Goal: Task Accomplishment & Management: Manage account settings

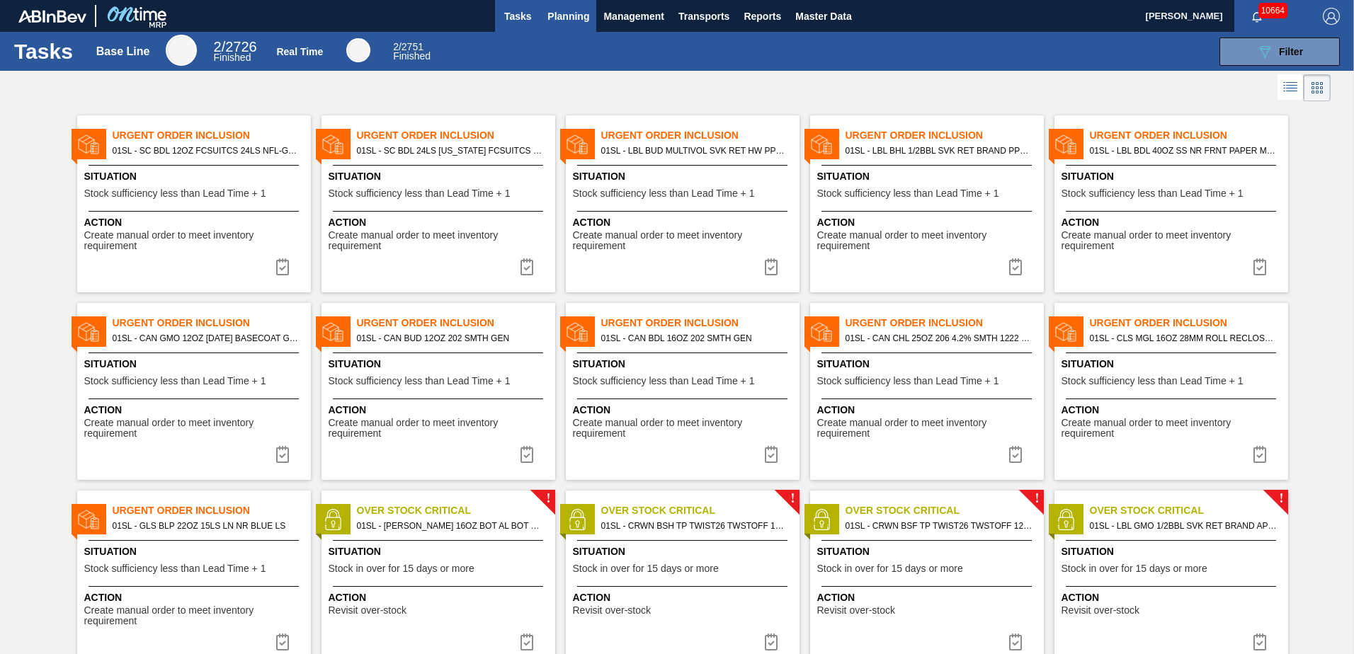
click at [564, 13] on span "Planning" at bounding box center [568, 16] width 42 height 17
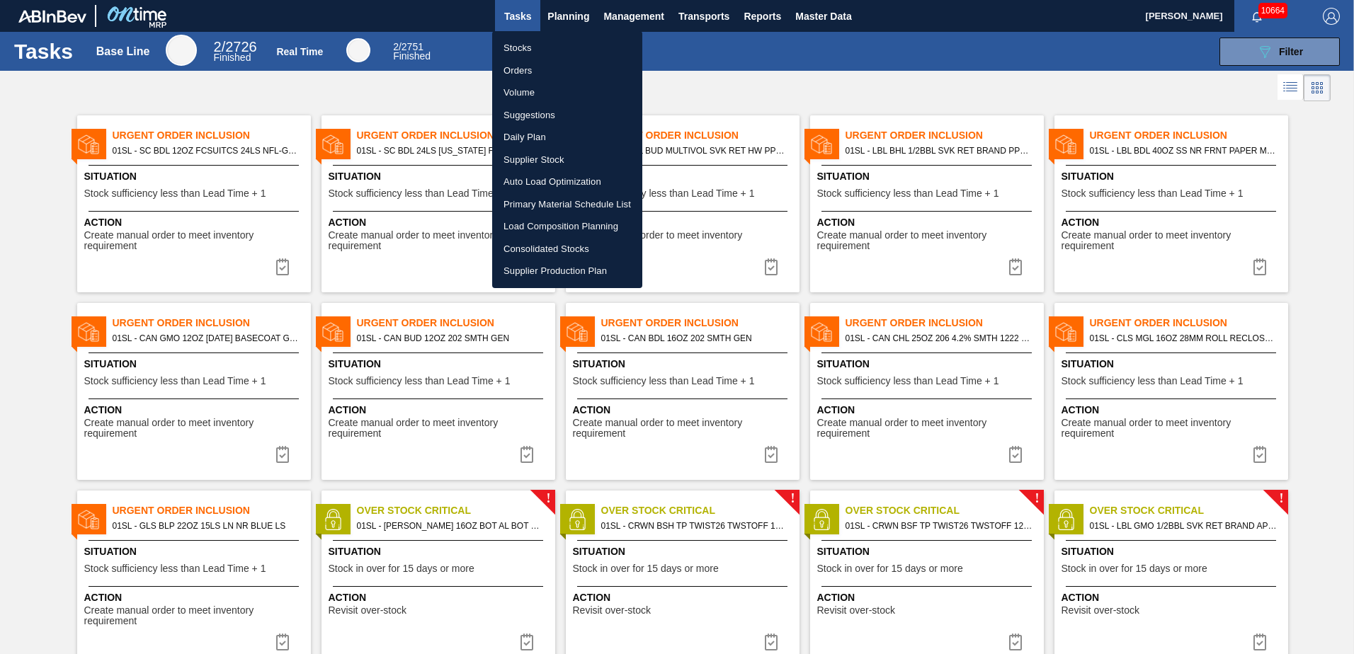
click at [538, 109] on li "Suggestions" at bounding box center [567, 115] width 150 height 23
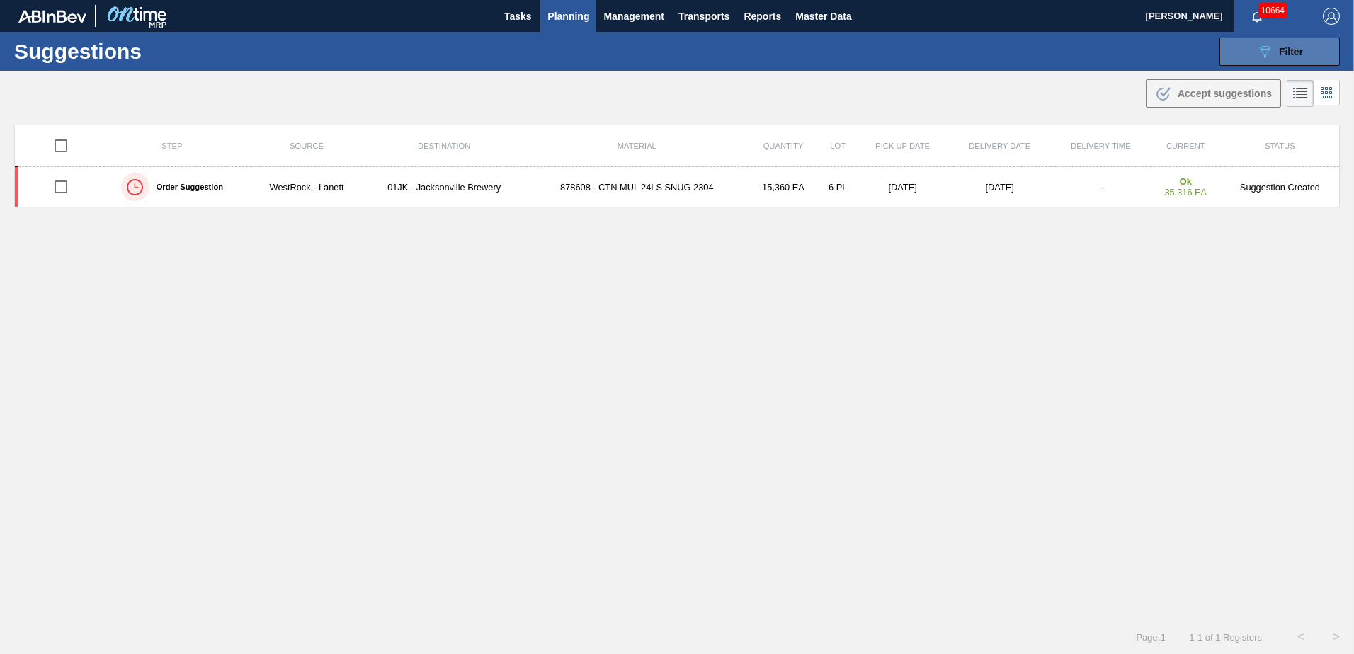
click at [1259, 56] on icon "089F7B8B-B2A5-4AFE-B5C0-19BA573D28AC" at bounding box center [1264, 51] width 17 height 17
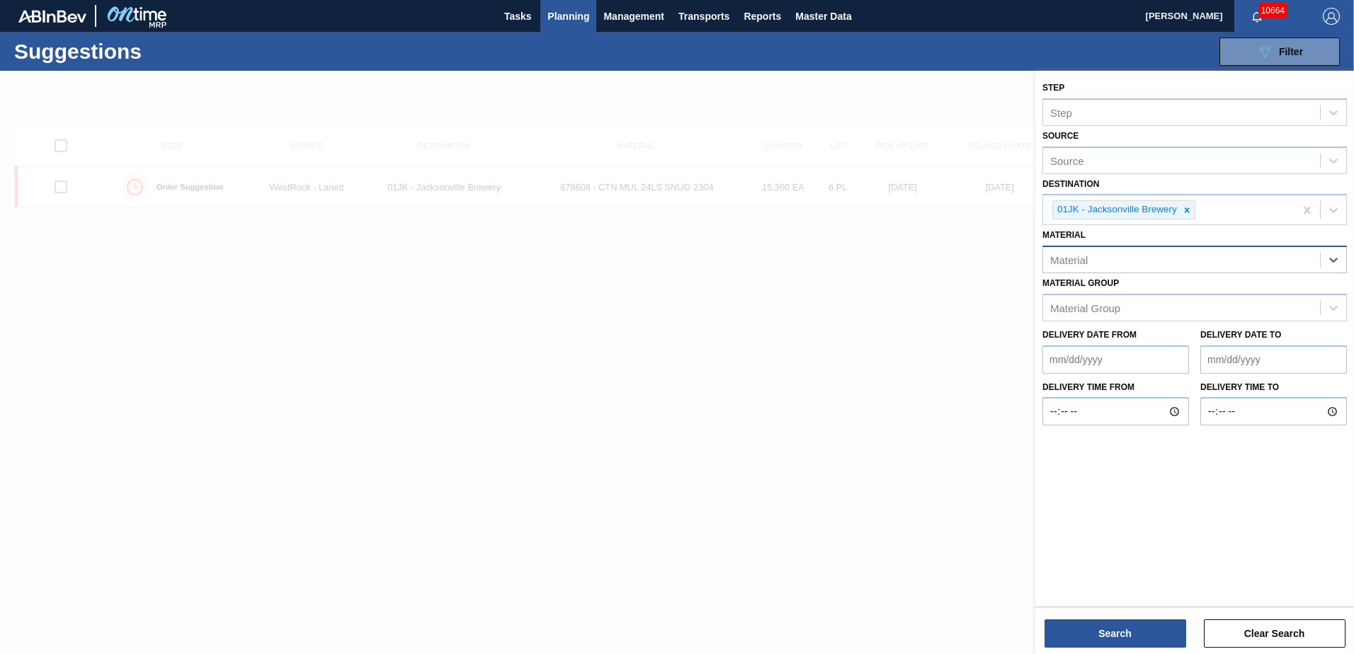
click at [1279, 268] on div "Material" at bounding box center [1181, 260] width 277 height 21
click at [1086, 259] on div "Material" at bounding box center [1069, 260] width 38 height 12
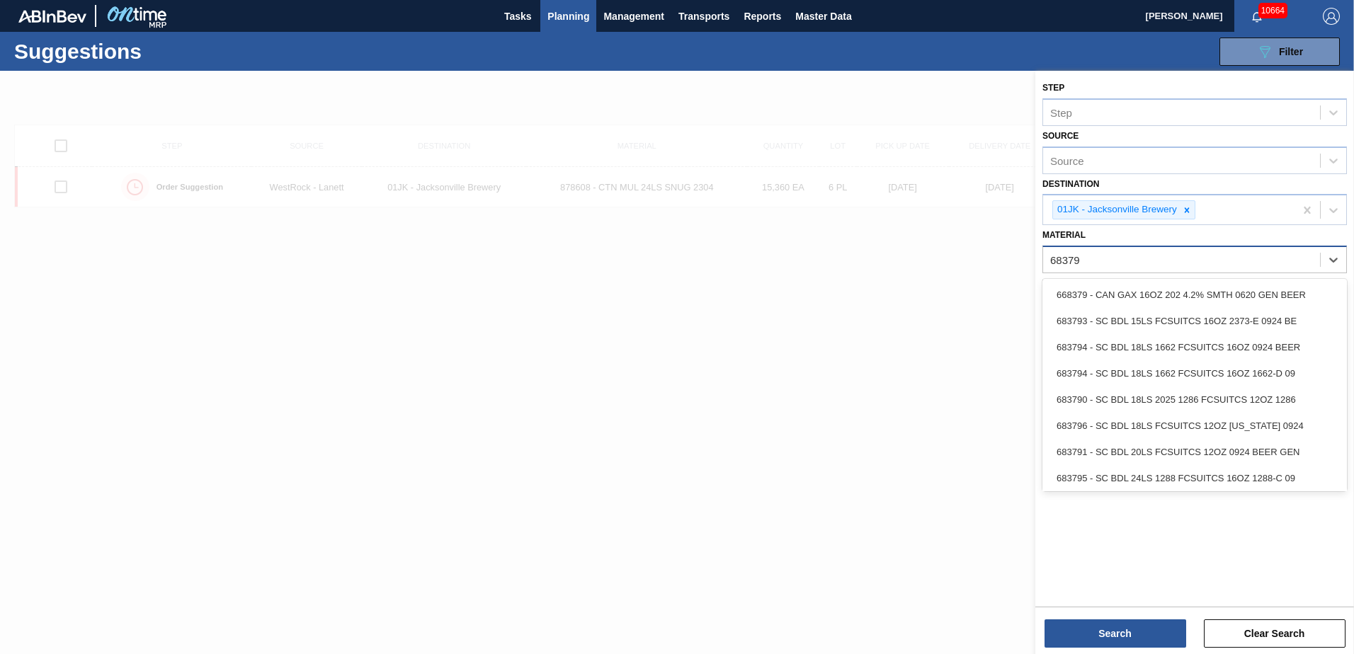
type input "683793"
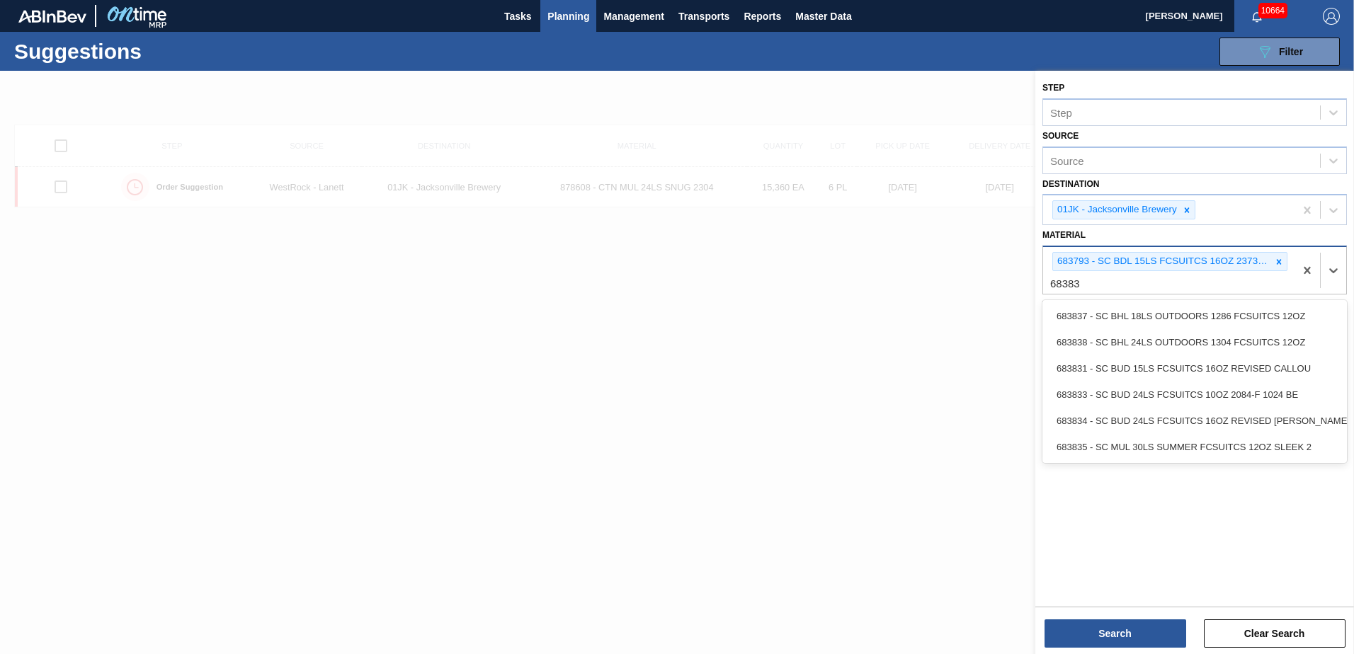
type input "683831"
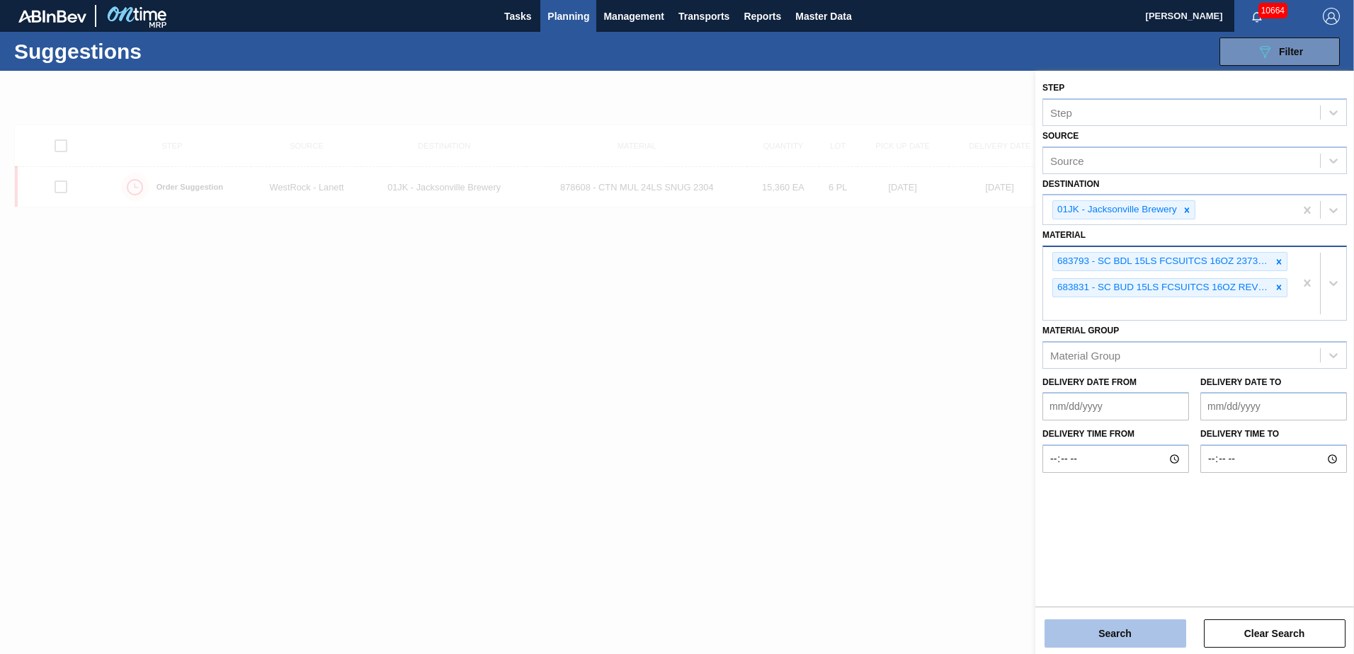
click at [1140, 622] on button "Search" at bounding box center [1116, 634] width 142 height 28
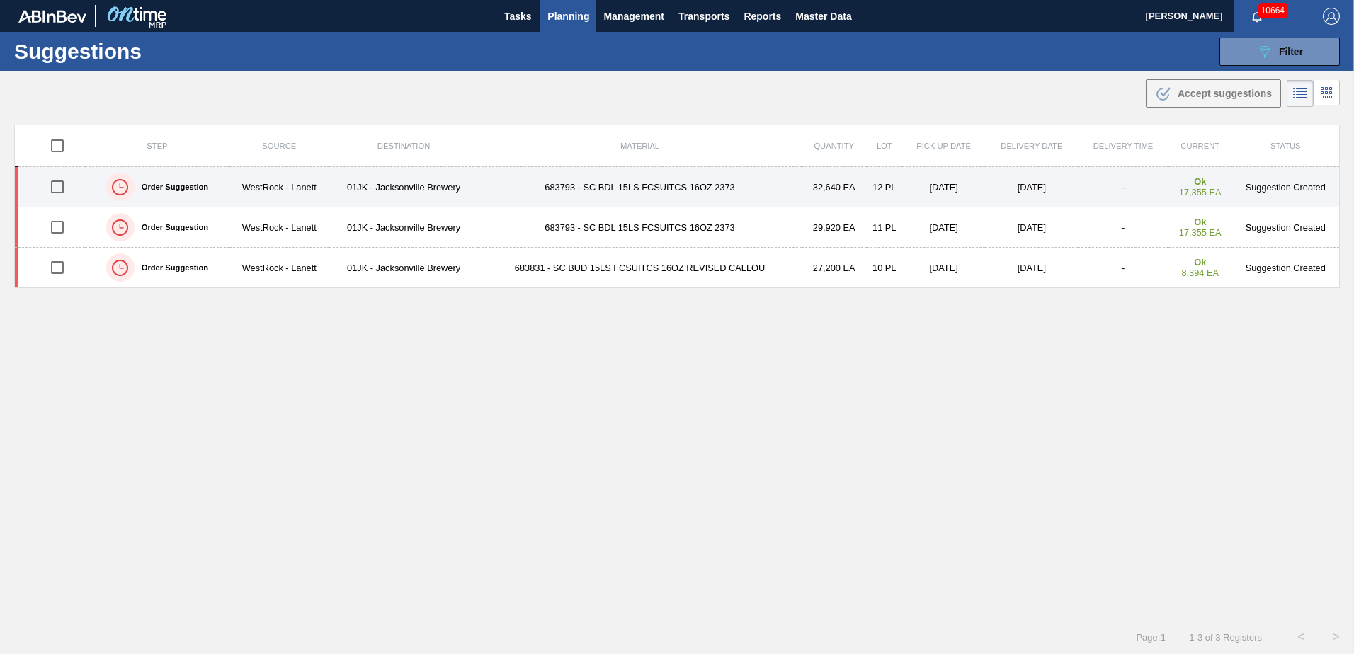
click at [59, 188] on input "checkbox" at bounding box center [57, 187] width 30 height 30
checkbox input "true"
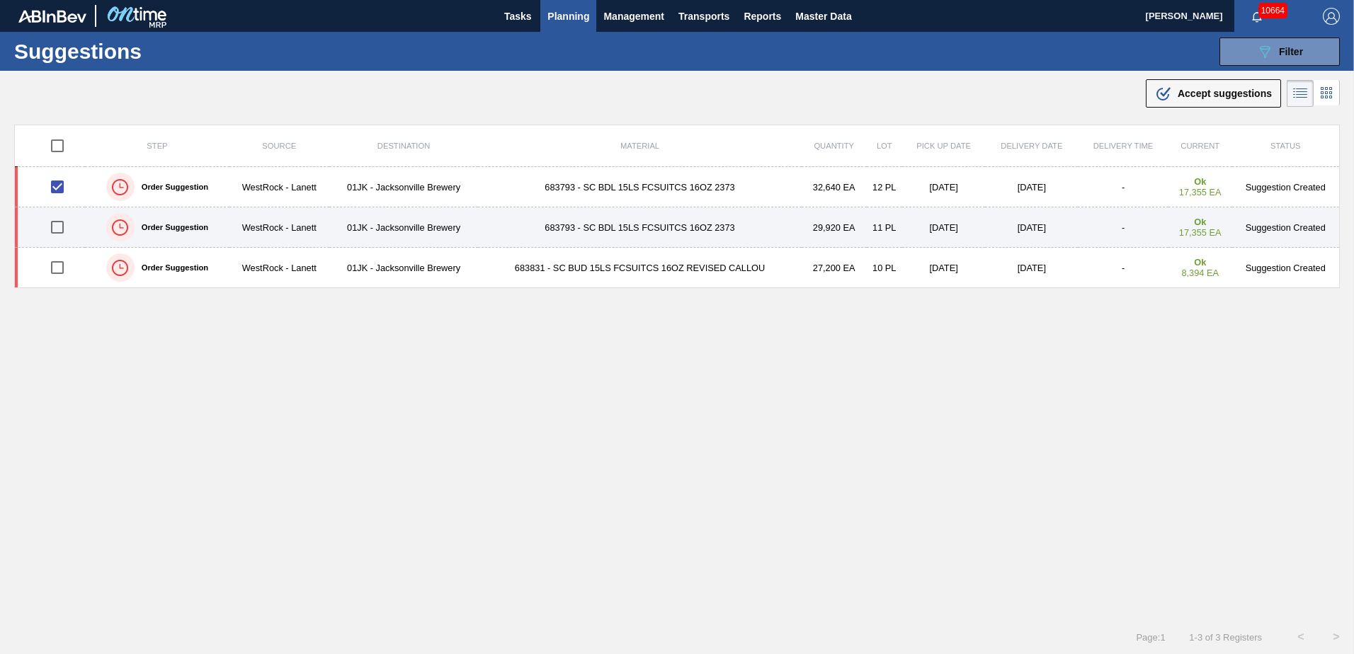
click at [60, 224] on input "checkbox" at bounding box center [57, 227] width 30 height 30
checkbox input "true"
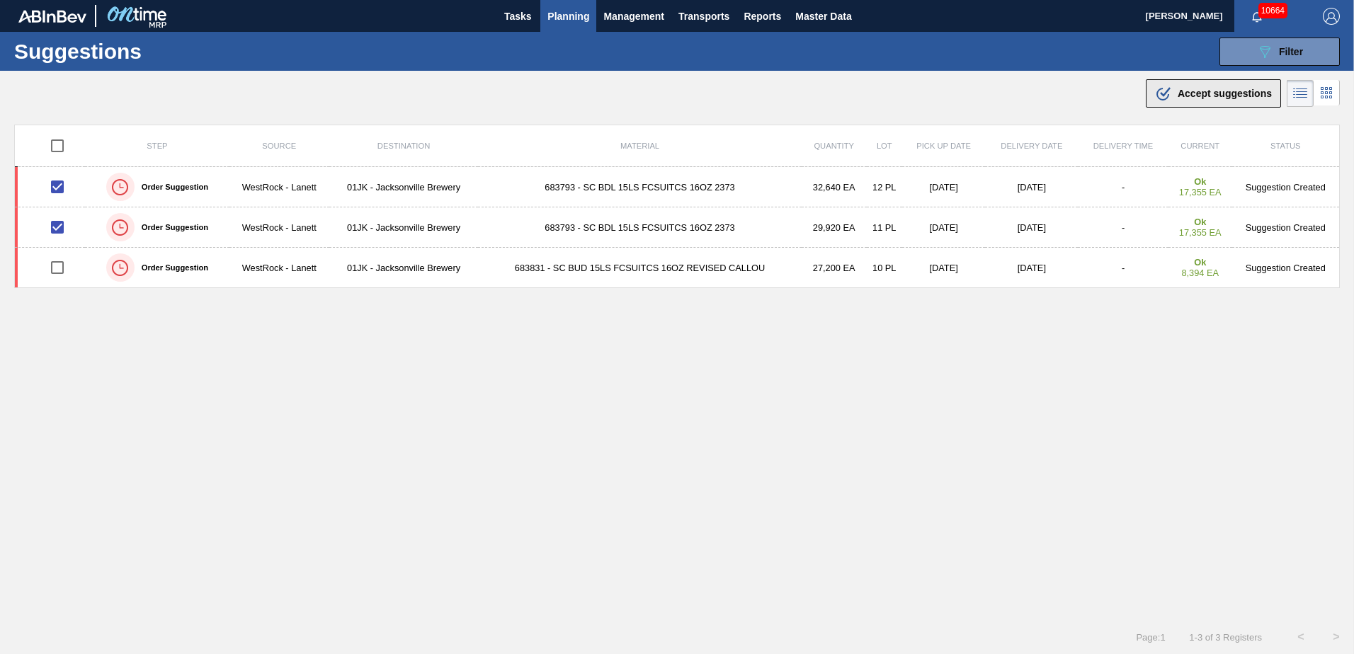
click at [1251, 105] on button ".b{fill:var(--color-action-default)} Accept suggestions" at bounding box center [1213, 93] width 135 height 28
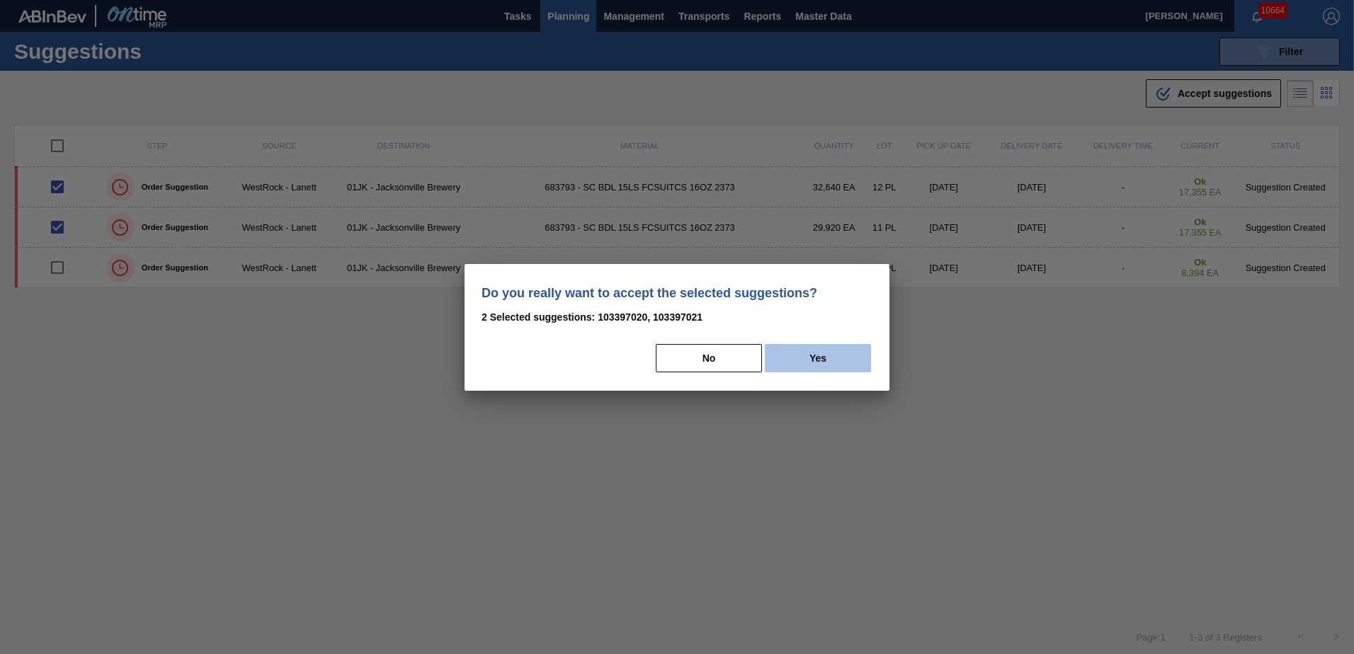
click at [860, 356] on button "Yes" at bounding box center [818, 358] width 106 height 28
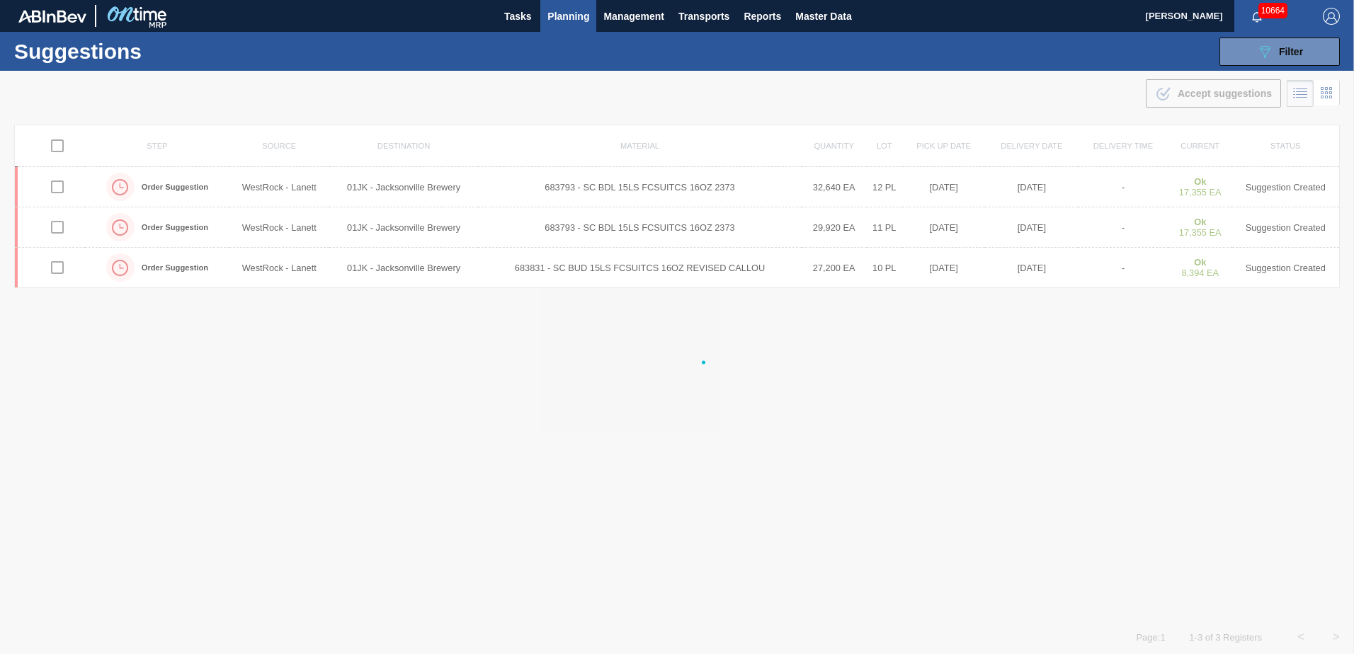
checkbox input "false"
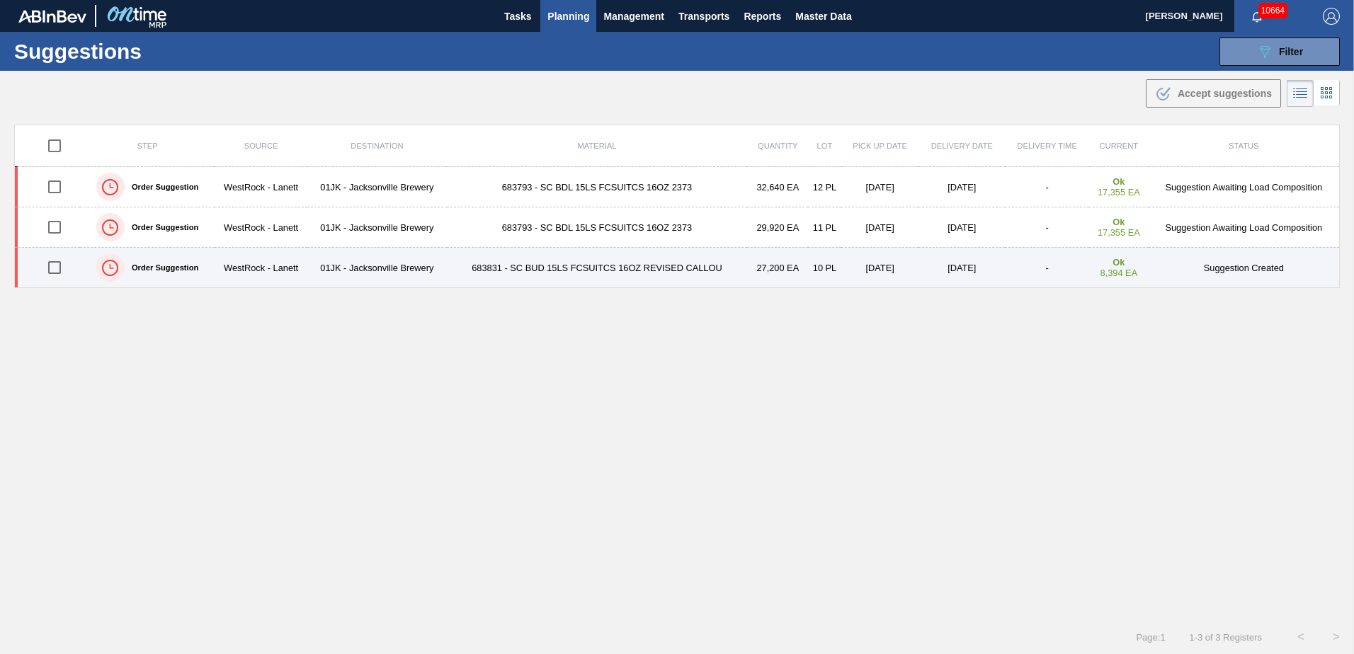
click at [48, 267] on input "checkbox" at bounding box center [55, 268] width 30 height 30
checkbox input "true"
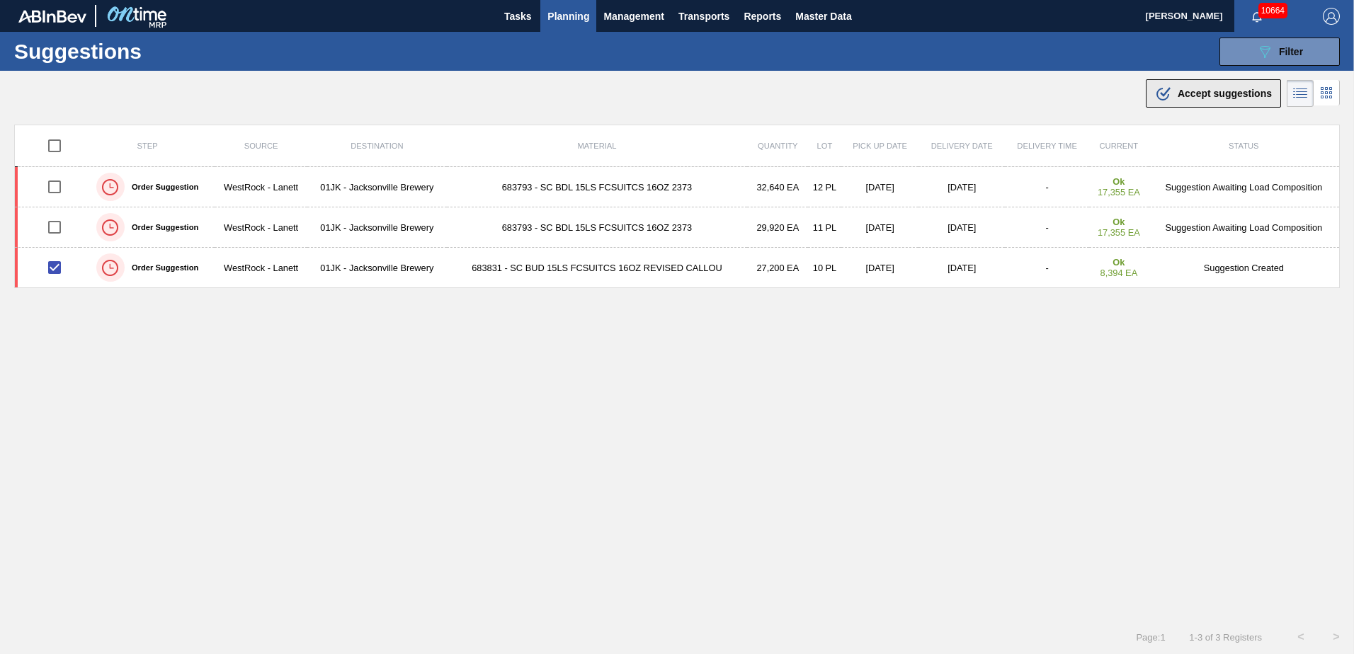
click at [1159, 85] on icon ".b{fill:var(--color-action-default)}" at bounding box center [1163, 93] width 17 height 17
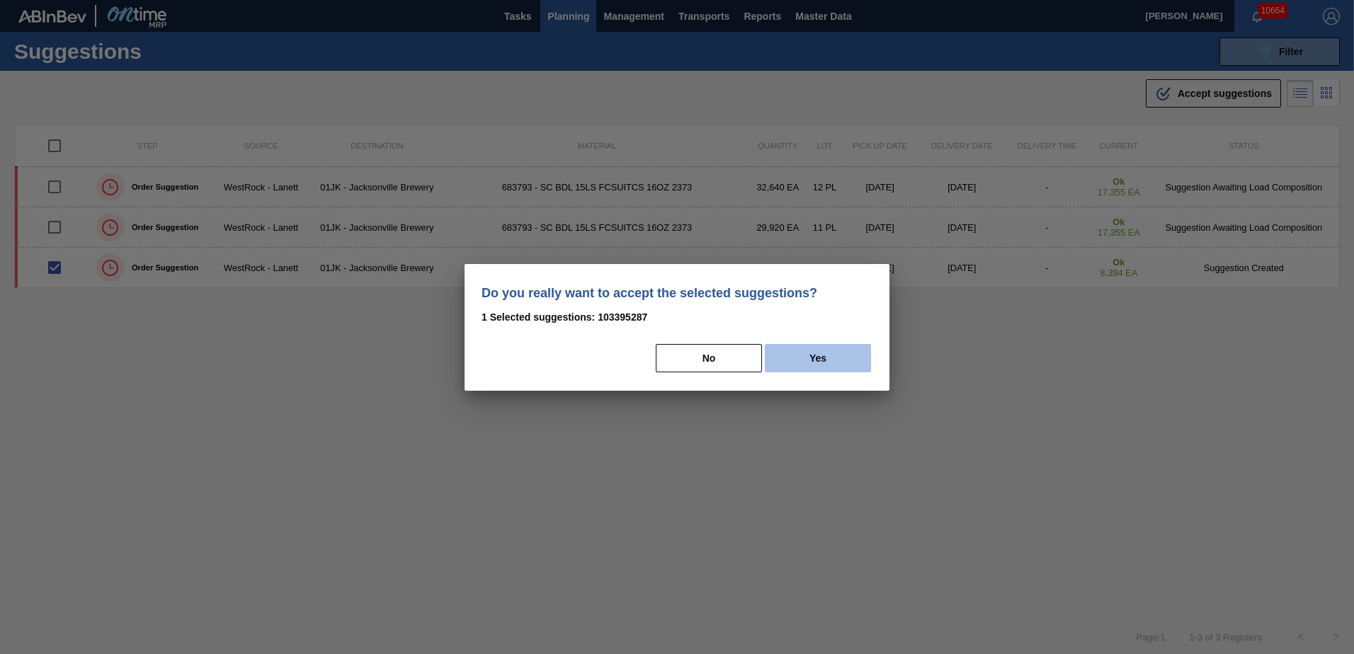
click at [800, 346] on button "Yes" at bounding box center [818, 358] width 106 height 28
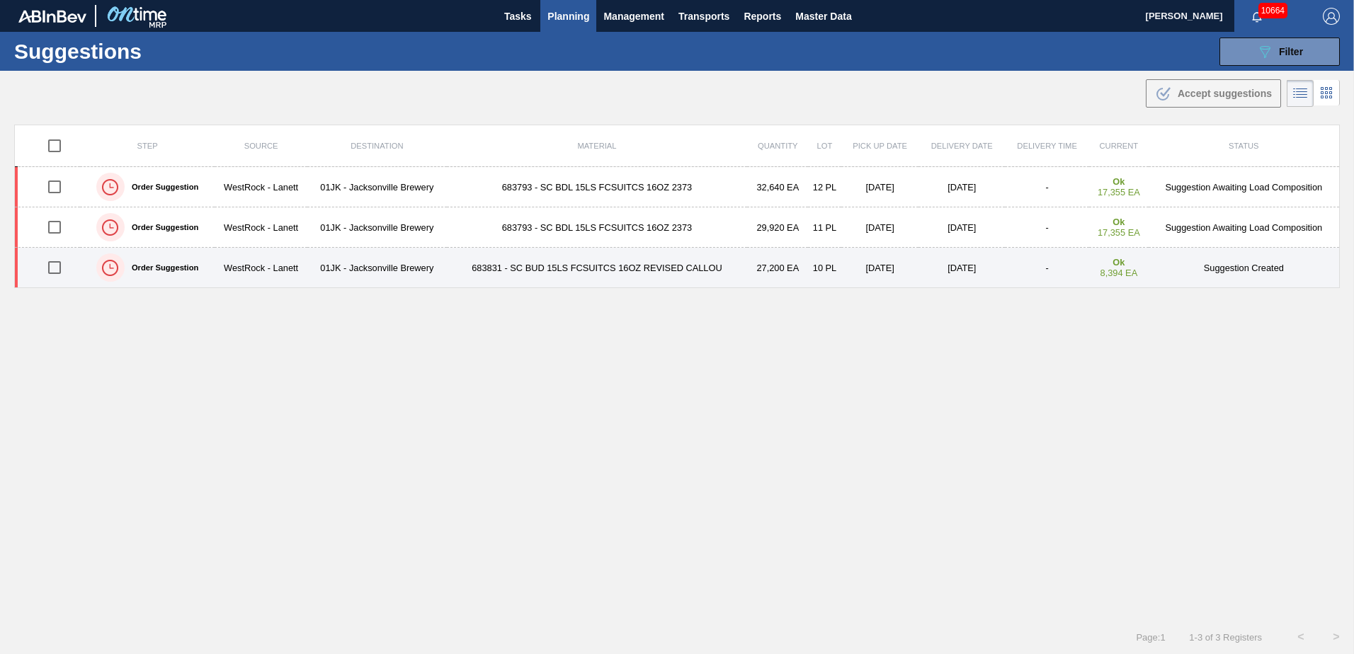
click at [58, 268] on input "checkbox" at bounding box center [55, 268] width 30 height 30
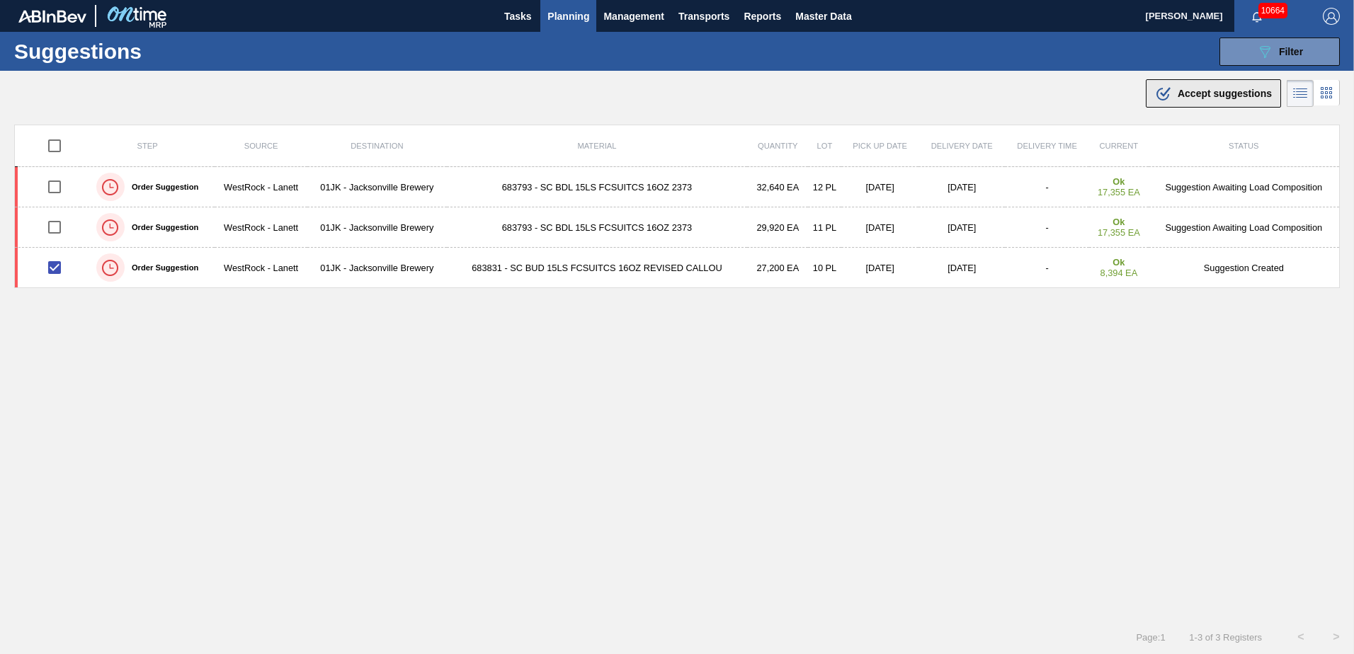
click at [1208, 91] on span "Accept suggestions" at bounding box center [1225, 93] width 94 height 11
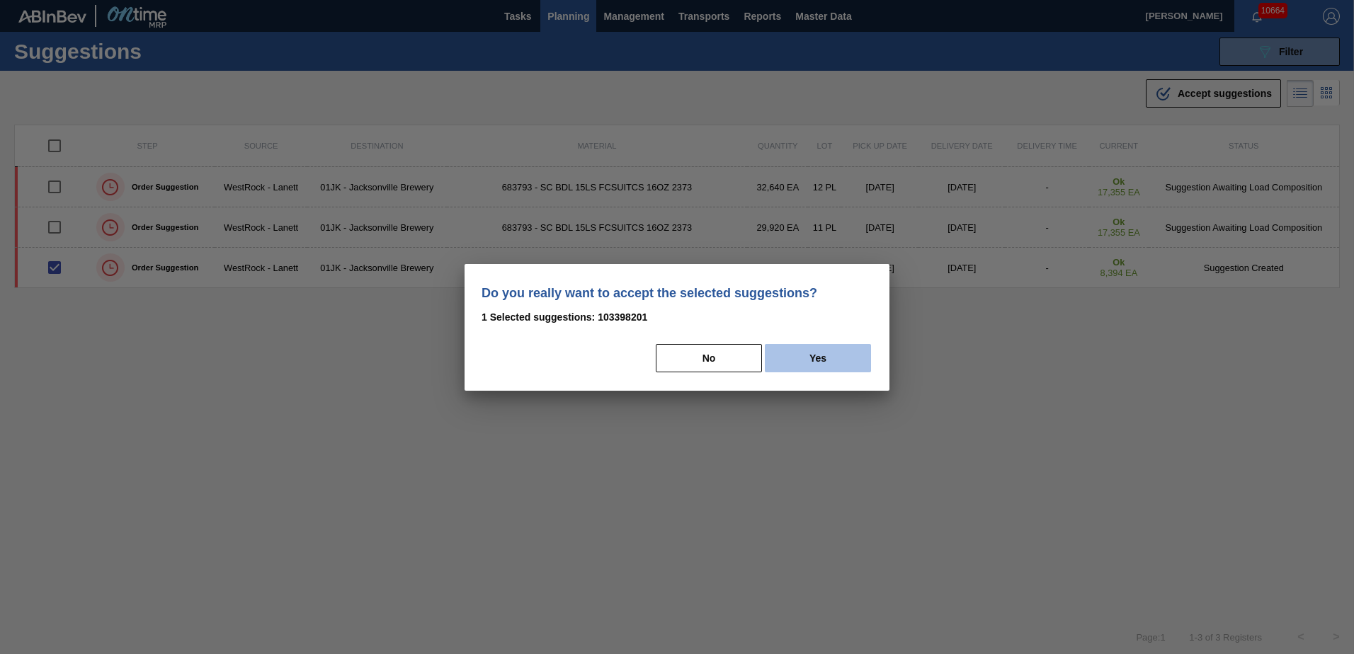
click at [833, 350] on button "Yes" at bounding box center [818, 358] width 106 height 28
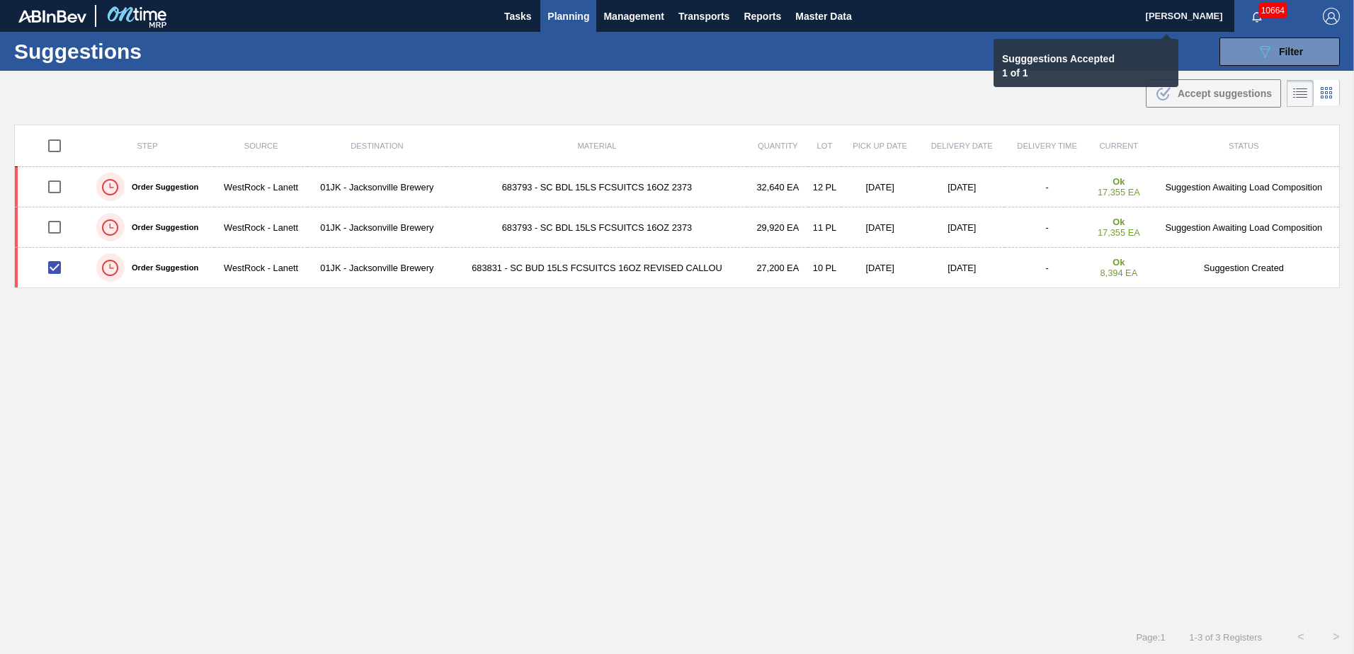
checkbox input "false"
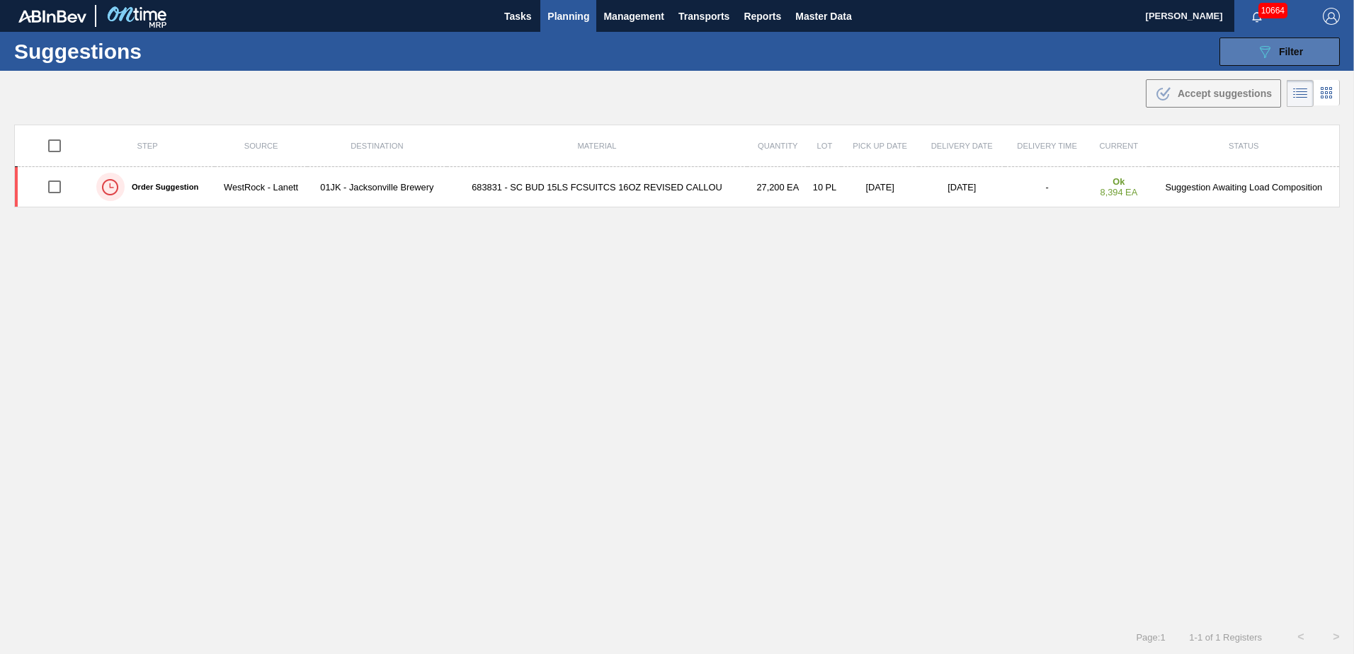
click at [1265, 43] on icon "089F7B8B-B2A5-4AFE-B5C0-19BA573D28AC" at bounding box center [1264, 51] width 17 height 17
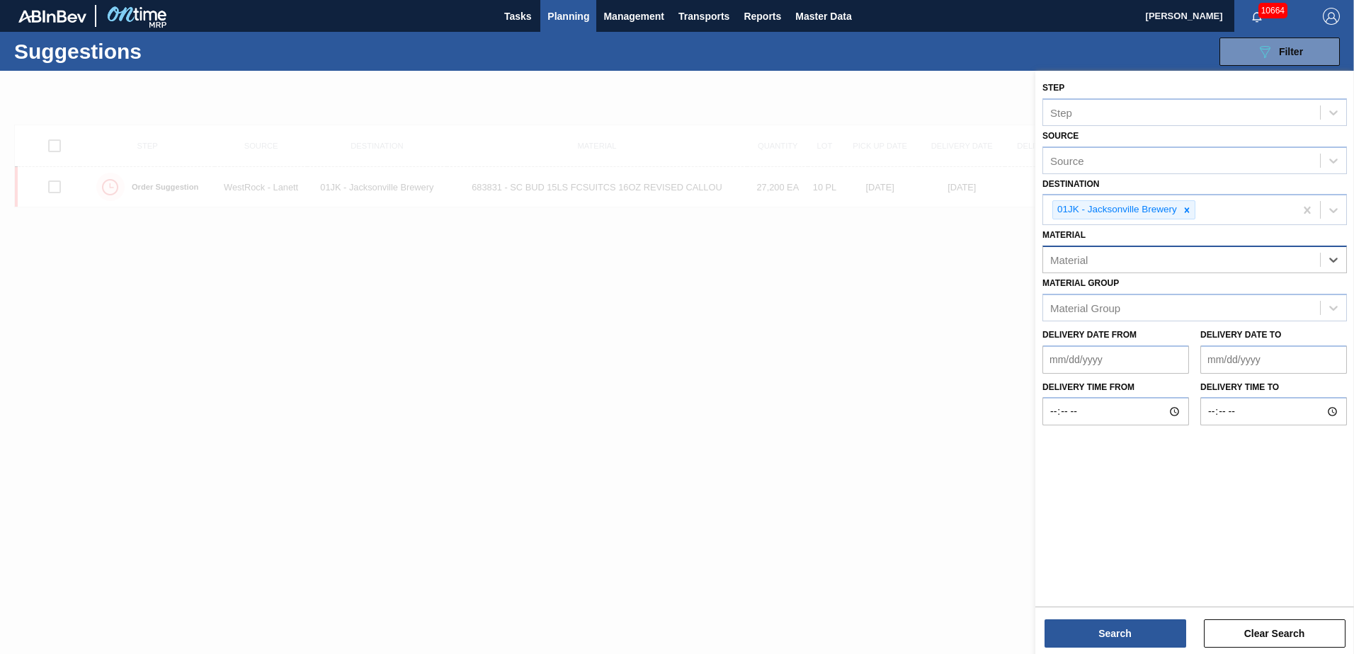
click at [1239, 260] on div "Material" at bounding box center [1181, 260] width 277 height 21
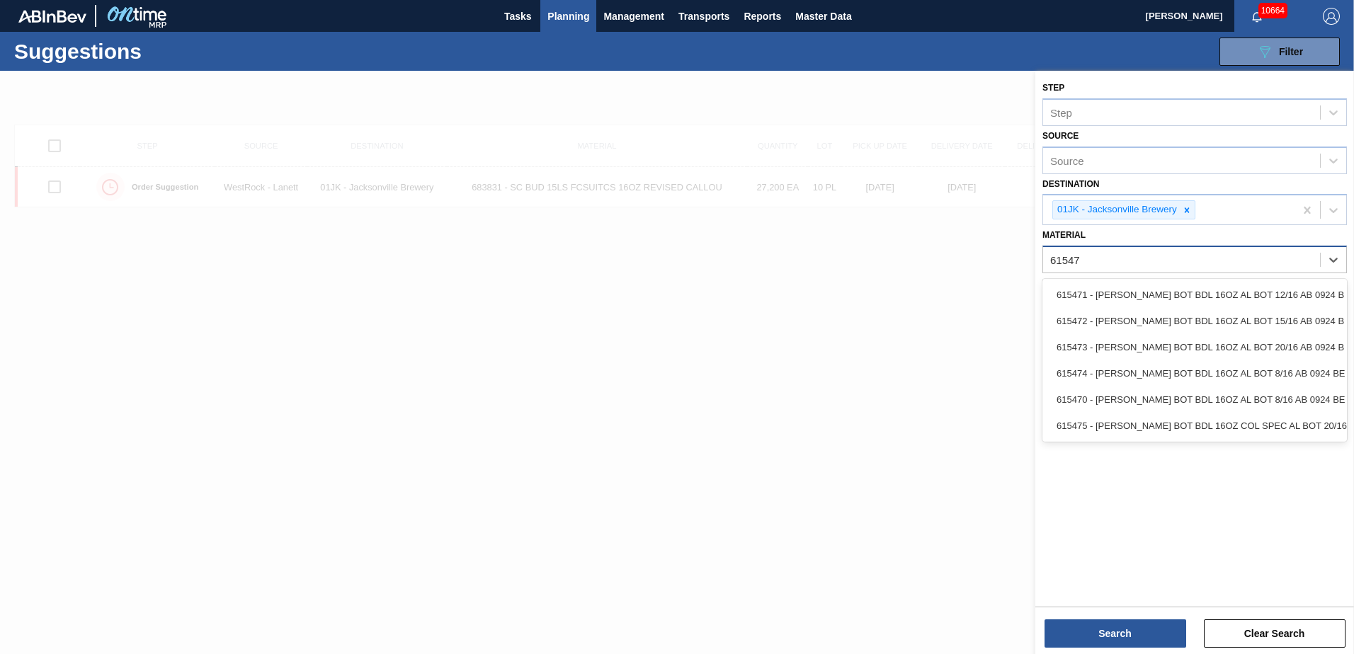
type input "615472"
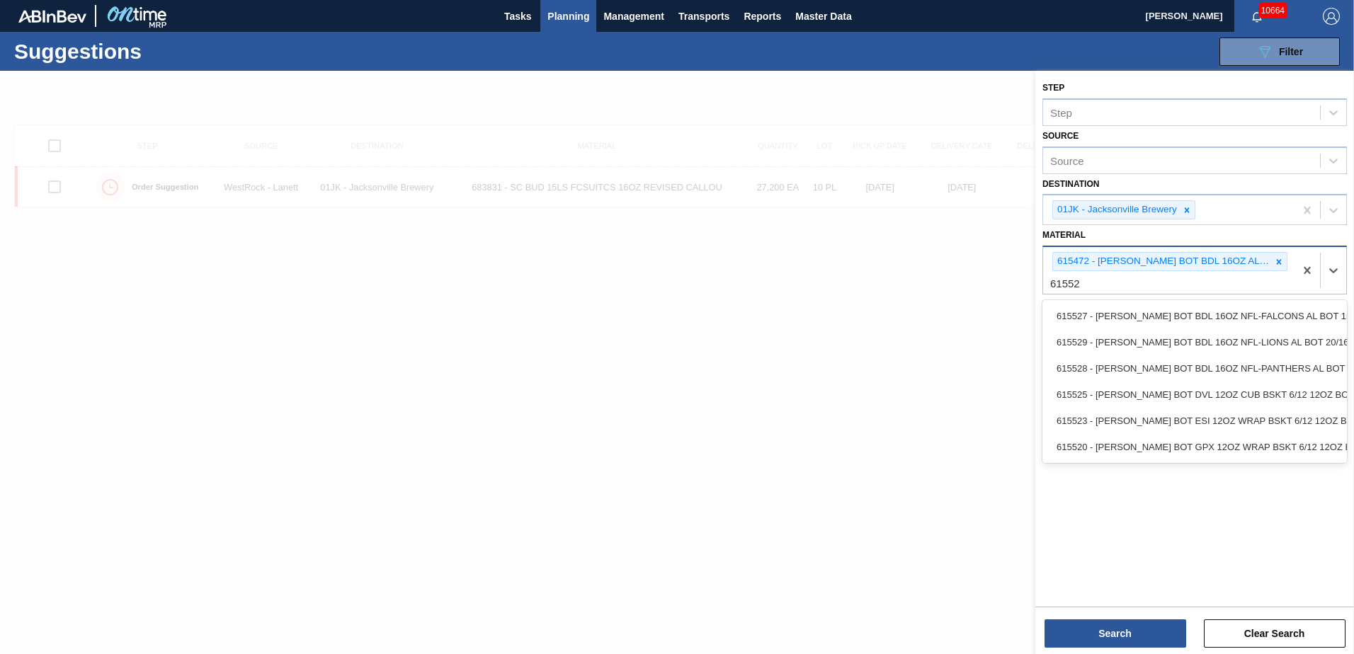
type input "615527"
type input "615528"
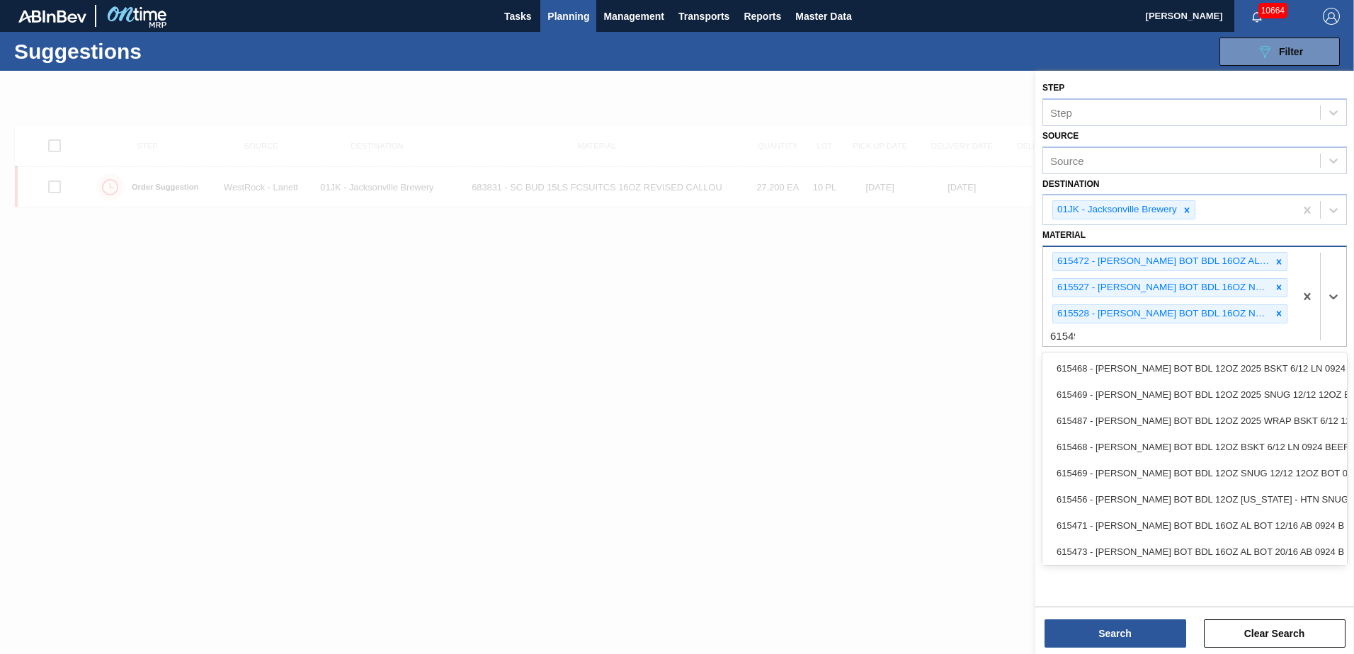
type input "615492"
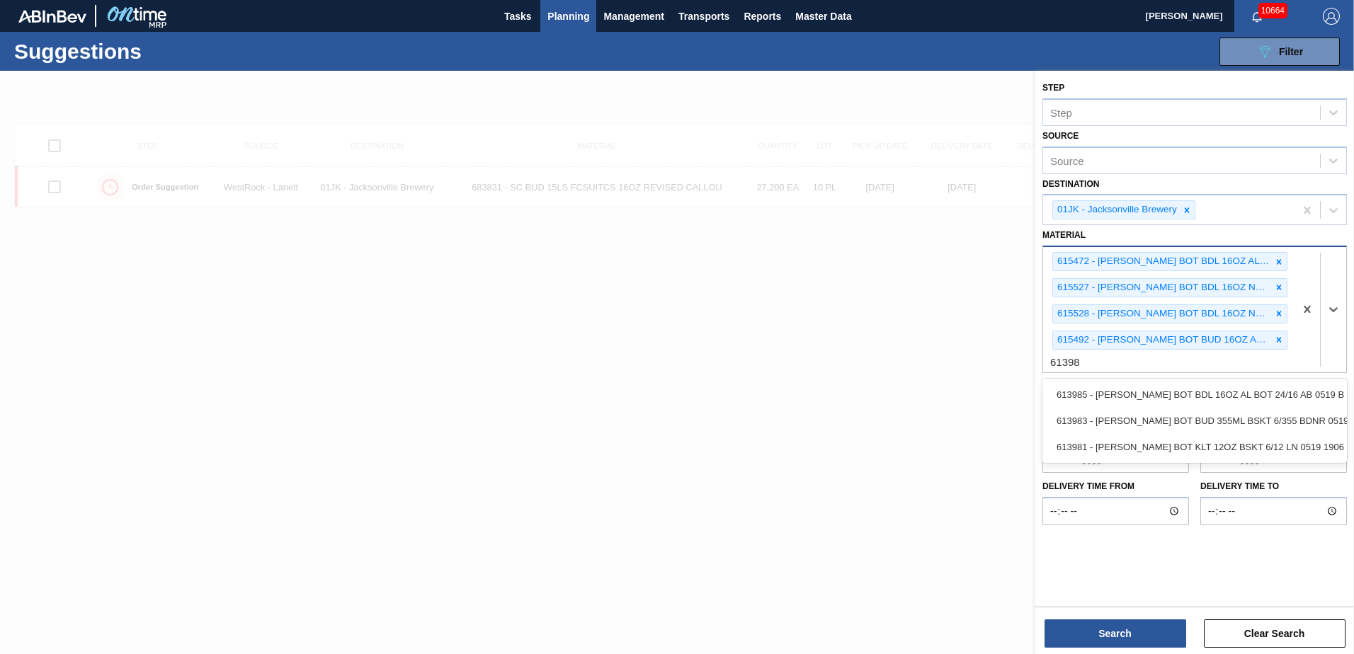
type input "613985"
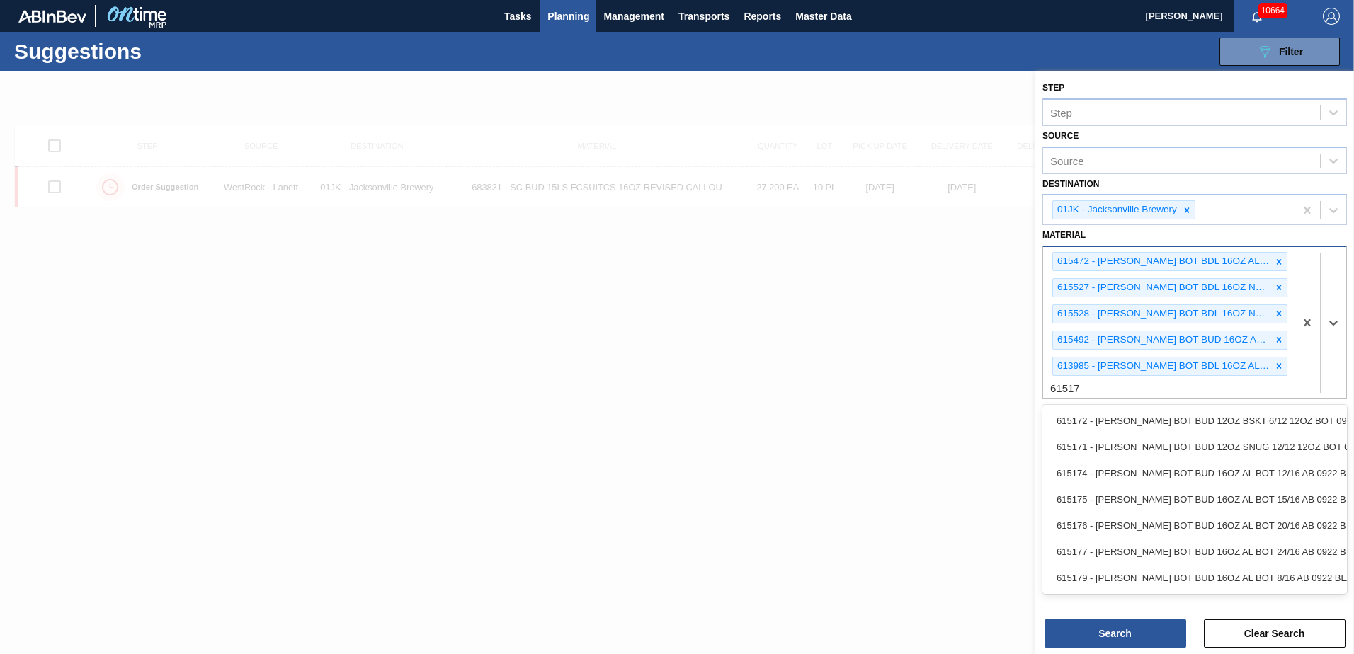
type input "615177"
type input "614518"
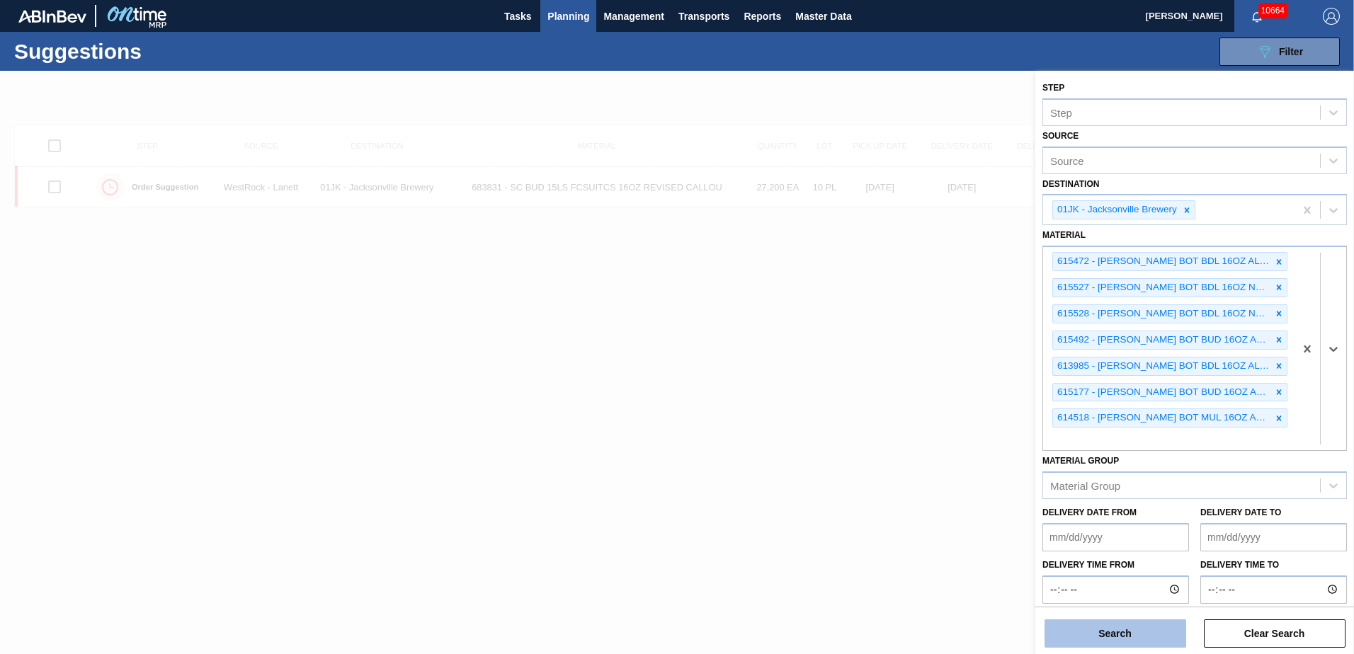
click at [1140, 632] on button "Search" at bounding box center [1116, 634] width 142 height 28
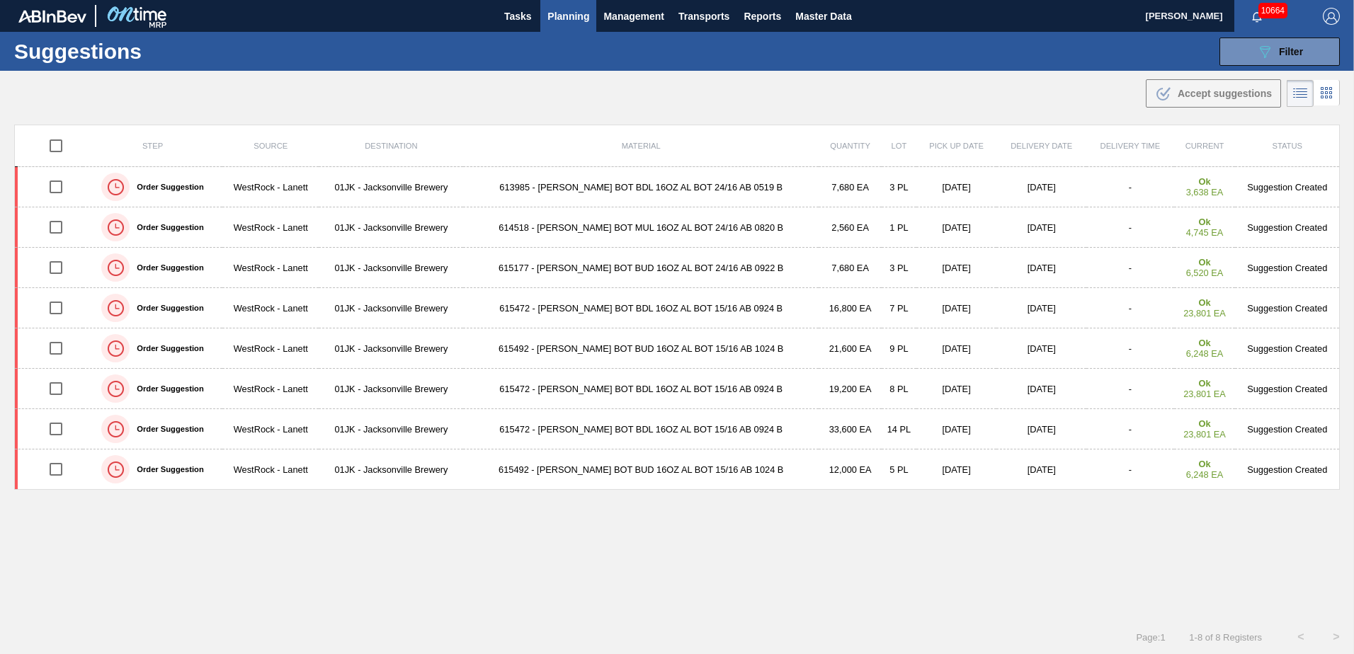
click at [799, 89] on div ".b{fill:var(--color-action-default)} Accept suggestions" at bounding box center [677, 91] width 1354 height 40
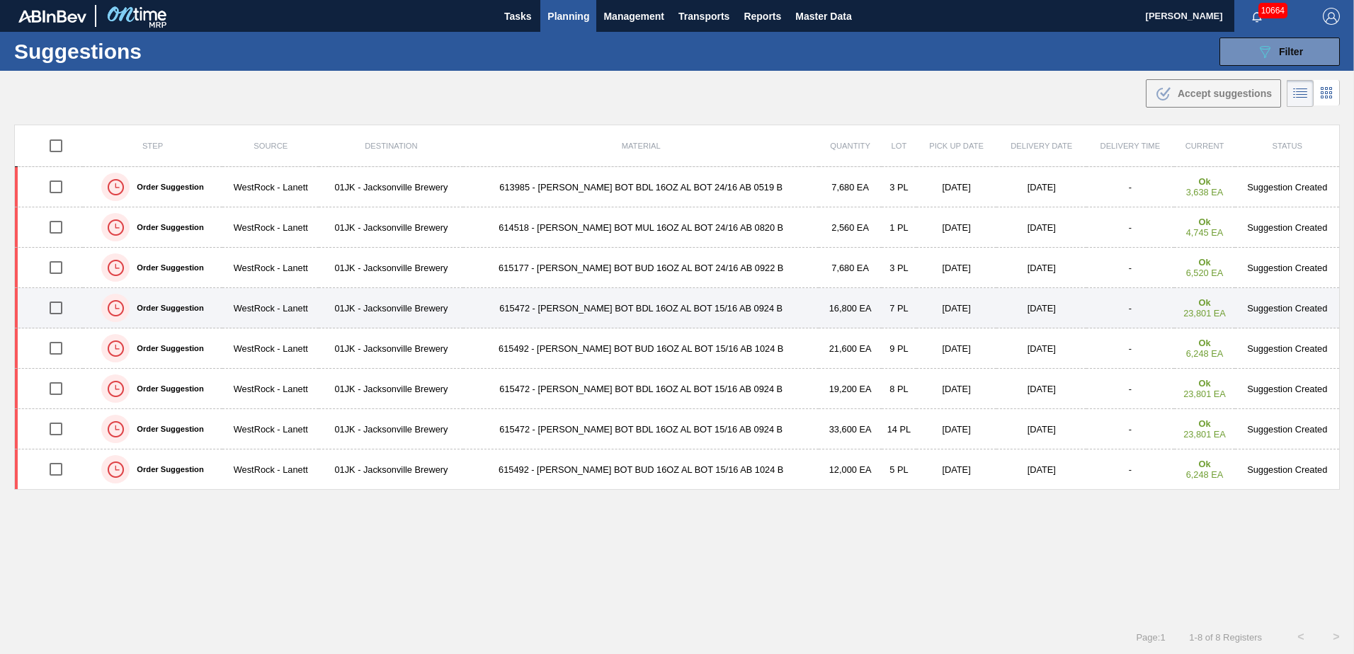
click at [51, 312] on input "checkbox" at bounding box center [56, 308] width 30 height 30
checkbox input "true"
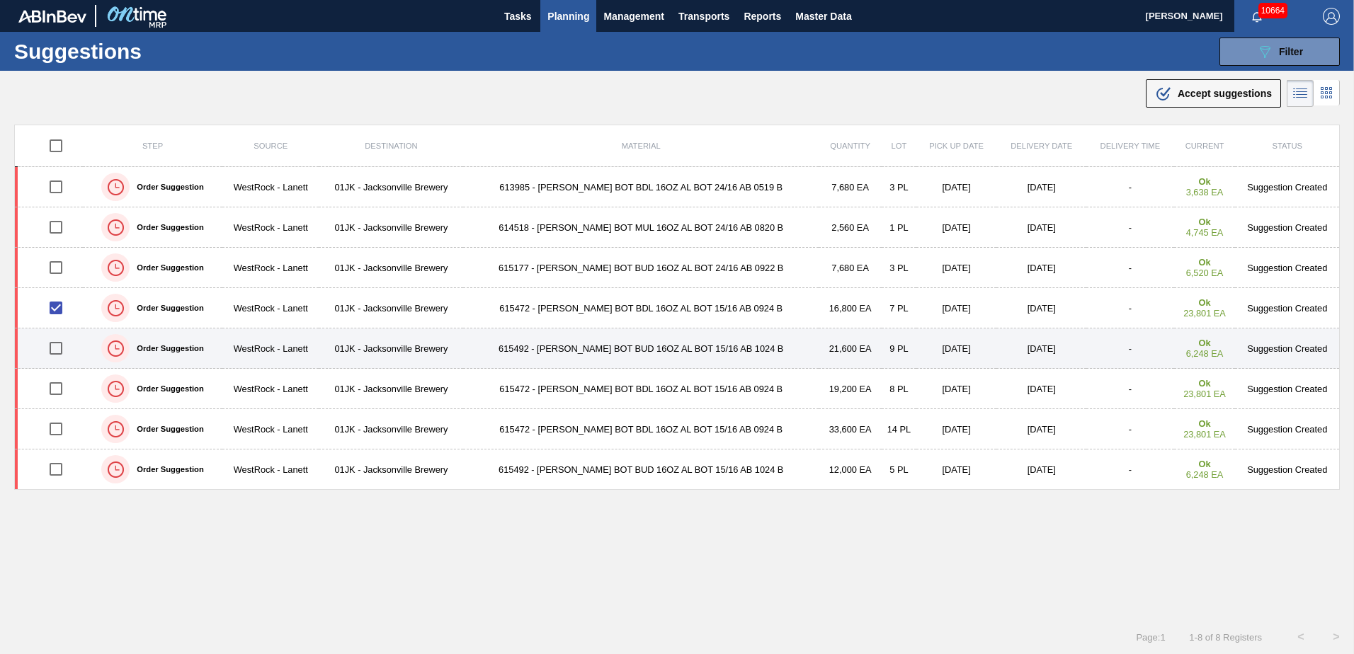
click at [50, 351] on input "checkbox" at bounding box center [56, 349] width 30 height 30
checkbox input "true"
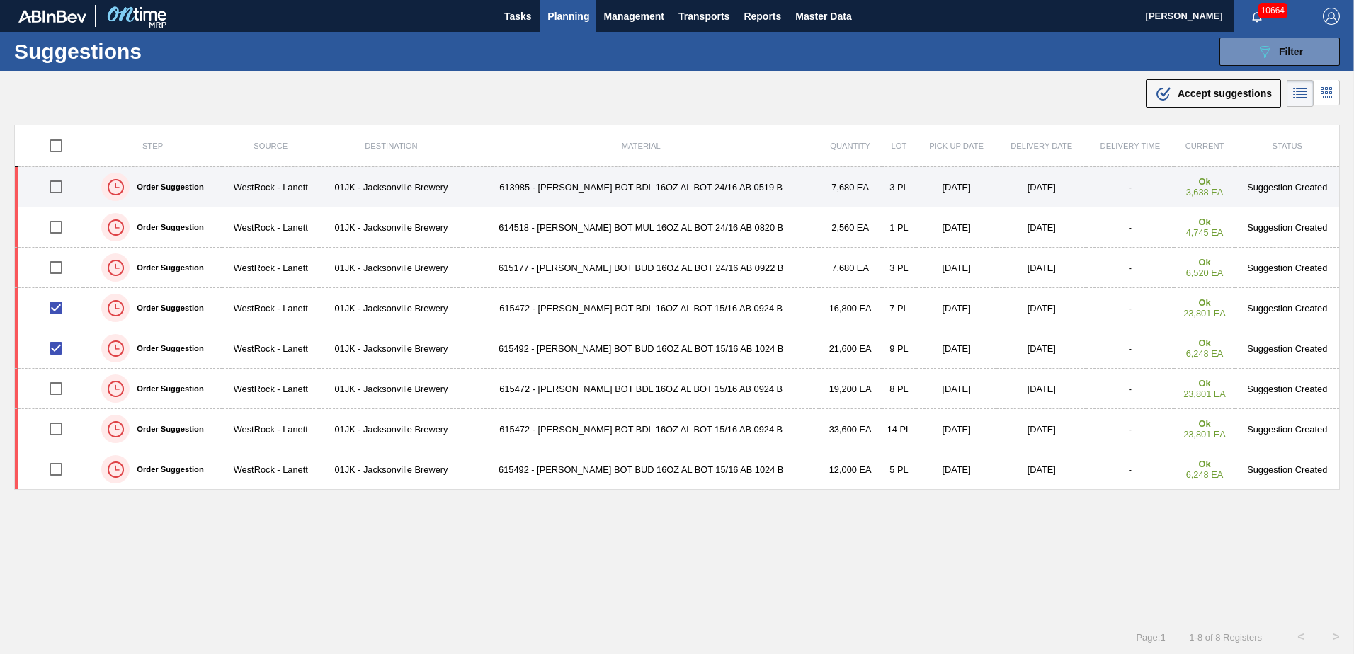
click at [57, 187] on input "checkbox" at bounding box center [56, 187] width 30 height 30
checkbox input "true"
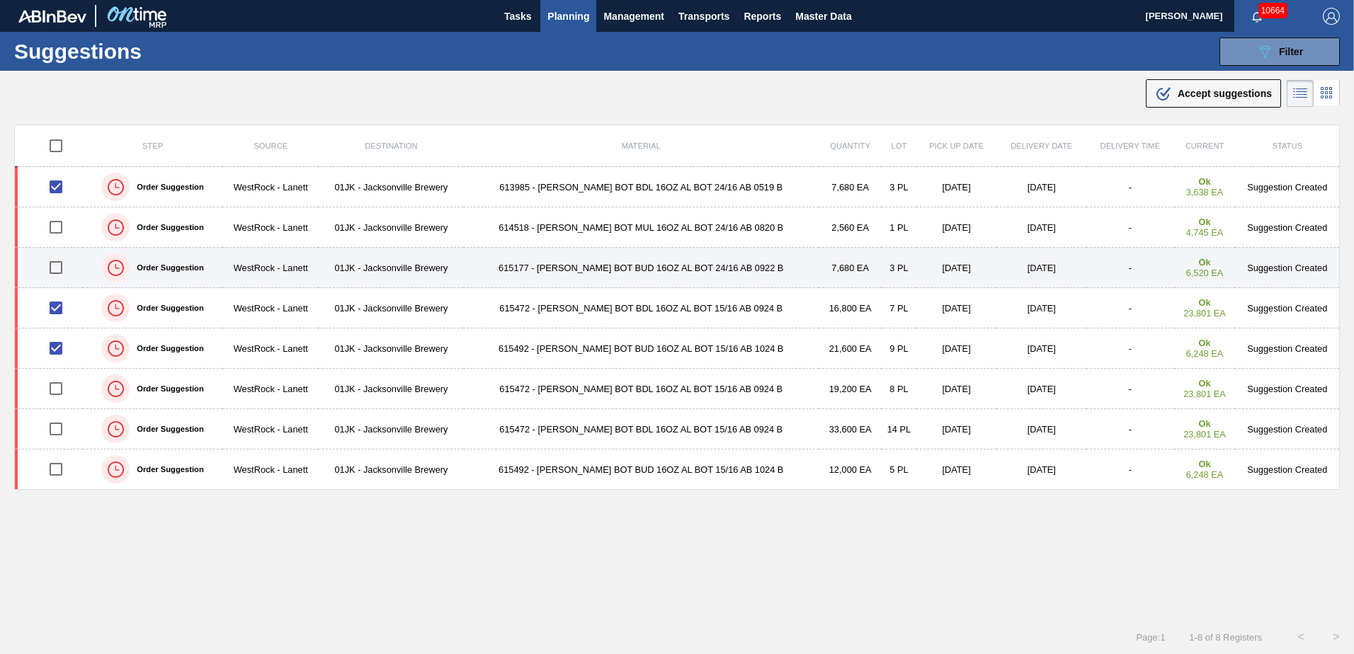
click at [59, 266] on input "checkbox" at bounding box center [56, 268] width 30 height 30
checkbox input "true"
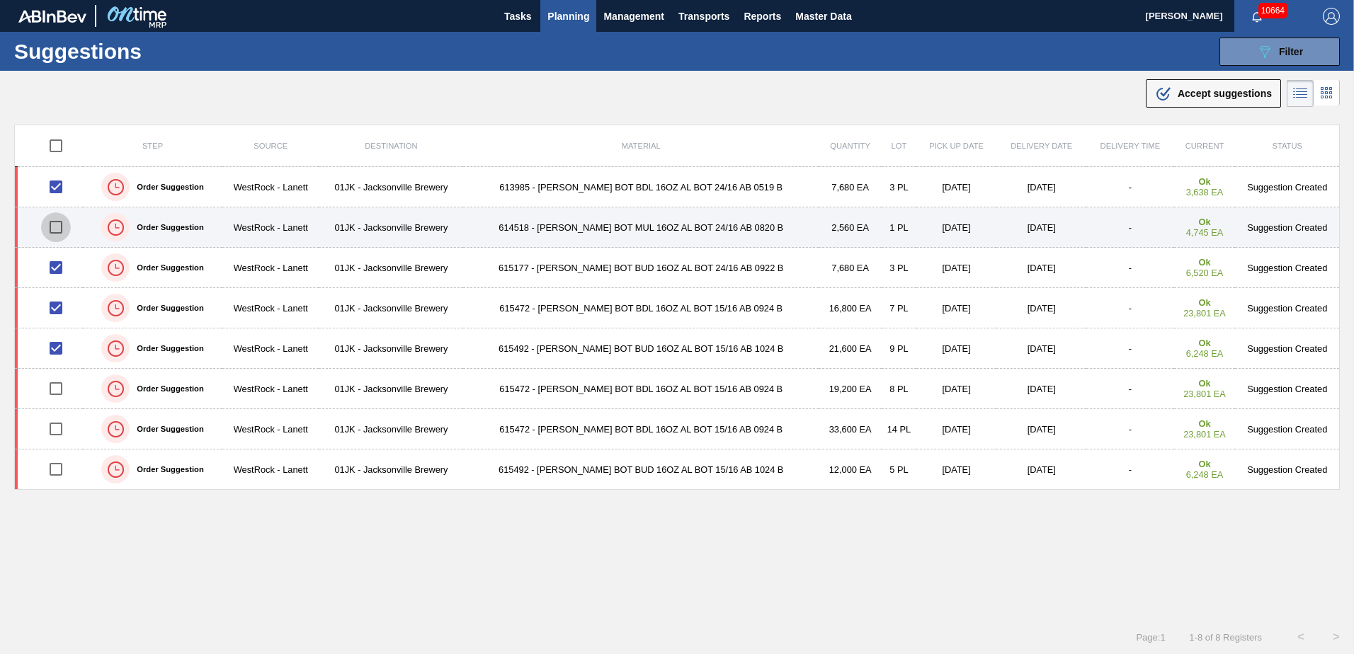
click at [59, 230] on input "checkbox" at bounding box center [56, 227] width 30 height 30
checkbox input "true"
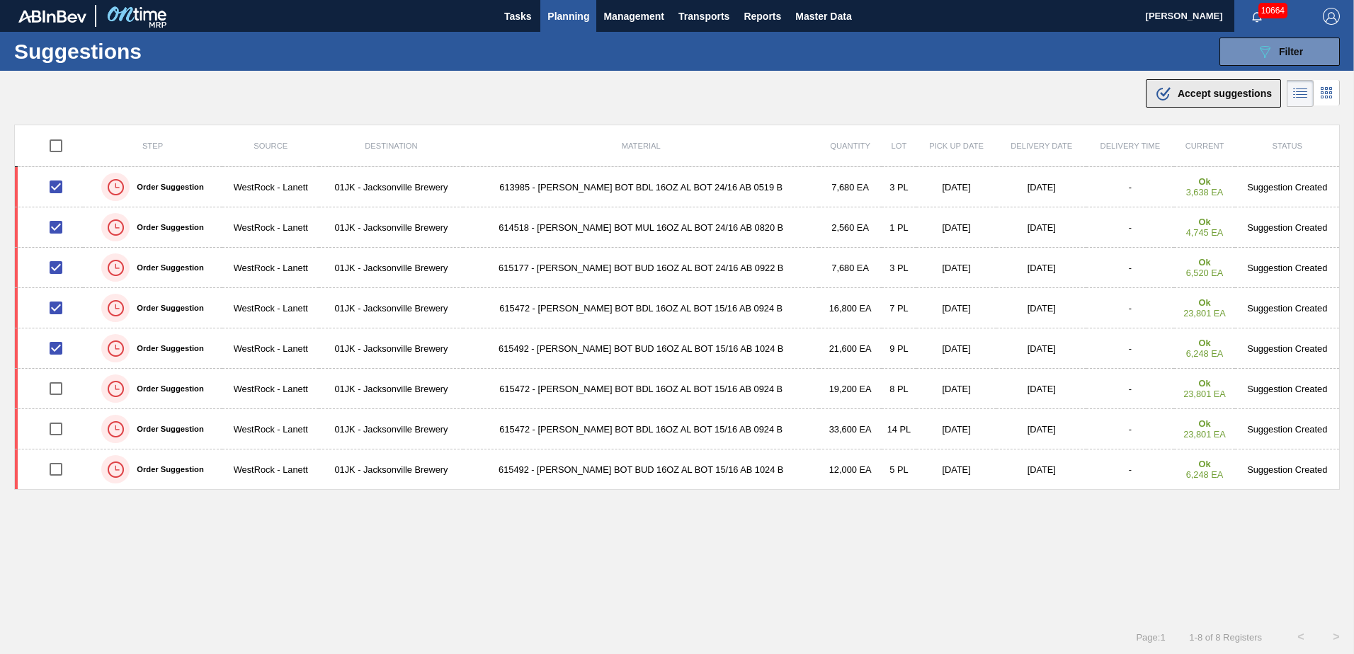
click at [1167, 98] on icon ".b{fill:var(--color-action-default)}" at bounding box center [1163, 93] width 17 height 17
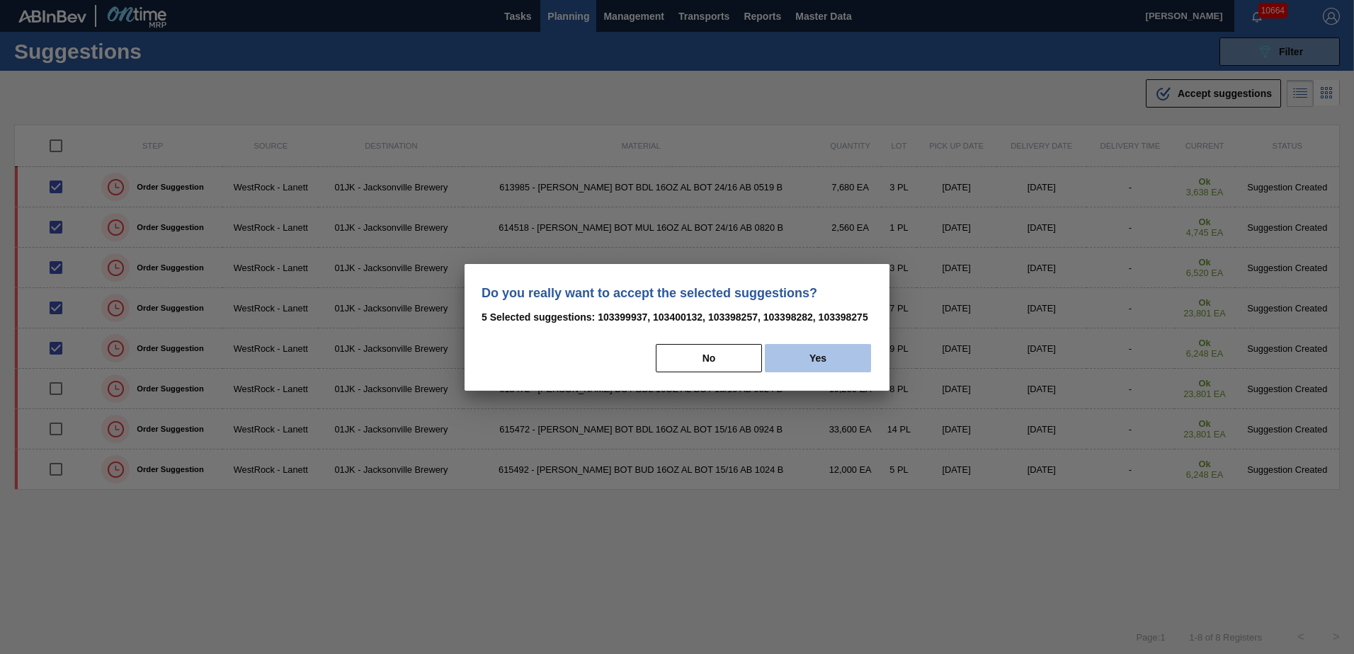
click at [836, 366] on button "Yes" at bounding box center [818, 358] width 106 height 28
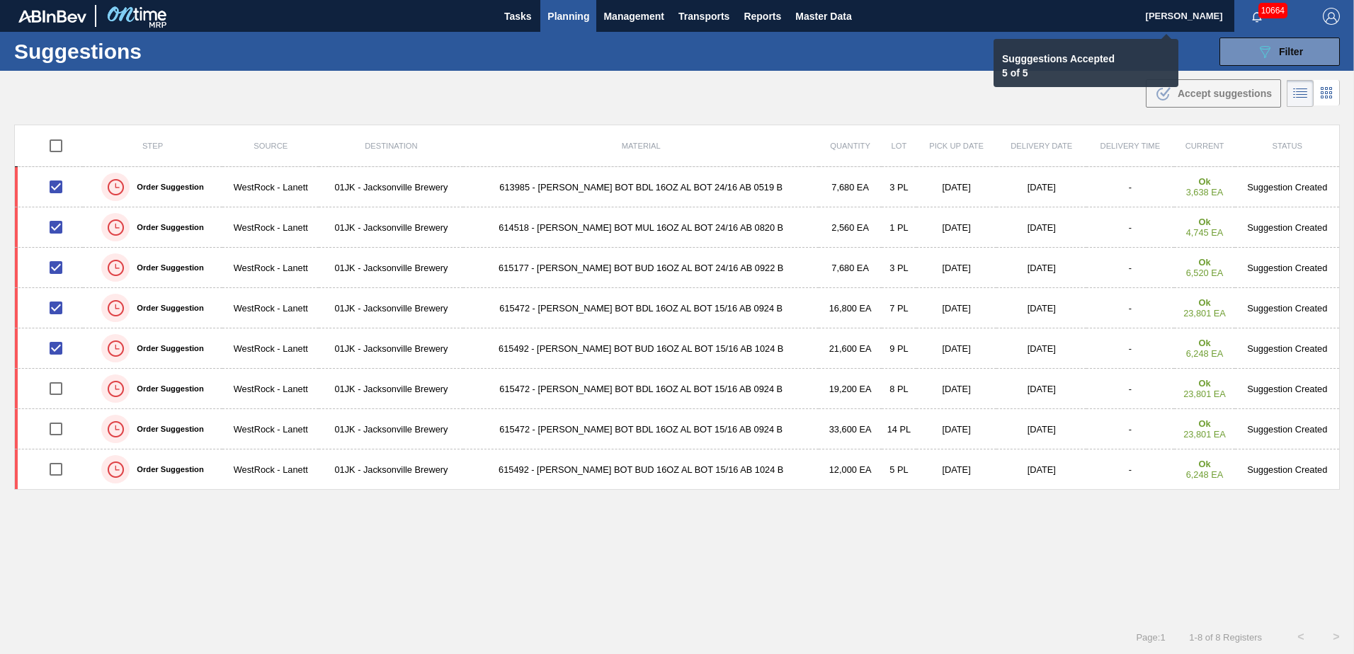
checkbox input "false"
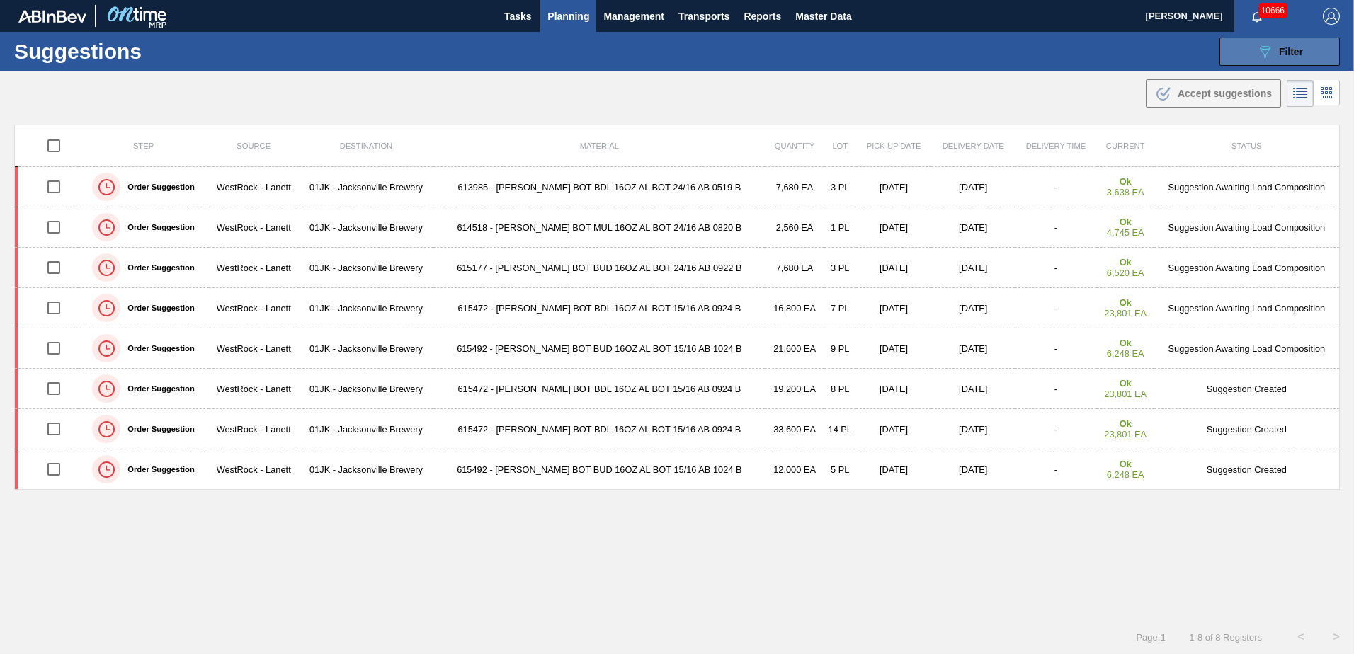
click at [1258, 55] on icon "089F7B8B-B2A5-4AFE-B5C0-19BA573D28AC" at bounding box center [1264, 51] width 17 height 17
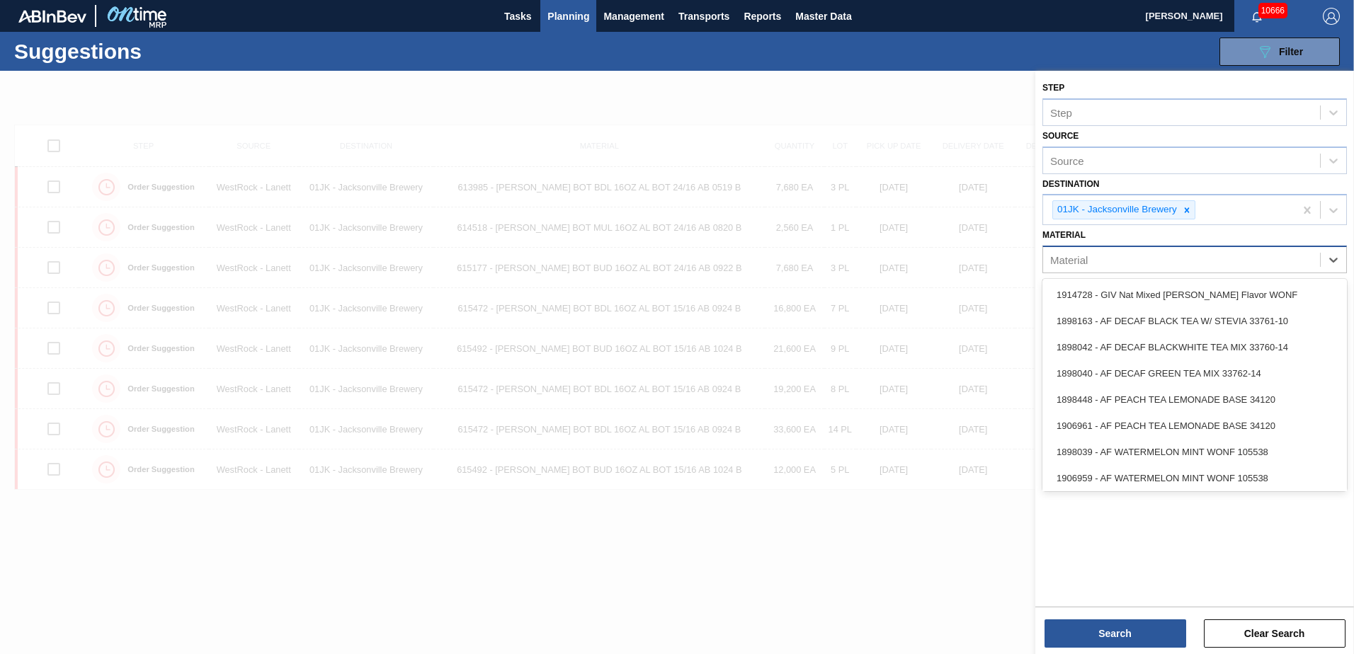
click at [1200, 255] on div "Material" at bounding box center [1181, 260] width 277 height 21
type input "878636"
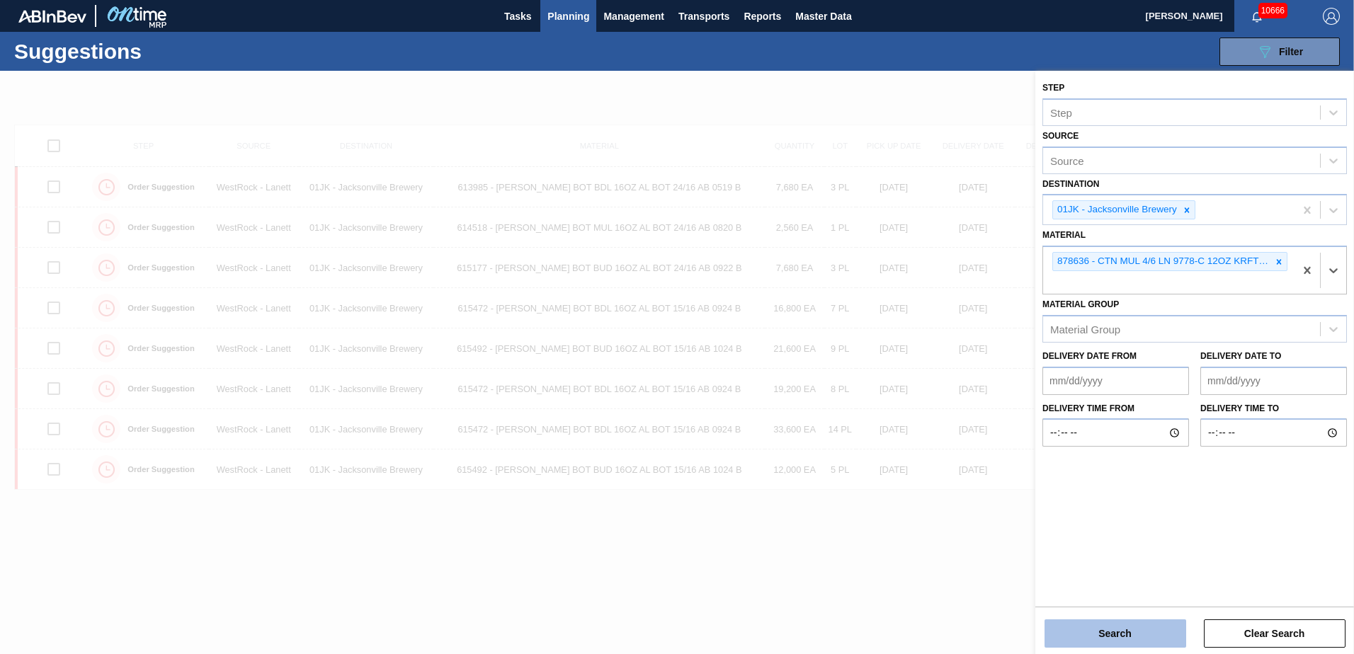
click at [1150, 628] on button "Search" at bounding box center [1116, 634] width 142 height 28
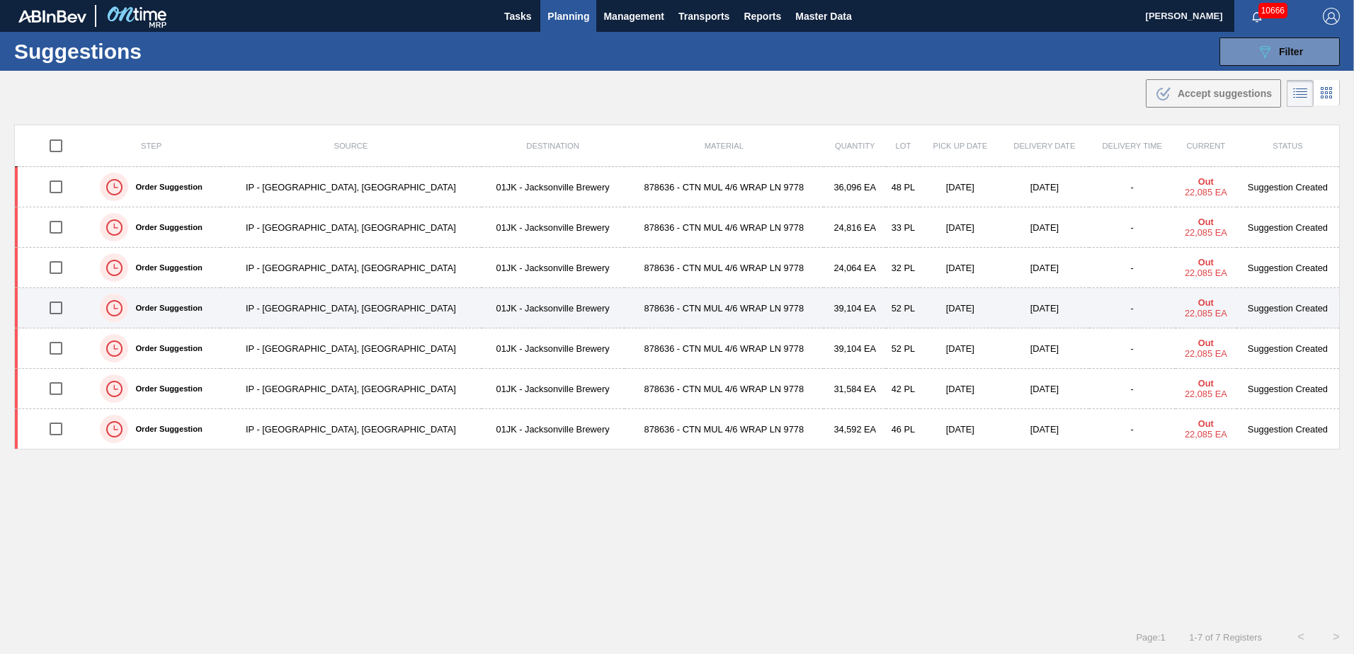
click at [63, 308] on input "checkbox" at bounding box center [56, 308] width 30 height 30
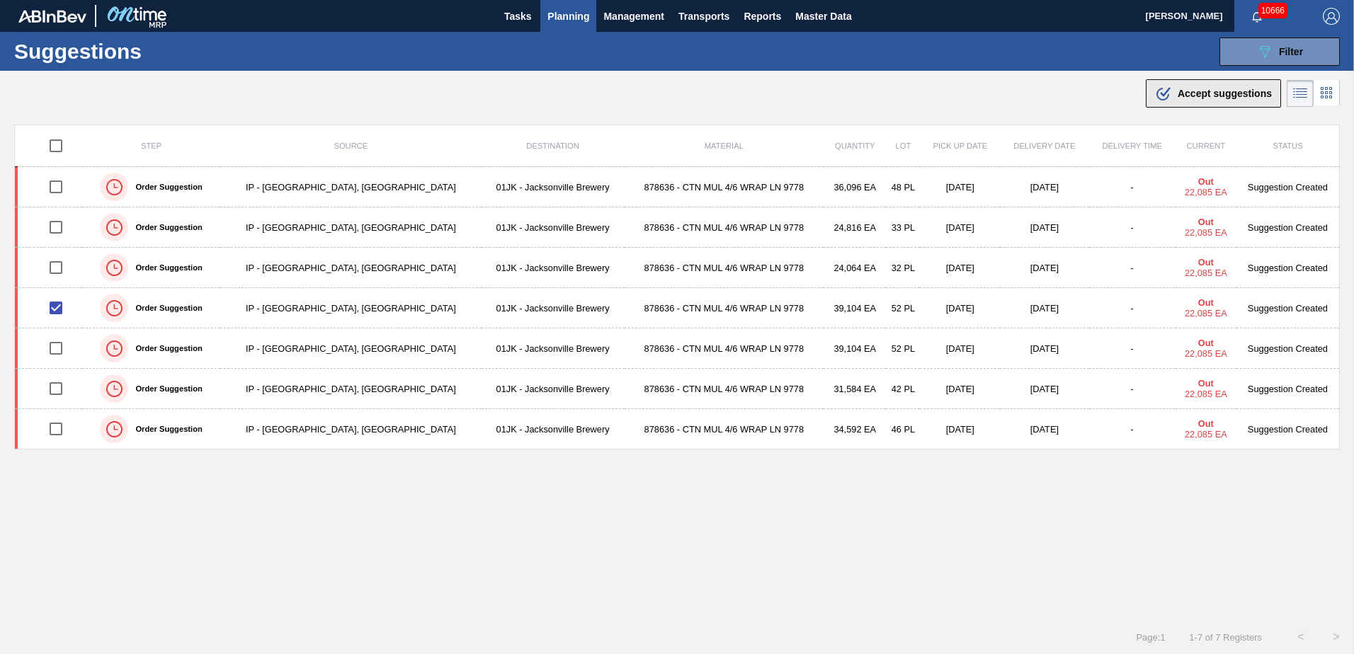
click at [1213, 91] on span "Accept suggestions" at bounding box center [1225, 93] width 94 height 11
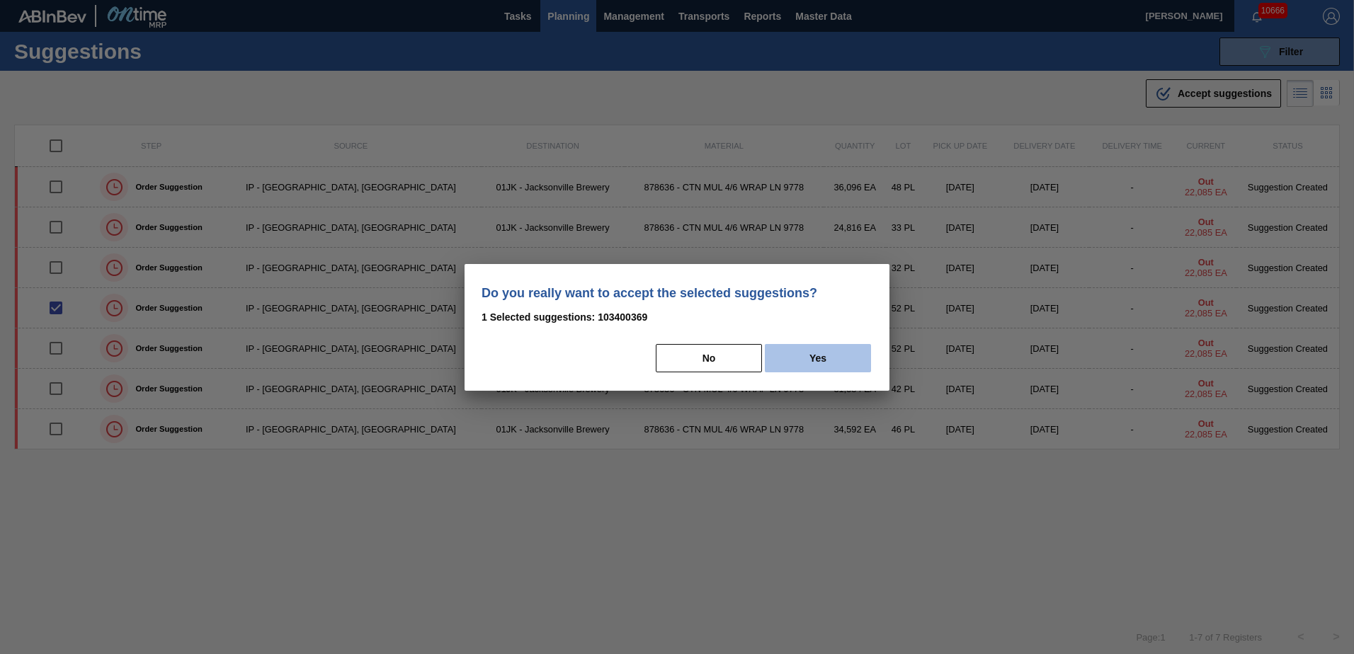
click at [862, 358] on button "Yes" at bounding box center [818, 358] width 106 height 28
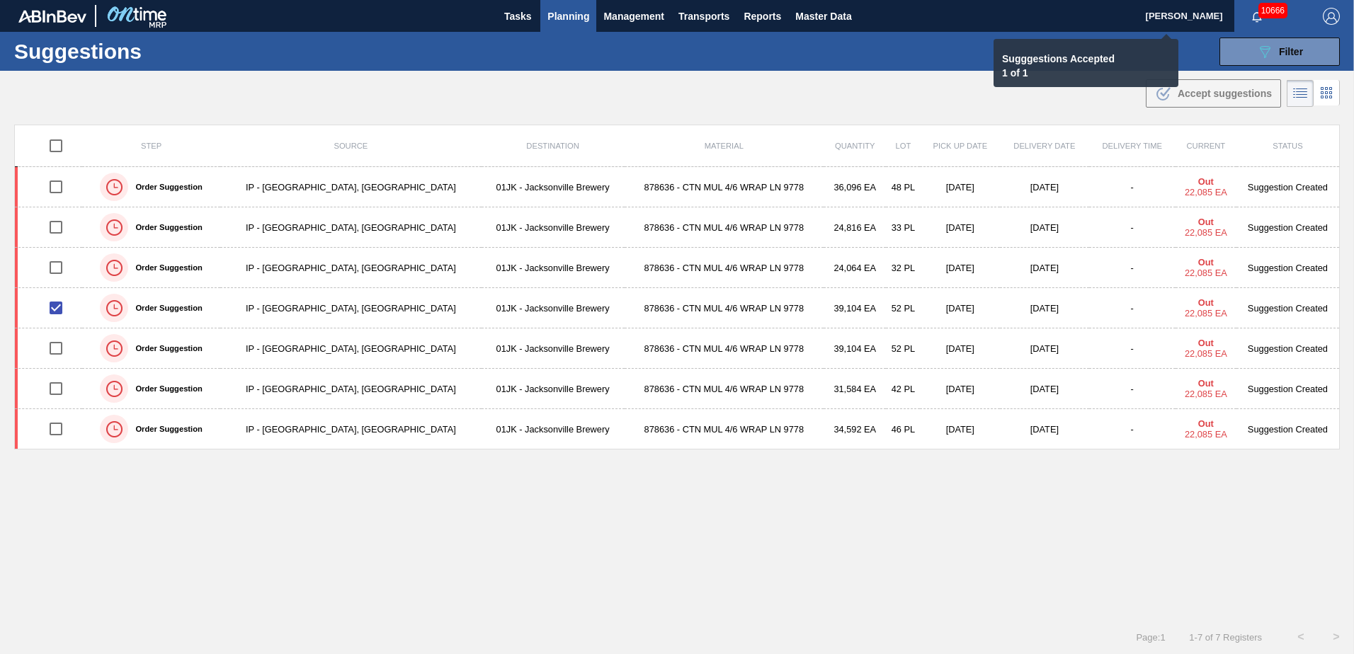
checkbox input "false"
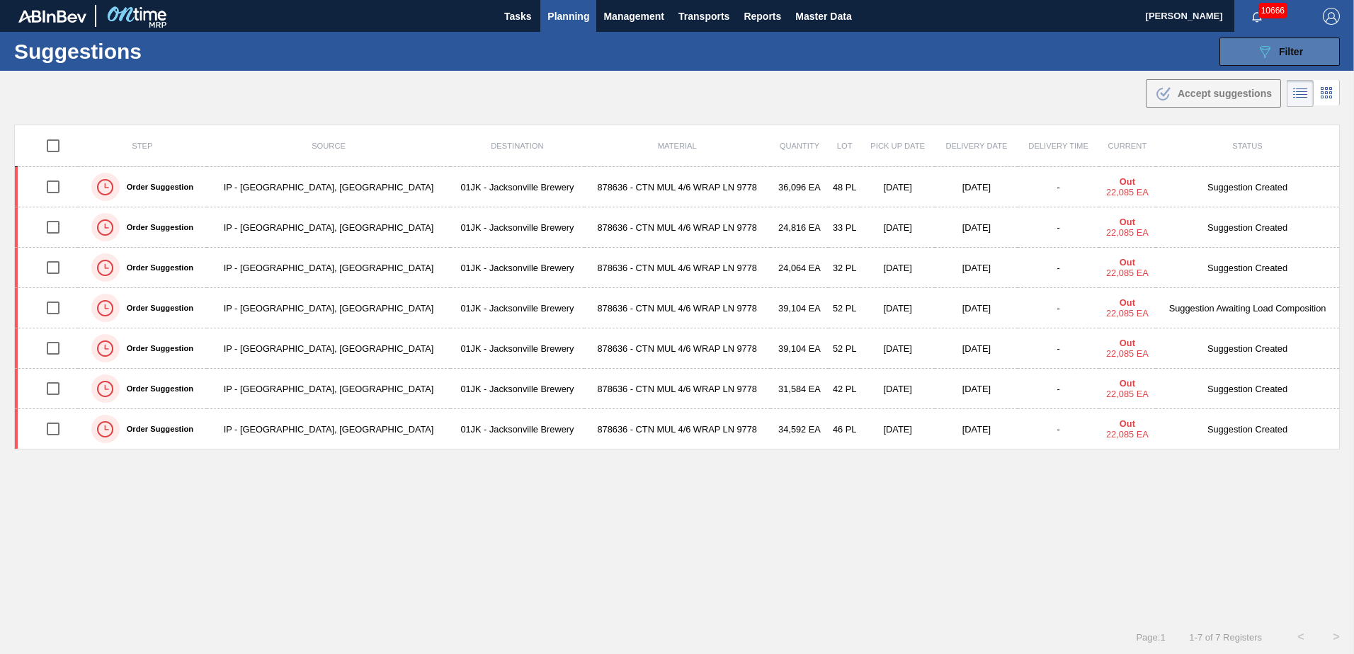
click at [1272, 45] on div "089F7B8B-B2A5-4AFE-B5C0-19BA573D28AC Filter" at bounding box center [1279, 51] width 47 height 17
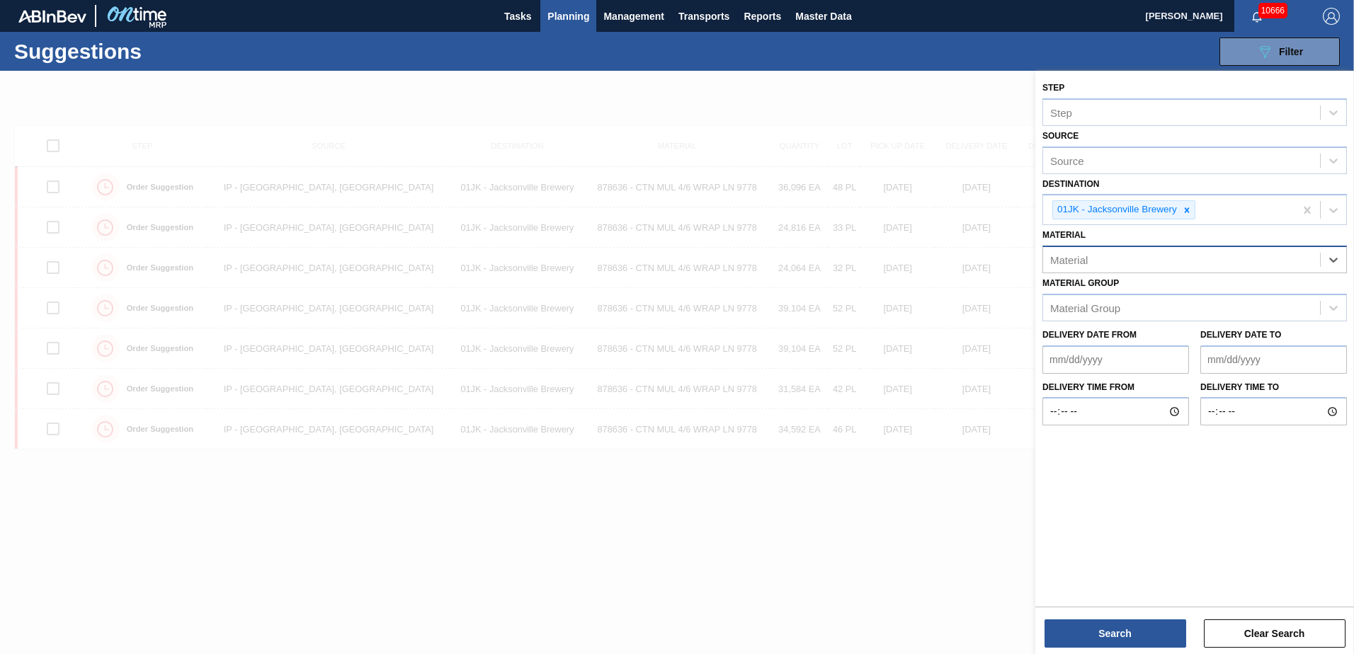
click at [1226, 268] on div "Material" at bounding box center [1181, 260] width 277 height 21
click at [1123, 266] on div "Material" at bounding box center [1181, 260] width 277 height 21
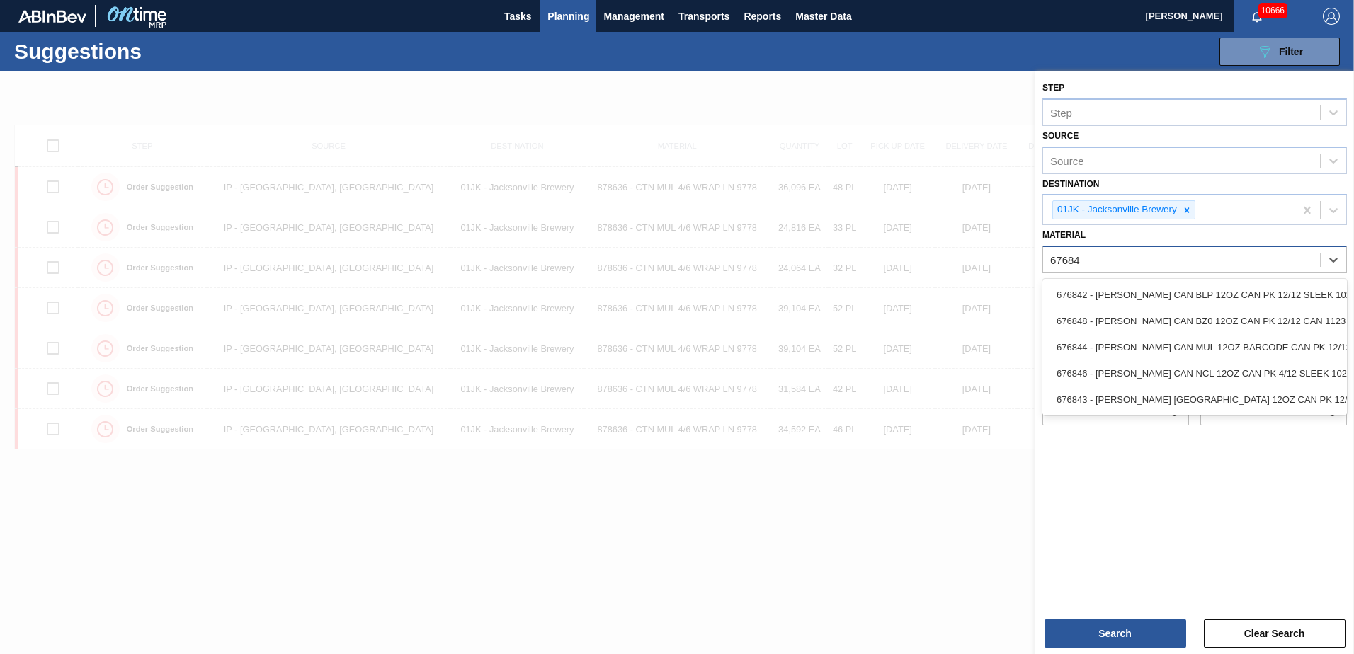
type input "676844"
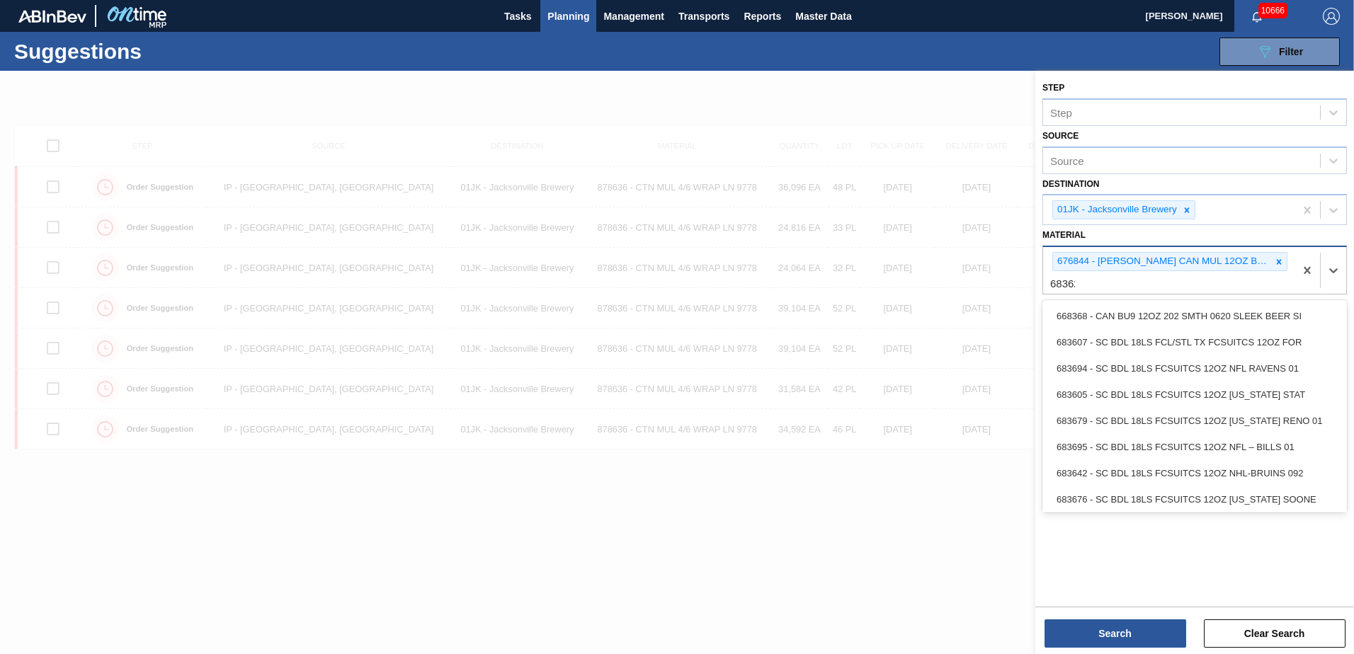
type input "683622"
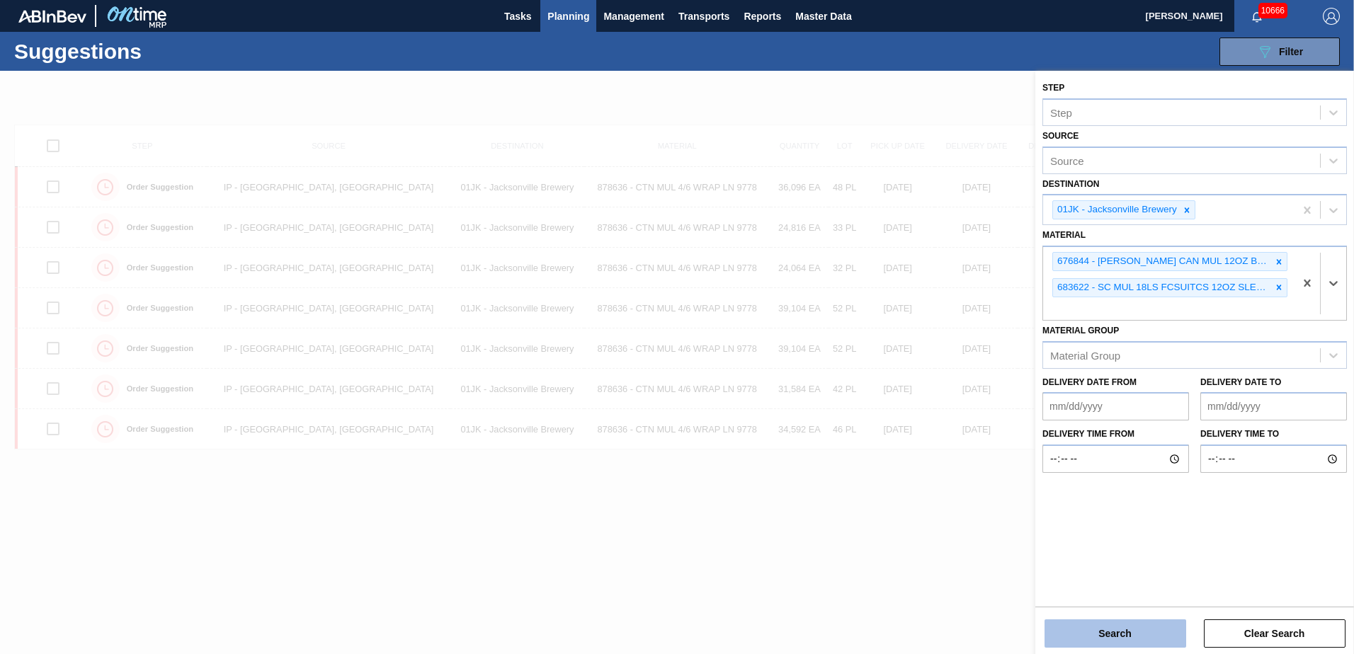
click at [1159, 622] on button "Search" at bounding box center [1116, 634] width 142 height 28
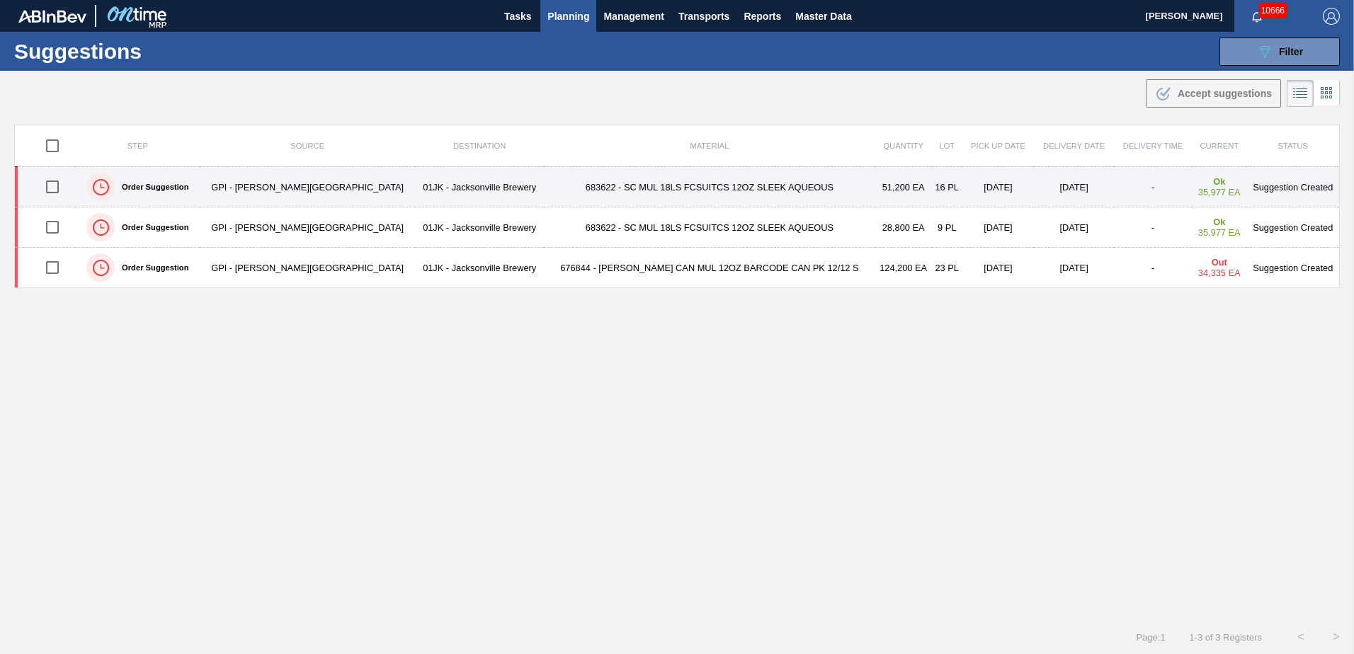
click at [67, 192] on input "checkbox" at bounding box center [53, 187] width 30 height 30
checkbox input "true"
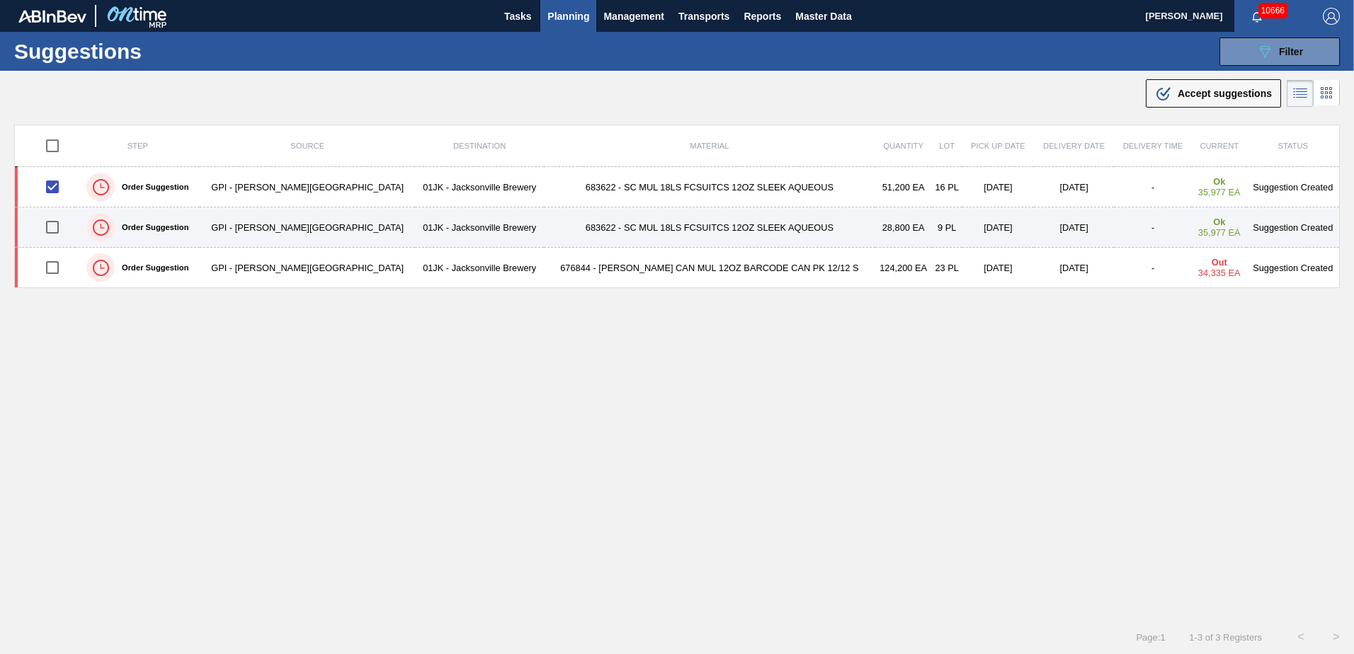
click at [57, 220] on input "checkbox" at bounding box center [53, 227] width 30 height 30
checkbox input "true"
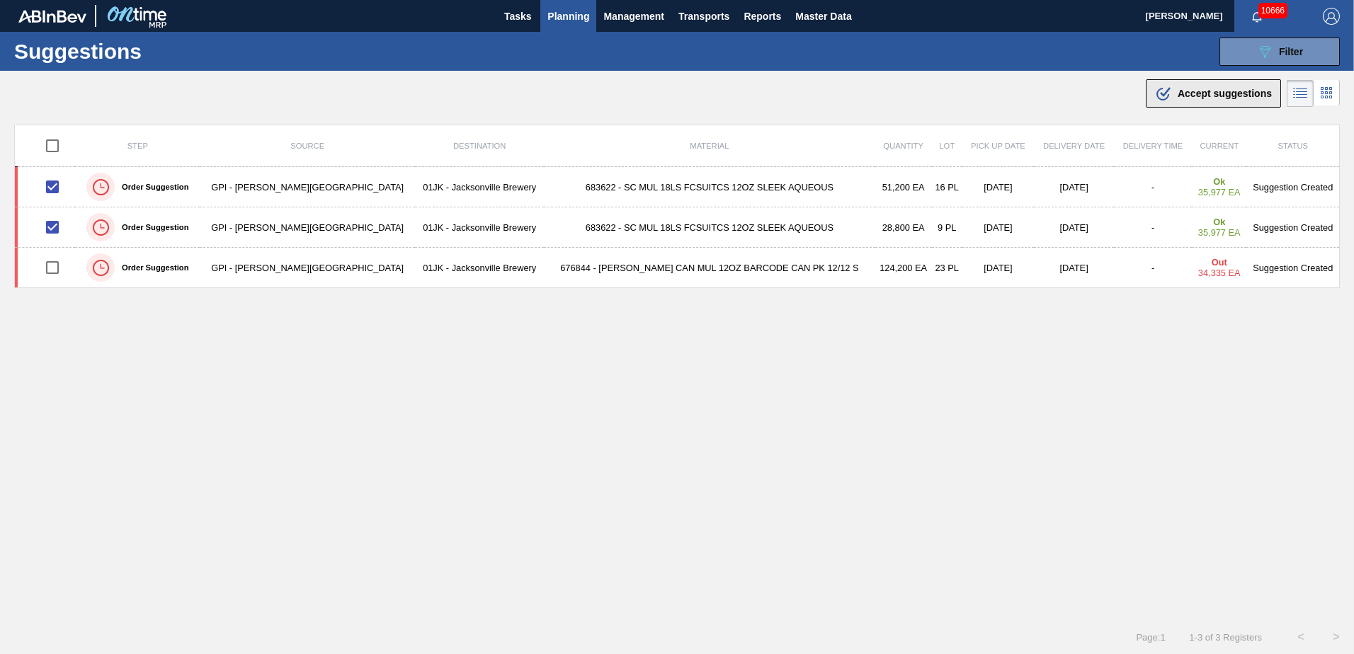
click at [1170, 96] on div ".b{fill:var(--color-action-default)} Accept suggestions" at bounding box center [1213, 93] width 117 height 17
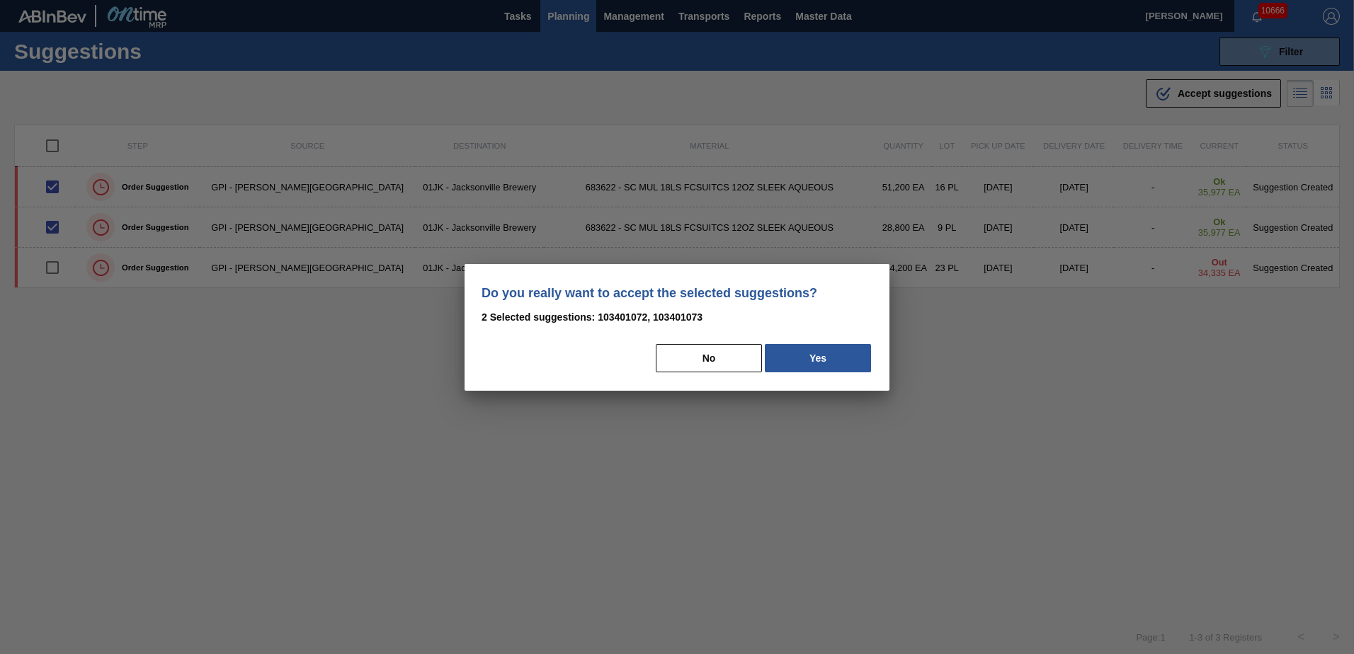
click at [875, 356] on div "Do you really want to accept the selected suggestions? 2 Selected suggestions: …" at bounding box center [677, 327] width 425 height 127
click at [853, 358] on button "Yes" at bounding box center [818, 358] width 106 height 28
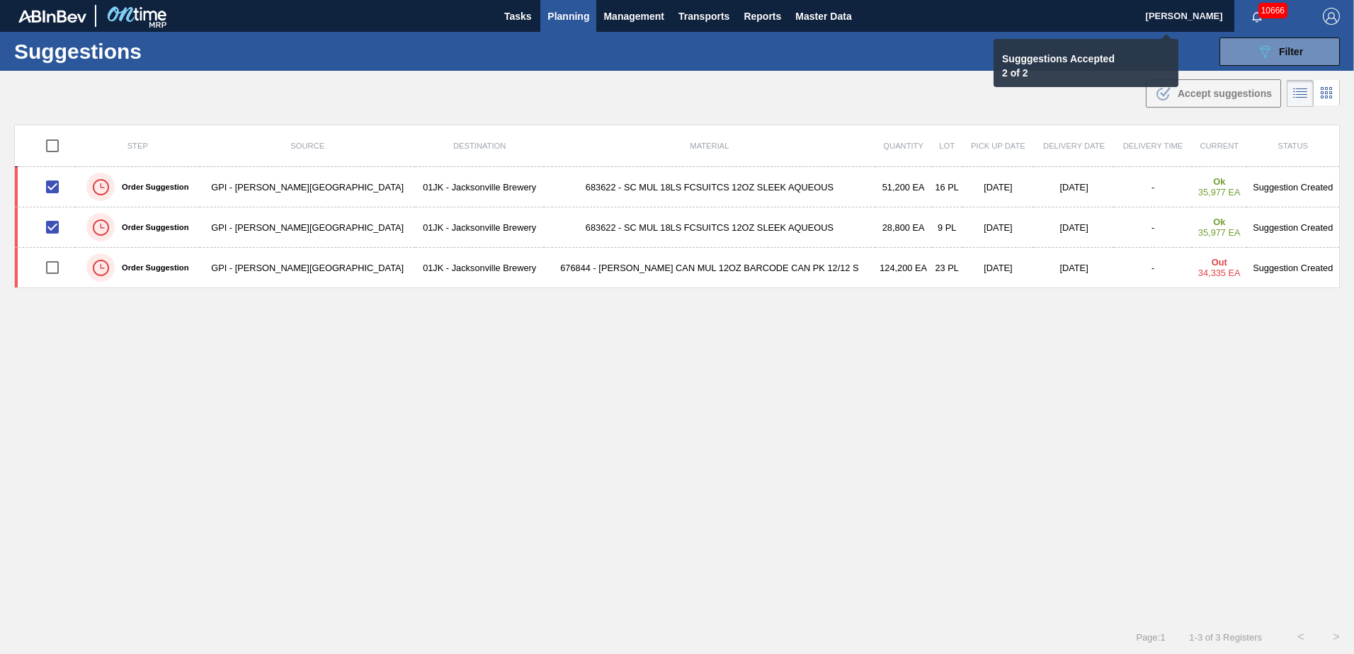
checkbox input "false"
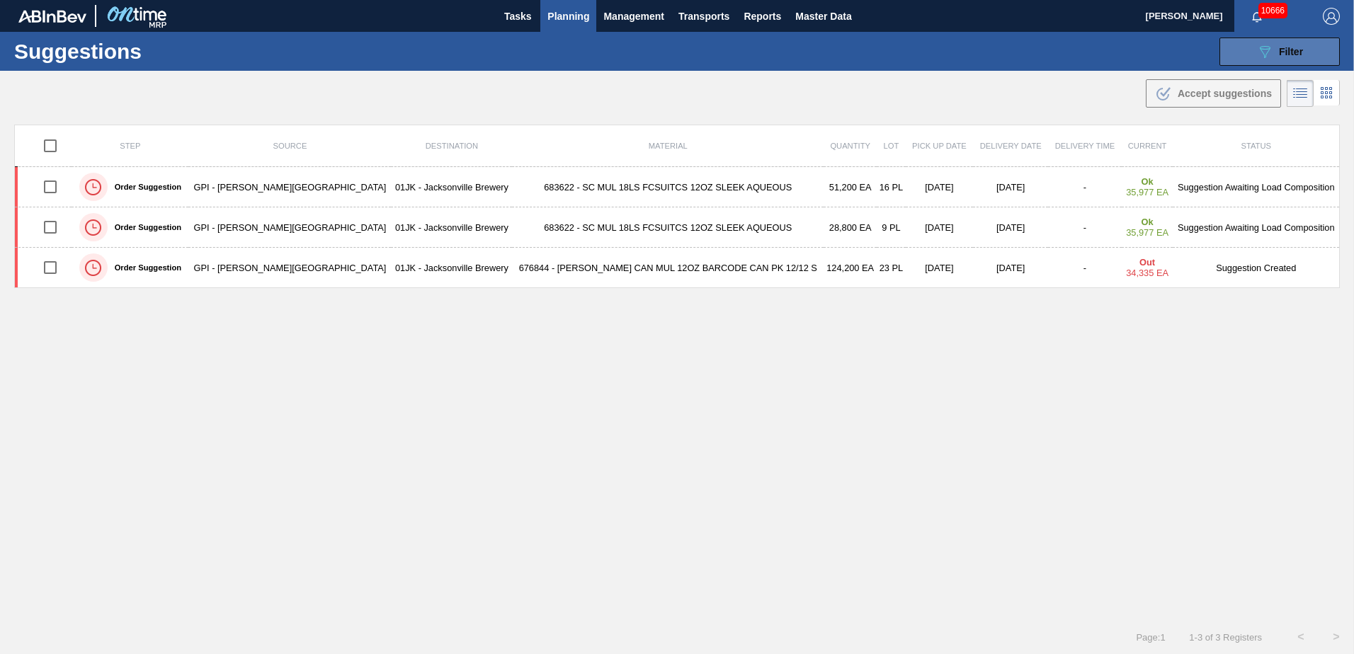
click at [1262, 51] on icon "089F7B8B-B2A5-4AFE-B5C0-19BA573D28AC" at bounding box center [1264, 51] width 17 height 17
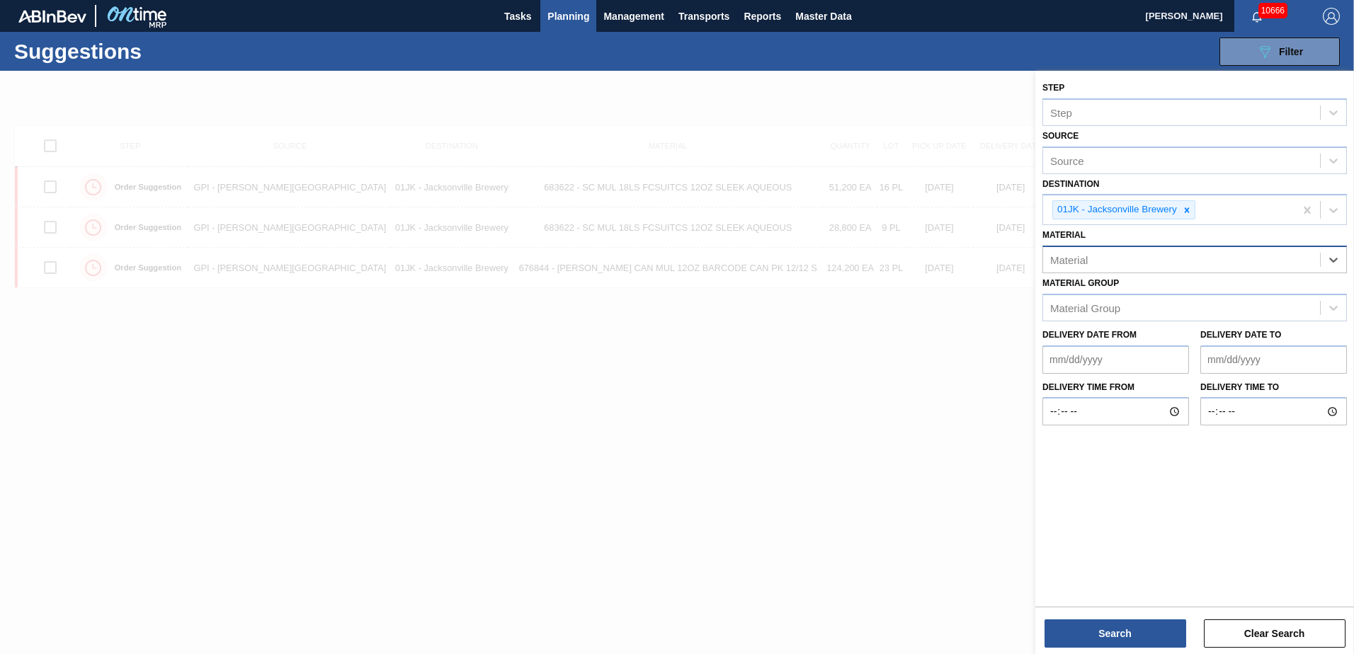
click at [1256, 264] on div "Material" at bounding box center [1181, 260] width 277 height 21
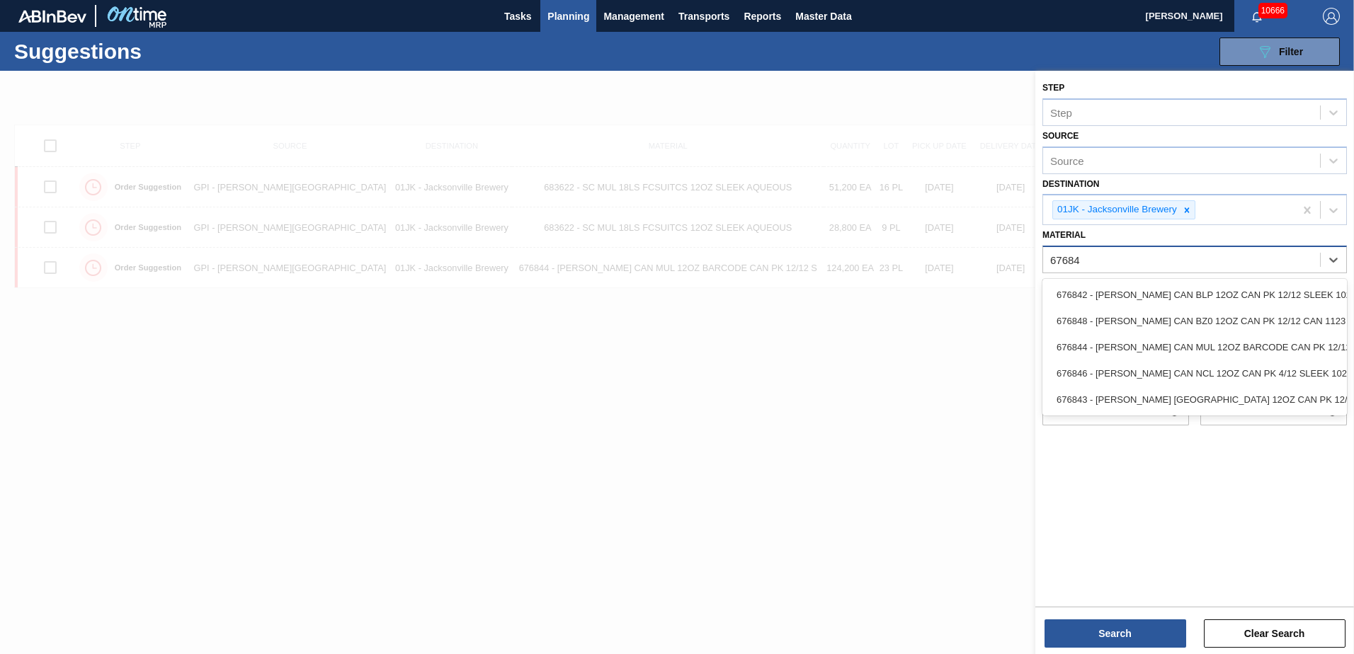
type input "676844"
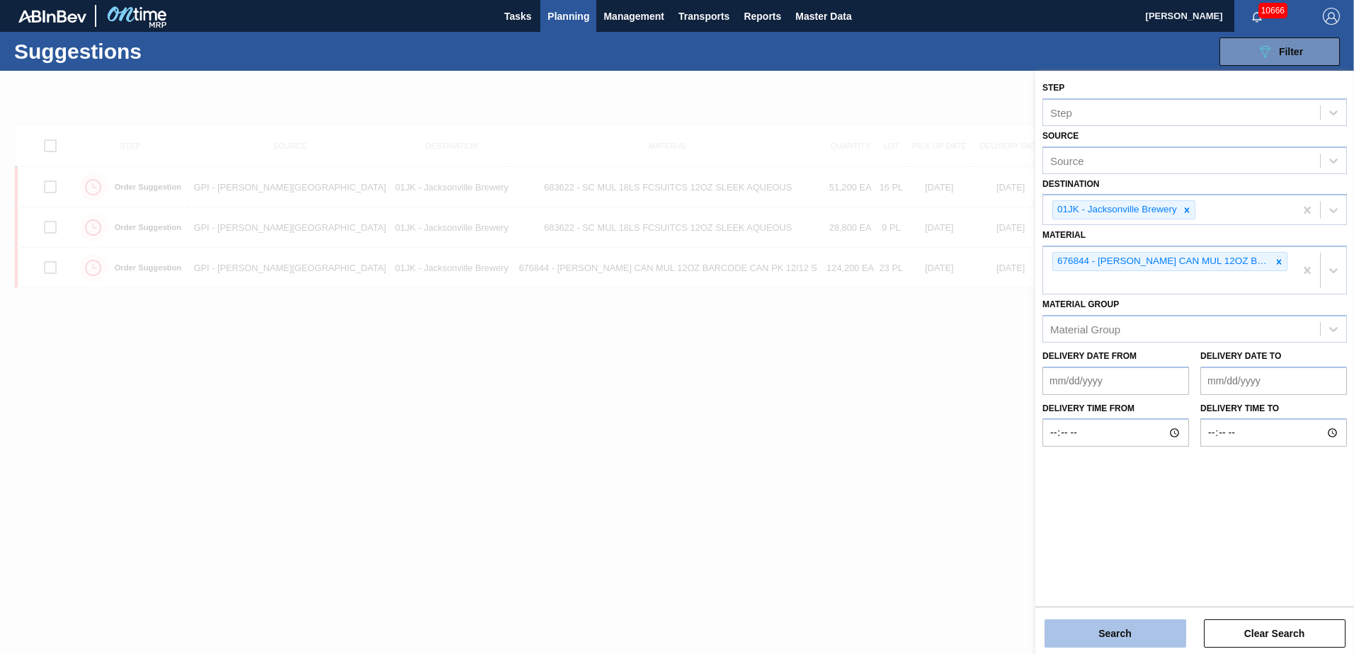
click at [1054, 644] on button "Search" at bounding box center [1116, 634] width 142 height 28
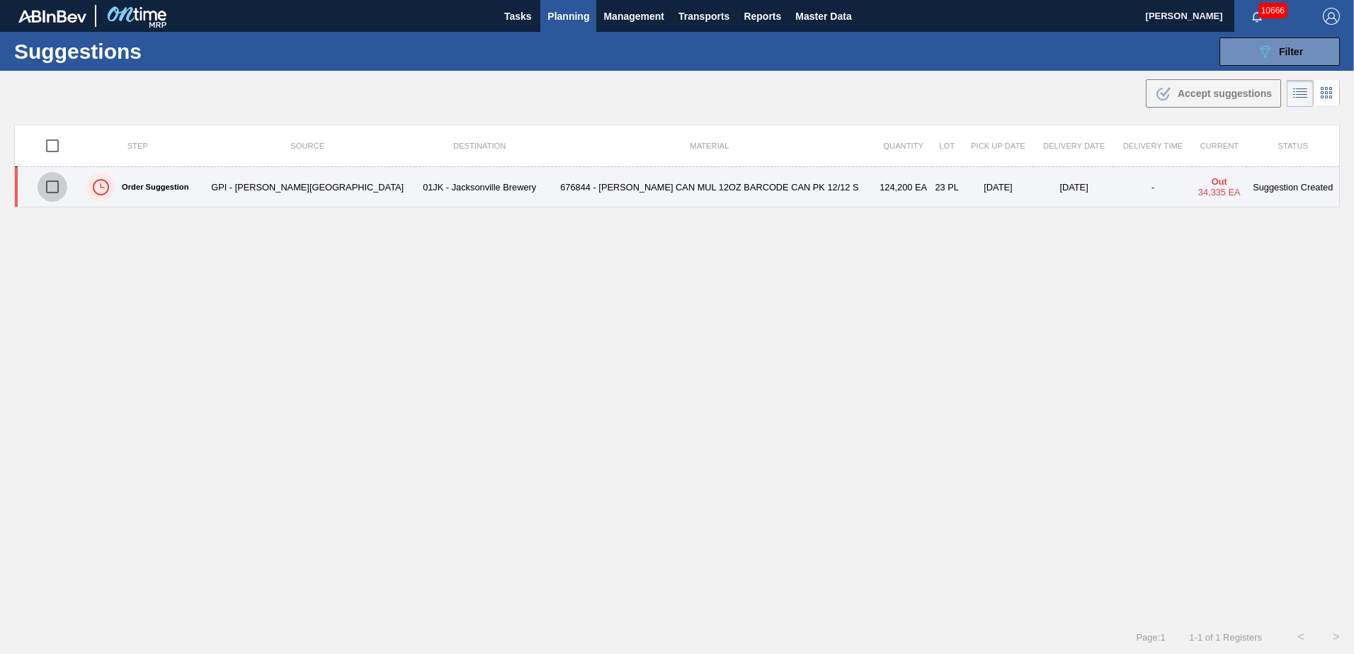
click at [65, 189] on input "checkbox" at bounding box center [53, 187] width 30 height 30
checkbox input "true"
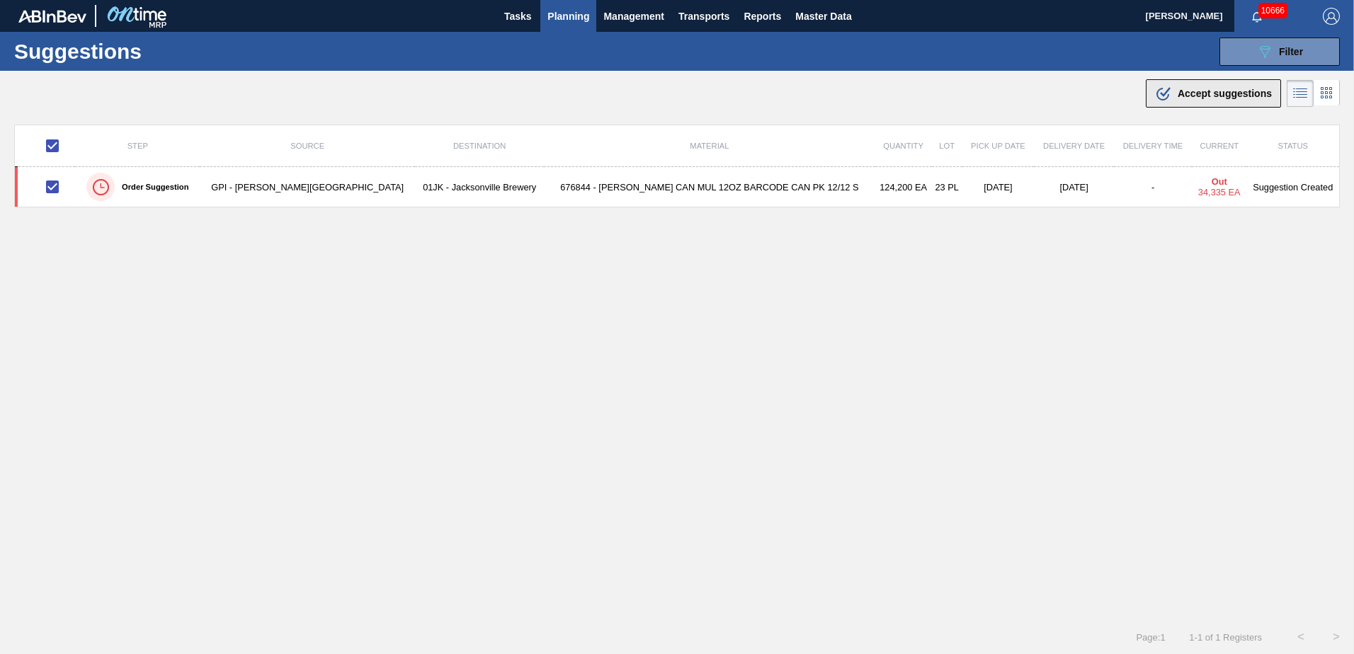
click at [1179, 95] on span "Accept suggestions" at bounding box center [1225, 93] width 94 height 11
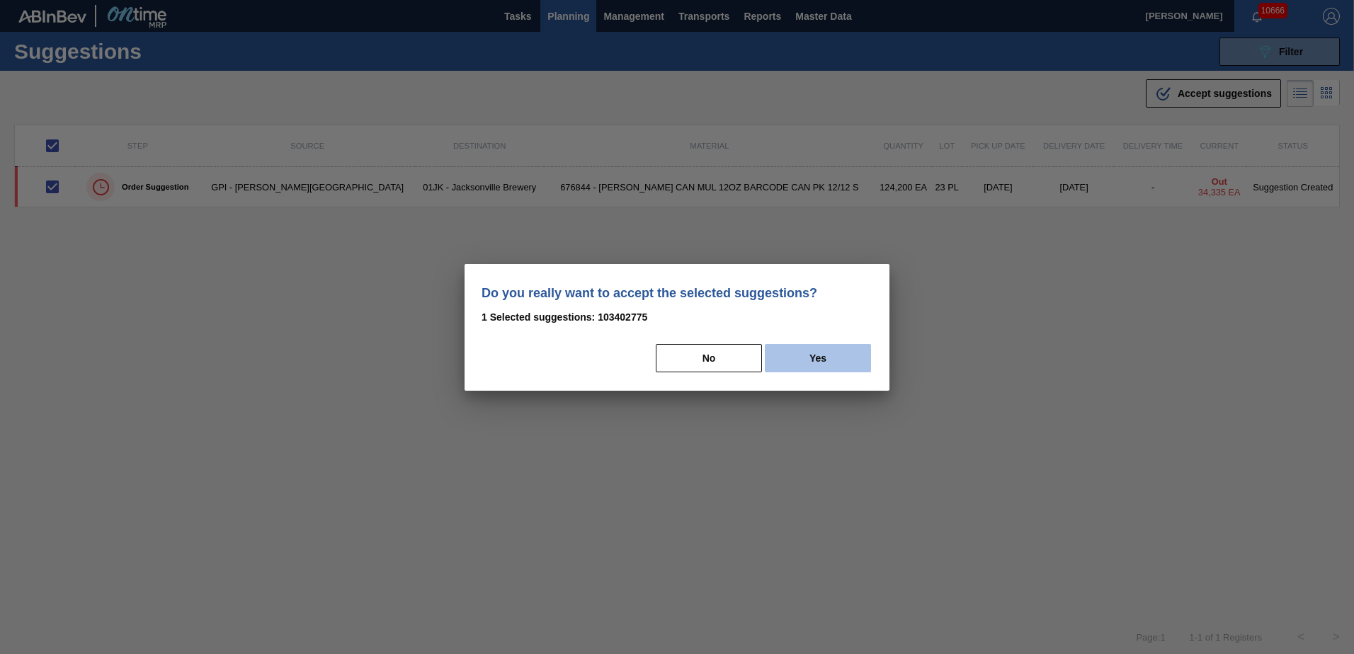
click at [812, 363] on button "Yes" at bounding box center [818, 358] width 106 height 28
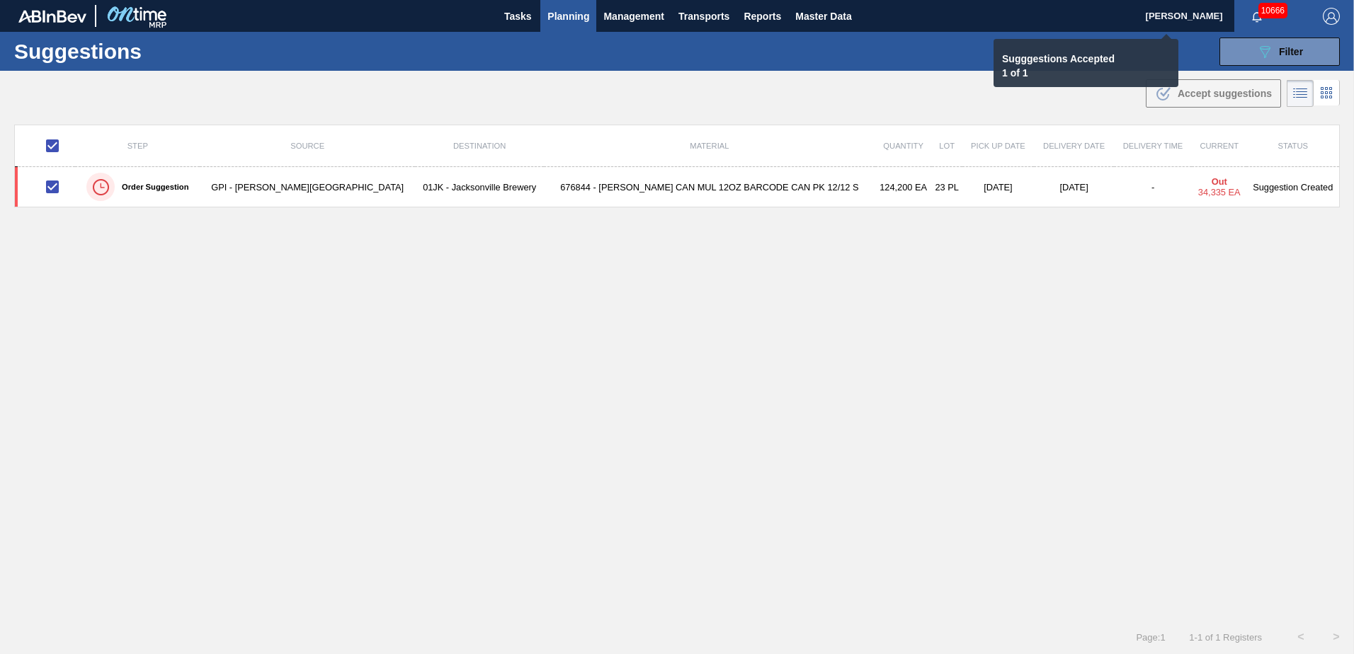
checkbox input "false"
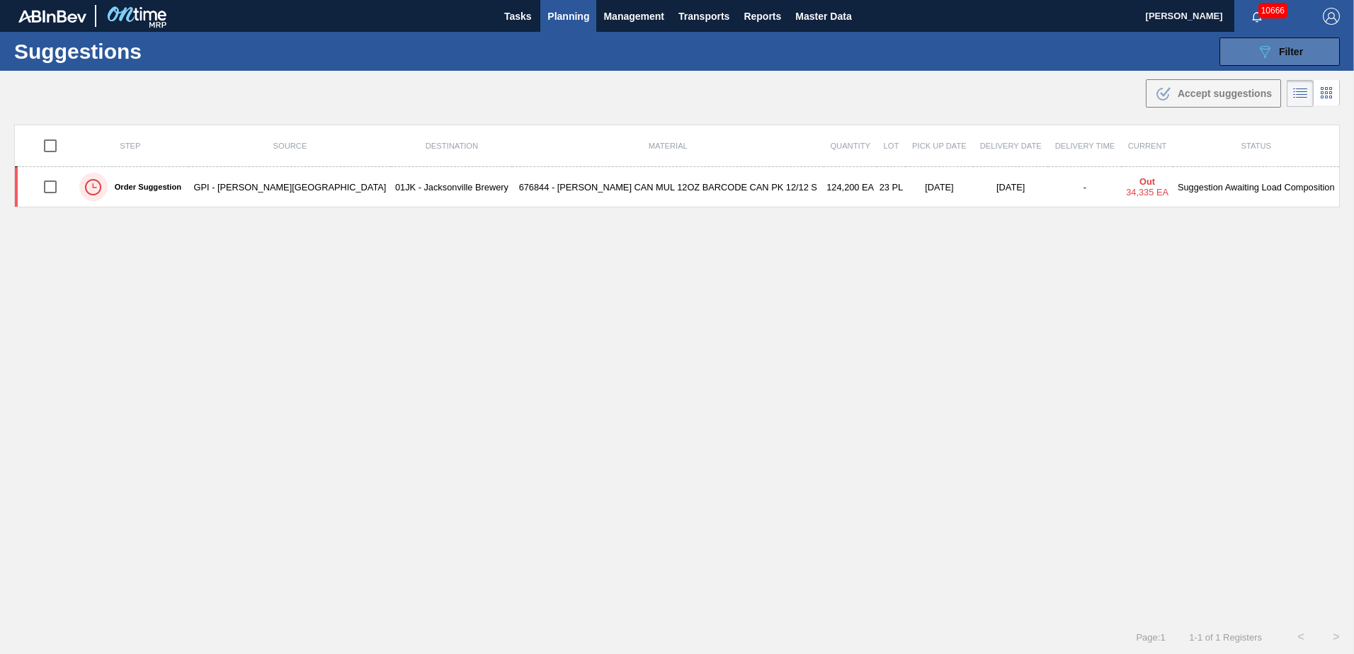
click at [1225, 62] on button "089F7B8B-B2A5-4AFE-B5C0-19BA573D28AC Filter" at bounding box center [1280, 52] width 120 height 28
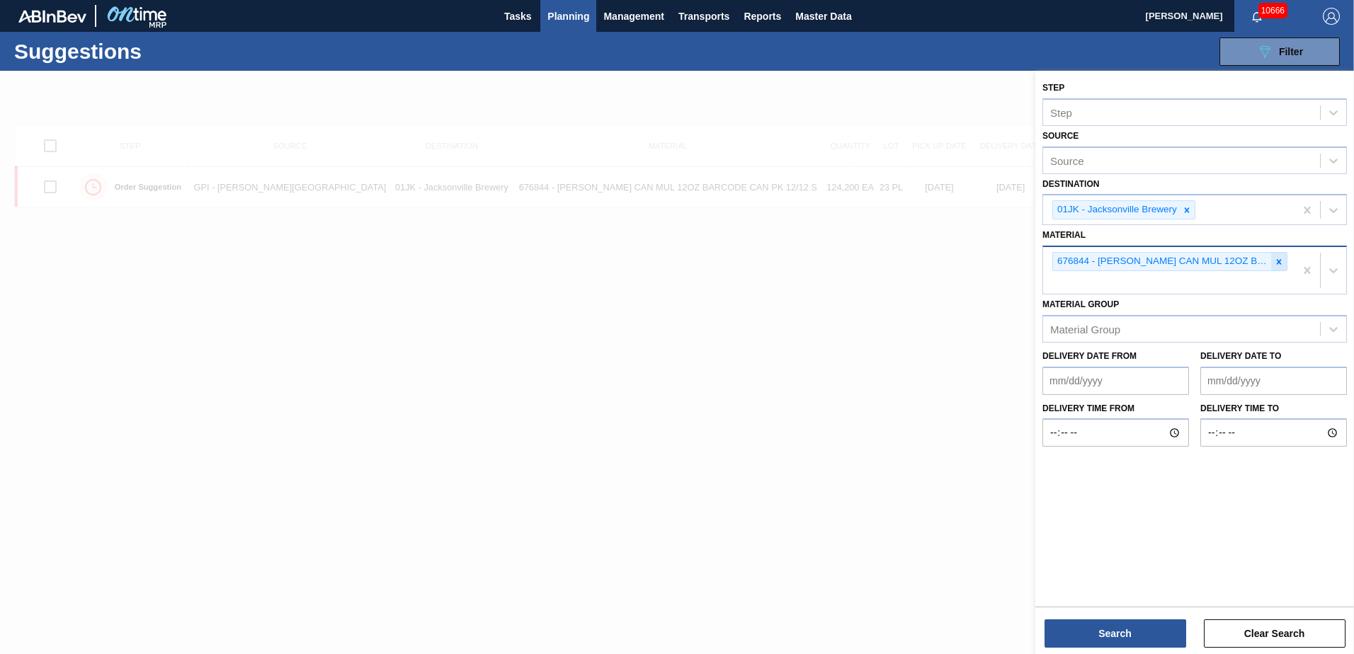
click at [1281, 261] on icon at bounding box center [1279, 262] width 10 height 10
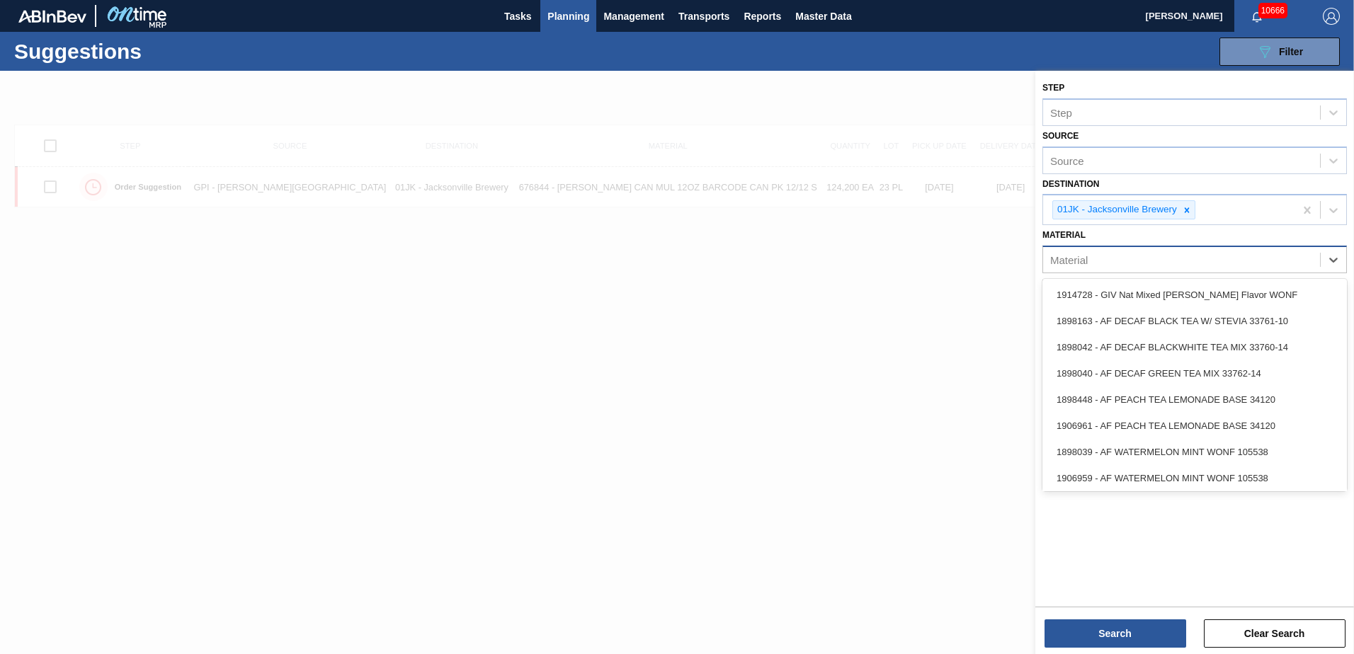
click at [1264, 262] on div "Material" at bounding box center [1181, 260] width 277 height 21
type input "683461"
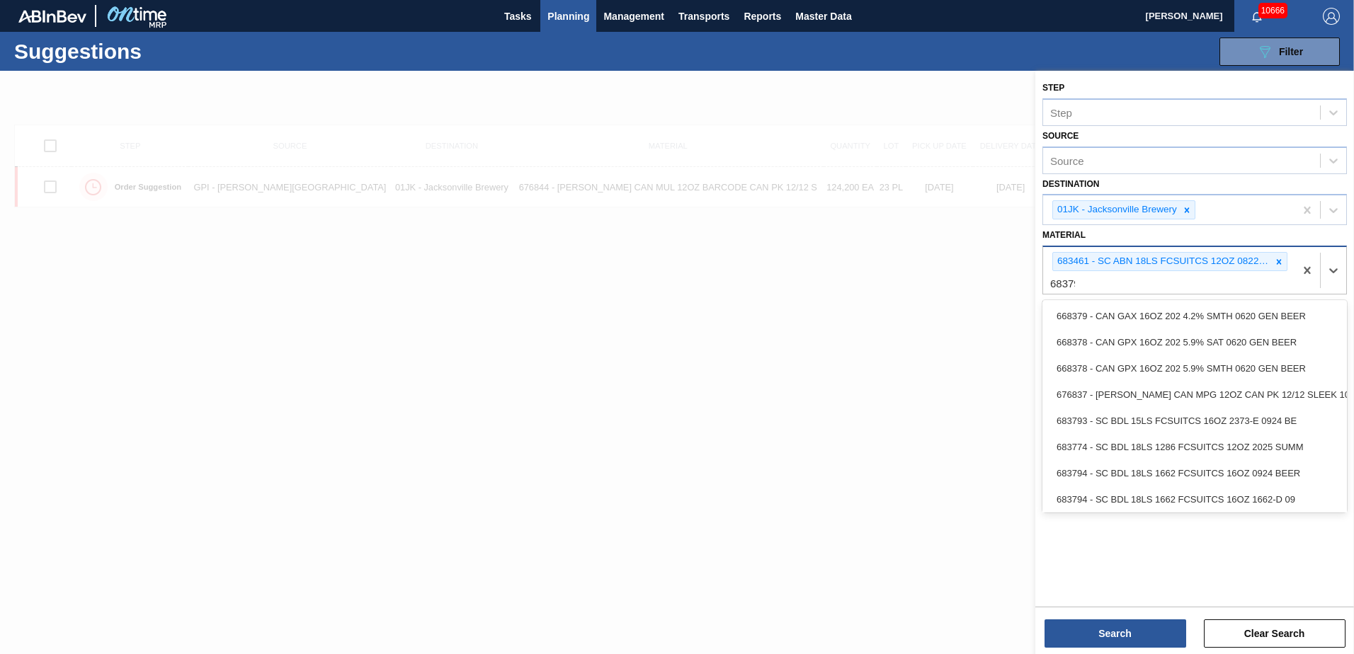
type input "683790"
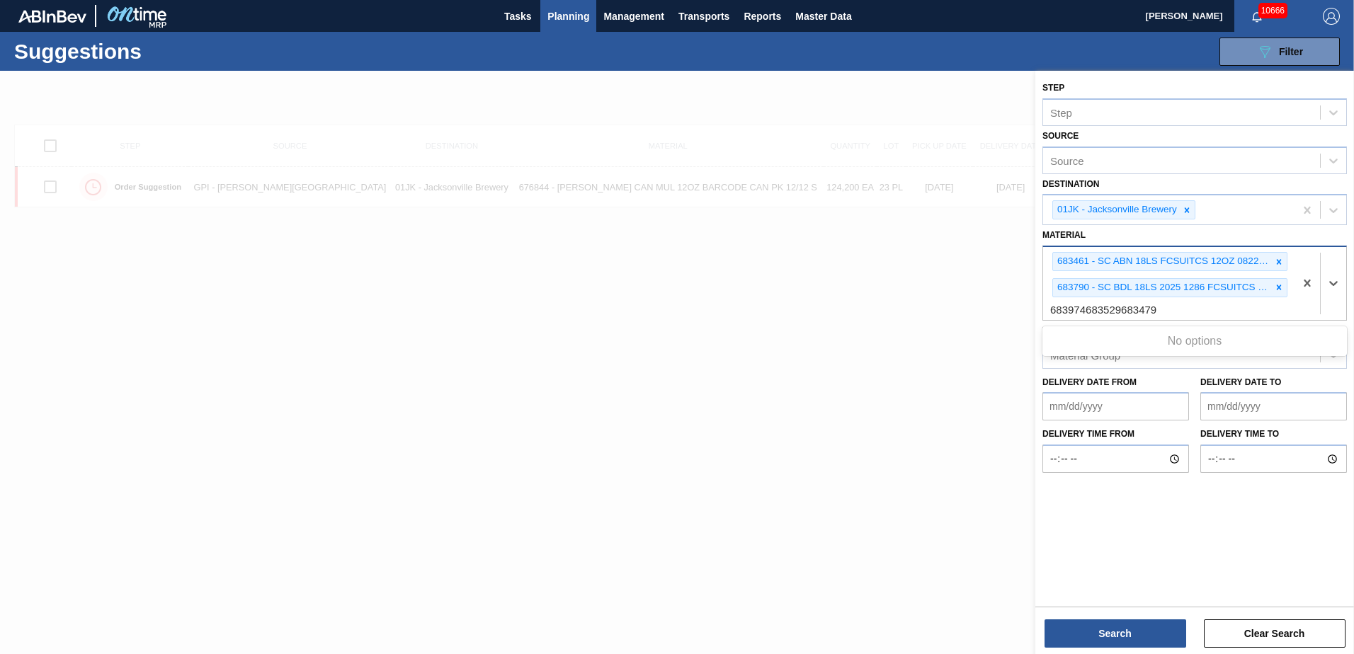
type input "683974683529683479"
drag, startPoint x: 1170, startPoint y: 307, endPoint x: 1078, endPoint y: 300, distance: 92.3
click at [1078, 300] on div "683461 - SC ABN 18LS FCSUITCS 12OZ 0822 167 ABICC 683790 - SC BDL 18LS 2025 128…" at bounding box center [1168, 283] width 251 height 73
type input "683974"
drag, startPoint x: 1101, startPoint y: 305, endPoint x: 1023, endPoint y: 305, distance: 77.9
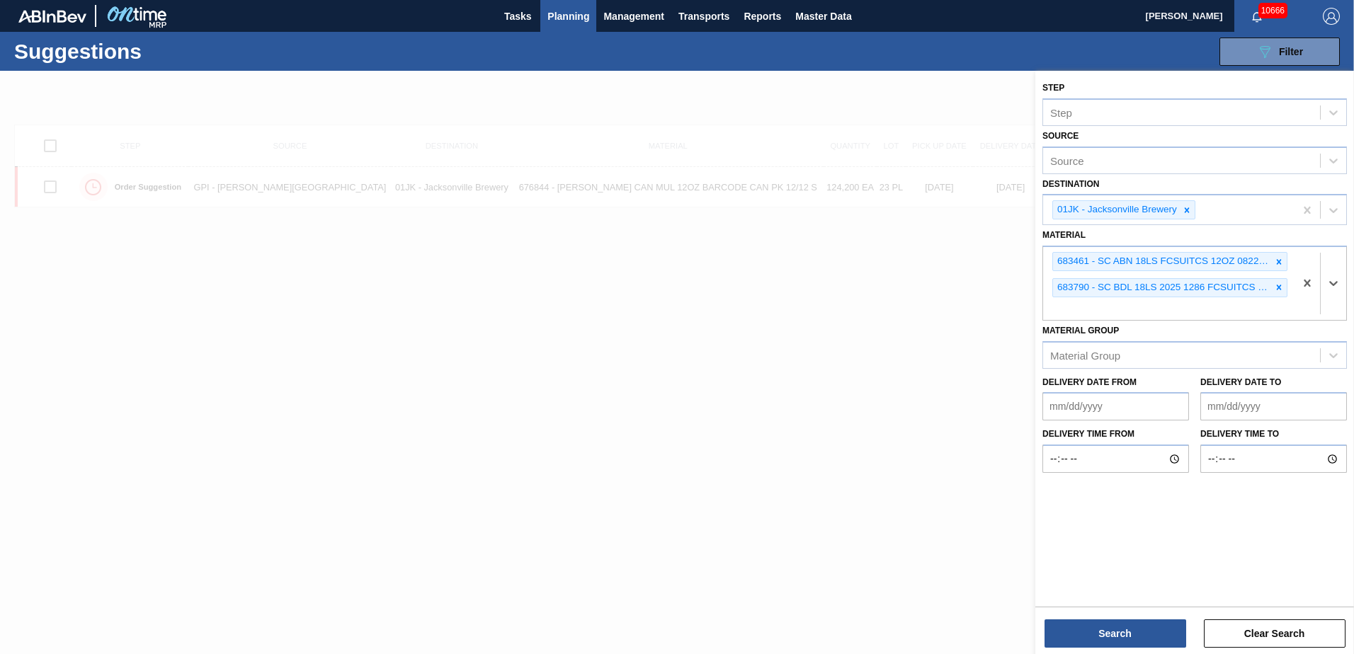
click at [1035, 305] on div "Step Step Source Source Destination 01JK - Jacksonville Brewery Material option…" at bounding box center [1194, 398] width 319 height 654
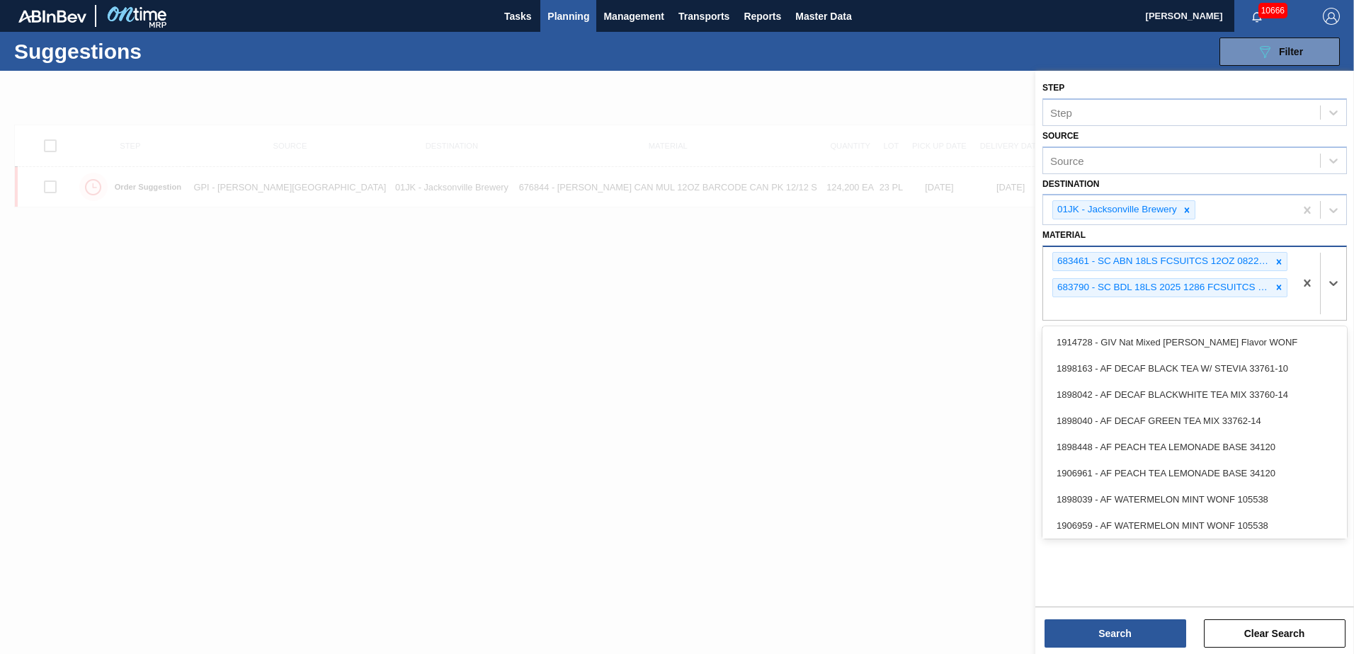
click at [1101, 304] on div "683461 - SC ABN 18LS FCSUITCS 12OZ 0822 167 ABICC 683790 - SC BDL 18LS 2025 128…" at bounding box center [1168, 283] width 251 height 73
type input "683526"
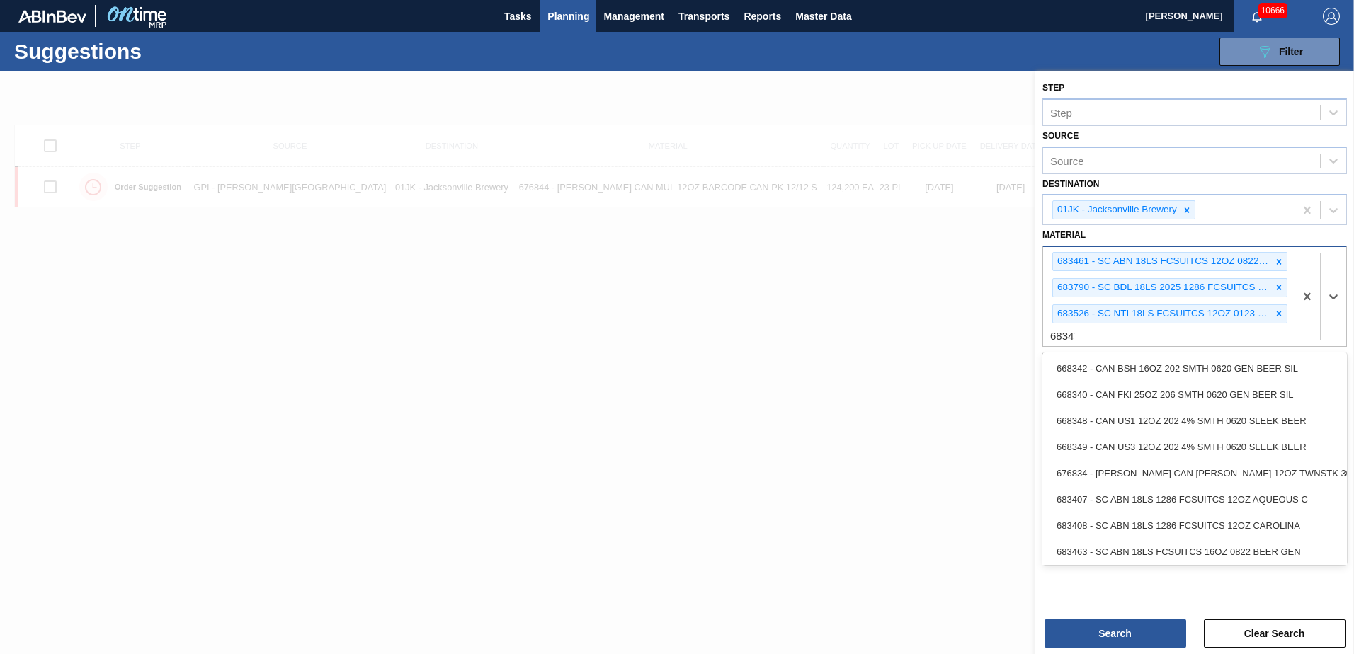
type input "683479"
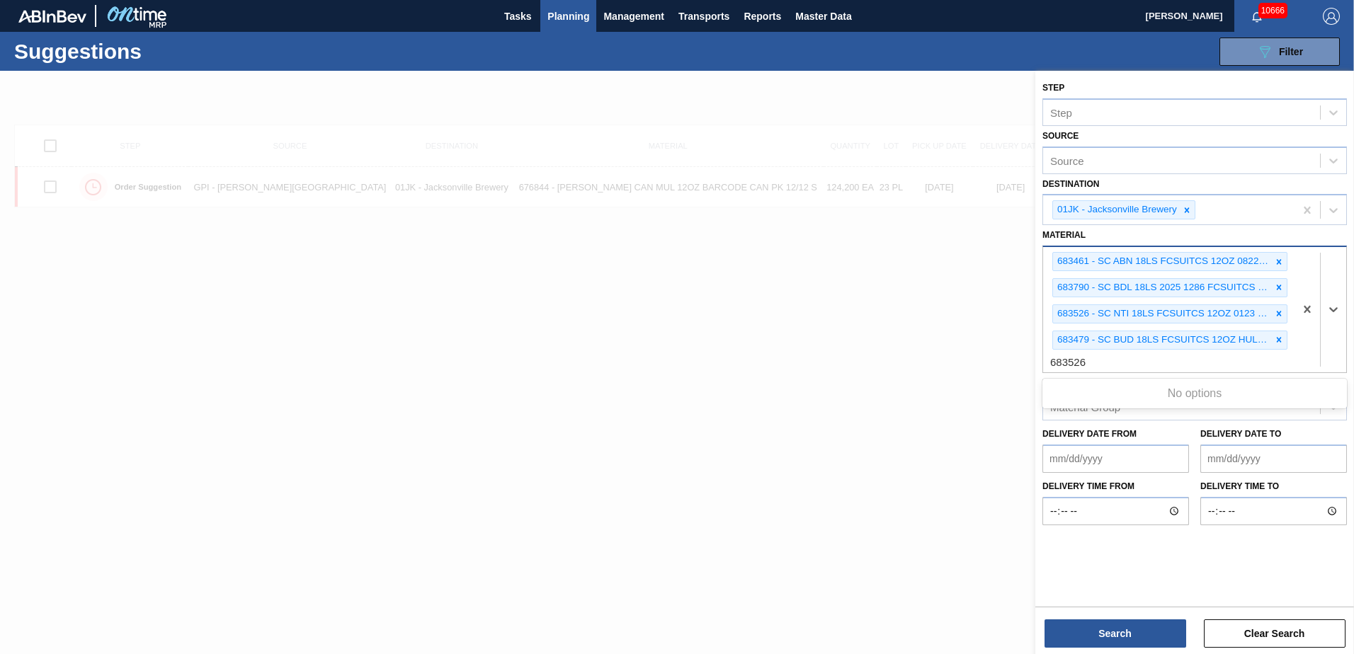
type input "683526"
drag, startPoint x: 1099, startPoint y: 357, endPoint x: 1024, endPoint y: 344, distance: 75.5
click at [1035, 344] on div "Step Step Source Source Destination 01JK - Jacksonville Brewery Material option…" at bounding box center [1194, 398] width 319 height 654
click at [1067, 627] on button "Search" at bounding box center [1116, 634] width 142 height 28
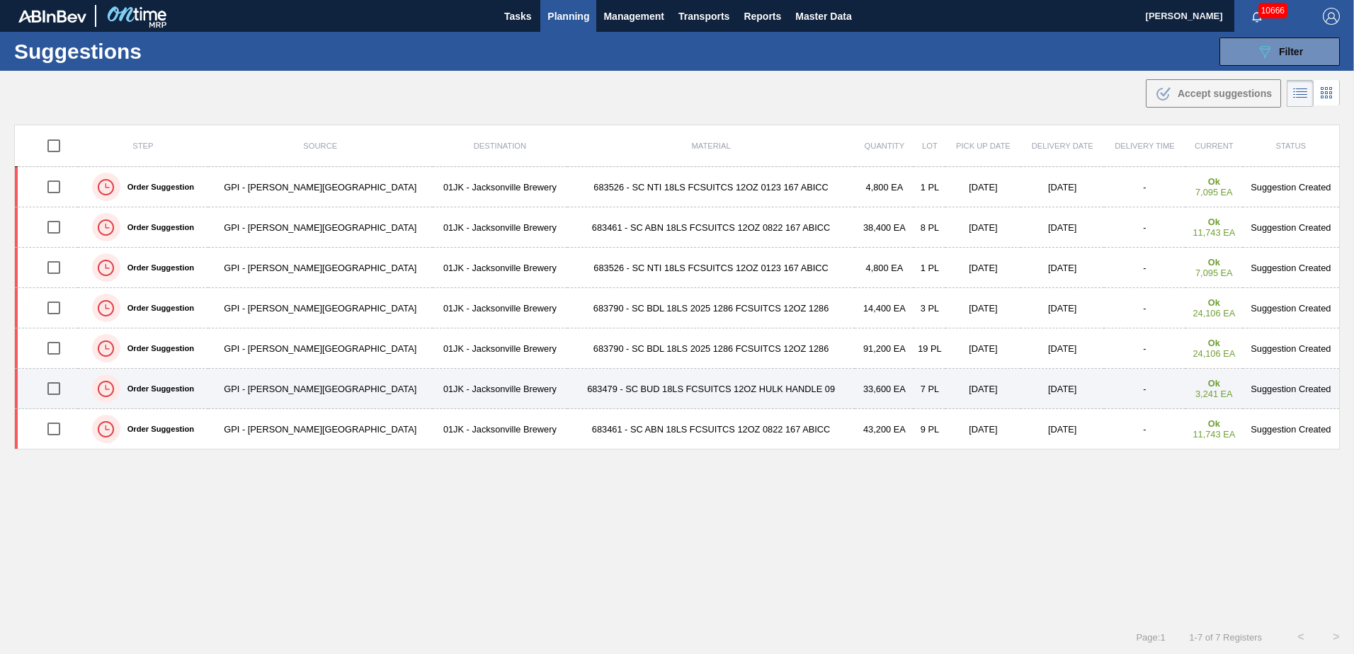
click at [711, 392] on td "683479 - SC BUD 18LS FCSUITCS 12OZ HULK HANDLE 09" at bounding box center [711, 389] width 288 height 40
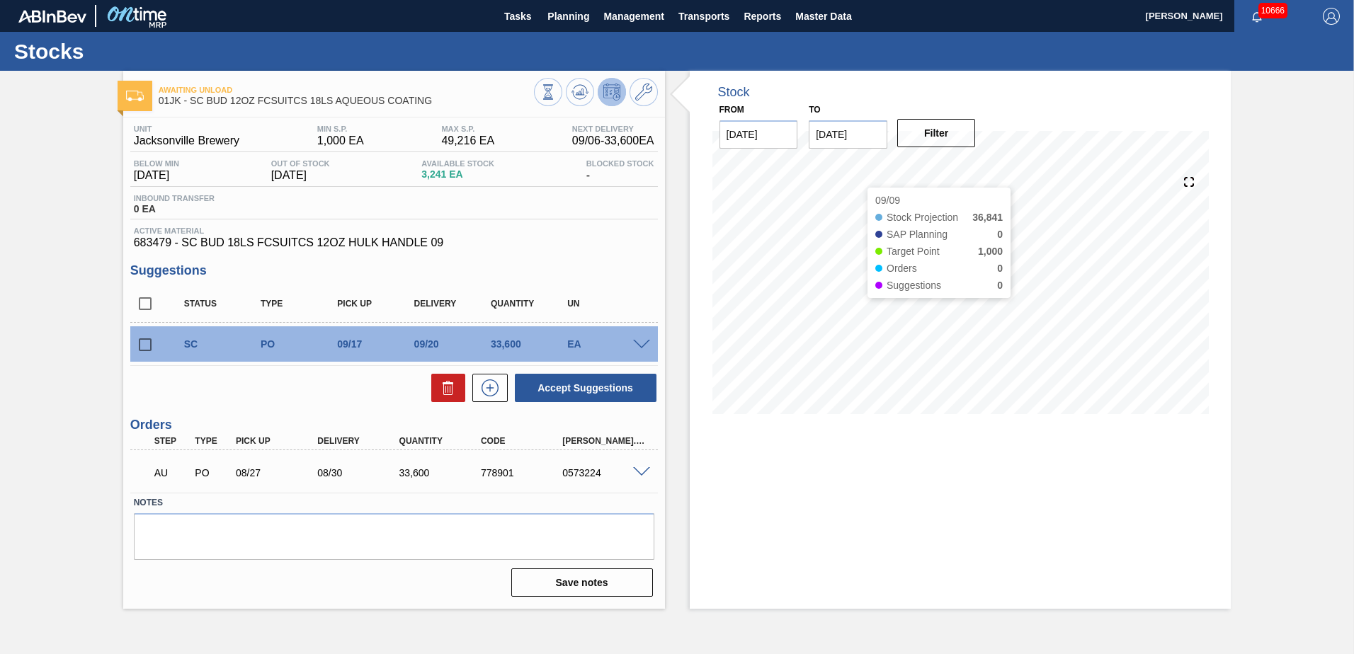
click at [863, 144] on input "[DATE]" at bounding box center [848, 134] width 79 height 28
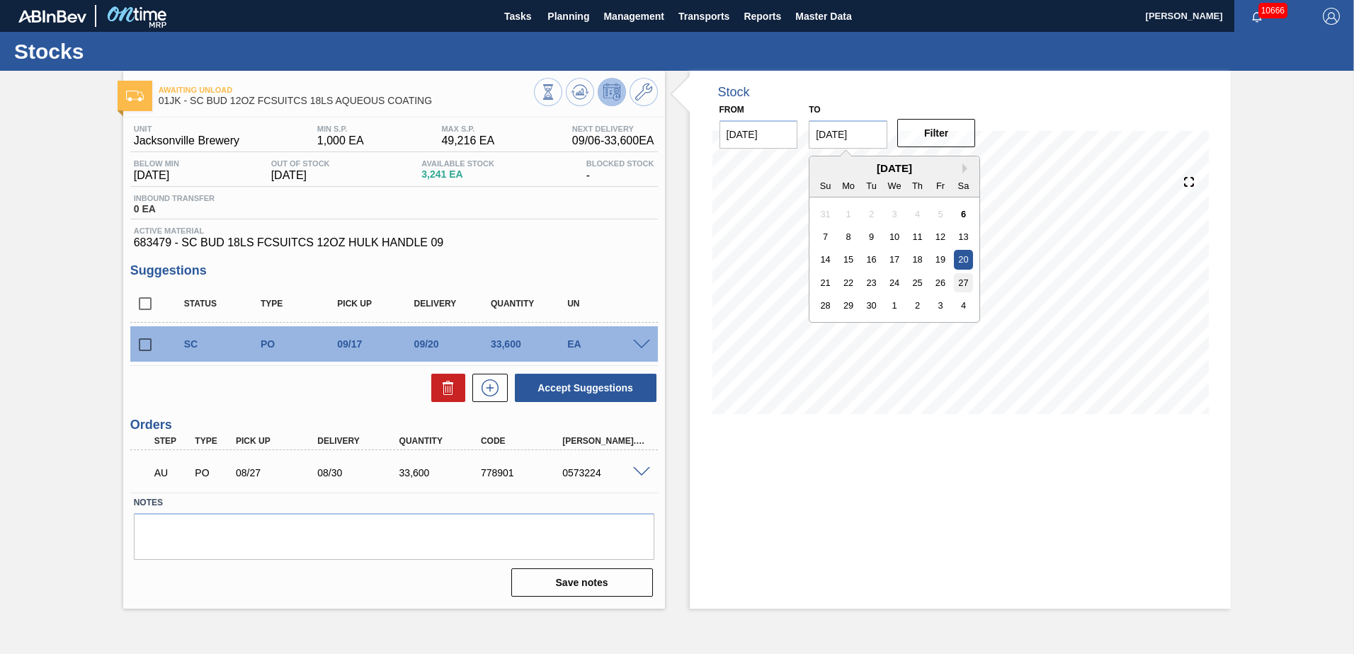
click at [968, 280] on div "27" at bounding box center [963, 282] width 19 height 19
type input "[DATE]"
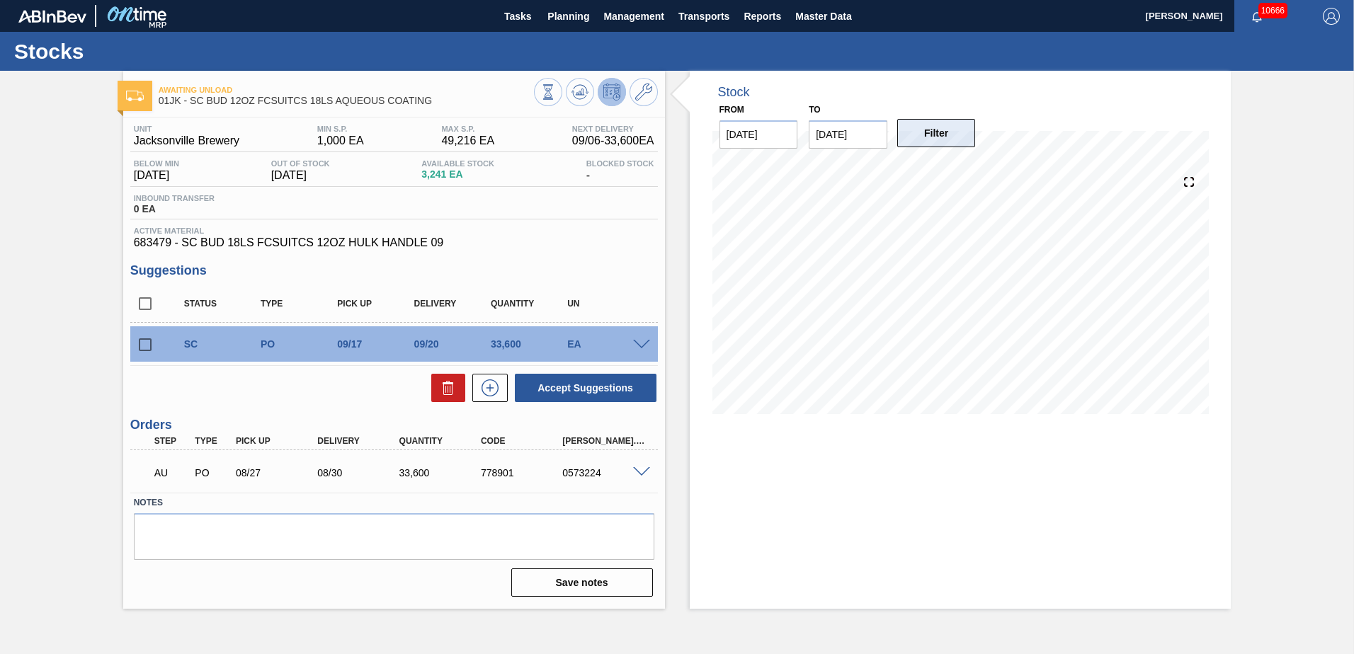
click at [921, 136] on button "Filter" at bounding box center [936, 133] width 79 height 28
click at [579, 96] on icon at bounding box center [580, 92] width 17 height 17
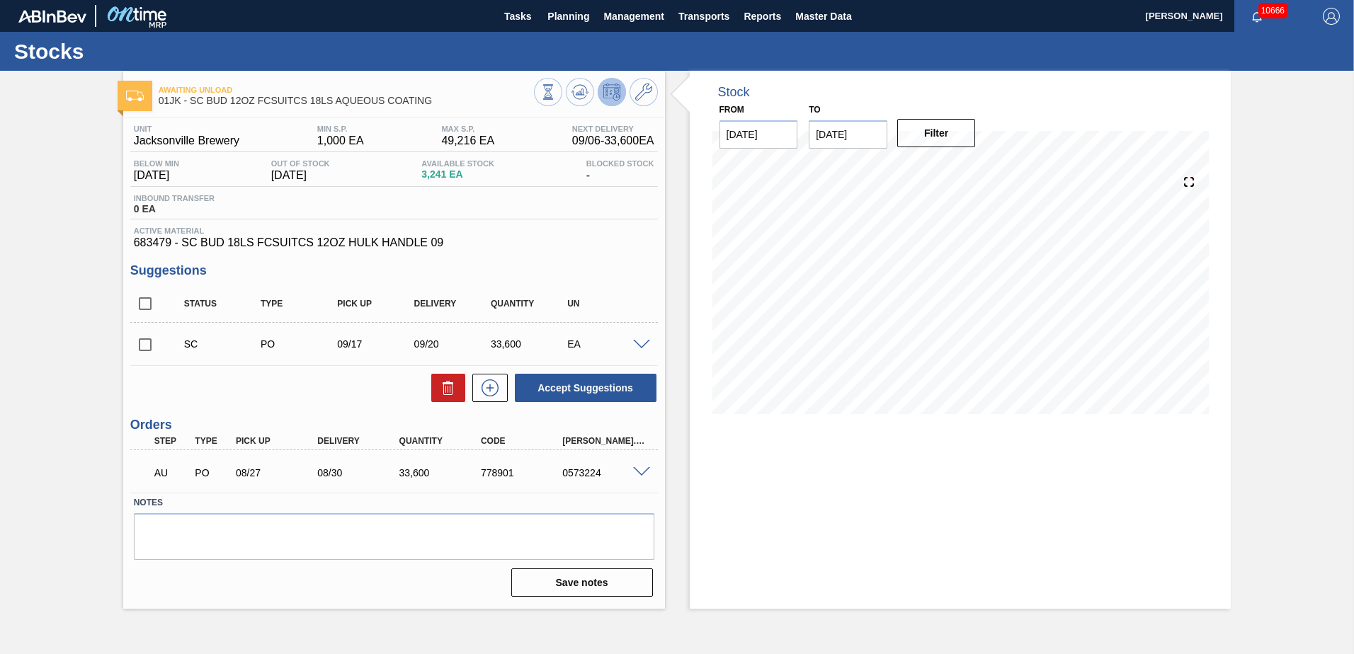
click at [154, 349] on input "checkbox" at bounding box center [145, 345] width 30 height 30
click at [615, 395] on button "Accept Suggestions" at bounding box center [586, 388] width 142 height 28
checkbox input "false"
click at [142, 348] on input "checkbox" at bounding box center [145, 345] width 30 height 30
click at [589, 378] on button "Accept Suggestions" at bounding box center [586, 388] width 142 height 28
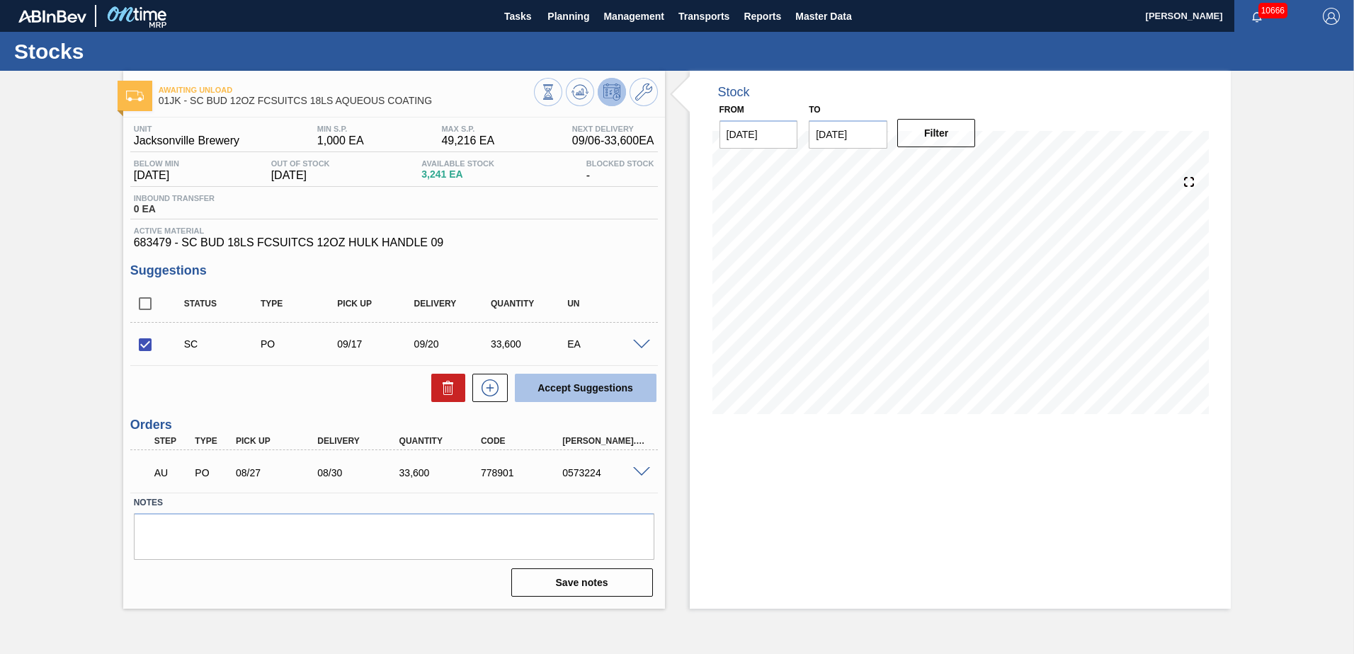
checkbox input "false"
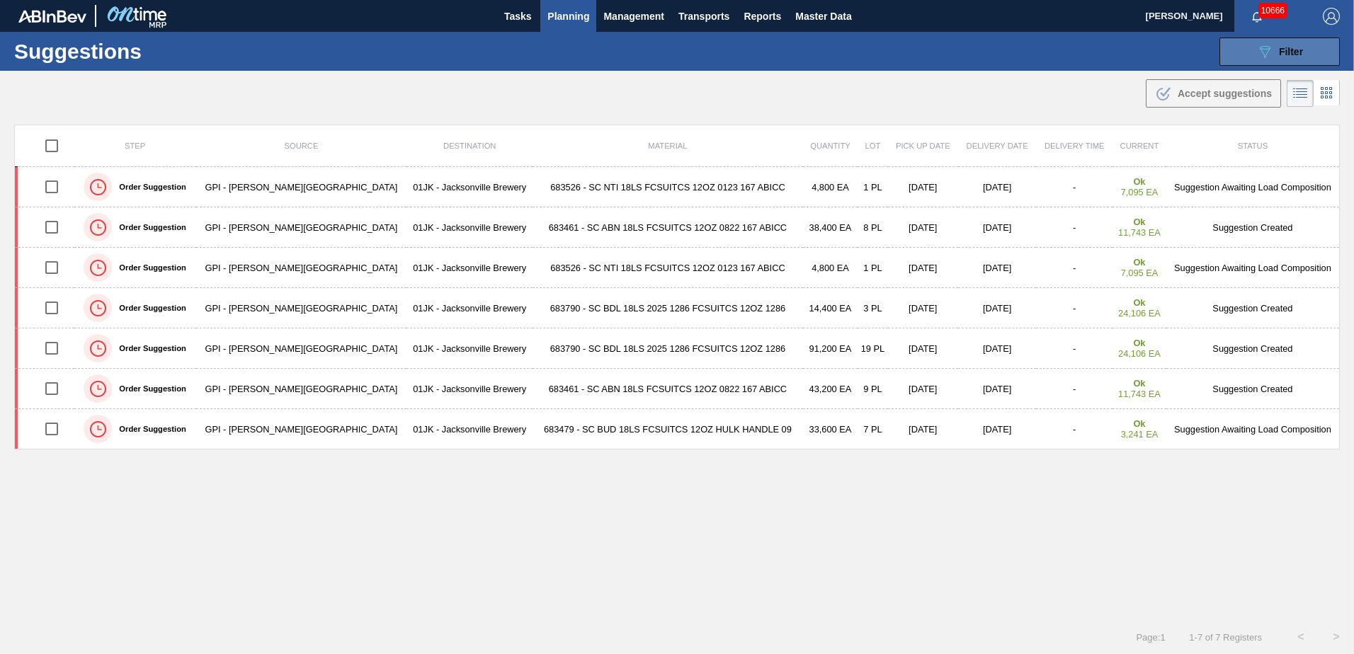
click at [1236, 46] on button "089F7B8B-B2A5-4AFE-B5C0-19BA573D28AC Filter" at bounding box center [1280, 52] width 120 height 28
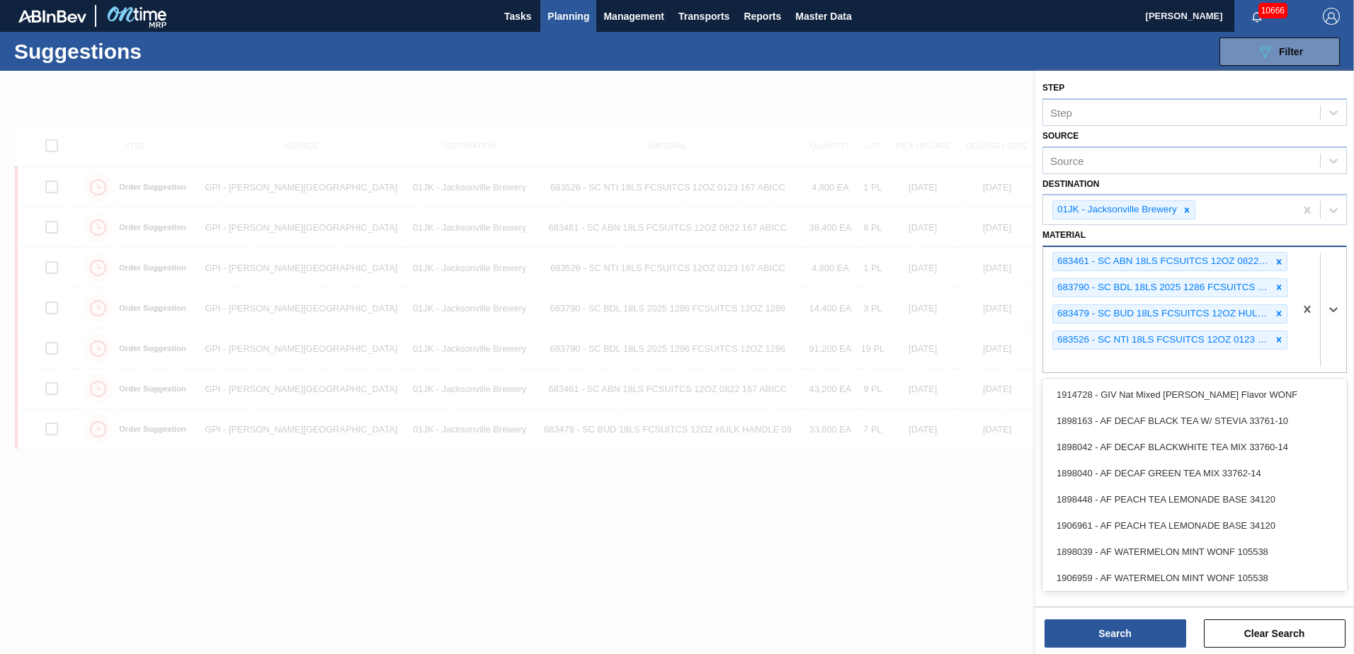
click at [1100, 364] on div "683461 - SC ABN 18LS FCSUITCS 12OZ 0822 167 ABICC 683790 - SC BDL 18LS 2025 128…" at bounding box center [1168, 309] width 251 height 125
type input "683529"
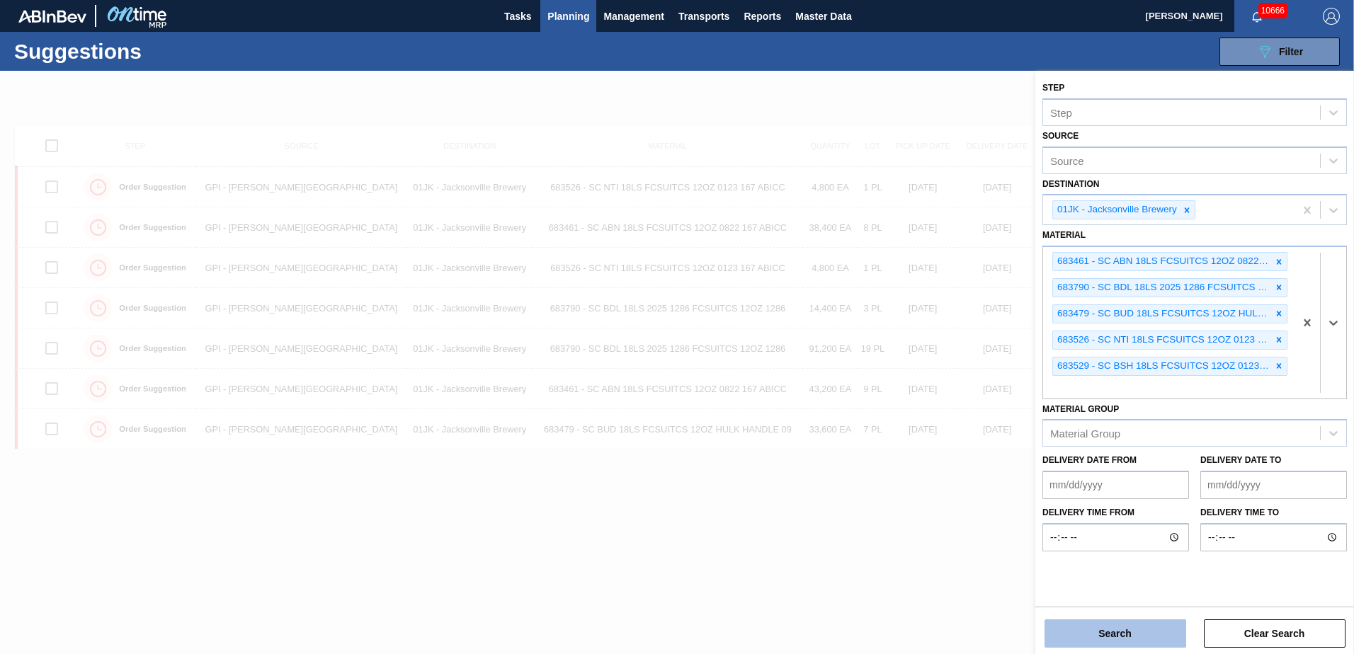
click at [1056, 631] on button "Search" at bounding box center [1116, 634] width 142 height 28
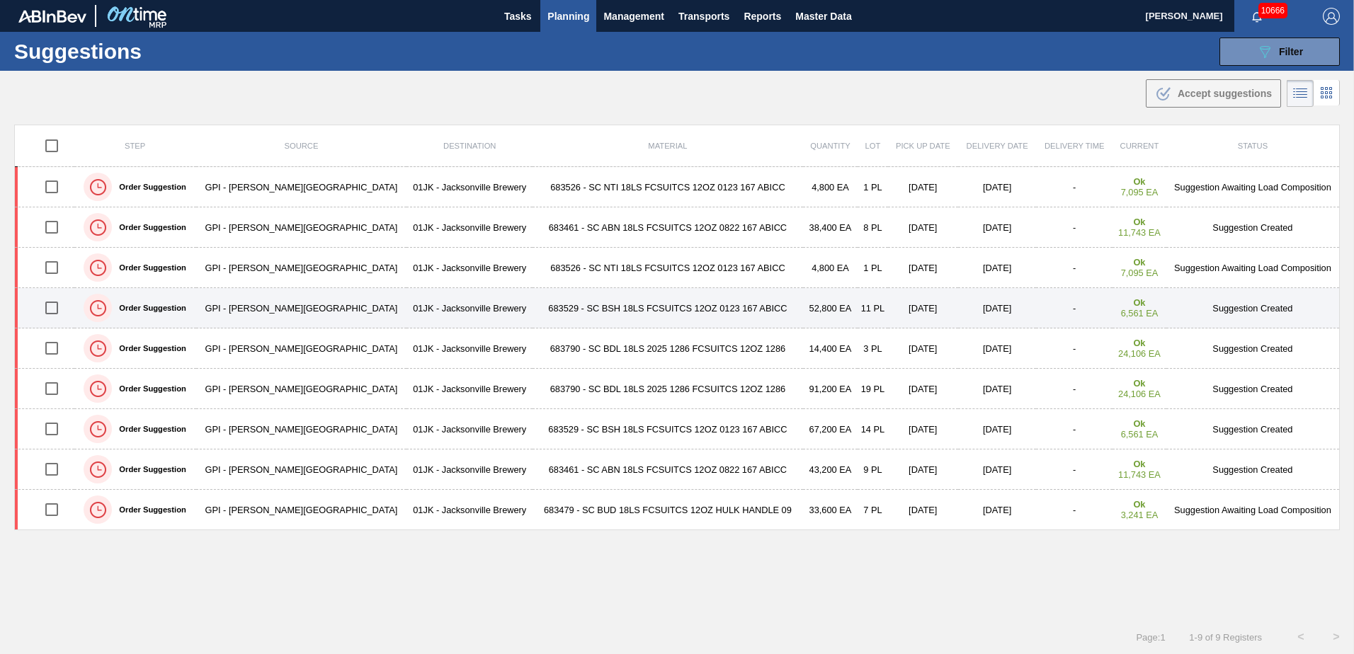
click at [57, 312] on input "checkbox" at bounding box center [52, 308] width 30 height 30
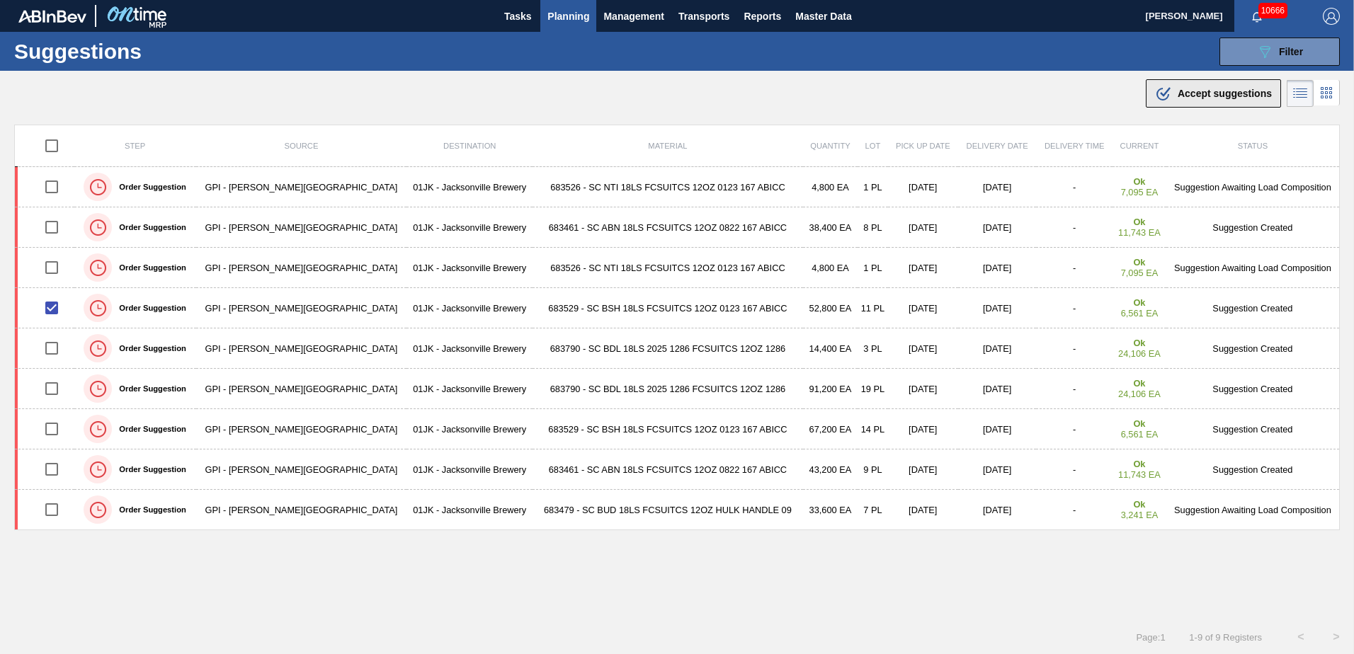
click at [1182, 101] on button ".b{fill:var(--color-action-default)} Accept suggestions" at bounding box center [1213, 93] width 135 height 28
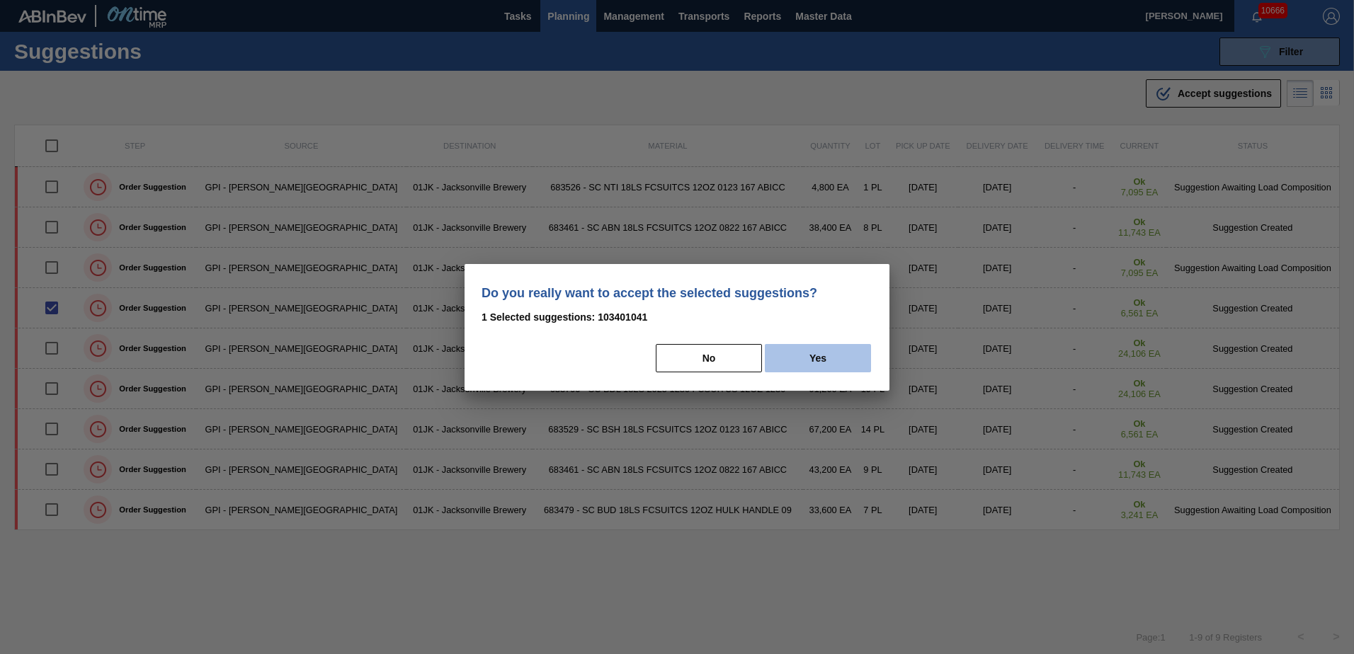
click at [846, 362] on button "Yes" at bounding box center [818, 358] width 106 height 28
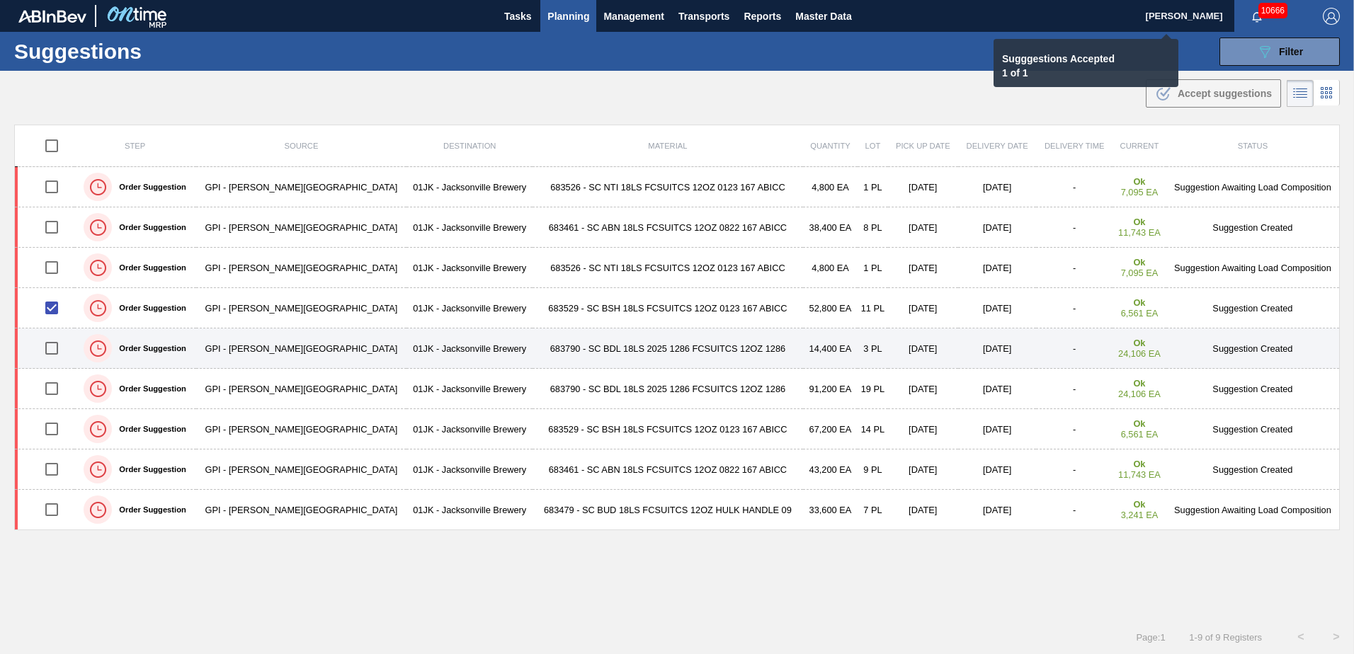
checkbox input "false"
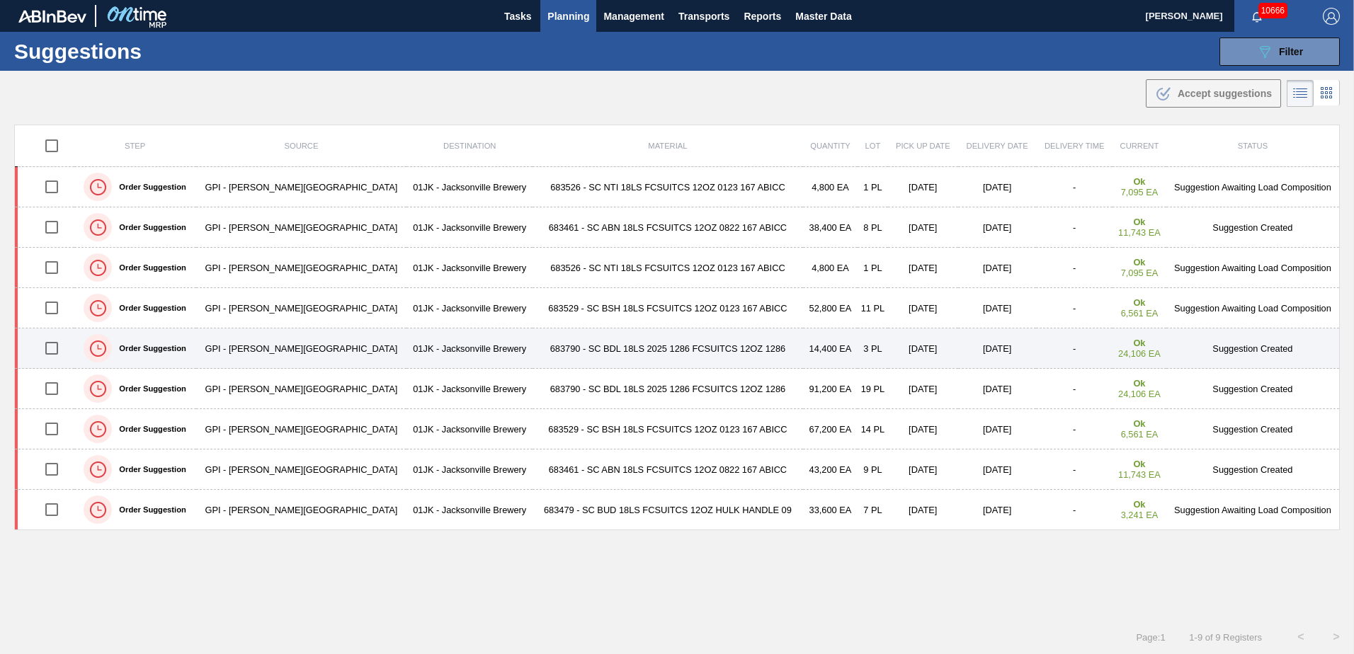
click at [58, 351] on input "checkbox" at bounding box center [52, 349] width 30 height 30
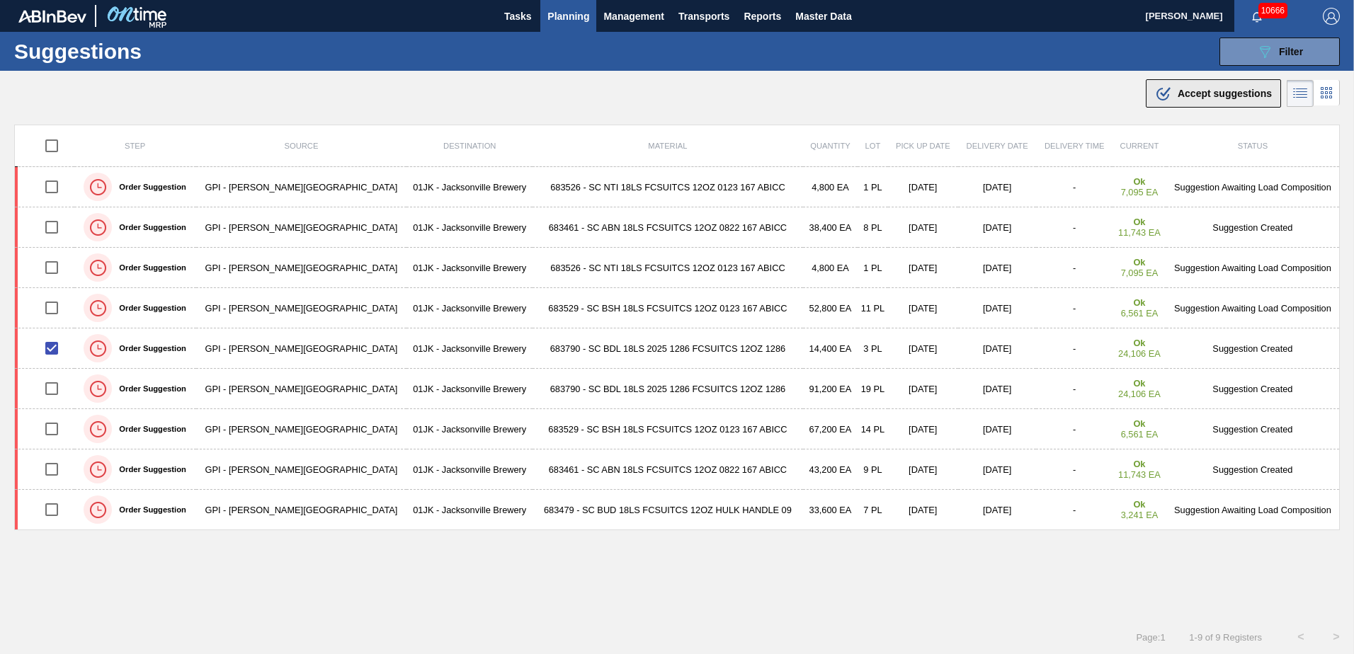
click at [1224, 98] on span "Accept suggestions" at bounding box center [1225, 93] width 94 height 11
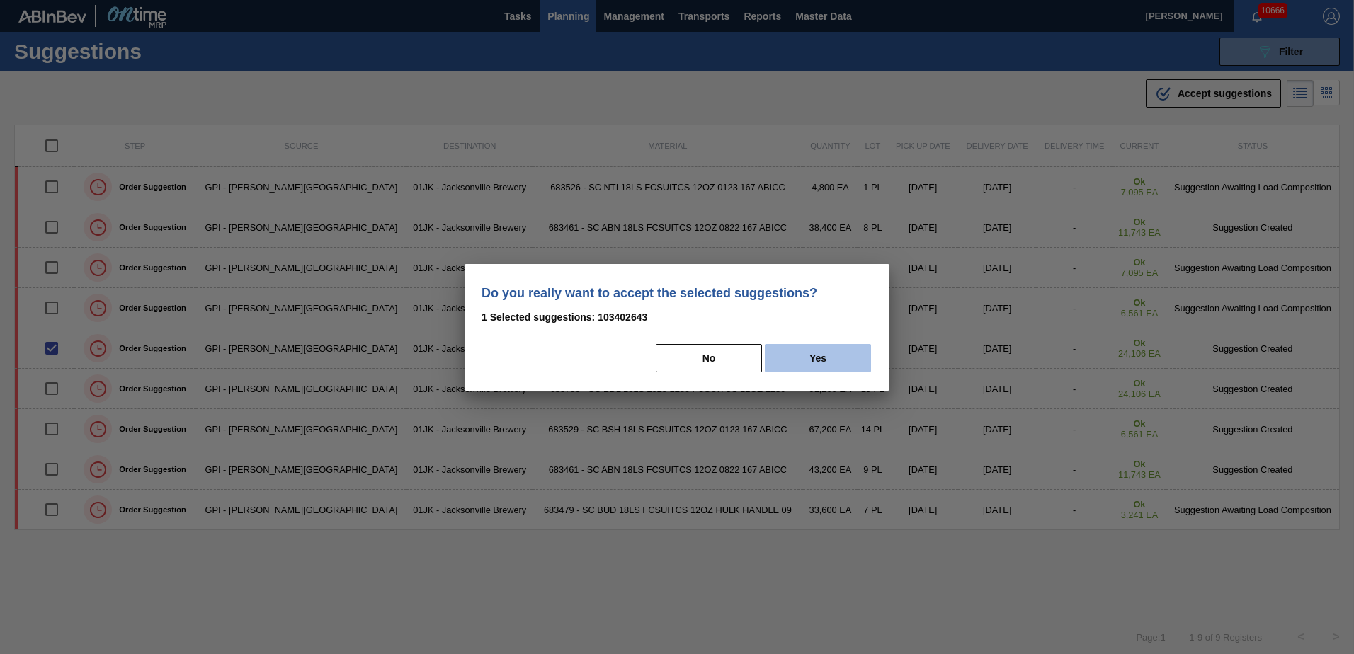
click at [822, 361] on button "Yes" at bounding box center [818, 358] width 106 height 28
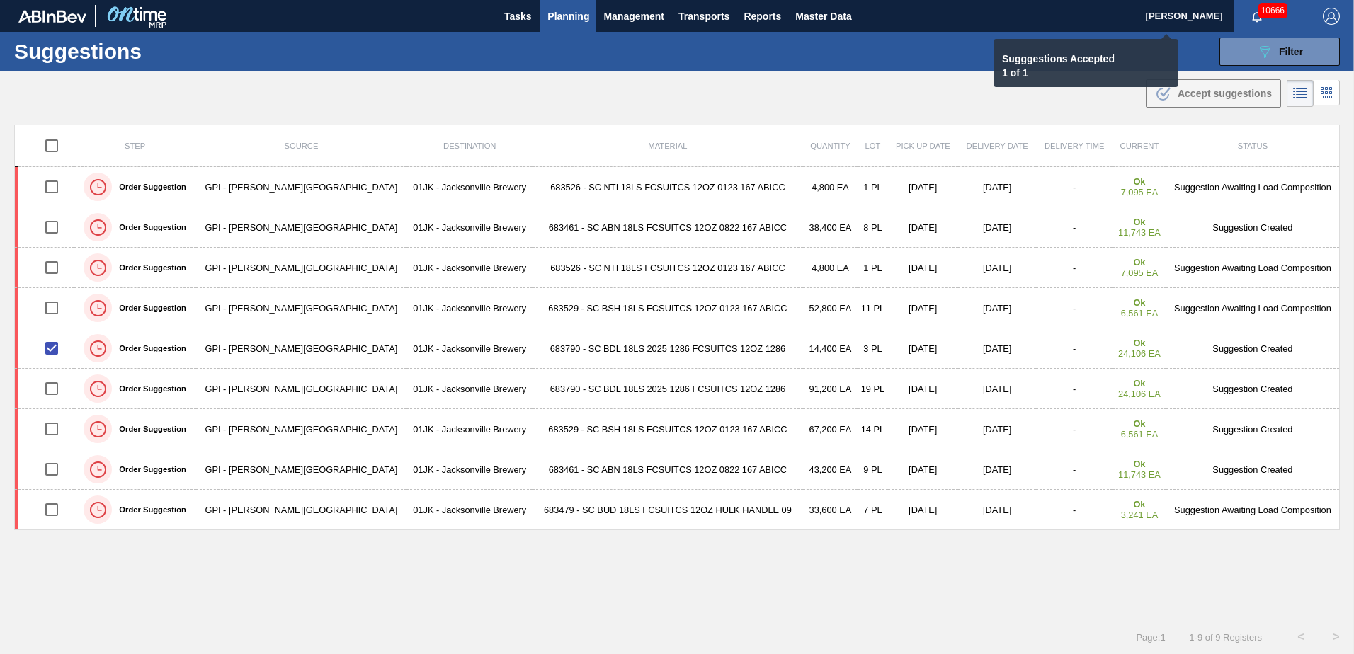
checkbox input "false"
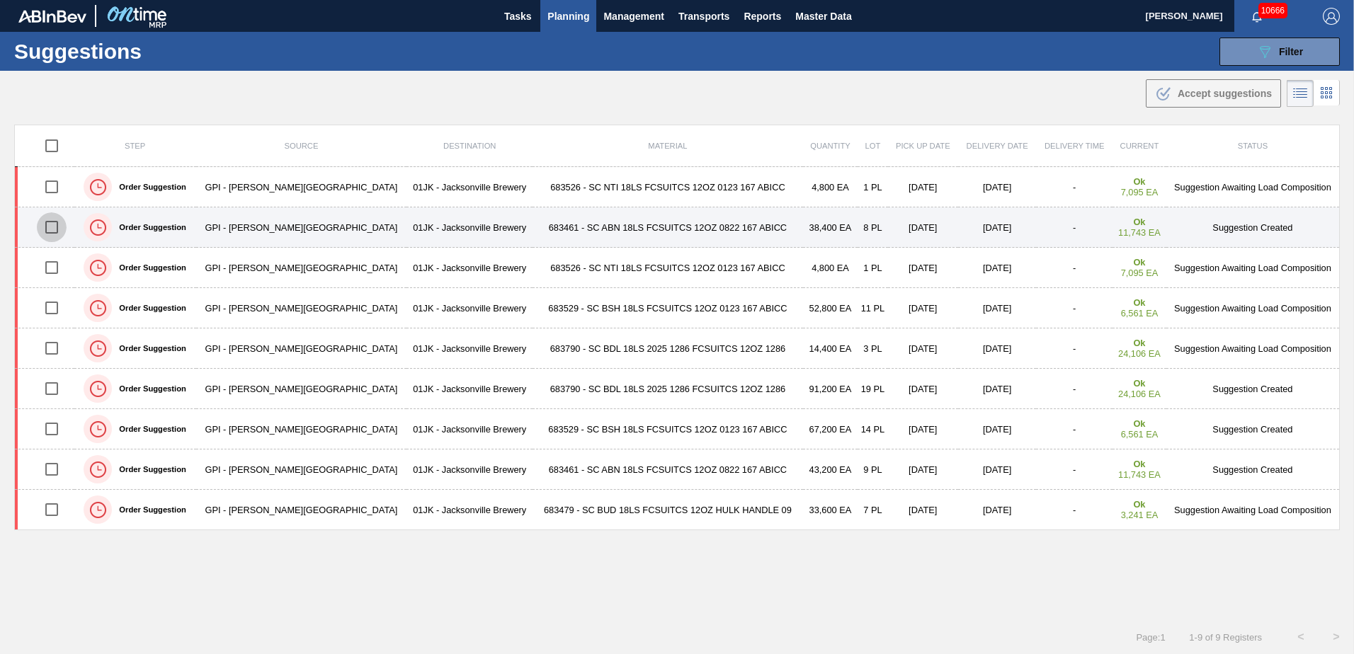
click at [52, 227] on input "checkbox" at bounding box center [52, 227] width 30 height 30
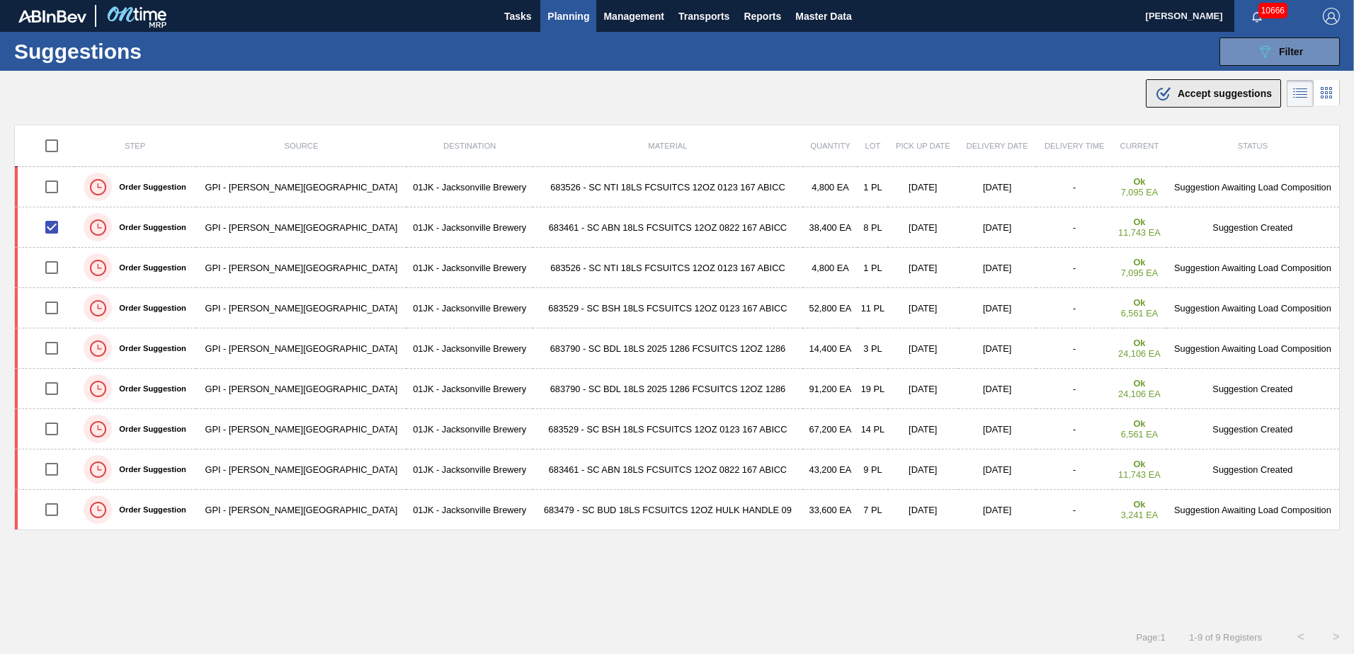
click at [1185, 92] on span "Accept suggestions" at bounding box center [1225, 93] width 94 height 11
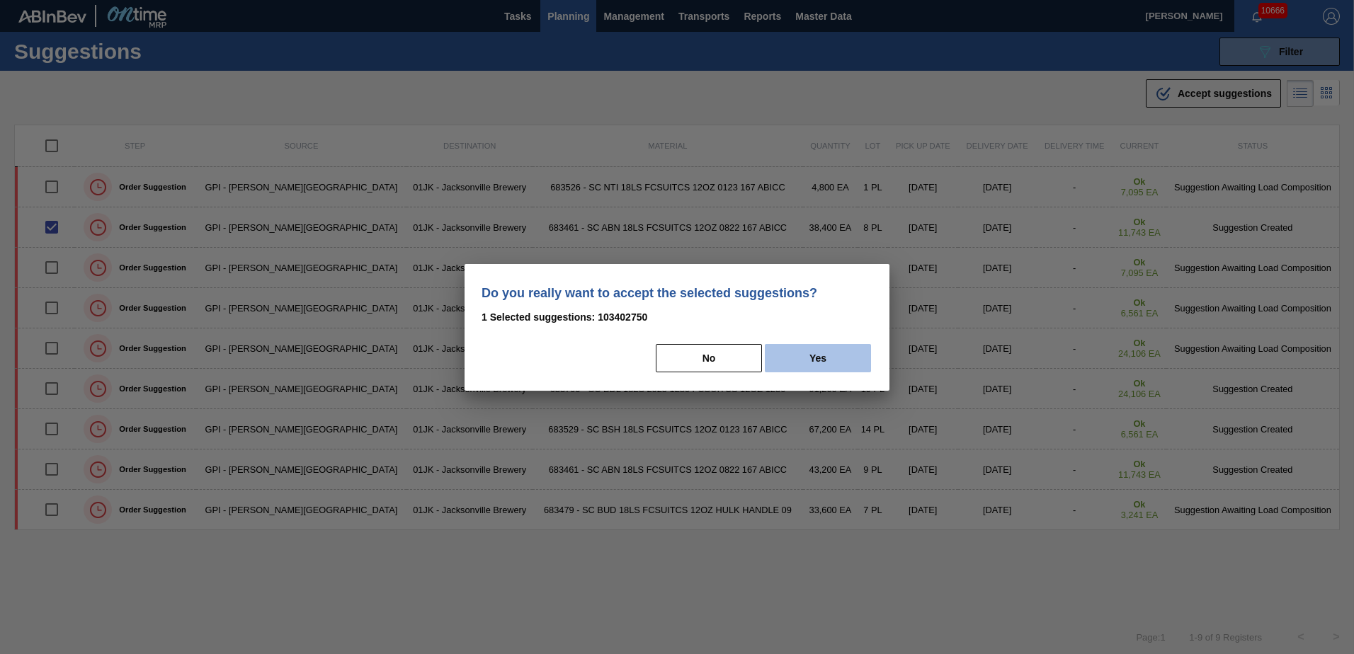
click at [870, 363] on button "Yes" at bounding box center [818, 358] width 106 height 28
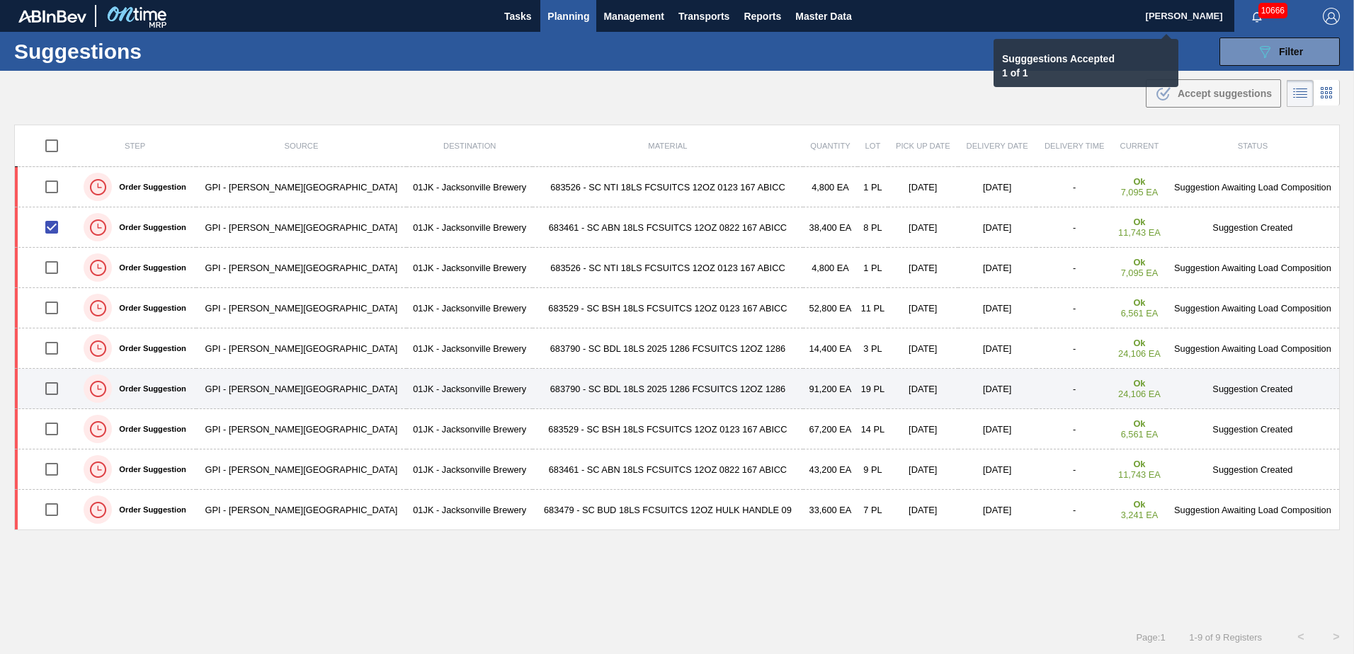
checkbox input "false"
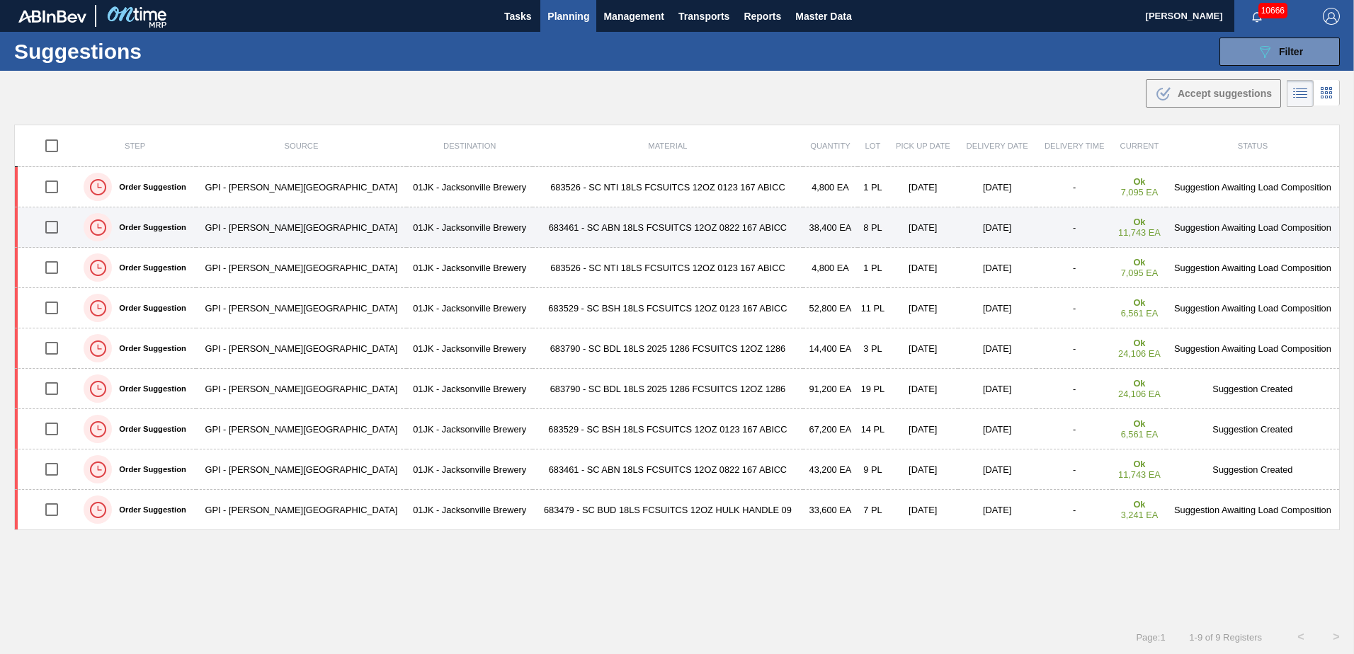
scroll to position [1, 0]
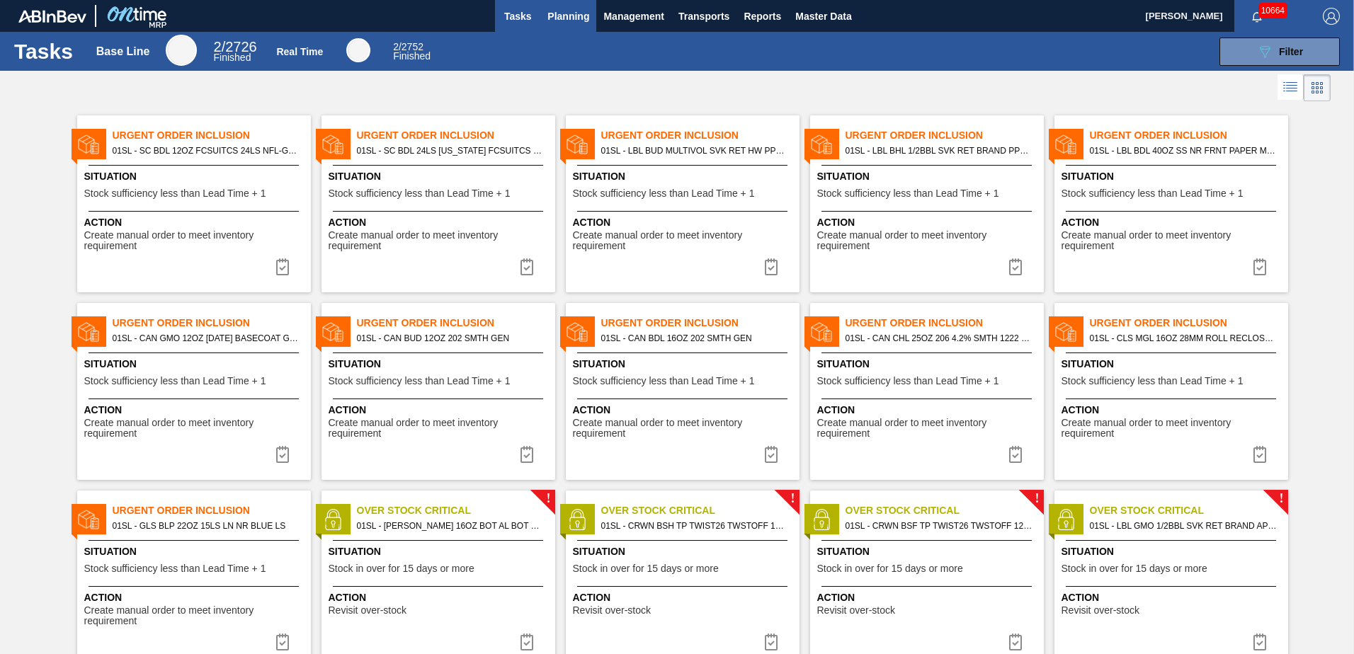
click at [559, 10] on span "Planning" at bounding box center [568, 16] width 42 height 17
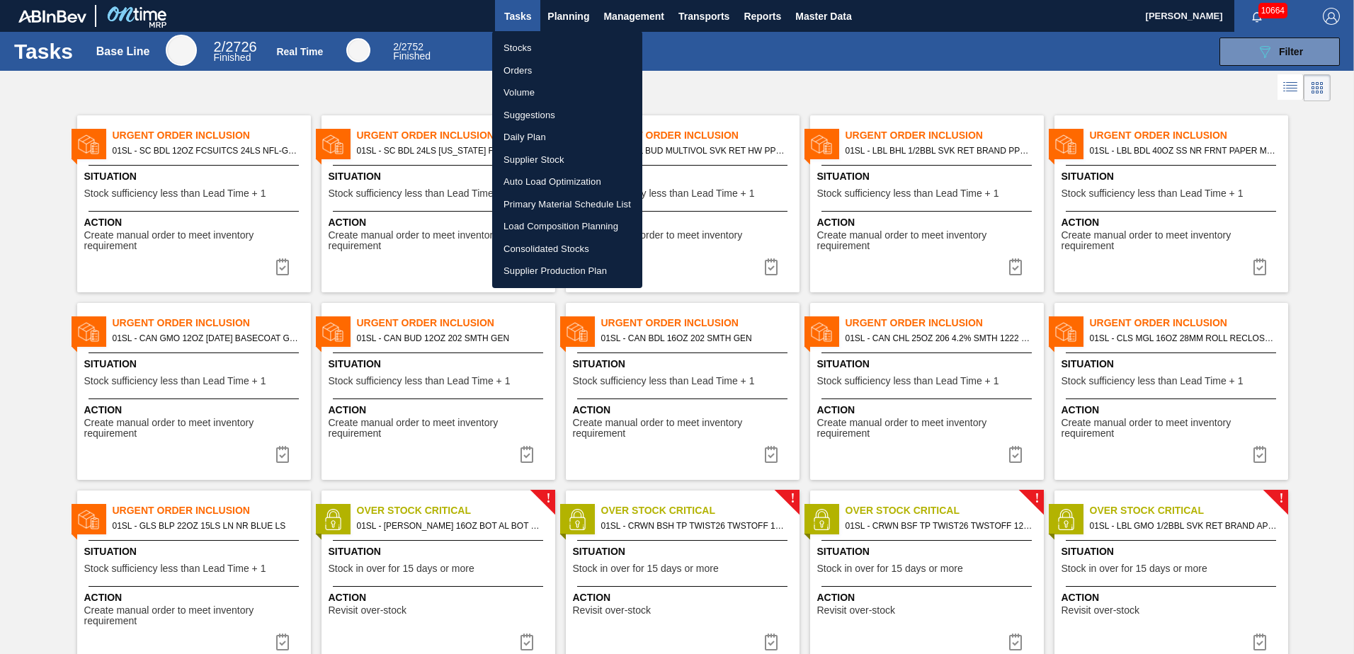
click at [677, 89] on div at bounding box center [677, 327] width 1354 height 654
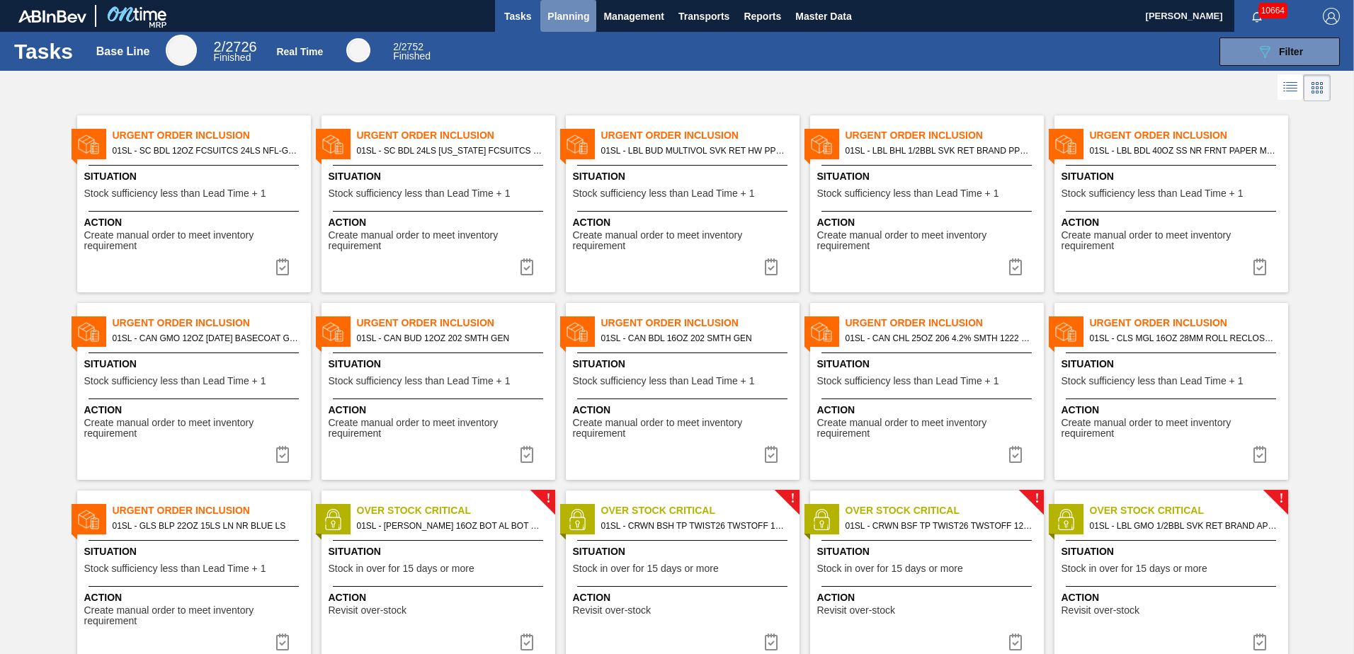
click at [557, 18] on span "Planning" at bounding box center [568, 16] width 42 height 17
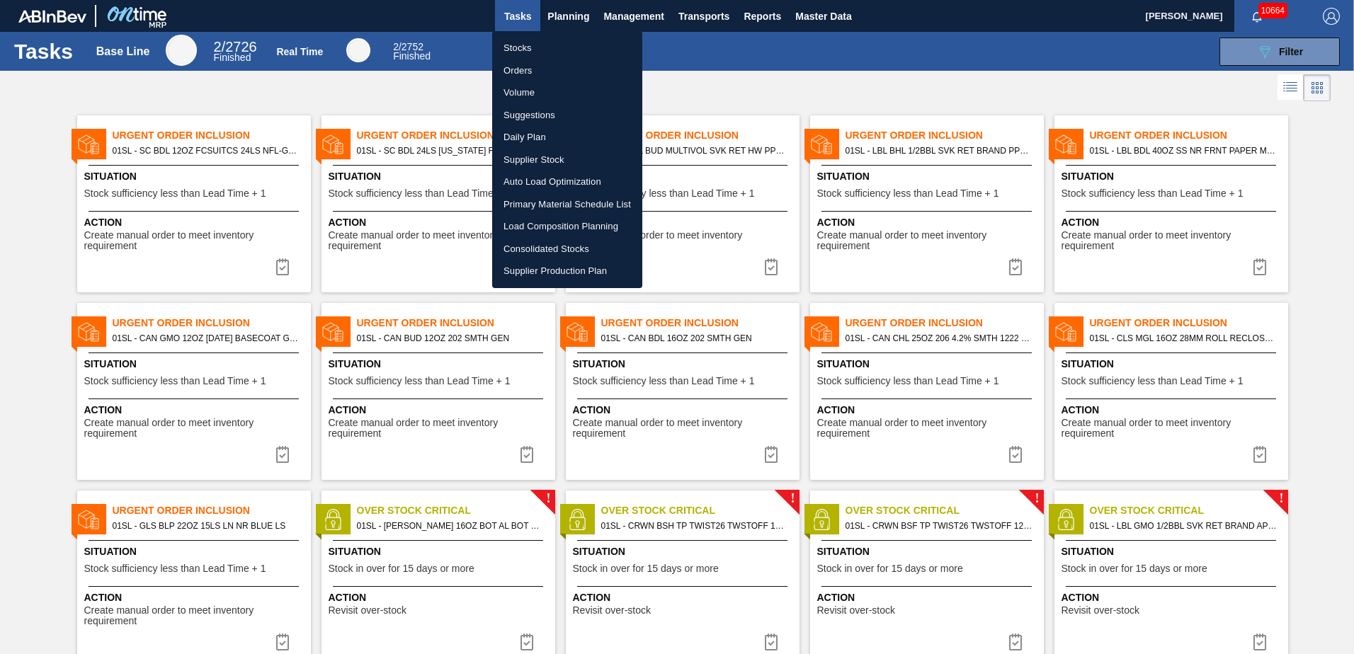
click at [568, 18] on div at bounding box center [677, 327] width 1354 height 654
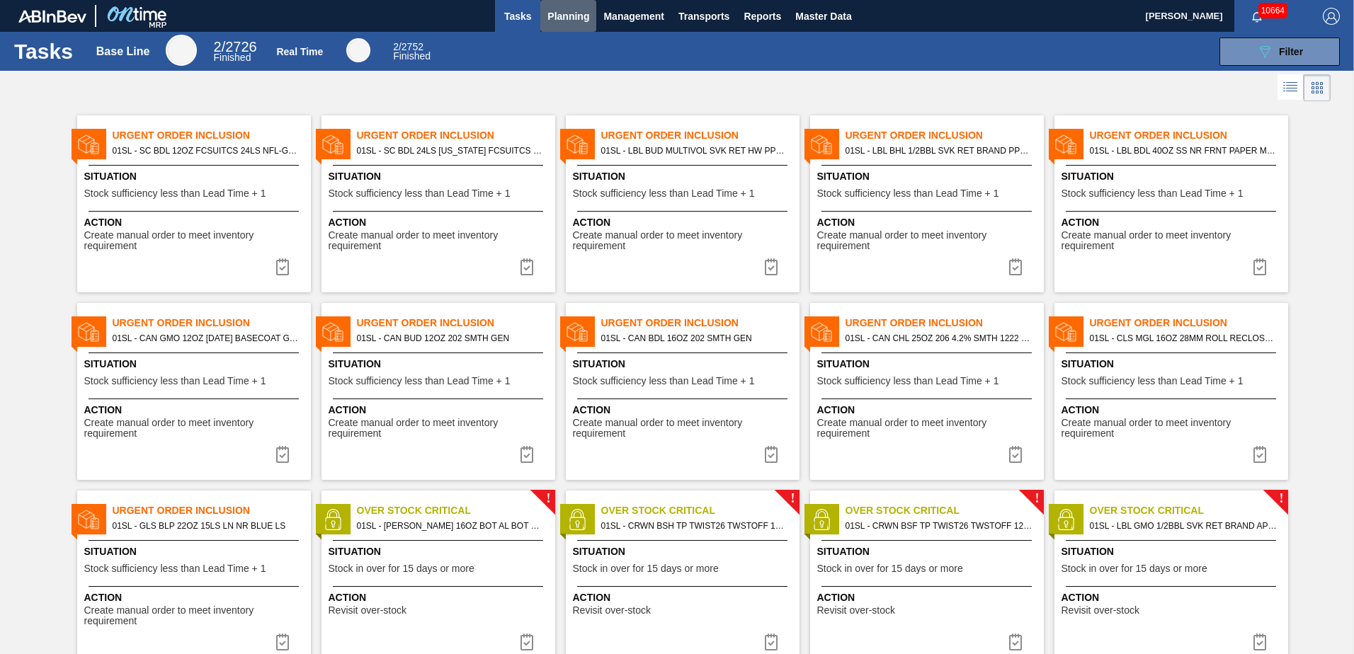
click at [568, 18] on span "Planning" at bounding box center [568, 16] width 42 height 17
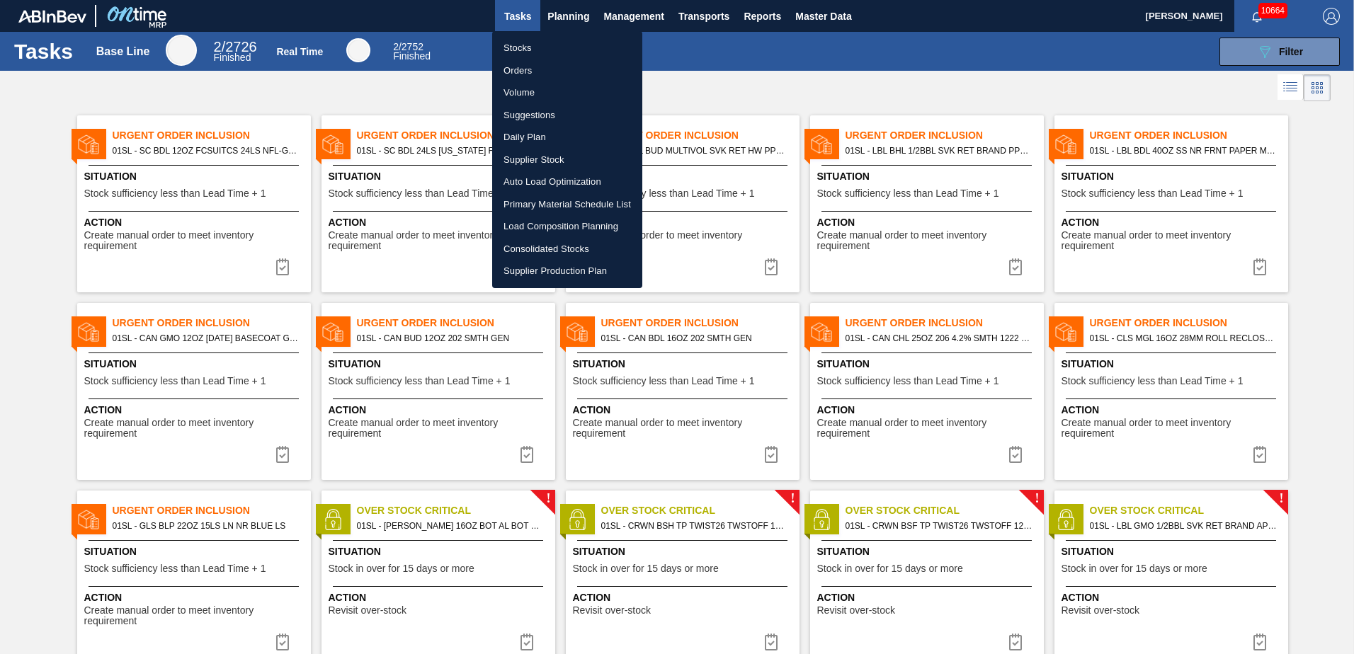
click at [584, 229] on li "Load Composition Planning" at bounding box center [567, 226] width 150 height 23
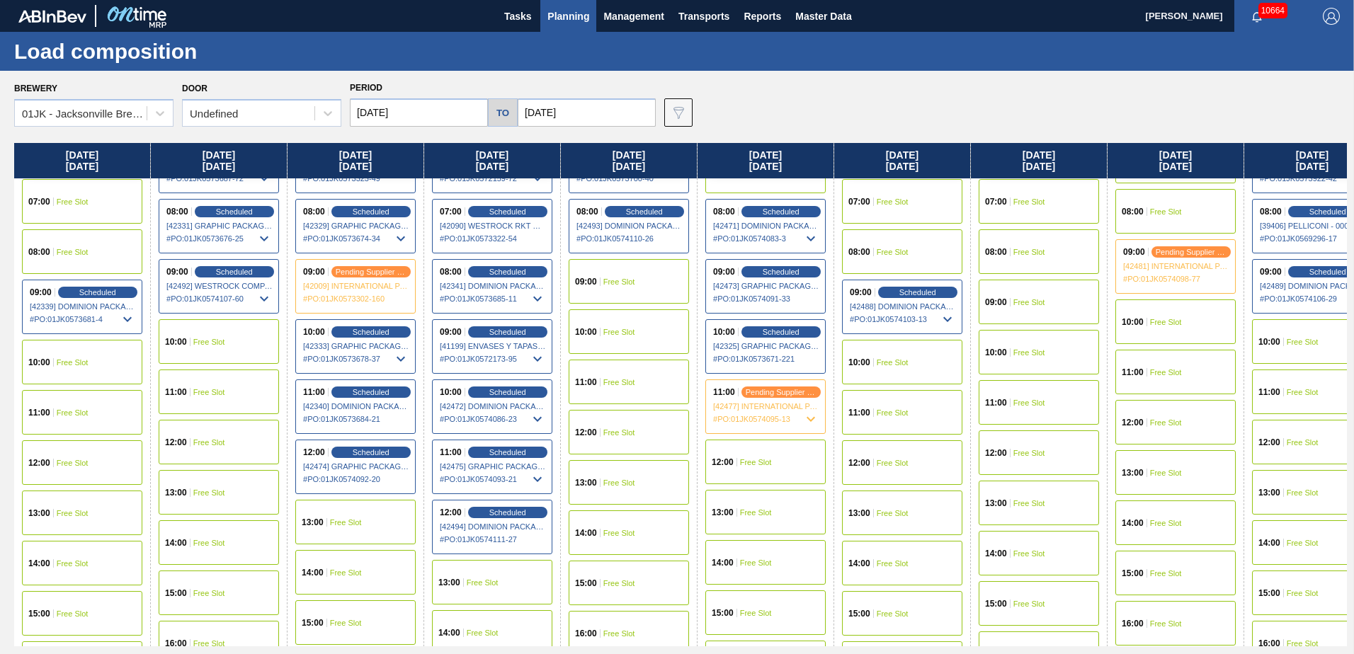
scroll to position [71, 0]
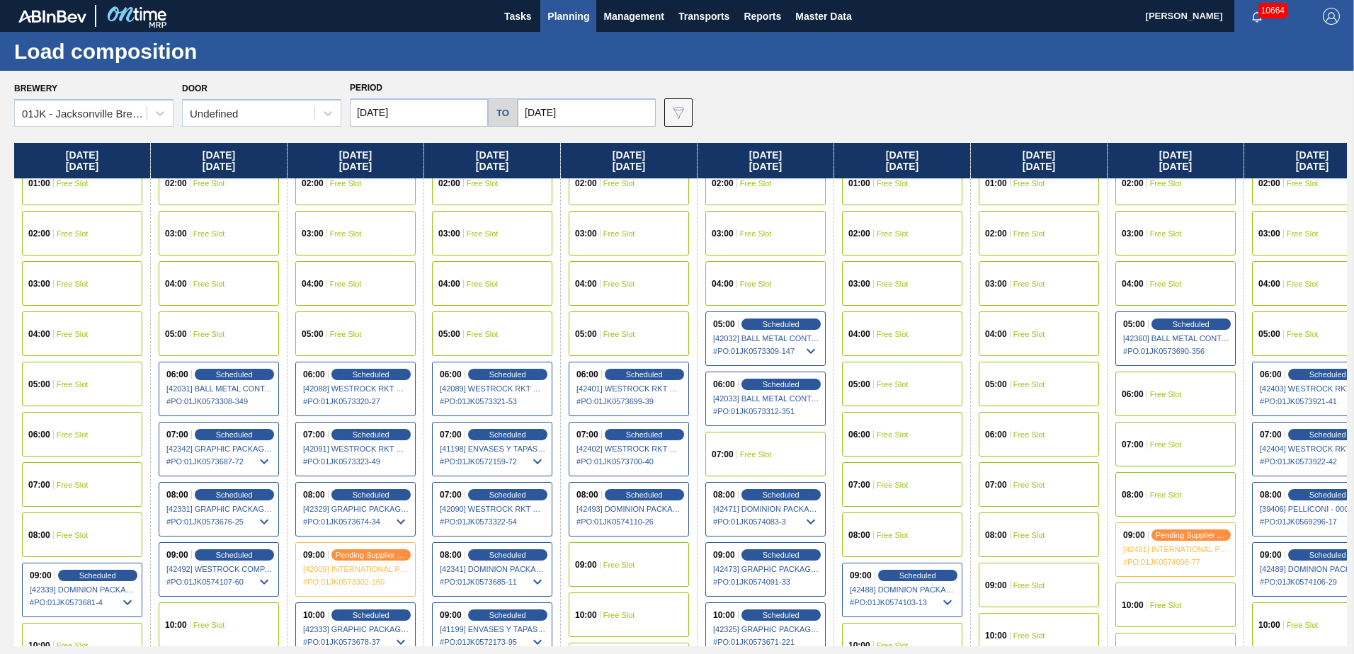
click at [778, 455] on div "07:00 Free Slot" at bounding box center [765, 454] width 120 height 45
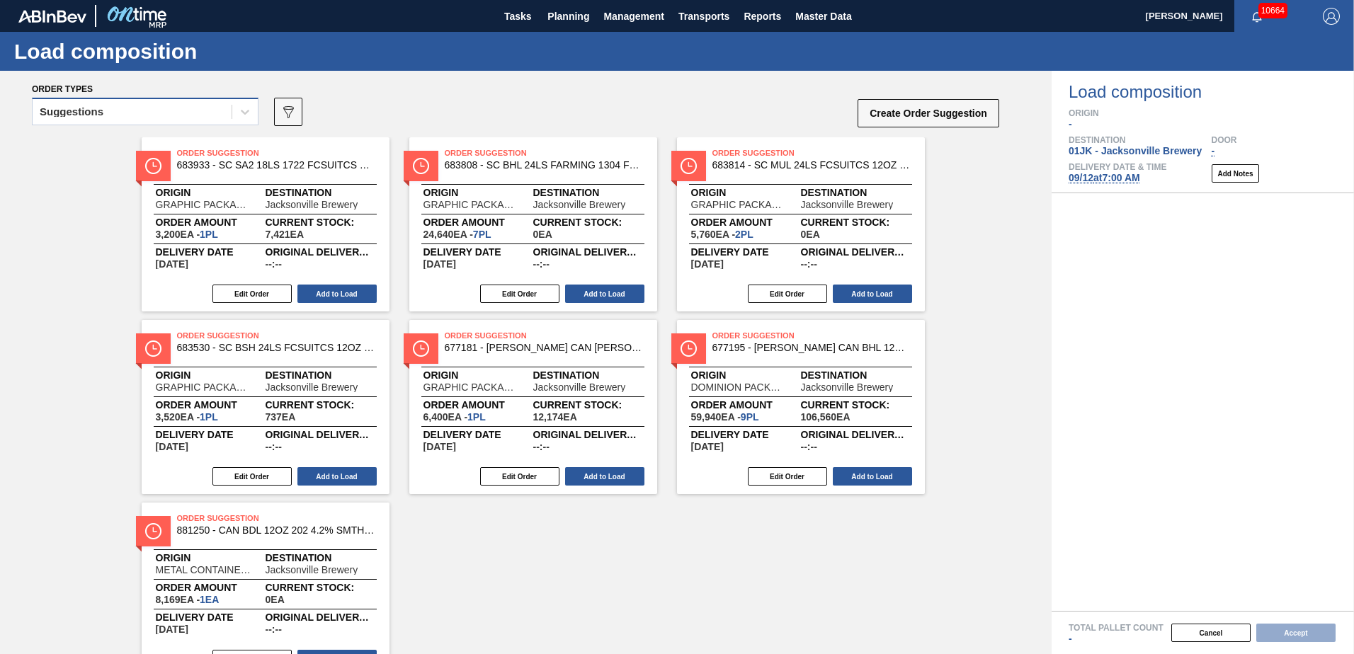
click at [208, 121] on div "Suggestions" at bounding box center [132, 112] width 199 height 21
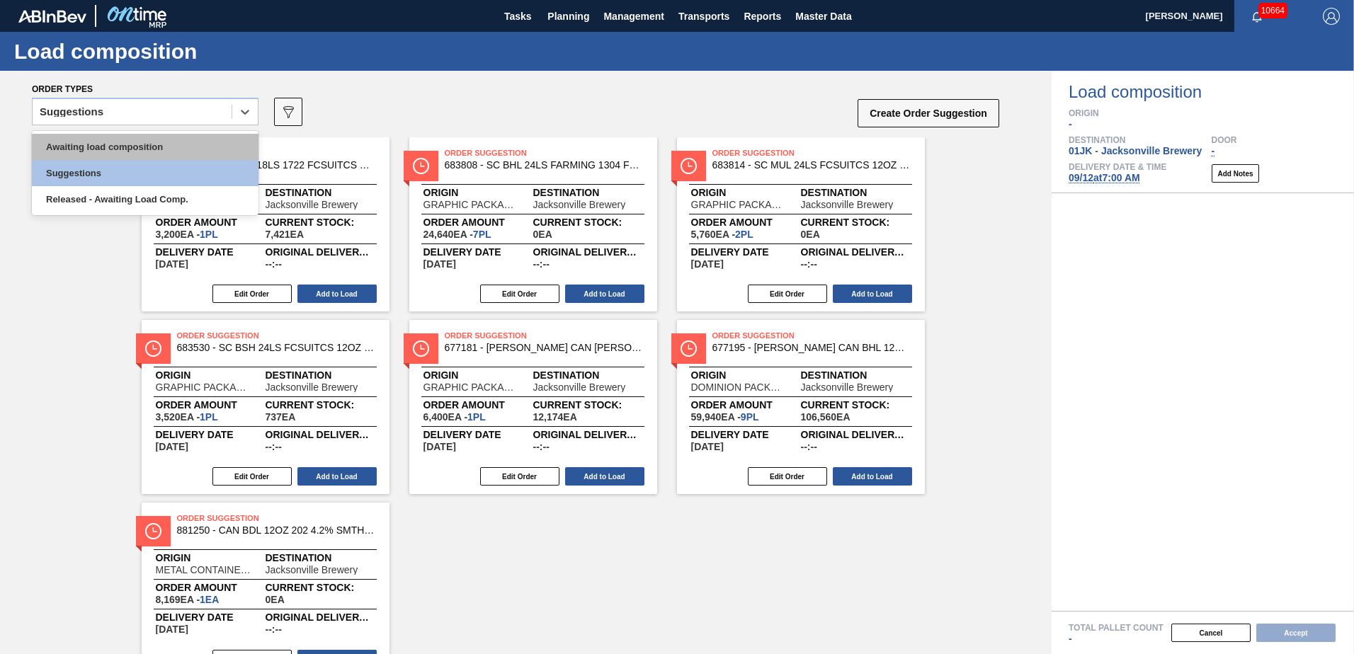
click at [151, 155] on div "Awaiting load composition" at bounding box center [145, 147] width 227 height 26
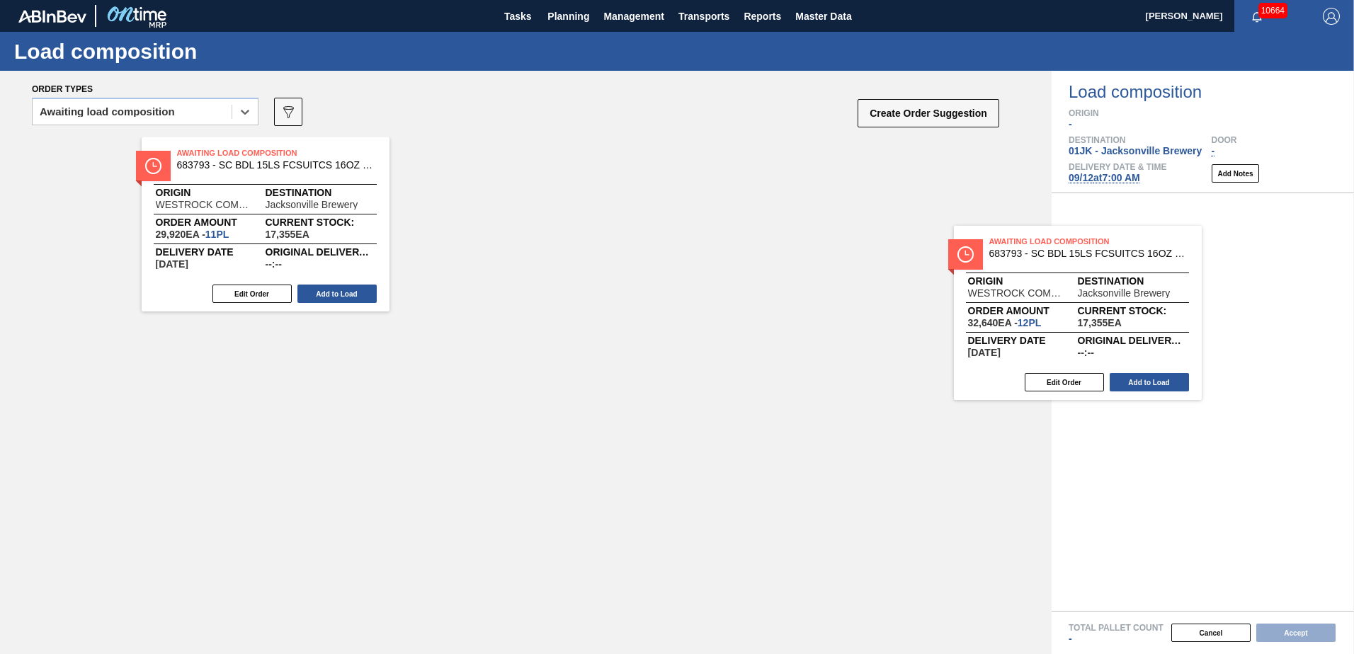
drag, startPoint x: 494, startPoint y: 163, endPoint x: 1052, endPoint y: 256, distance: 565.8
click at [1052, 256] on div "Order types option Awaiting load composition, selected. Select is focused ,type…" at bounding box center [677, 363] width 1354 height 584
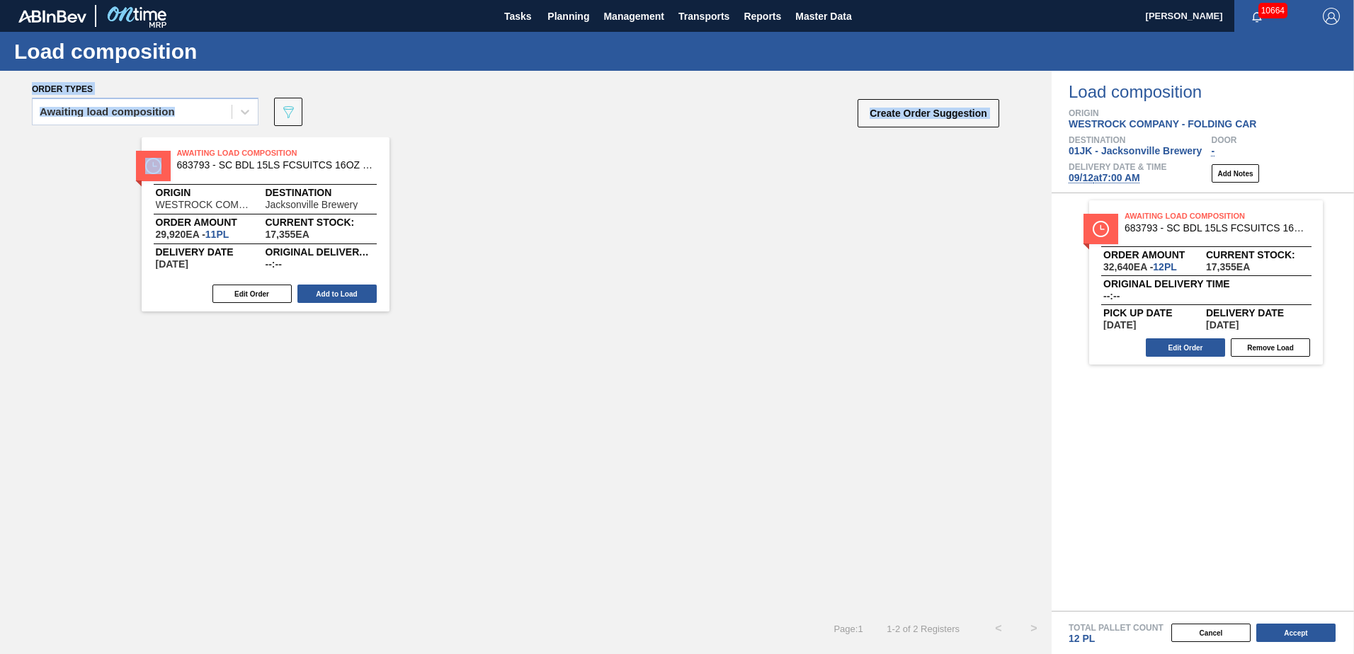
drag, startPoint x: 307, startPoint y: 198, endPoint x: 1030, endPoint y: 370, distance: 742.5
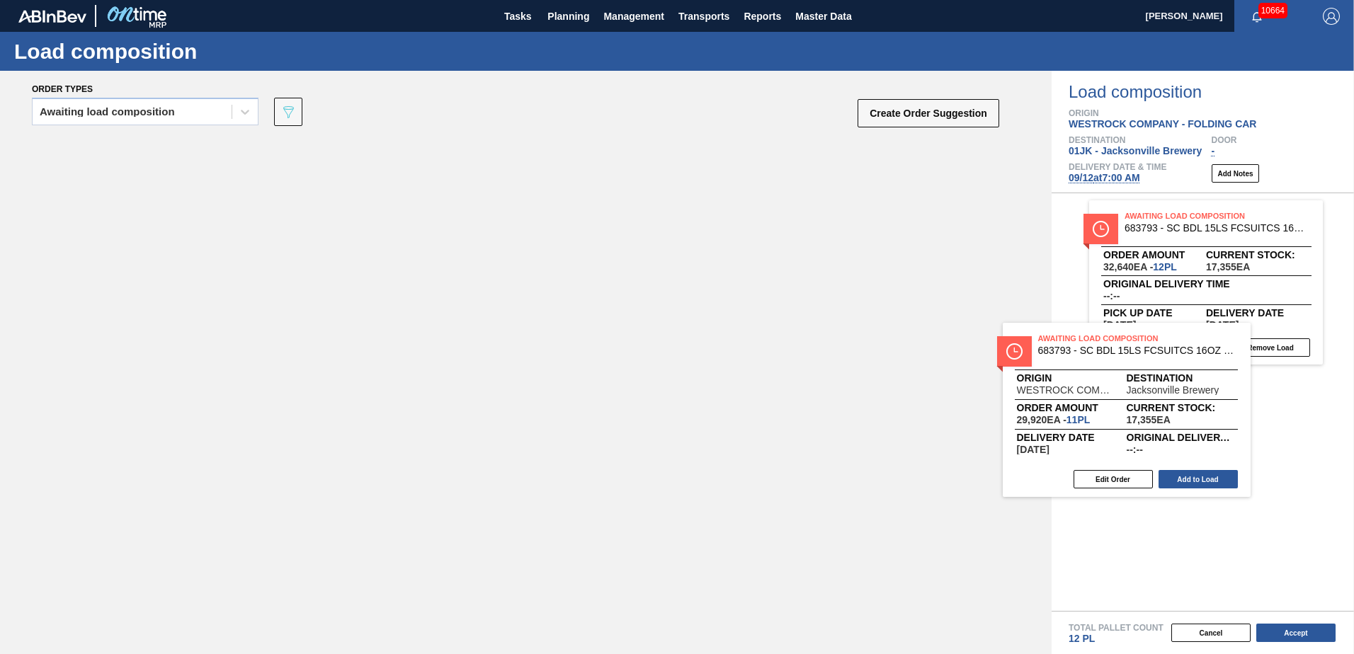
drag, startPoint x: 299, startPoint y: 210, endPoint x: 1189, endPoint y: 398, distance: 910.0
click at [1189, 398] on div "Order types Awaiting load composition 089F7B8B-B2A5-4AFE-B5C0-19BA573D28AC Crea…" at bounding box center [677, 363] width 1354 height 584
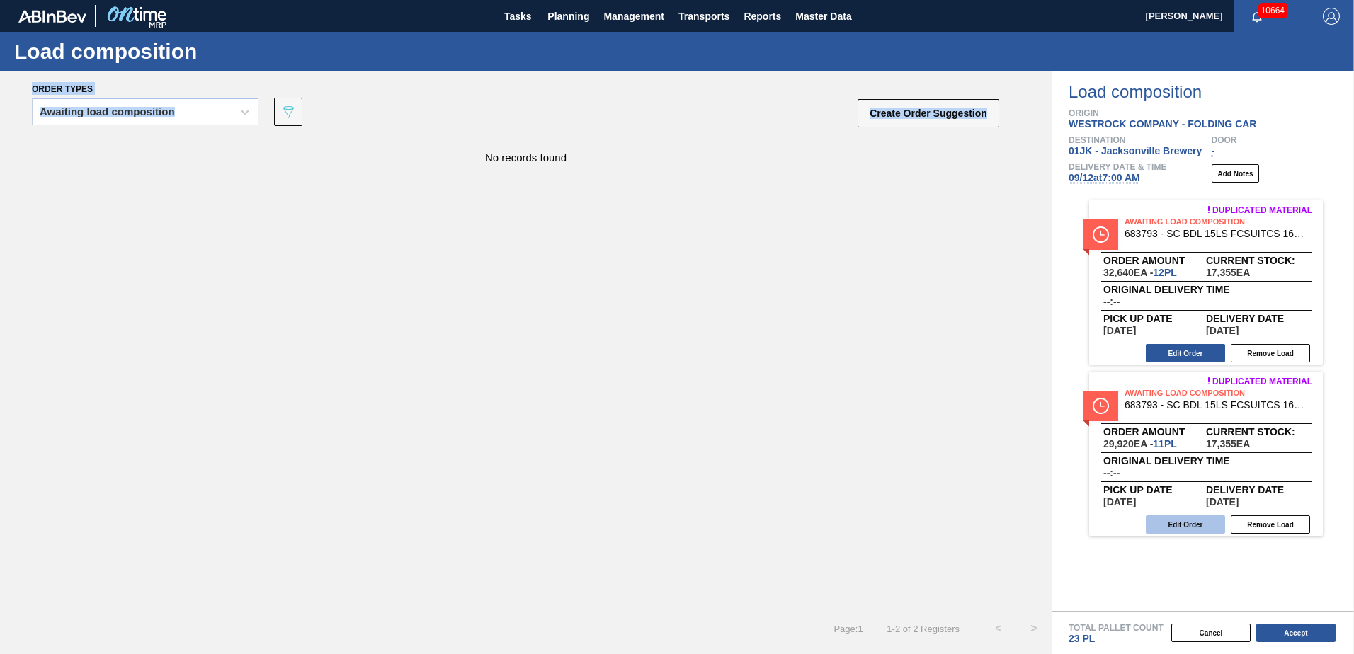
click at [1198, 528] on button "Edit Order" at bounding box center [1185, 525] width 79 height 18
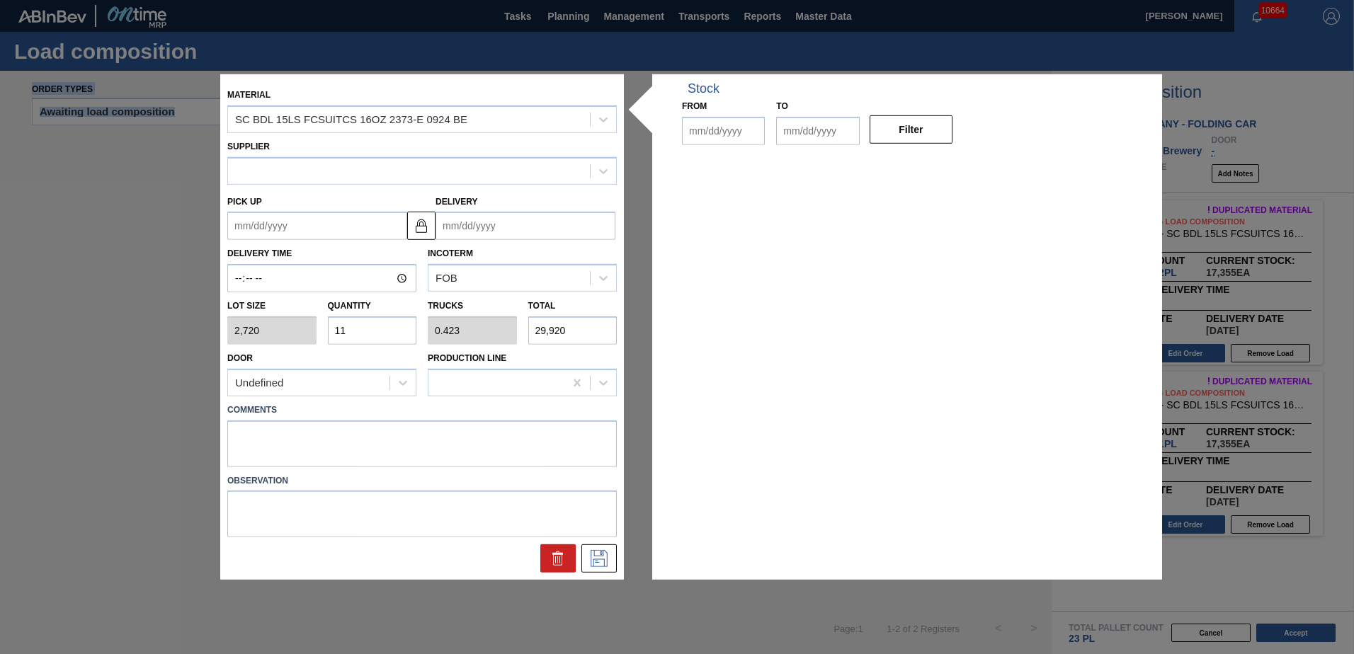
type input "2,720"
type input "11"
type input "0.423"
type input "29,920"
type up "[DATE]"
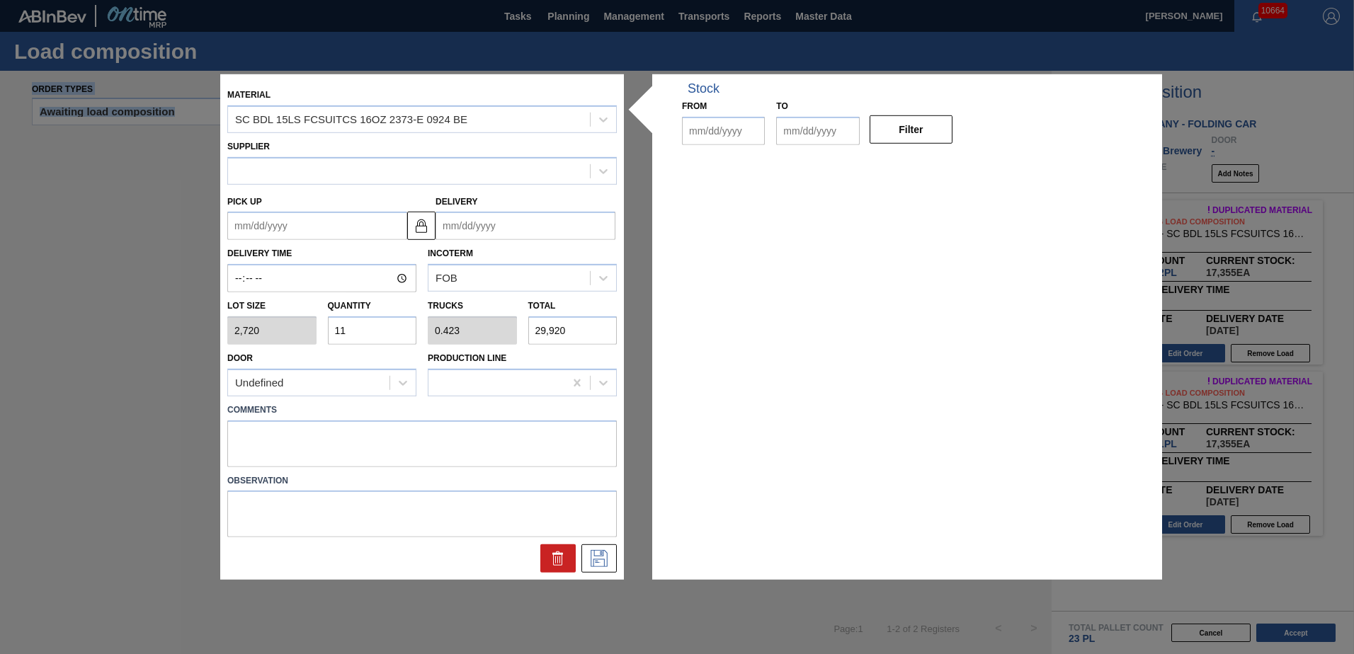
type input "[DATE]"
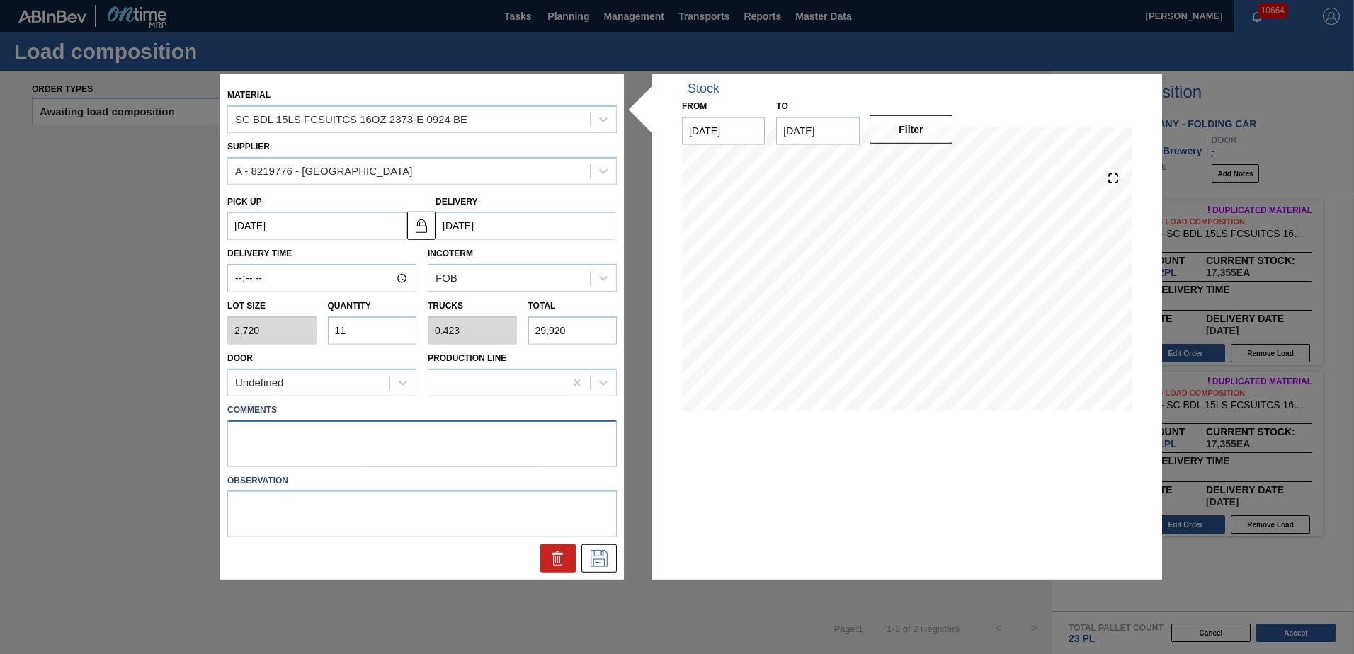
click at [333, 428] on textarea at bounding box center [422, 443] width 390 height 47
type textarea "DROP"
click at [373, 329] on input "11" at bounding box center [372, 331] width 89 height 28
type input "1"
type input "0.038"
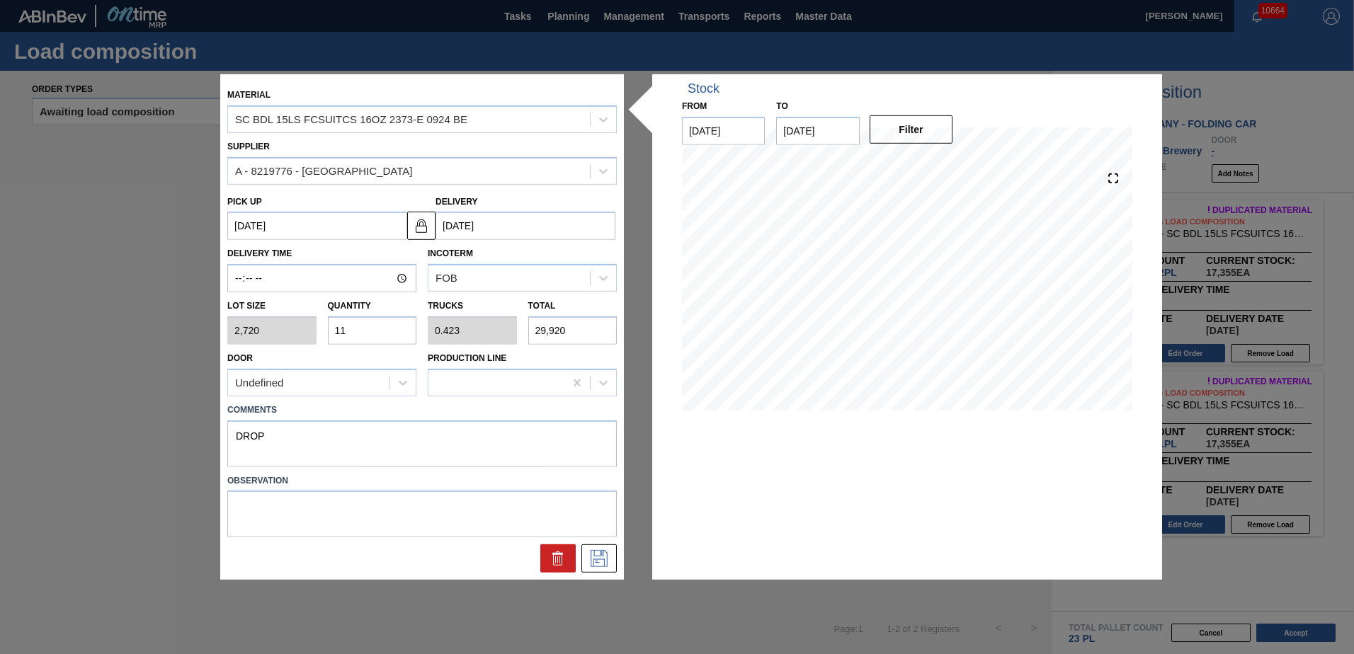
type input "2,720"
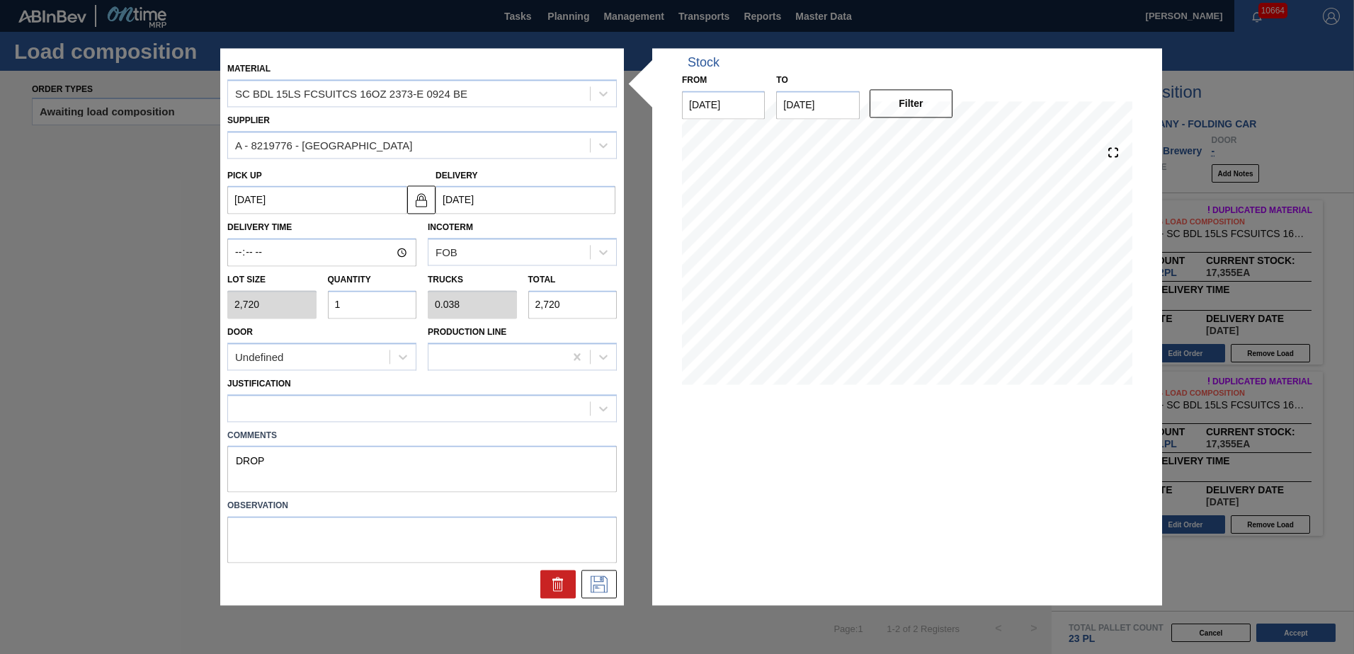
type input "14"
type input "0.538"
type input "38,080"
type input "14"
click at [603, 582] on icon at bounding box center [599, 585] width 17 height 17
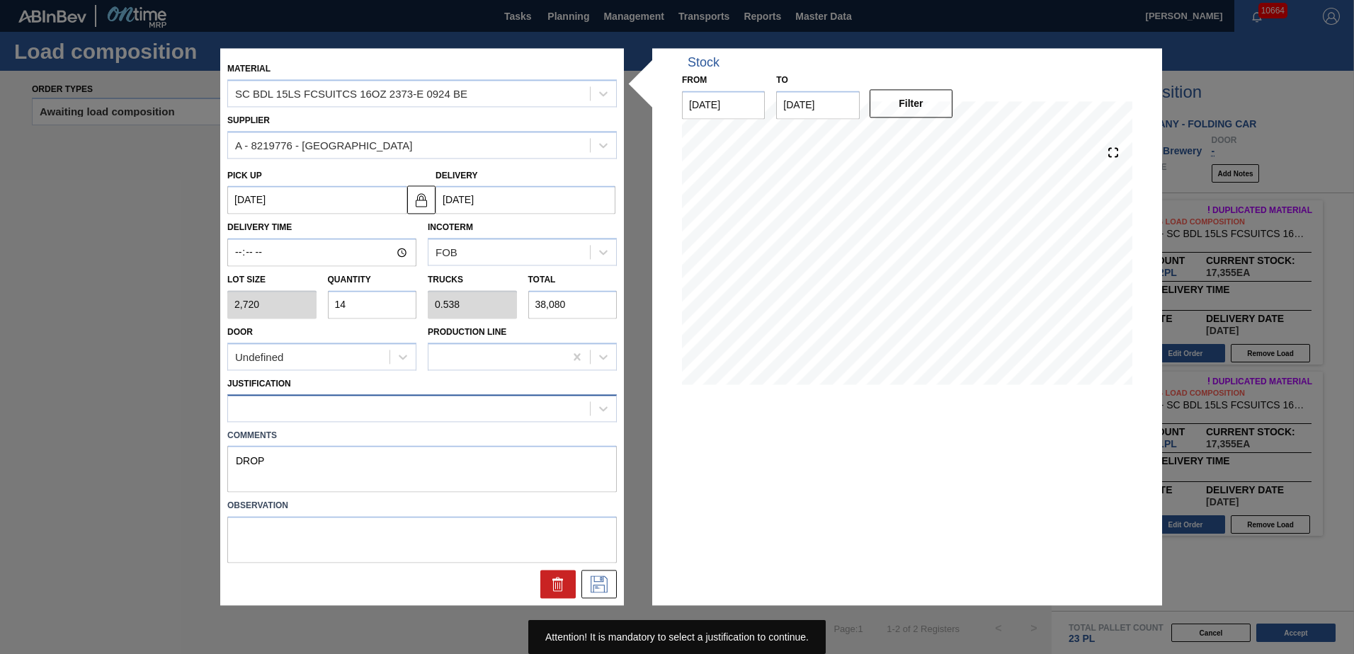
click at [514, 403] on div at bounding box center [409, 408] width 362 height 21
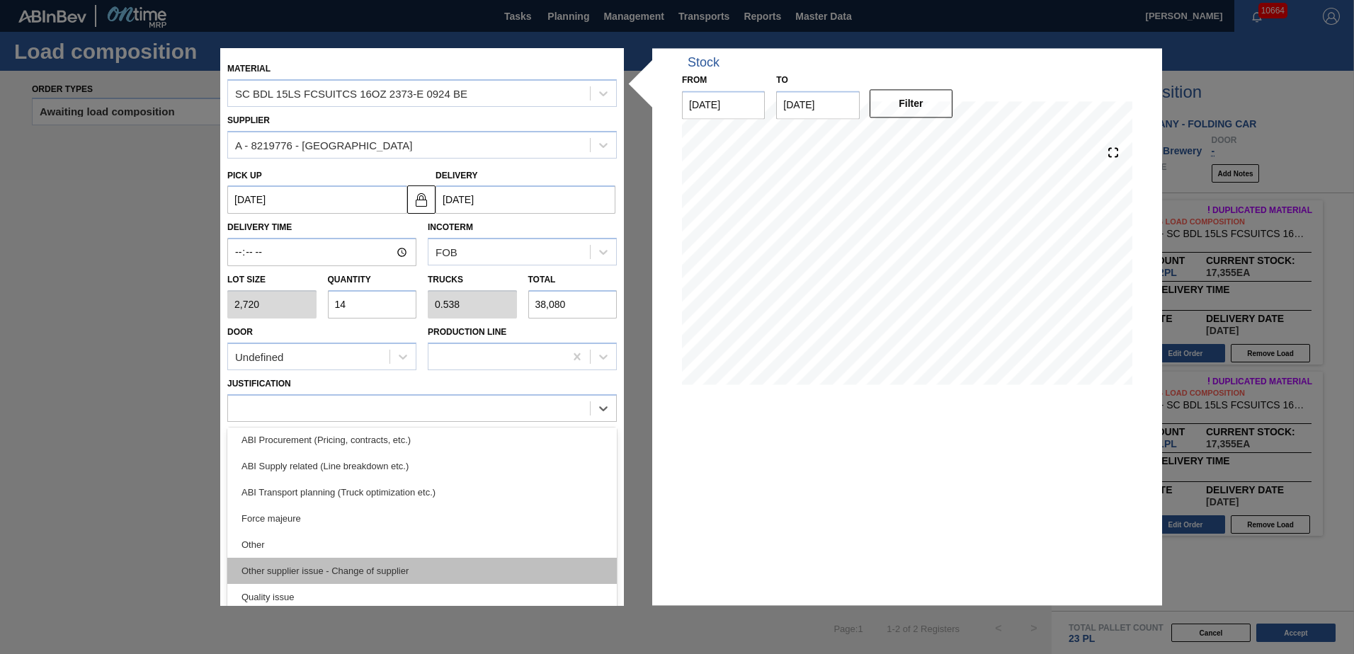
scroll to position [212, 0]
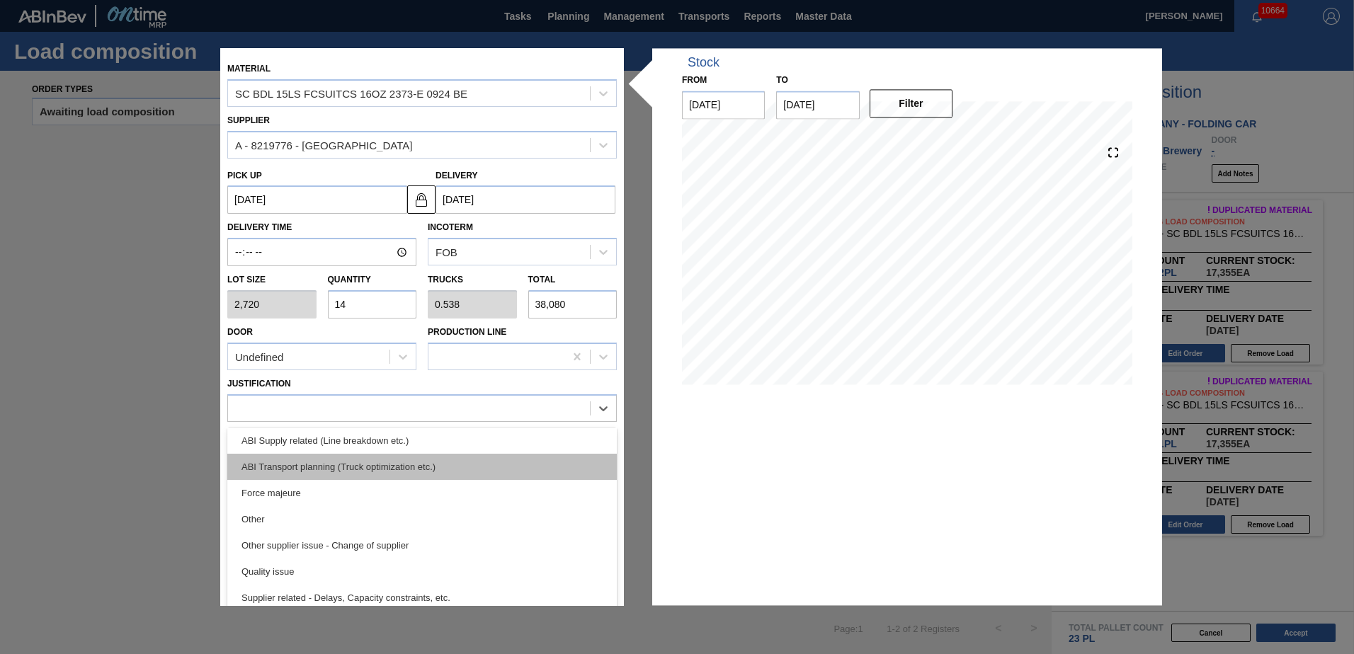
click at [397, 470] on div "ABI Transport planning (Truck optimization etc.)" at bounding box center [422, 467] width 390 height 26
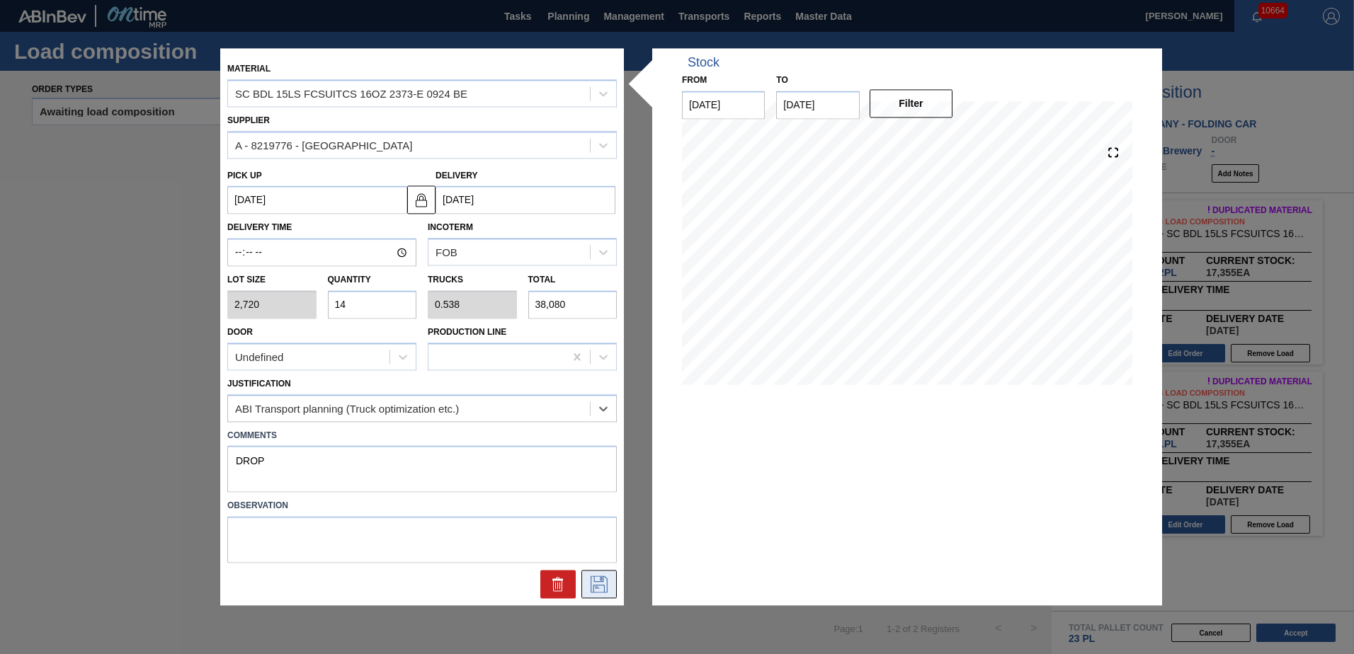
click at [604, 586] on icon at bounding box center [599, 585] width 17 height 17
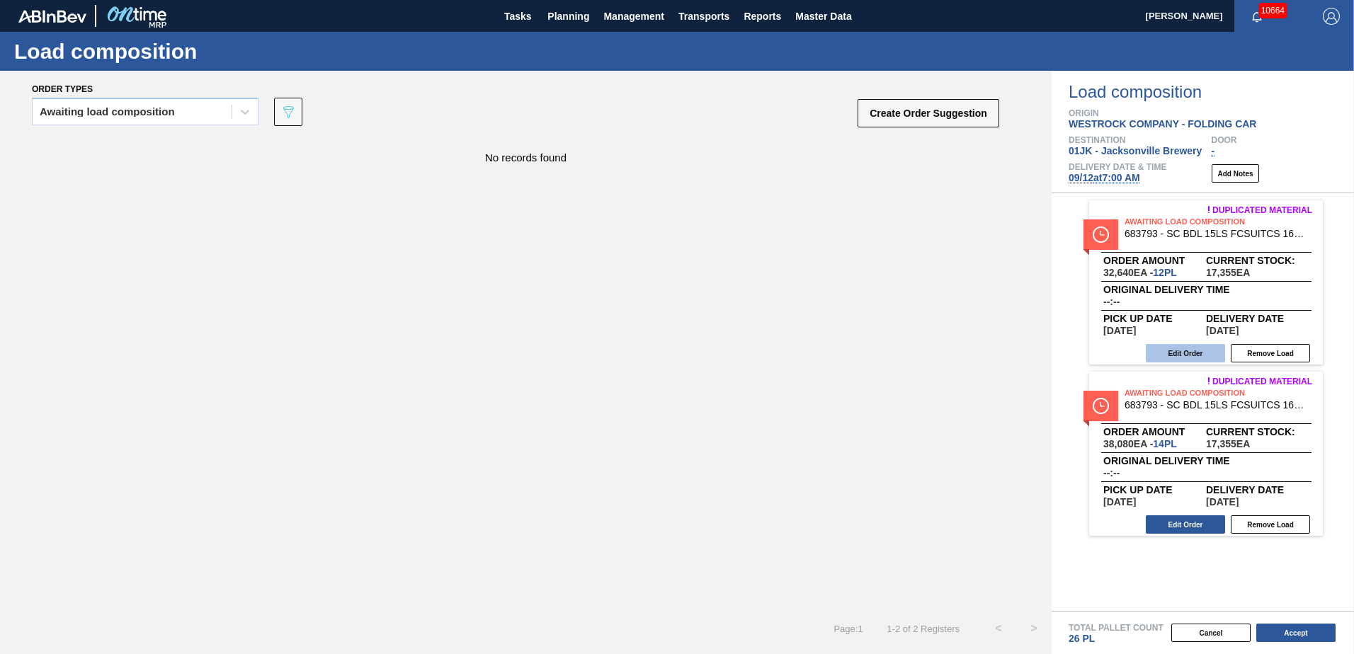
click at [1196, 352] on button "Edit Order" at bounding box center [1185, 353] width 79 height 18
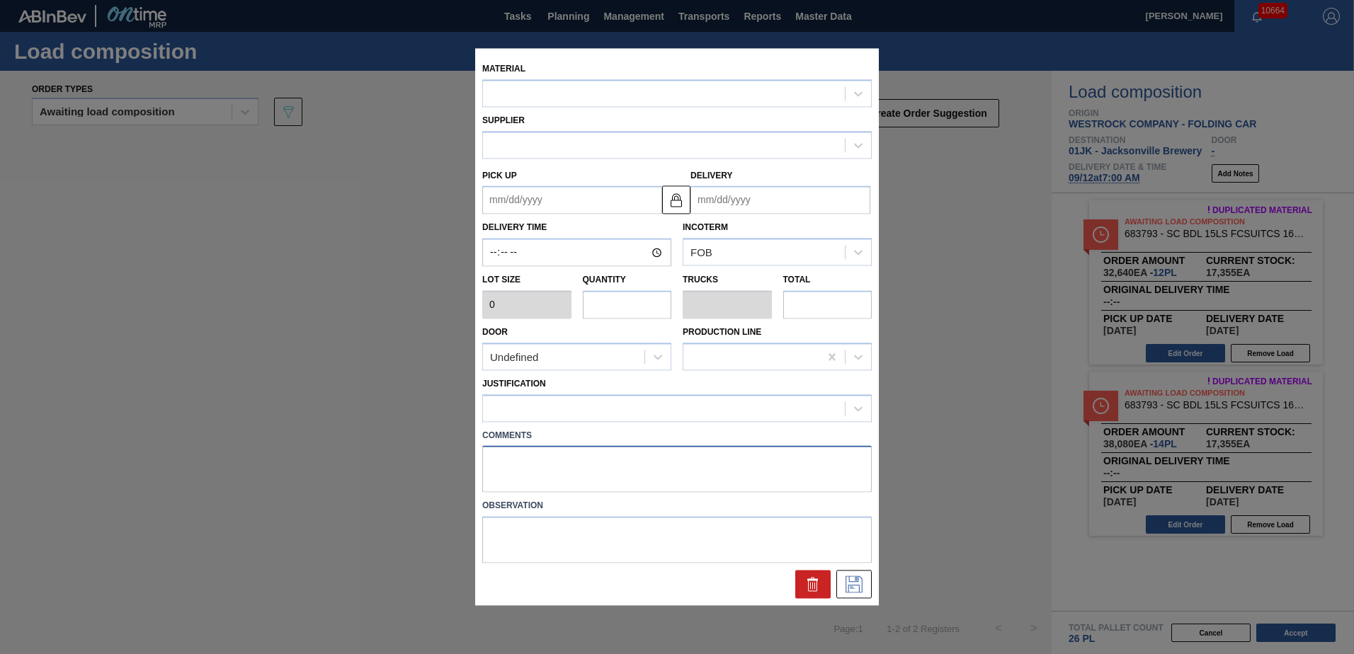
click at [602, 472] on textarea at bounding box center [677, 469] width 390 height 47
type input "2,720"
type input "12"
type input "0.462"
type input "32,640"
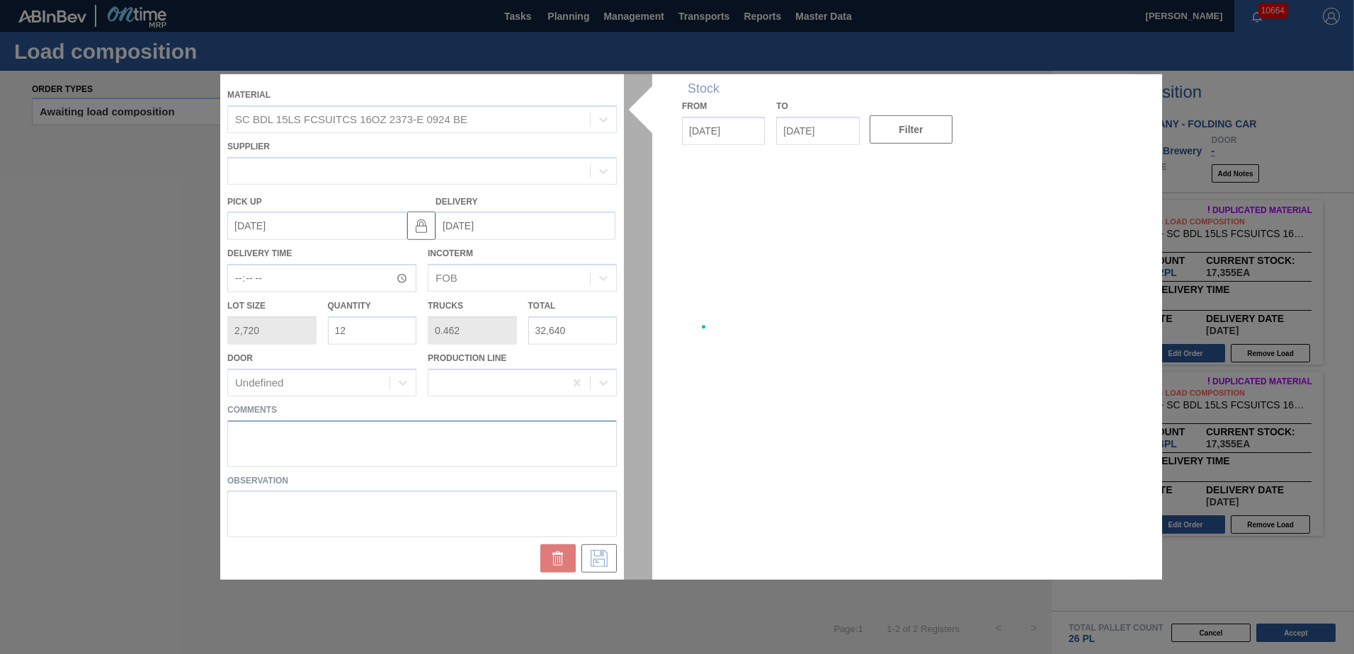
type up "[DATE]"
type input "[DATE]"
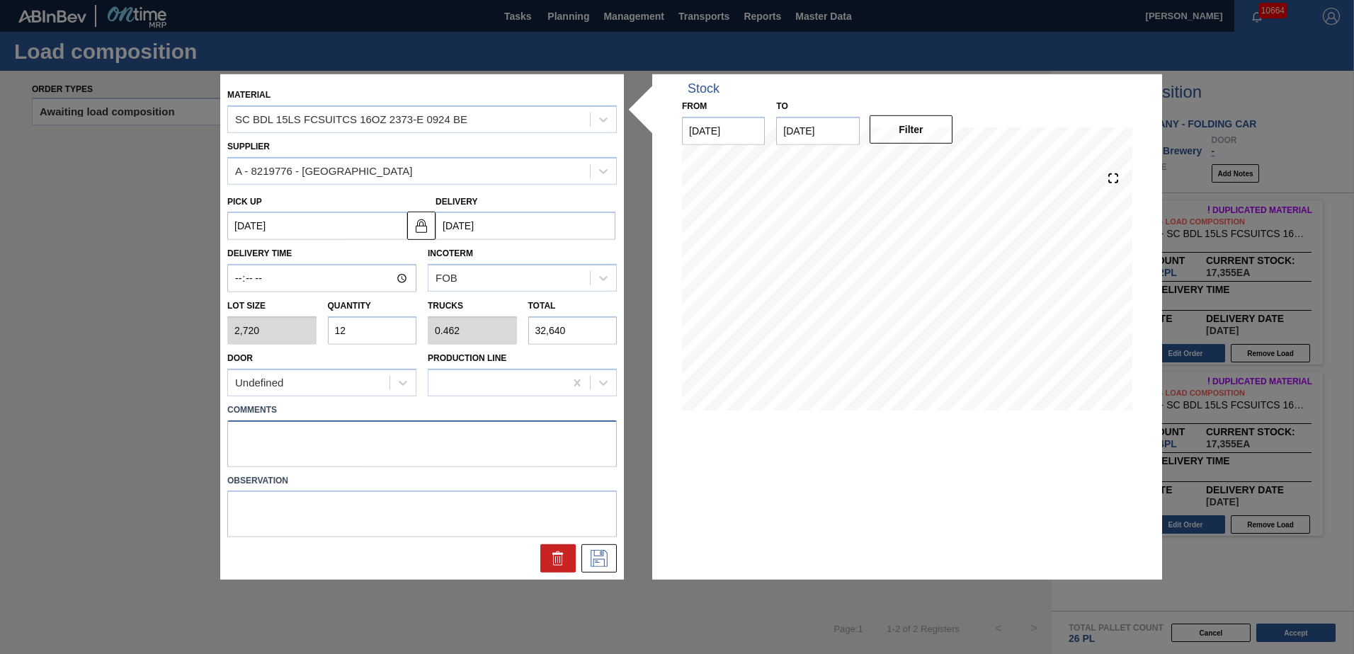
click at [489, 436] on textarea at bounding box center [422, 443] width 390 height 47
type textarea "DROP"
click at [611, 561] on button at bounding box center [598, 559] width 35 height 28
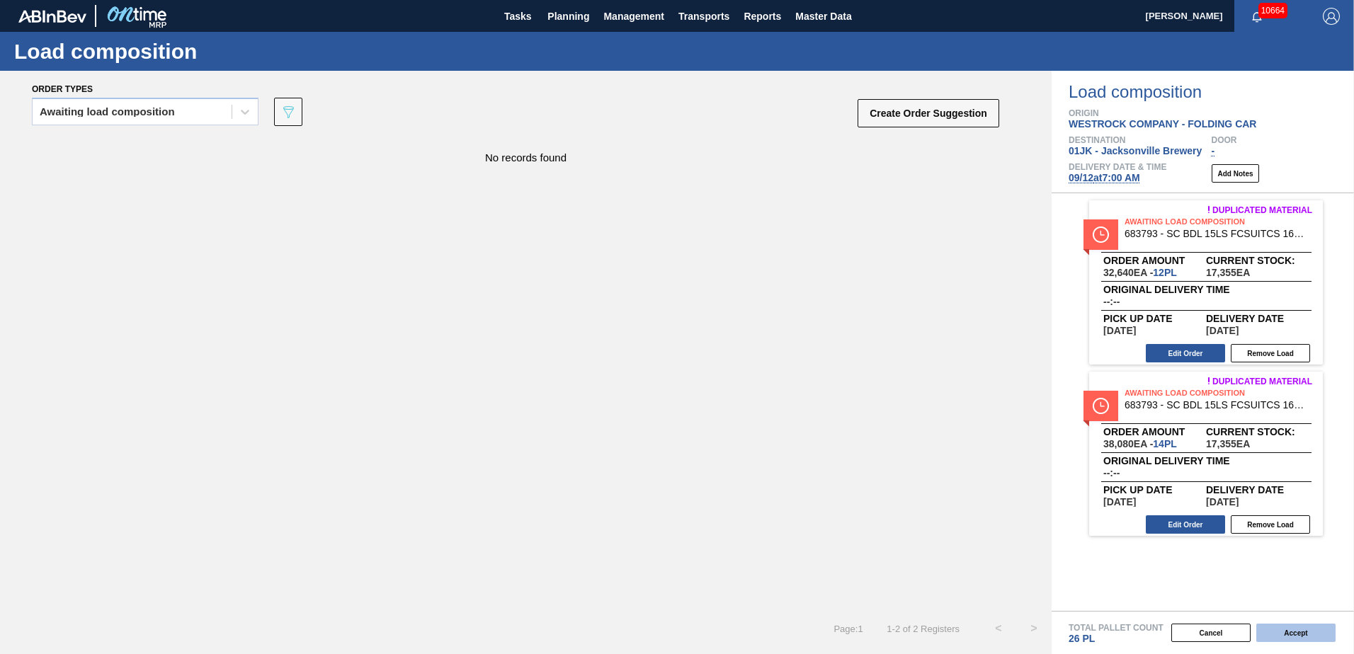
click at [1283, 635] on button "Accept" at bounding box center [1295, 633] width 79 height 18
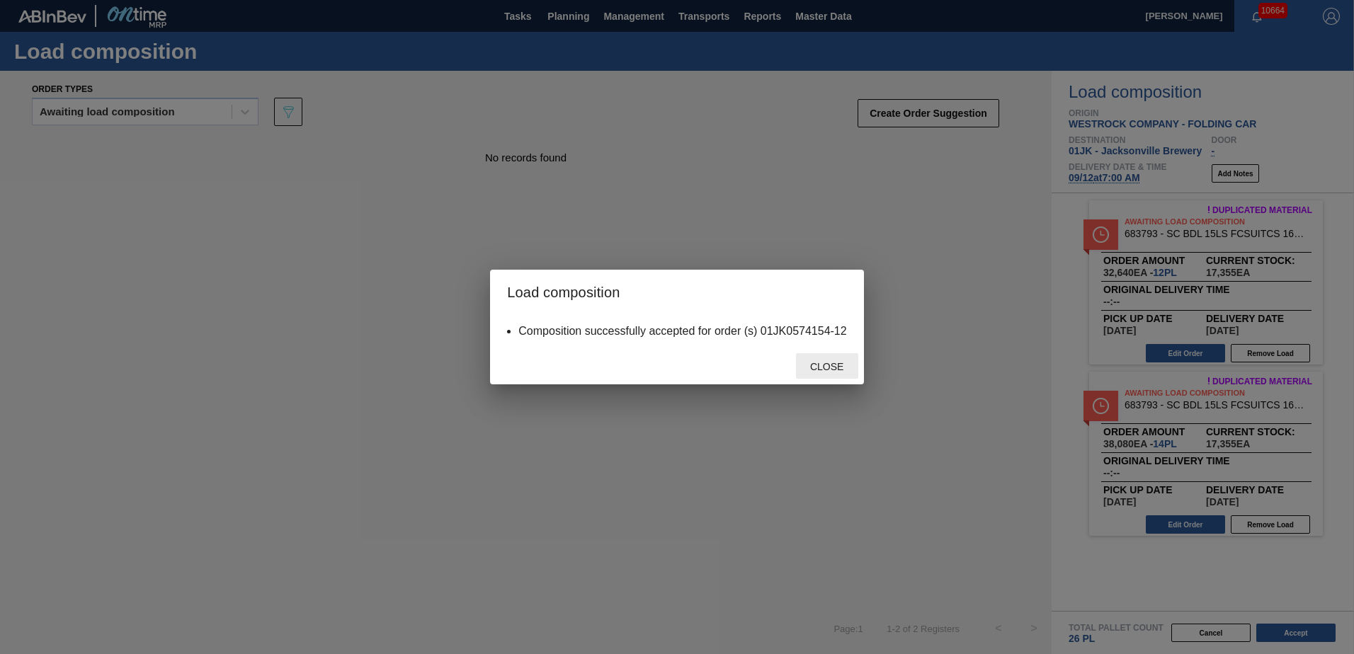
click at [839, 366] on span "Close" at bounding box center [827, 366] width 56 height 11
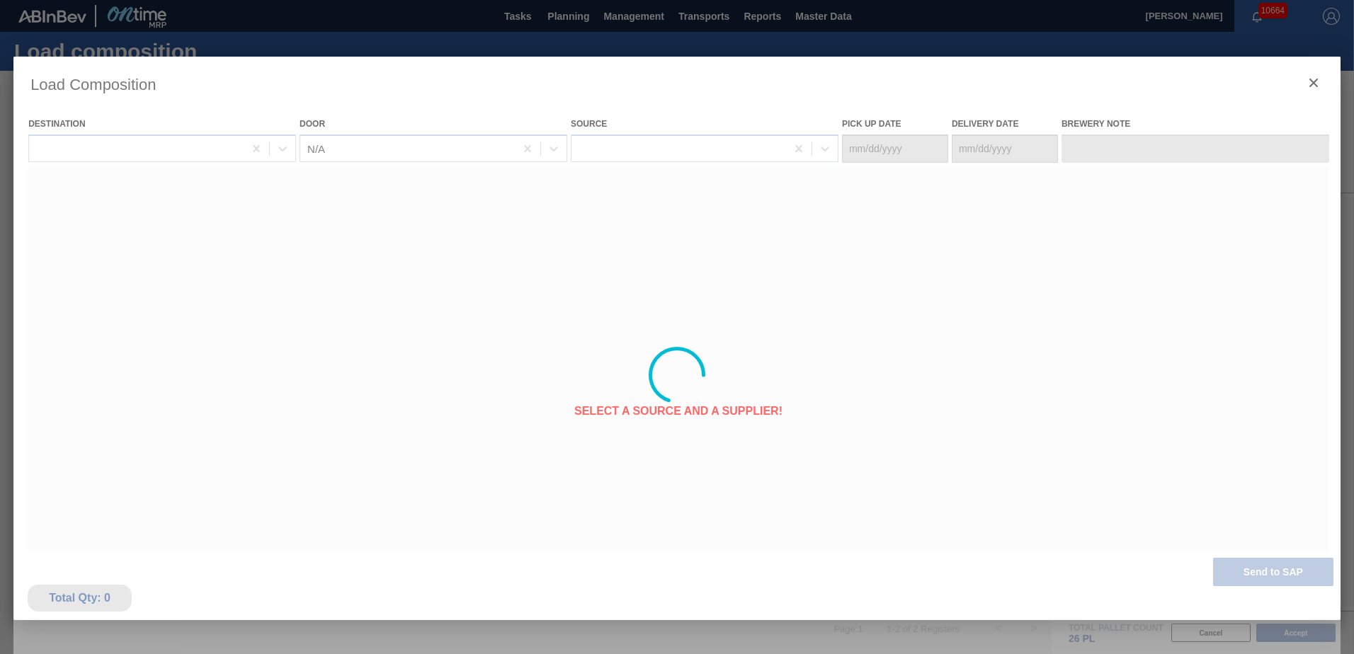
type Date "[DATE]"
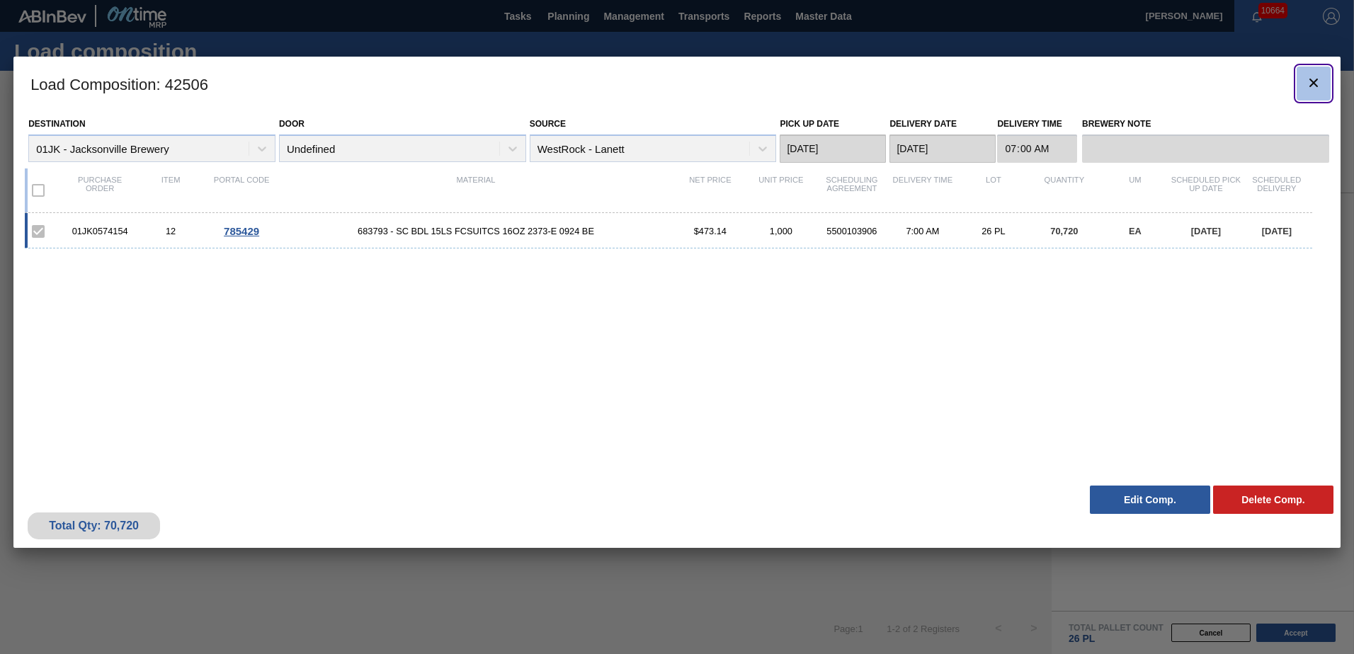
click at [1316, 83] on icon "botão de ícone" at bounding box center [1313, 82] width 17 height 17
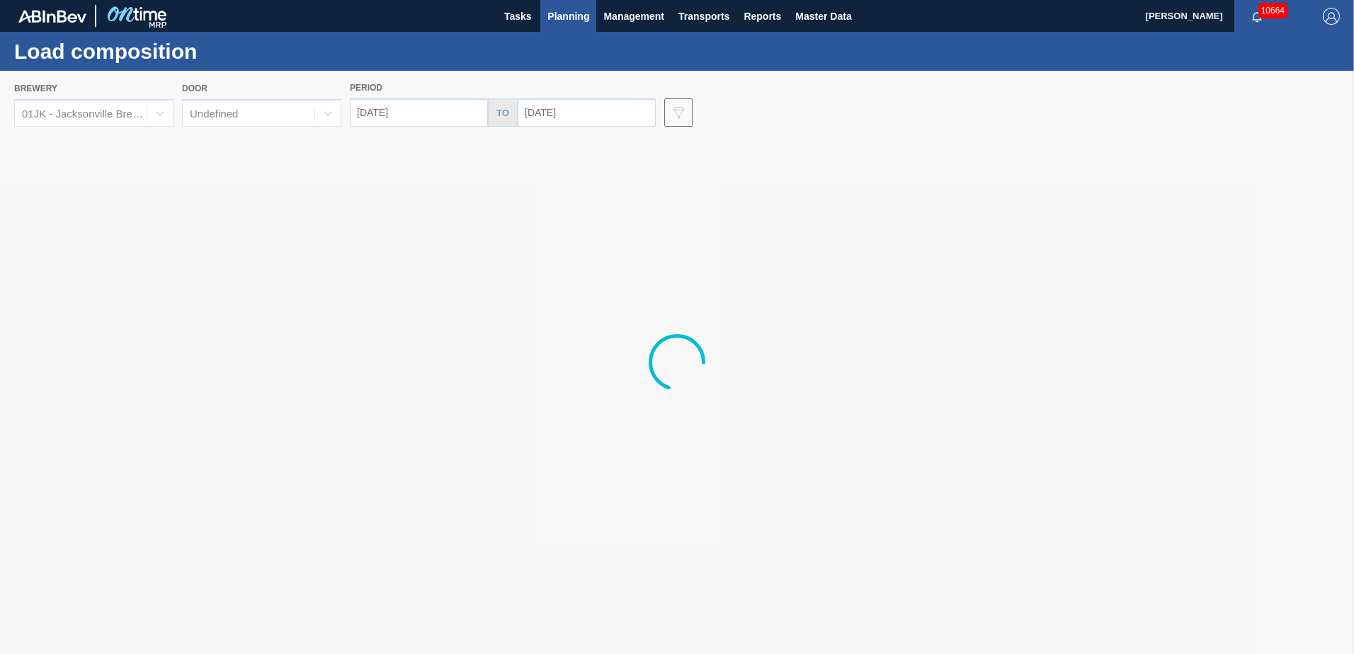
drag, startPoint x: 1108, startPoint y: 264, endPoint x: 1070, endPoint y: 245, distance: 42.8
click at [1039, 251] on div at bounding box center [677, 363] width 1354 height 584
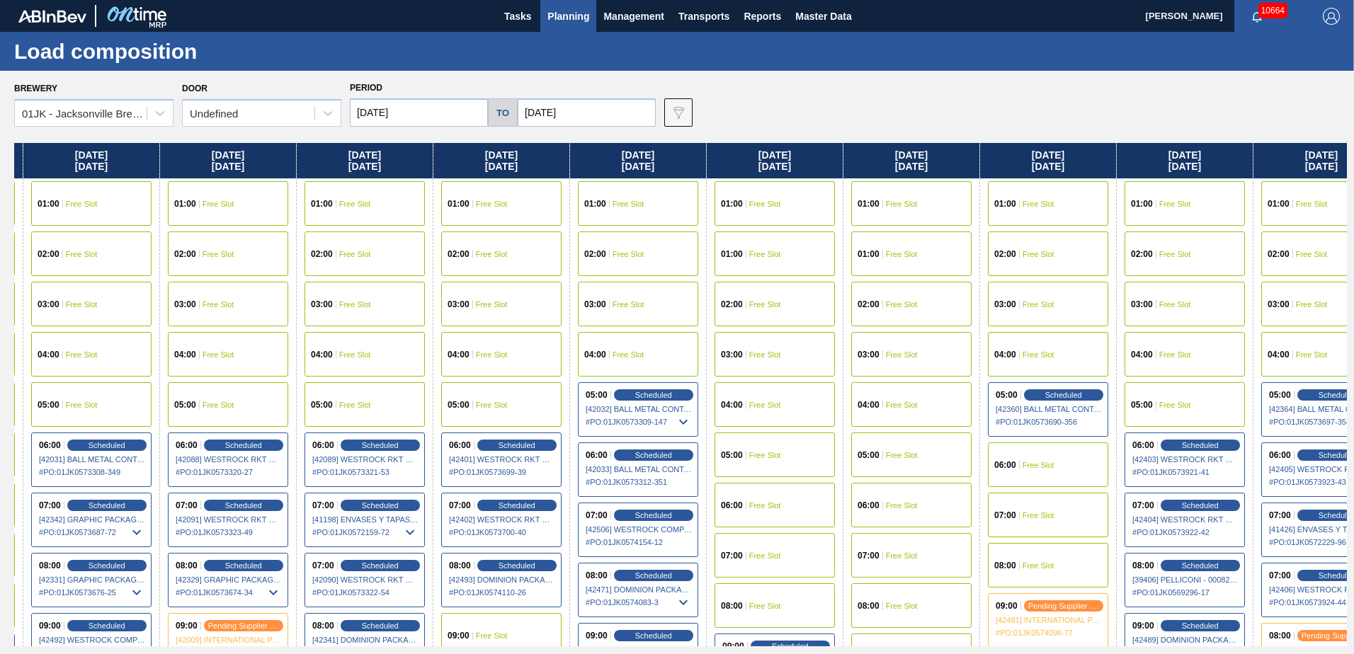
drag, startPoint x: 1205, startPoint y: 317, endPoint x: 1118, endPoint y: 310, distance: 86.7
click at [1110, 312] on div "Sunday 09/07/2025 01:00 Free Slot 01:00 Free Slot 02:00 Free Slot 03:00 Free Sl…" at bounding box center [680, 395] width 1333 height 504
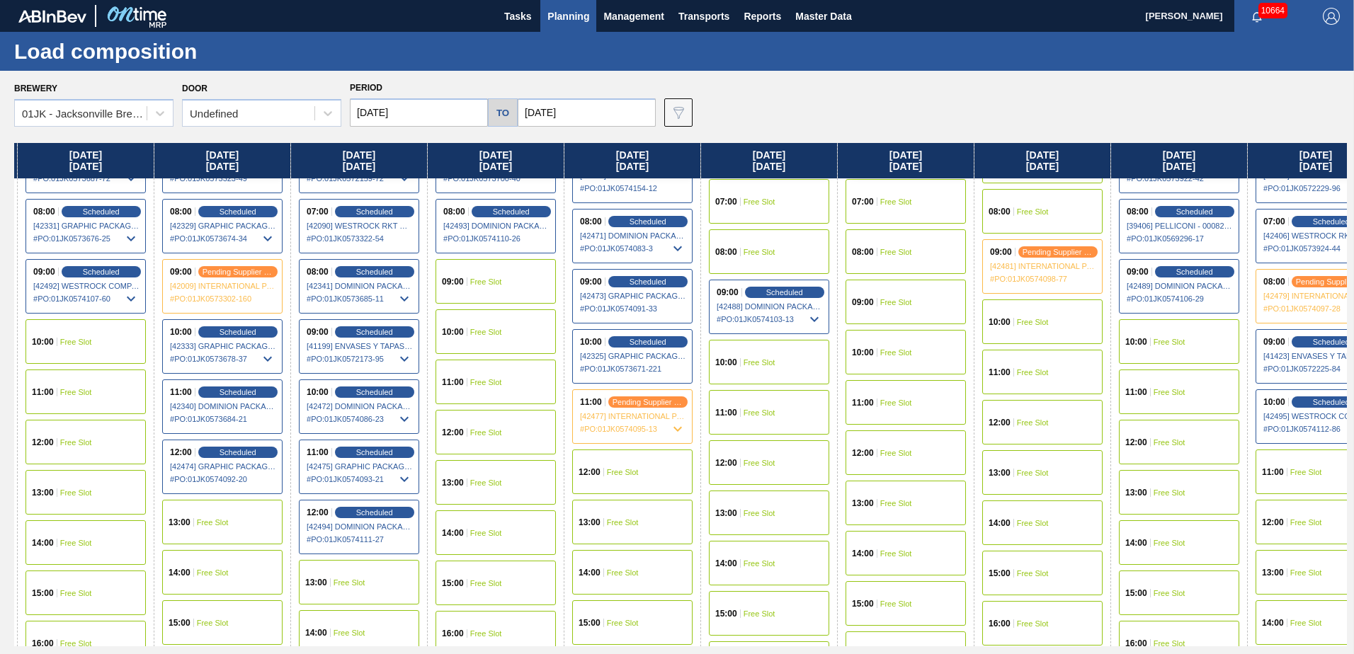
scroll to position [283, 133]
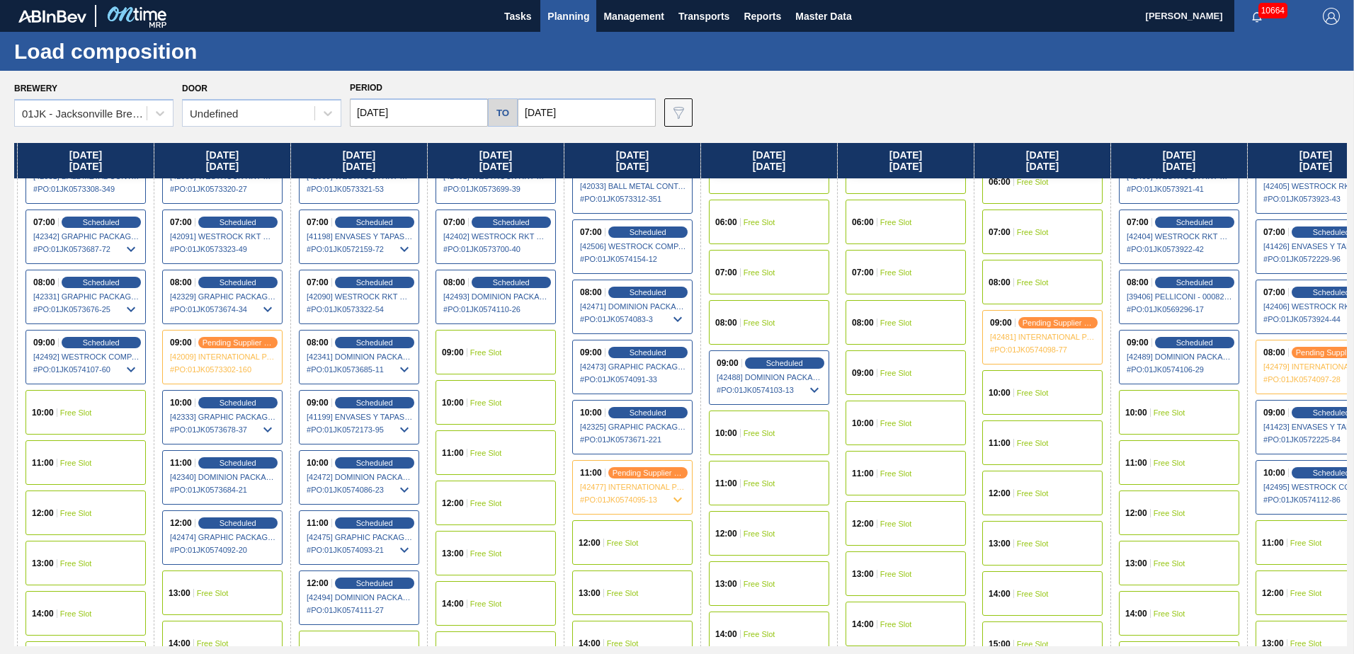
click at [1054, 386] on div "10:00 Free Slot" at bounding box center [1042, 392] width 120 height 45
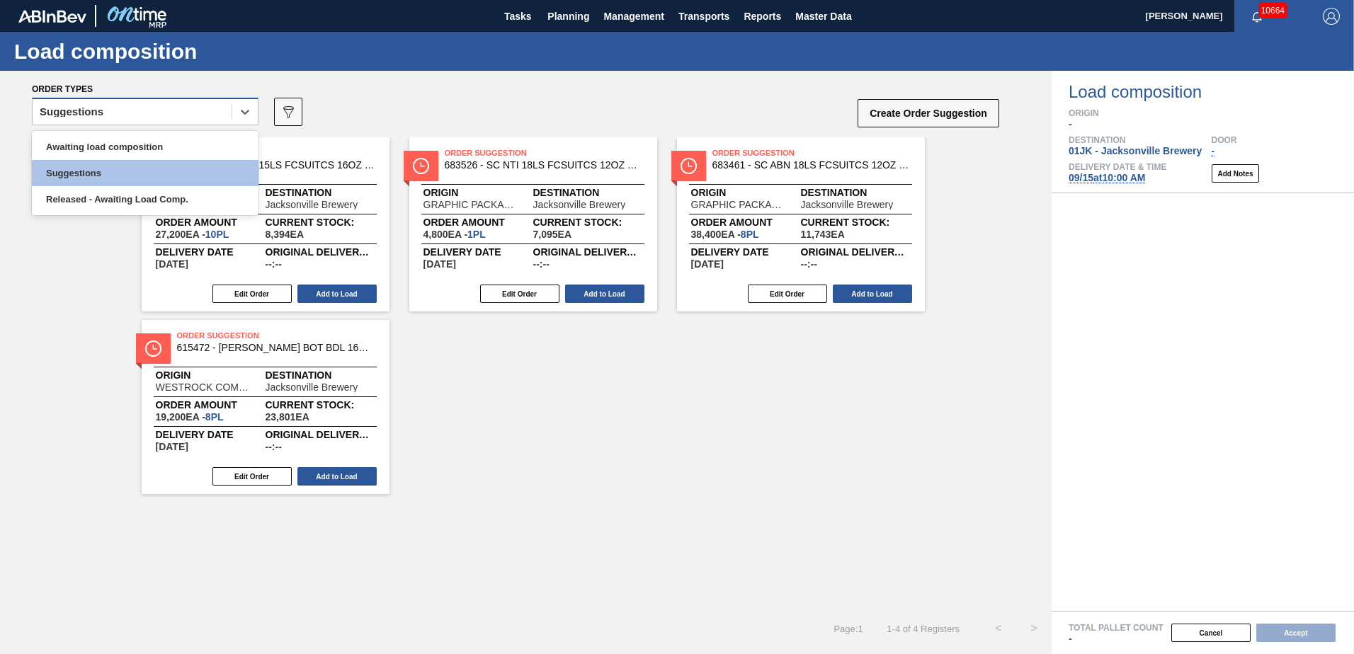
click at [190, 115] on div "Suggestions" at bounding box center [132, 112] width 199 height 21
click at [179, 142] on div "Awaiting load composition" at bounding box center [145, 147] width 227 height 26
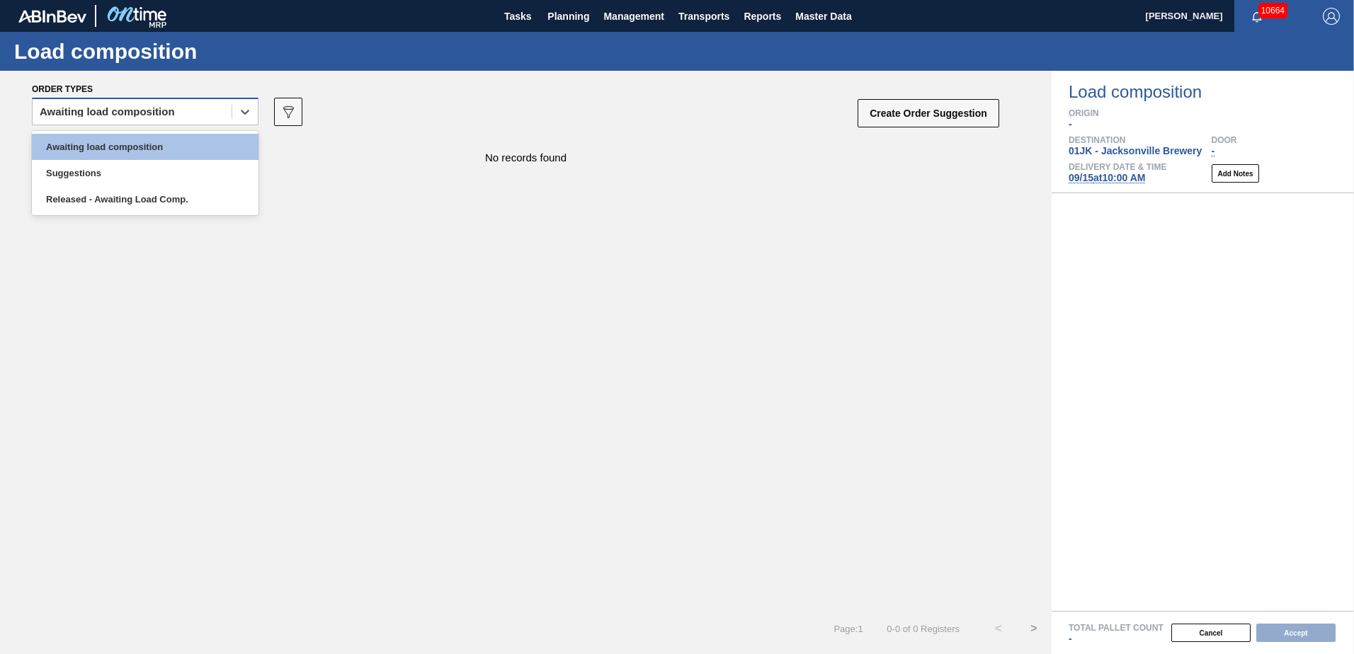
click at [222, 115] on div "Awaiting load composition" at bounding box center [132, 112] width 199 height 21
click at [228, 141] on div "Awaiting load composition" at bounding box center [145, 147] width 227 height 26
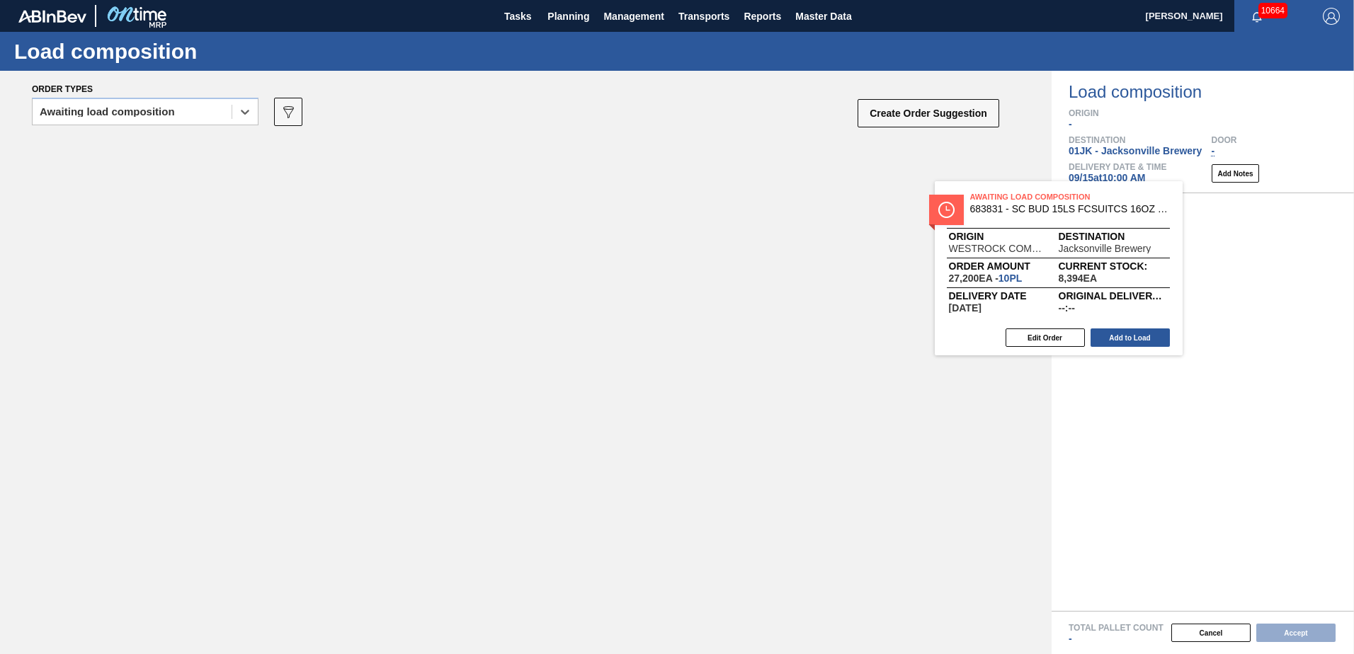
drag, startPoint x: 228, startPoint y: 193, endPoint x: 1035, endPoint y: 241, distance: 808.8
click at [1035, 241] on div "Awaiting Load Composition 683831 - SC BUD 15LS FCSUITCS 16OZ REVISED CALLOU Ori…" at bounding box center [526, 374] width 1052 height 474
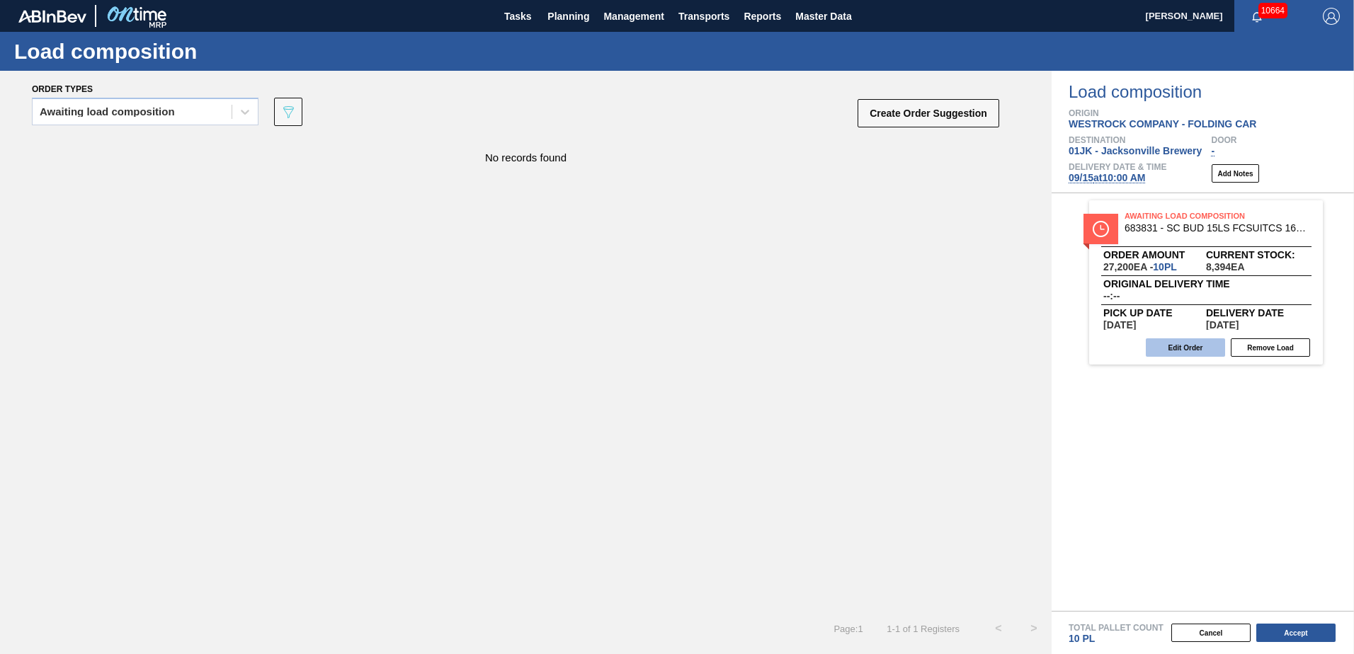
click at [1184, 346] on button "Edit Order" at bounding box center [1185, 348] width 79 height 18
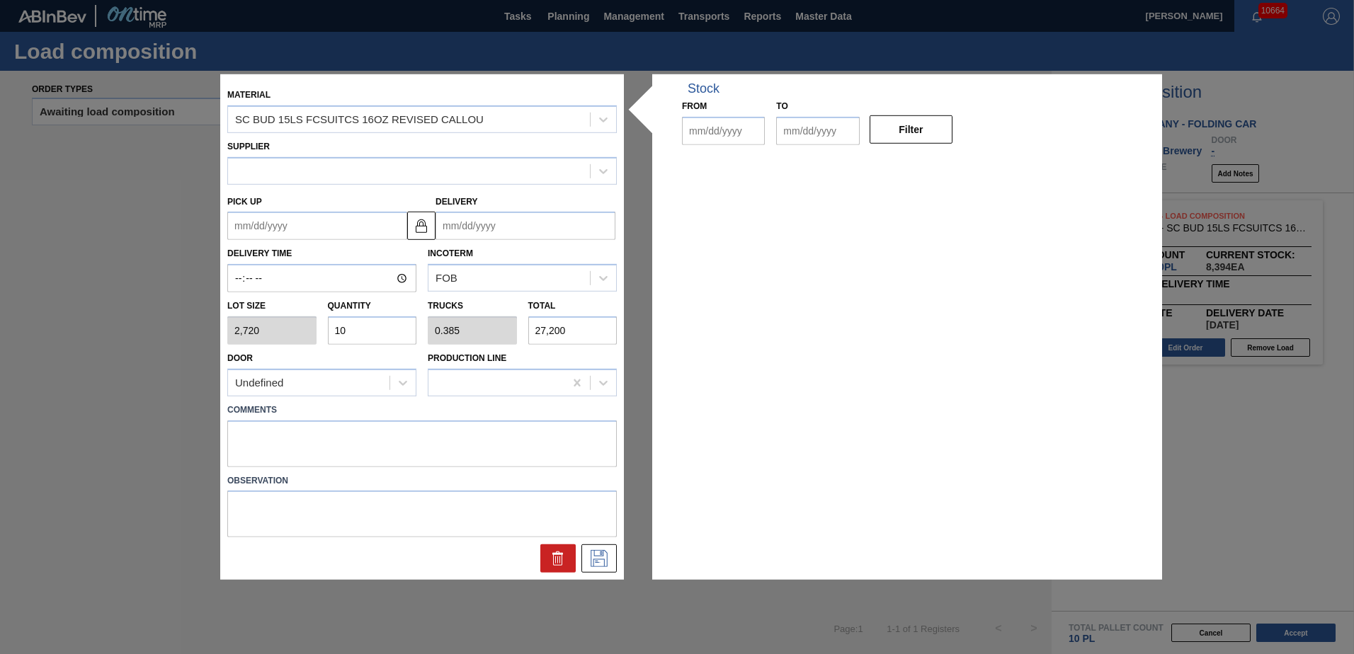
type input "2,720"
type input "10"
type input "0.385"
type input "27,200"
type up "[DATE]"
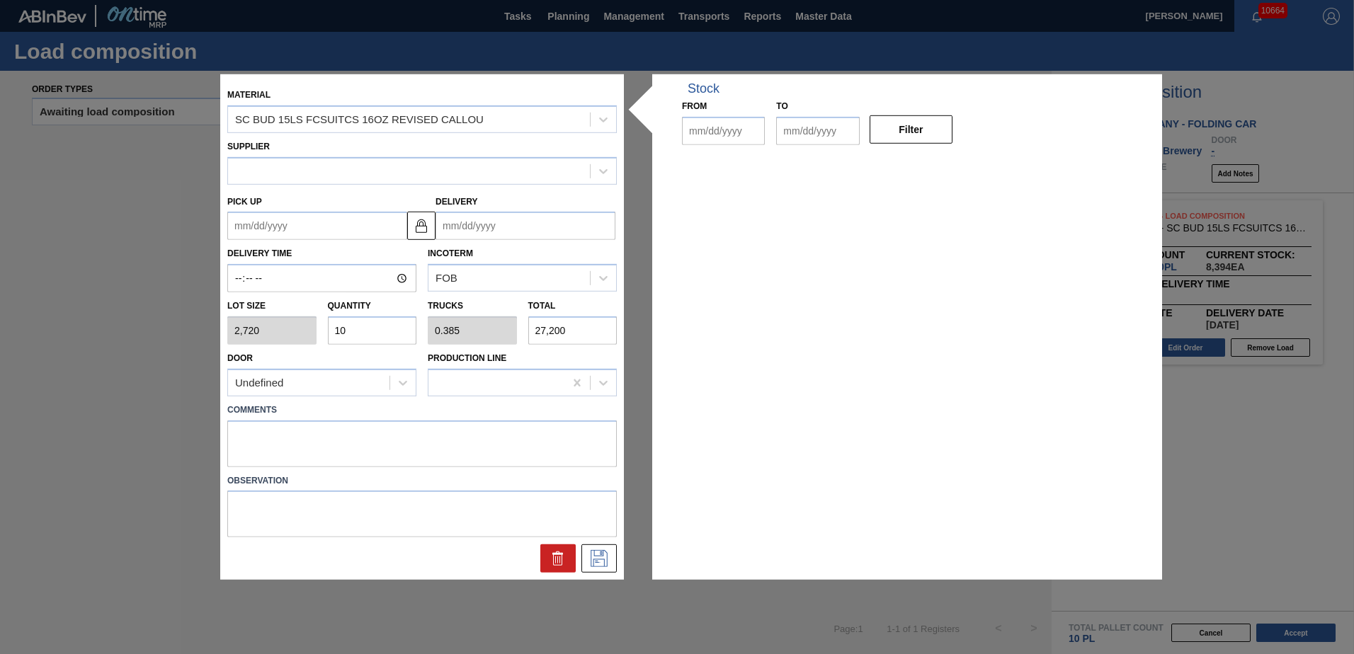
type input "[DATE]"
click at [349, 317] on input "10" at bounding box center [372, 331] width 89 height 28
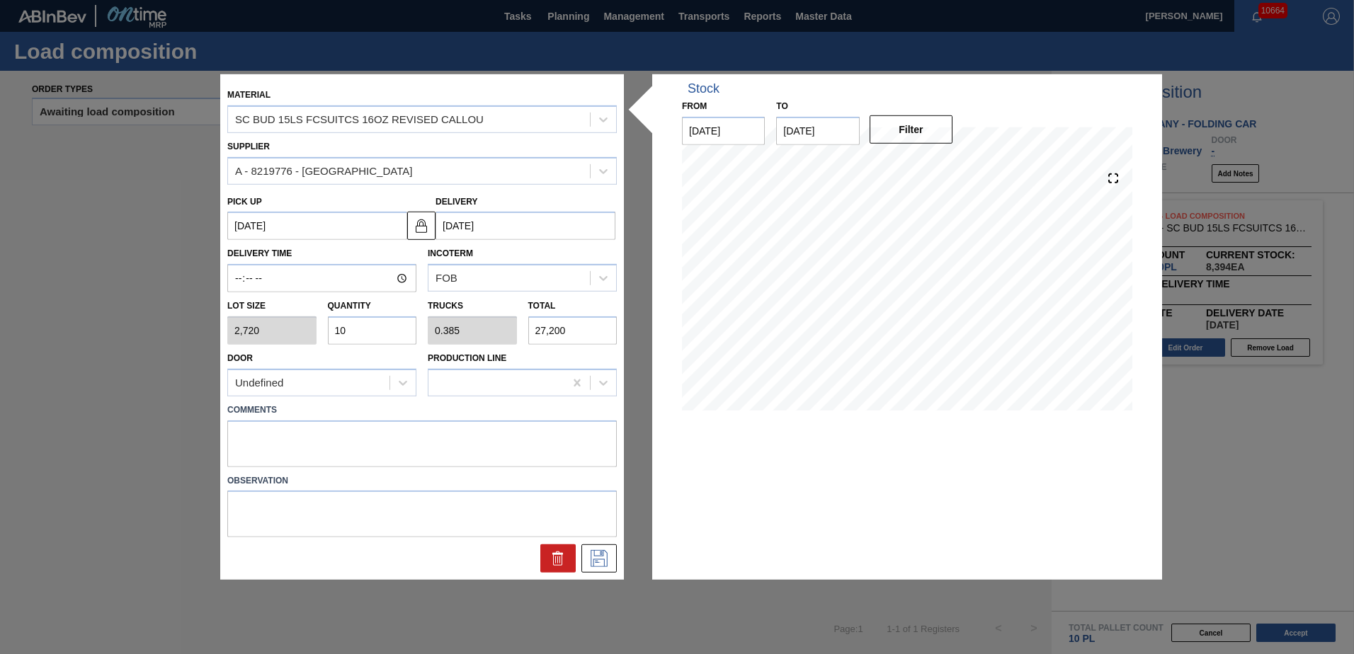
type input "1"
type input "0.038"
type input "2,720"
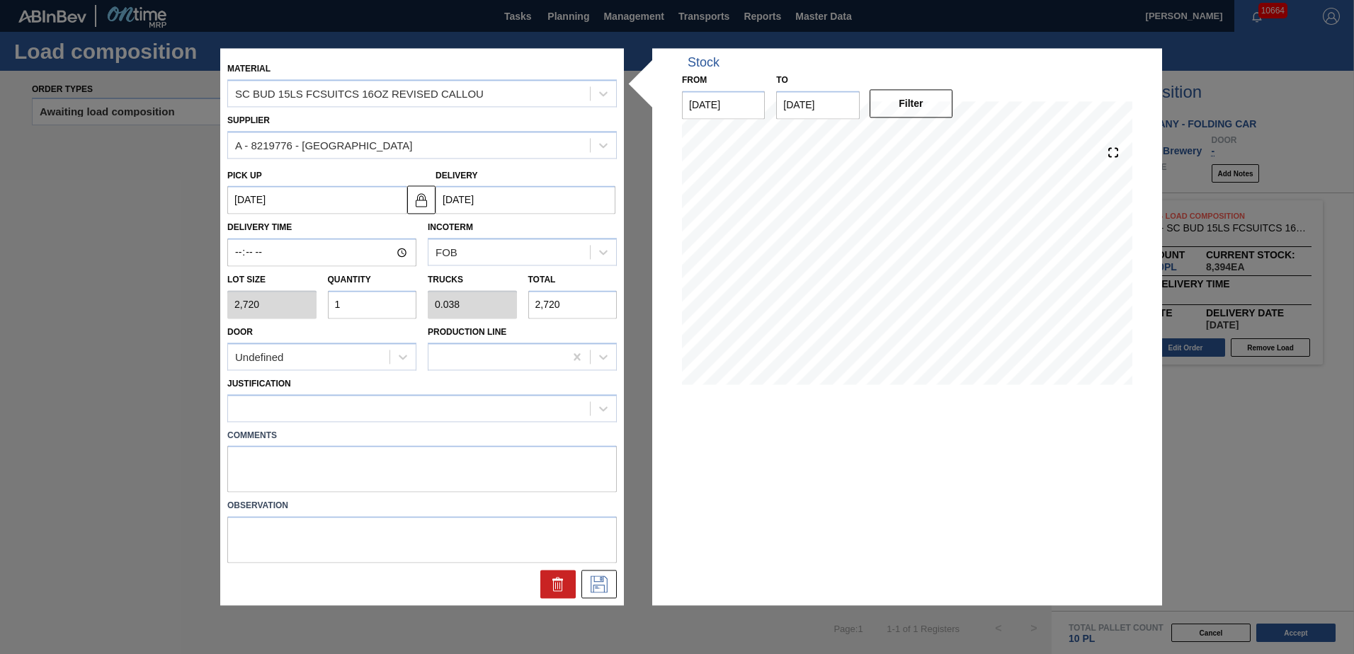
type input "18"
type input "0.692"
type input "48,960"
type input "18"
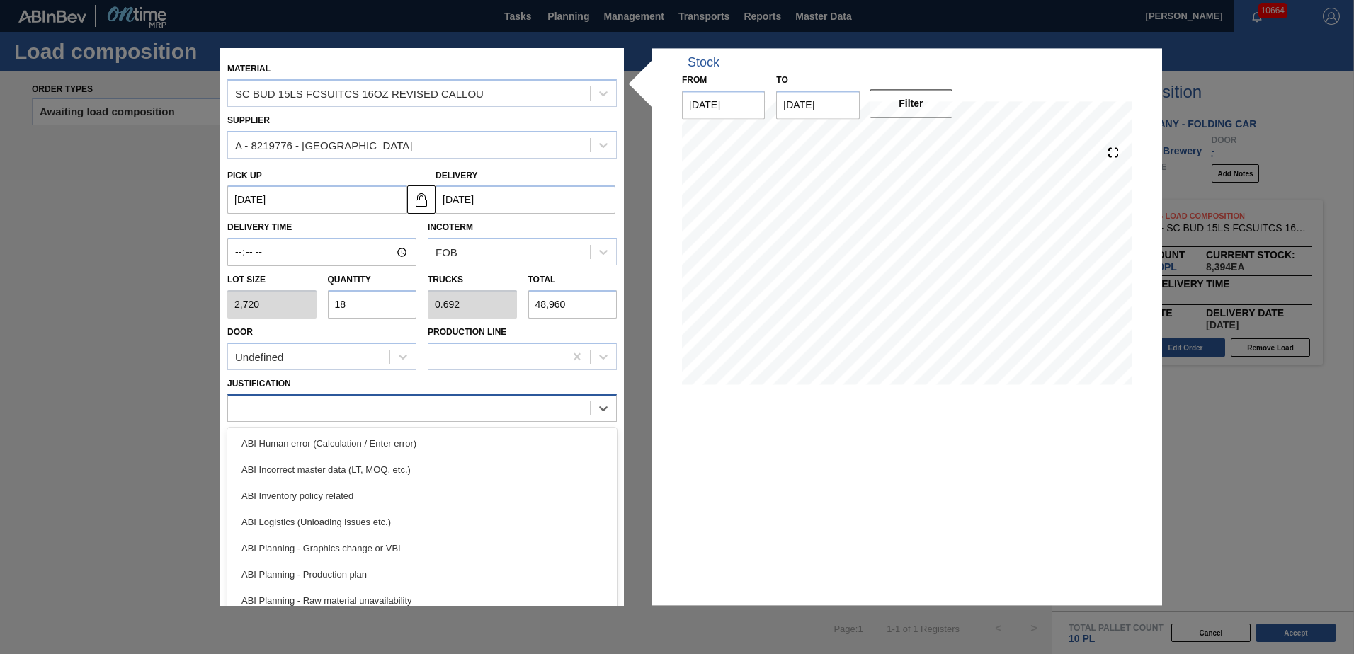
click at [320, 412] on div at bounding box center [409, 408] width 362 height 21
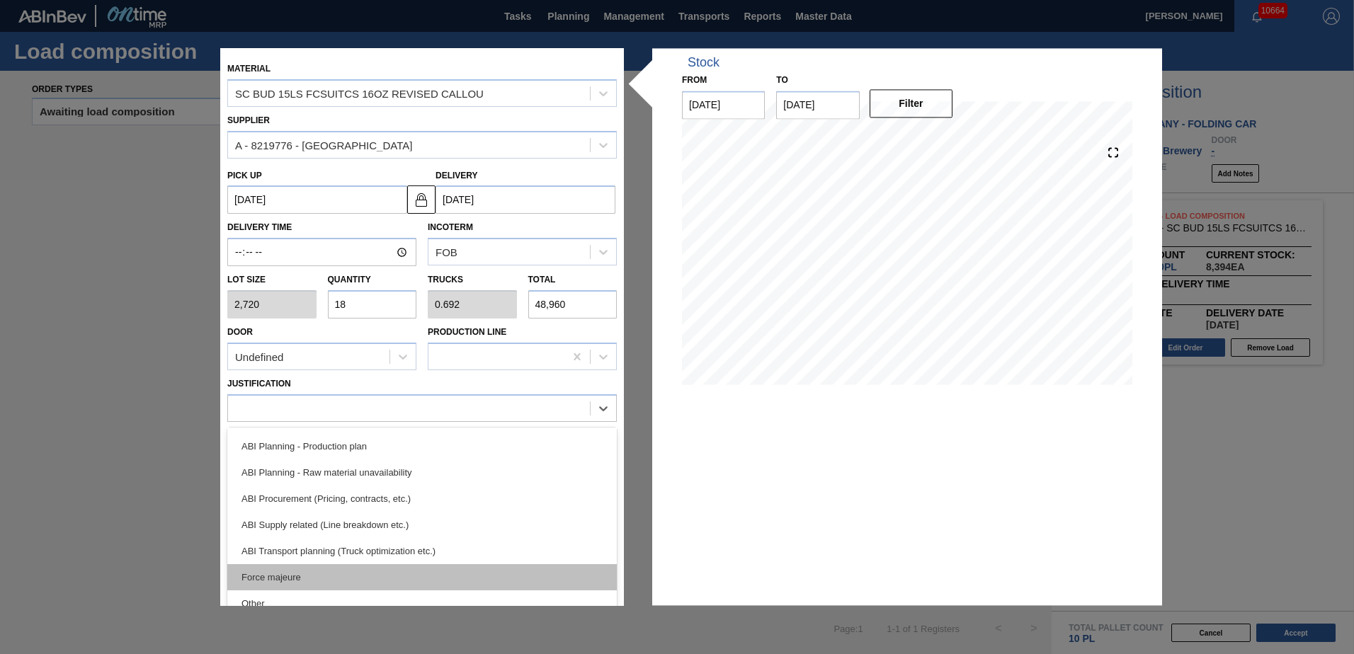
scroll to position [142, 0]
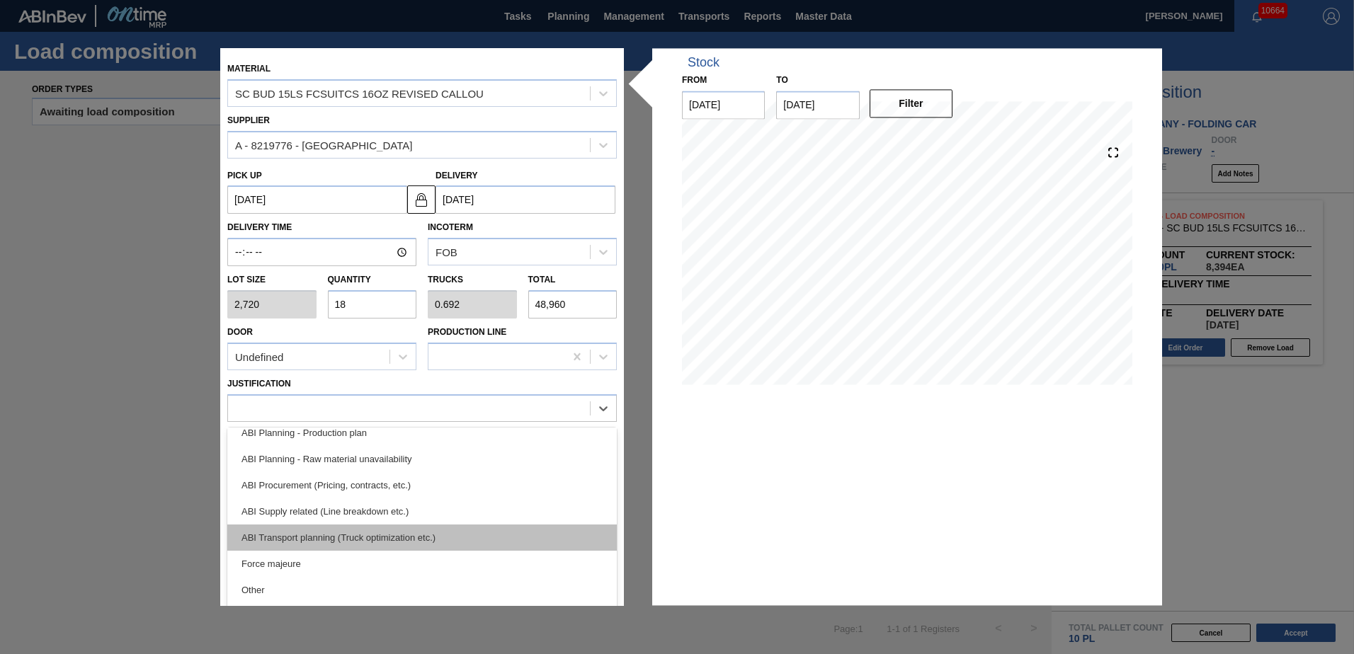
click at [382, 536] on div "ABI Transport planning (Truck optimization etc.)" at bounding box center [422, 538] width 390 height 26
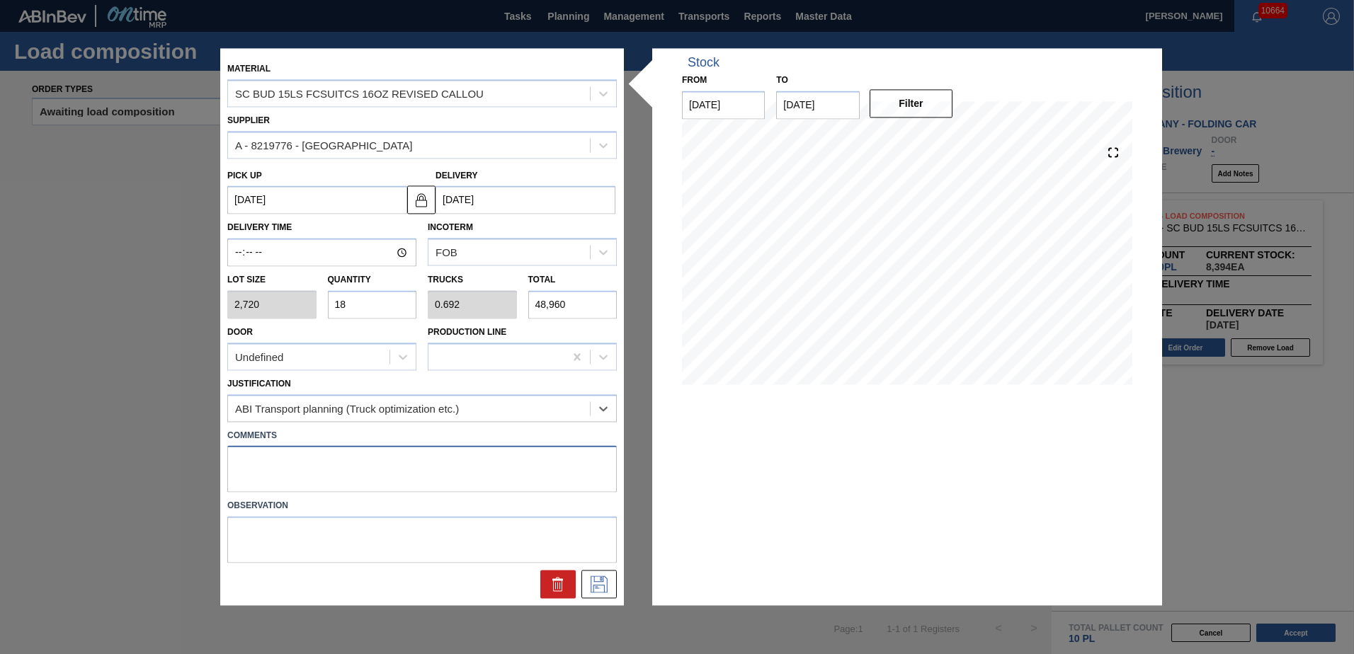
click at [430, 467] on textarea at bounding box center [422, 469] width 390 height 47
click at [341, 455] on textarea at bounding box center [422, 469] width 390 height 47
type textarea "T"
type textarea "NOSE, DROP"
click at [595, 584] on icon at bounding box center [599, 585] width 23 height 17
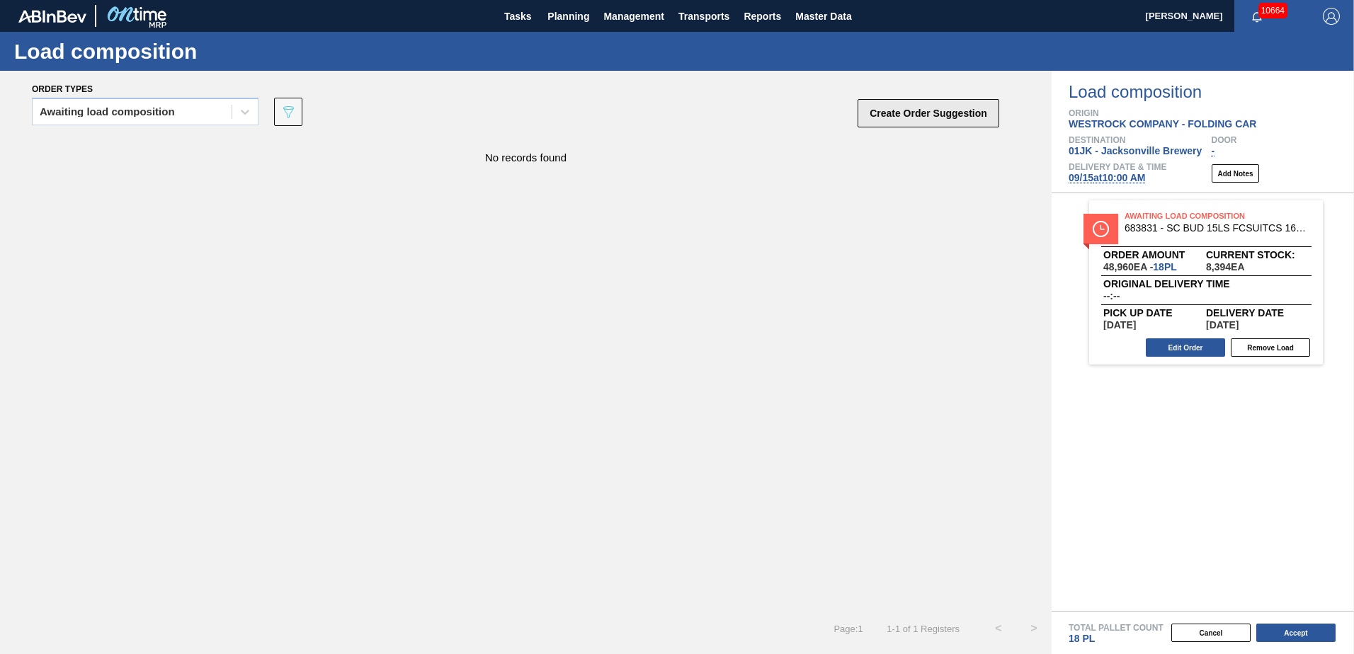
click at [913, 116] on button "Create Order Suggestion" at bounding box center [929, 113] width 142 height 28
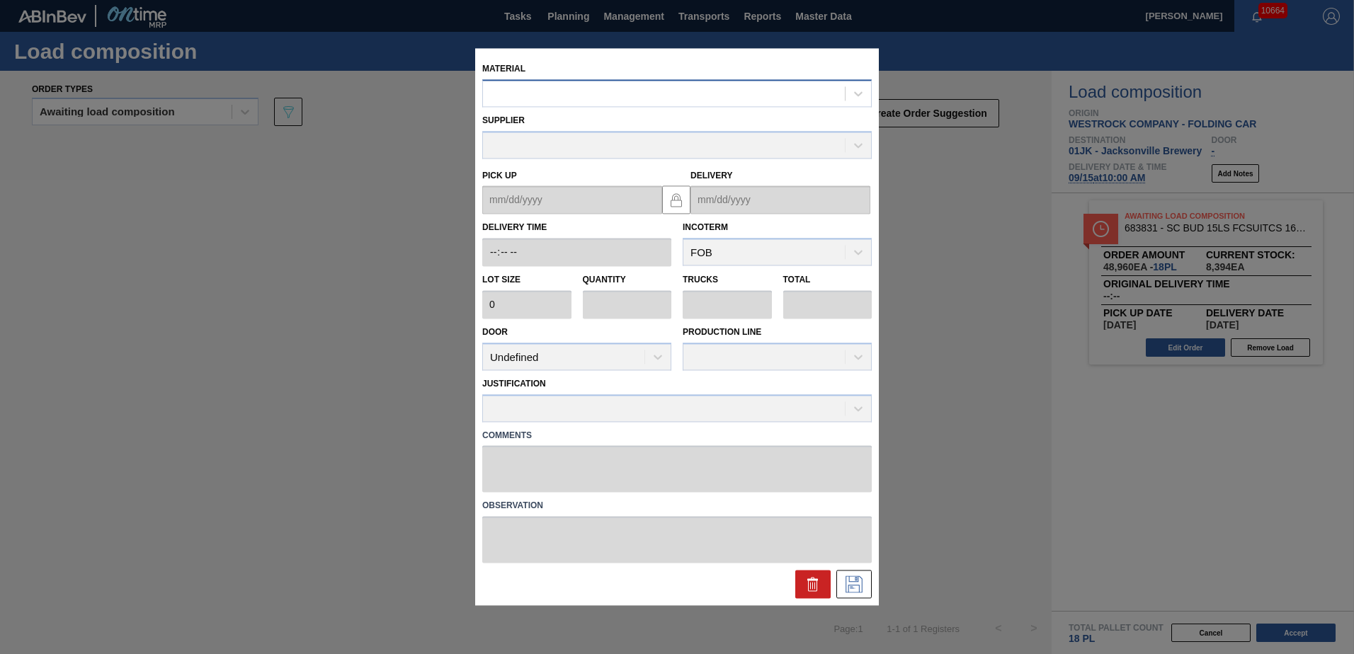
click at [532, 98] on div at bounding box center [664, 94] width 362 height 21
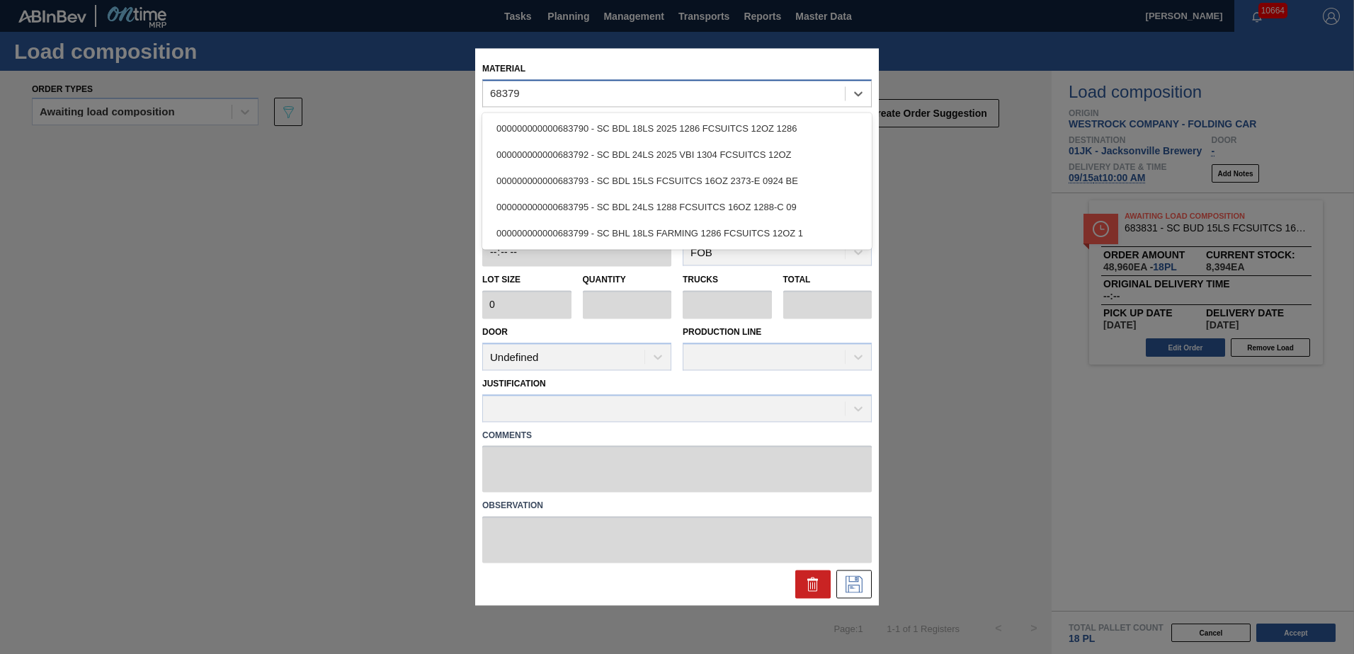
type input "683793"
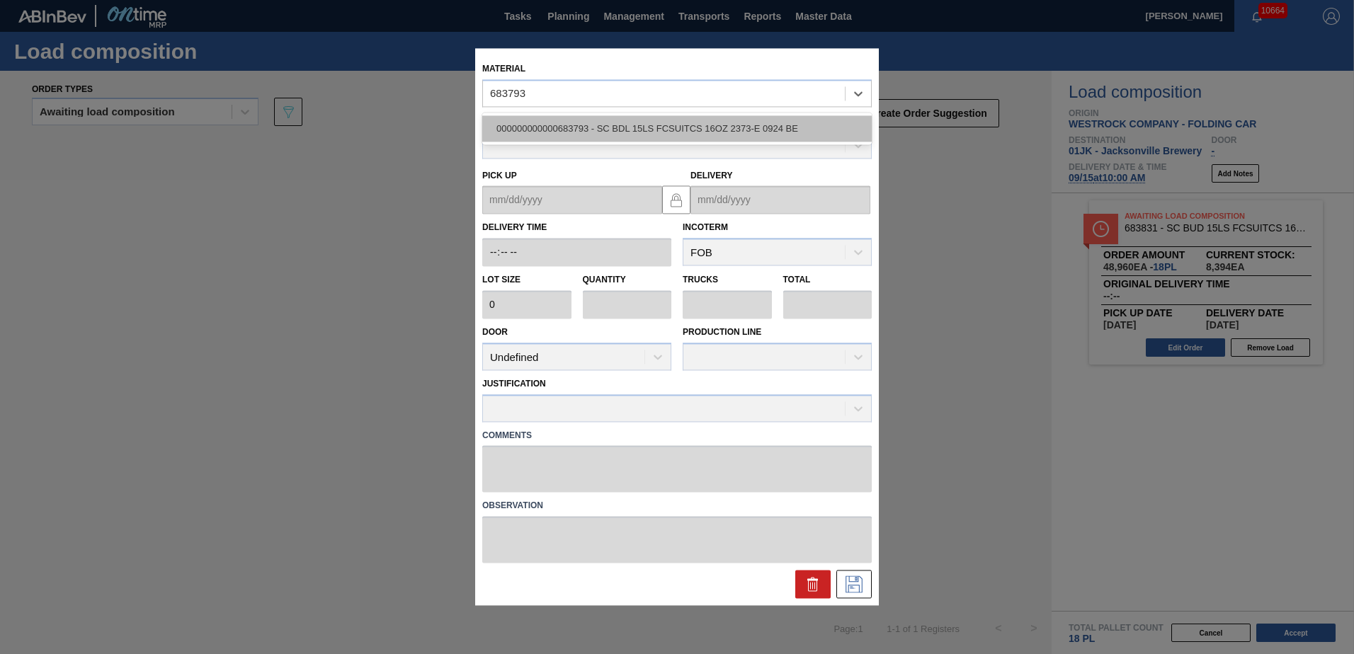
click at [550, 125] on div "000000000000683793 - SC BDL 15LS FCSUITCS 16OZ 2373-E 0924 BE" at bounding box center [677, 128] width 390 height 26
type input "2,720"
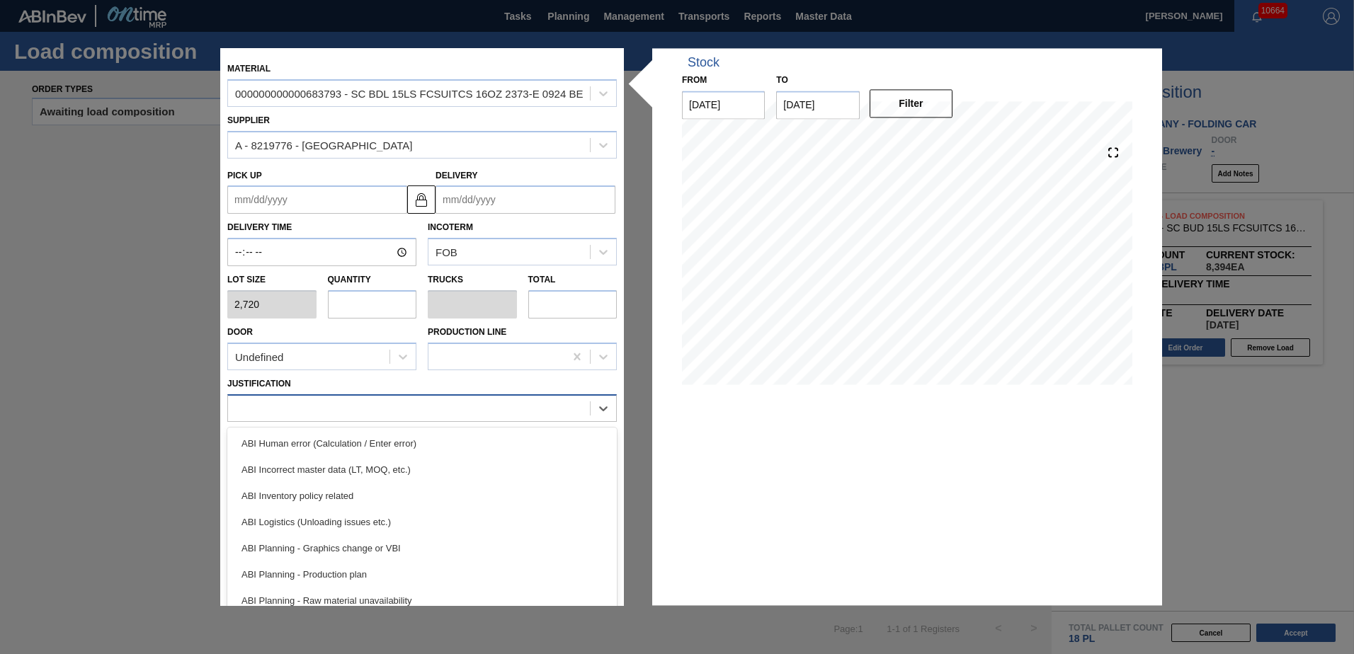
click at [373, 416] on div at bounding box center [409, 408] width 362 height 21
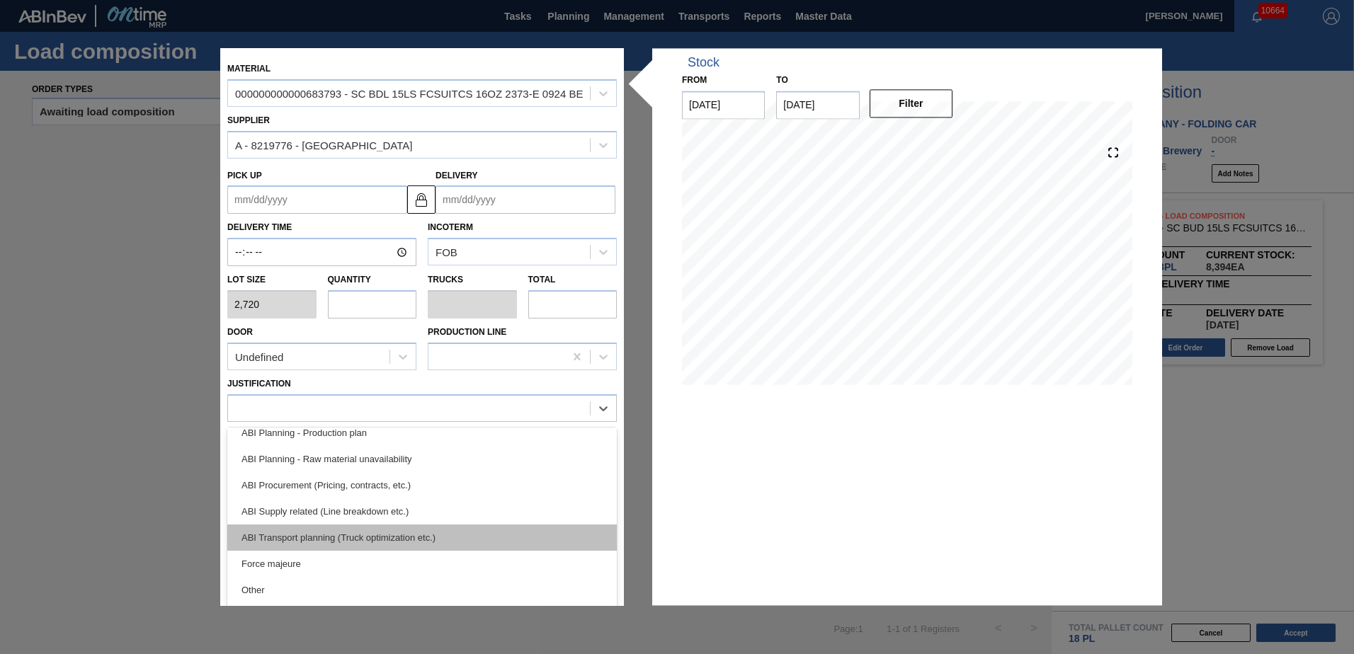
click at [401, 533] on div "ABI Transport planning (Truck optimization etc.)" at bounding box center [422, 538] width 390 height 26
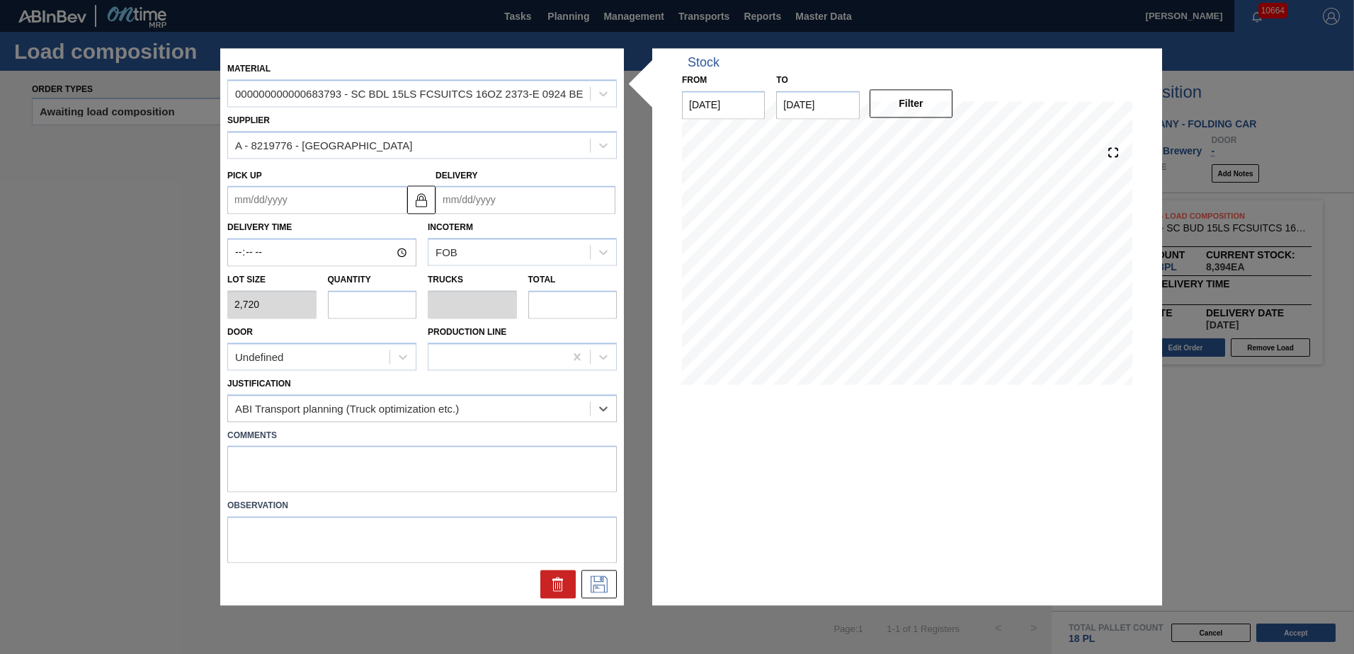
click at [378, 314] on input "text" at bounding box center [372, 304] width 89 height 28
type input "8"
type input "0.308"
type input "21,760"
type input "8"
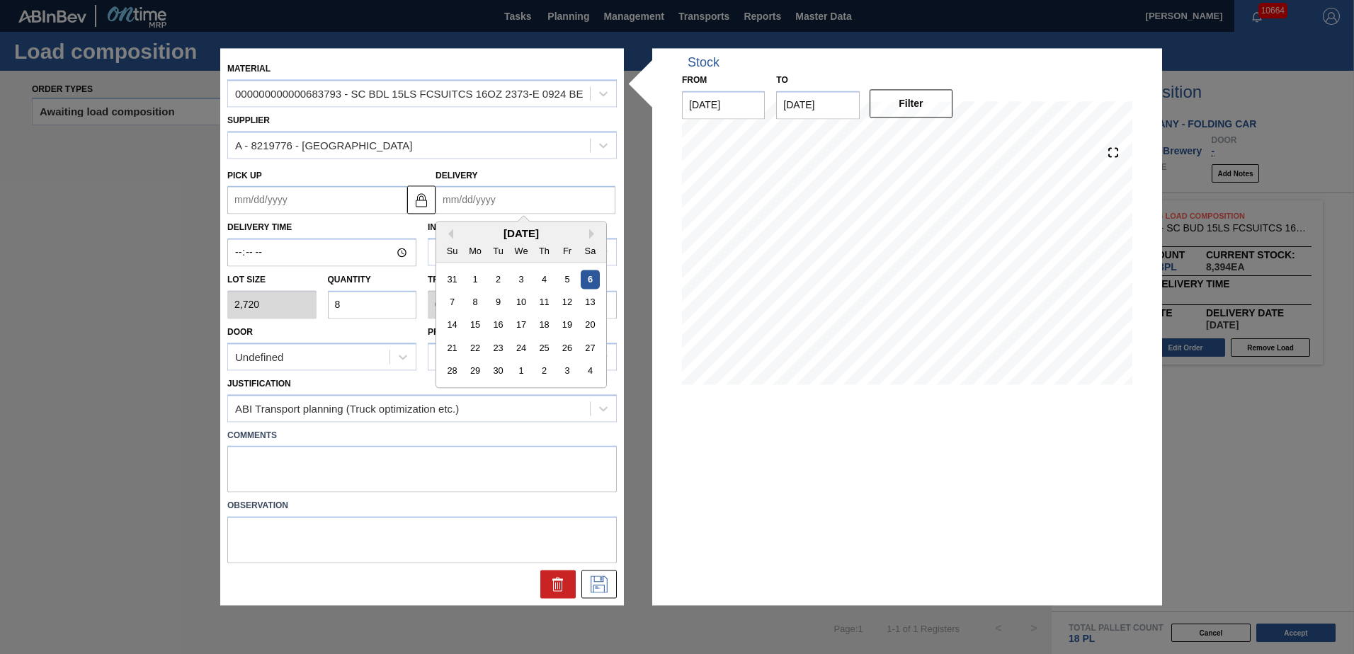
click at [527, 188] on input "Delivery" at bounding box center [526, 200] width 180 height 28
click at [480, 323] on div "15" at bounding box center [475, 325] width 19 height 19
type up "[DATE]"
type input "[DATE]"
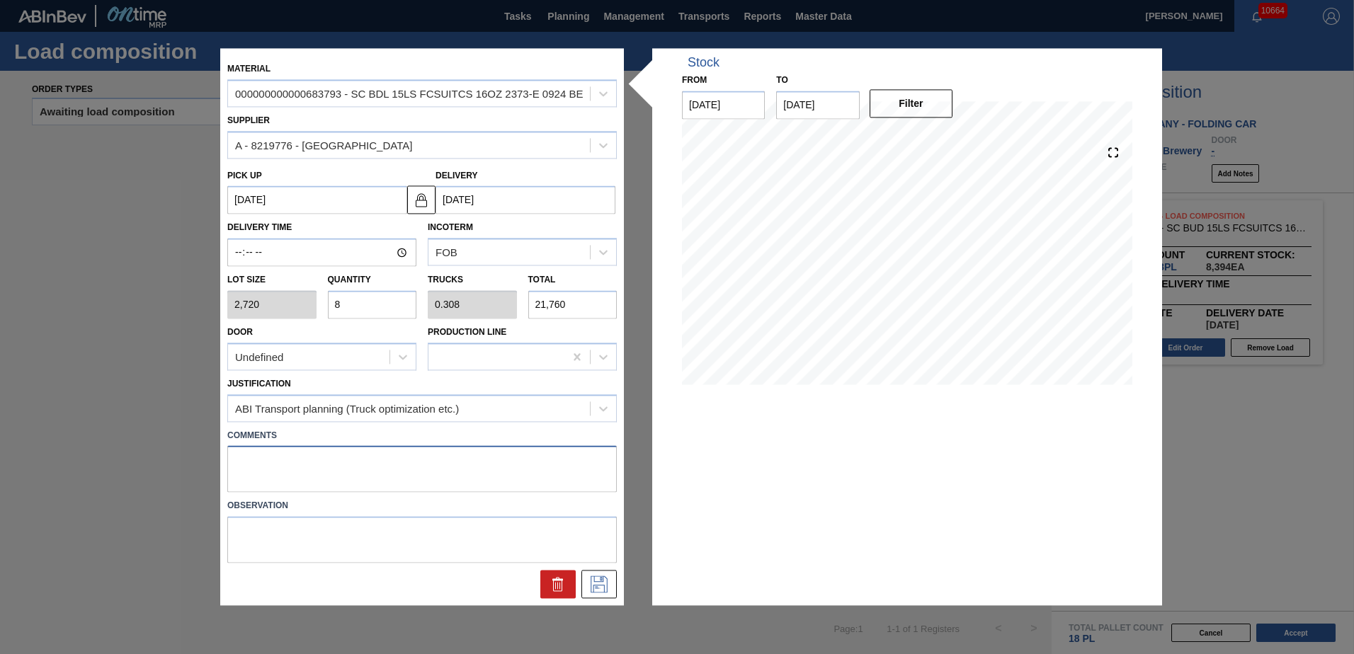
click at [411, 458] on textarea at bounding box center [422, 469] width 390 height 47
type textarea "TAIL, DROP"
click at [595, 577] on icon at bounding box center [599, 585] width 23 height 17
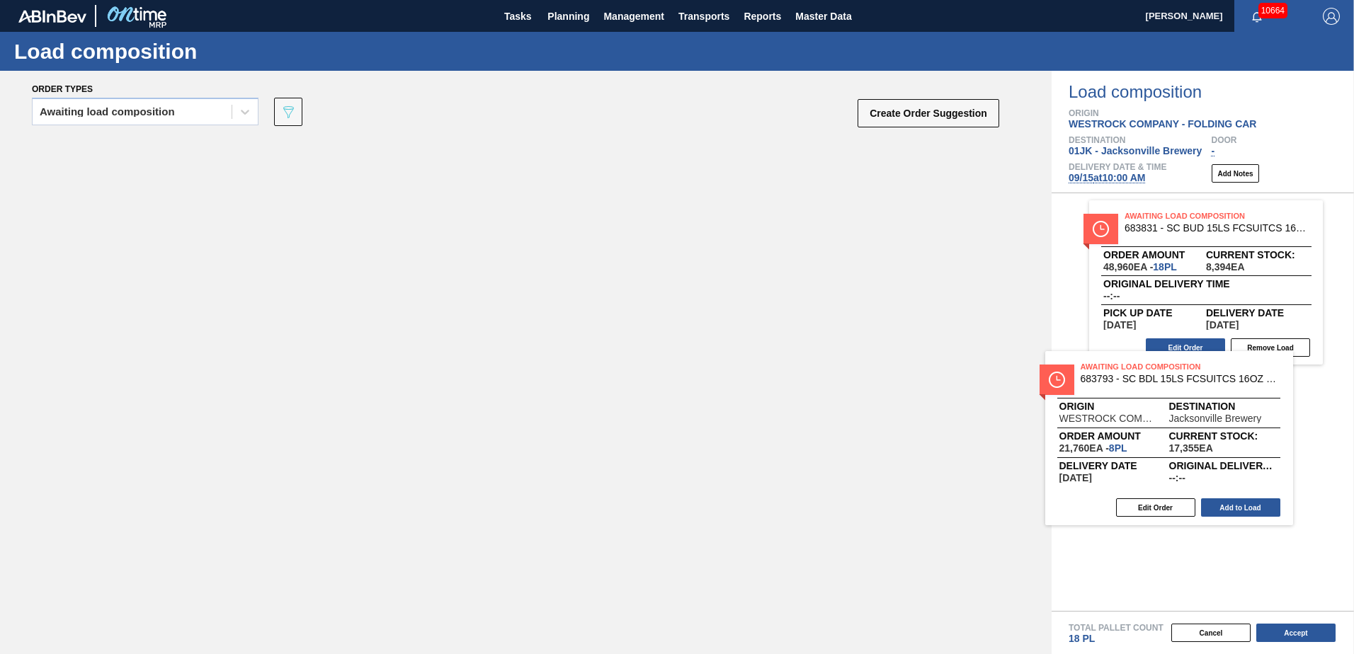
drag, startPoint x: 311, startPoint y: 192, endPoint x: 1222, endPoint y: 409, distance: 936.3
click at [1222, 409] on div "Order types Awaiting load composition 089F7B8B-B2A5-4AFE-B5C0-19BA573D28AC Crea…" at bounding box center [677, 363] width 1354 height 584
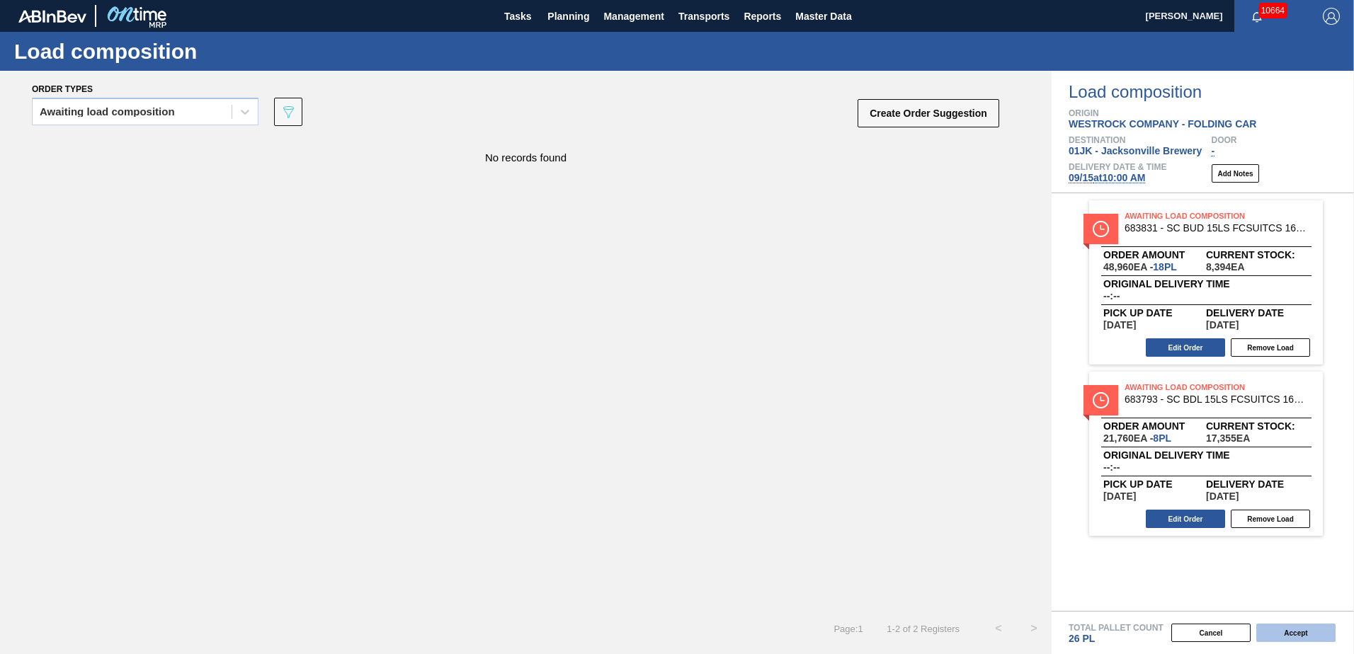
click at [1295, 629] on button "Accept" at bounding box center [1295, 633] width 79 height 18
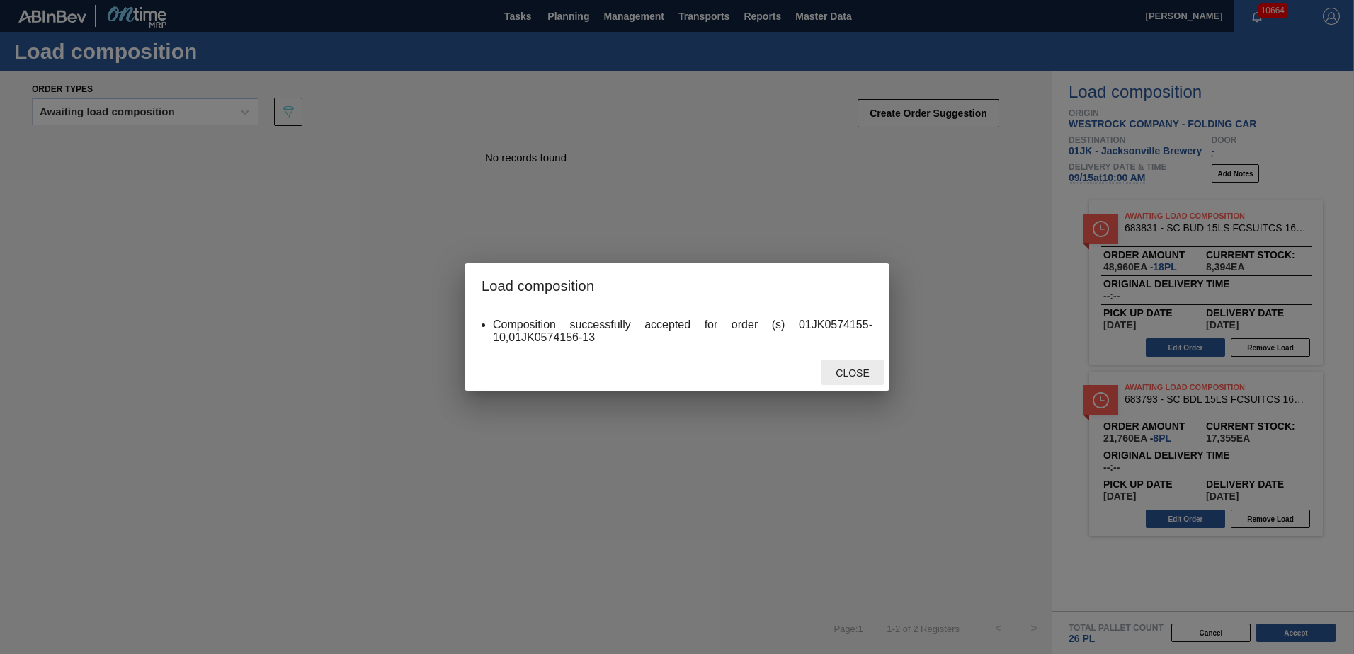
click at [848, 371] on span "Close" at bounding box center [852, 373] width 56 height 11
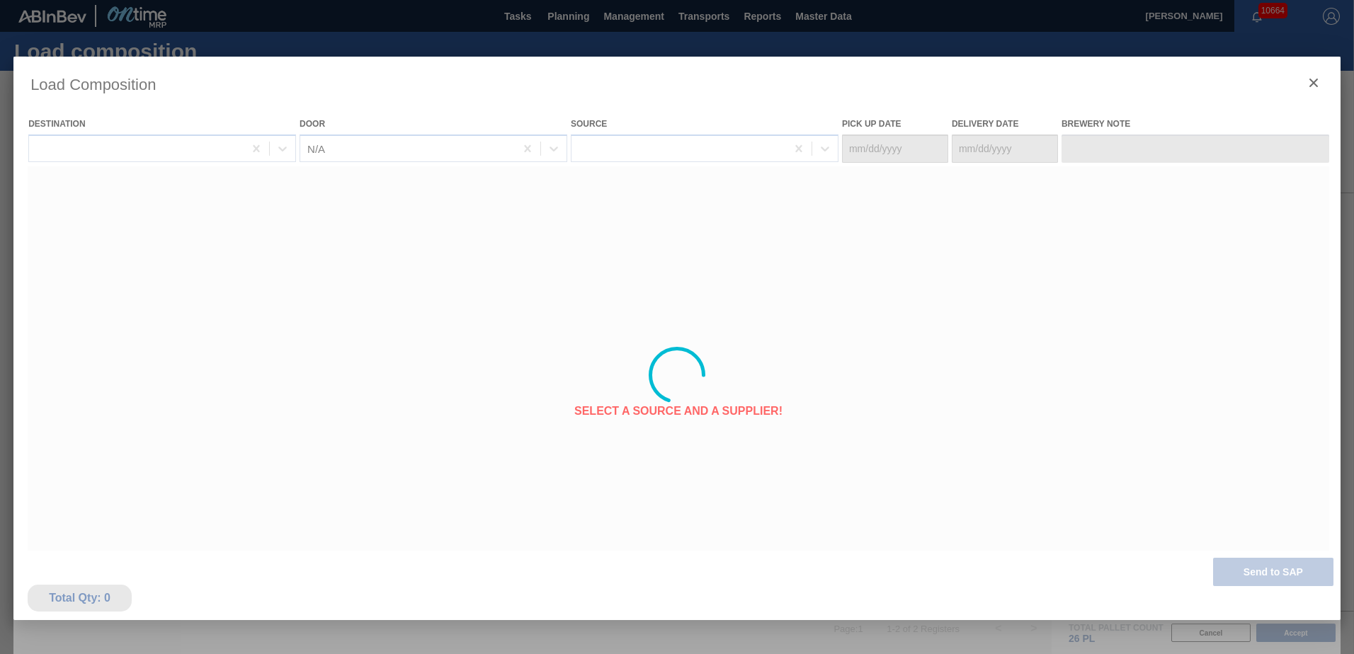
type Date "[DATE]"
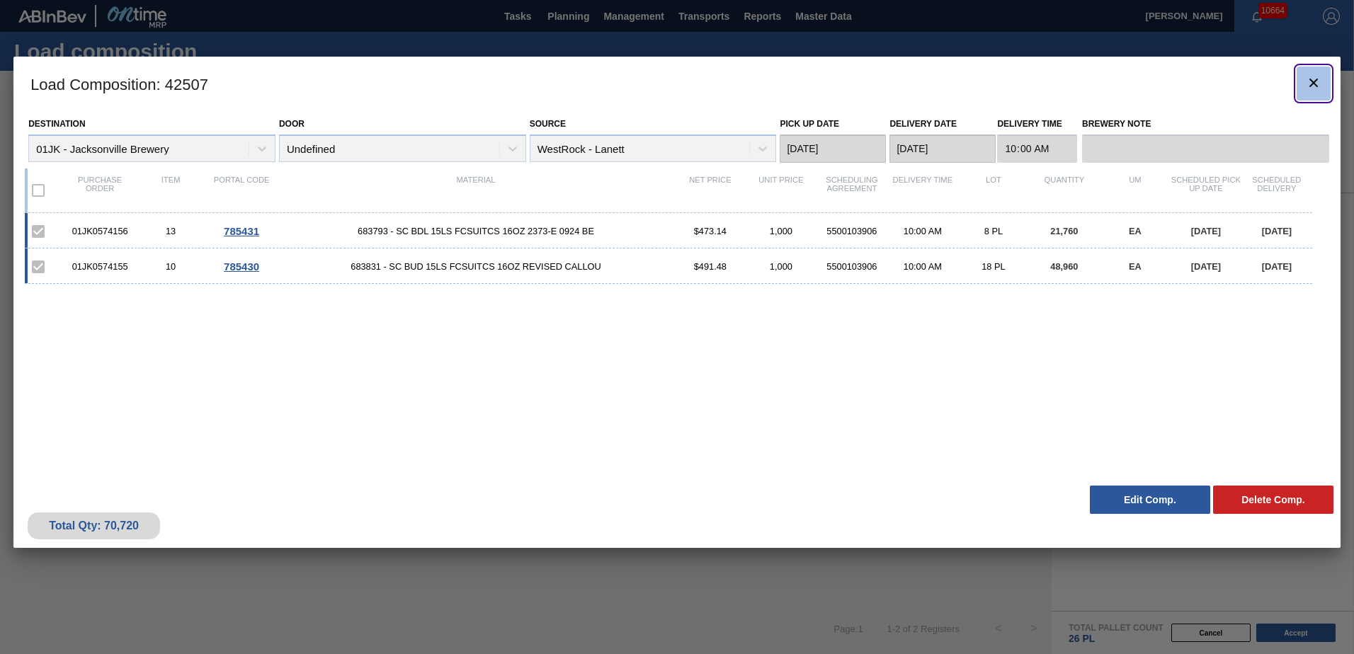
click at [1312, 84] on icon "botão de ícone" at bounding box center [1314, 83] width 8 height 8
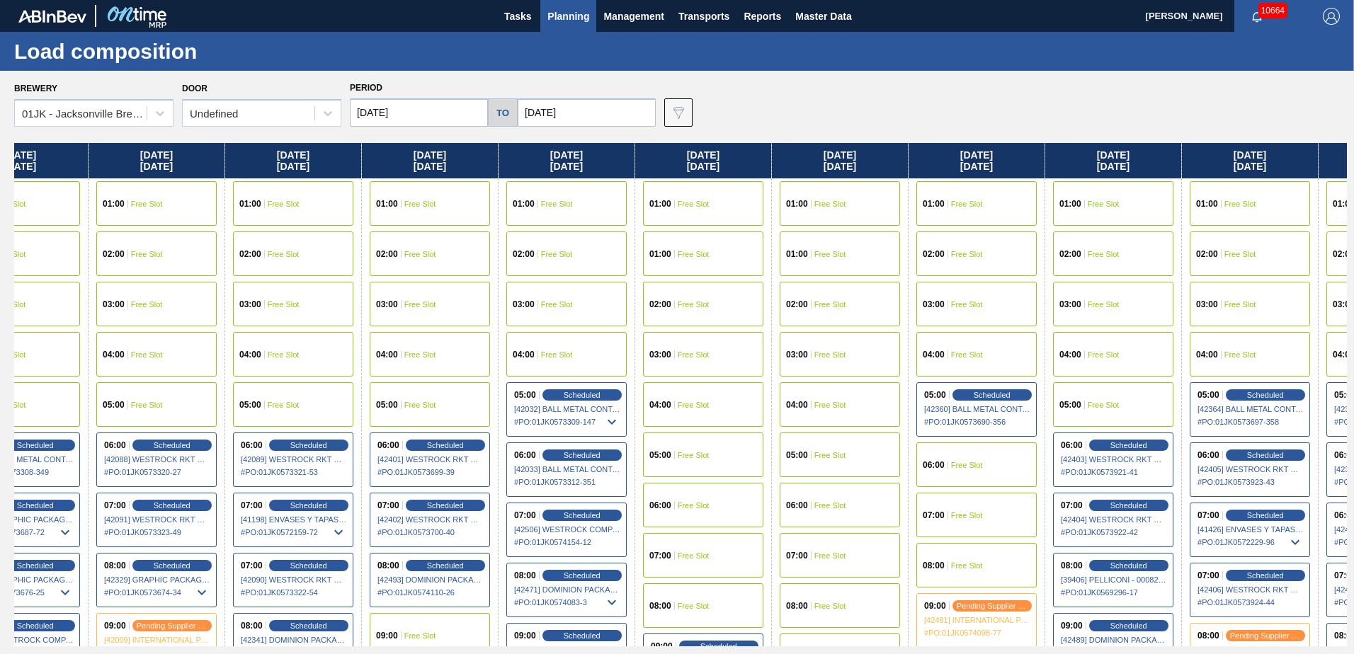
scroll to position [0, 161]
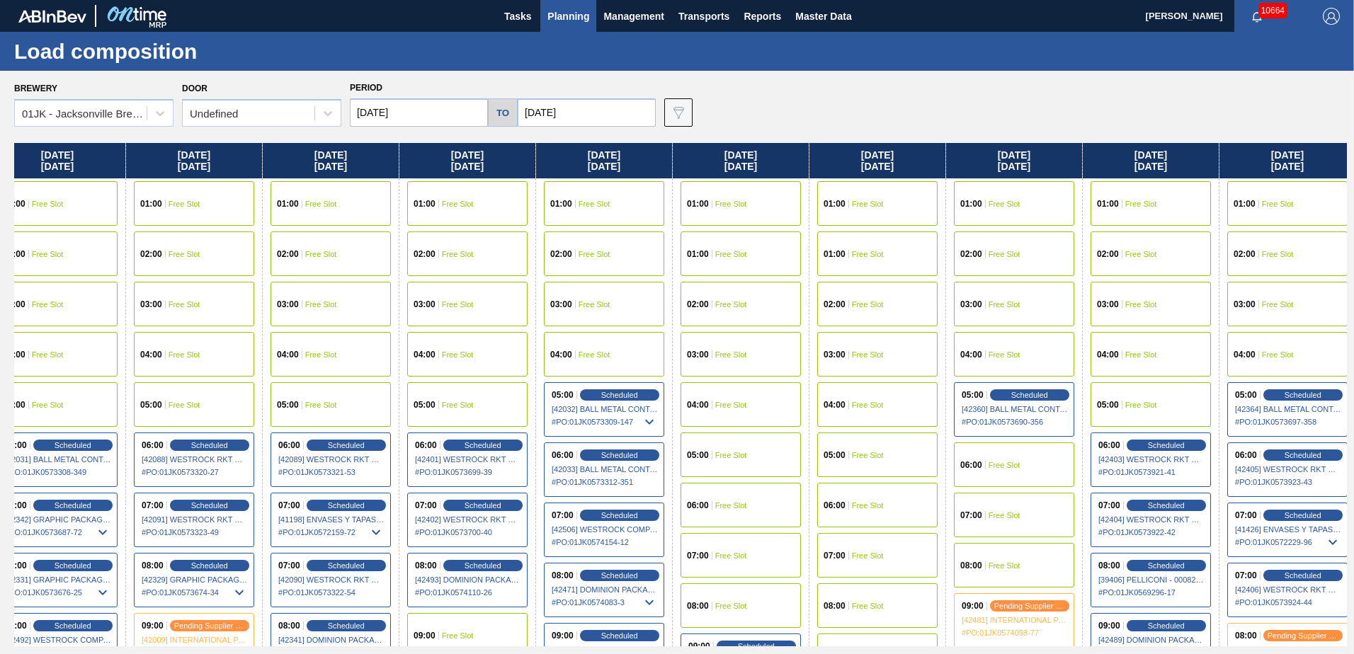
drag, startPoint x: 1188, startPoint y: 282, endPoint x: 994, endPoint y: 292, distance: 193.6
click at [994, 292] on div "Sunday 09/07/2025 01:00 Free Slot 01:00 Free Slot 02:00 Free Slot 03:00 Free Sl…" at bounding box center [680, 395] width 1333 height 504
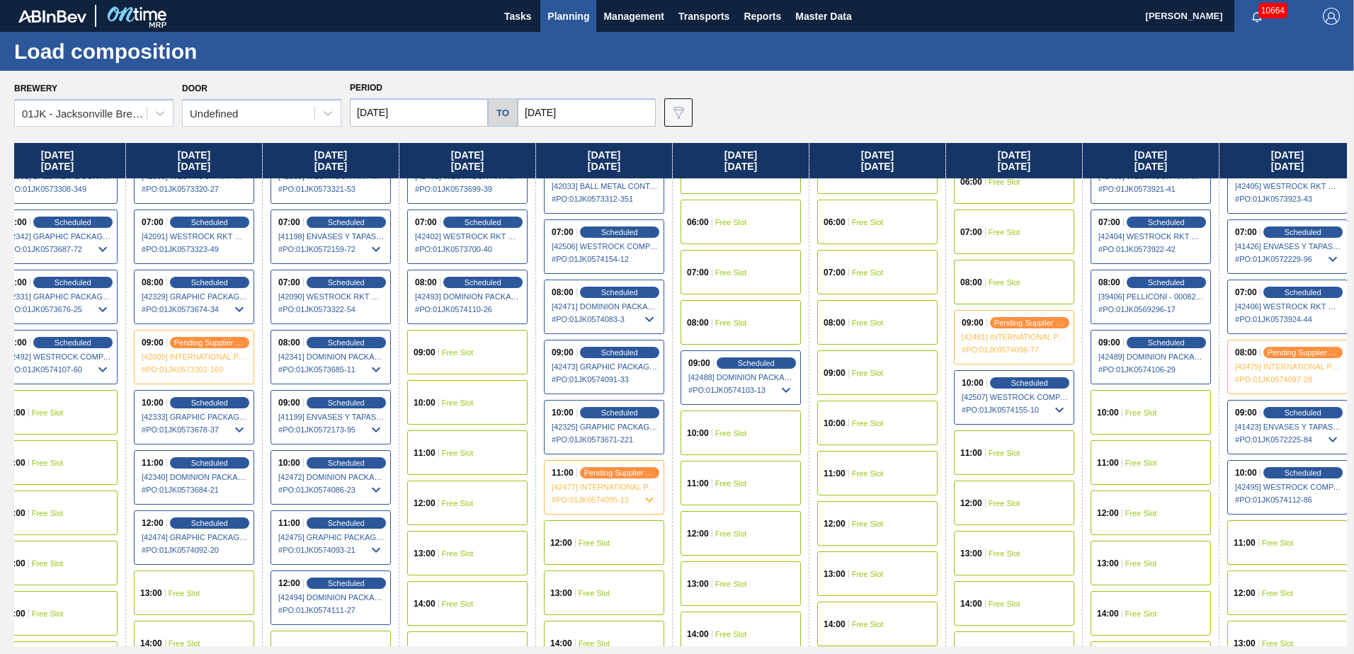
scroll to position [354, 161]
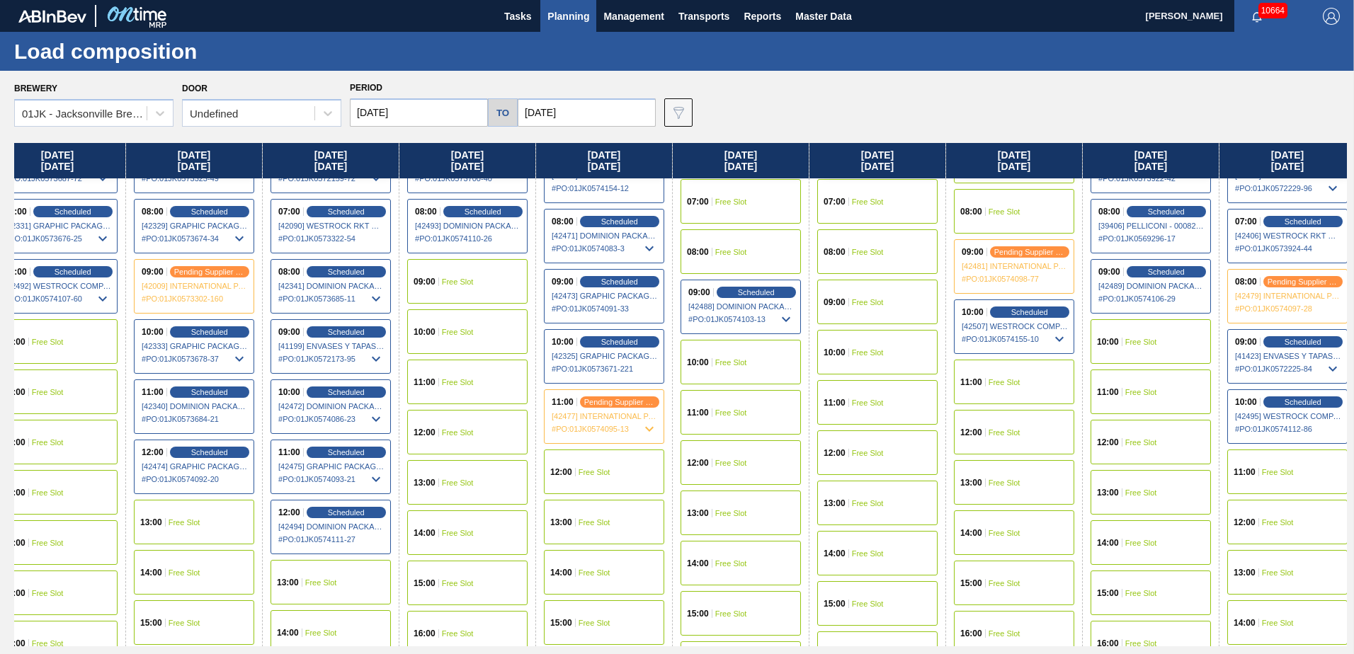
click at [617, 472] on div "12:00 Free Slot" at bounding box center [604, 472] width 120 height 45
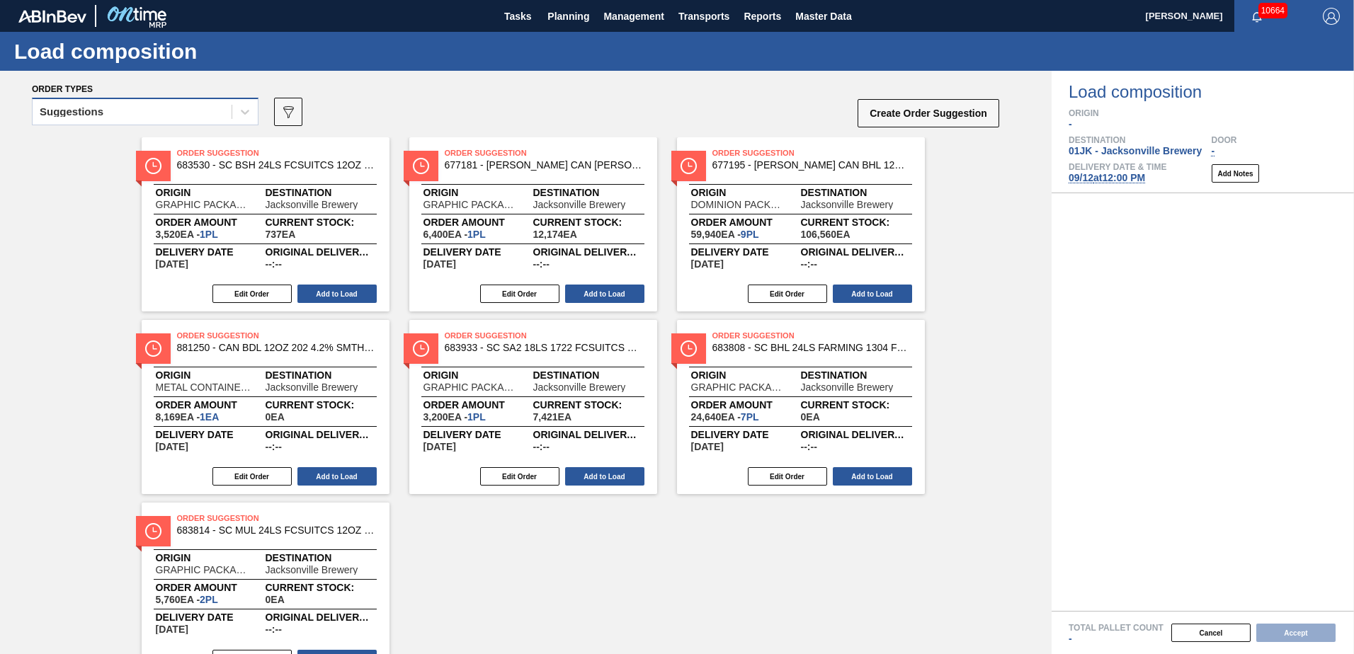
click at [188, 109] on div "Suggestions" at bounding box center [132, 112] width 199 height 21
click at [1000, 347] on div "Order Suggestion 683530 - SC BSH 24LS FCSUITCS 12OZ 0123 BEER GEN Origin GRAPHI…" at bounding box center [526, 407] width 1052 height 540
click at [136, 106] on div "Suggestions" at bounding box center [132, 112] width 199 height 21
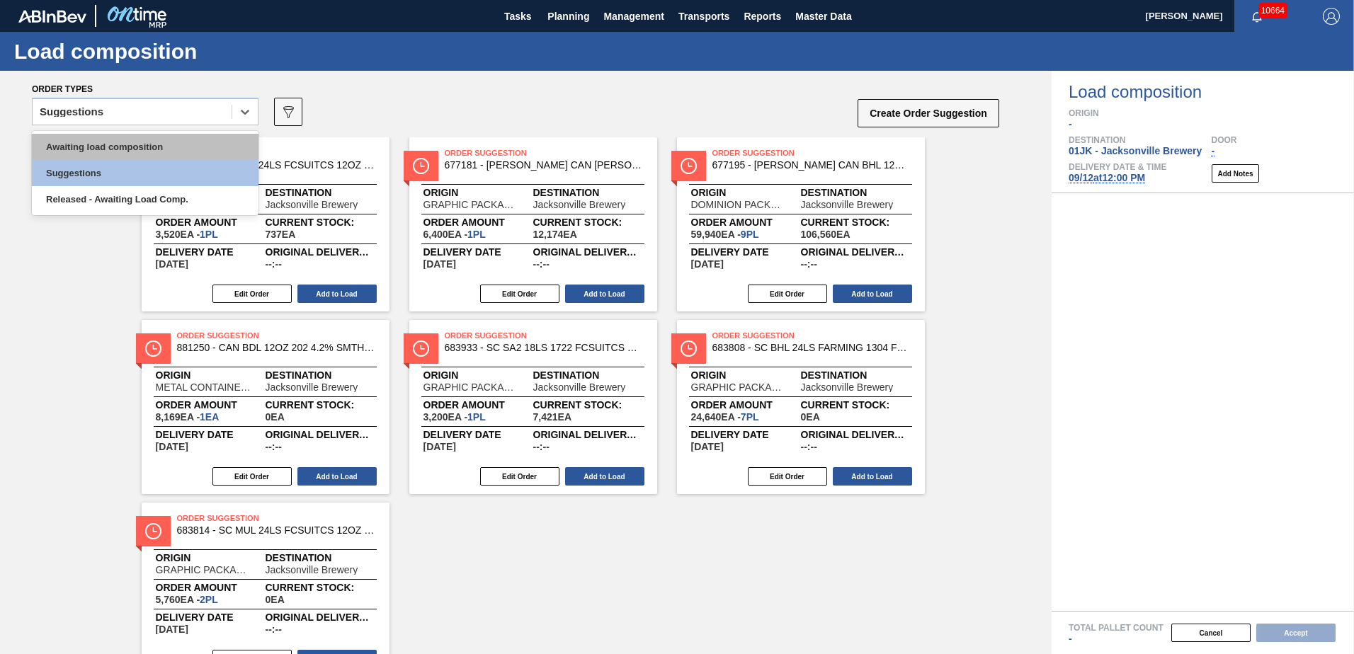
click at [135, 138] on div "Awaiting load composition" at bounding box center [145, 147] width 227 height 26
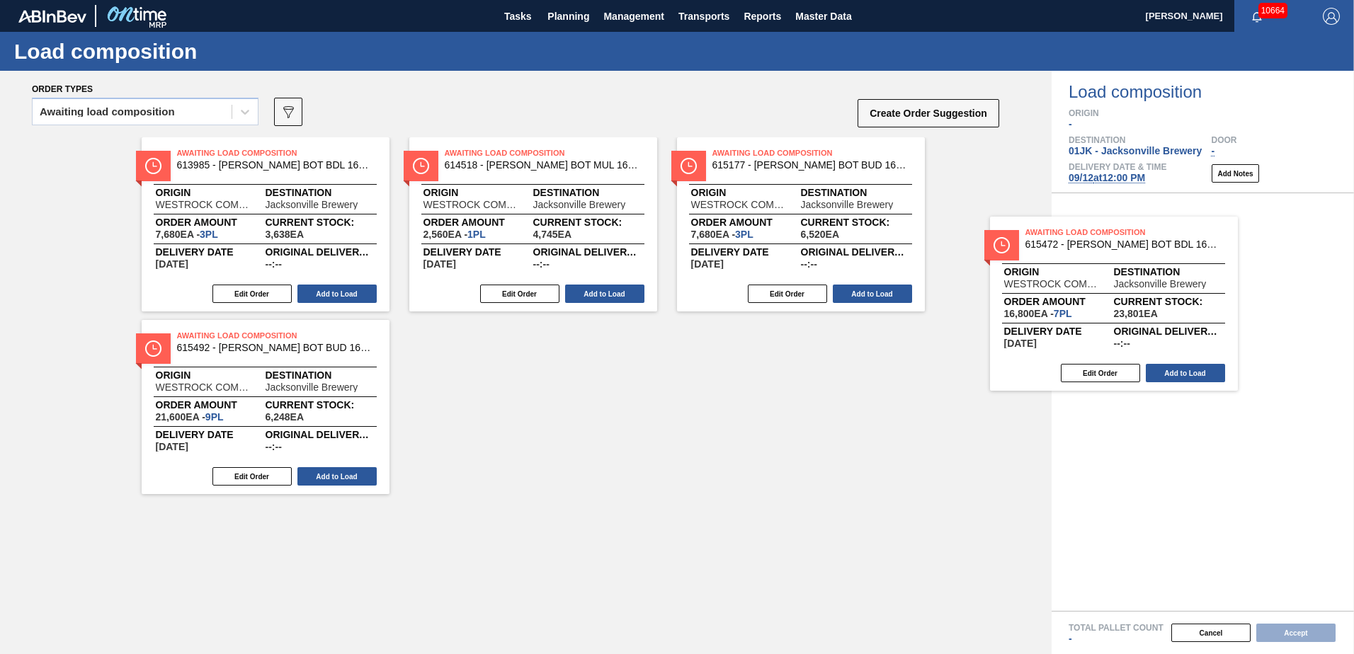
drag, startPoint x: 344, startPoint y: 366, endPoint x: 1215, endPoint y: 261, distance: 878.2
click at [1215, 261] on div "Order types Awaiting load composition 089F7B8B-B2A5-4AFE-B5C0-19BA573D28AC Crea…" at bounding box center [677, 363] width 1354 height 584
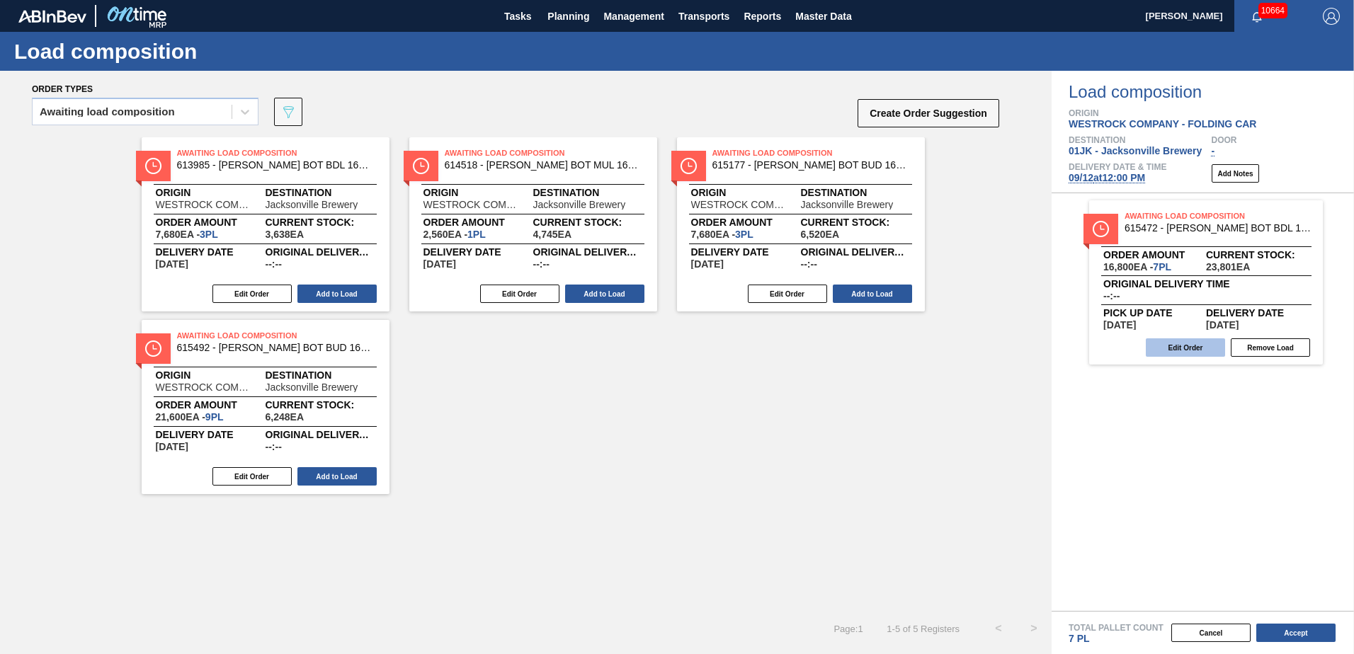
click at [1197, 348] on button "Edit Order" at bounding box center [1185, 348] width 79 height 18
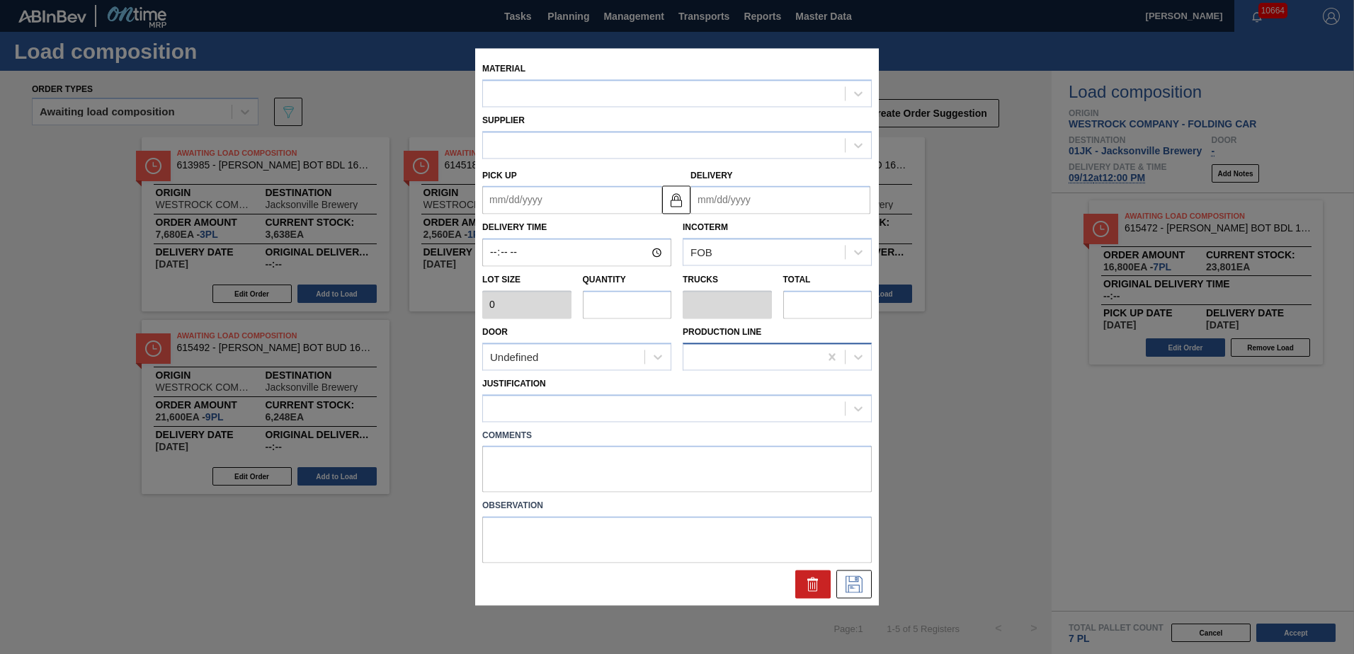
type input "2,400"
type input "7"
type input "0.318"
type input "16,800"
type up "[DATE]"
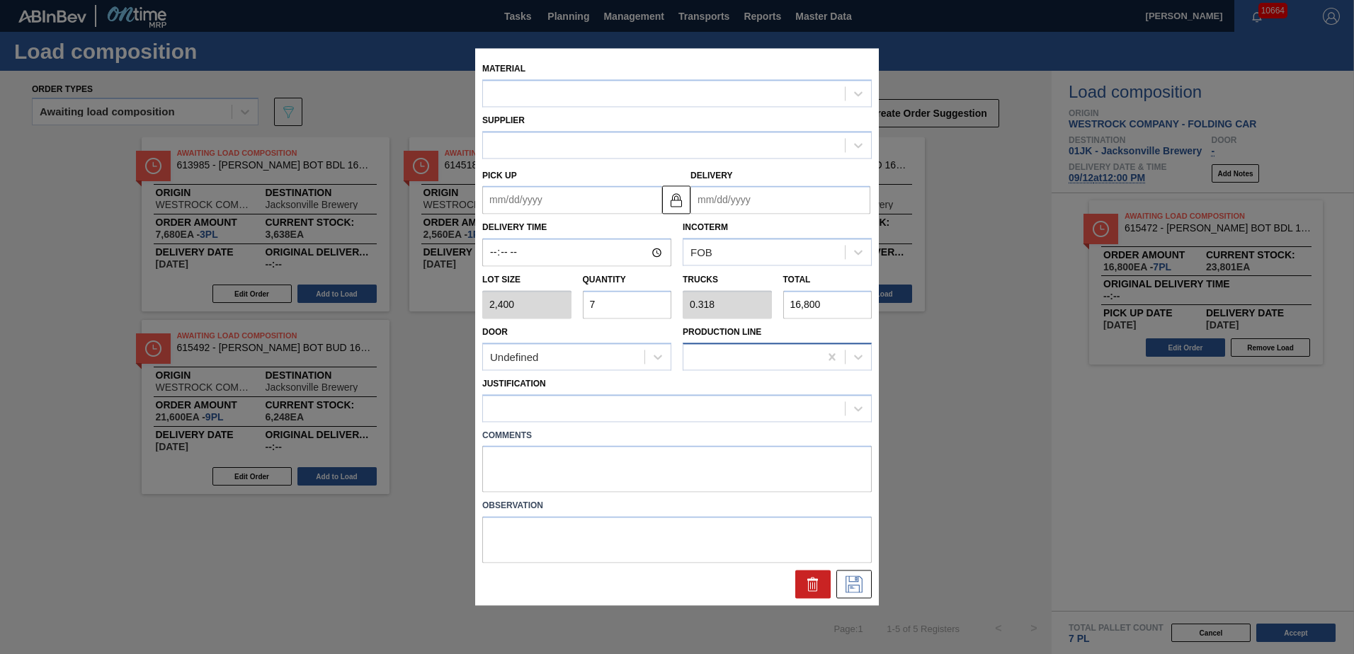
type input "[DATE]"
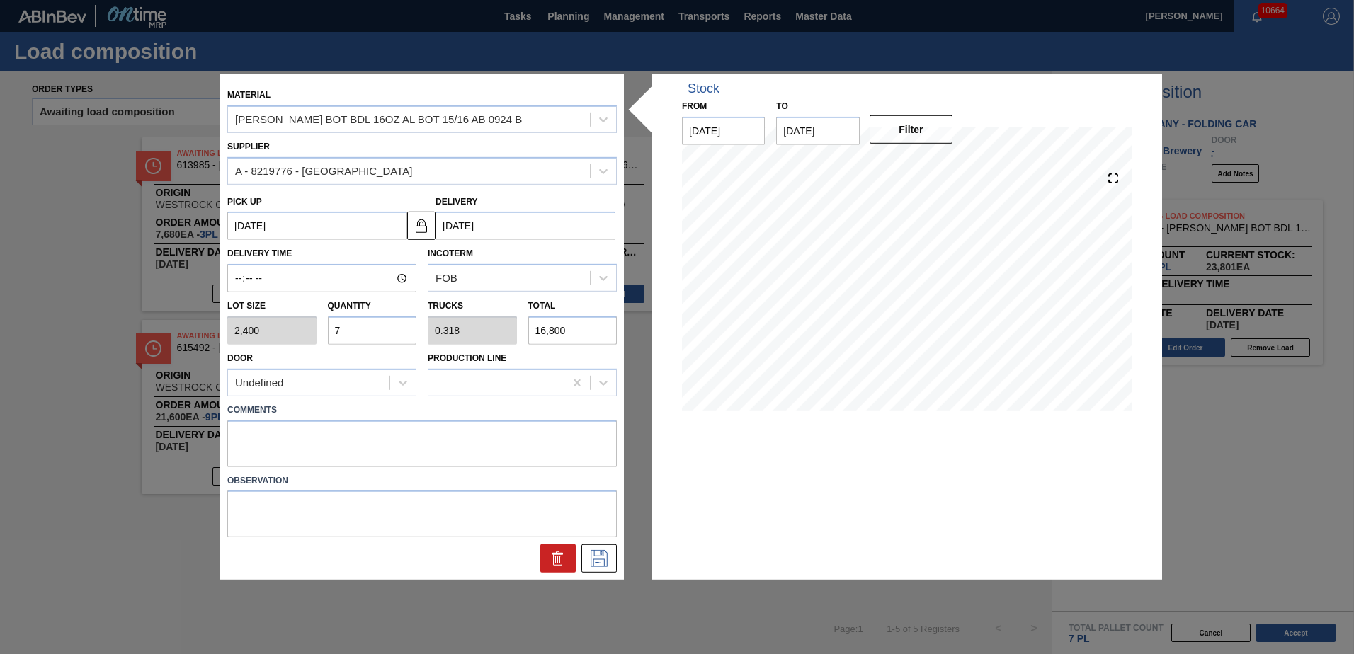
click at [370, 341] on input "7" at bounding box center [372, 331] width 89 height 28
type input "1"
type input "0.045"
type input "2,400"
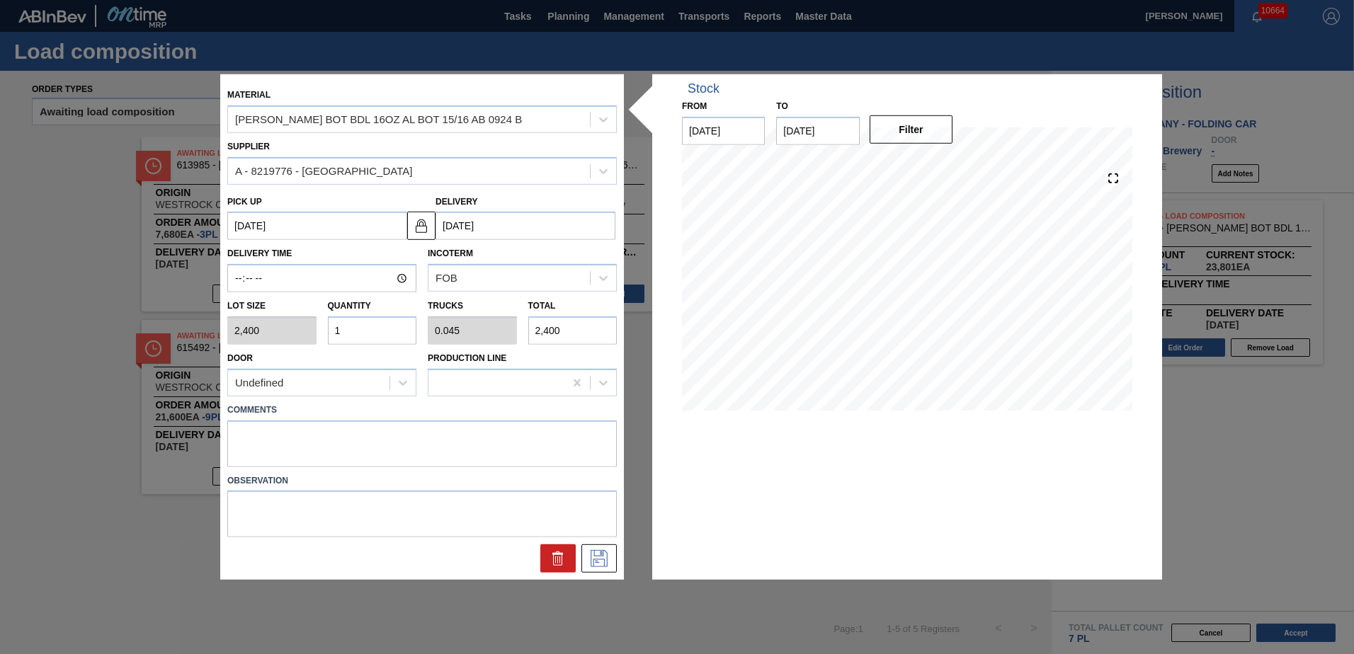
type input "10"
type input "0.455"
type input "24,000"
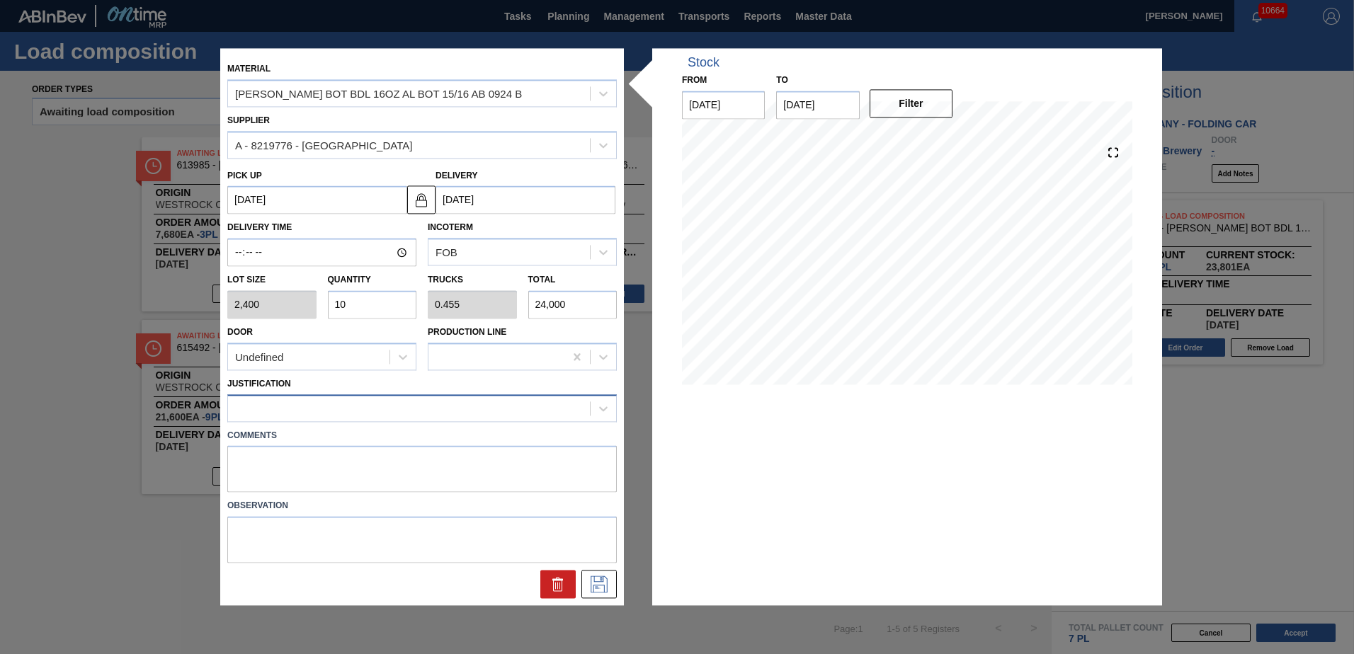
type input "10"
click at [347, 420] on div at bounding box center [422, 409] width 390 height 28
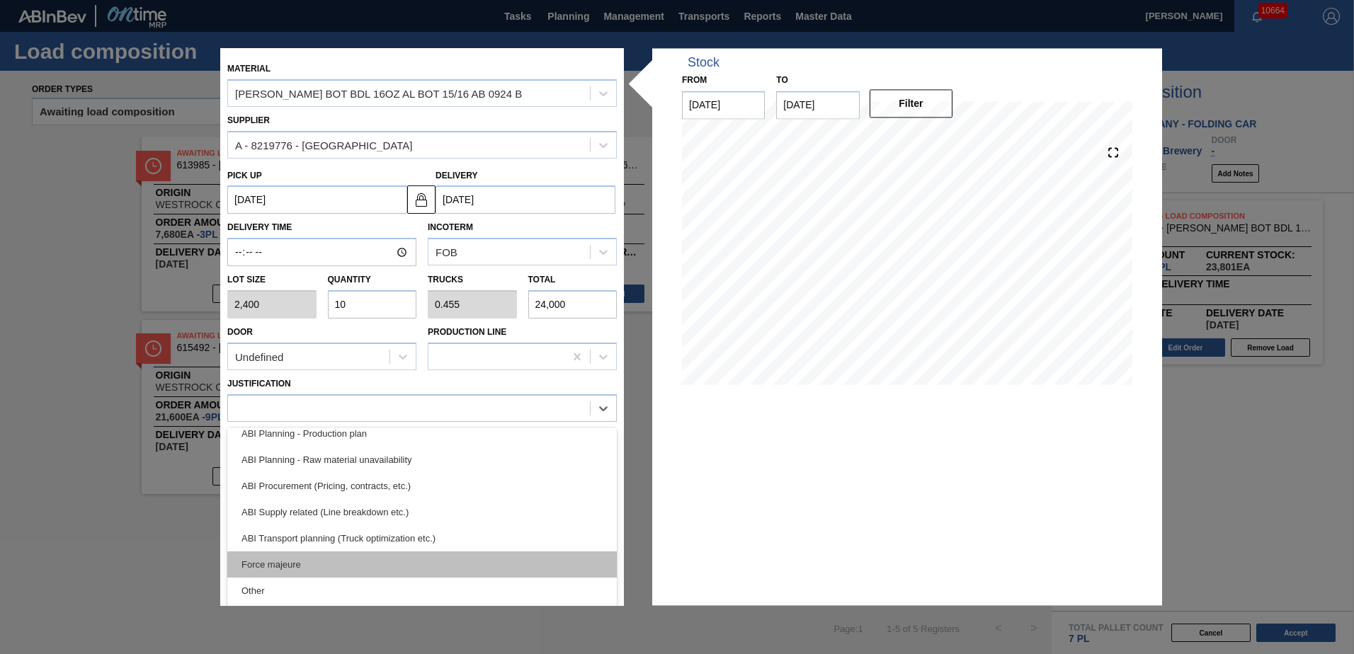
scroll to position [142, 0]
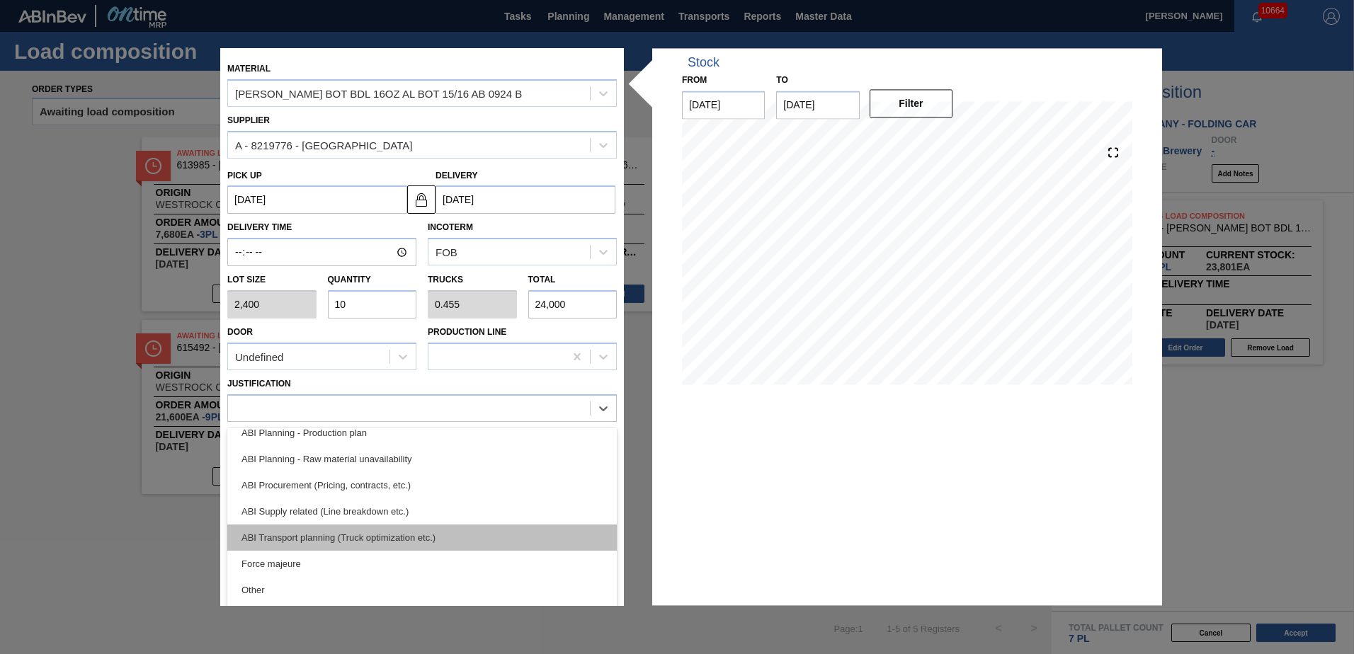
click at [356, 543] on div "ABI Transport planning (Truck optimization etc.)" at bounding box center [422, 538] width 390 height 26
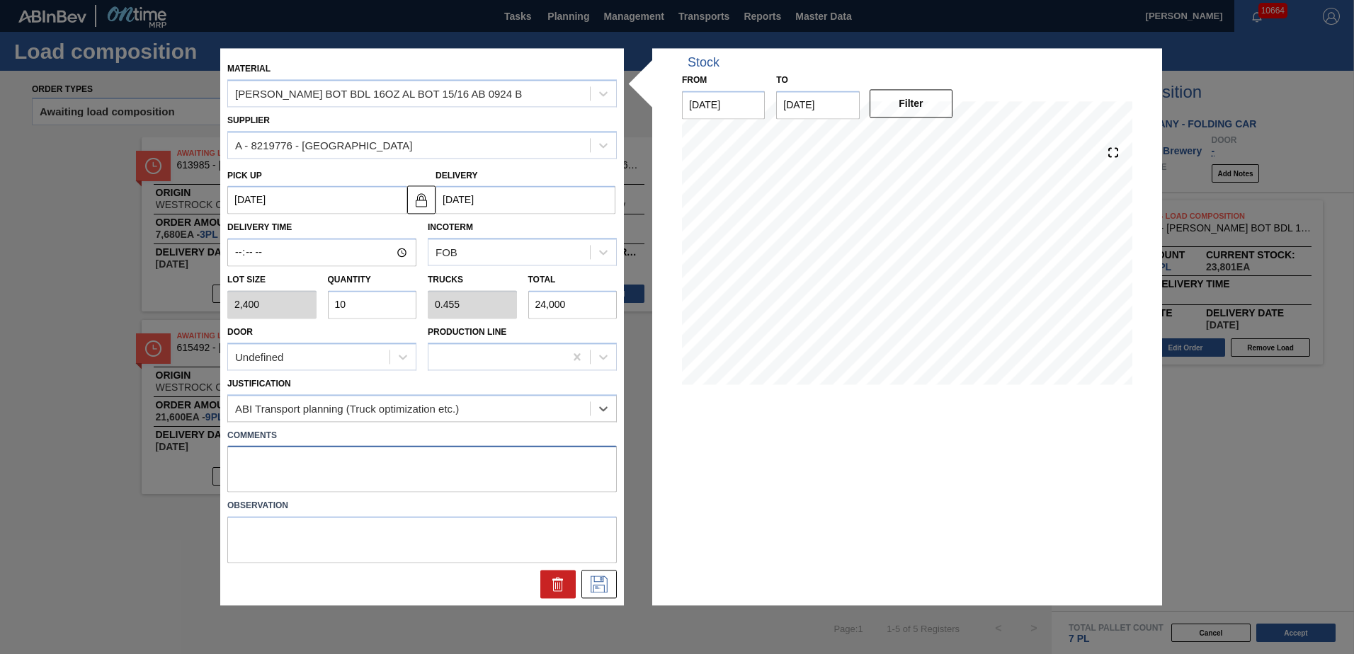
click at [317, 465] on textarea at bounding box center [422, 469] width 390 height 47
type textarea "NOSE, DROP"
click at [589, 583] on icon at bounding box center [599, 585] width 23 height 17
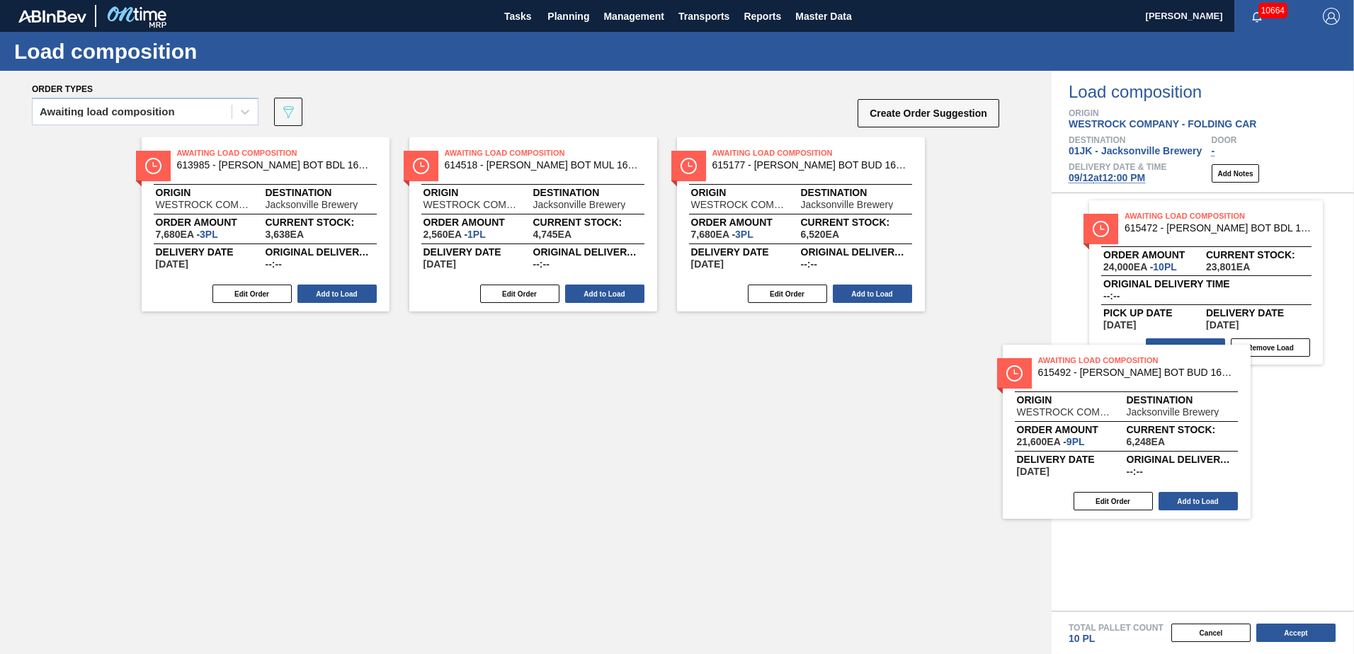
drag, startPoint x: 288, startPoint y: 375, endPoint x: 1153, endPoint y: 400, distance: 865.9
click at [1153, 400] on div "Order types Awaiting load composition 089F7B8B-B2A5-4AFE-B5C0-19BA573D28AC Crea…" at bounding box center [677, 363] width 1354 height 584
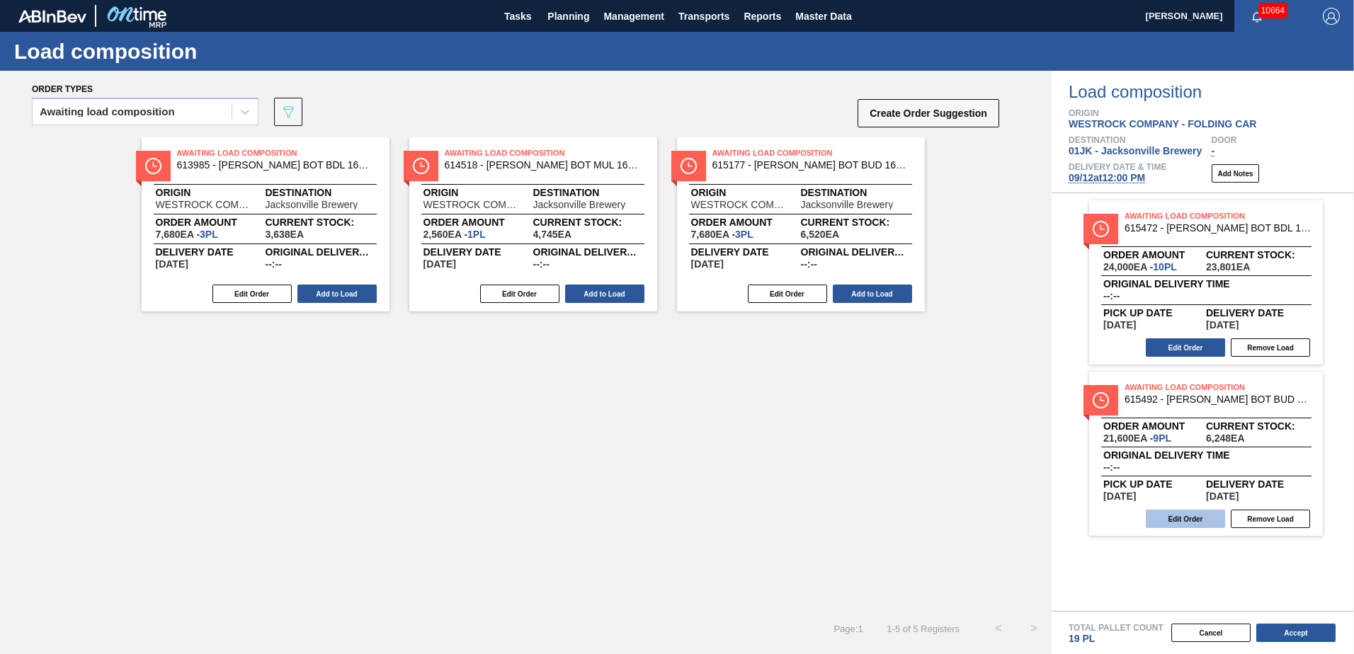
click at [1152, 516] on button "Edit Order" at bounding box center [1185, 519] width 79 height 18
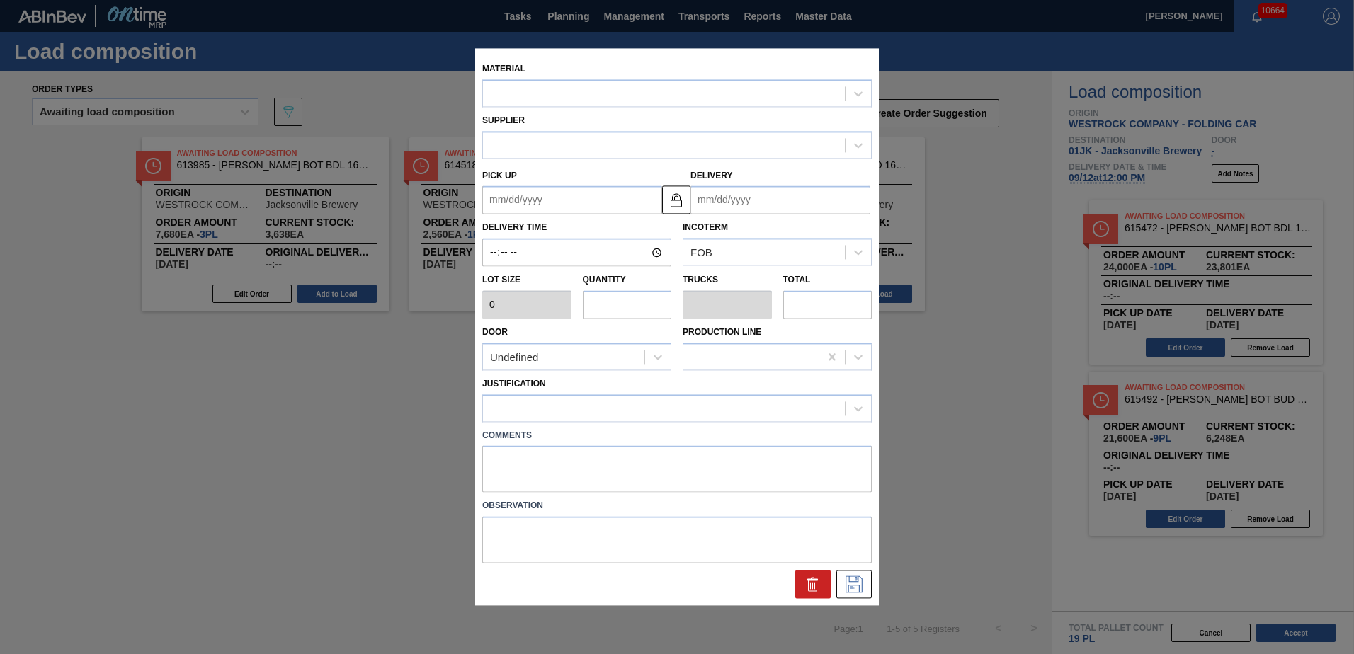
type input "2,400"
type input "9"
type input "0.346"
type input "21,600"
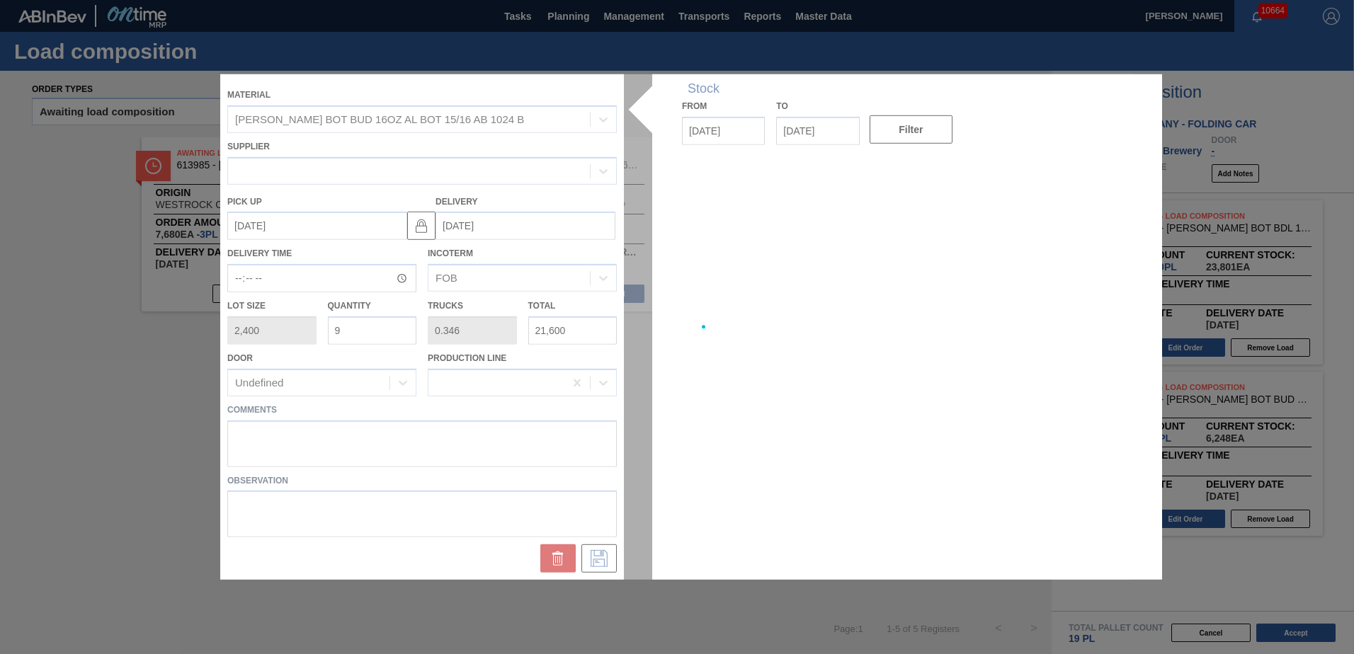
type up "[DATE]"
type input "[DATE]"
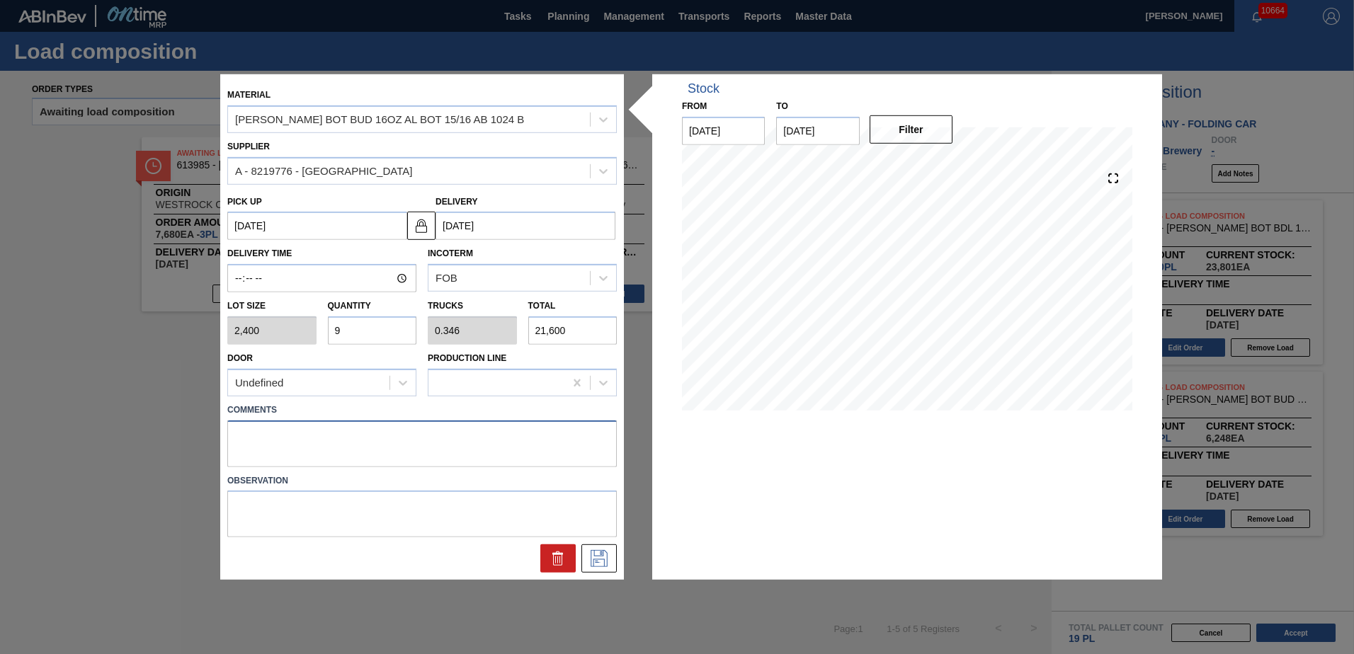
click at [380, 439] on textarea at bounding box center [422, 443] width 390 height 47
type textarea "M1, DROP"
click at [609, 558] on icon at bounding box center [599, 558] width 23 height 17
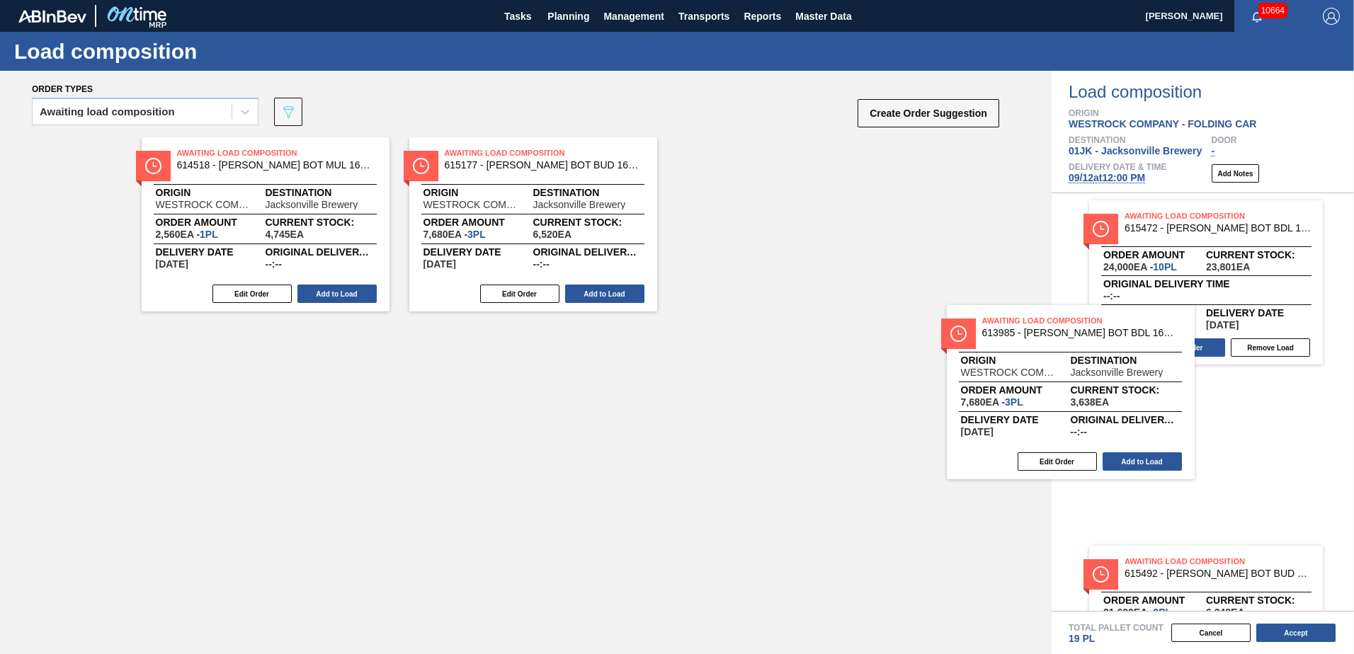
drag, startPoint x: 278, startPoint y: 164, endPoint x: 1171, endPoint y: 322, distance: 907.0
click at [1171, 322] on div "Order types Awaiting load composition 089F7B8B-B2A5-4AFE-B5C0-19BA573D28AC Crea…" at bounding box center [677, 363] width 1354 height 584
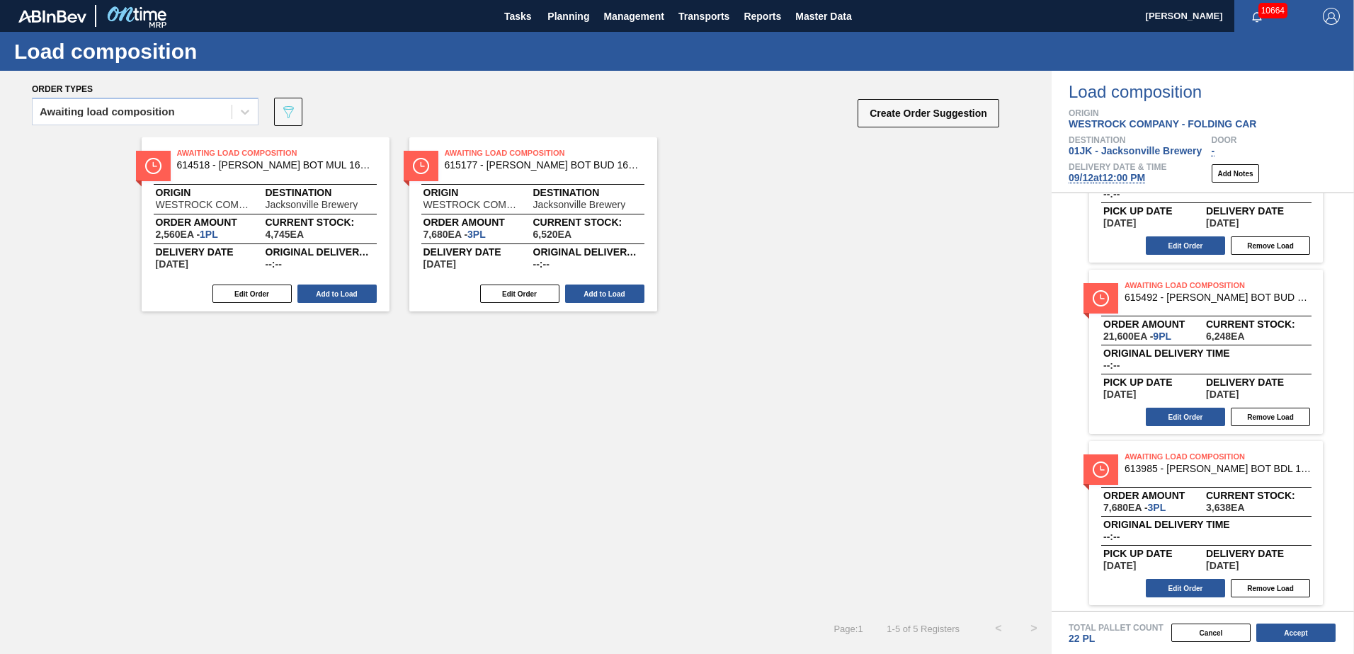
scroll to position [103, 0]
click at [1150, 582] on button "Edit Order" at bounding box center [1185, 587] width 79 height 18
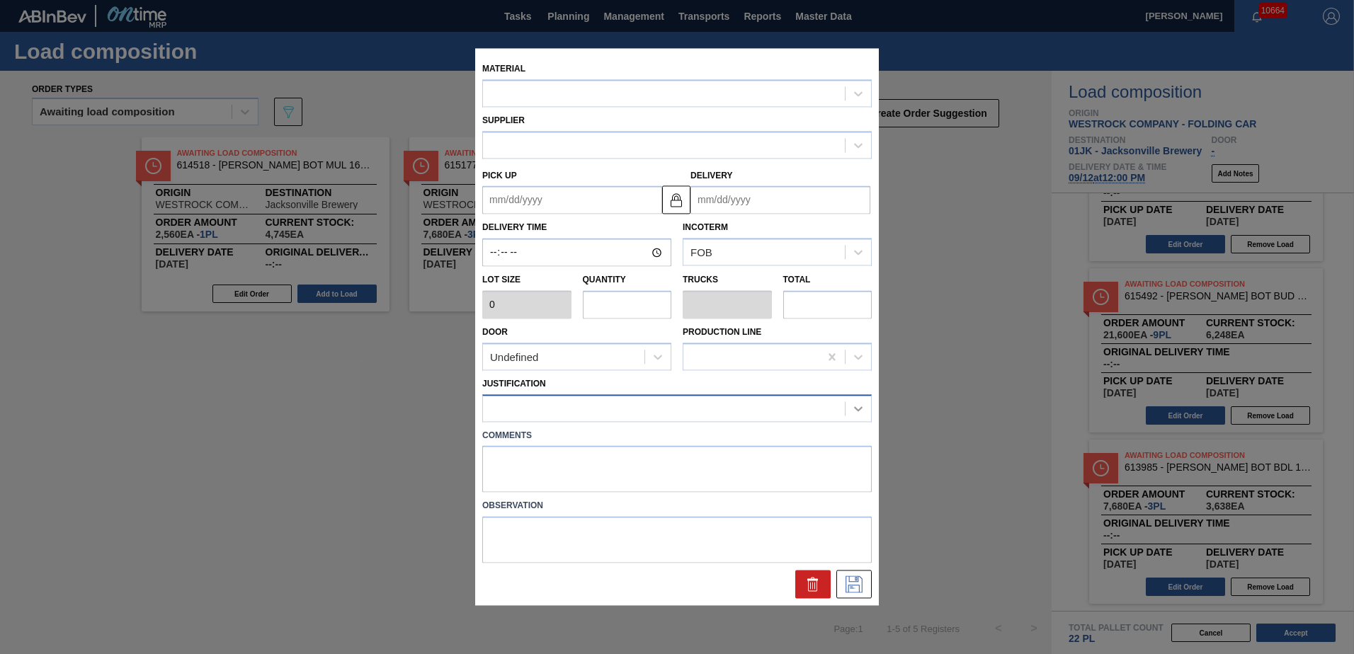
type input "2,560"
type input "3"
type input "0.12"
type input "7,680"
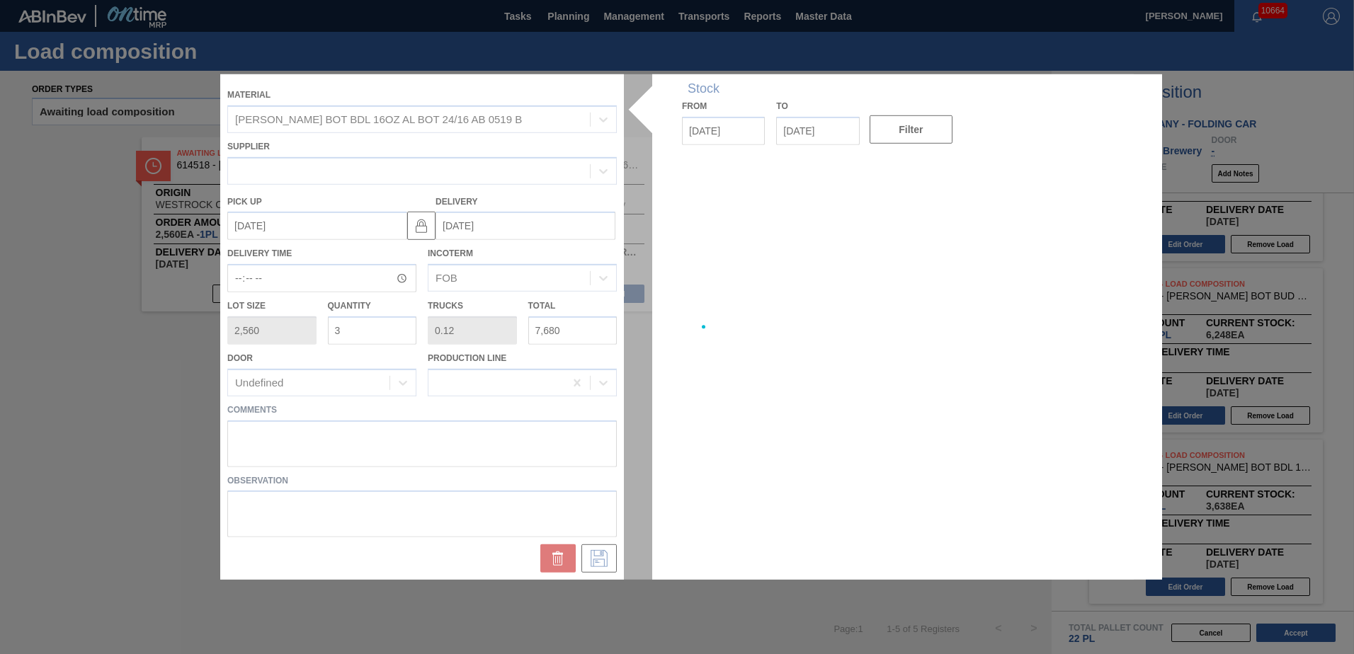
type up "[DATE]"
type input "[DATE]"
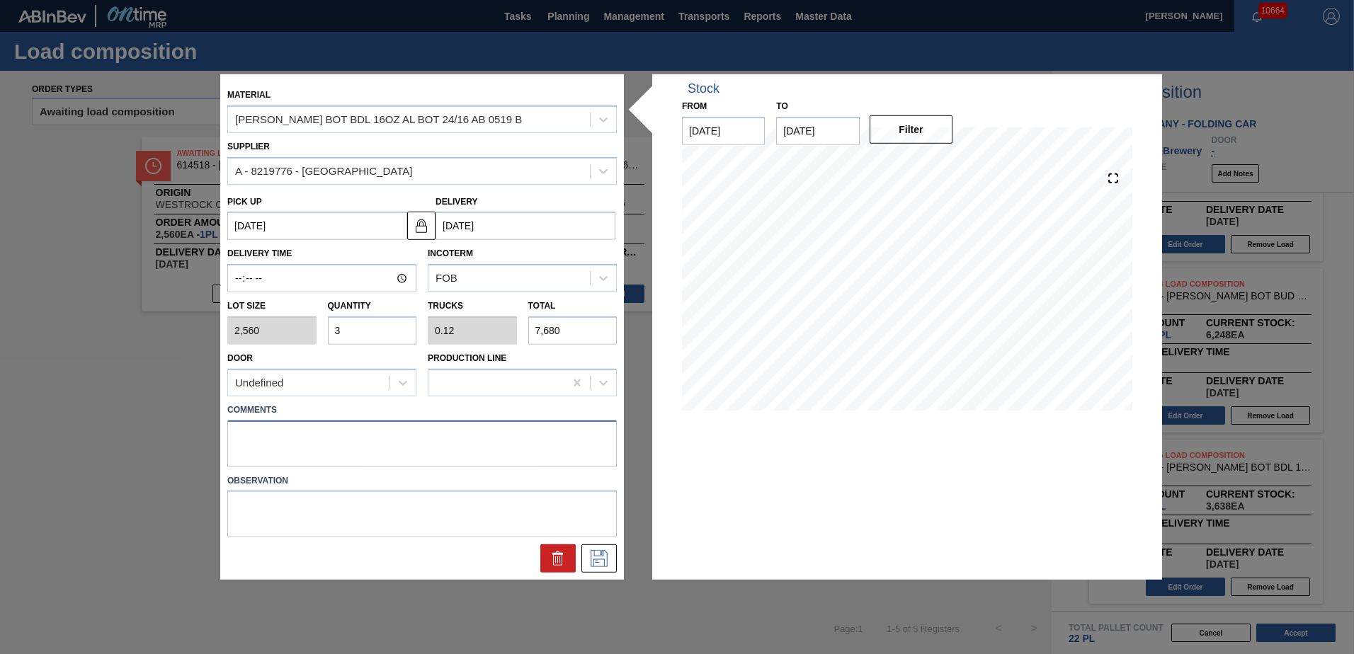
click at [454, 423] on textarea at bounding box center [422, 443] width 390 height 47
click at [453, 424] on textarea at bounding box center [422, 443] width 390 height 47
type textarea "M3, DROP"
drag, startPoint x: 501, startPoint y: 367, endPoint x: 598, endPoint y: 566, distance: 221.7
click at [598, 566] on icon at bounding box center [599, 558] width 23 height 17
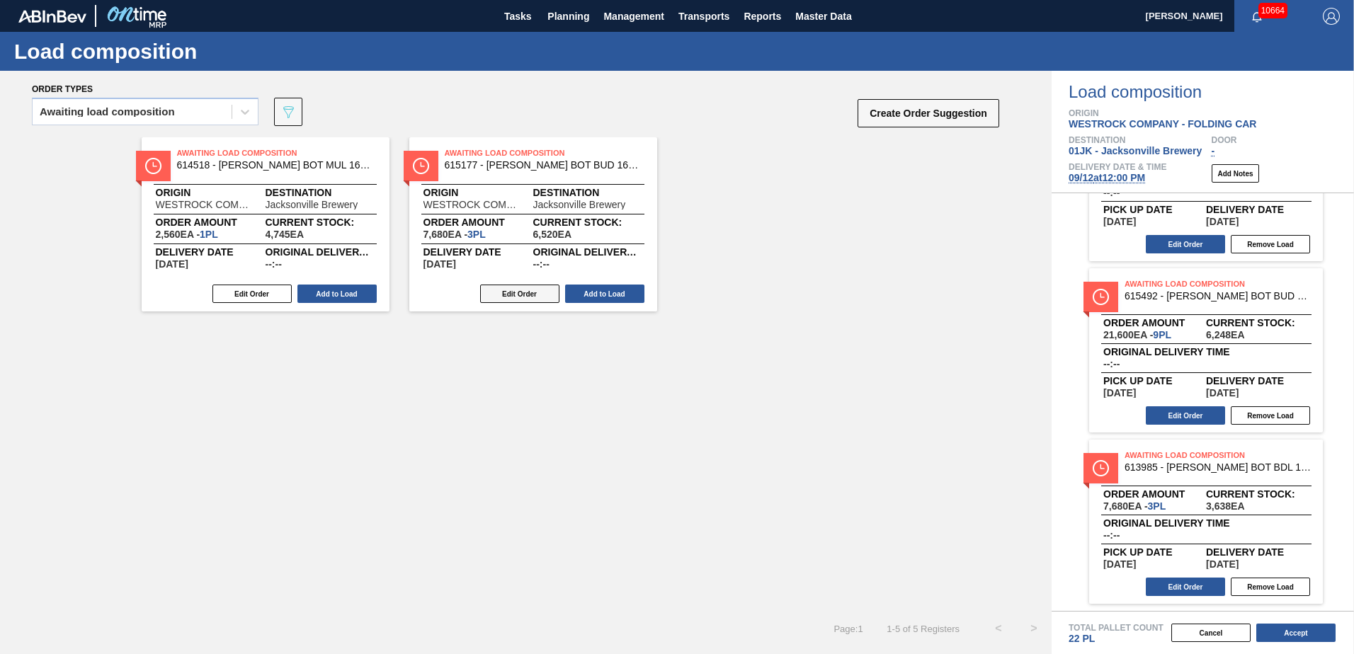
click at [523, 293] on button "Edit Order" at bounding box center [519, 294] width 79 height 18
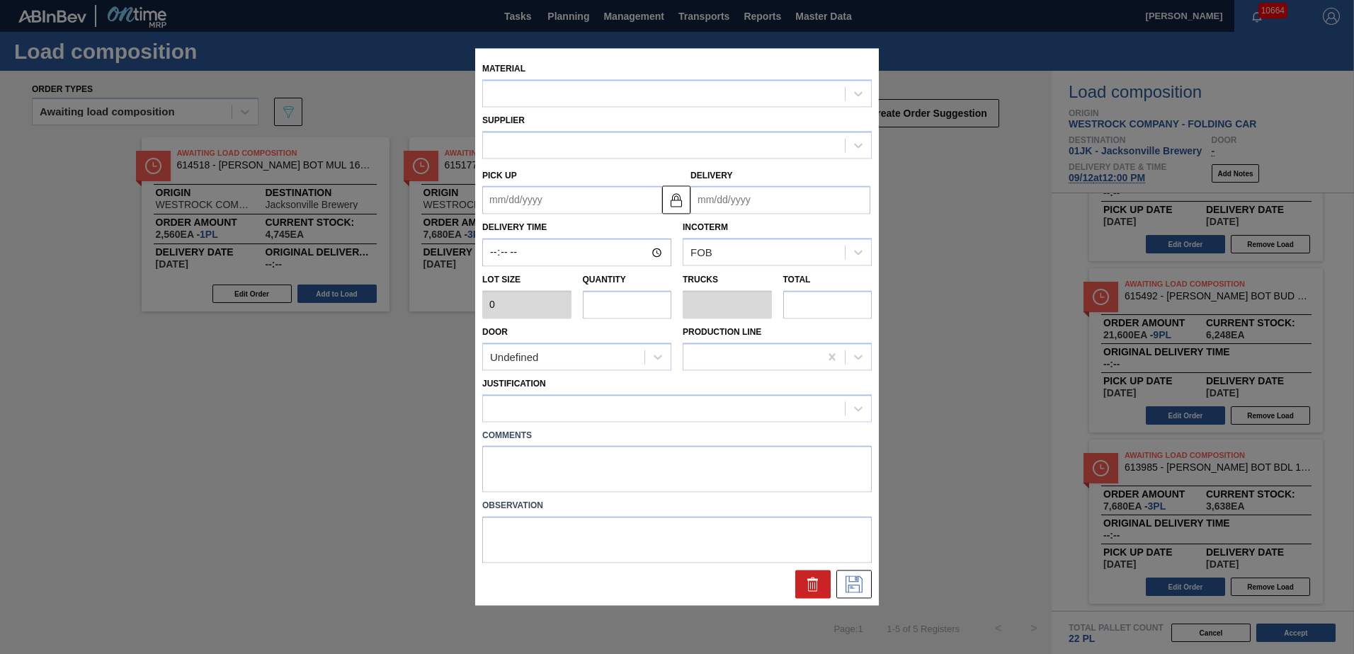
type input "2,560"
type input "3"
type input "0.125"
type input "7,680"
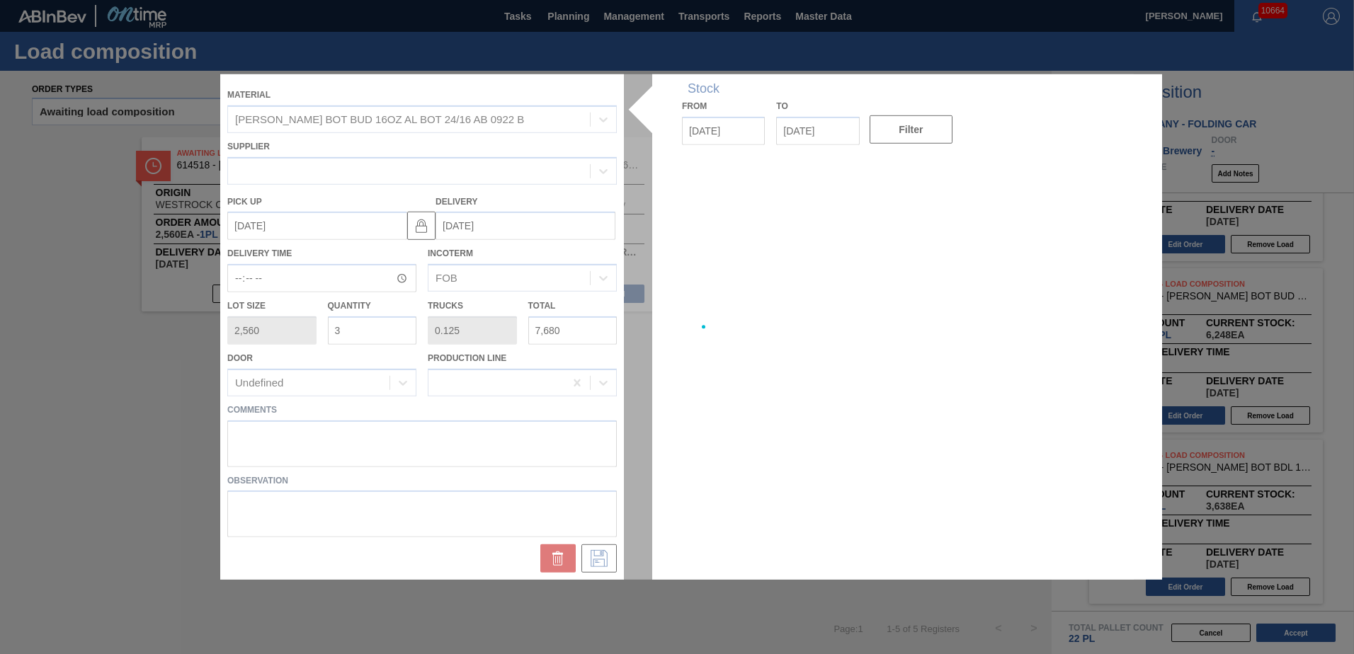
type up "[DATE]"
type input "[DATE]"
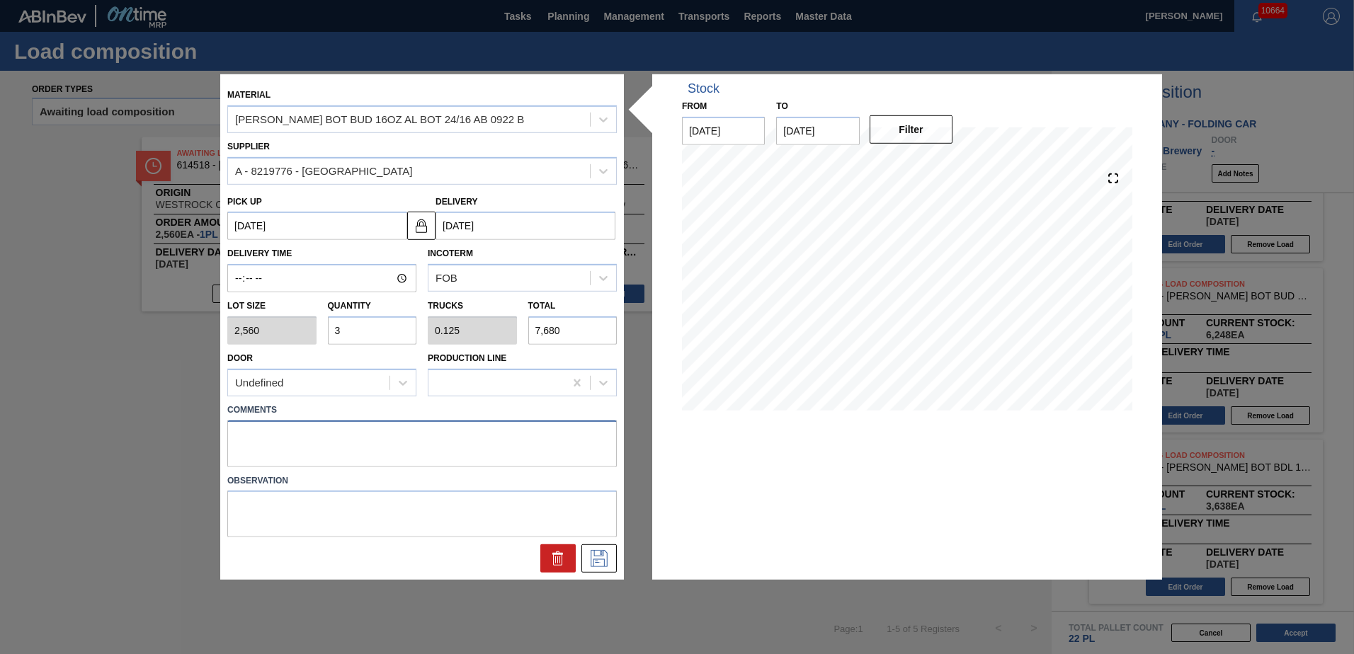
click at [489, 441] on textarea at bounding box center [422, 443] width 390 height 47
type textarea "M2, DROP"
click at [597, 557] on icon at bounding box center [599, 558] width 23 height 17
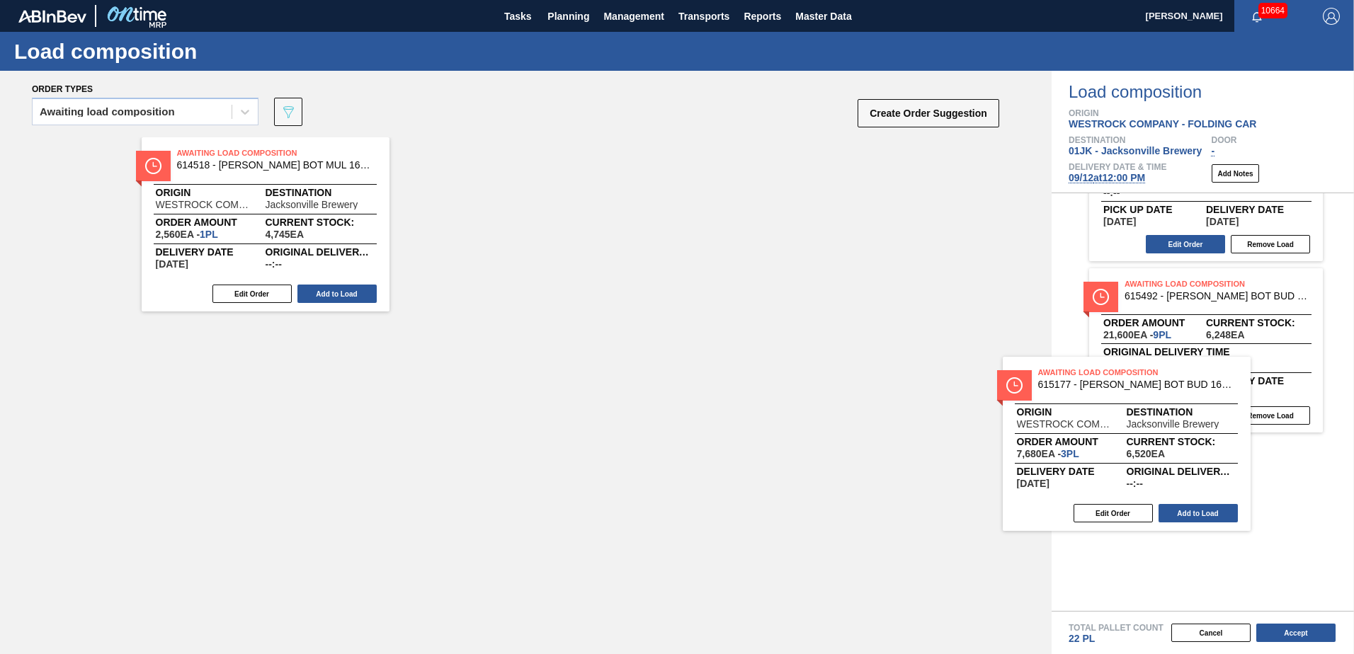
drag, startPoint x: 552, startPoint y: 172, endPoint x: 1176, endPoint y: 397, distance: 663.4
click at [1176, 397] on div "Order types Awaiting load composition 089F7B8B-B2A5-4AFE-B5C0-19BA573D28AC Crea…" at bounding box center [677, 363] width 1354 height 584
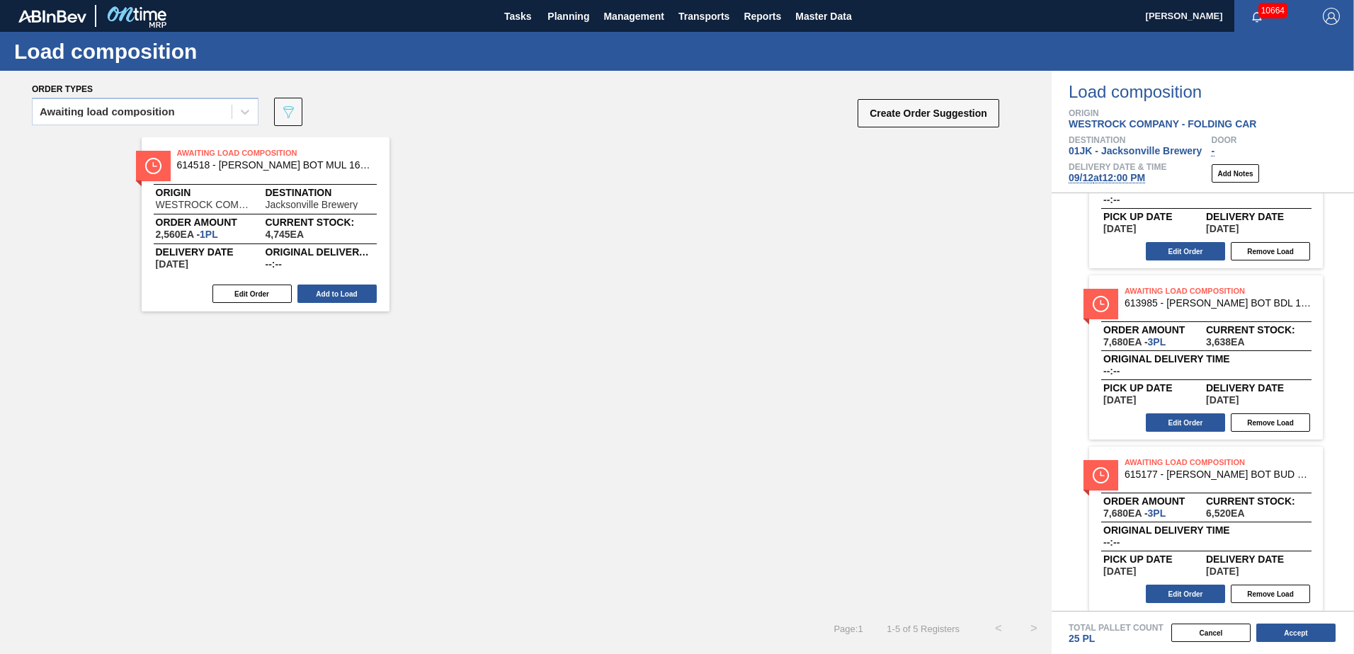
scroll to position [275, 0]
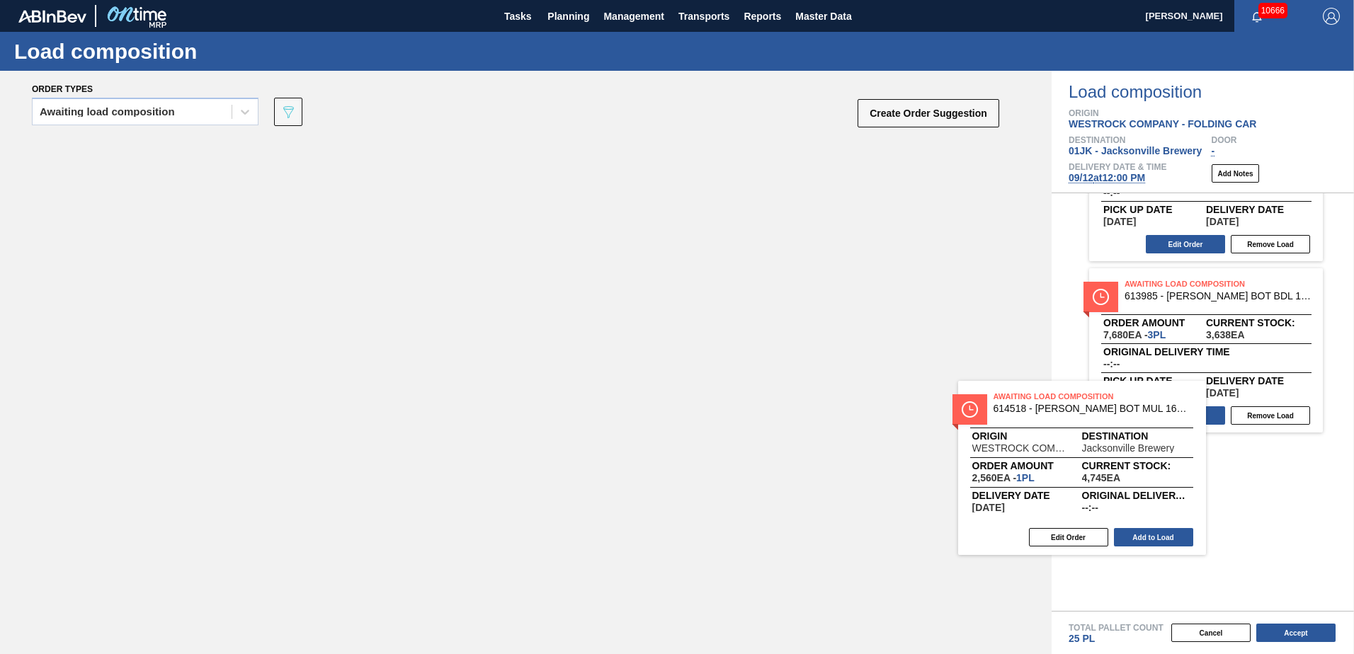
drag, startPoint x: 305, startPoint y: 166, endPoint x: 1134, endPoint y: 409, distance: 863.5
click at [1132, 409] on div "Order types Awaiting load composition 089F7B8B-B2A5-4AFE-B5C0-19BA573D28AC Crea…" at bounding box center [677, 363] width 1354 height 584
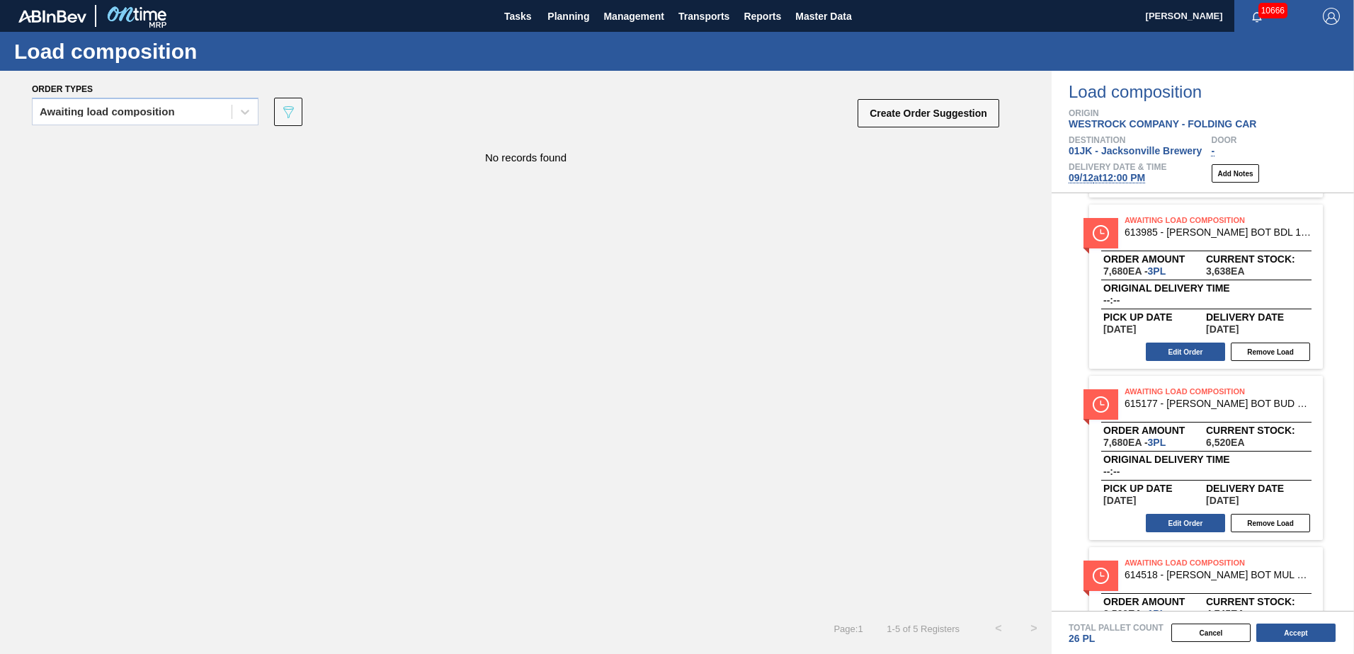
scroll to position [446, 0]
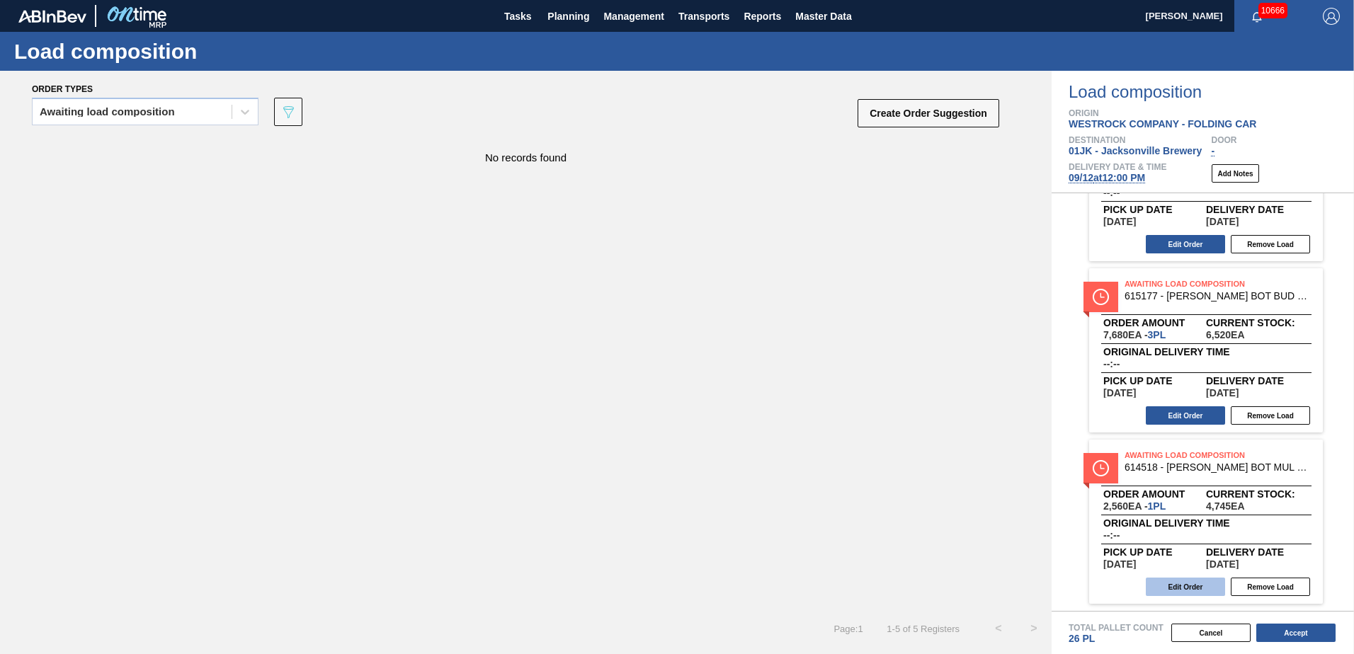
click at [1184, 584] on button "Edit Order" at bounding box center [1185, 587] width 79 height 18
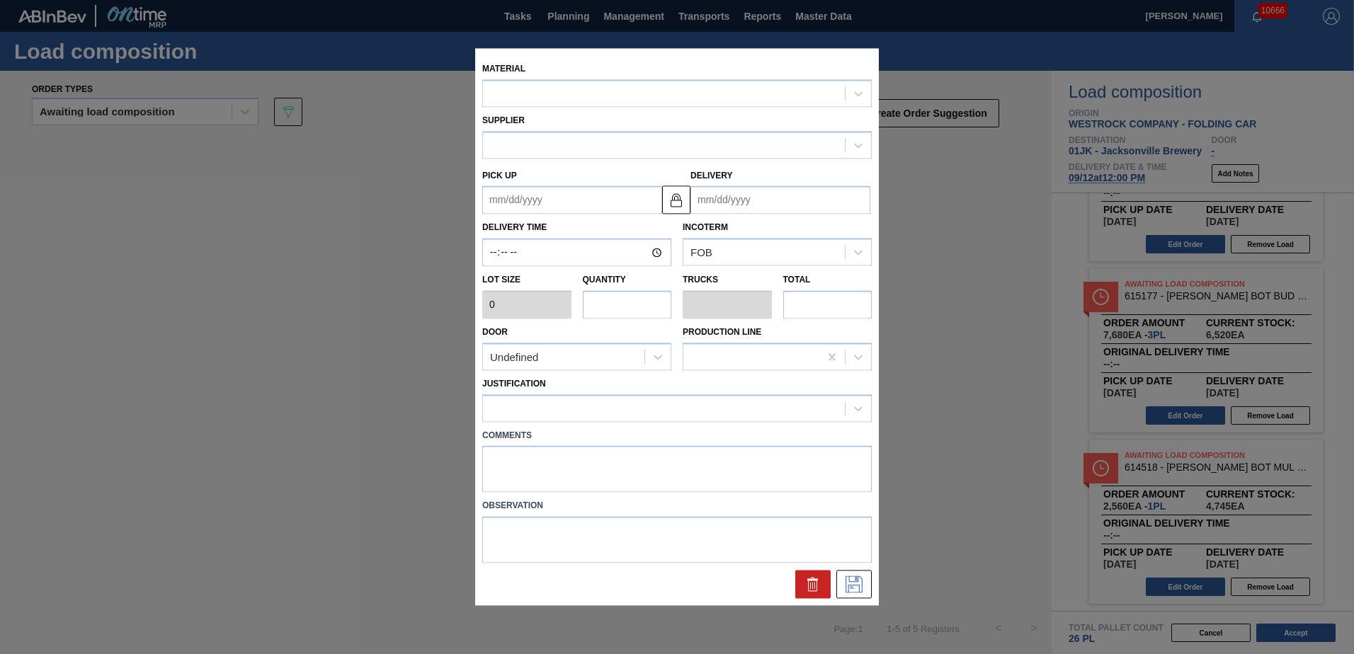
type input "2,560"
type input "1"
type input "0.038"
type input "2,560"
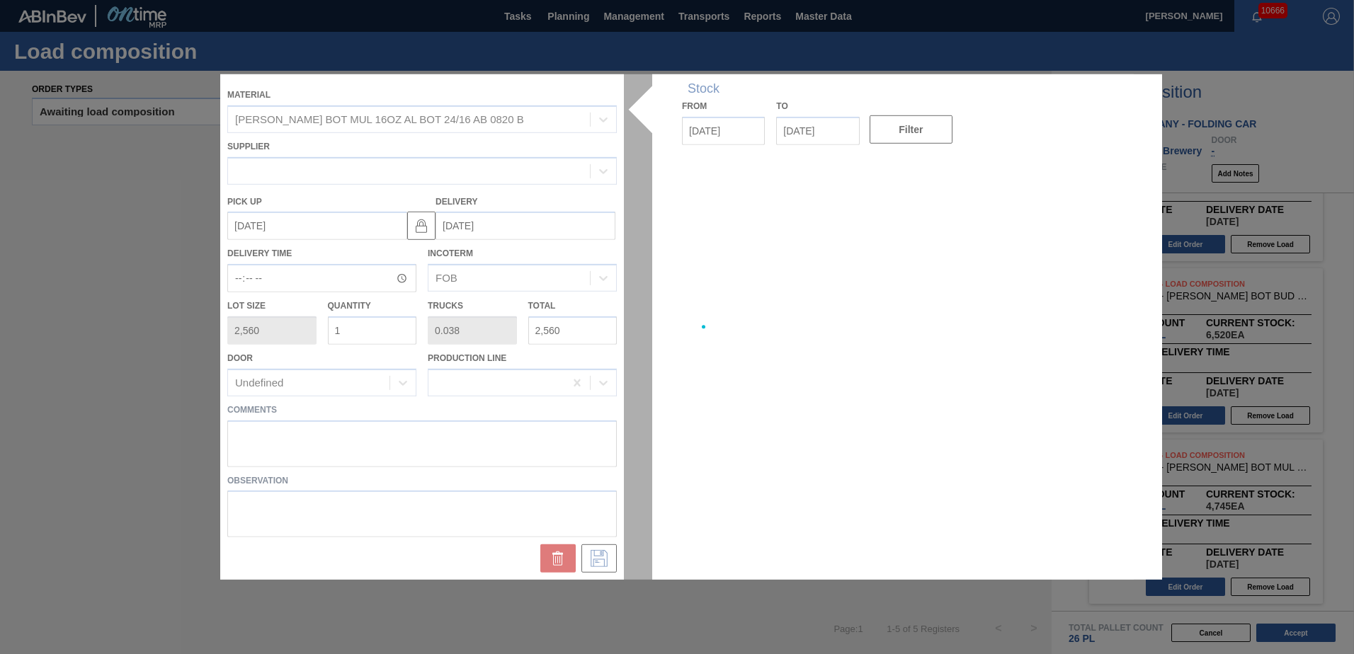
type up "[DATE]"
type input "[DATE]"
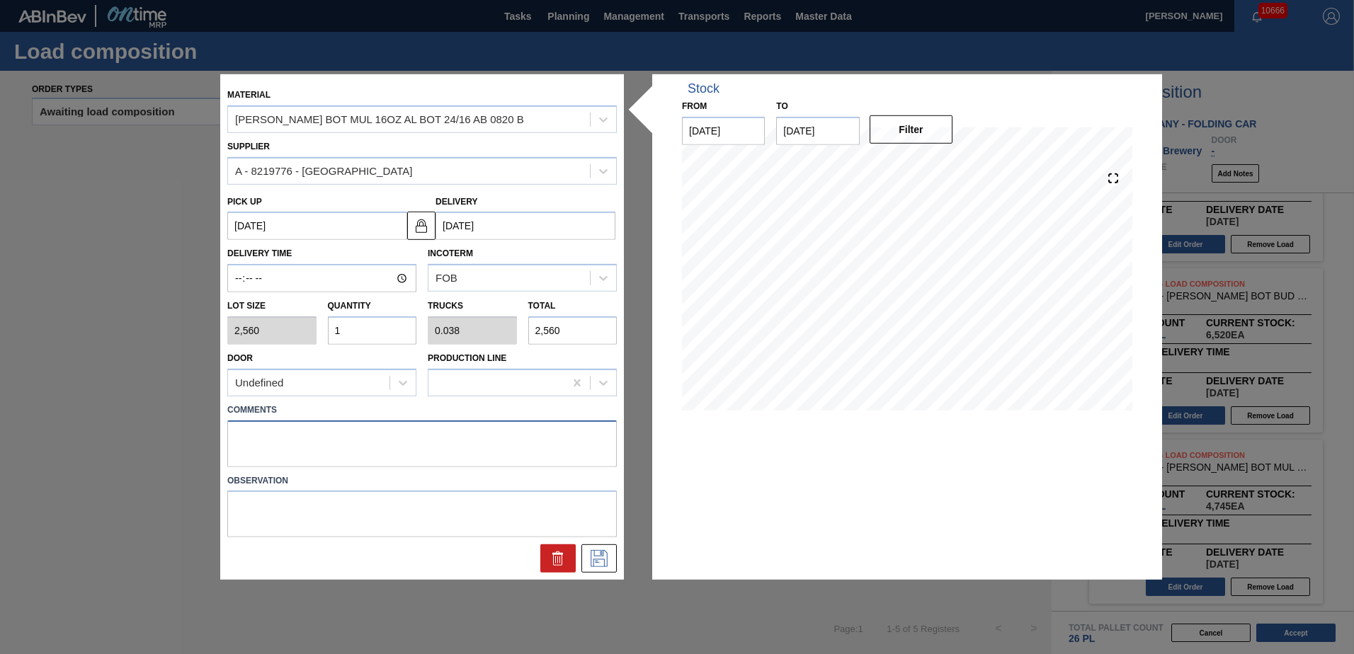
click at [380, 438] on textarea at bounding box center [422, 443] width 390 height 47
type textarea "TAIL, DROP"
click at [602, 555] on icon at bounding box center [598, 557] width 7 height 11
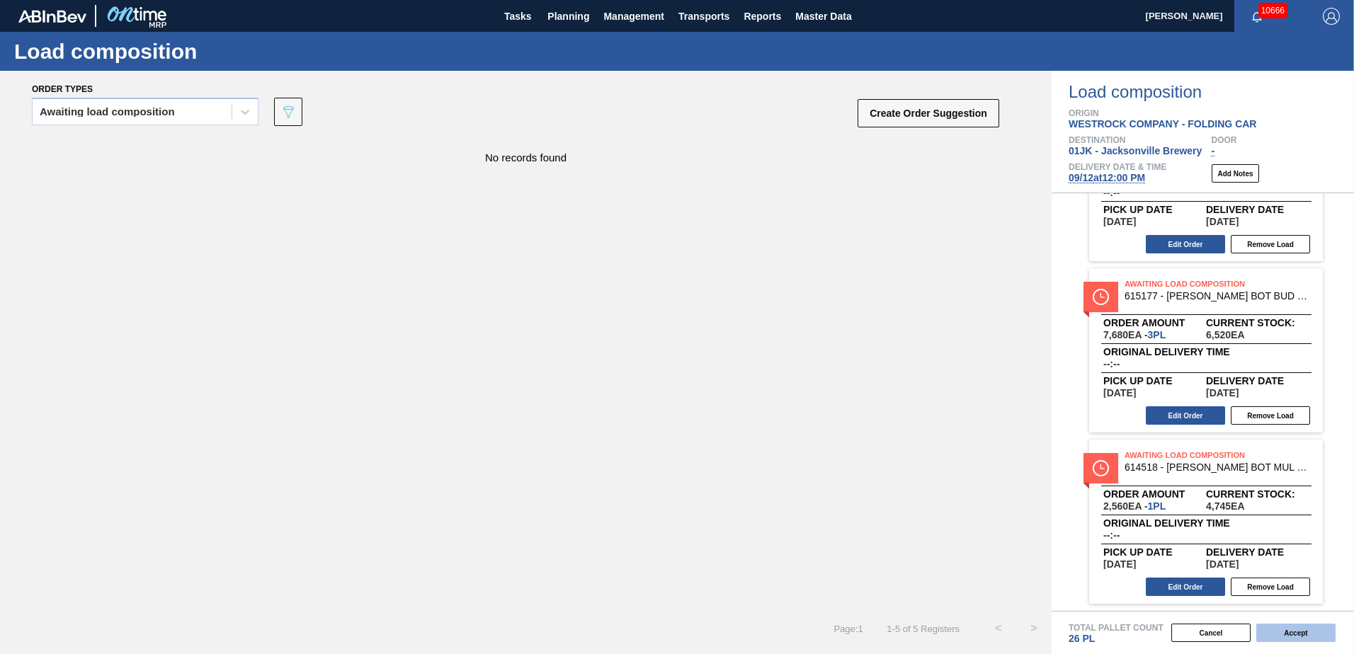
click at [1296, 632] on button "Accept" at bounding box center [1295, 633] width 79 height 18
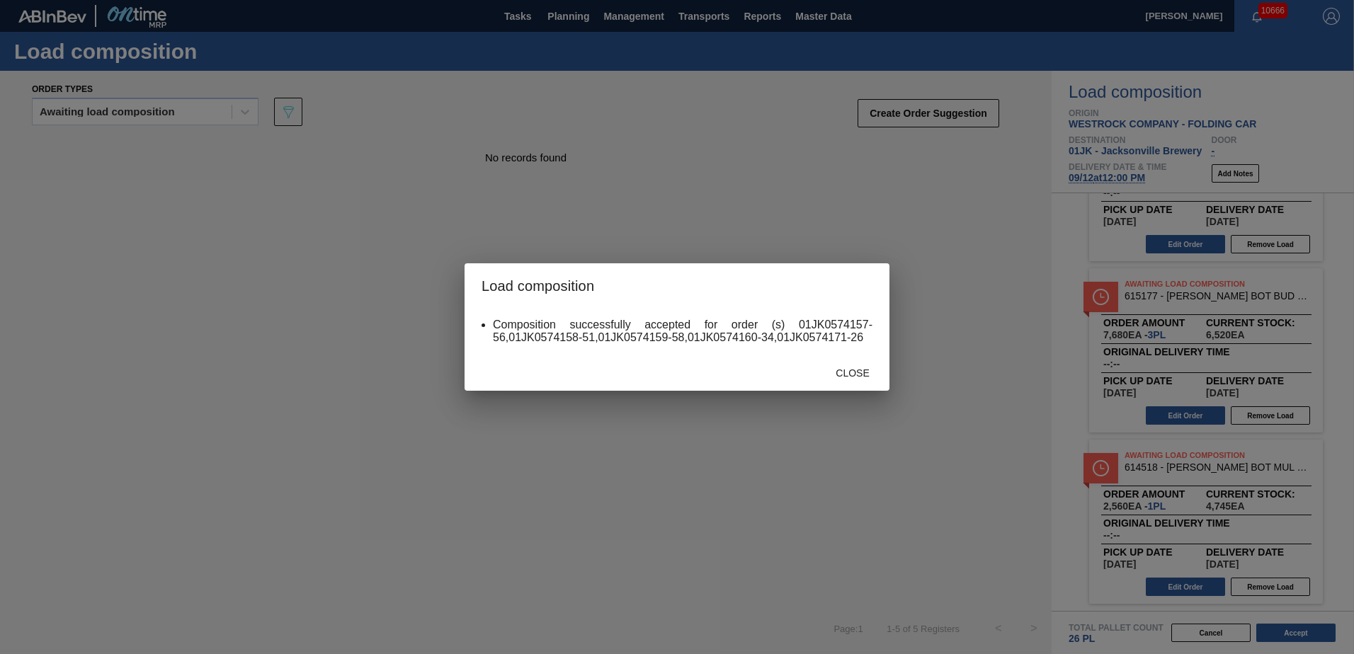
click at [861, 359] on div "Close" at bounding box center [677, 372] width 425 height 37
click at [860, 378] on span "Close" at bounding box center [852, 373] width 56 height 11
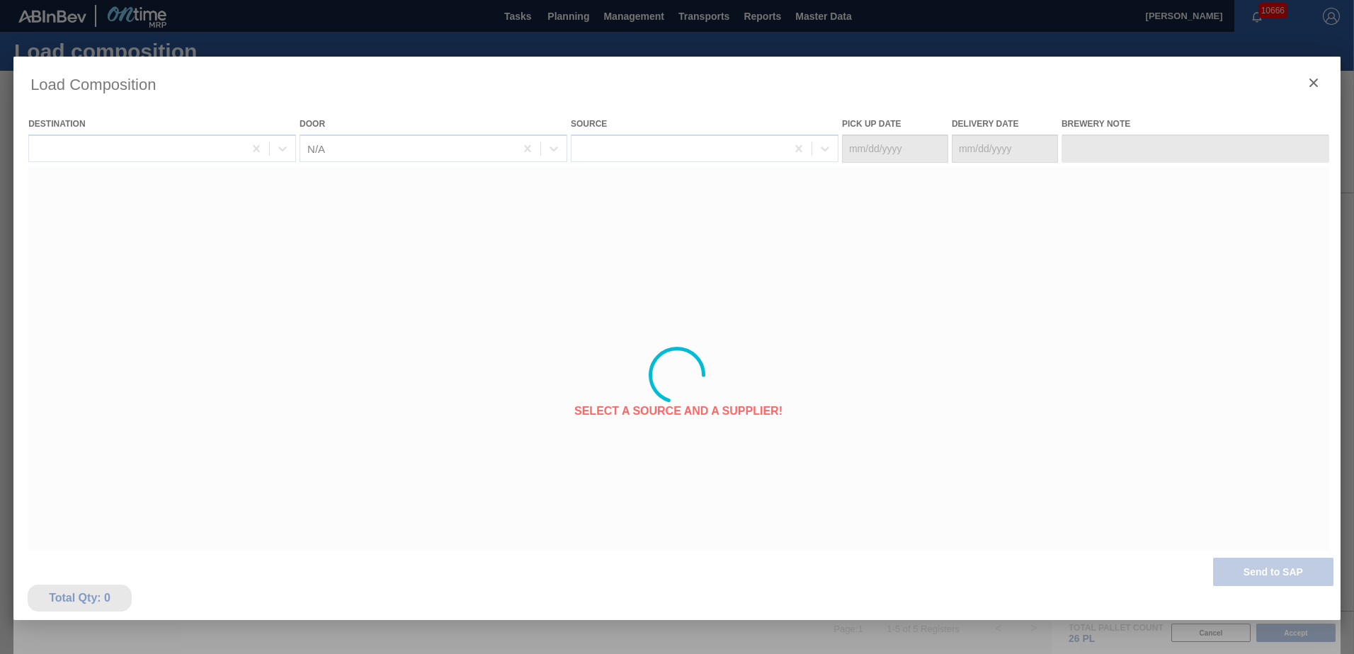
type Date "[DATE]"
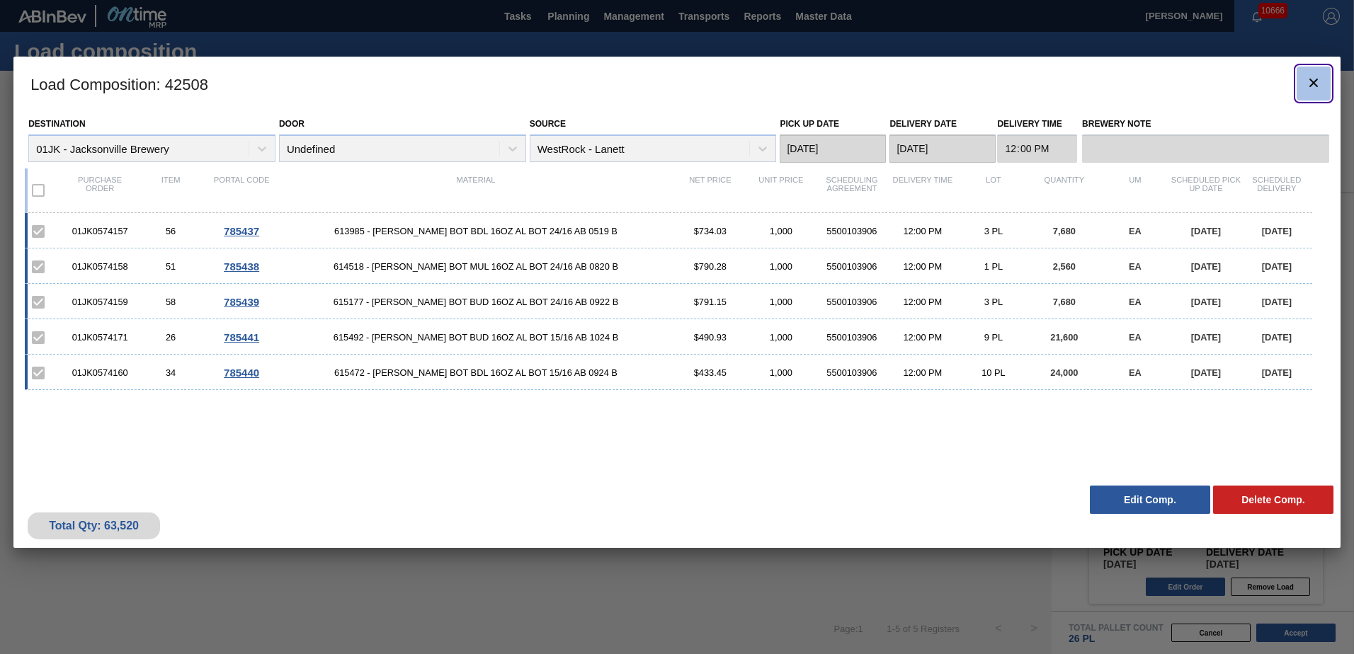
click at [1308, 82] on icon "botão de ícone" at bounding box center [1313, 82] width 17 height 17
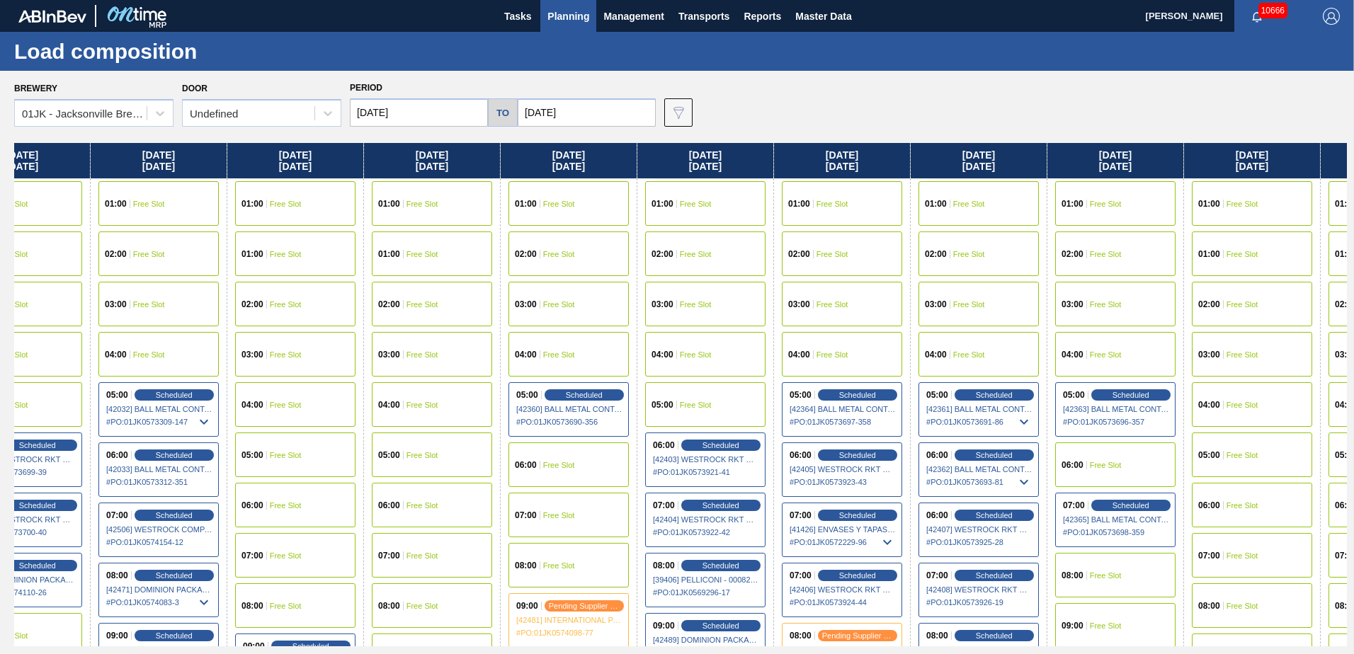
drag, startPoint x: 1102, startPoint y: 180, endPoint x: 484, endPoint y: 140, distance: 619.6
click at [484, 140] on div "Brewery 01JK - Jacksonville Brewery Door Undefined Period 09/07/2025 to 09/21/2…" at bounding box center [677, 362] width 1354 height 583
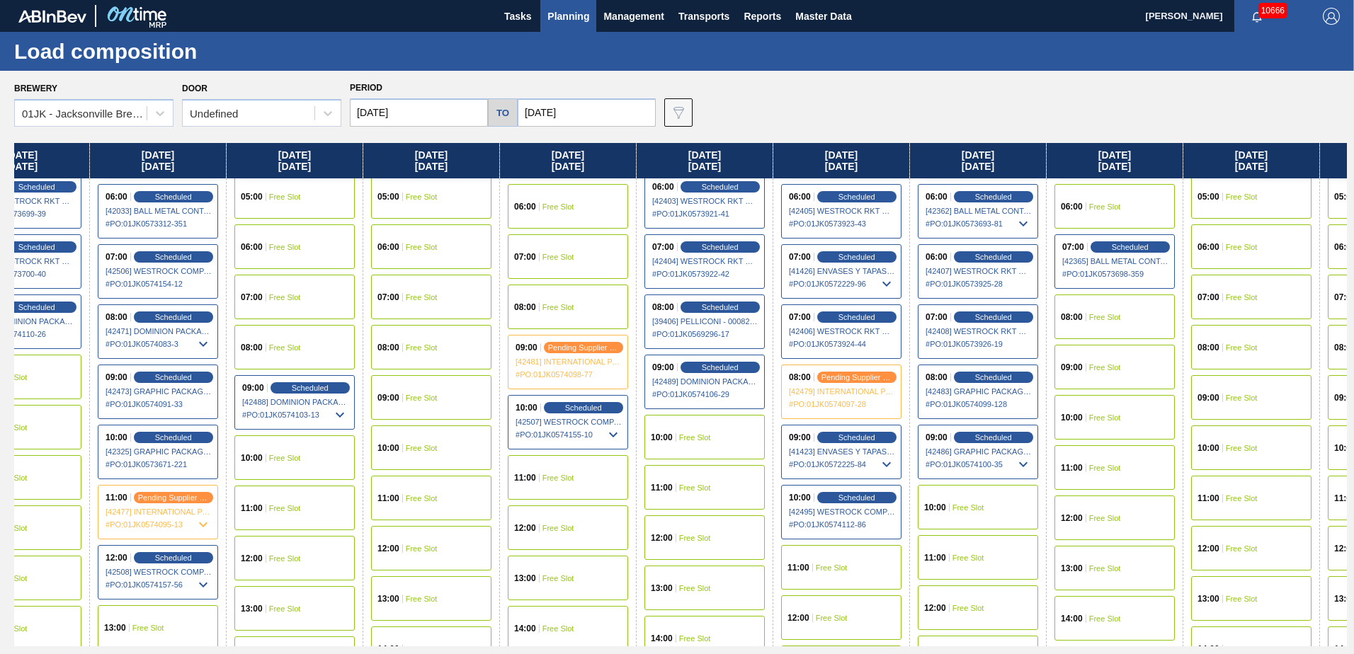
scroll to position [283, 608]
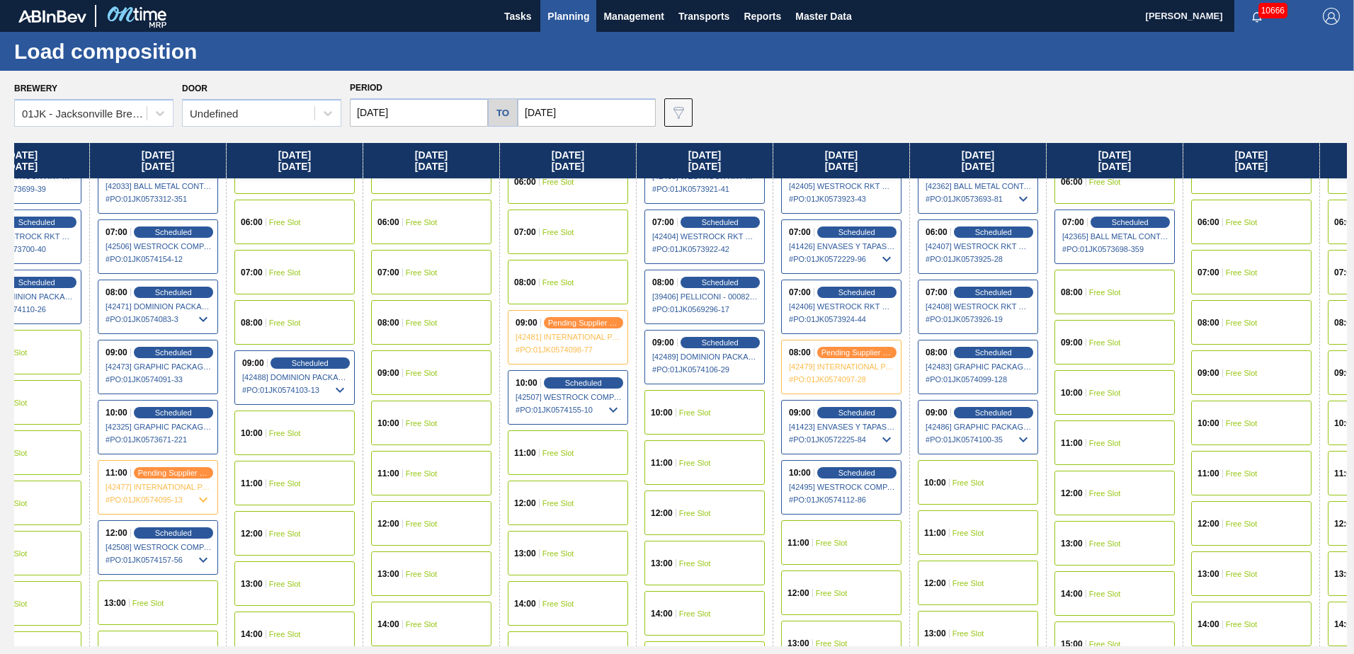
click at [966, 483] on span "Free Slot" at bounding box center [969, 483] width 32 height 8
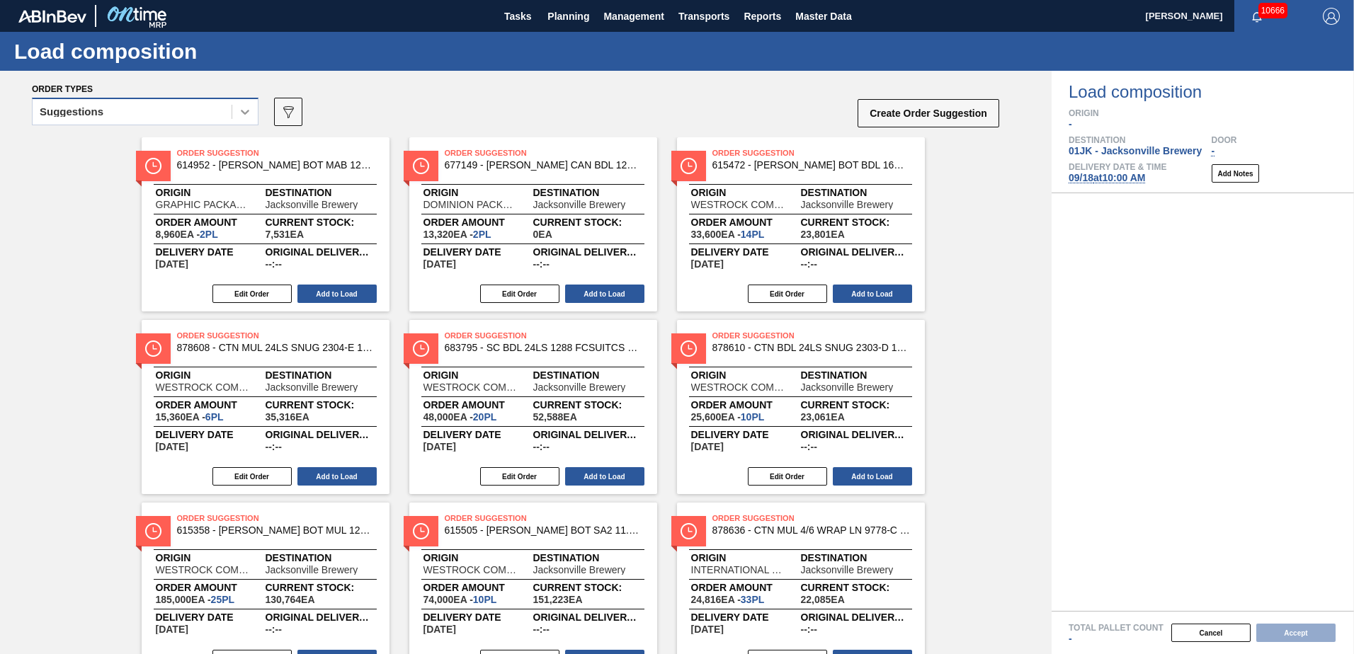
click at [232, 110] on div at bounding box center [244, 111] width 25 height 25
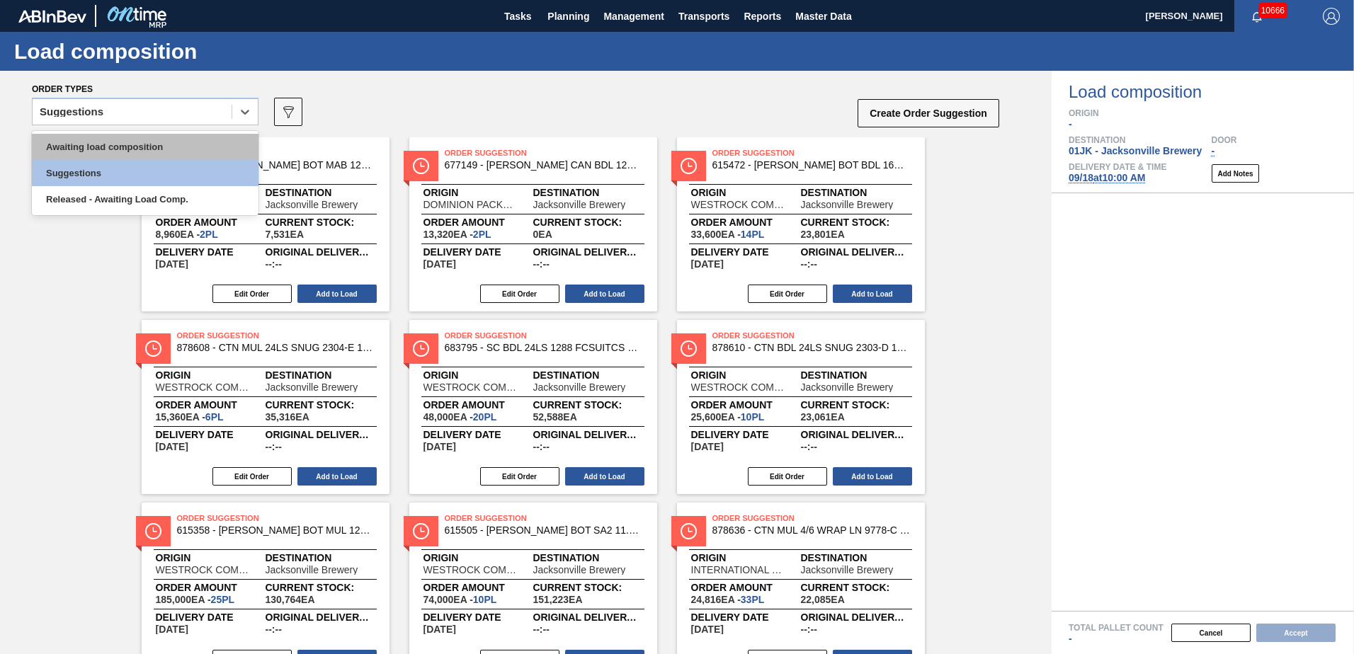
click at [218, 156] on div "Awaiting load composition" at bounding box center [145, 147] width 227 height 26
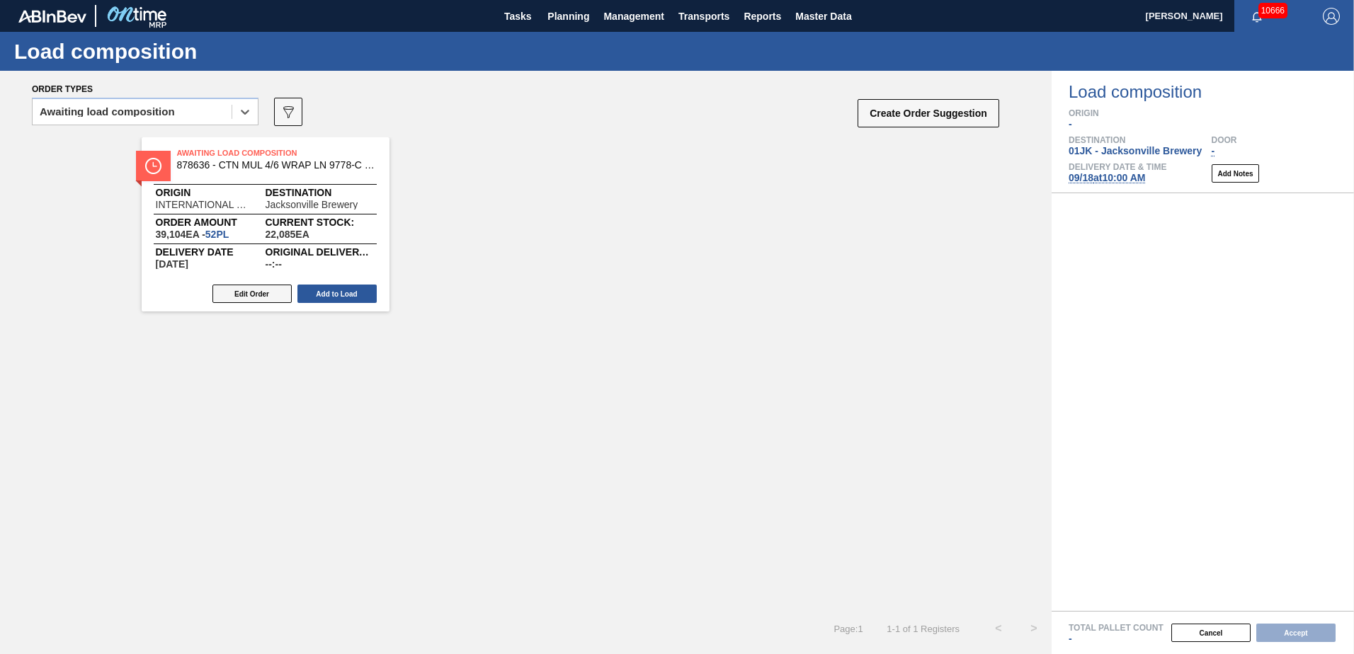
click at [252, 300] on button "Edit Order" at bounding box center [251, 294] width 79 height 18
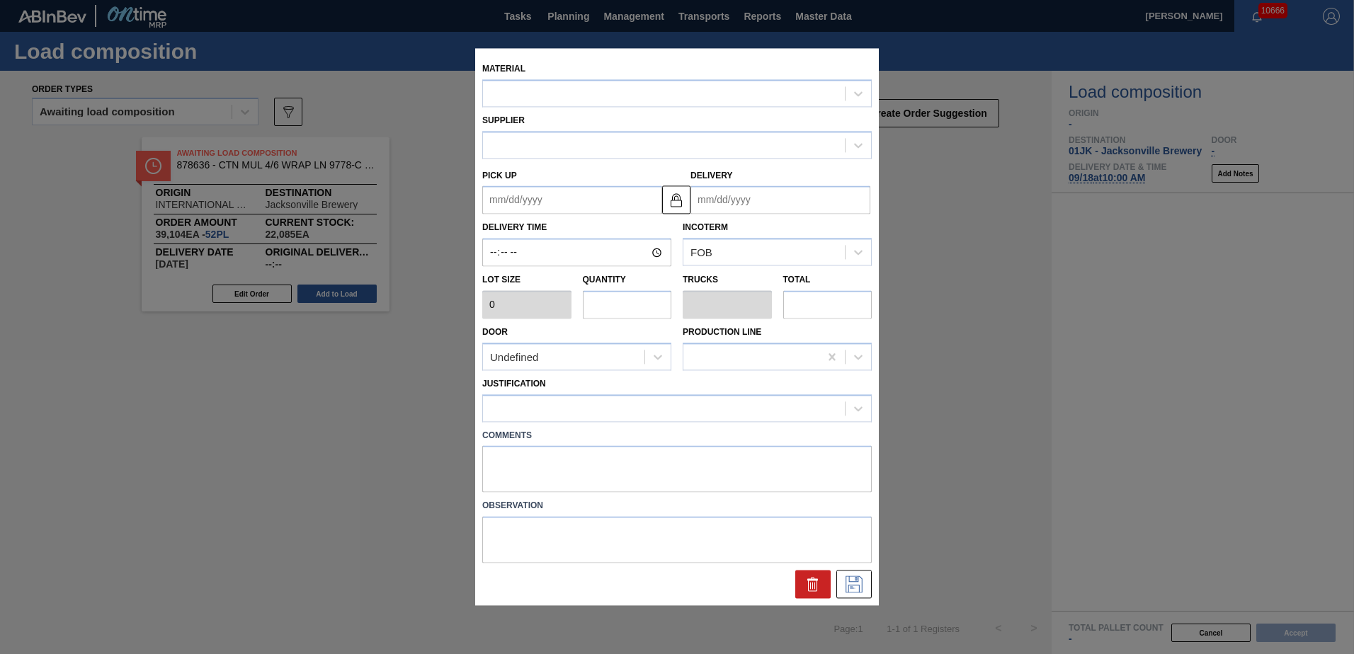
type input "752"
type input "52"
type input "1"
type input "39,104"
type up "[DATE]"
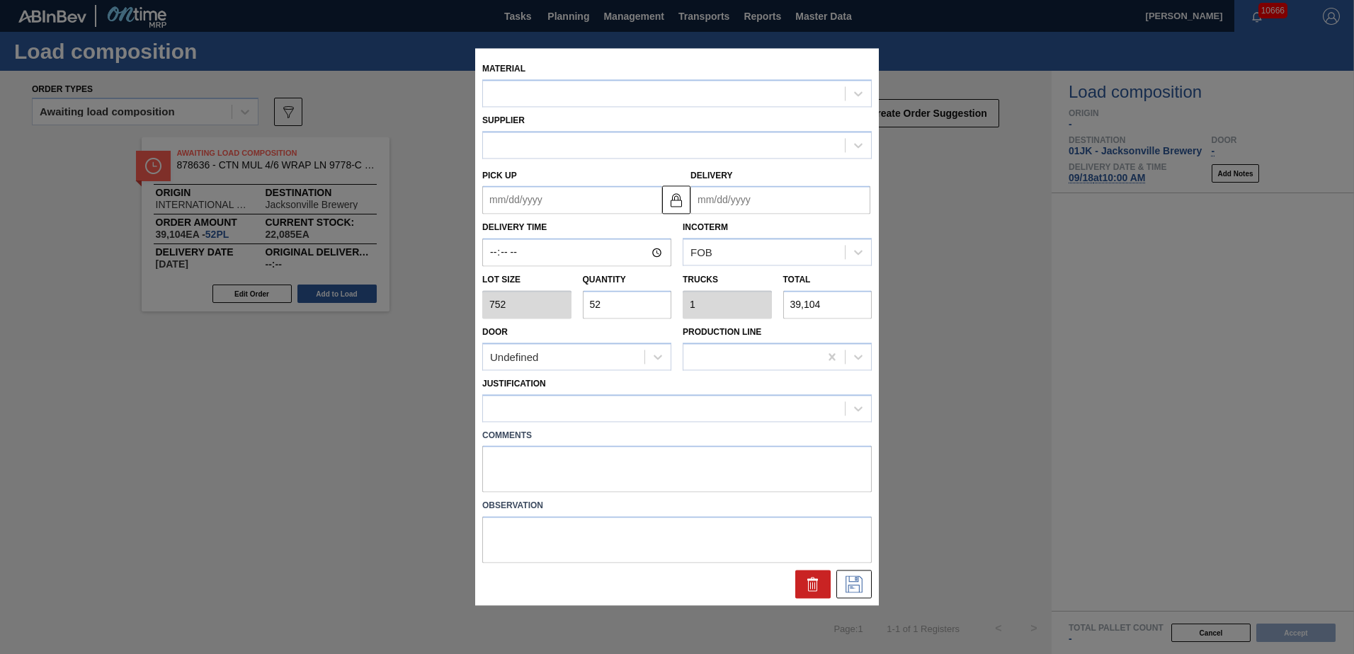
type input "[DATE]"
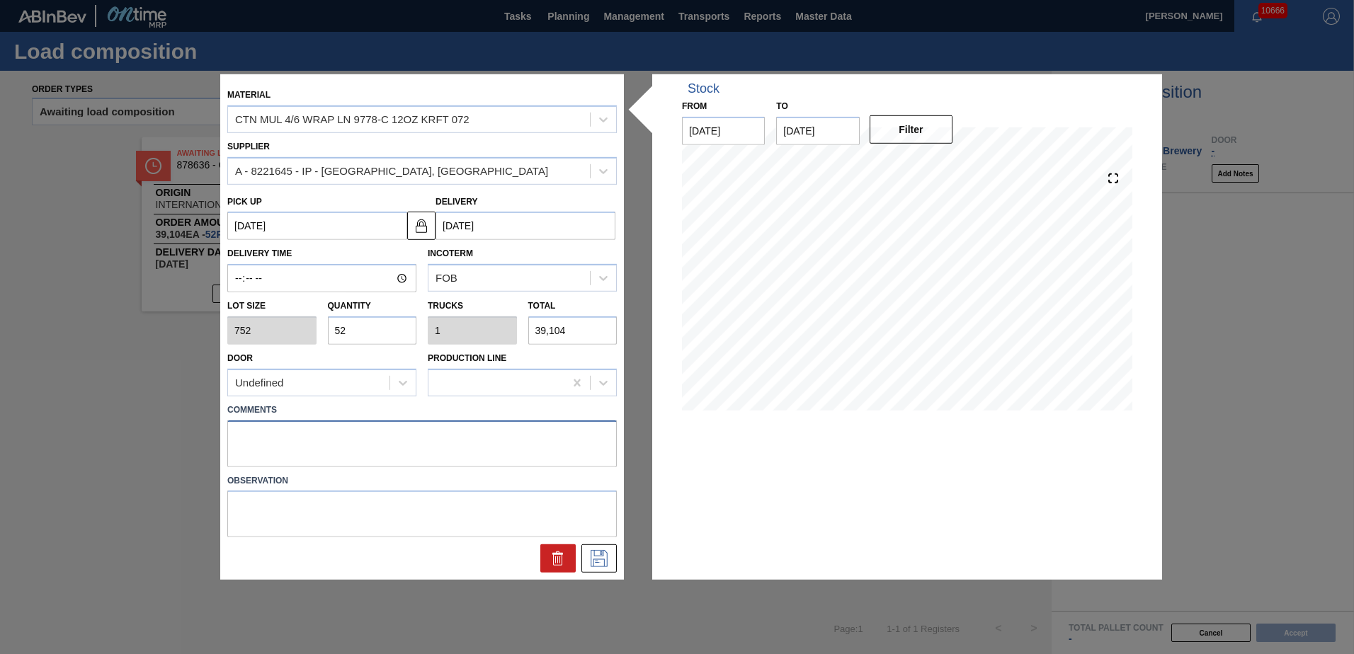
click at [469, 418] on div "Comments" at bounding box center [422, 433] width 390 height 67
type textarea "LIVE"
click at [603, 550] on icon at bounding box center [599, 558] width 23 height 17
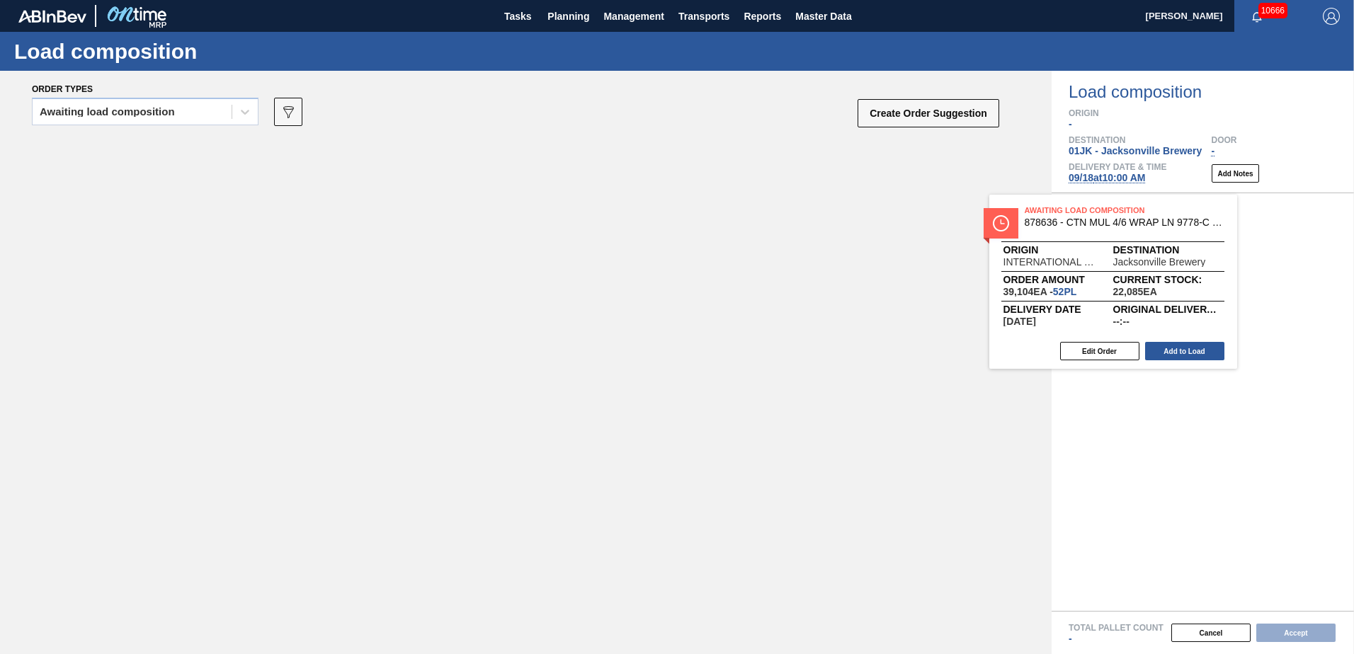
drag, startPoint x: 330, startPoint y: 164, endPoint x: 1182, endPoint y: 231, distance: 854.7
click at [1182, 231] on div "Order types Awaiting load composition 089F7B8B-B2A5-4AFE-B5C0-19BA573D28AC Crea…" at bounding box center [677, 363] width 1354 height 584
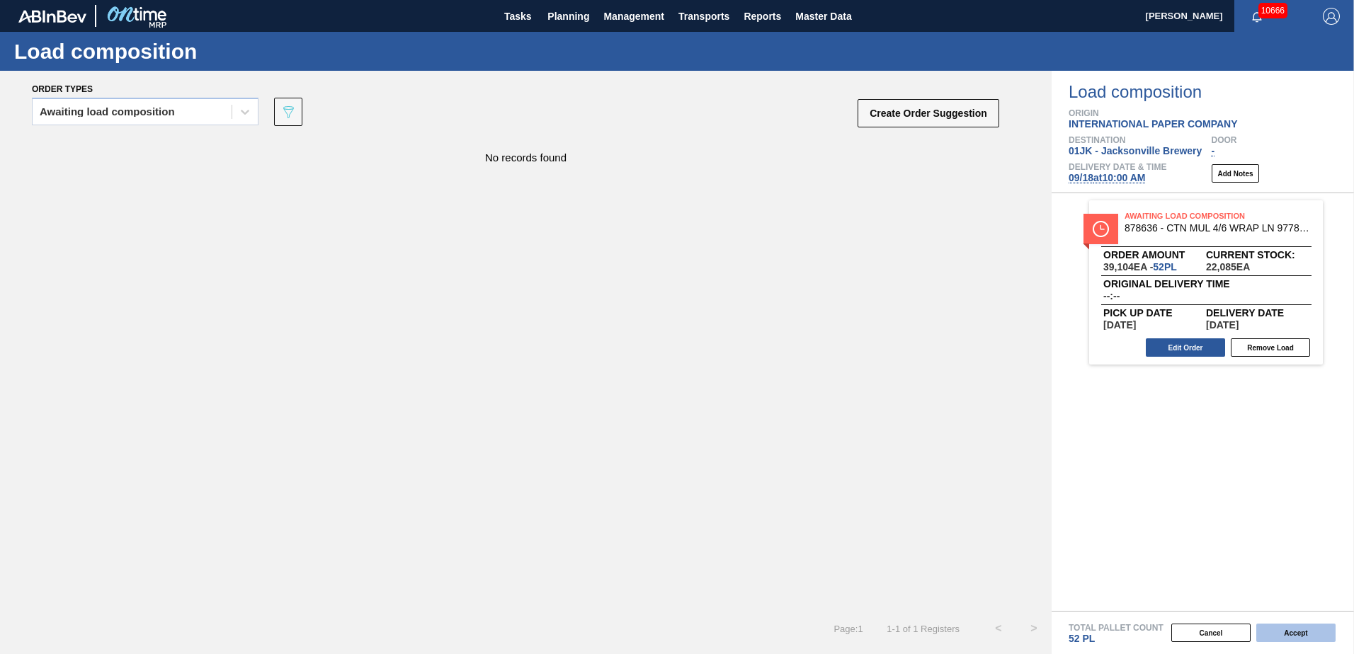
click at [1298, 628] on button "Accept" at bounding box center [1295, 633] width 79 height 18
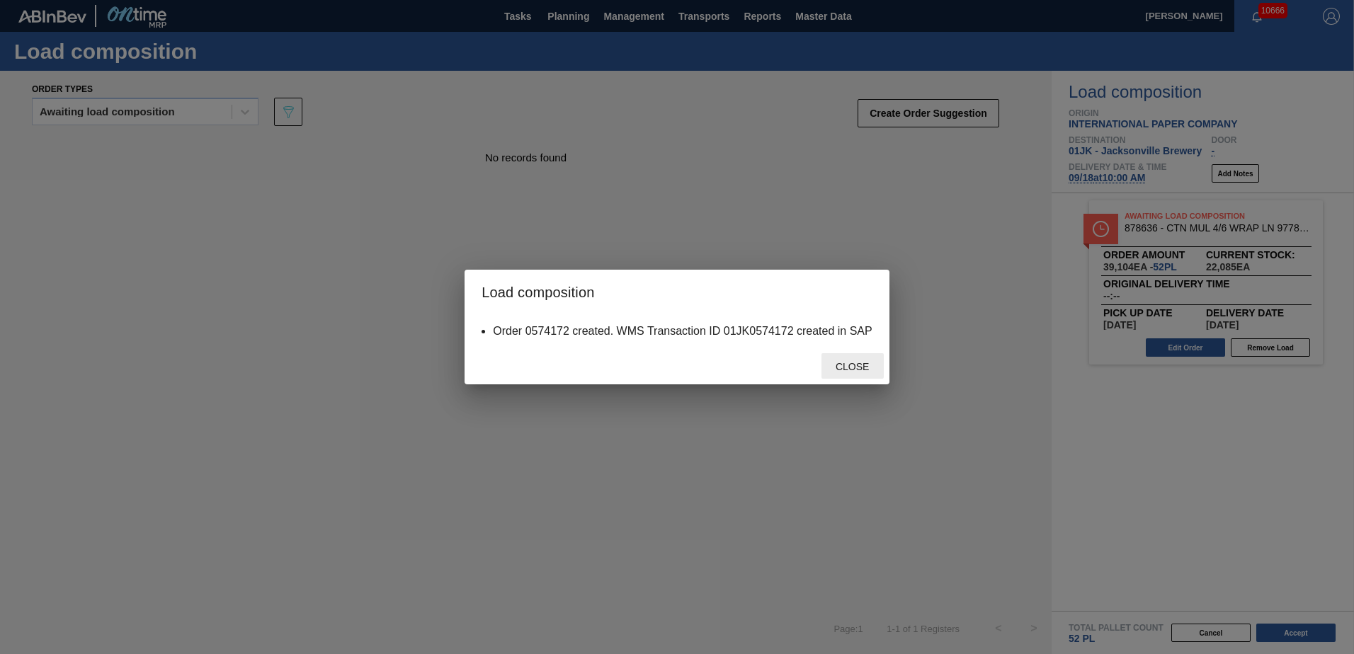
click at [839, 369] on span "Close" at bounding box center [852, 366] width 56 height 11
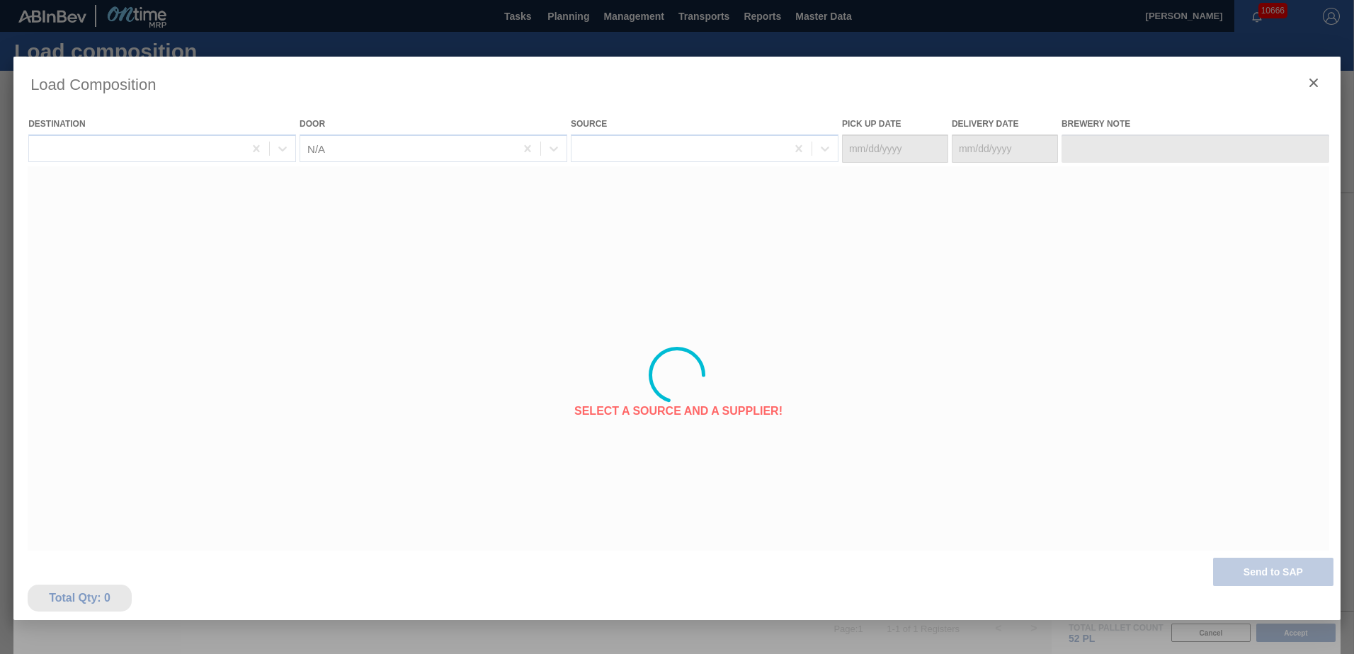
type Date "[DATE]"
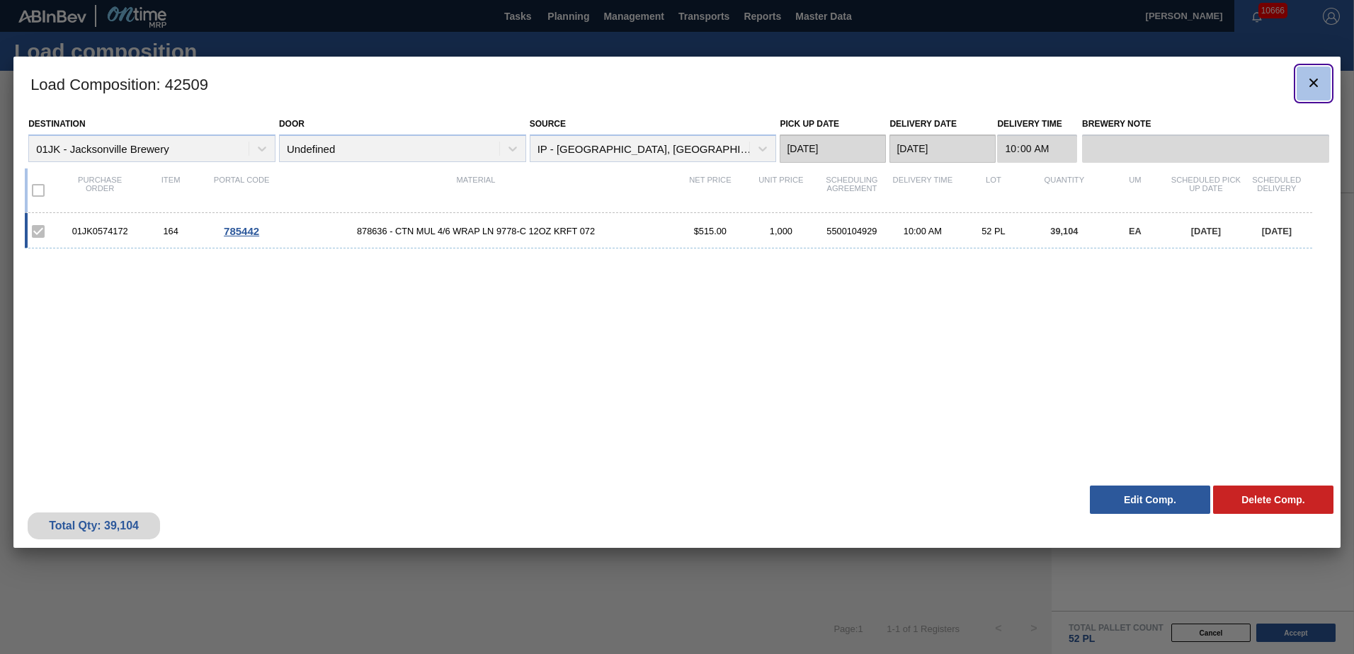
click at [1314, 86] on icon "botão de ícone" at bounding box center [1313, 82] width 17 height 17
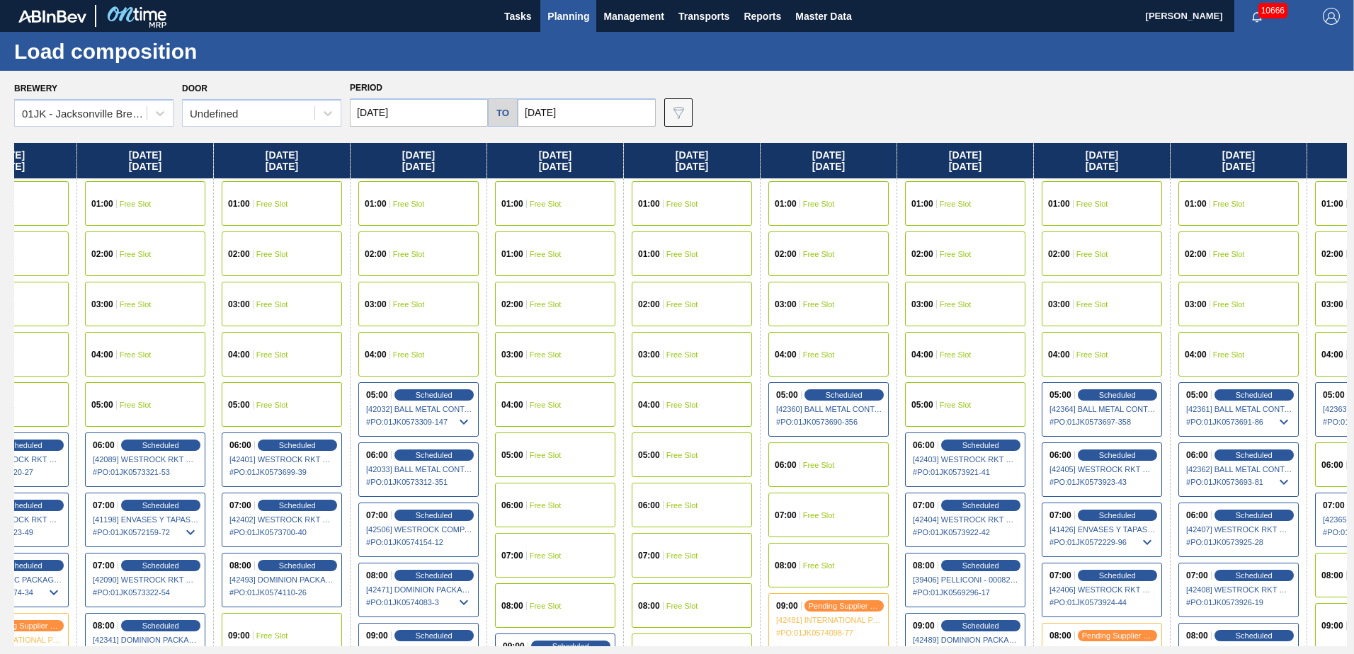
drag, startPoint x: 1201, startPoint y: 265, endPoint x: 792, endPoint y: 293, distance: 410.3
click at [799, 266] on div "Sunday 09/07/2025 01:00 Free Slot 01:00 Free Slot 02:00 Free Slot 03:00 Free Sl…" at bounding box center [680, 395] width 1333 height 504
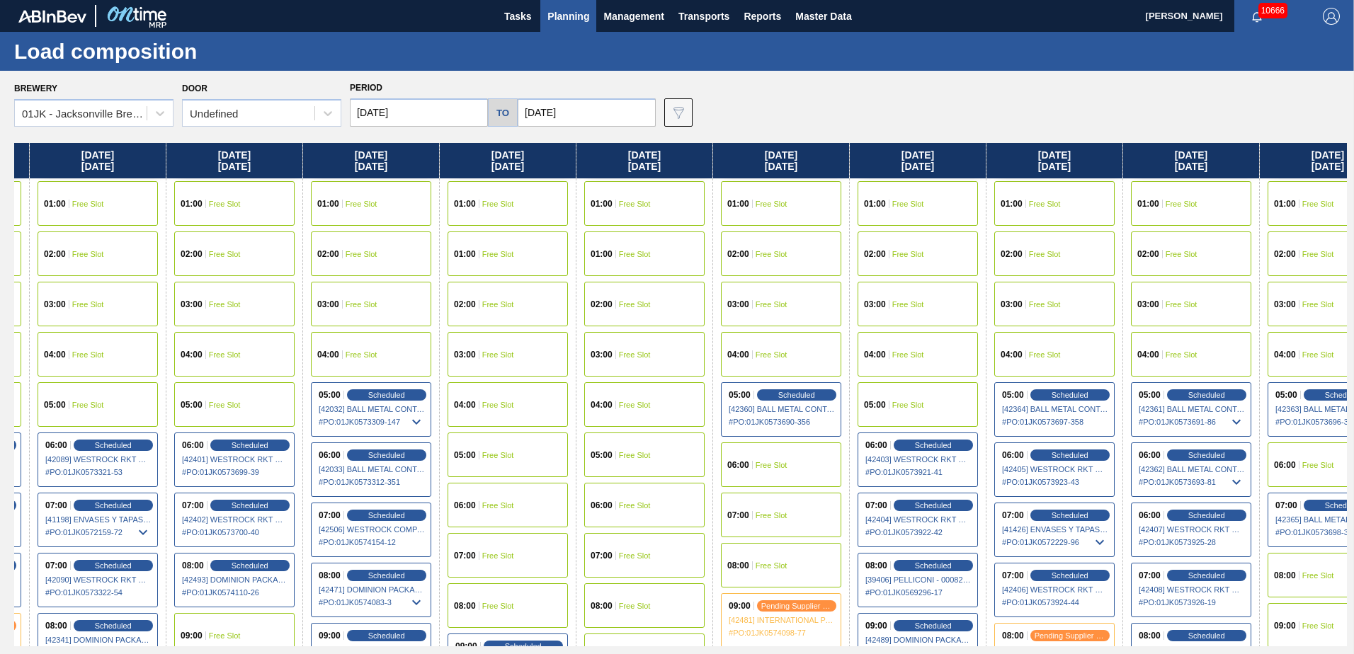
click at [767, 567] on span "Free Slot" at bounding box center [772, 566] width 32 height 8
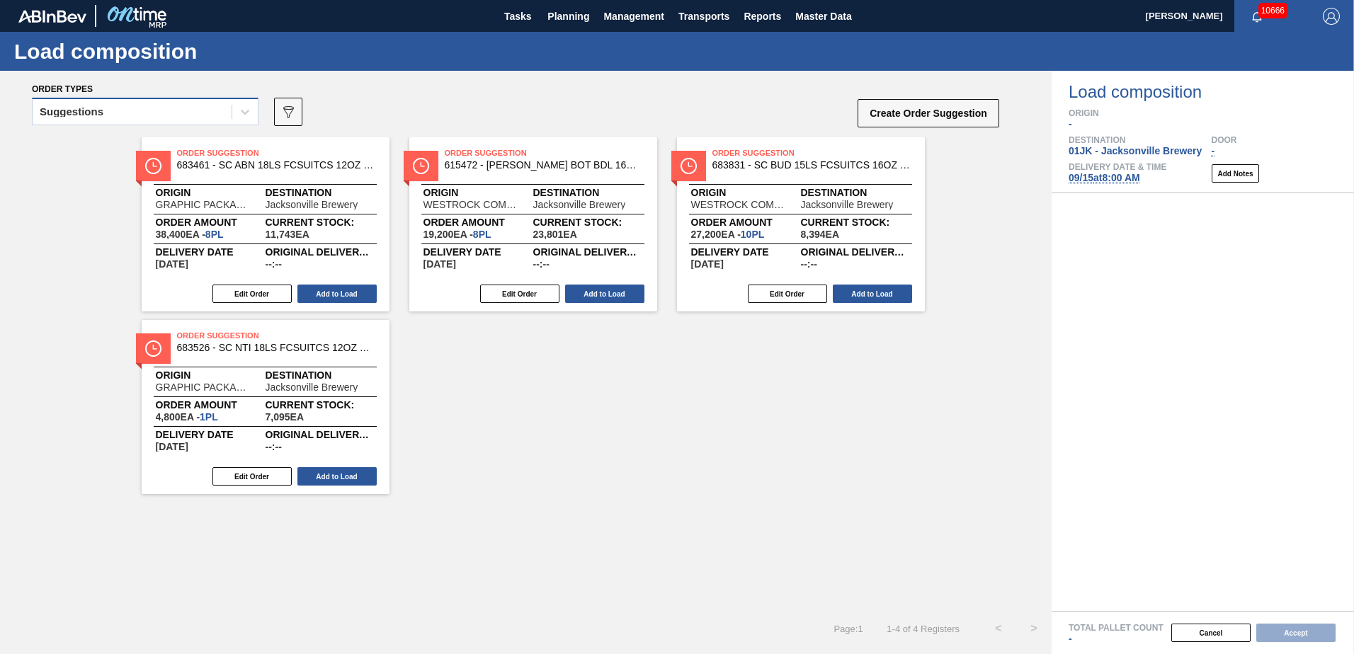
click at [51, 98] on div "Suggestions" at bounding box center [145, 112] width 227 height 28
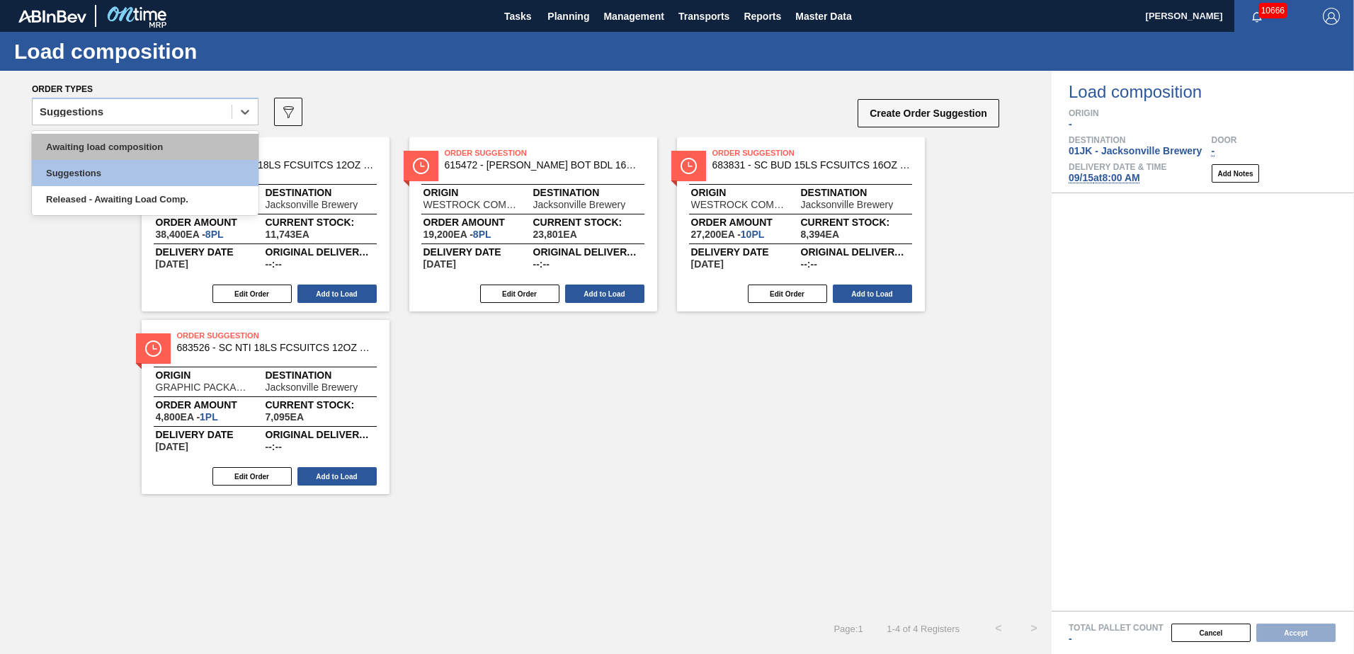
click at [73, 142] on div "Awaiting load composition" at bounding box center [145, 147] width 227 height 26
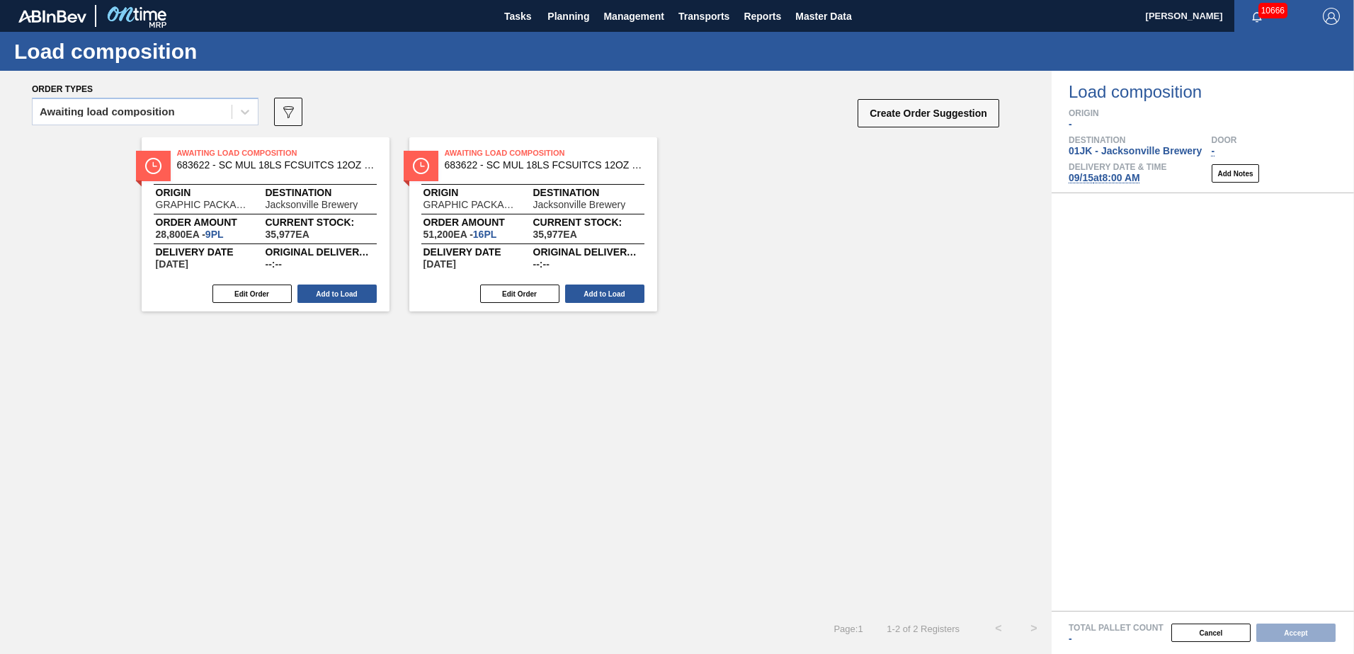
drag, startPoint x: 1130, startPoint y: 180, endPoint x: 1091, endPoint y: 183, distance: 39.1
click at [1130, 180] on span "09/15 at 8:00 AM" at bounding box center [1105, 177] width 72 height 11
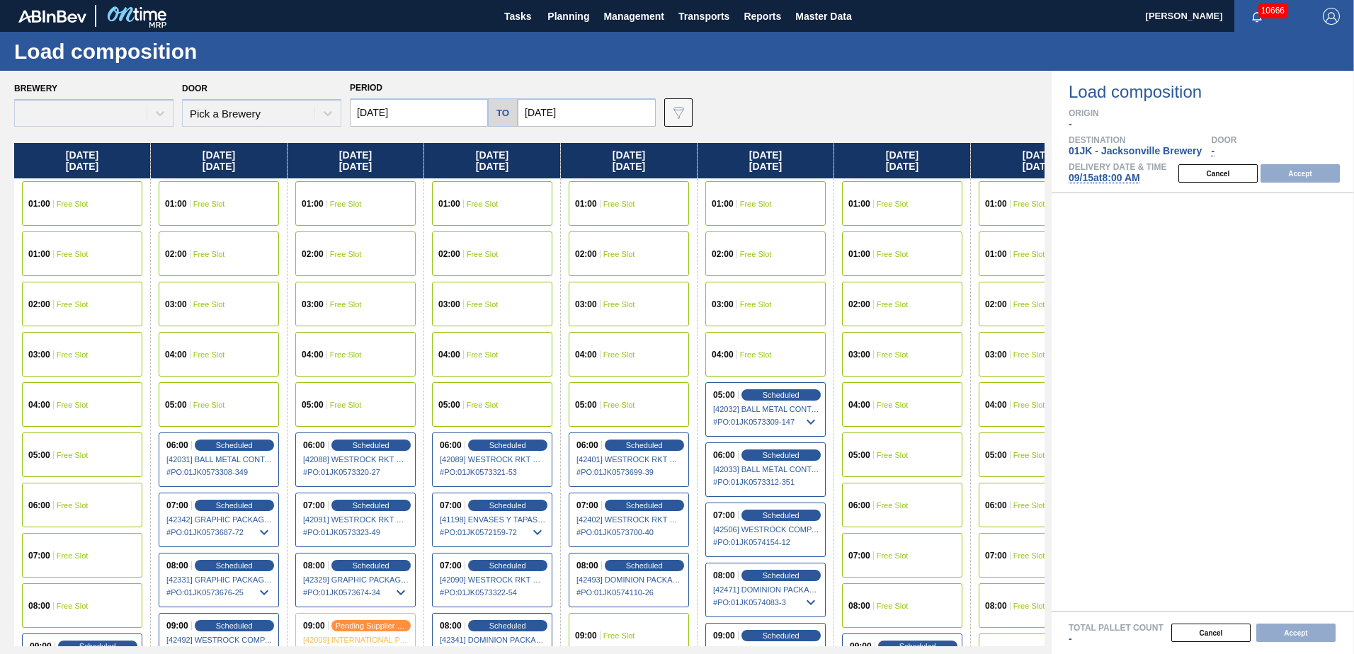
type input "[DATE]"
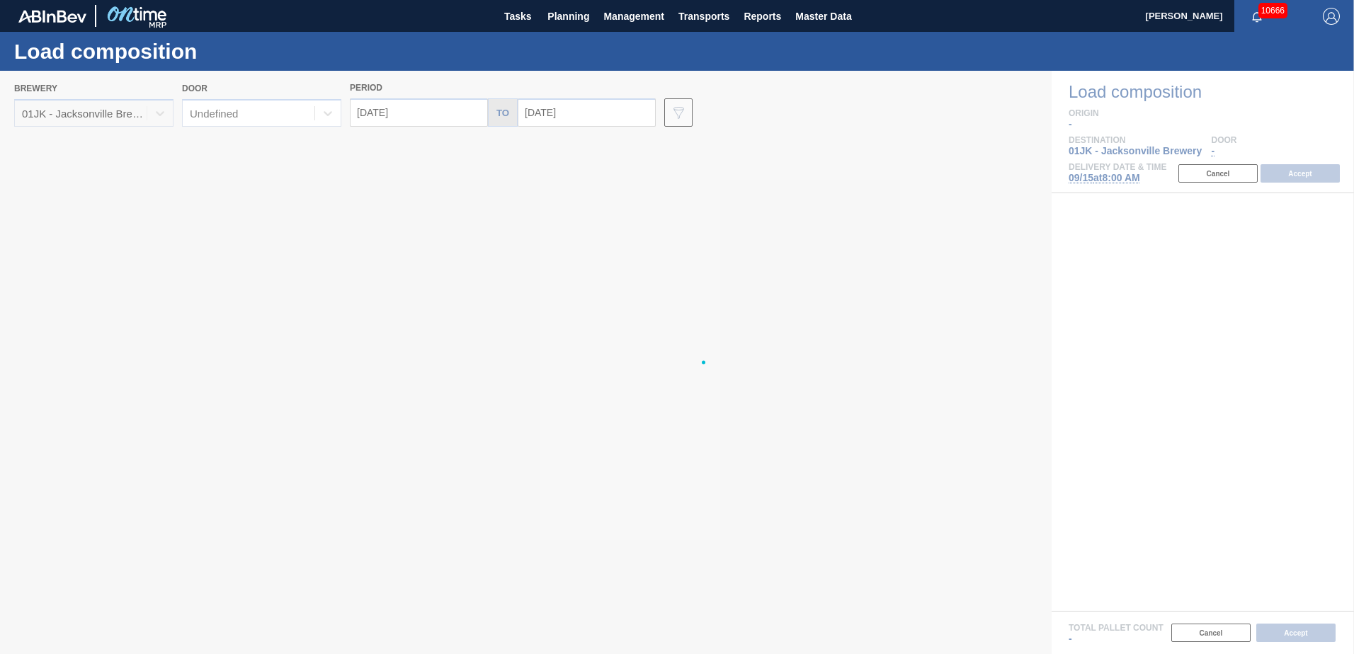
type input "[DATE]"
type input "09/22/2025"
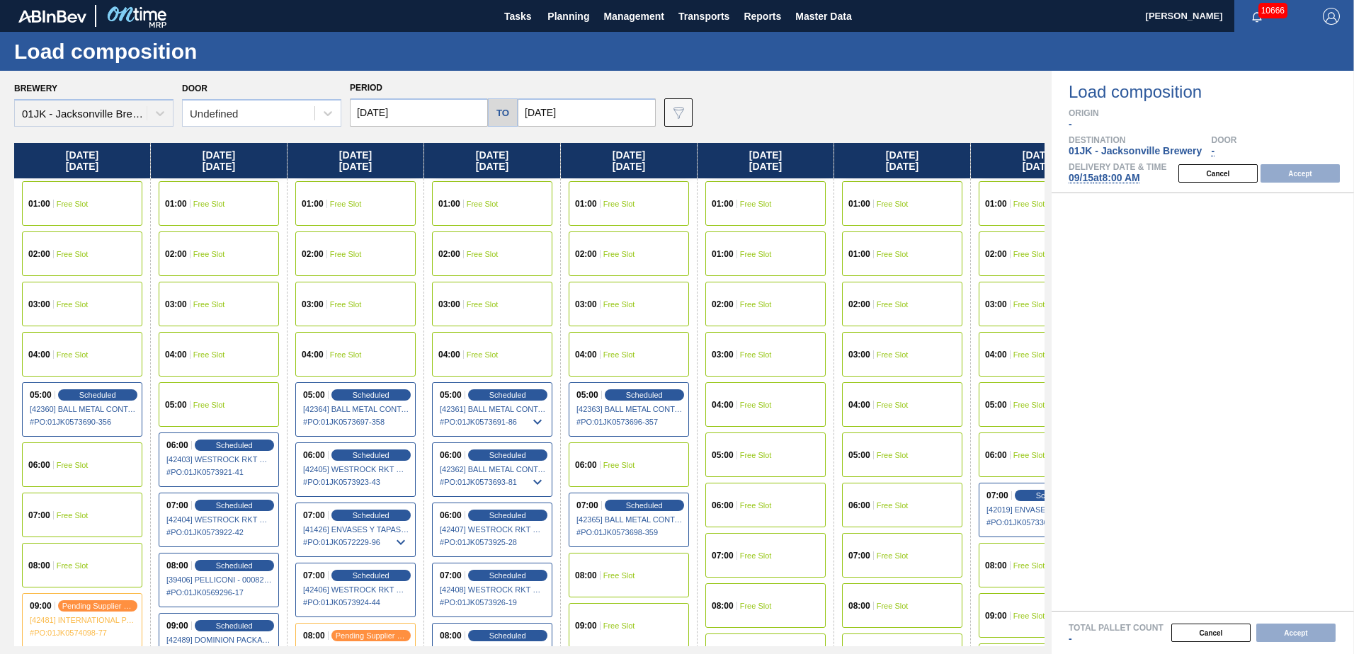
drag, startPoint x: 922, startPoint y: 251, endPoint x: 787, endPoint y: 284, distance: 139.3
click at [788, 284] on div "Monday 09/15/2025 01:00 Free Slot 02:00 Free Slot 03:00 Free Slot 04:00 Free Sl…" at bounding box center [529, 395] width 1031 height 504
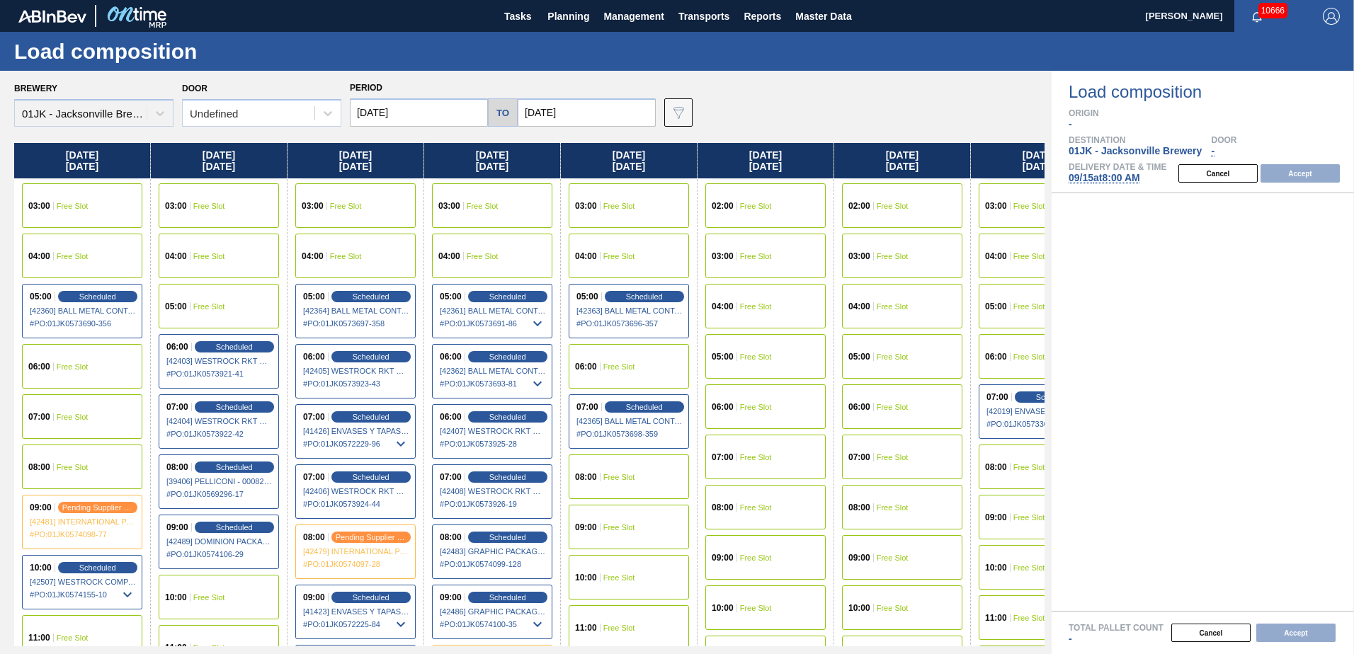
scroll to position [283, 0]
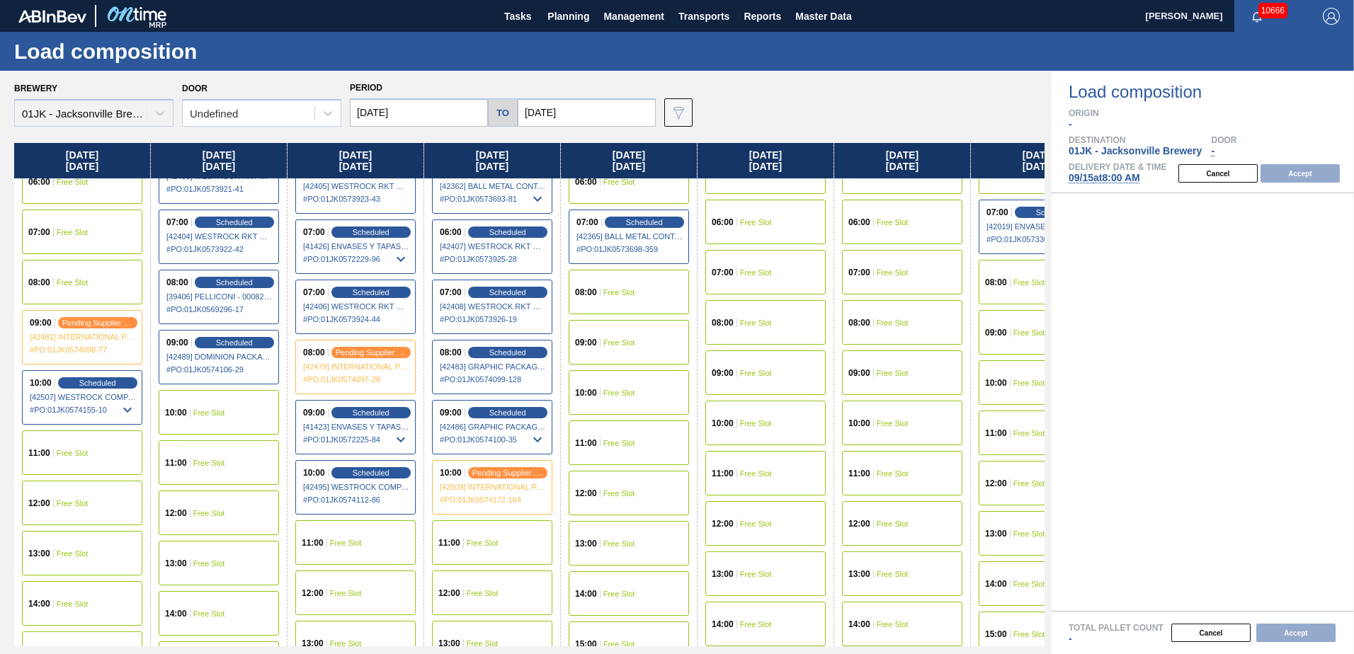
click at [193, 414] on span "Free Slot" at bounding box center [209, 413] width 32 height 8
click at [1276, 177] on button "Accept" at bounding box center [1300, 173] width 79 height 18
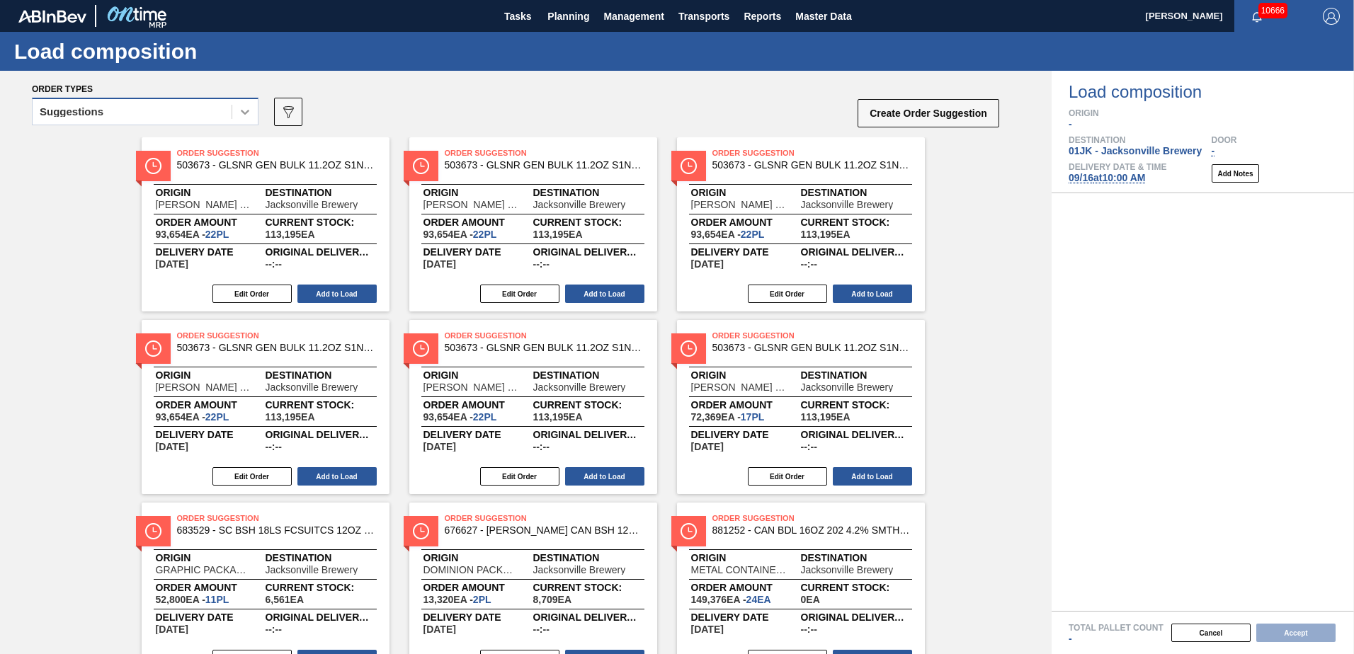
click at [237, 111] on div at bounding box center [244, 111] width 25 height 25
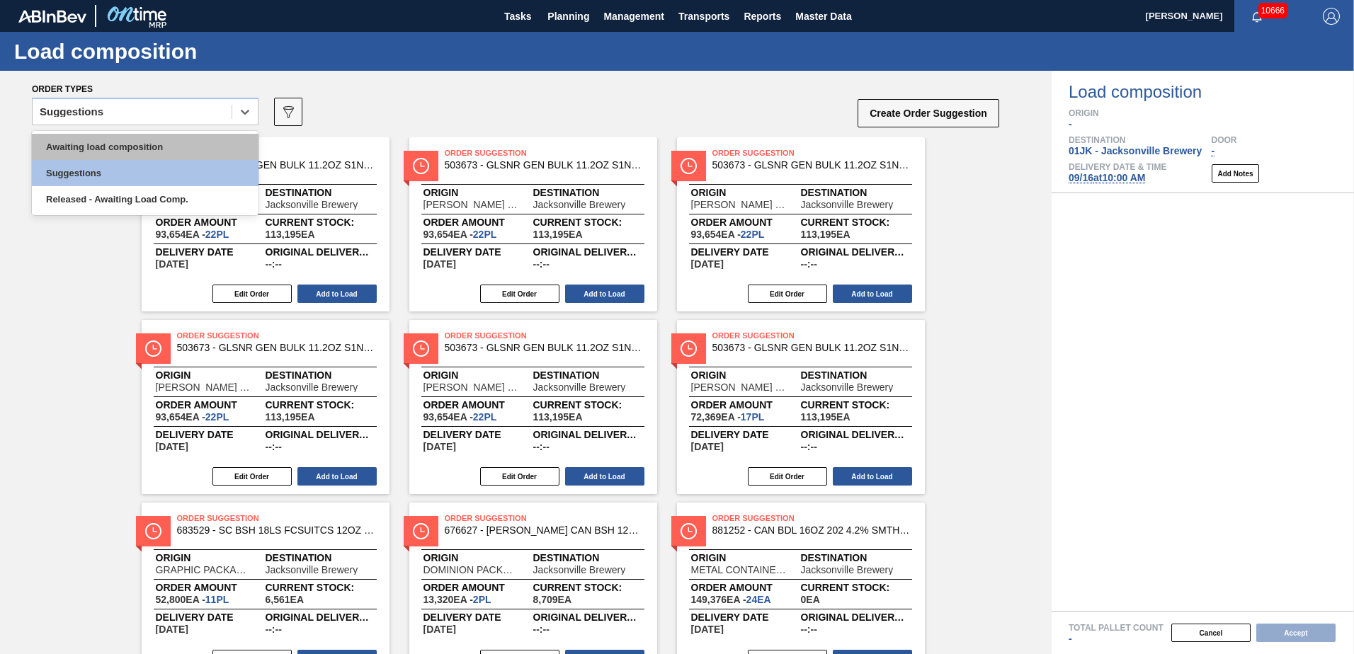
click at [219, 138] on div "Awaiting load composition" at bounding box center [145, 147] width 227 height 26
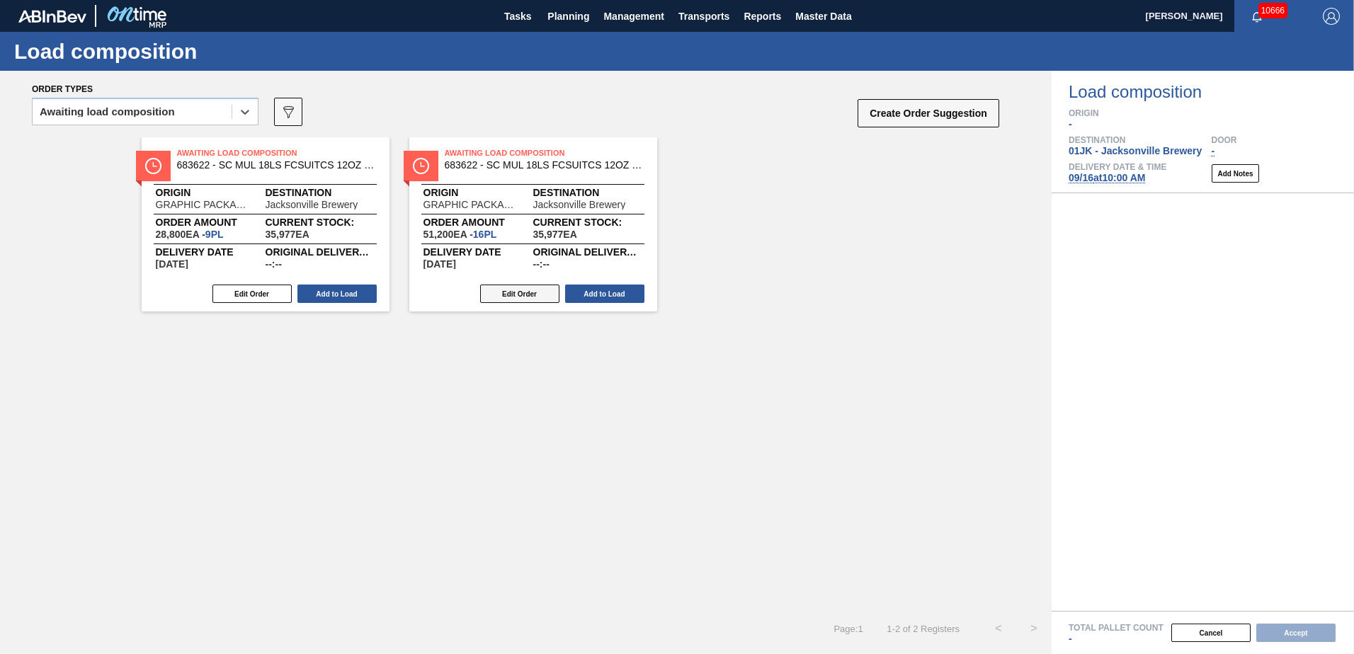
click at [501, 291] on button "Edit Order" at bounding box center [519, 294] width 79 height 18
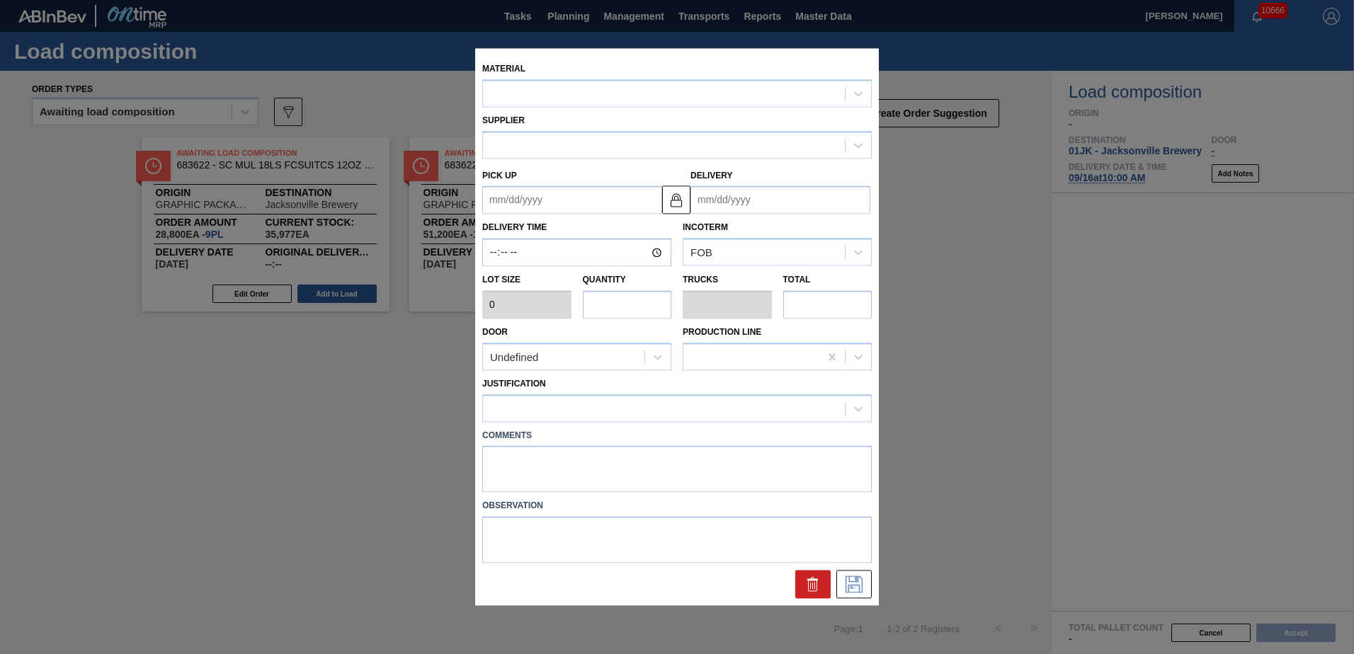
type input "3,200"
type input "16"
type input "0.615"
type input "51,200"
type up "[DATE]"
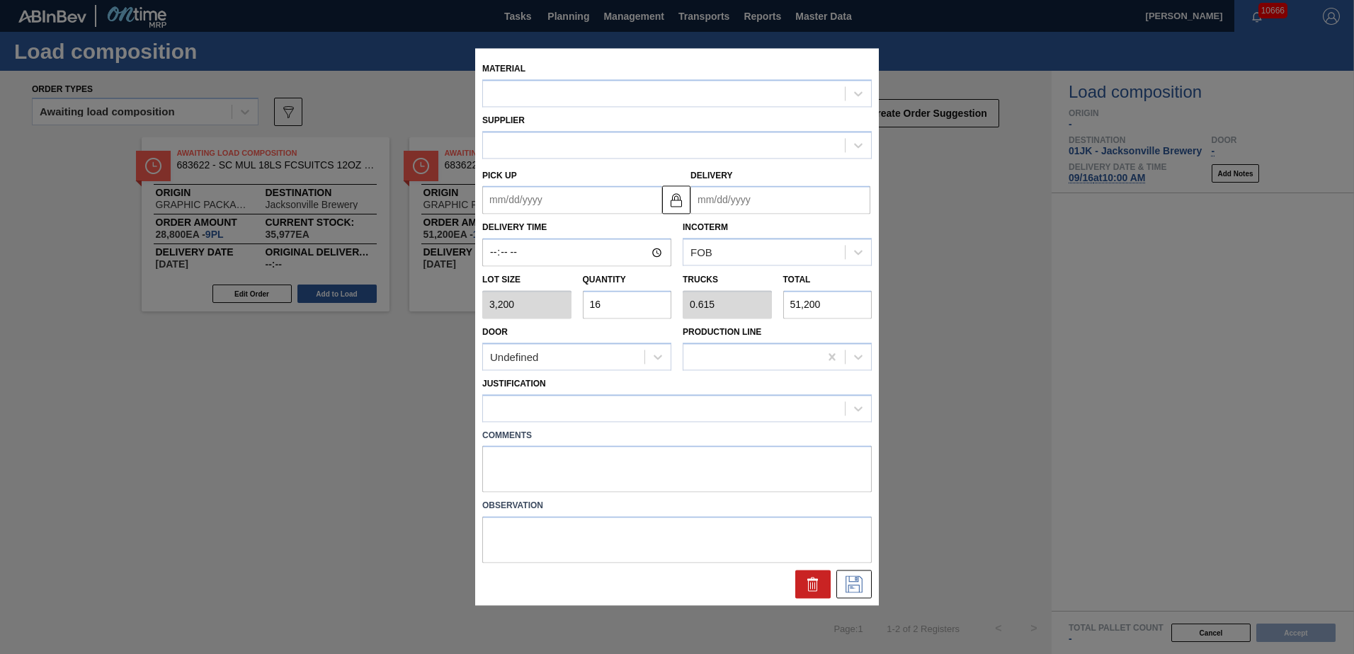
type input "[DATE]"
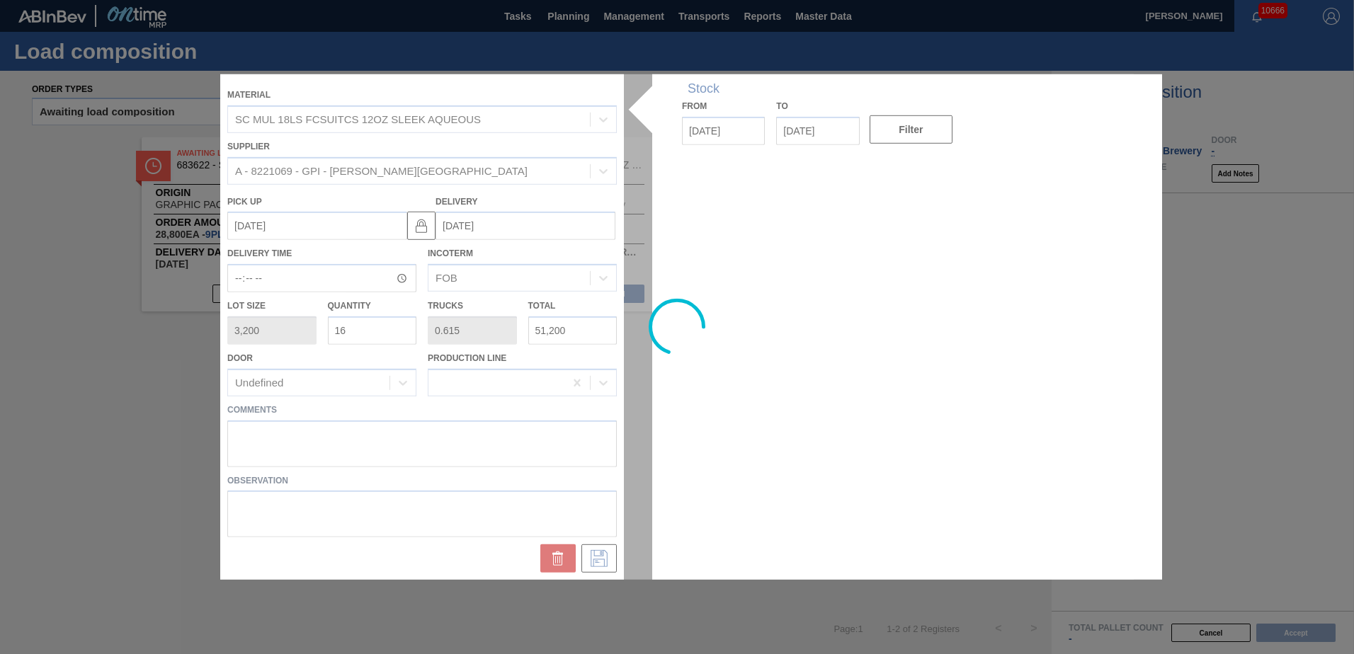
click at [391, 320] on div at bounding box center [677, 327] width 914 height 506
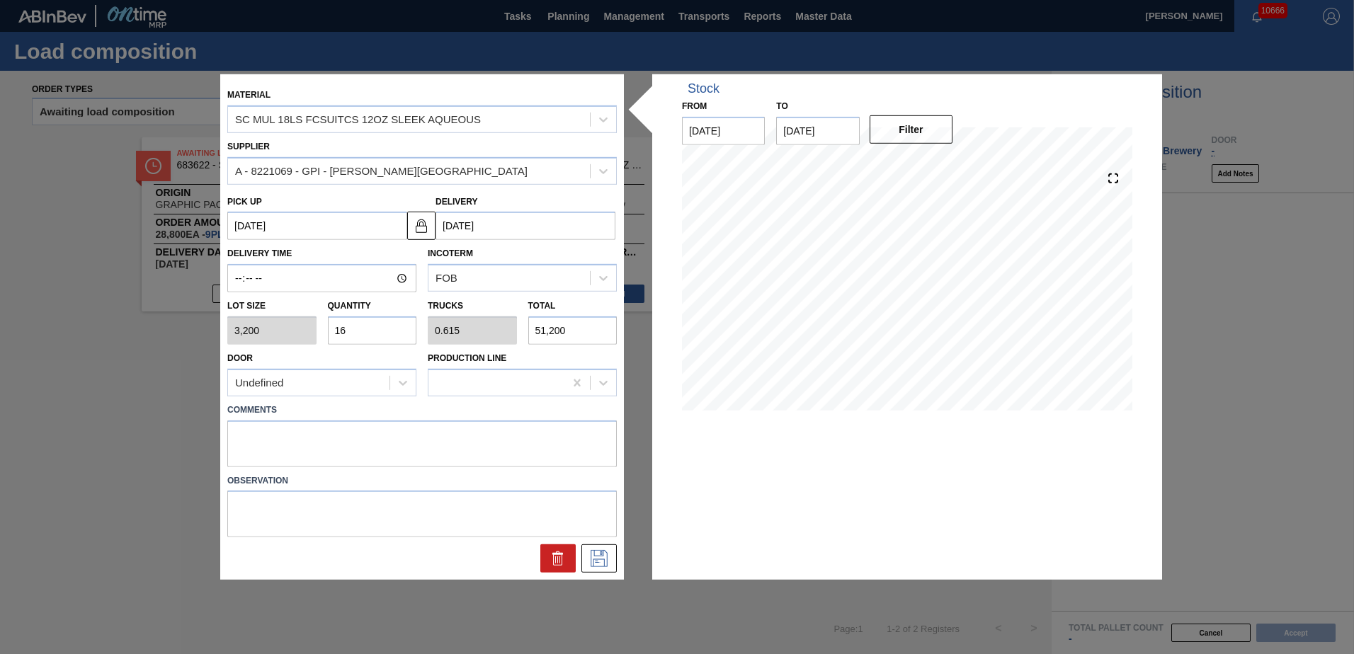
click at [385, 332] on input "16" at bounding box center [372, 331] width 89 height 28
type input "1"
type input "0.038"
type input "3,200"
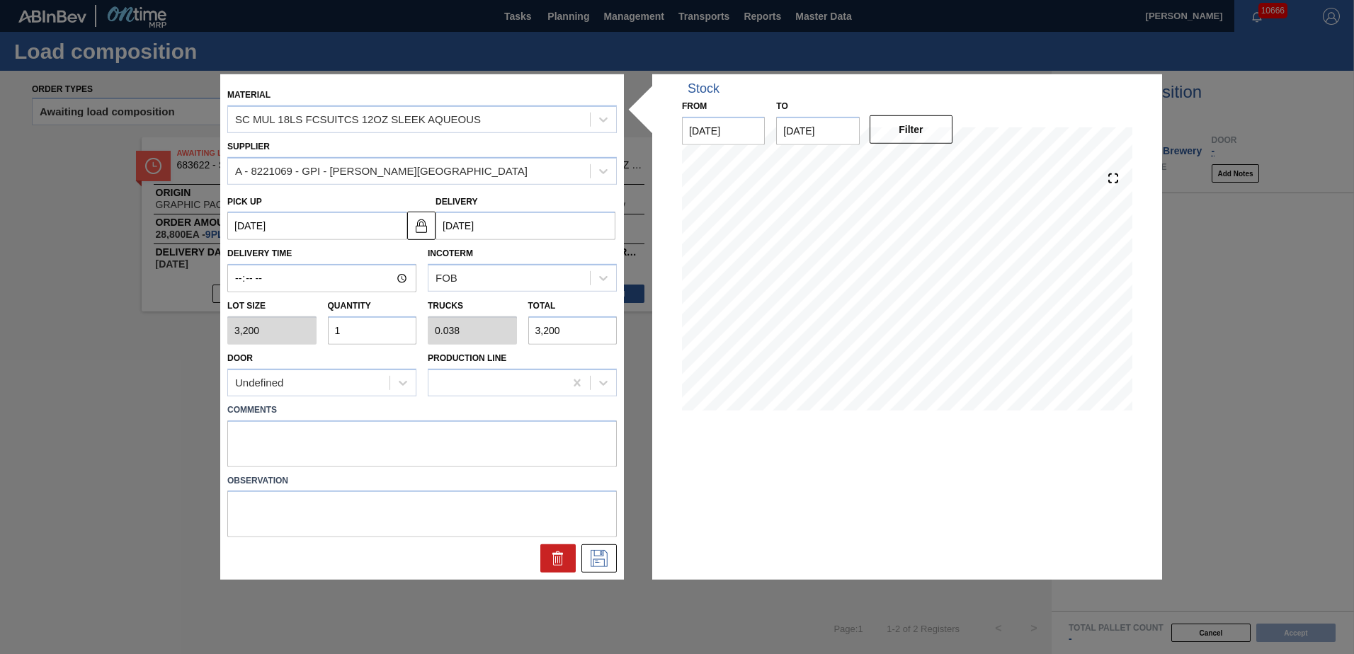
type input "17"
type input "0.654"
type input "54,400"
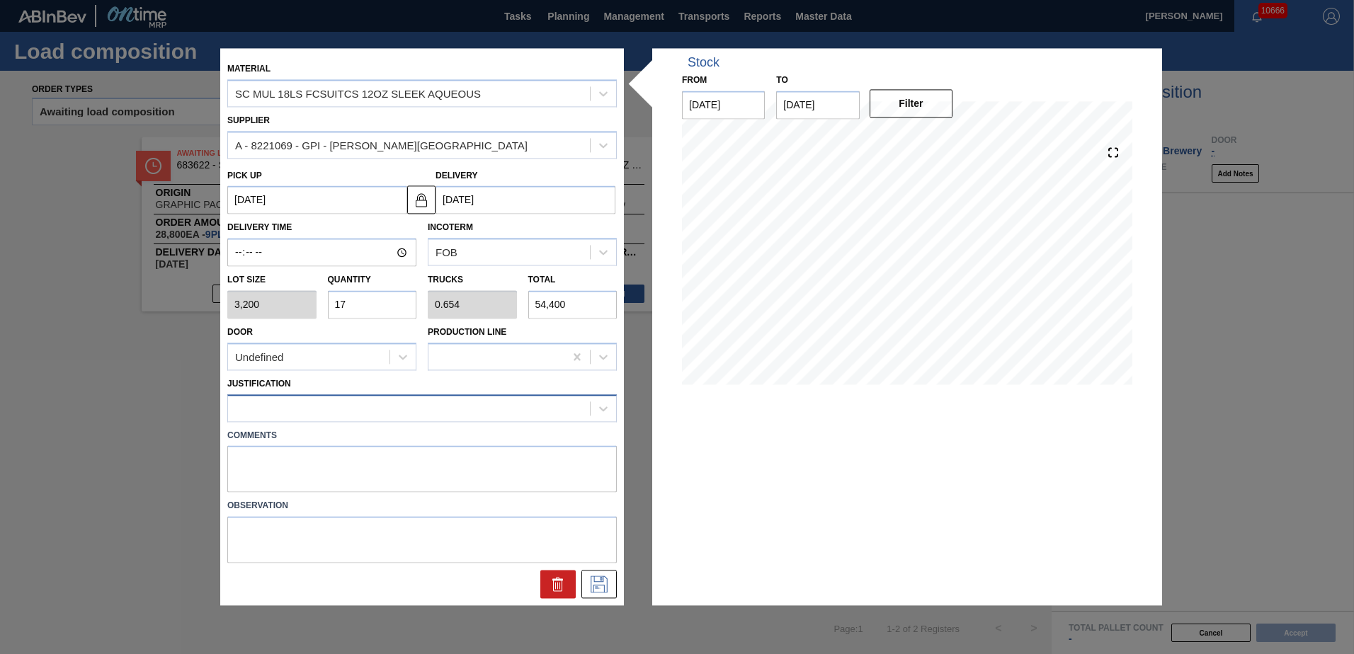
type input "17"
click at [335, 421] on div at bounding box center [422, 409] width 390 height 28
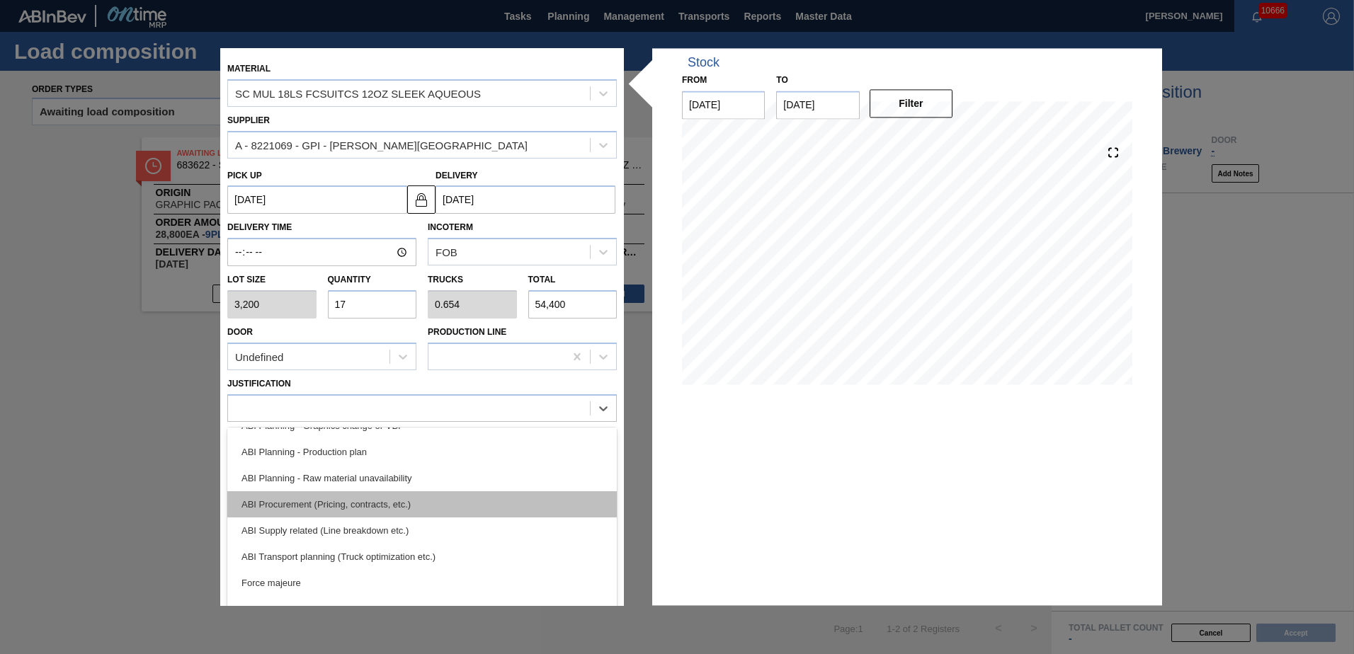
scroll to position [142, 0]
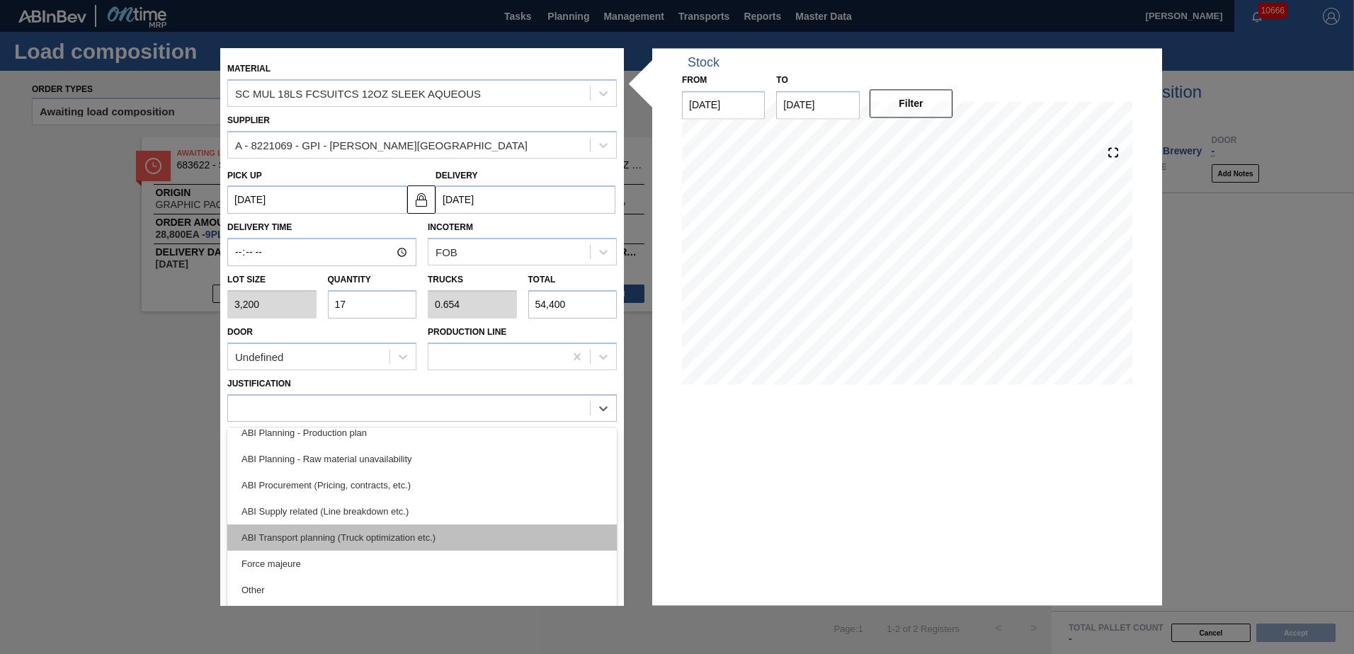
click at [368, 542] on div "ABI Transport planning (Truck optimization etc.)" at bounding box center [422, 538] width 390 height 26
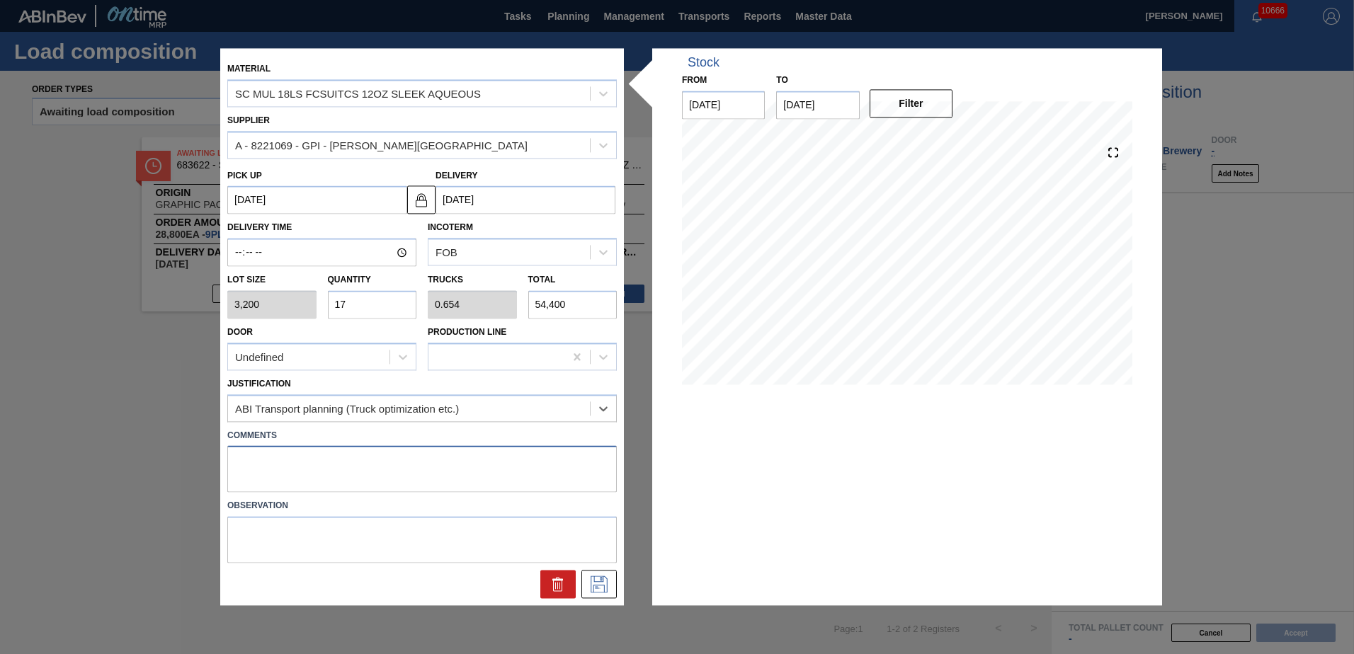
click at [348, 467] on textarea at bounding box center [422, 469] width 390 height 47
type textarea "DROP"
click at [604, 583] on icon at bounding box center [599, 585] width 23 height 17
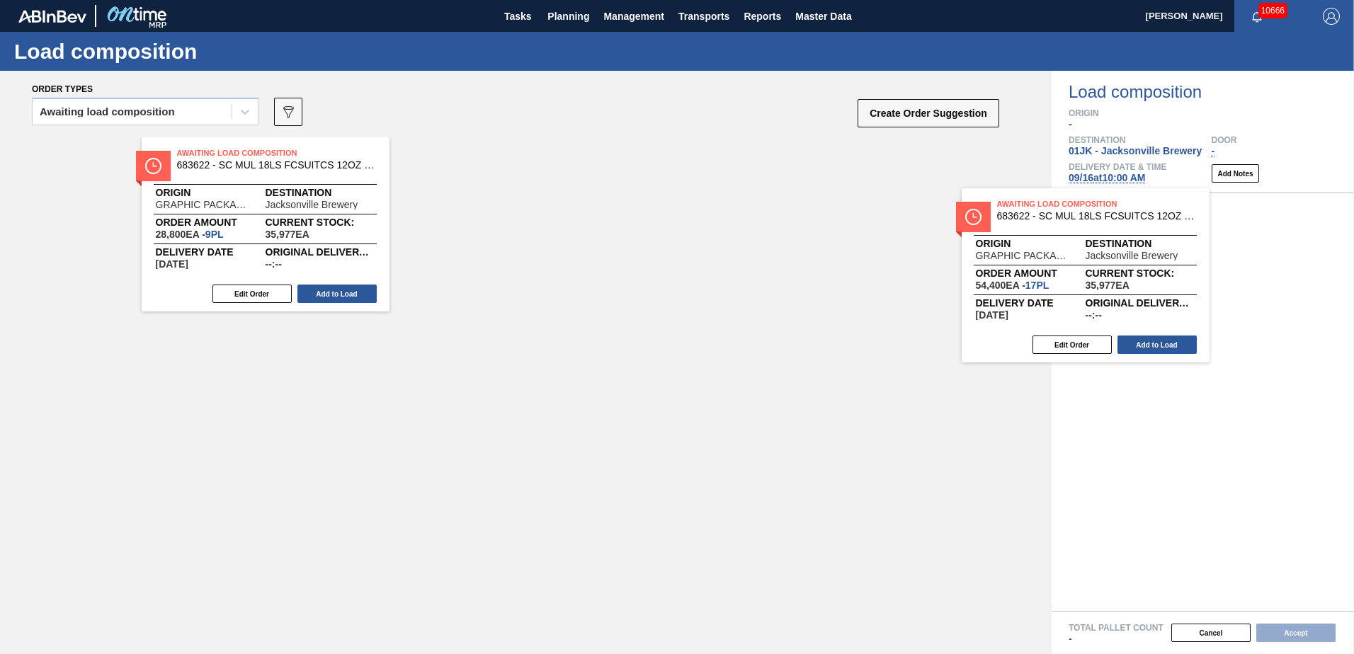
drag, startPoint x: 510, startPoint y: 191, endPoint x: 1086, endPoint y: 243, distance: 578.9
click at [1086, 243] on div "Order types Awaiting load composition 089F7B8B-B2A5-4AFE-B5C0-19BA573D28AC Crea…" at bounding box center [677, 363] width 1354 height 584
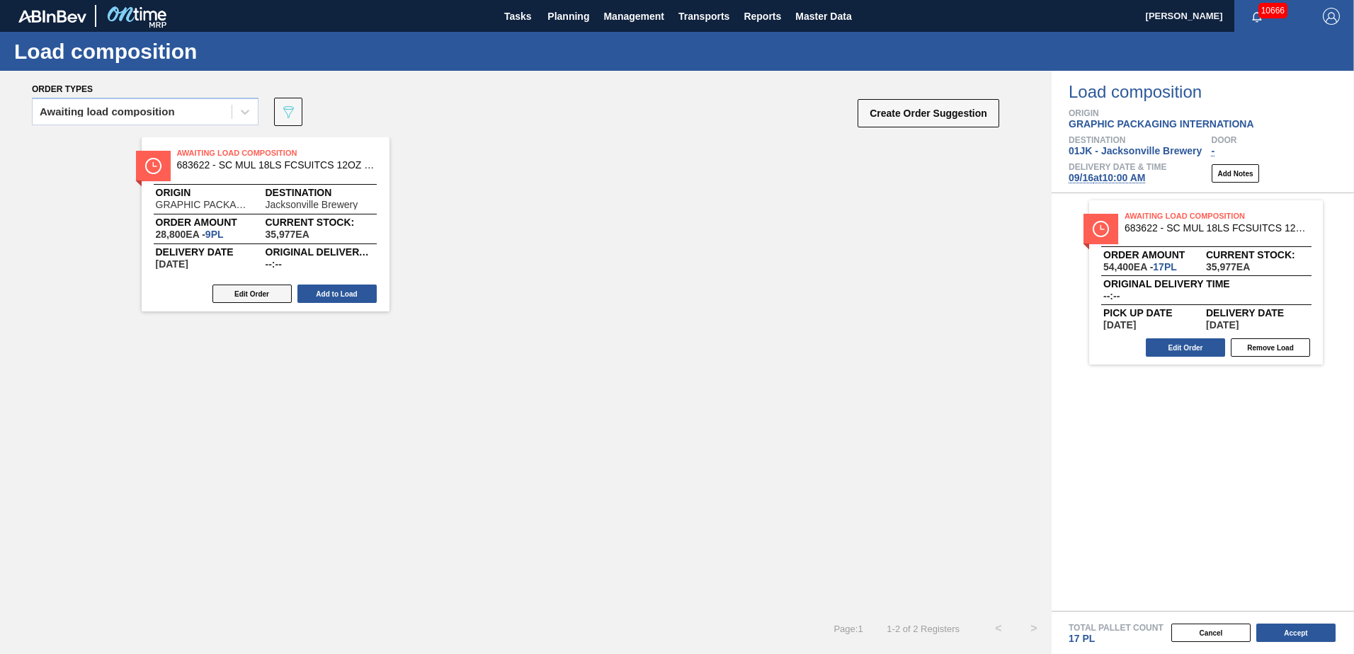
click at [260, 293] on button "Edit Order" at bounding box center [251, 294] width 79 height 18
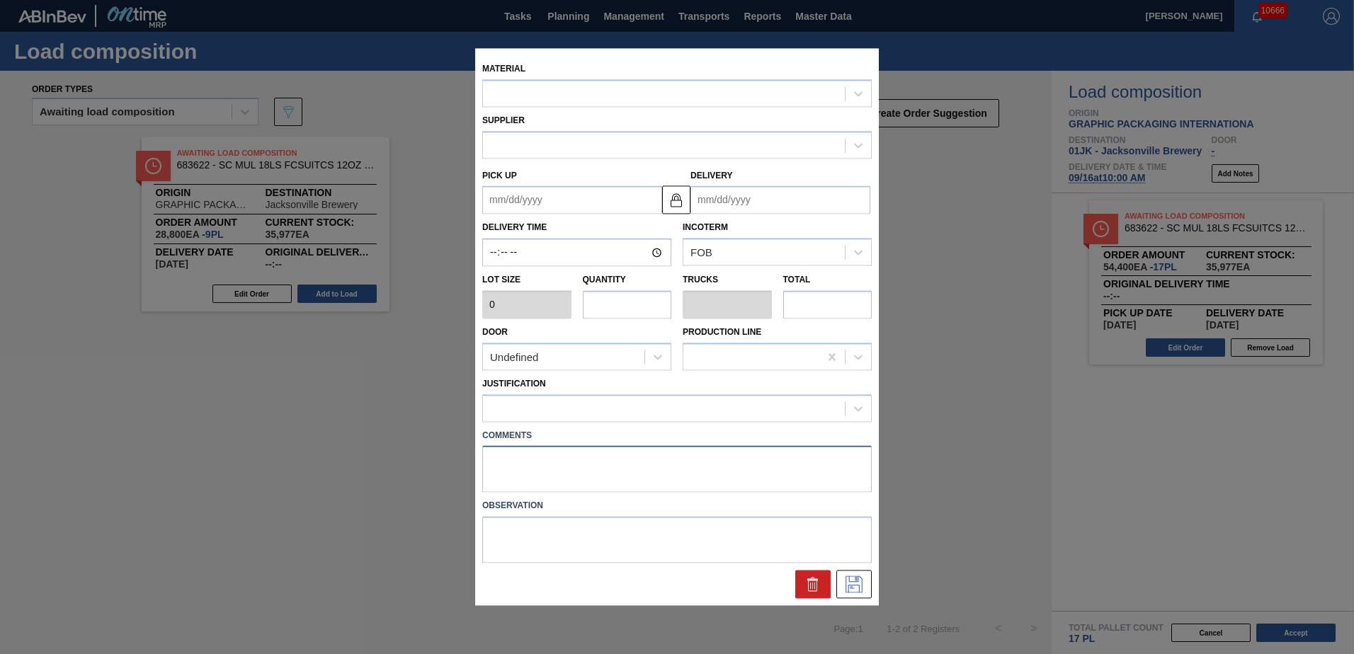
click at [509, 450] on textarea at bounding box center [677, 469] width 390 height 47
type textarea "D"
type input "3,200"
type input "9"
type input "0.346"
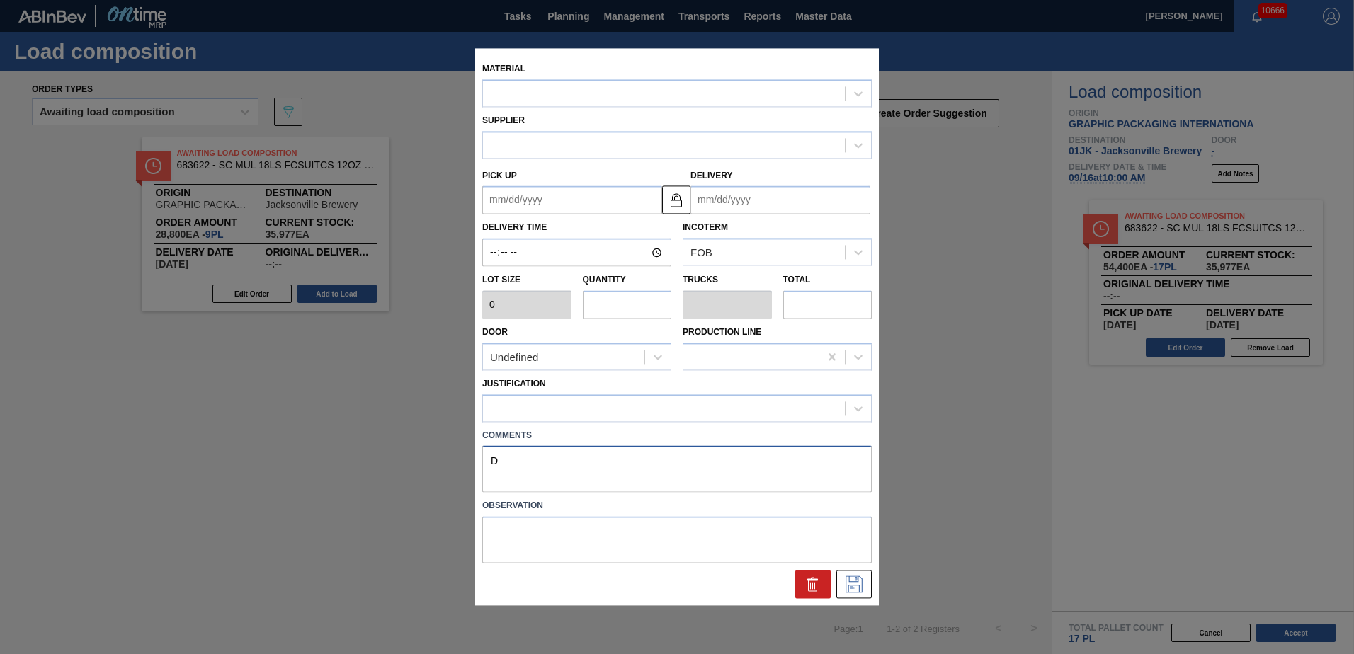
type input "28,800"
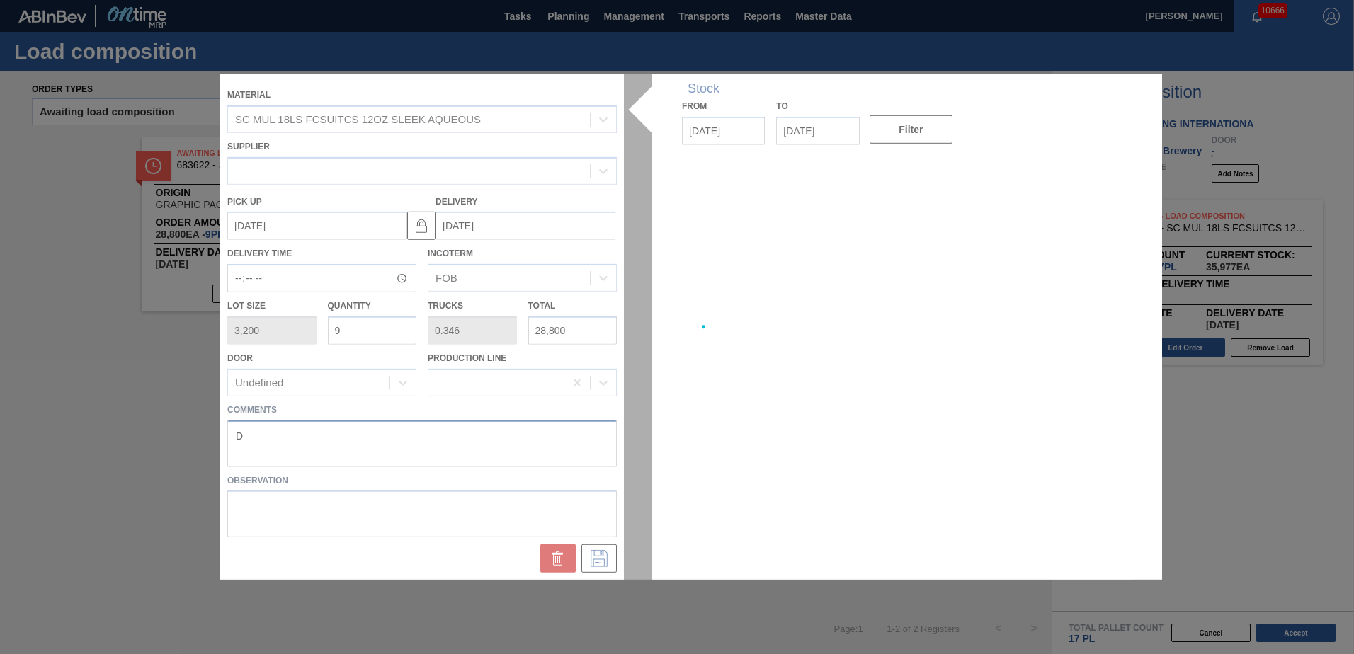
type up "[DATE]"
type input "[DATE]"
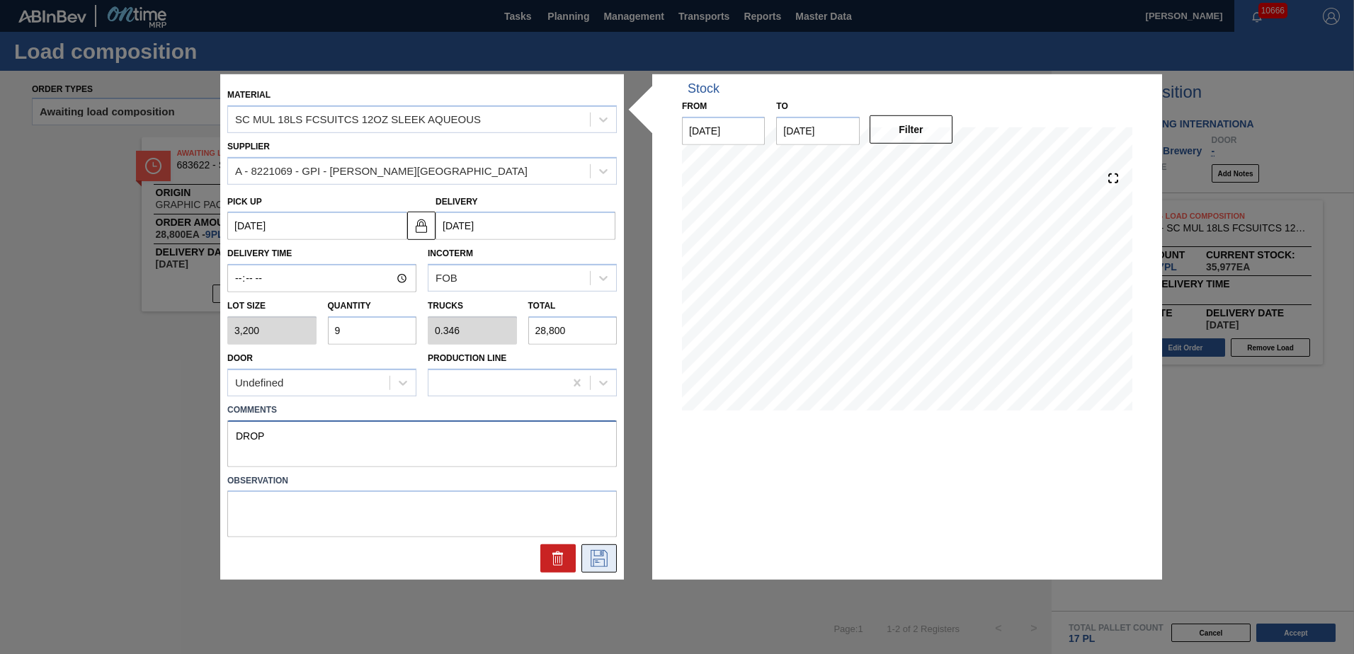
type textarea "DROP"
click at [596, 555] on icon at bounding box center [599, 558] width 23 height 17
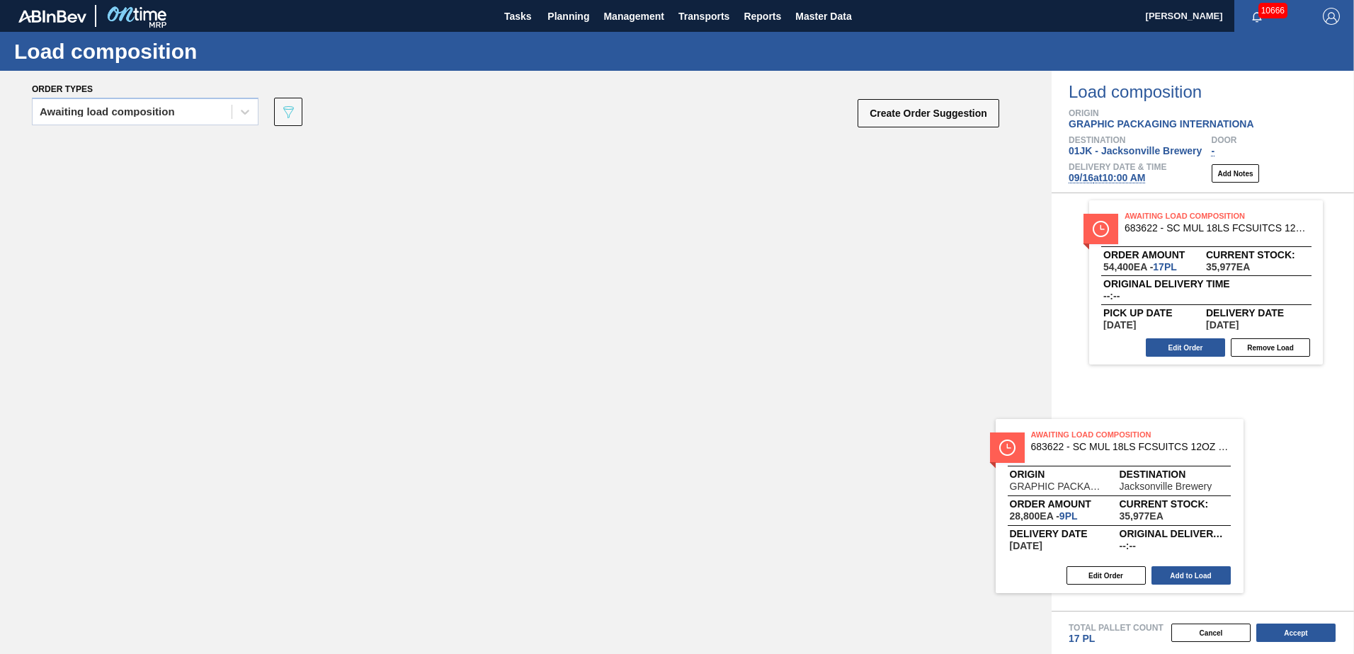
drag, startPoint x: 245, startPoint y: 196, endPoint x: 1108, endPoint y: 473, distance: 906.7
click at [1108, 473] on div "Order types Awaiting load composition 089F7B8B-B2A5-4AFE-B5C0-19BA573D28AC Crea…" at bounding box center [677, 363] width 1354 height 584
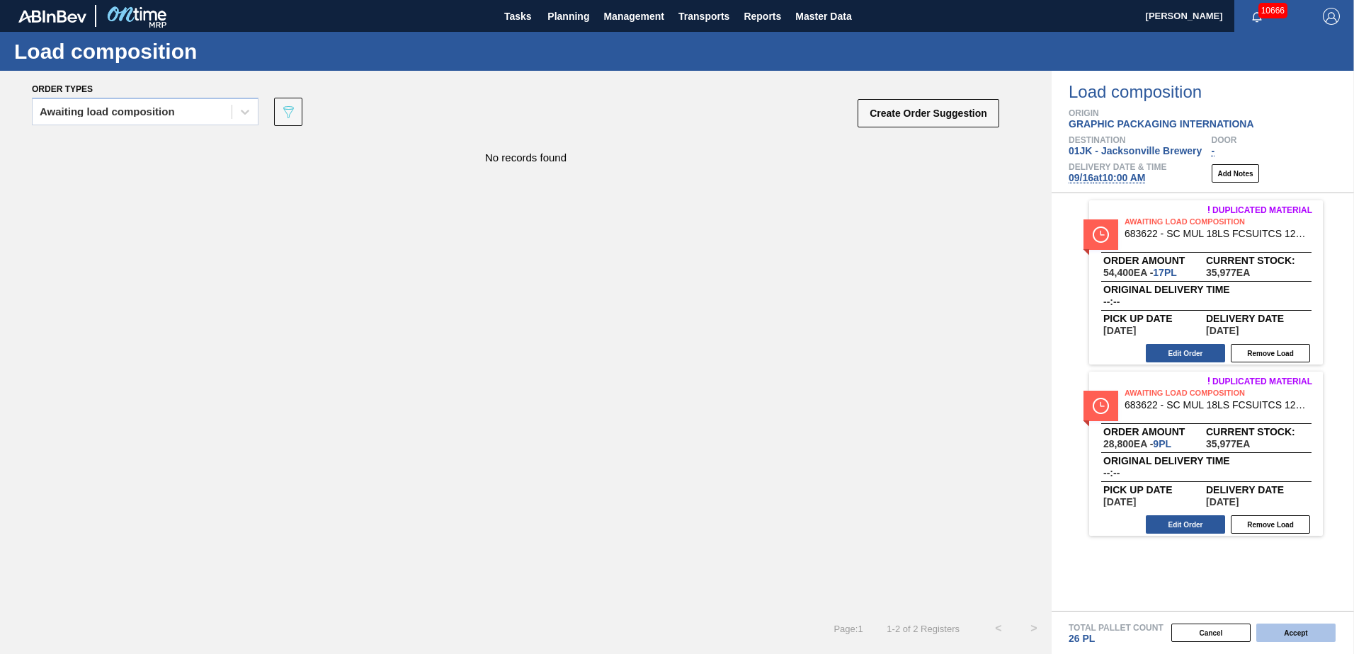
click at [1279, 634] on button "Accept" at bounding box center [1295, 633] width 79 height 18
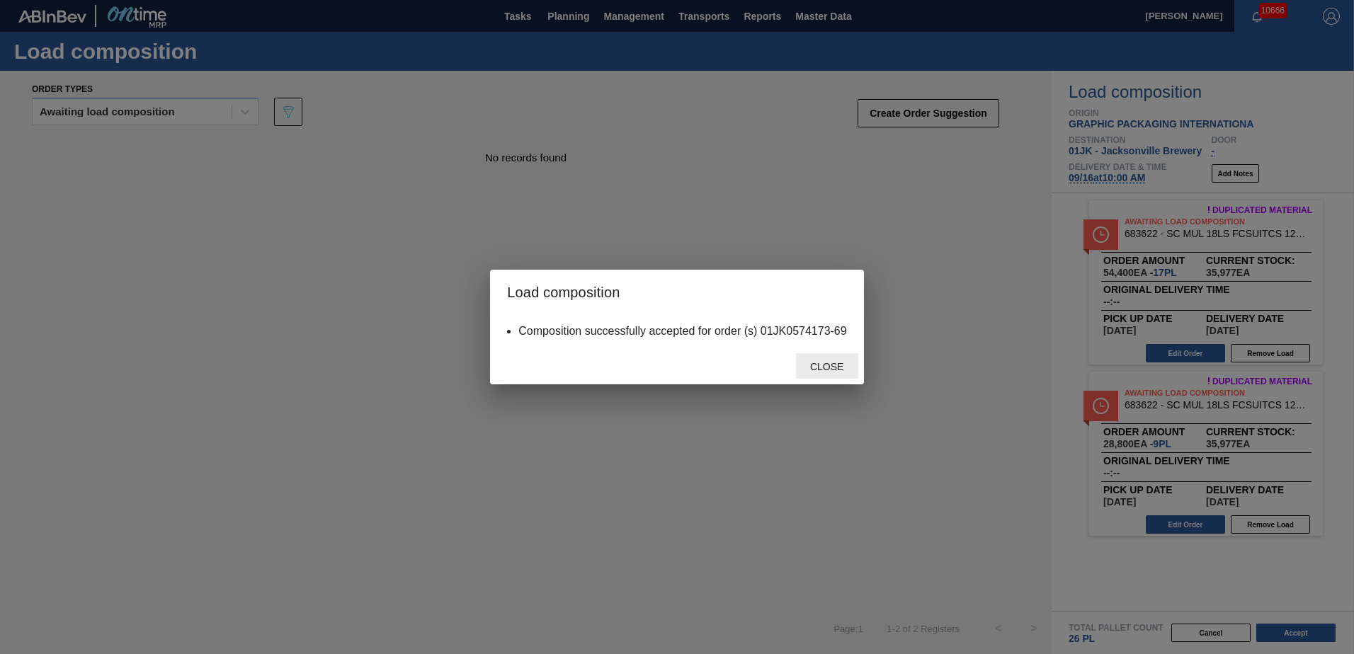
click at [828, 370] on span "Close" at bounding box center [827, 366] width 56 height 11
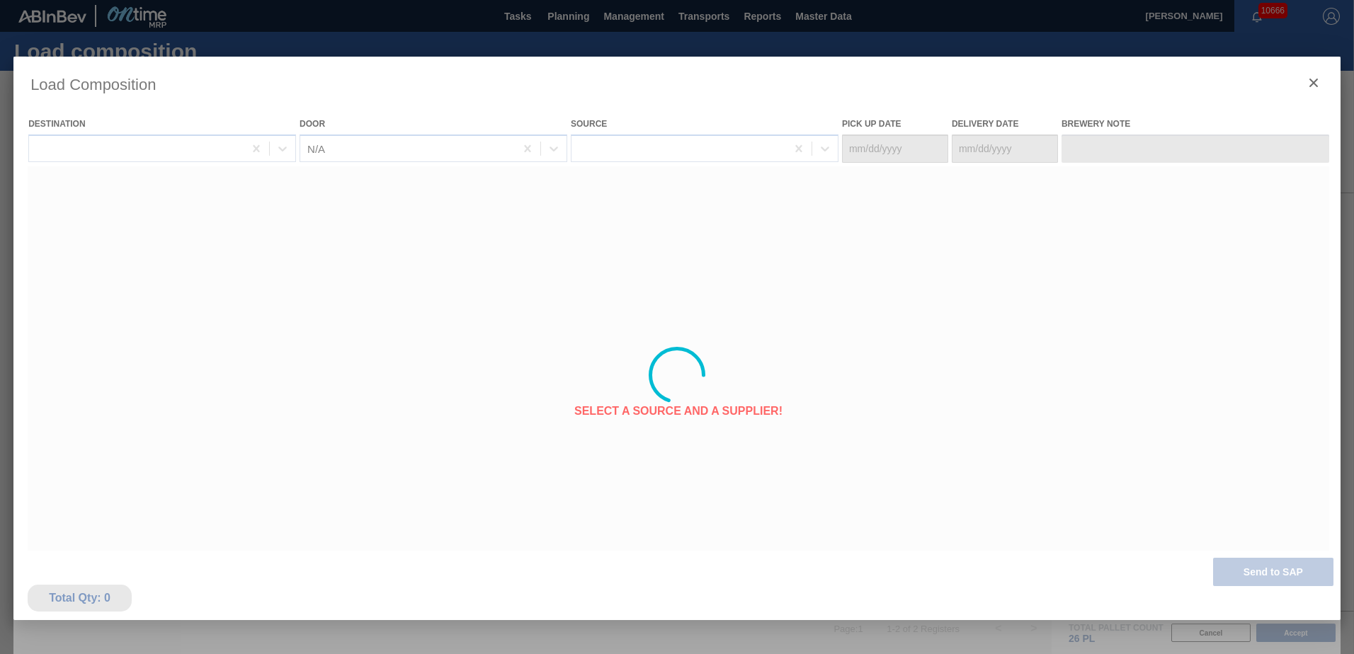
type Date "[DATE]"
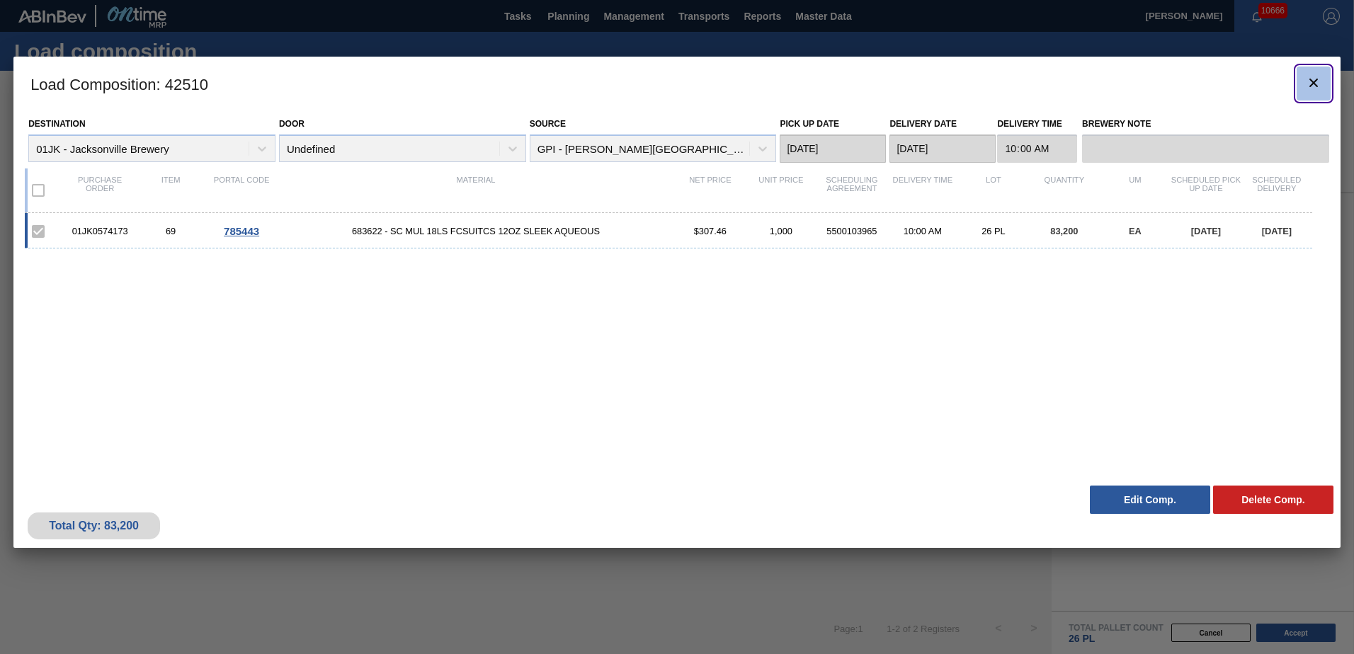
click at [1313, 79] on icon "botão de ícone" at bounding box center [1313, 82] width 17 height 17
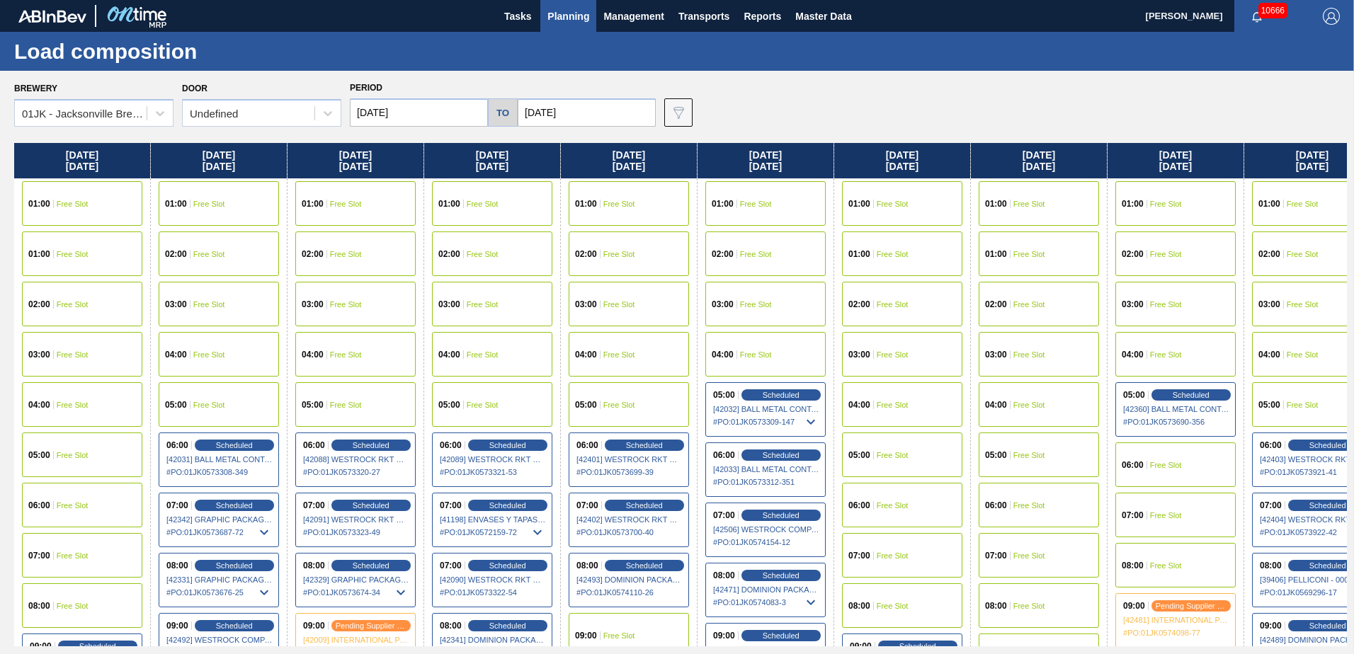
scroll to position [0, 380]
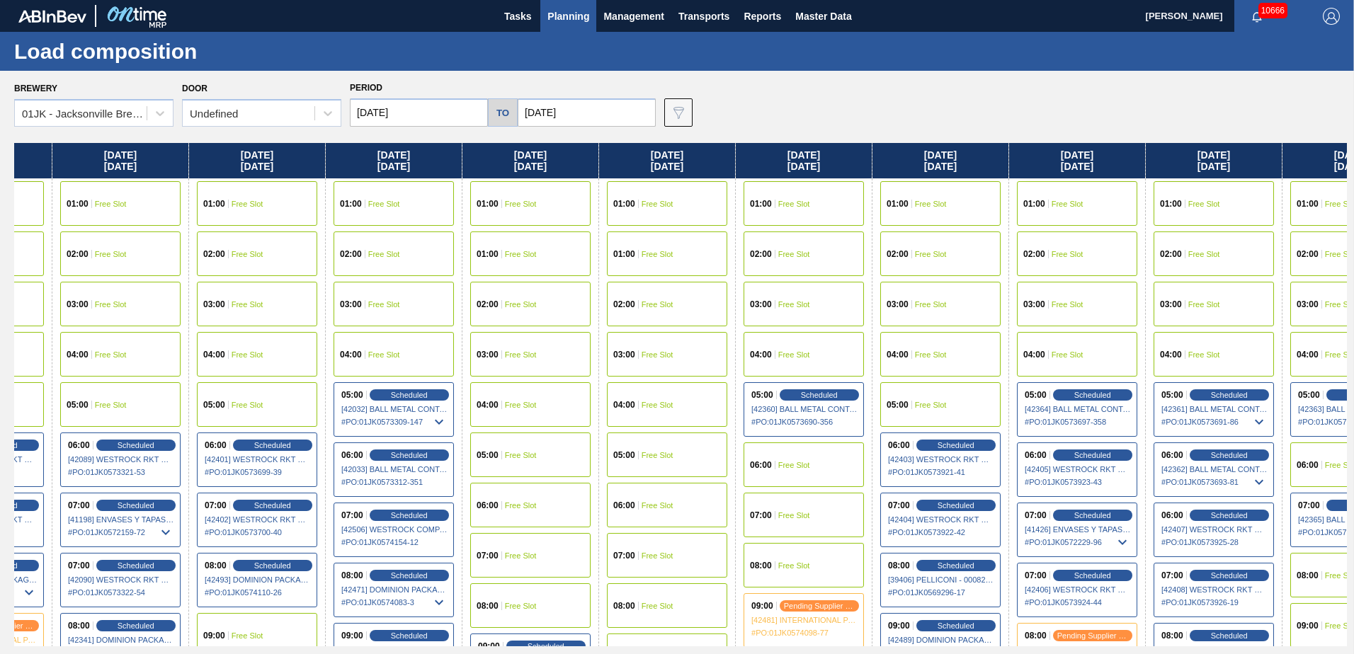
drag, startPoint x: 1006, startPoint y: 283, endPoint x: 618, endPoint y: 269, distance: 388.4
click at [618, 269] on div "Sunday 09/07/2025 01:00 Free Slot 01:00 Free Slot 02:00 Free Slot 03:00 Free Sl…" at bounding box center [680, 395] width 1333 height 504
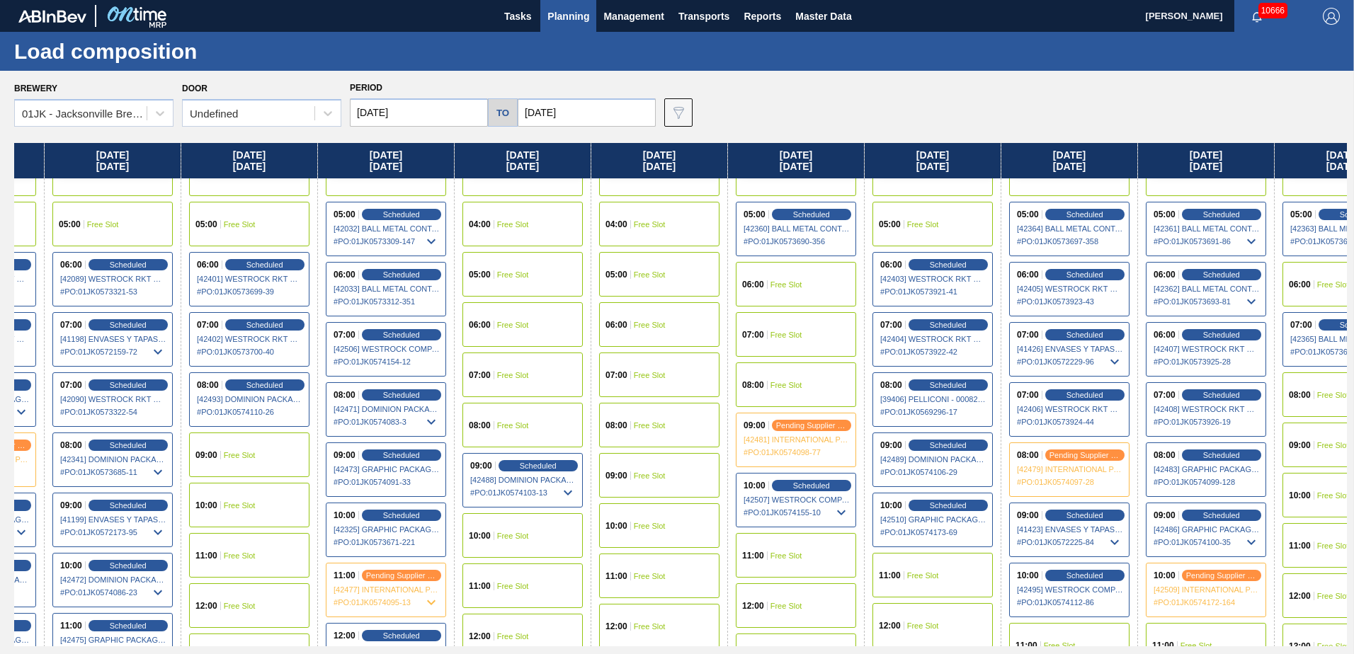
scroll to position [212, 380]
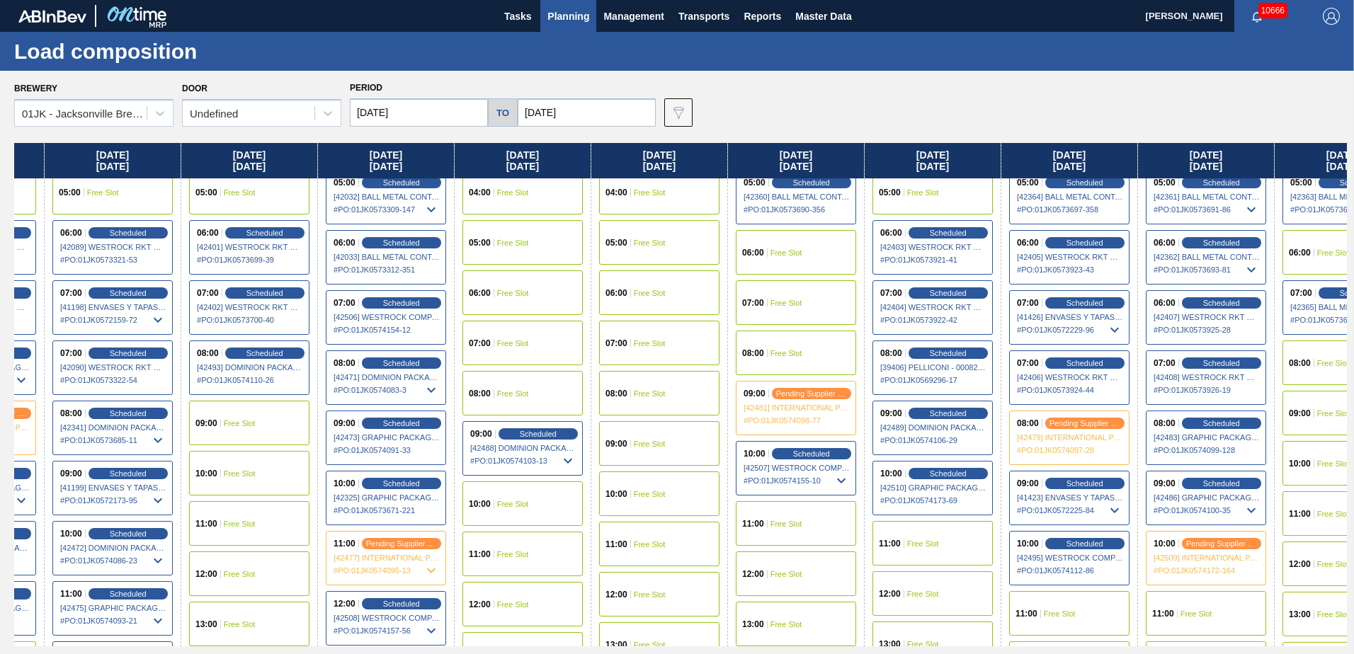
click at [797, 356] on span "Free Slot" at bounding box center [787, 353] width 32 height 8
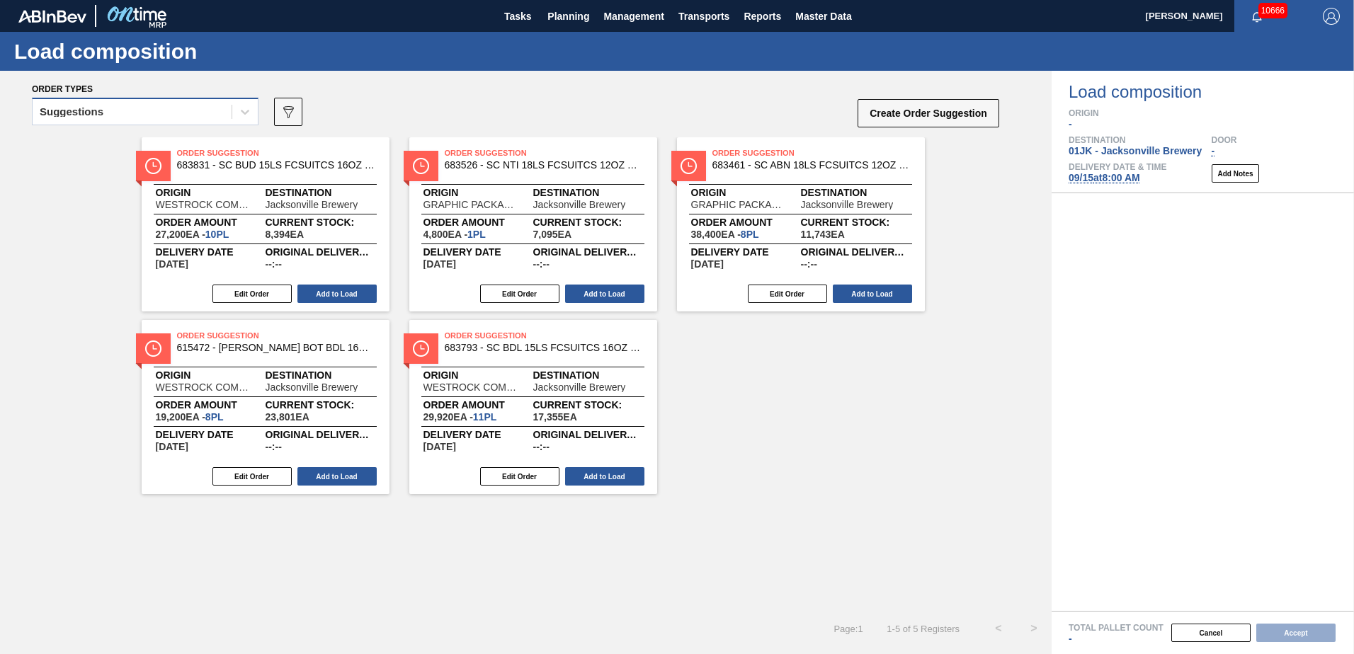
click at [195, 107] on div "Suggestions" at bounding box center [132, 112] width 199 height 21
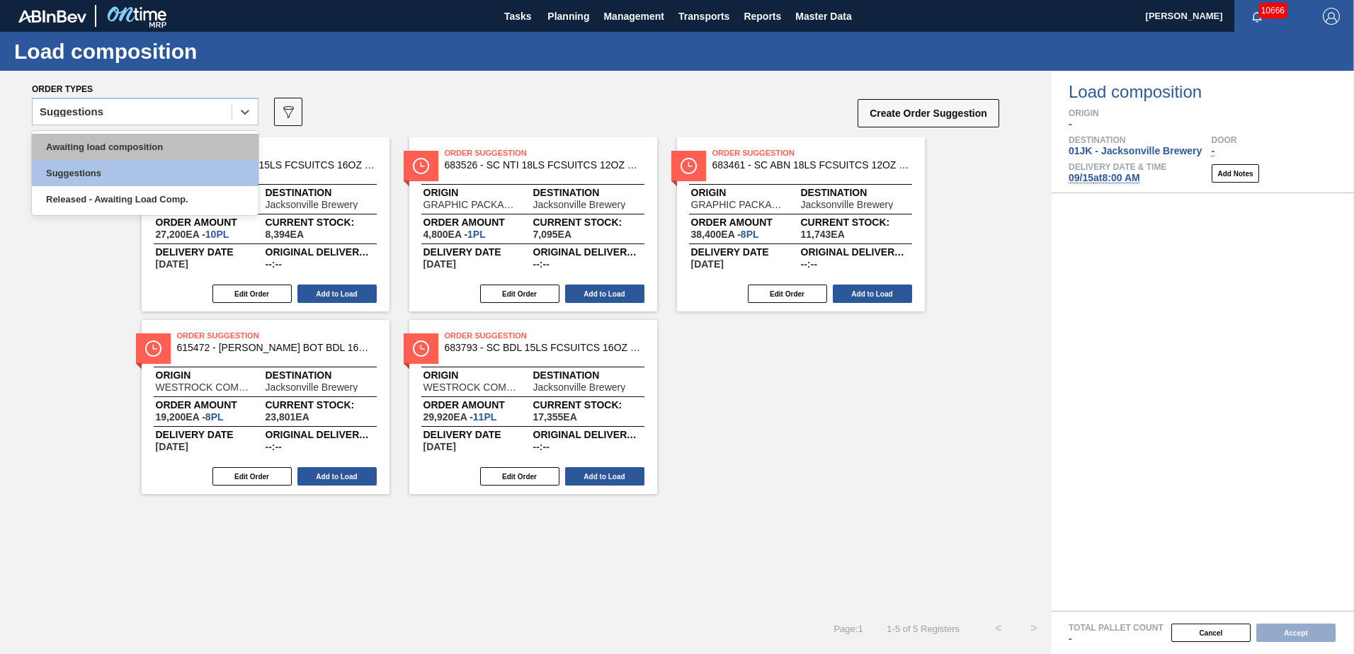
click at [172, 149] on div "Awaiting load composition" at bounding box center [145, 147] width 227 height 26
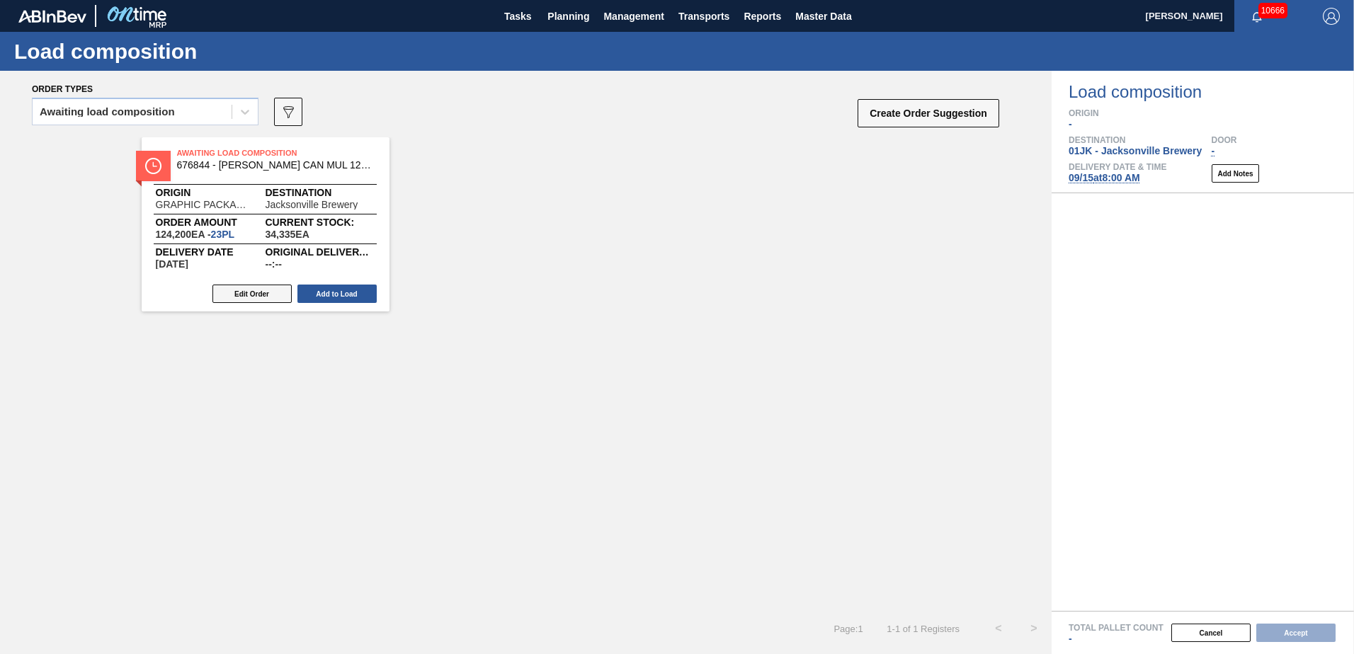
click at [272, 299] on button "Edit Order" at bounding box center [251, 294] width 79 height 18
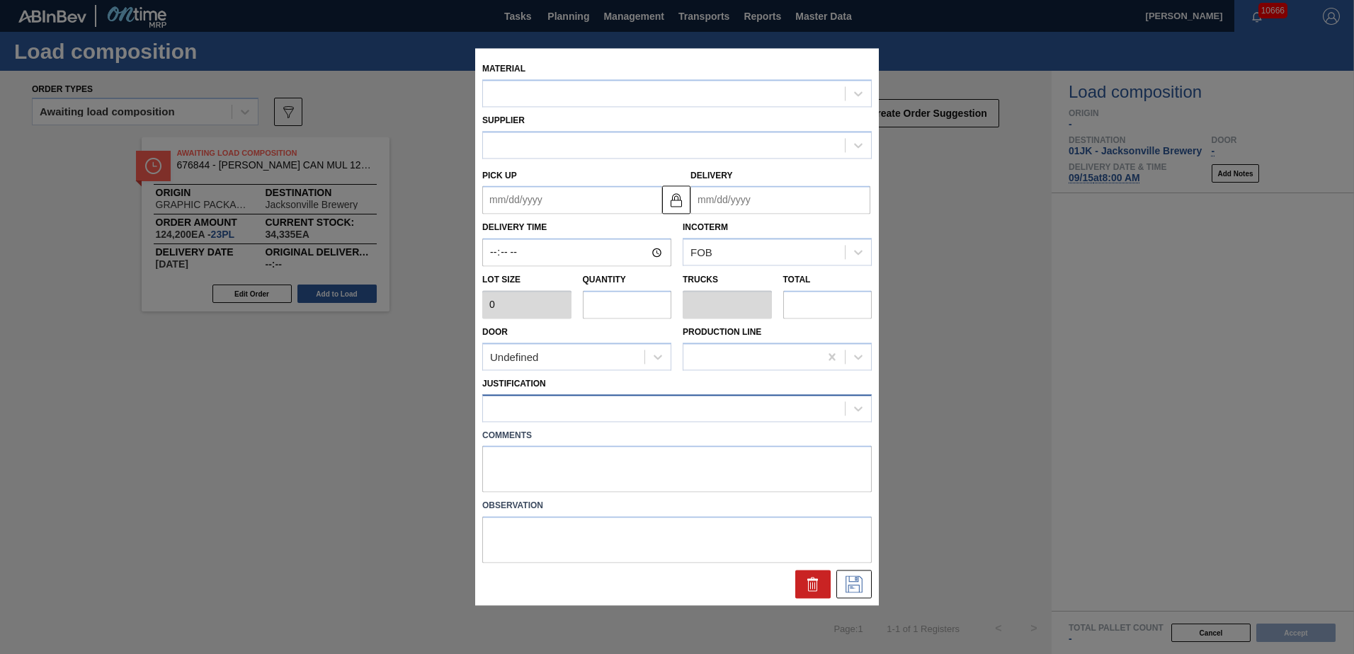
click at [541, 406] on div at bounding box center [664, 408] width 362 height 21
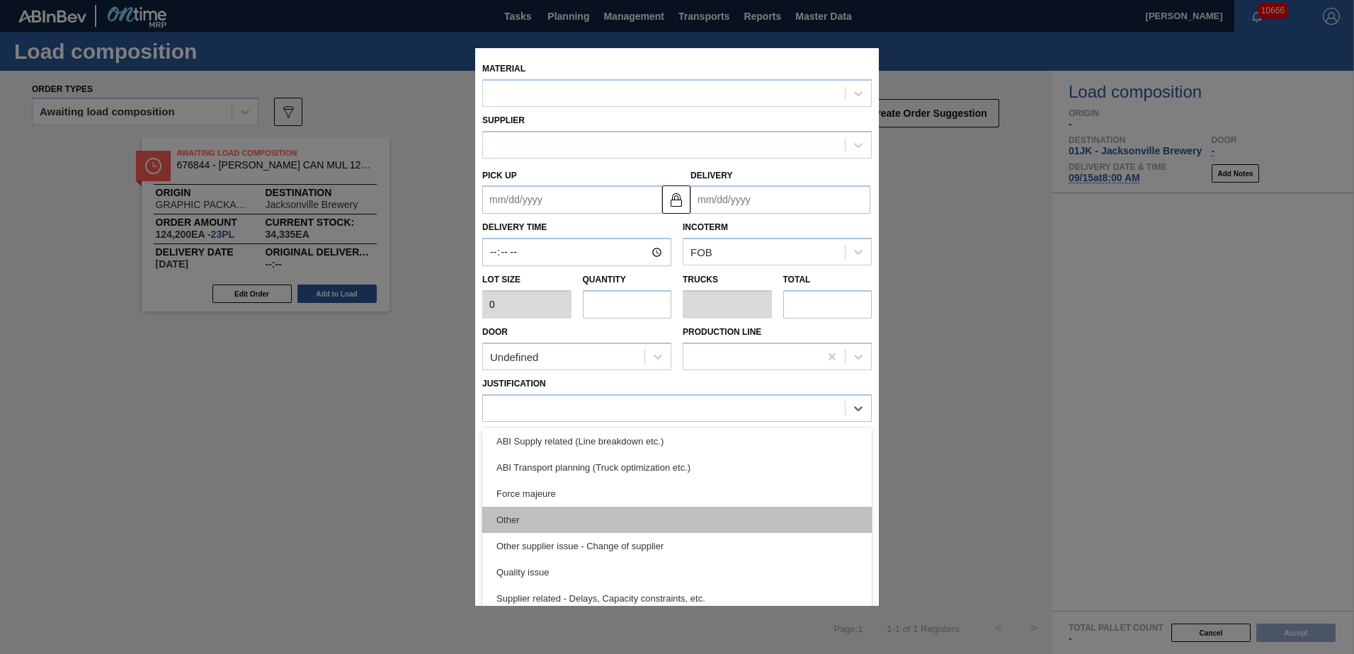
scroll to position [212, 0]
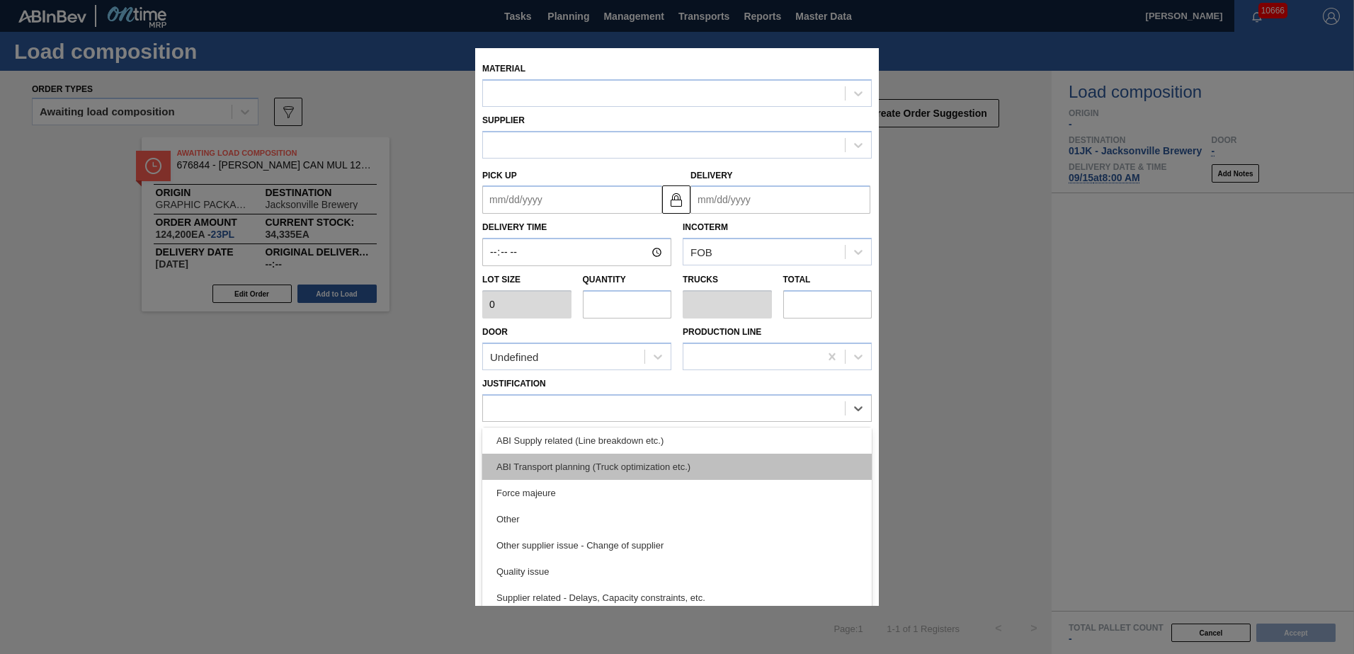
type input "5,400"
type input "23"
type input "0.885"
type input "124,200"
type up "[DATE]"
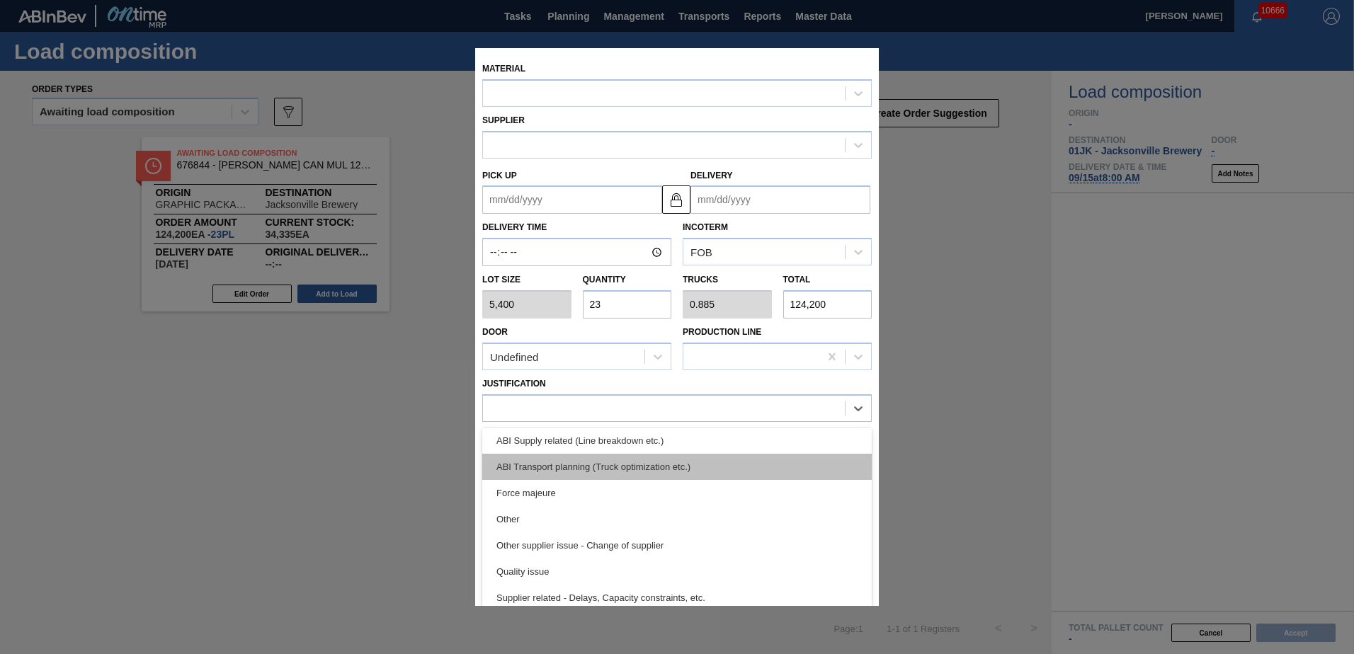
type input "[DATE]"
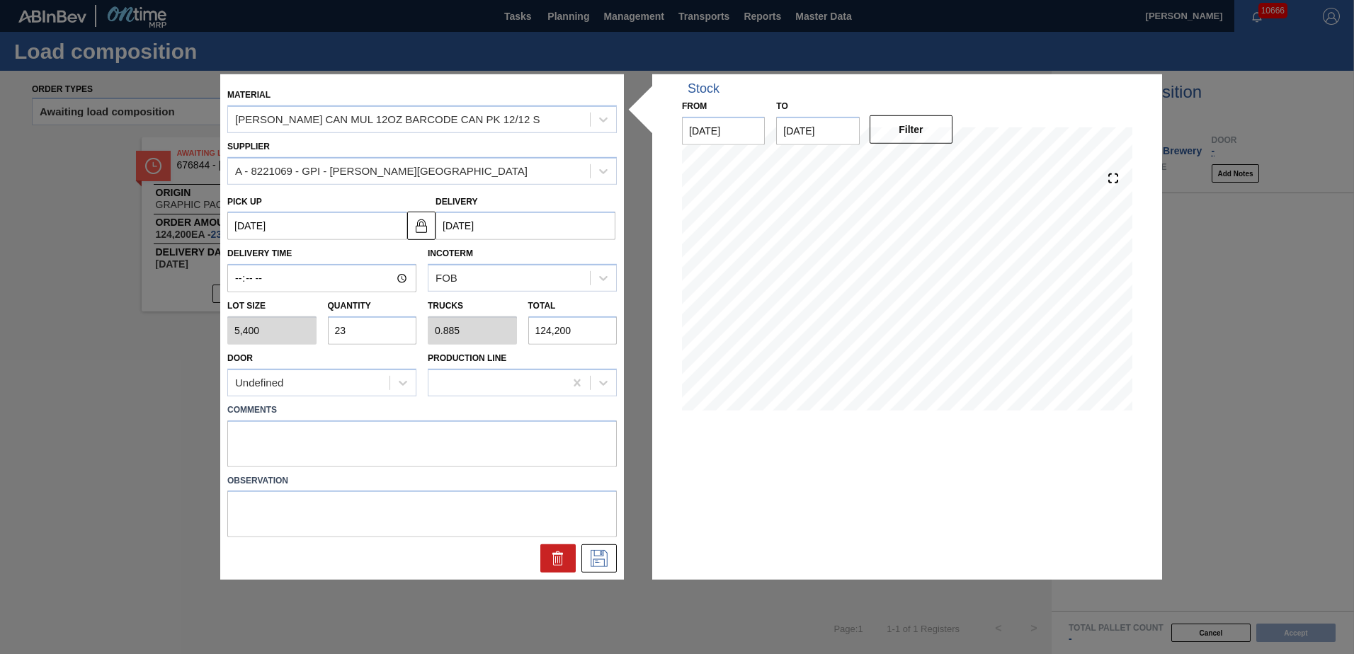
click at [388, 332] on input "23" at bounding box center [372, 331] width 89 height 28
type input "2"
type input "0.077"
type input "10,800"
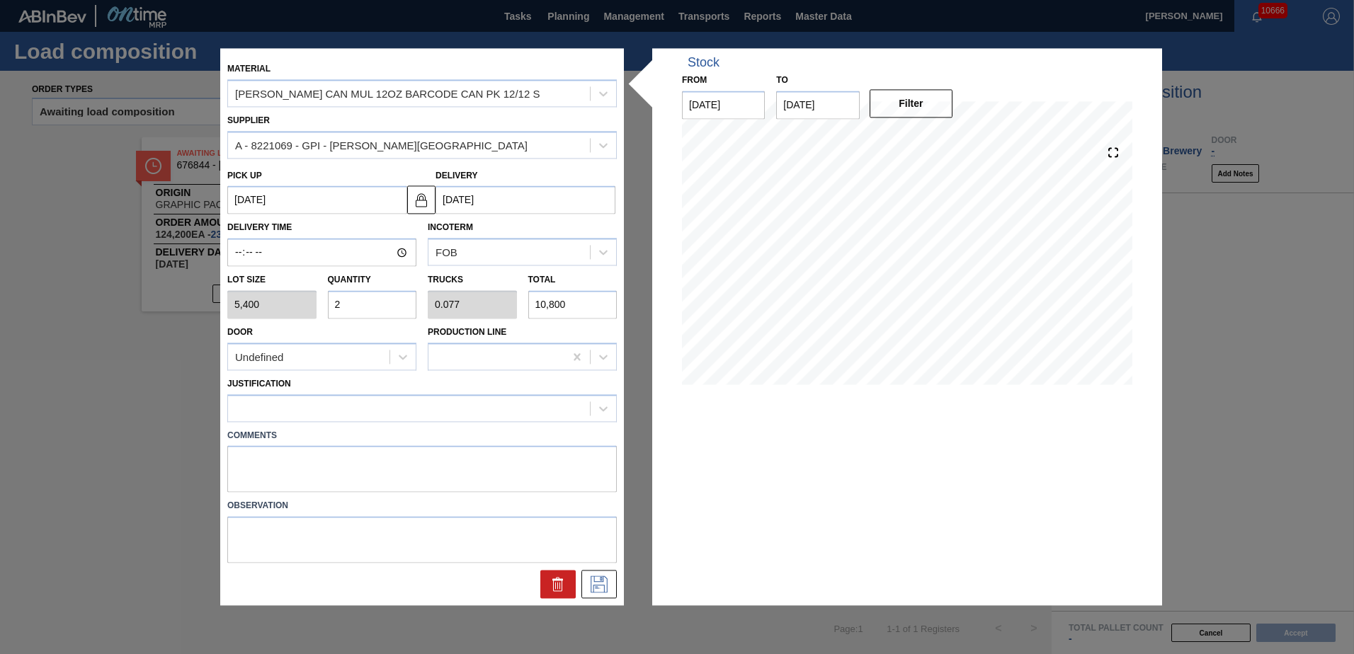
type input "0"
type input "2"
type input "0.077"
type input "10,800"
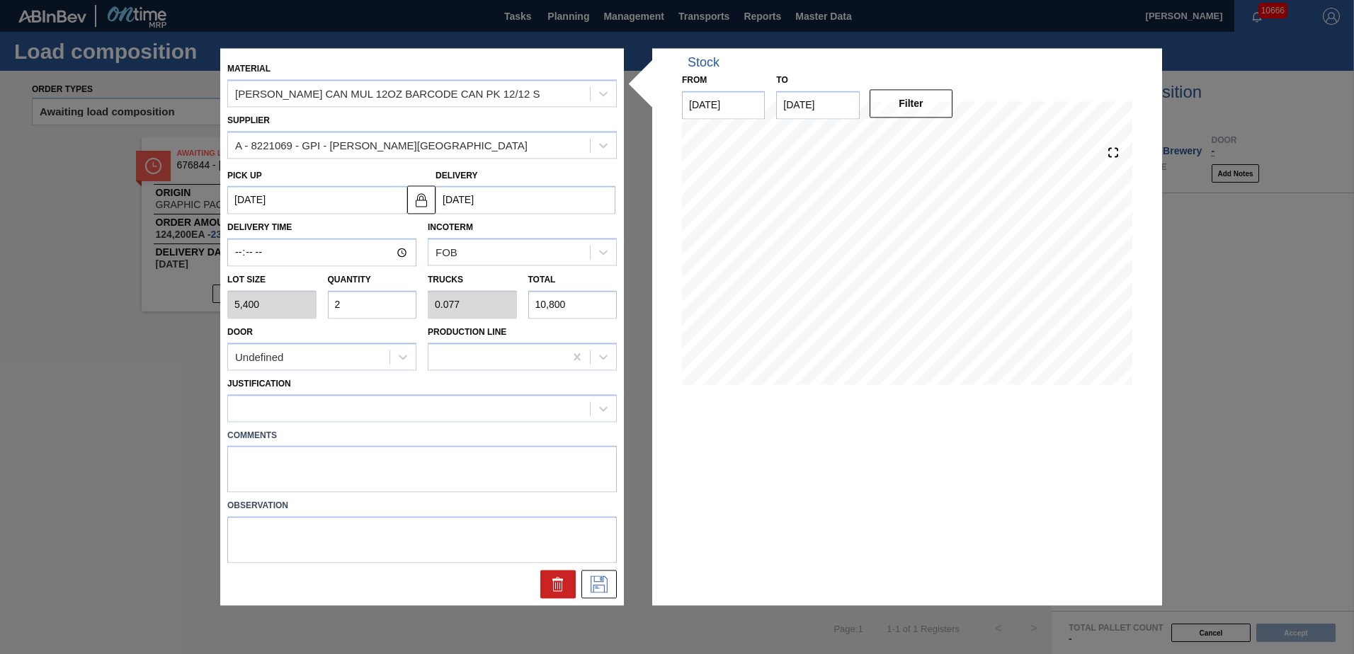
type input "26"
type input "1"
type input "140,400"
type input "26"
click at [372, 411] on div at bounding box center [409, 408] width 362 height 21
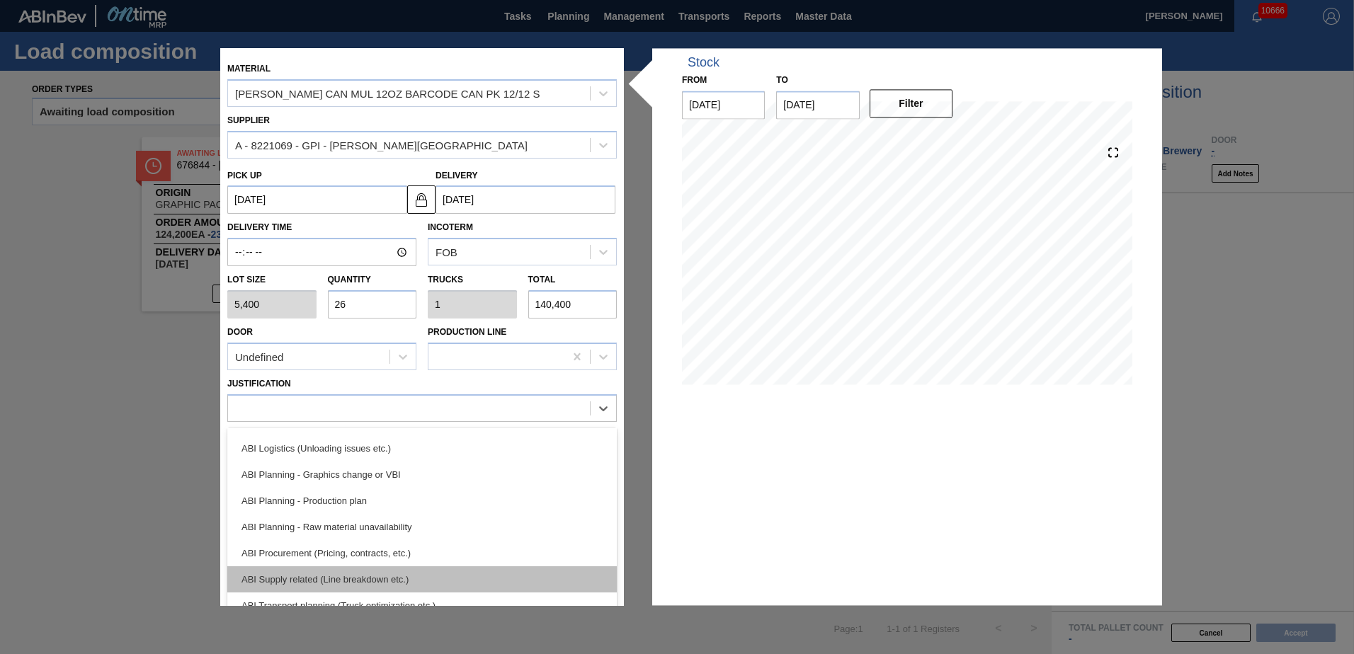
scroll to position [142, 0]
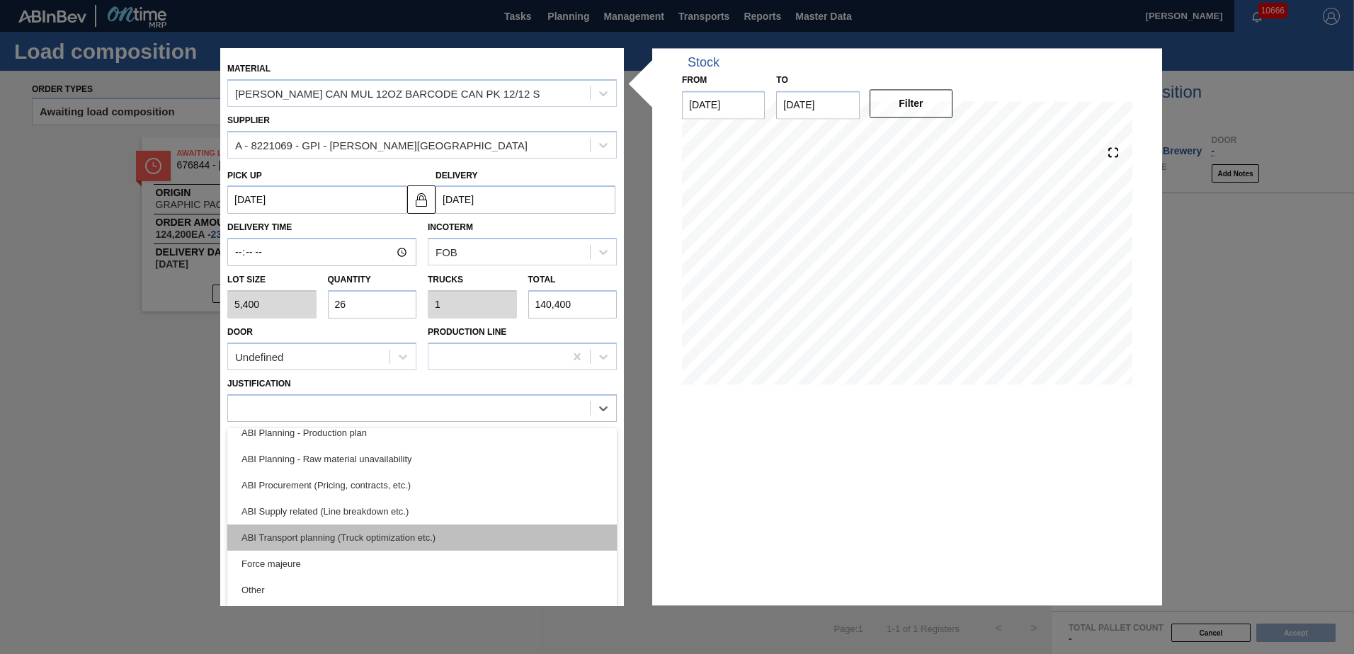
click at [358, 540] on div "ABI Transport planning (Truck optimization etc.)" at bounding box center [422, 538] width 390 height 26
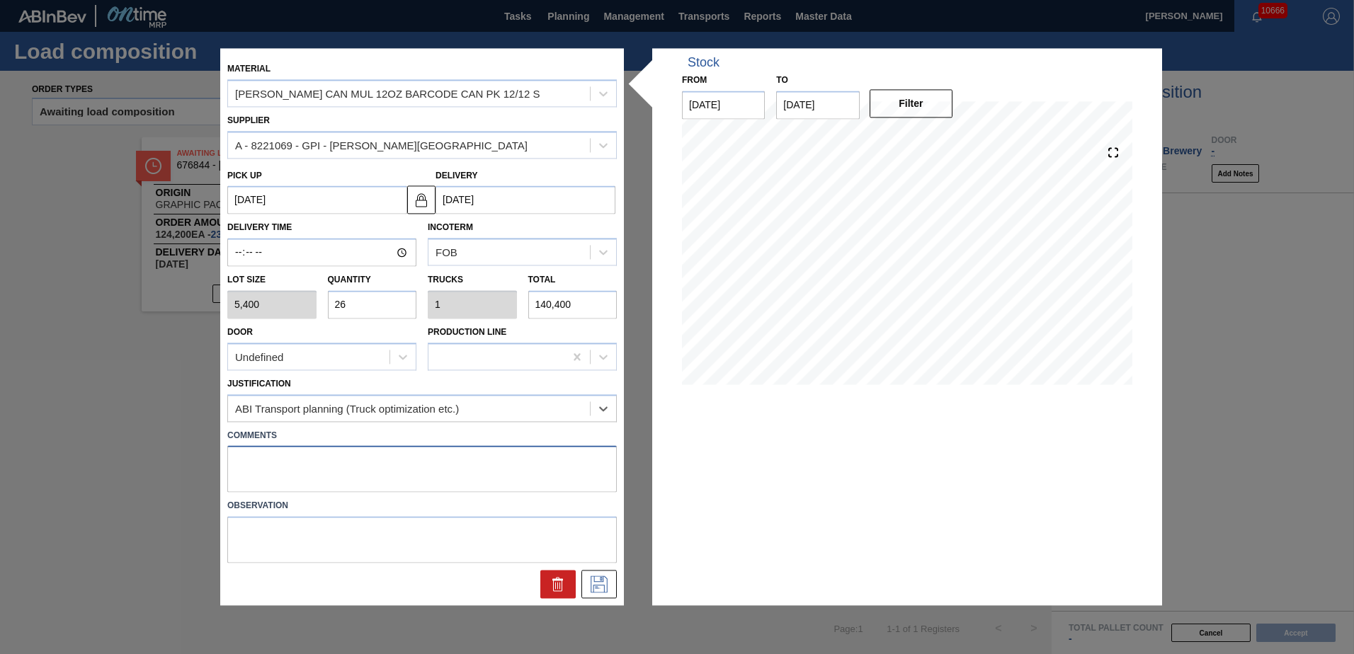
click at [347, 492] on textarea at bounding box center [422, 469] width 390 height 47
type textarea "DROP"
click at [602, 586] on icon at bounding box center [599, 585] width 23 height 17
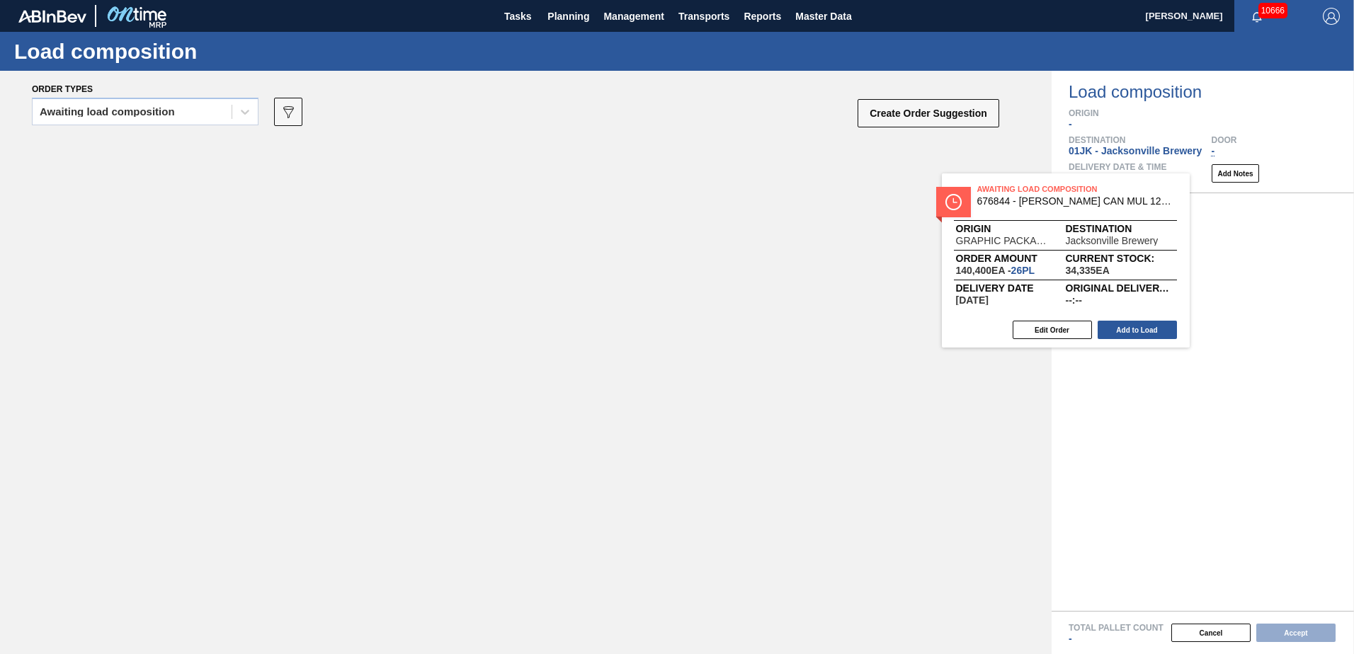
drag, startPoint x: 317, startPoint y: 229, endPoint x: 1121, endPoint y: 265, distance: 804.7
click at [1121, 265] on div "Order types Awaiting load composition 089F7B8B-B2A5-4AFE-B5C0-19BA573D28AC Crea…" at bounding box center [677, 363] width 1354 height 584
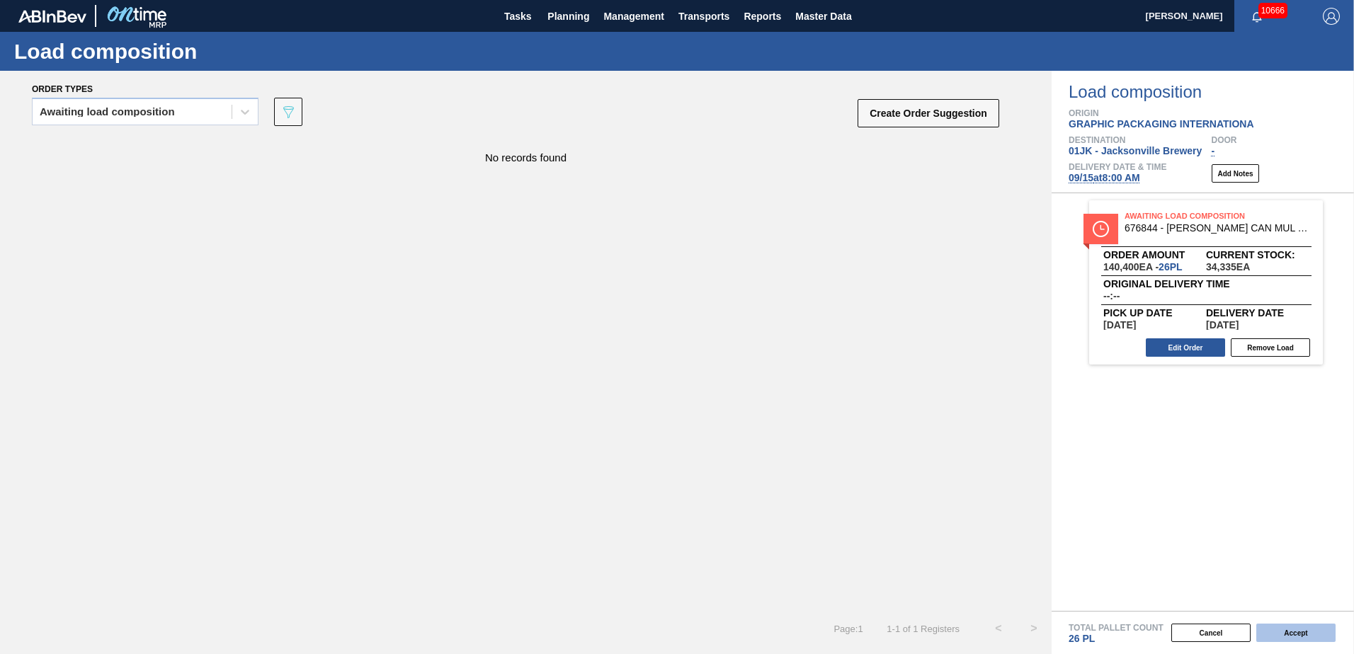
click at [1288, 632] on button "Accept" at bounding box center [1295, 633] width 79 height 18
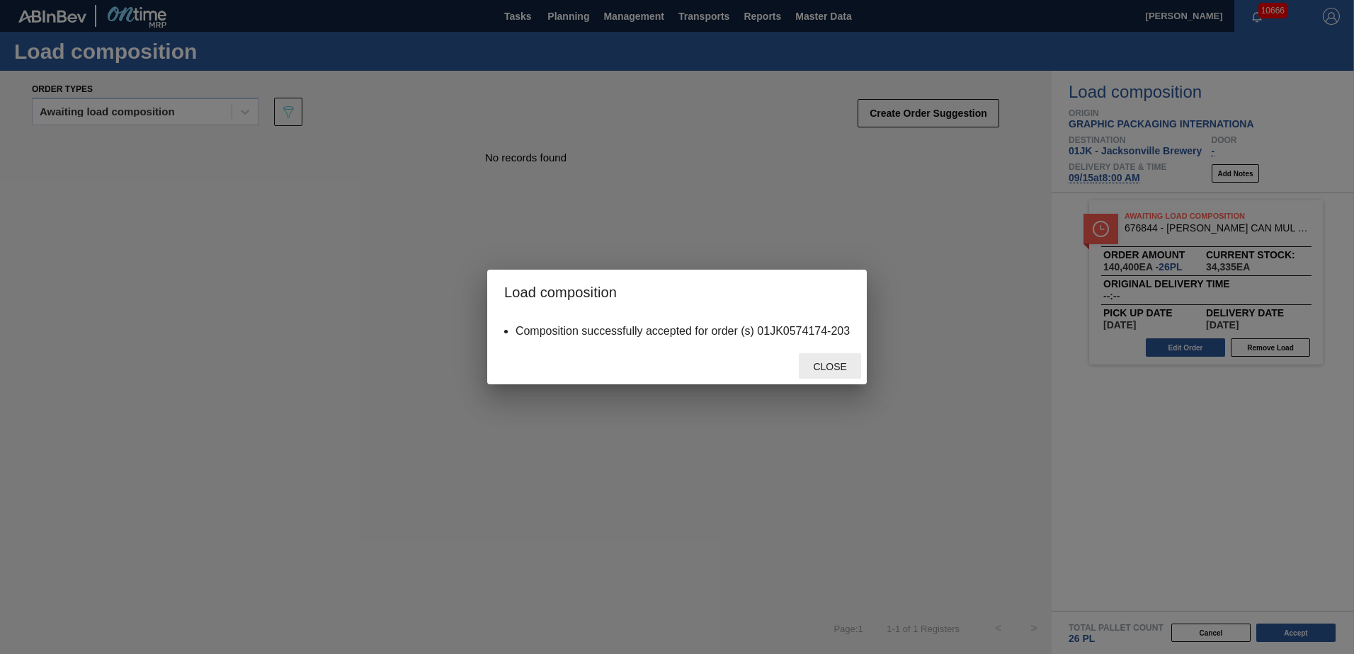
click at [832, 363] on span "Close" at bounding box center [830, 366] width 56 height 11
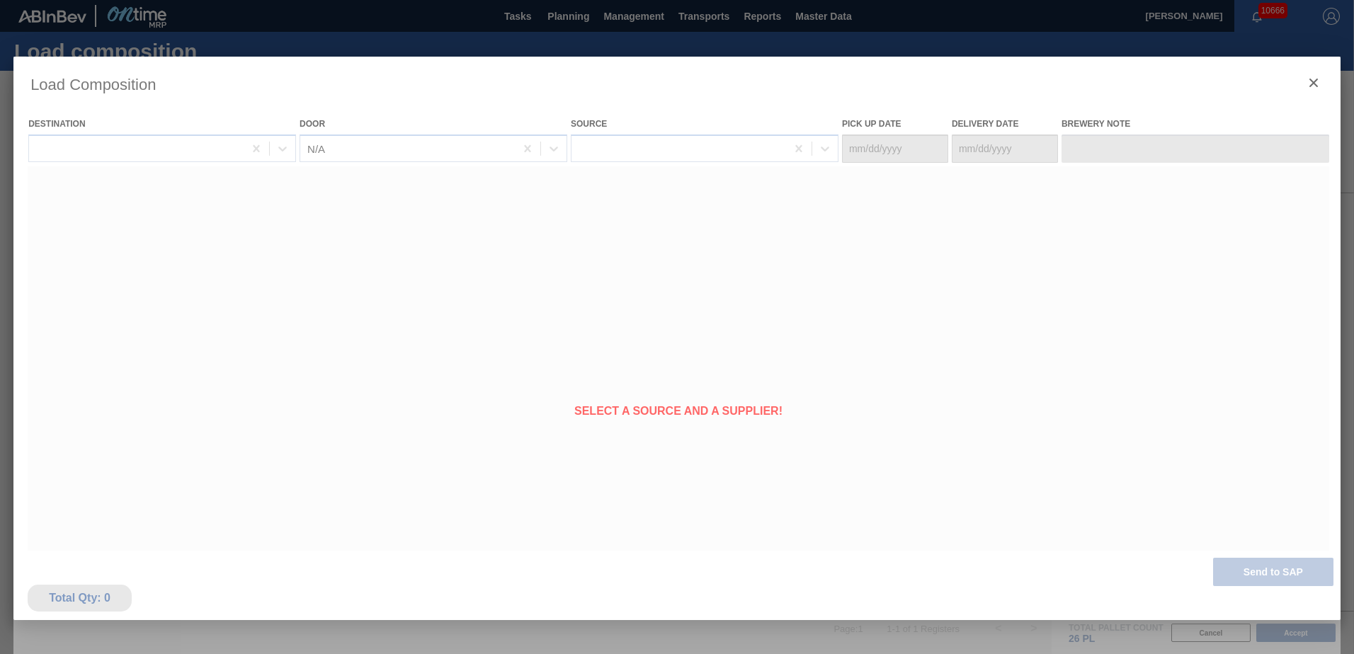
type Date "[DATE]"
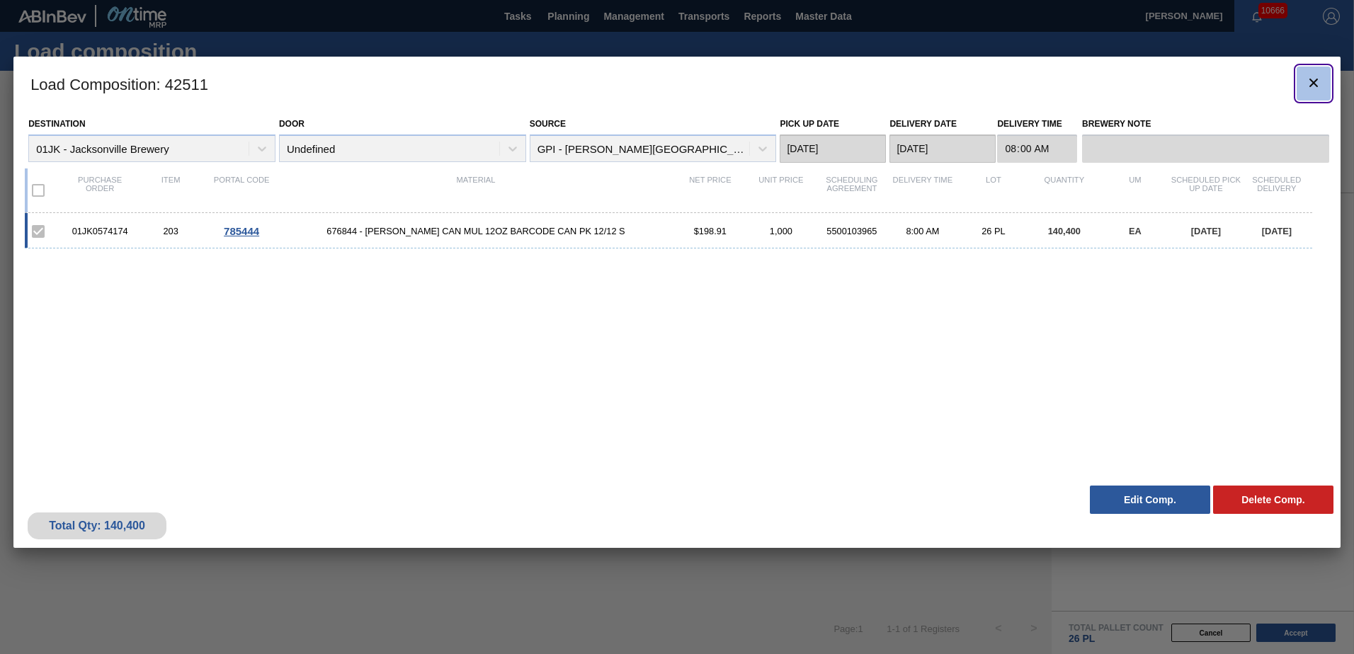
click at [1313, 79] on icon "botão de ícone" at bounding box center [1313, 82] width 17 height 17
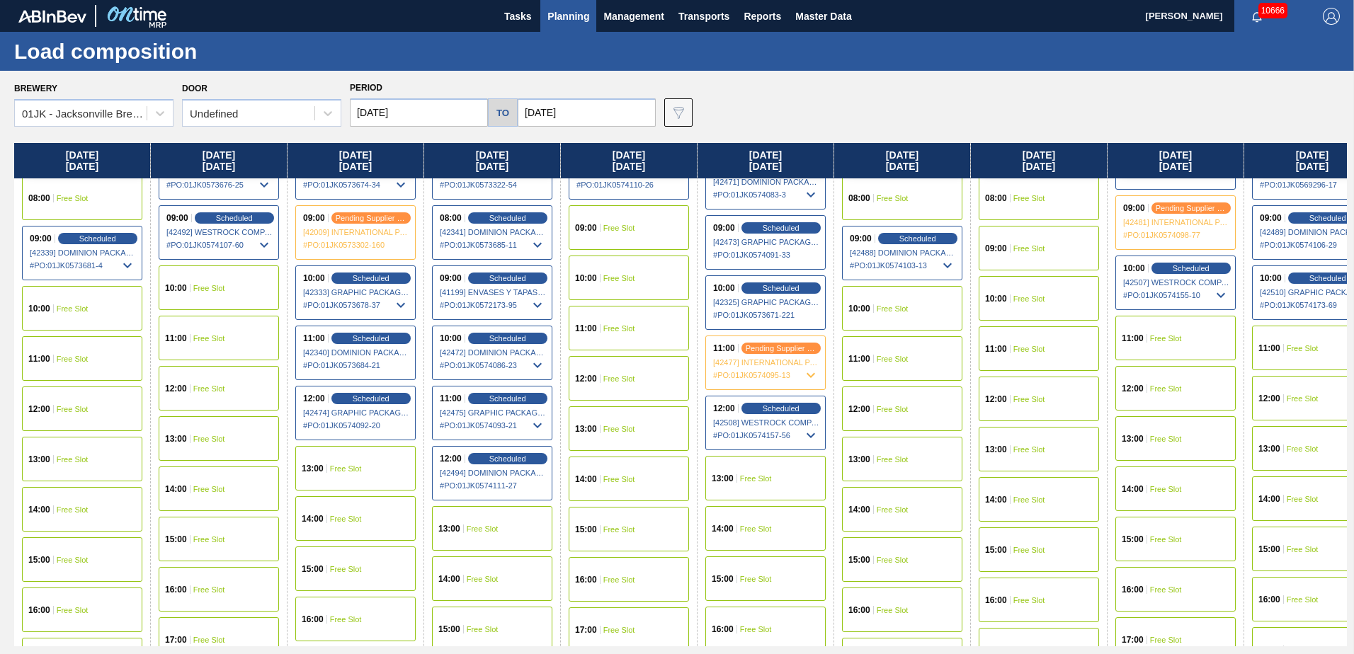
scroll to position [496, 0]
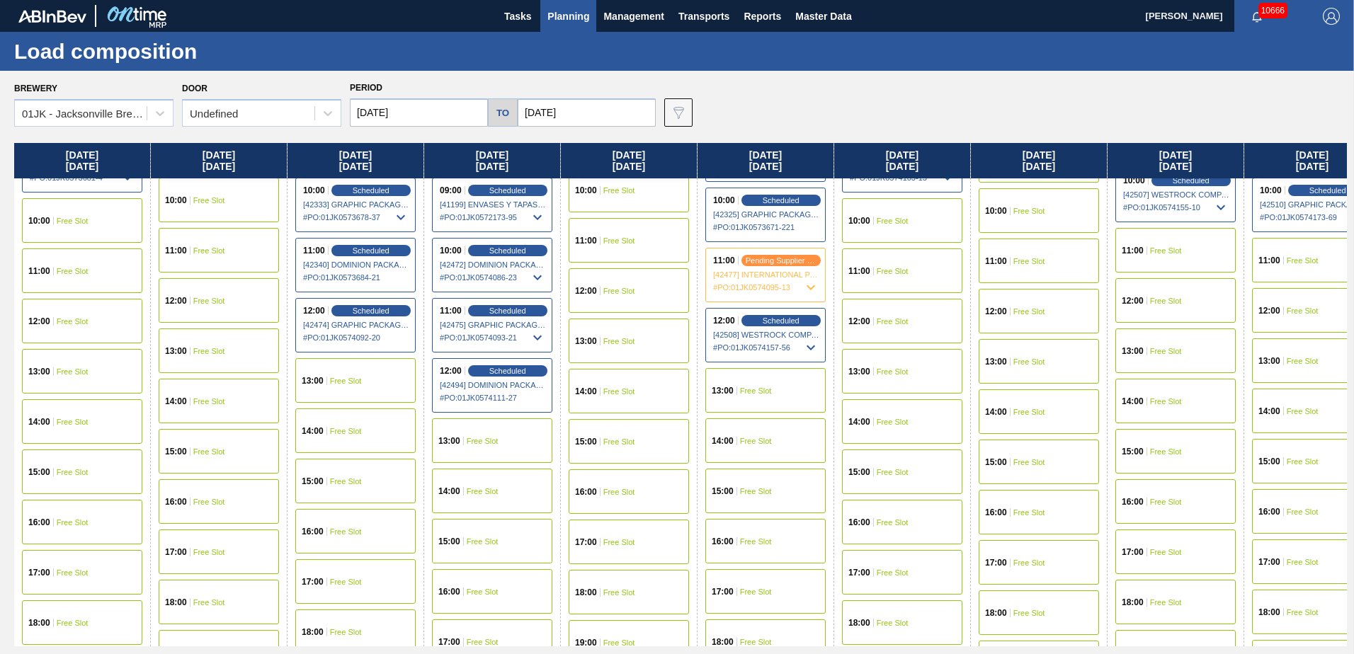
click at [1181, 251] on div "11:00 Free Slot" at bounding box center [1176, 250] width 120 height 45
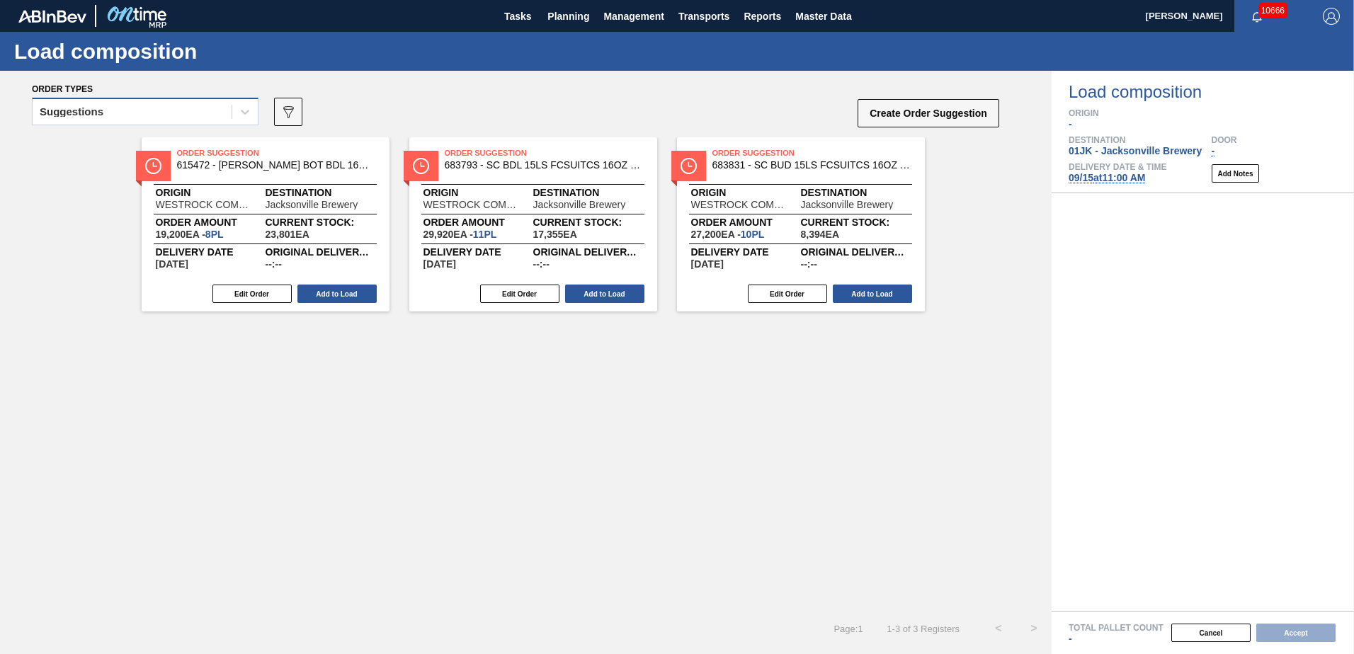
click at [199, 108] on div "Suggestions" at bounding box center [132, 112] width 199 height 21
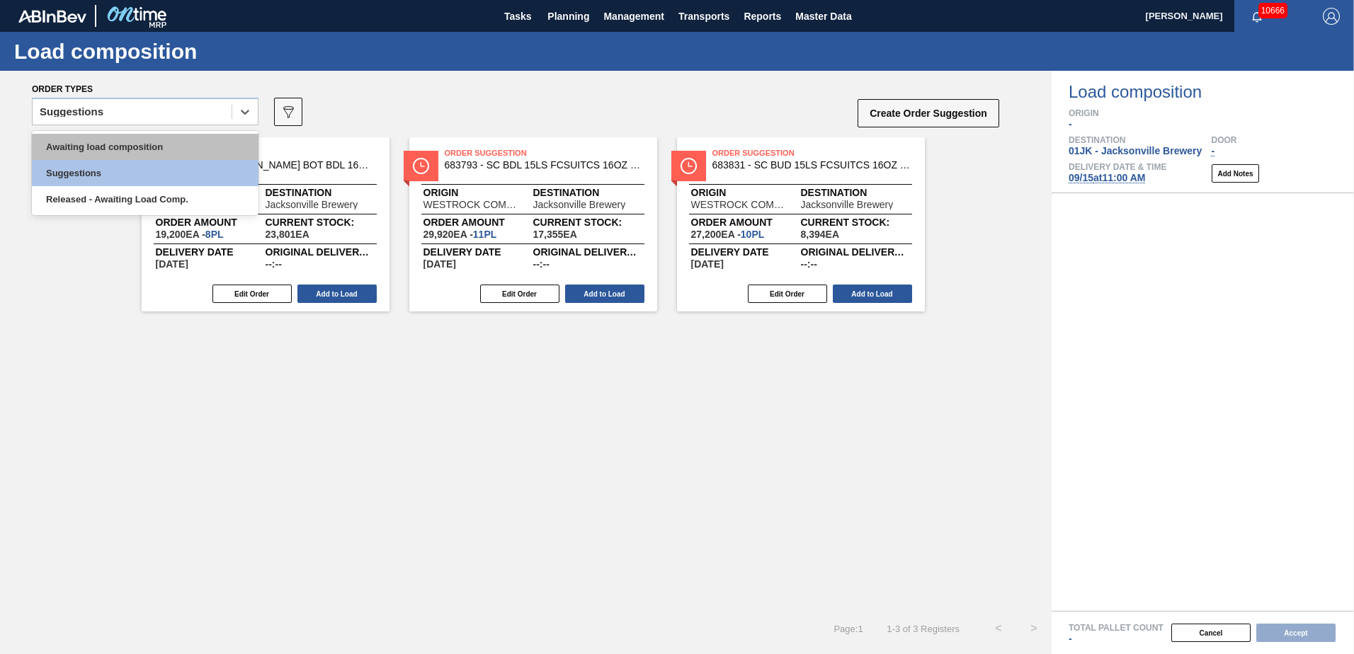
click at [143, 143] on div "Awaiting load composition" at bounding box center [145, 147] width 227 height 26
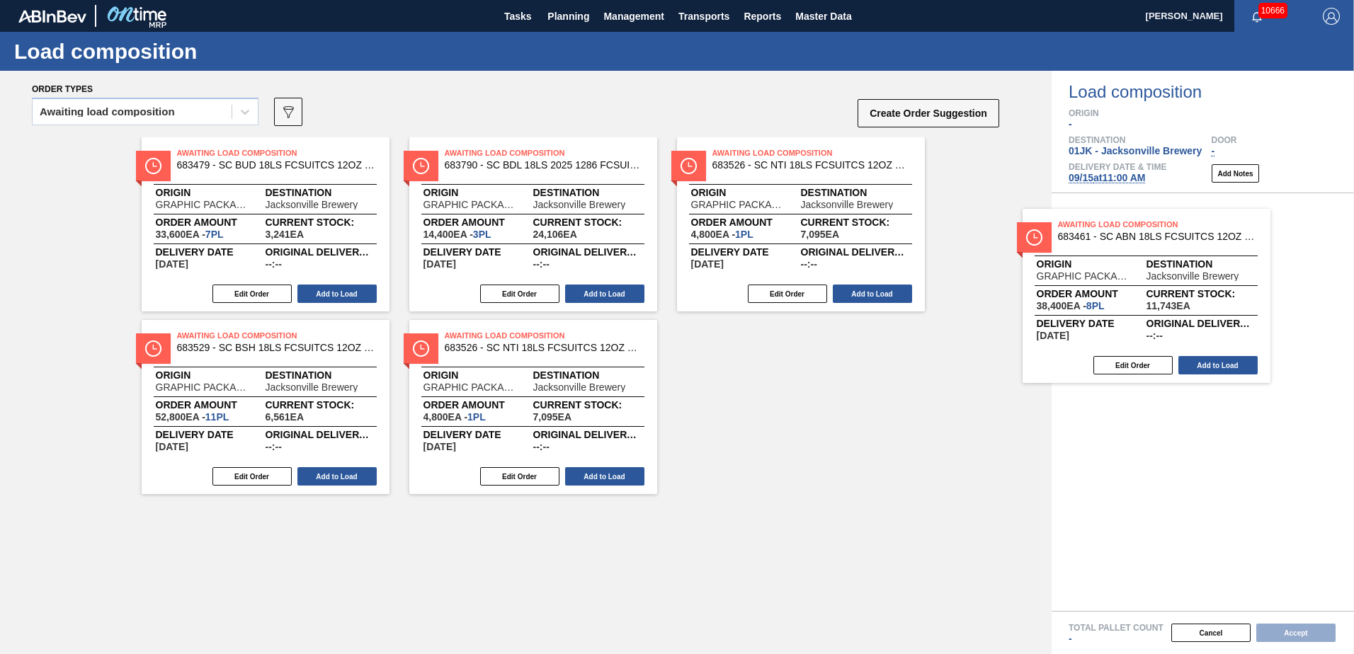
drag, startPoint x: 533, startPoint y: 352, endPoint x: 1168, endPoint y: 255, distance: 642.7
click at [1168, 255] on div "Order types Awaiting load composition 089F7B8B-B2A5-4AFE-B5C0-19BA573D28AC Crea…" at bounding box center [677, 363] width 1354 height 584
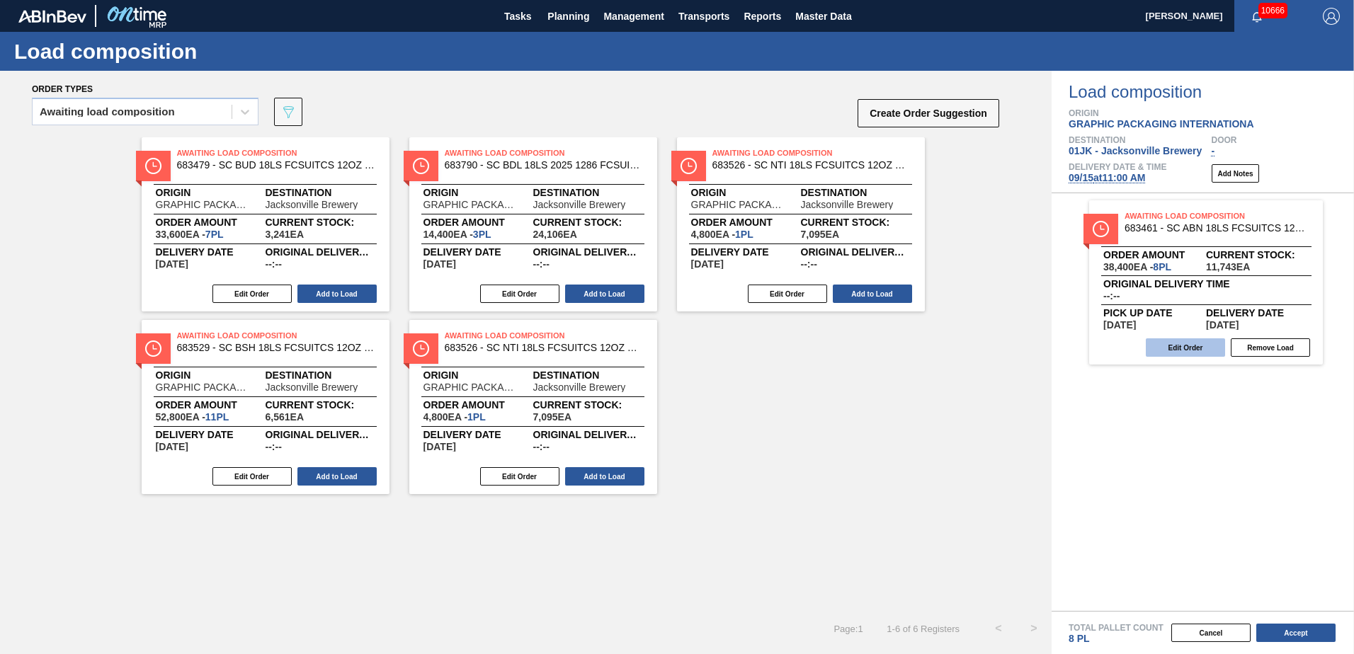
click at [1183, 344] on button "Edit Order" at bounding box center [1185, 348] width 79 height 18
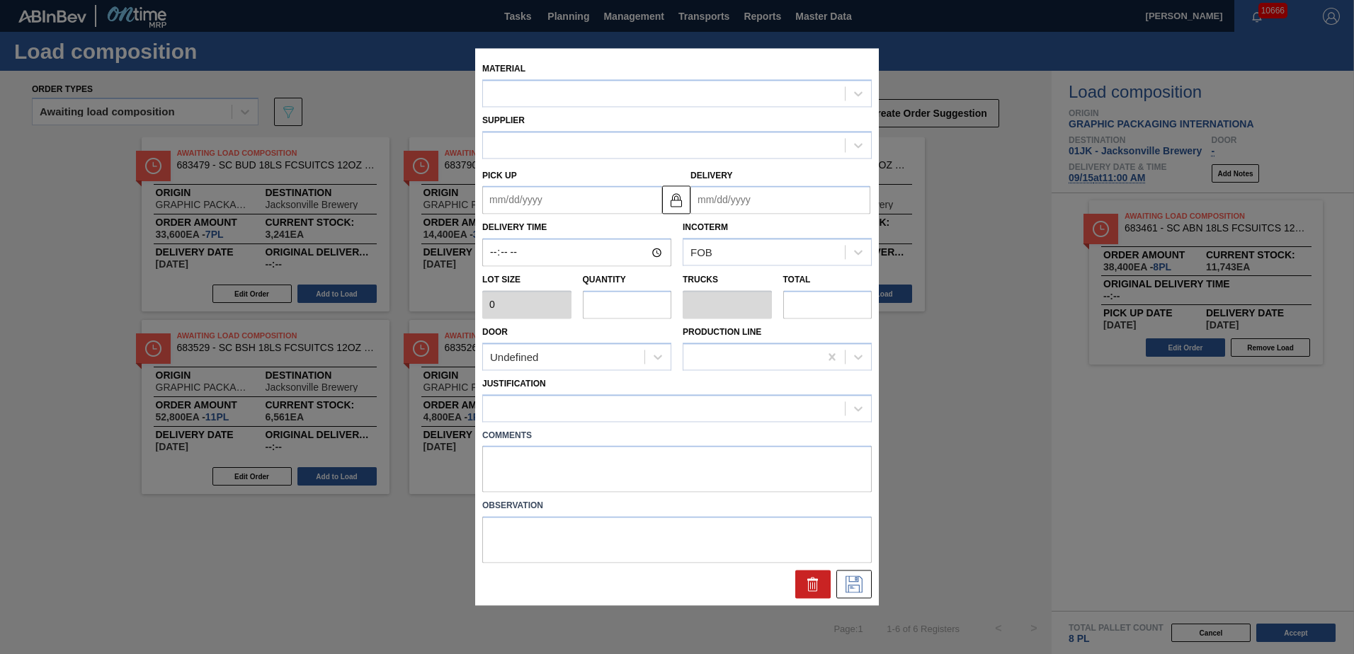
type input "4,800"
type input "8"
type input "0.364"
type input "38,400"
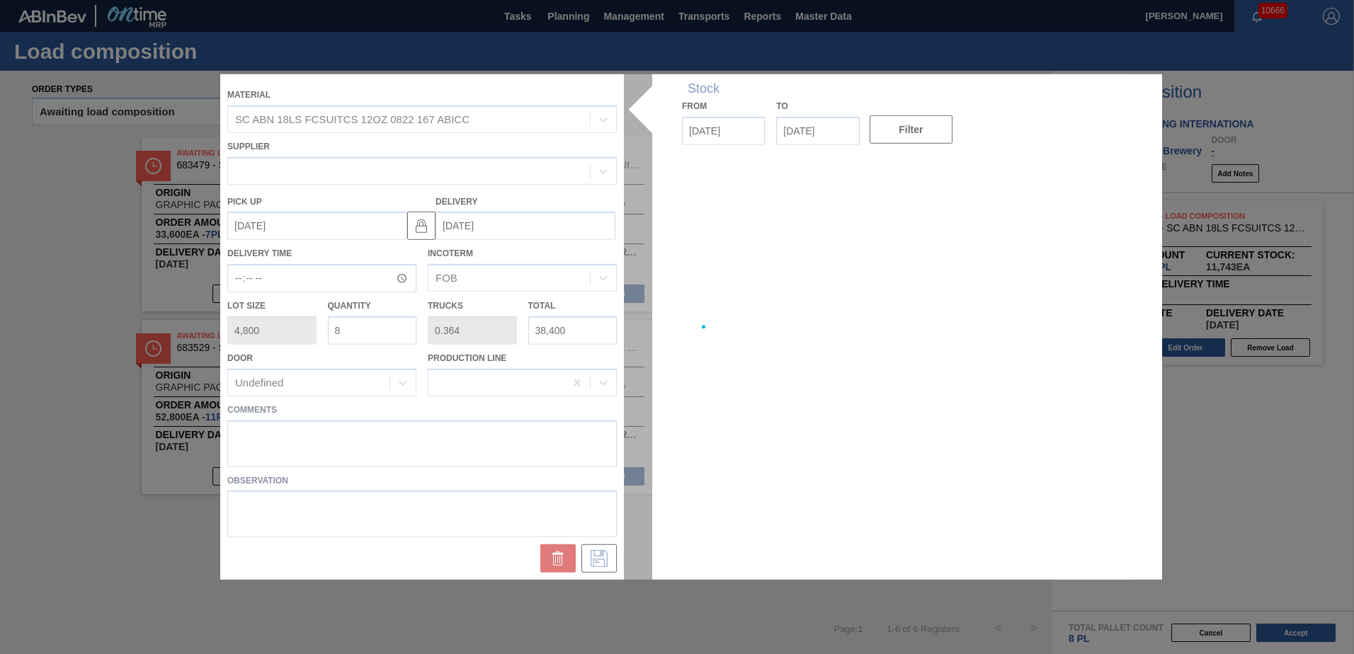
type up "[DATE]"
type input "[DATE]"
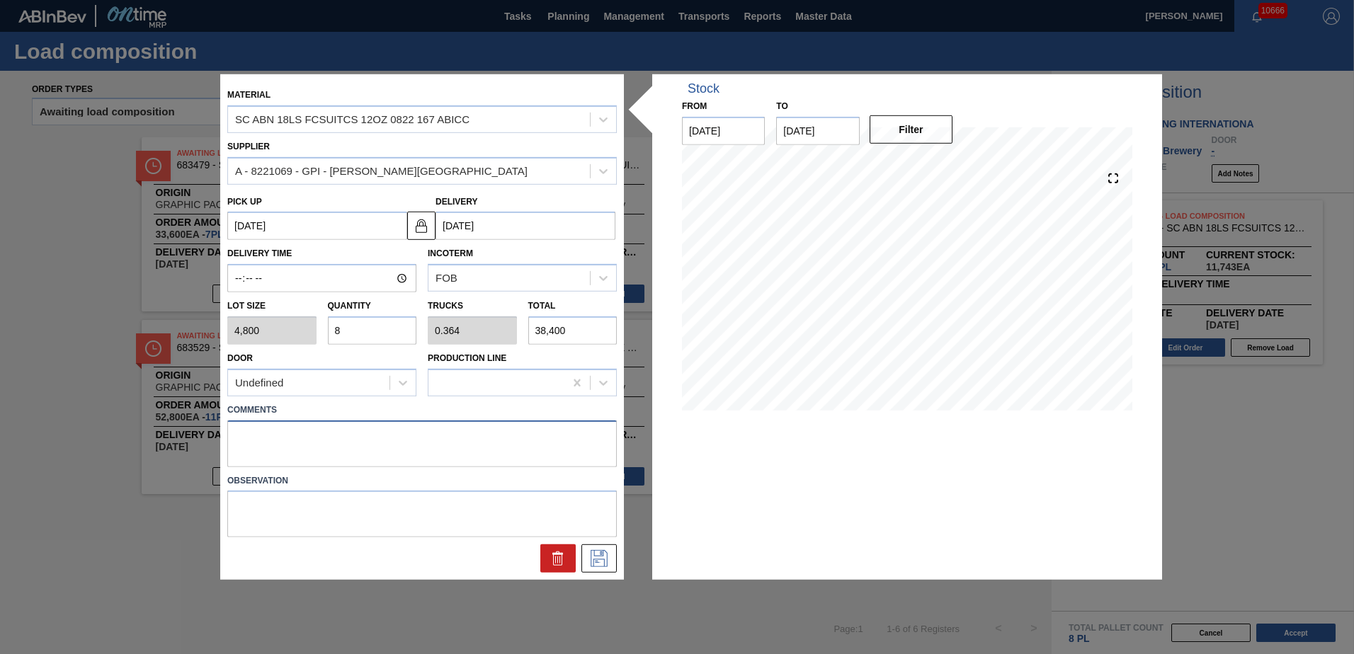
click at [520, 445] on textarea at bounding box center [422, 443] width 390 height 47
type textarea "TAIL, DROP"
click at [595, 560] on icon at bounding box center [599, 558] width 23 height 17
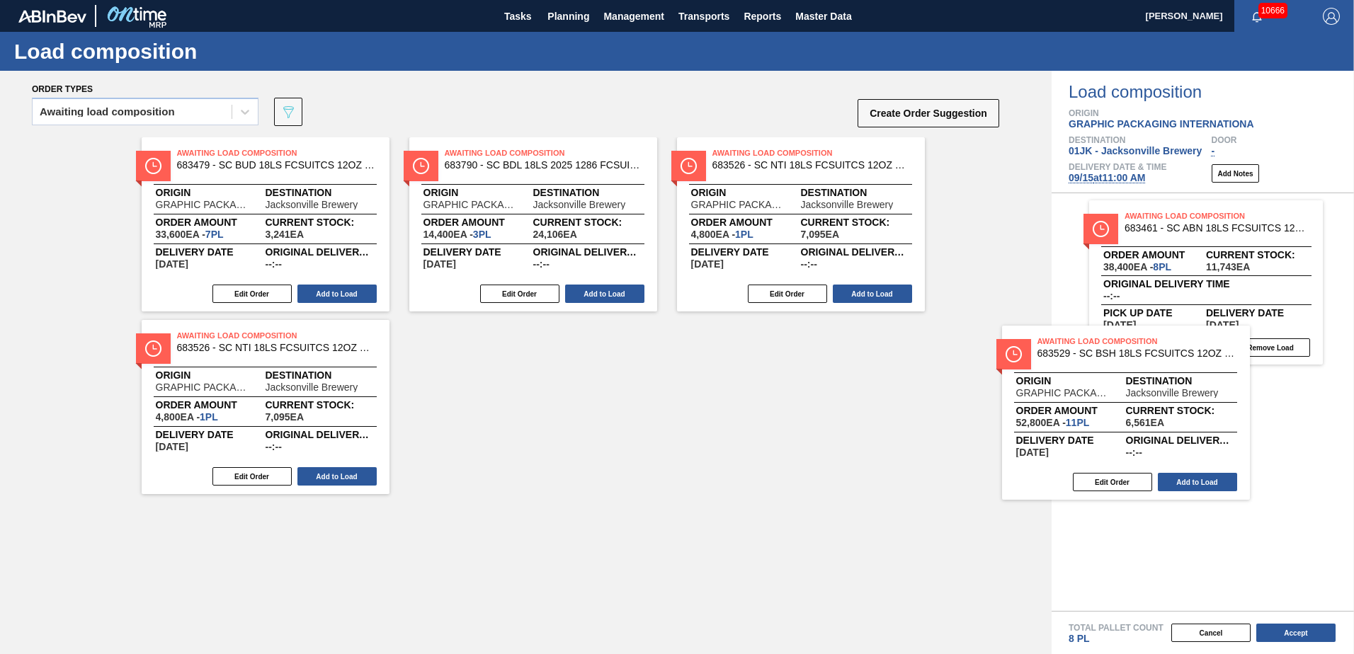
drag, startPoint x: 297, startPoint y: 367, endPoint x: 1176, endPoint y: 372, distance: 879.7
click at [1176, 372] on div "Order types Awaiting load composition 089F7B8B-B2A5-4AFE-B5C0-19BA573D28AC Crea…" at bounding box center [677, 363] width 1354 height 584
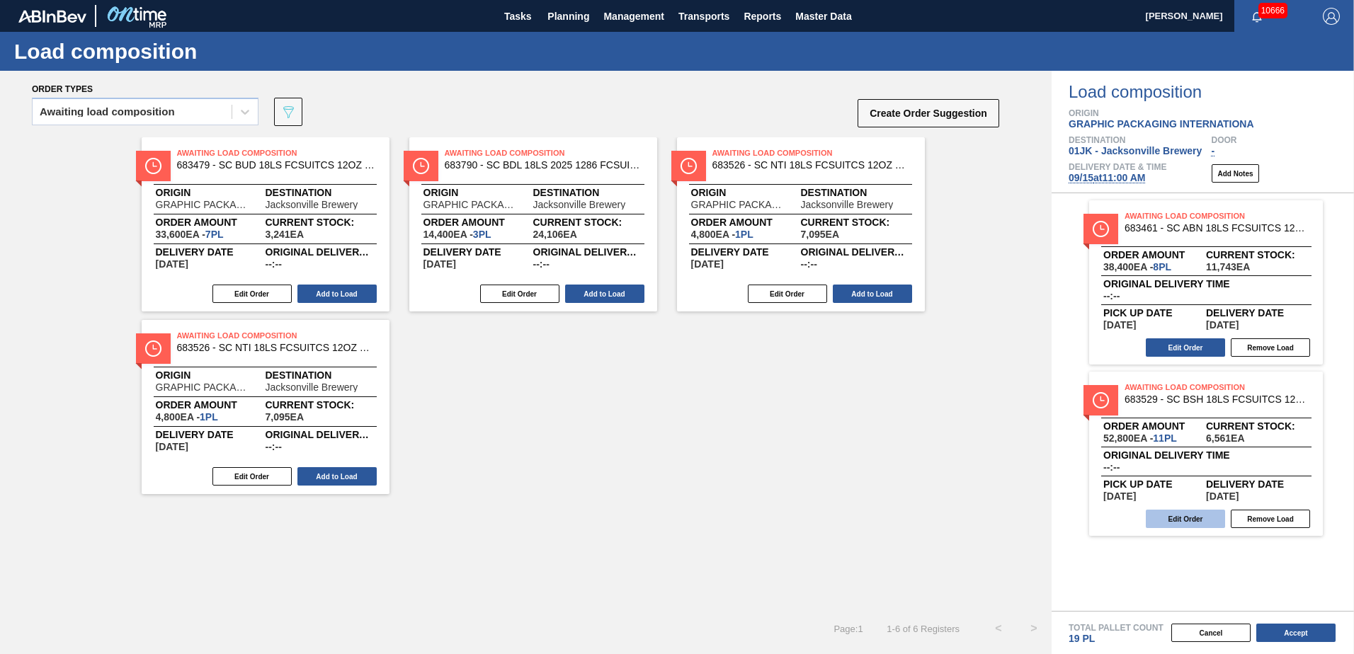
click at [1156, 526] on button "Edit Order" at bounding box center [1185, 519] width 79 height 18
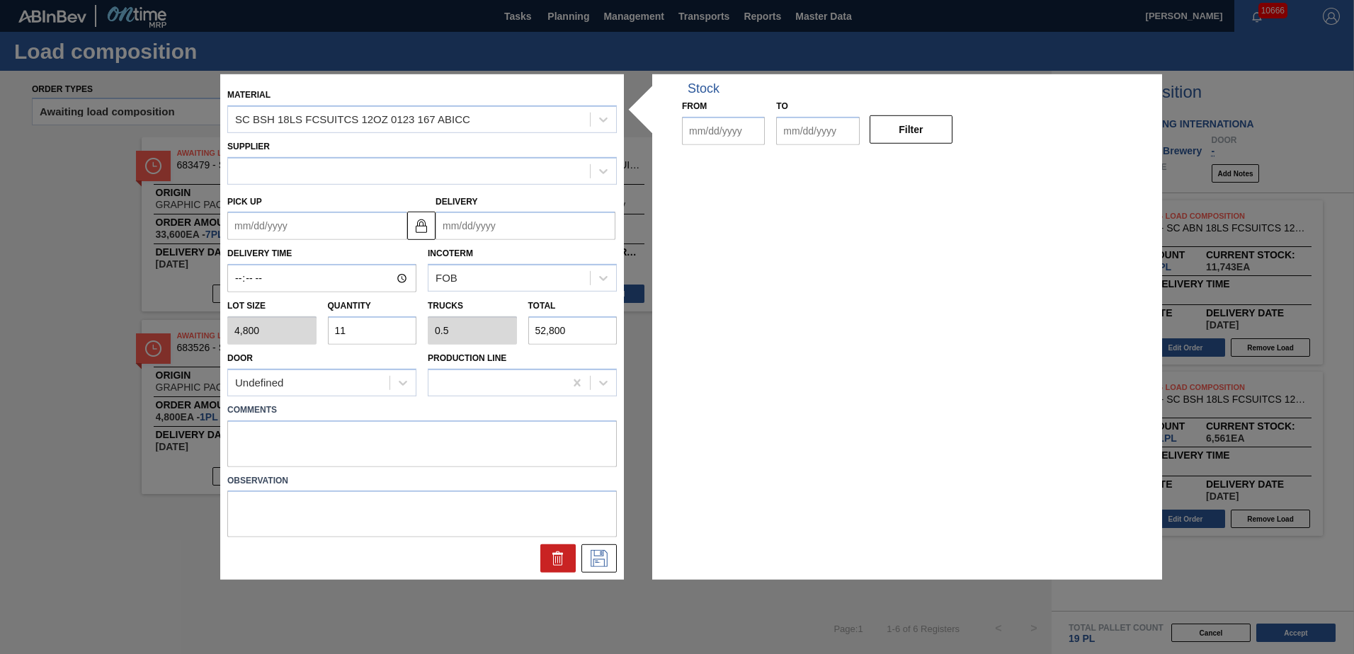
type input "4,800"
type input "11"
type input "0.5"
type input "52,800"
type up "[DATE]"
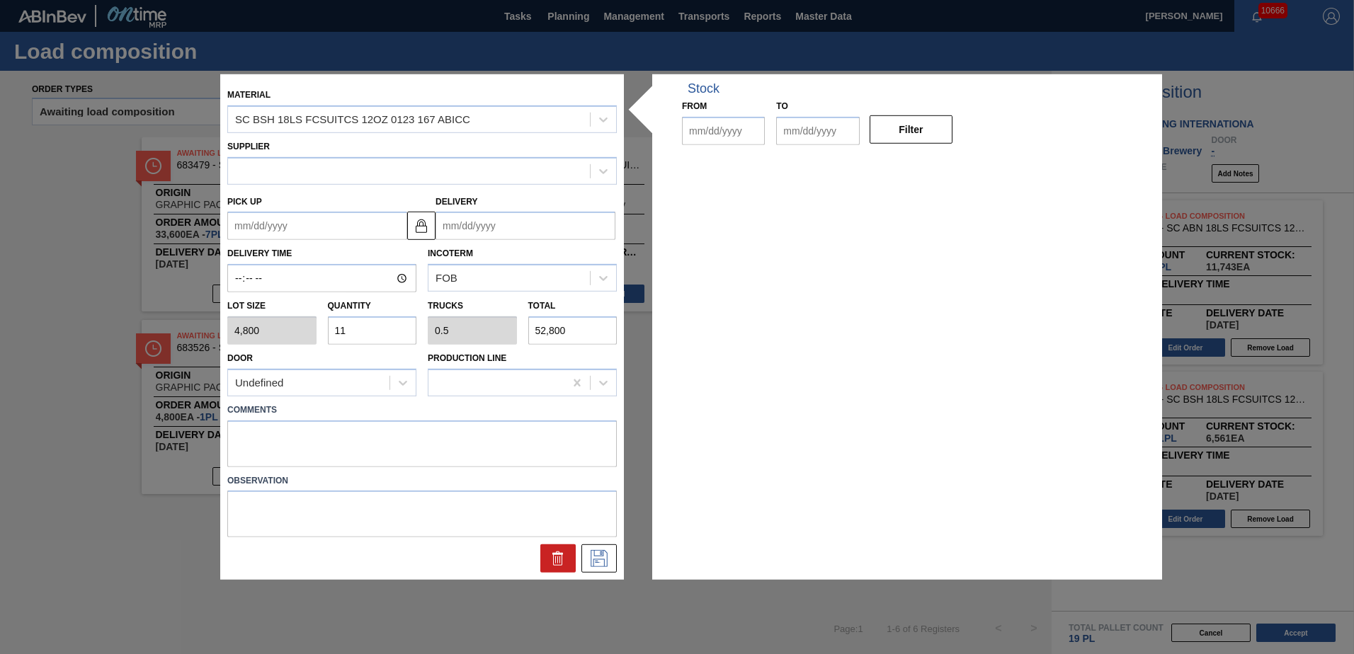
type input "[DATE]"
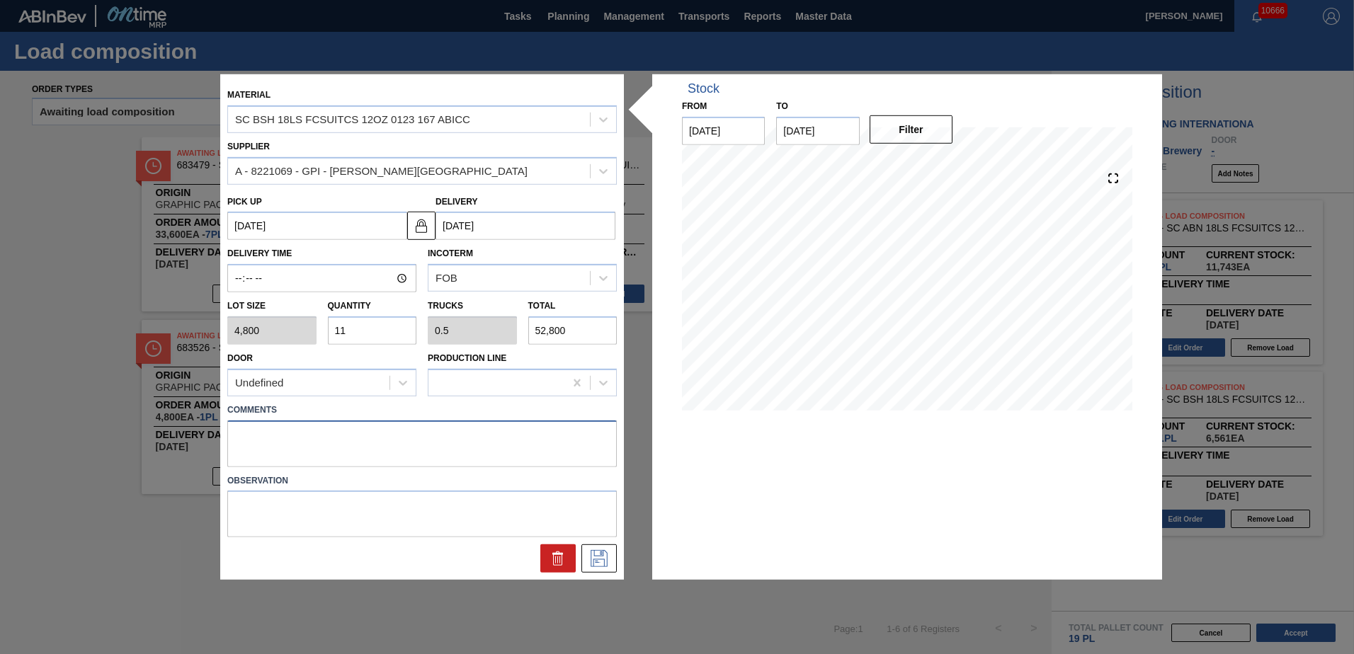
click at [401, 453] on textarea at bounding box center [422, 443] width 390 height 47
type textarea "M1, DROP"
click at [600, 564] on icon at bounding box center [599, 558] width 23 height 17
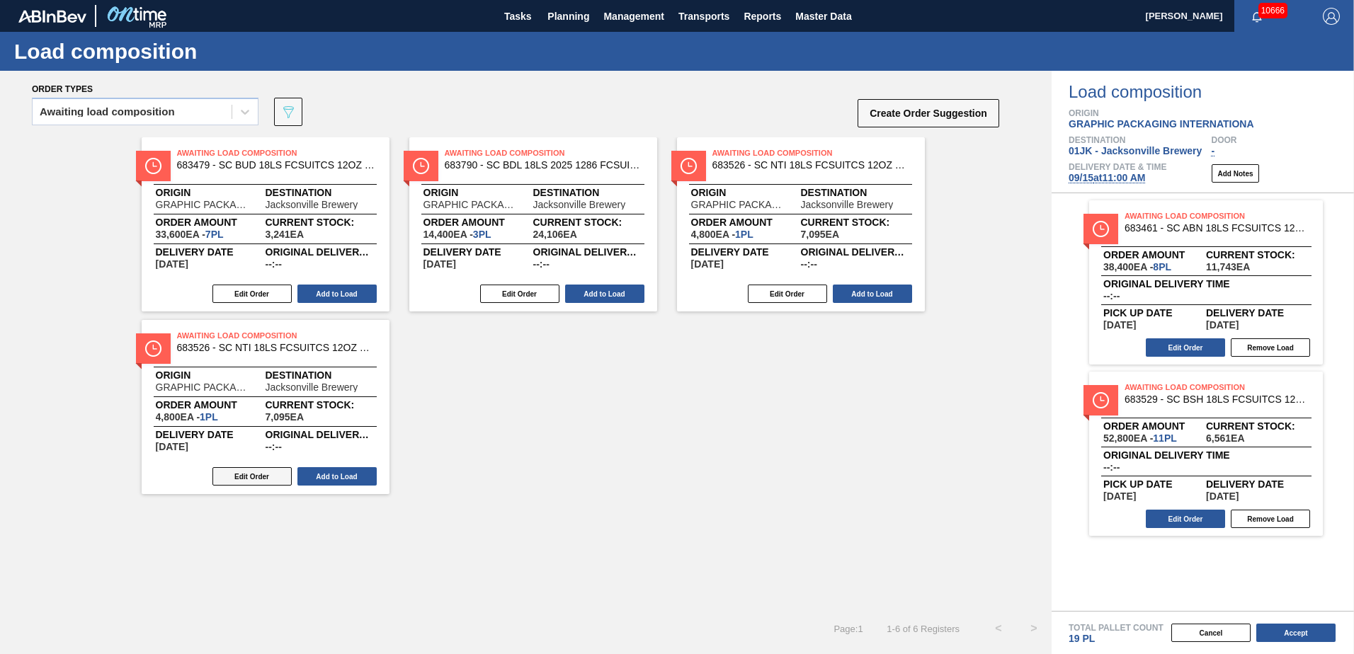
click at [258, 476] on button "Edit Order" at bounding box center [251, 476] width 79 height 18
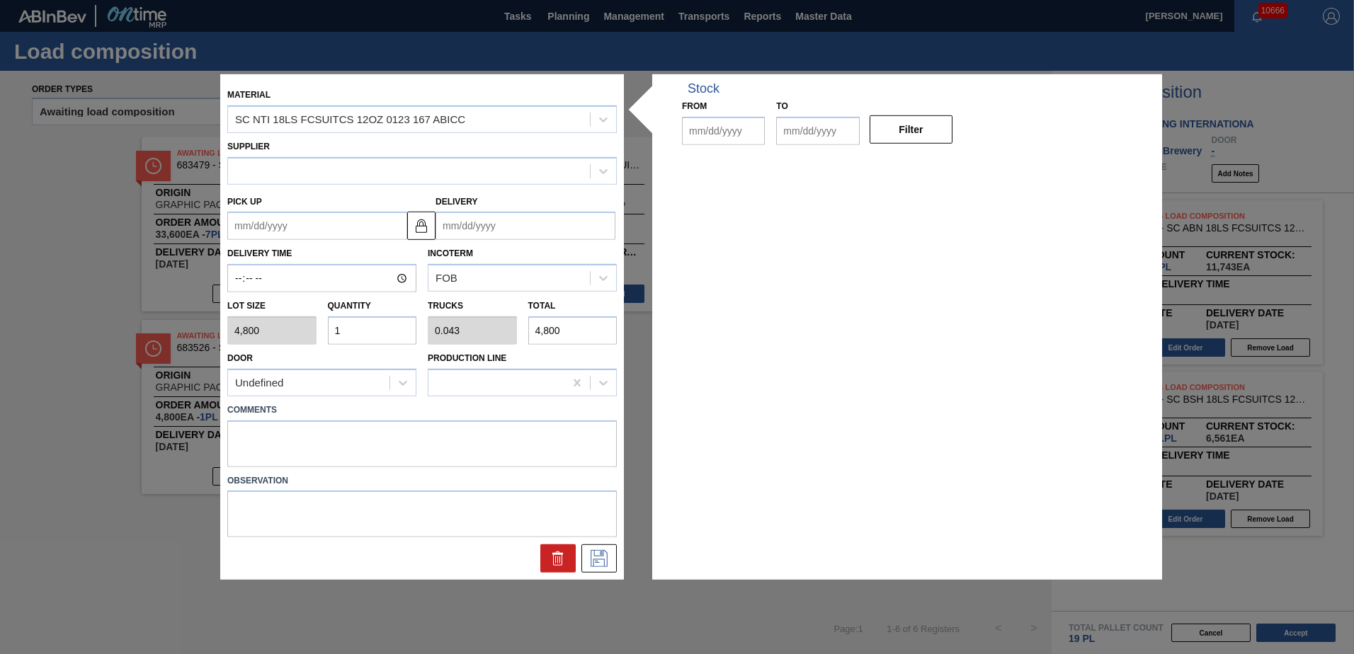
type input "4,800"
type input "1"
type input "0.043"
type input "4,800"
type up "[DATE]"
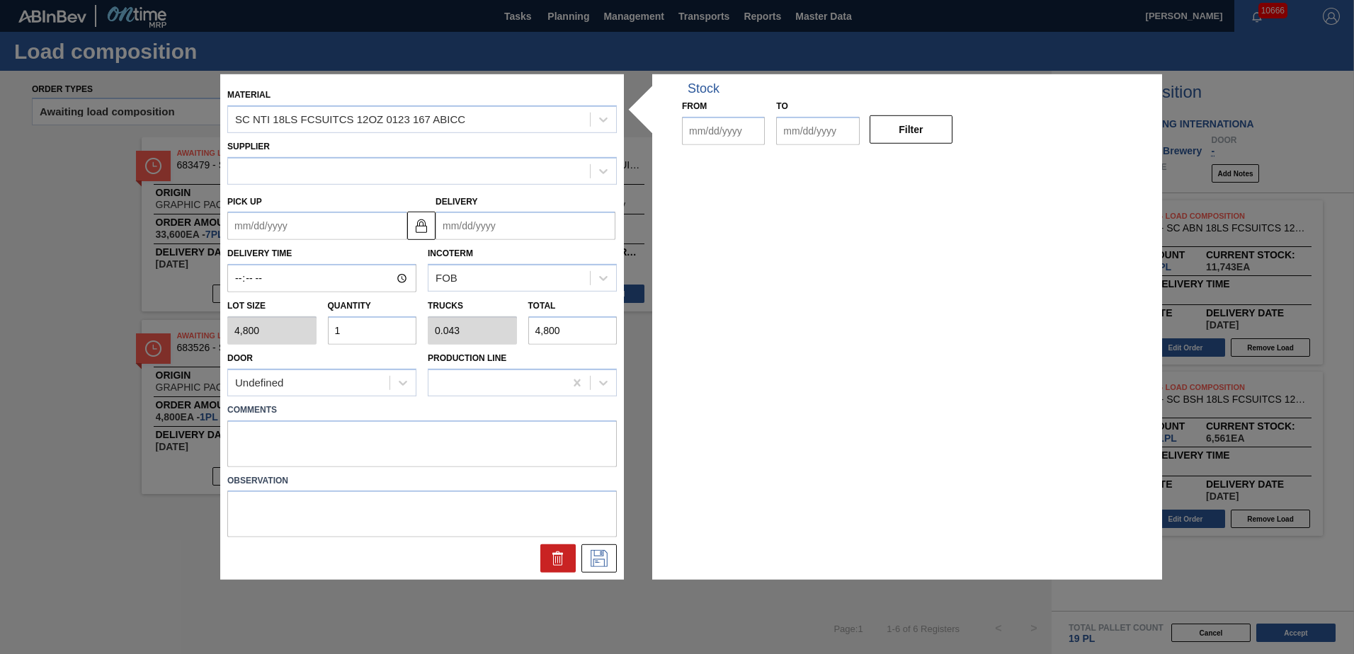
type input "[DATE]"
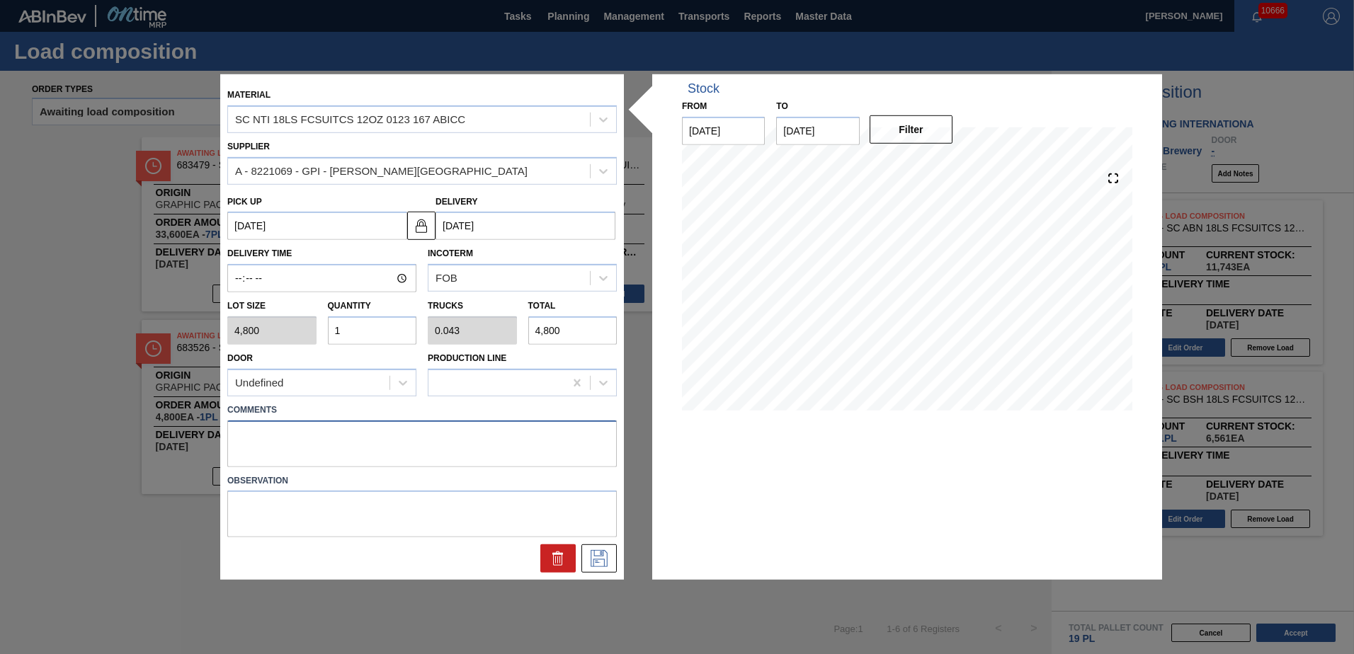
click at [289, 424] on textarea at bounding box center [422, 443] width 390 height 47
type textarea "M2, DROP"
click at [598, 550] on button at bounding box center [598, 559] width 35 height 28
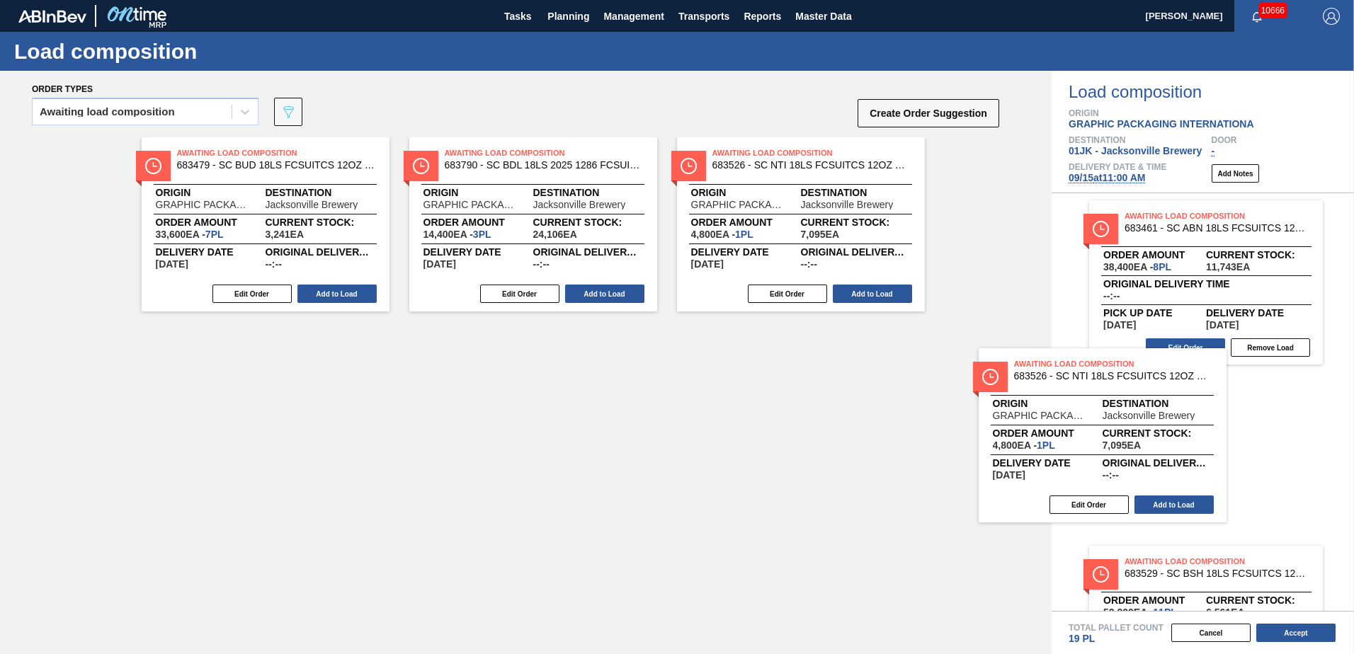
drag, startPoint x: 304, startPoint y: 354, endPoint x: 1112, endPoint y: 375, distance: 808.4
click at [1112, 375] on div "Order types Awaiting load composition 089F7B8B-B2A5-4AFE-B5C0-19BA573D28AC Crea…" at bounding box center [677, 363] width 1354 height 584
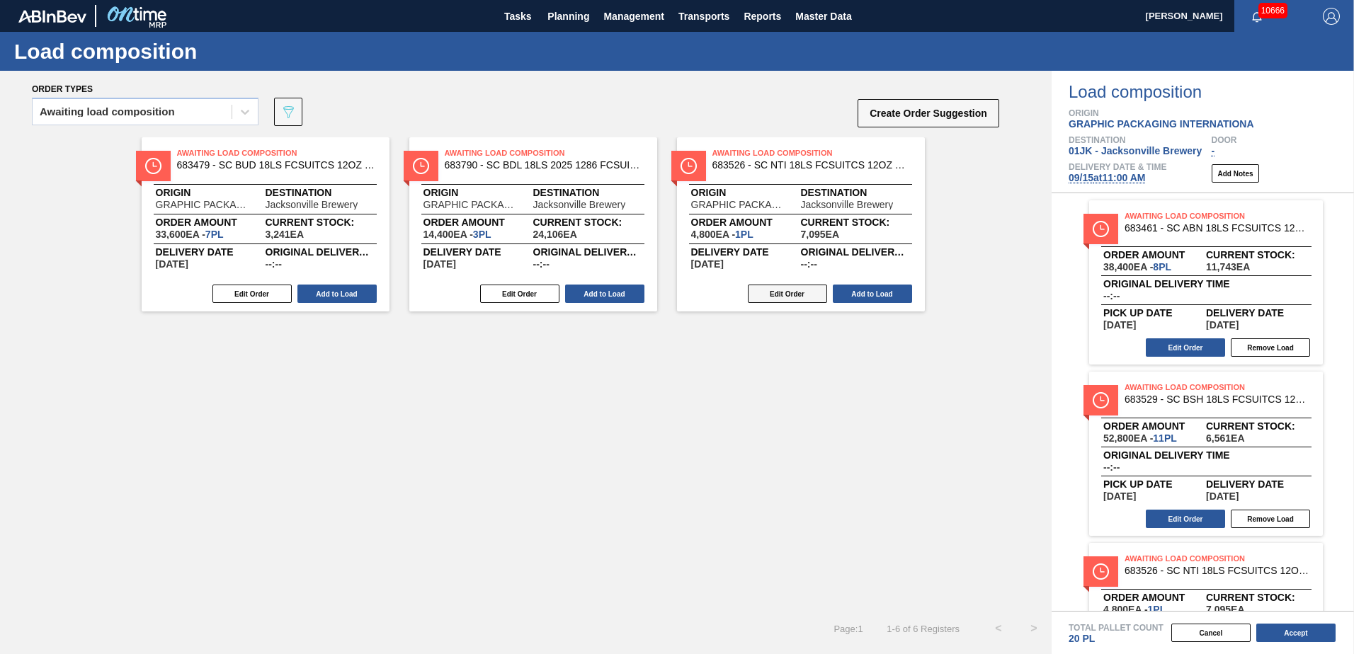
click at [793, 292] on button "Edit Order" at bounding box center [787, 294] width 79 height 18
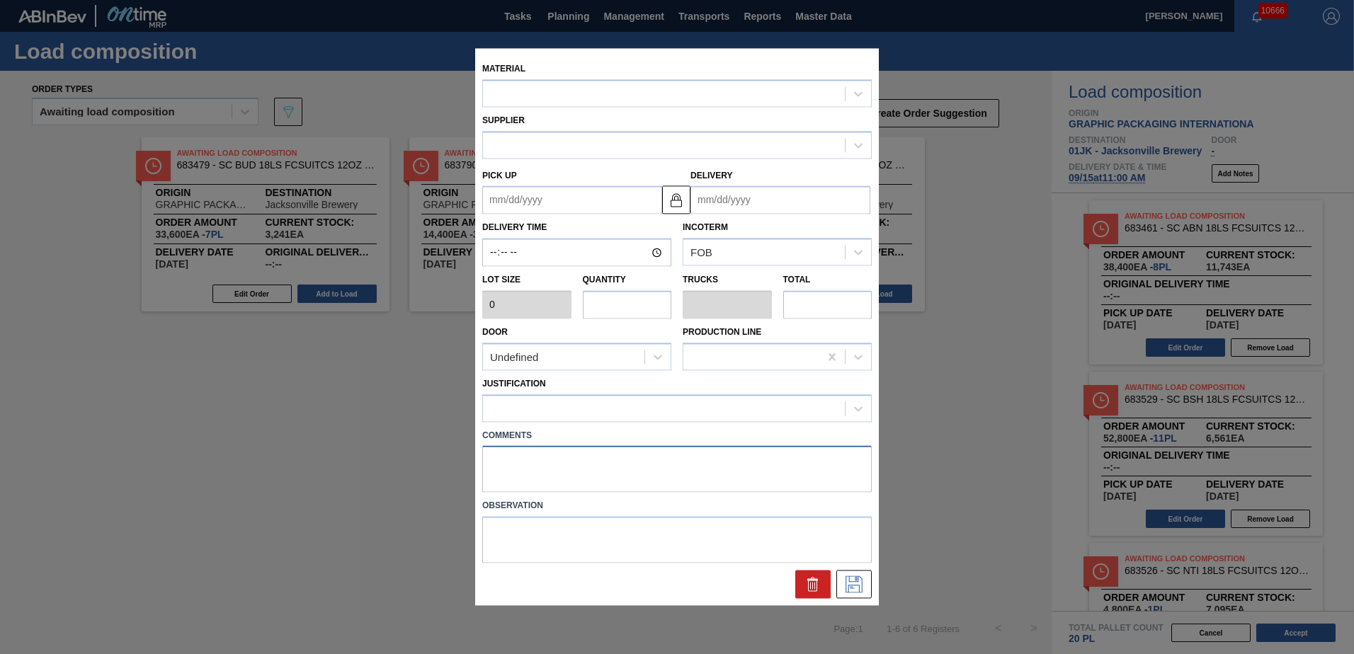
click at [504, 464] on textarea at bounding box center [677, 469] width 390 height 47
type input "4,800"
type input "1"
type input "0.043"
type input "4,800"
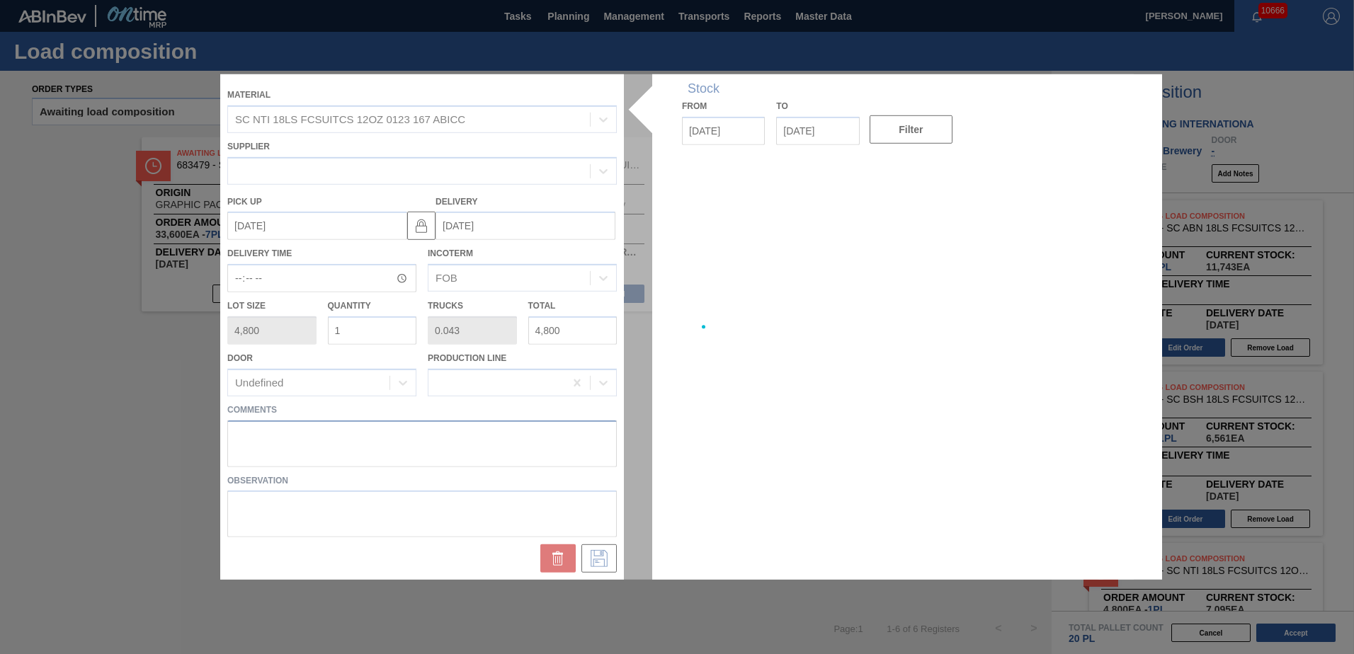
type up "[DATE]"
type input "[DATE]"
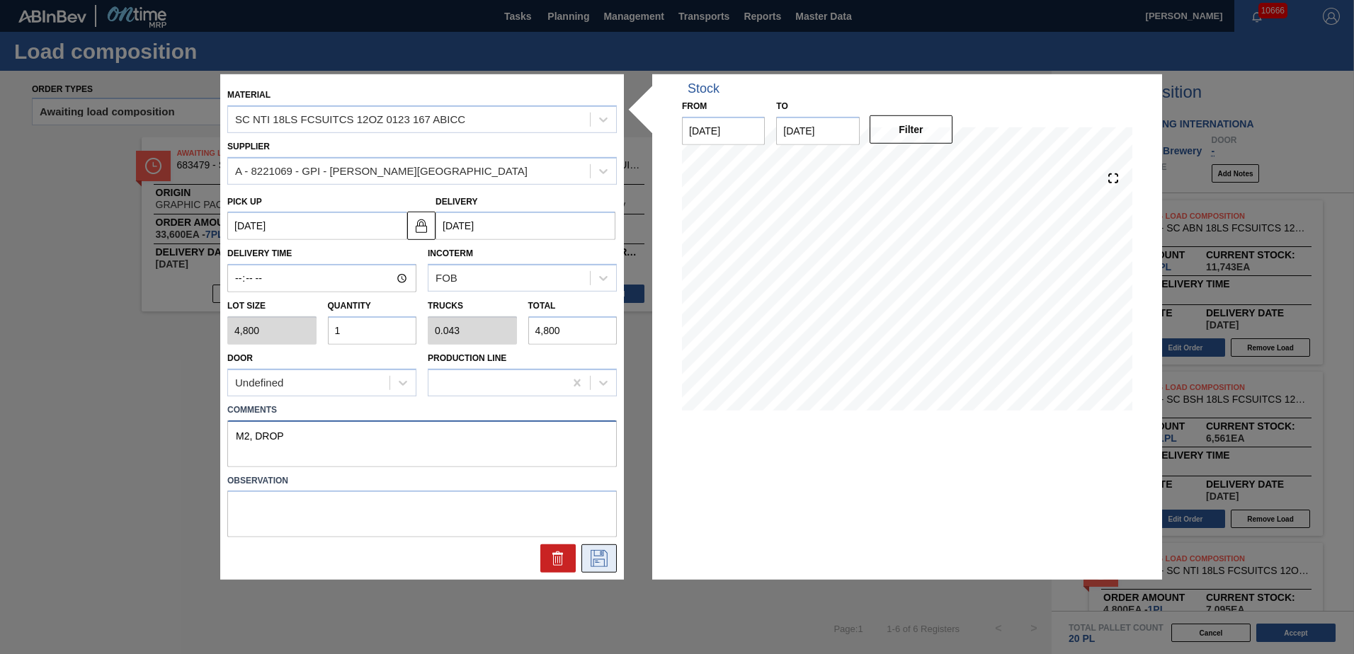
type textarea "M2, DROP"
click at [613, 557] on button at bounding box center [598, 559] width 35 height 28
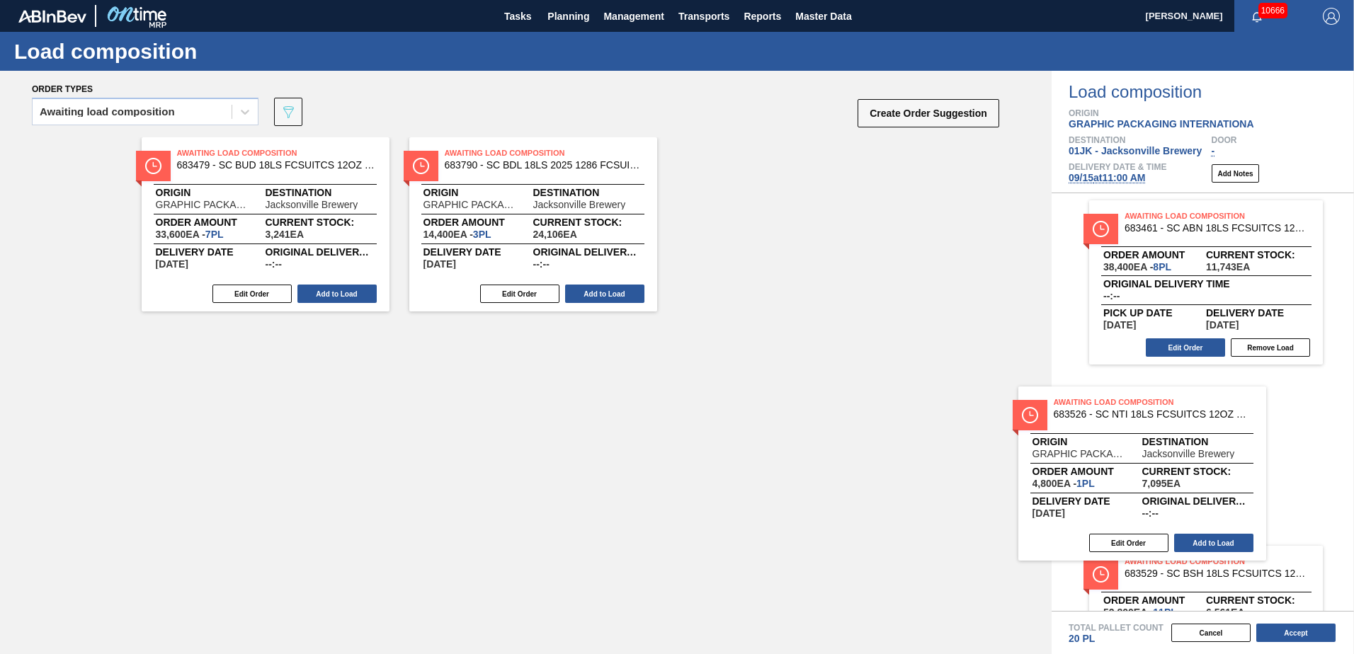
drag, startPoint x: 770, startPoint y: 172, endPoint x: 1119, endPoint y: 423, distance: 429.9
click at [1118, 424] on div "Order types Awaiting load composition 089F7B8B-B2A5-4AFE-B5C0-19BA573D28AC Crea…" at bounding box center [677, 363] width 1354 height 584
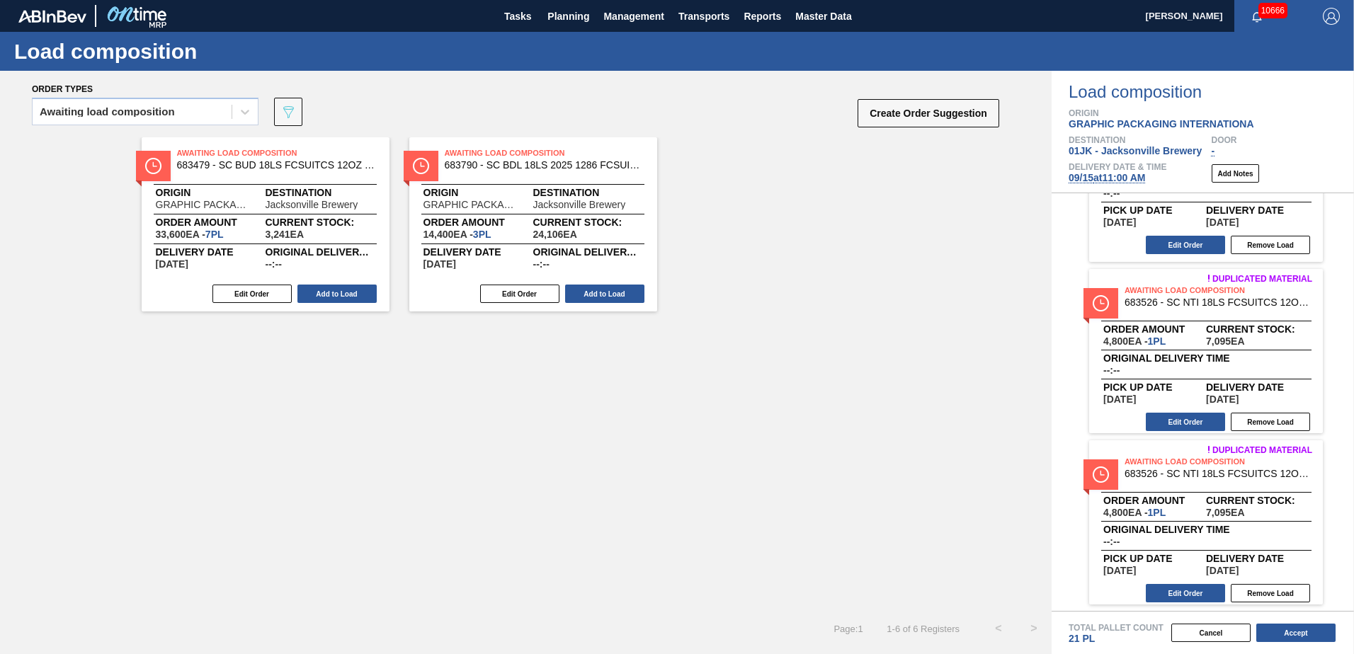
scroll to position [275, 0]
click at [1304, 635] on button "Accept" at bounding box center [1295, 633] width 79 height 18
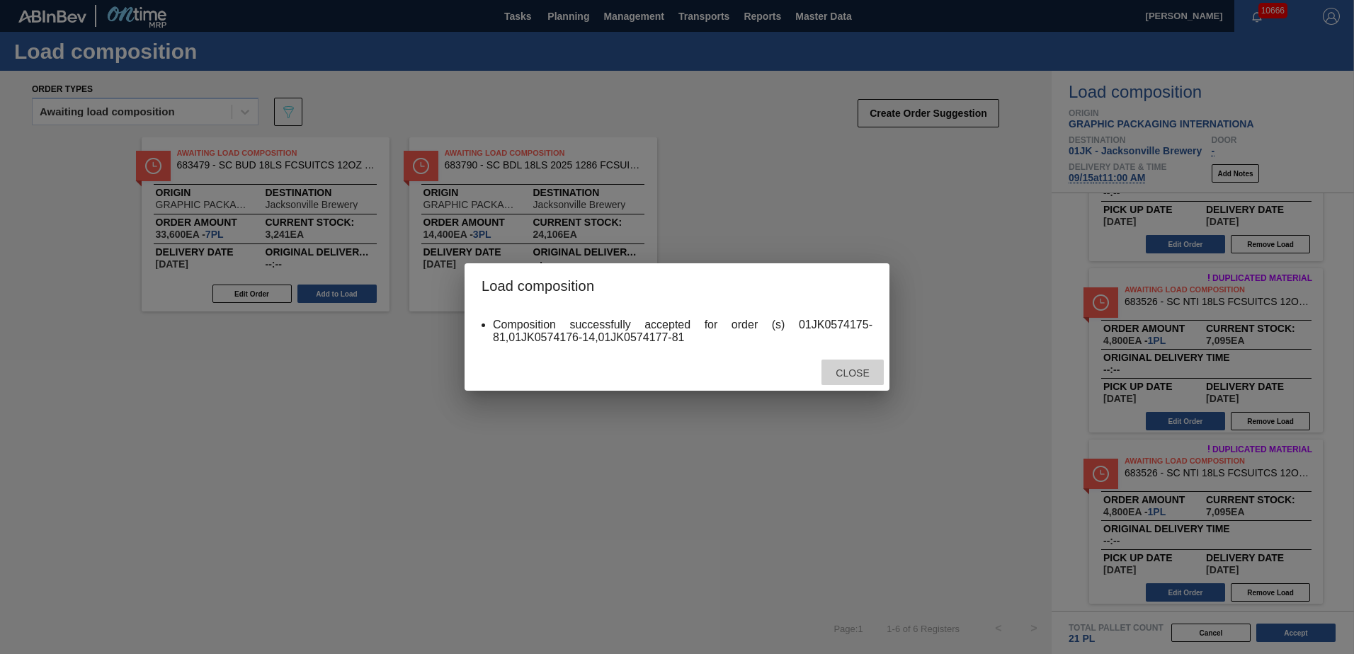
click at [857, 372] on span "Close" at bounding box center [852, 373] width 56 height 11
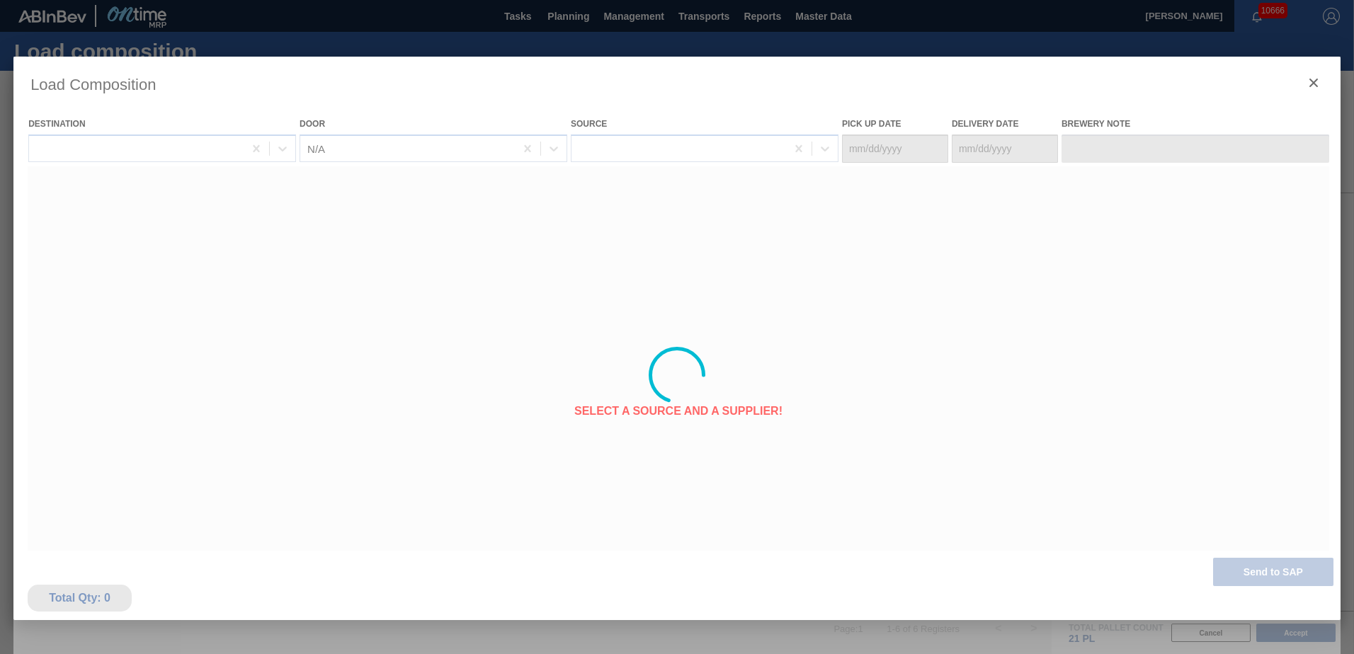
type Date "[DATE]"
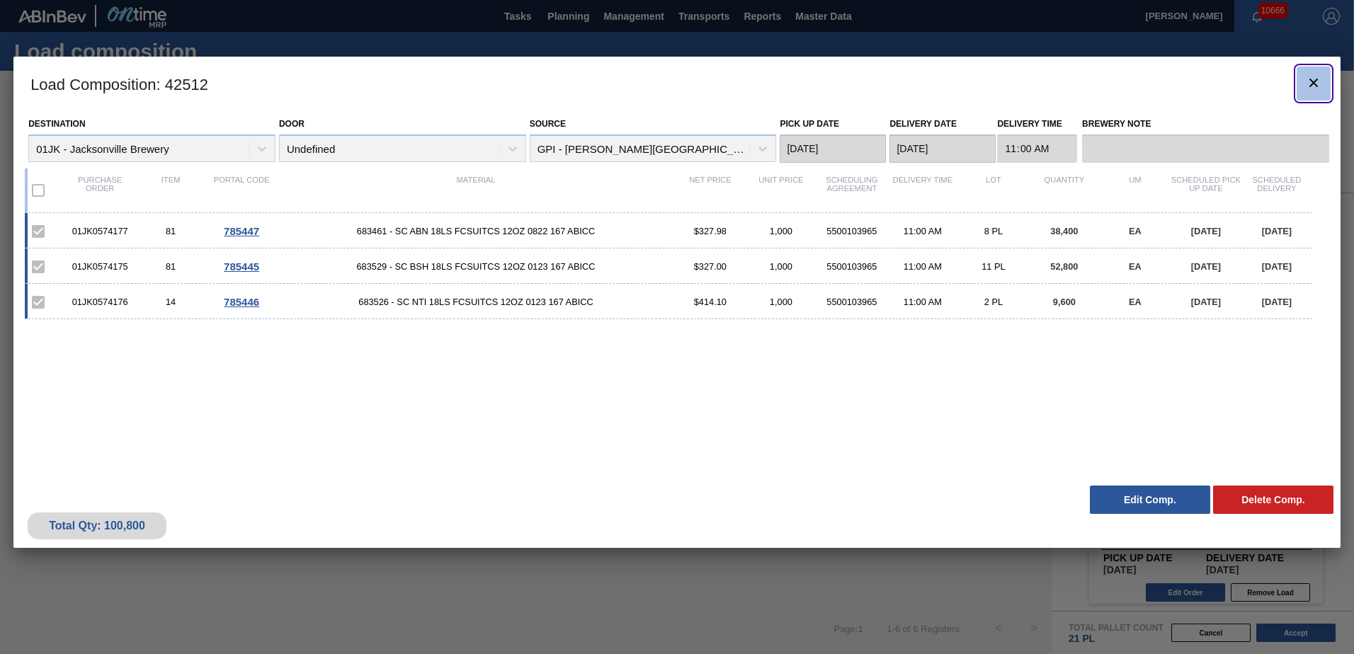
click at [1319, 78] on icon "botão de ícone" at bounding box center [1313, 82] width 17 height 17
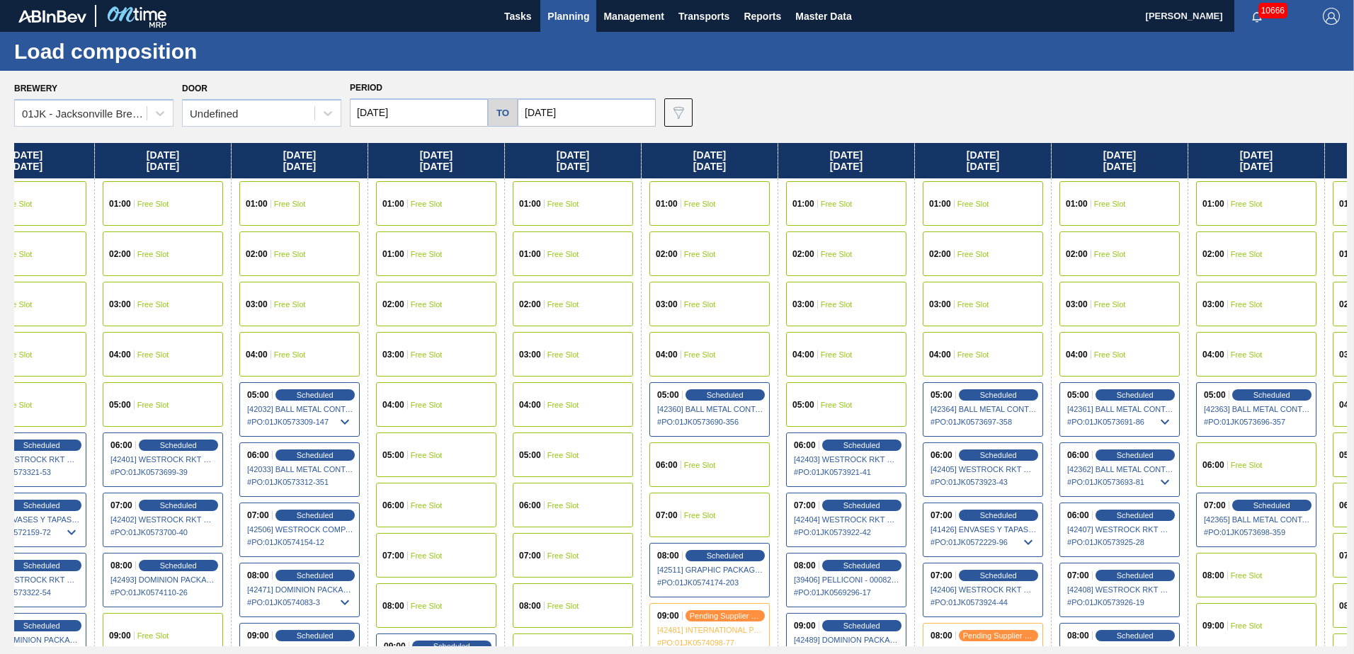
drag, startPoint x: 1198, startPoint y: 206, endPoint x: 708, endPoint y: 189, distance: 490.4
click at [708, 191] on div "Sunday 09/07/2025 01:00 Free Slot 01:00 Free Slot 02:00 Free Slot 03:00 Free Sl…" at bounding box center [680, 395] width 1333 height 504
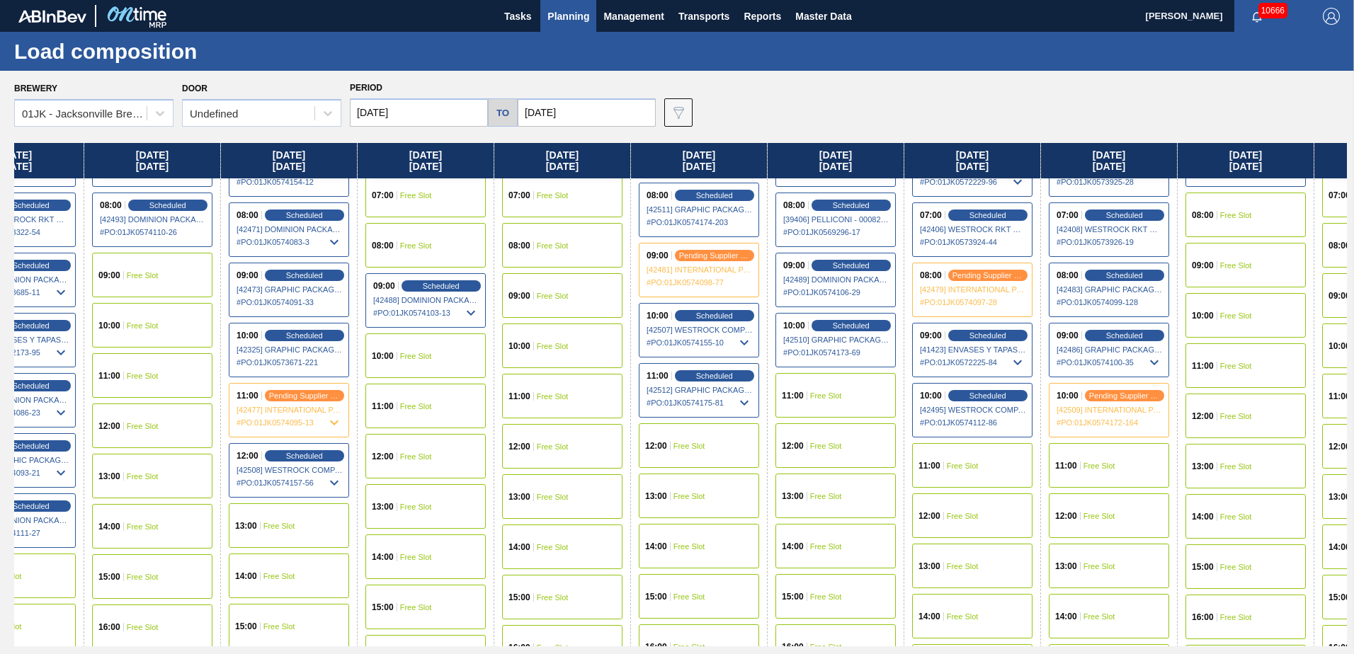
scroll to position [425, 477]
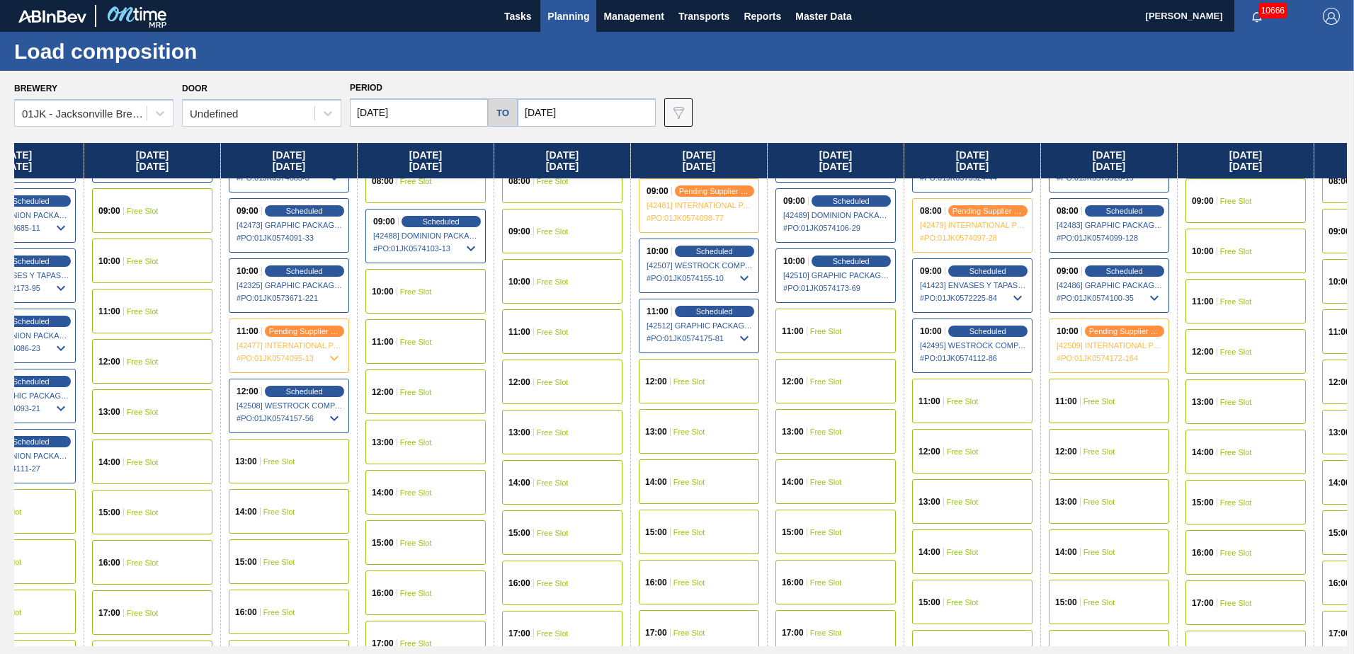
click at [946, 397] on div "11:00 Free Slot" at bounding box center [972, 401] width 120 height 45
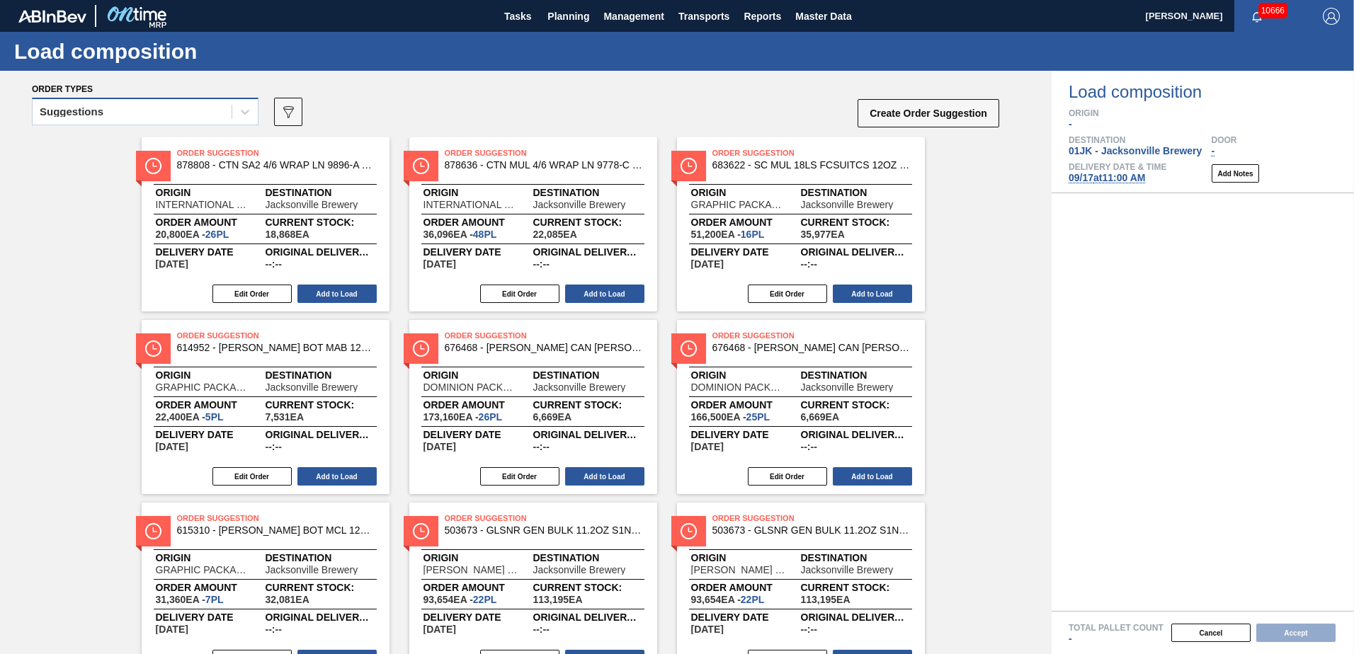
click at [213, 106] on div "Suggestions" at bounding box center [132, 112] width 199 height 21
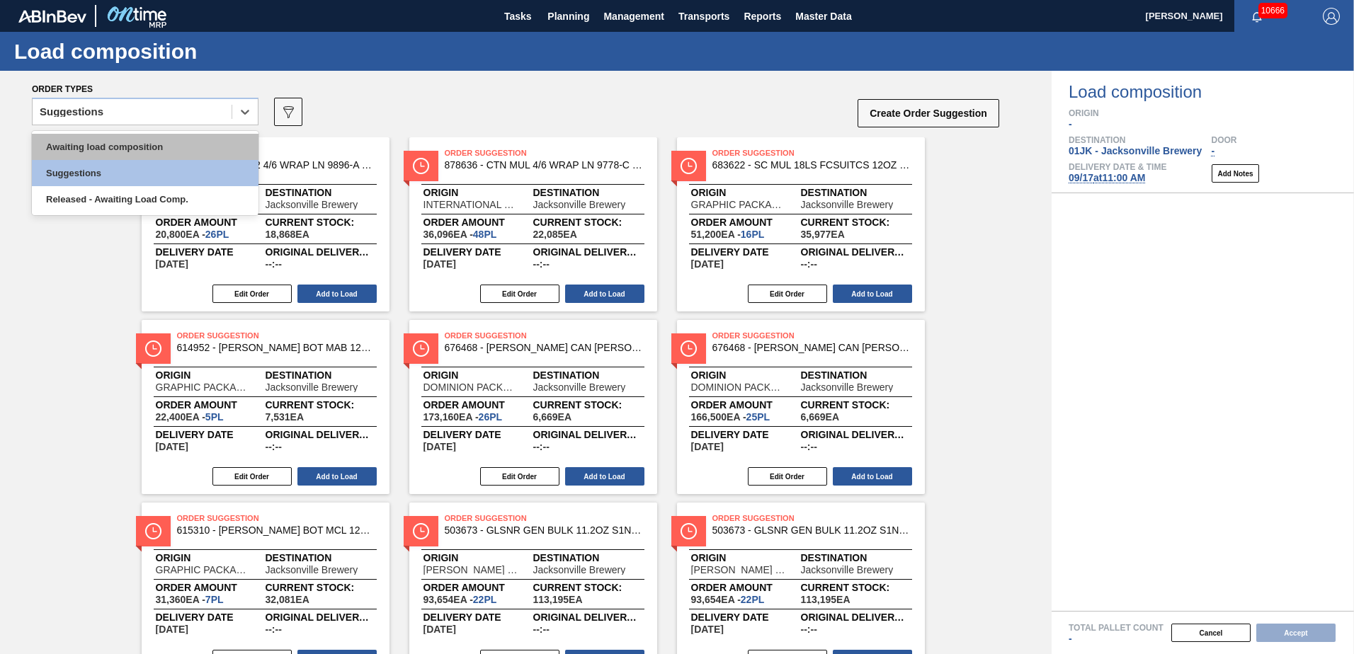
click at [195, 135] on div "Awaiting load composition" at bounding box center [145, 147] width 227 height 26
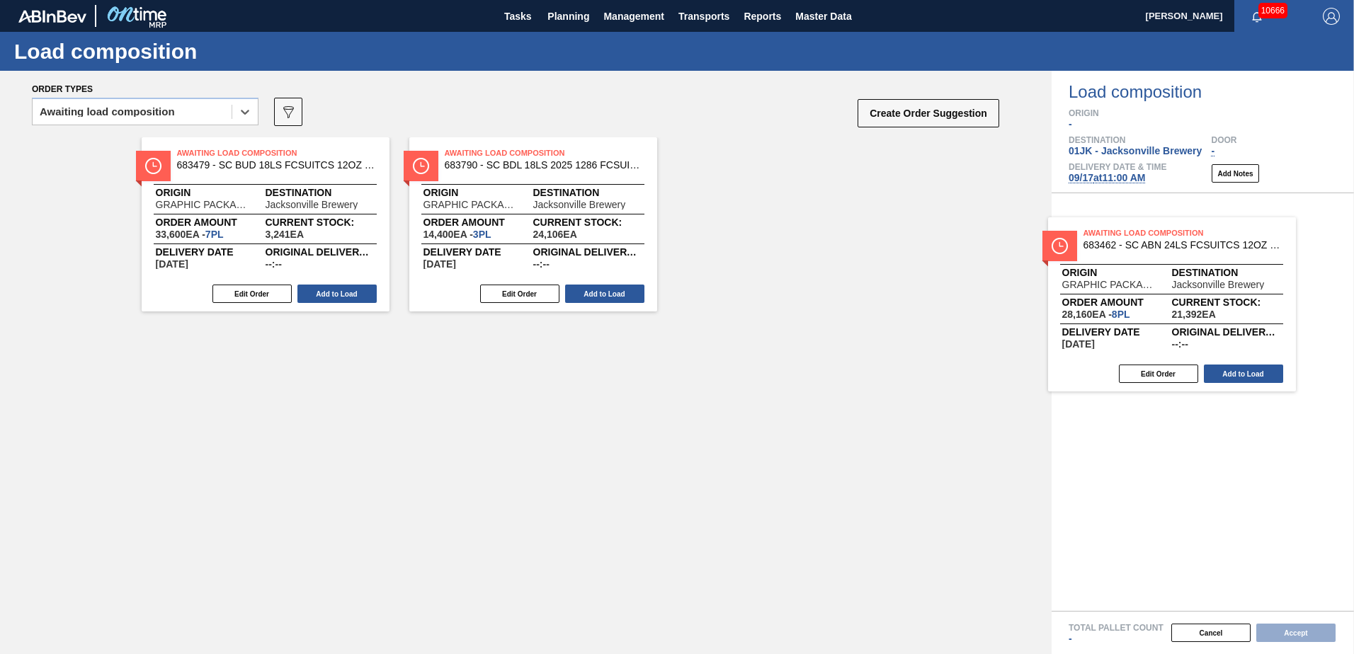
drag, startPoint x: 606, startPoint y: 217, endPoint x: 1162, endPoint y: 284, distance: 559.3
click at [1162, 284] on div "Order types option Awaiting load composition, selected. Select is focused ,type…" at bounding box center [677, 363] width 1354 height 584
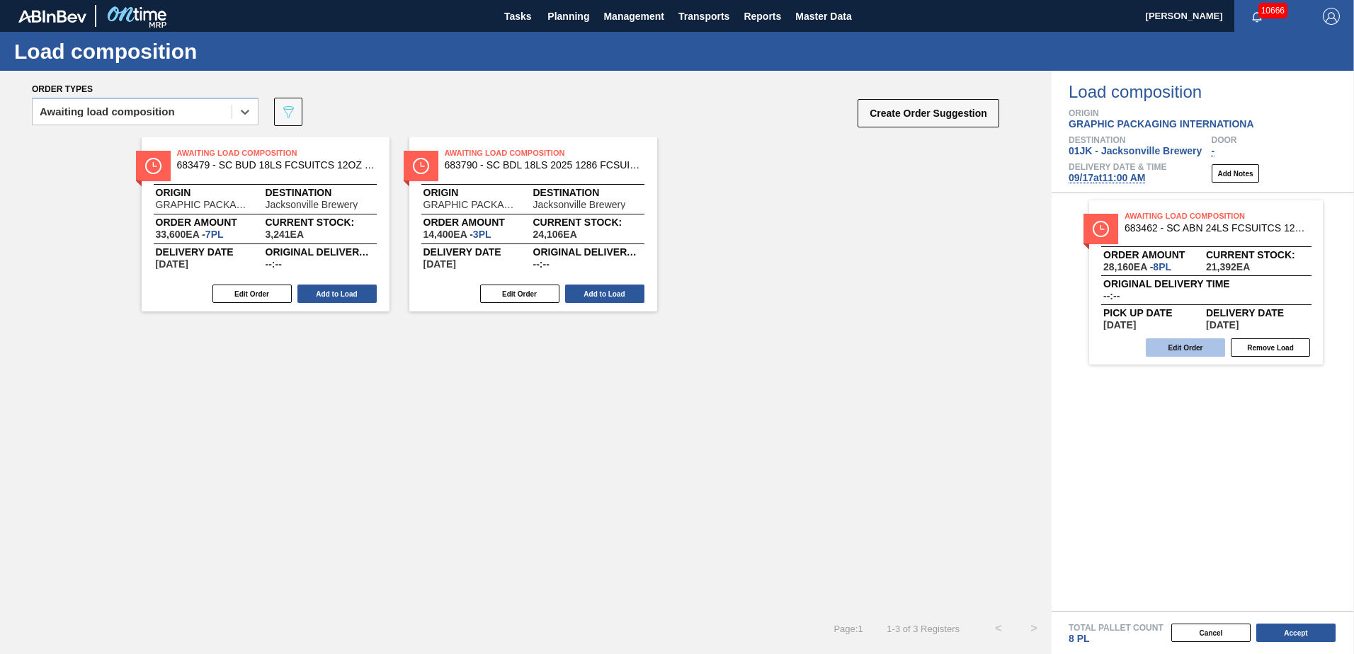
click at [1181, 347] on button "Edit Order" at bounding box center [1185, 348] width 79 height 18
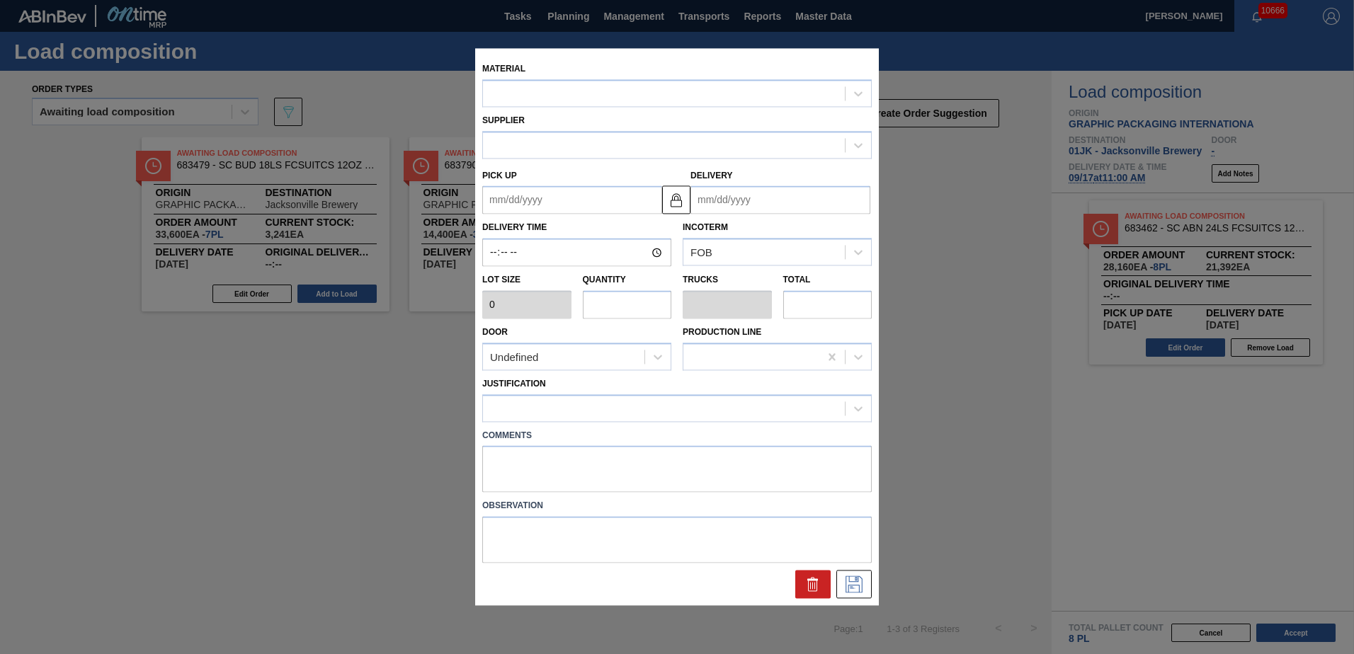
type input "3,520"
type input "8"
type input "0.308"
type input "28,160"
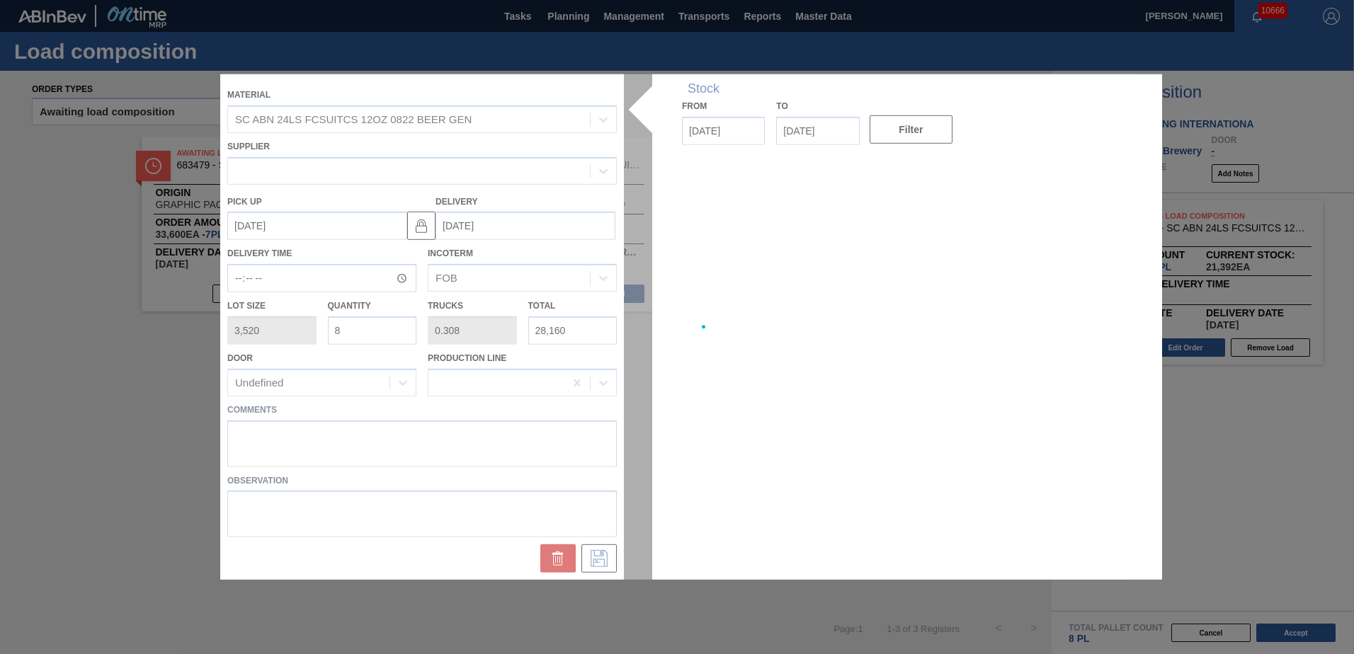
type up "[DATE]"
type input "[DATE]"
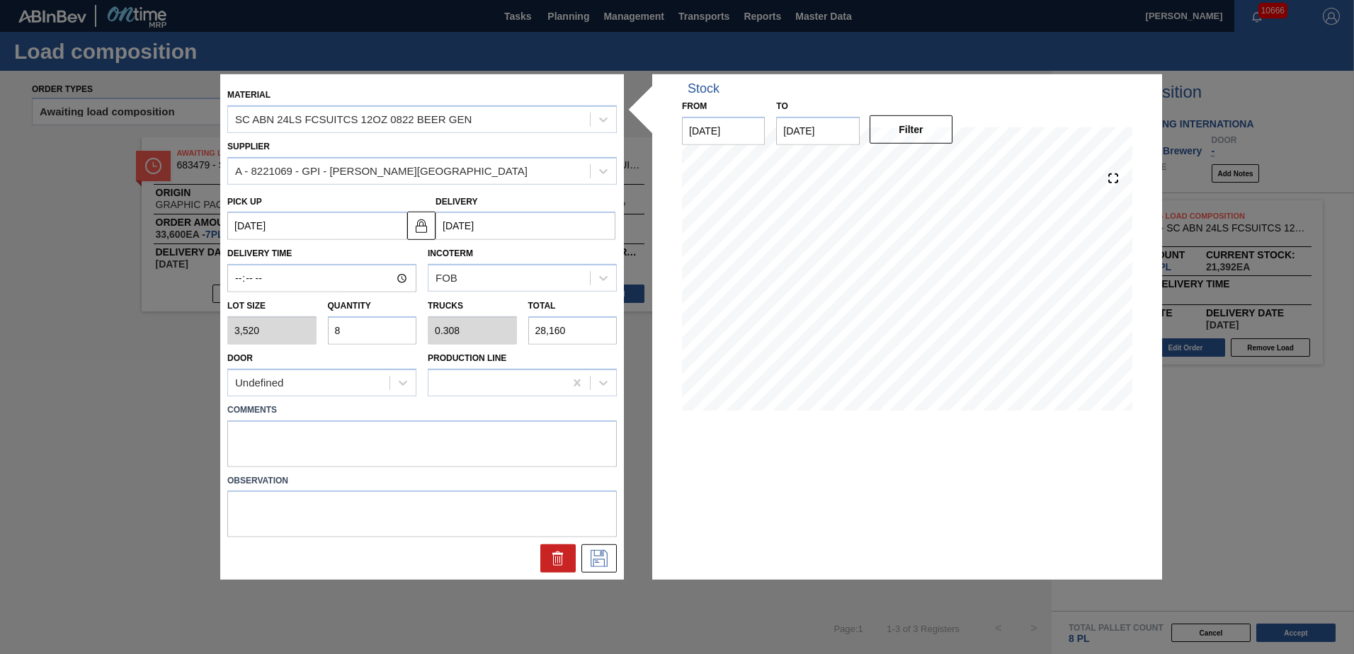
click at [395, 335] on input "8" at bounding box center [372, 331] width 89 height 28
type input "1"
type input "0.038"
type input "3,520"
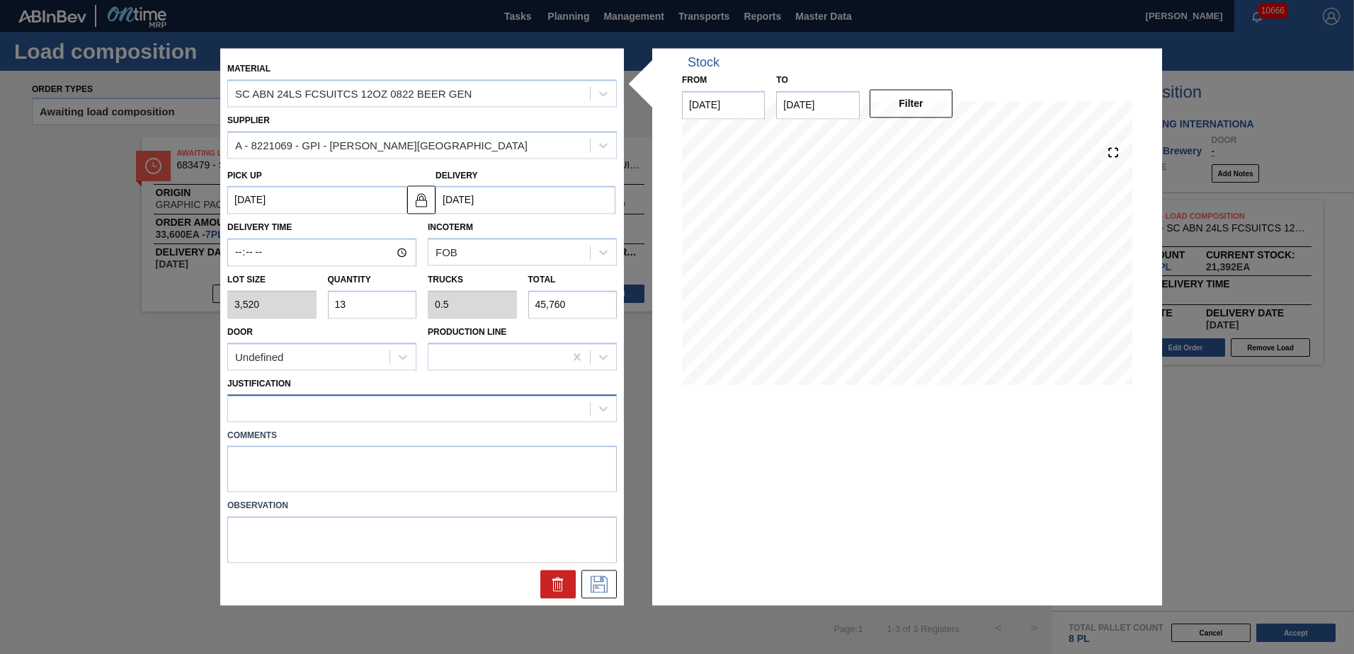
click at [382, 398] on div at bounding box center [409, 408] width 362 height 21
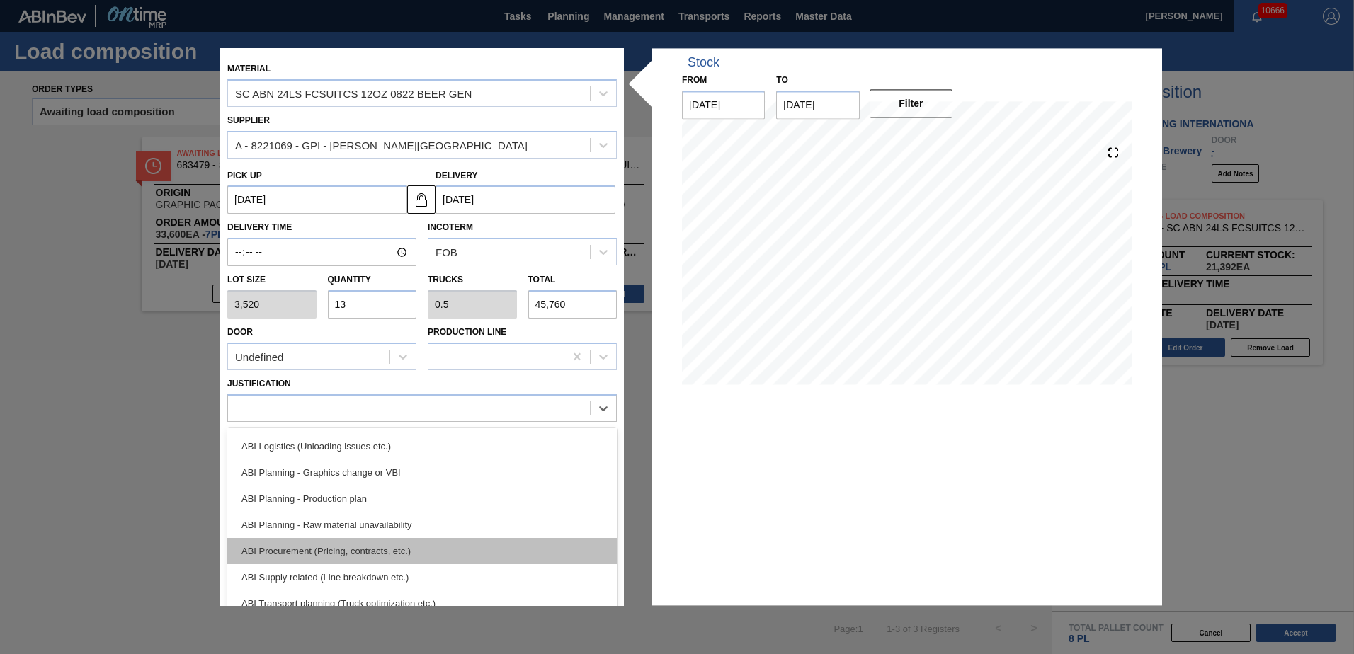
scroll to position [142, 0]
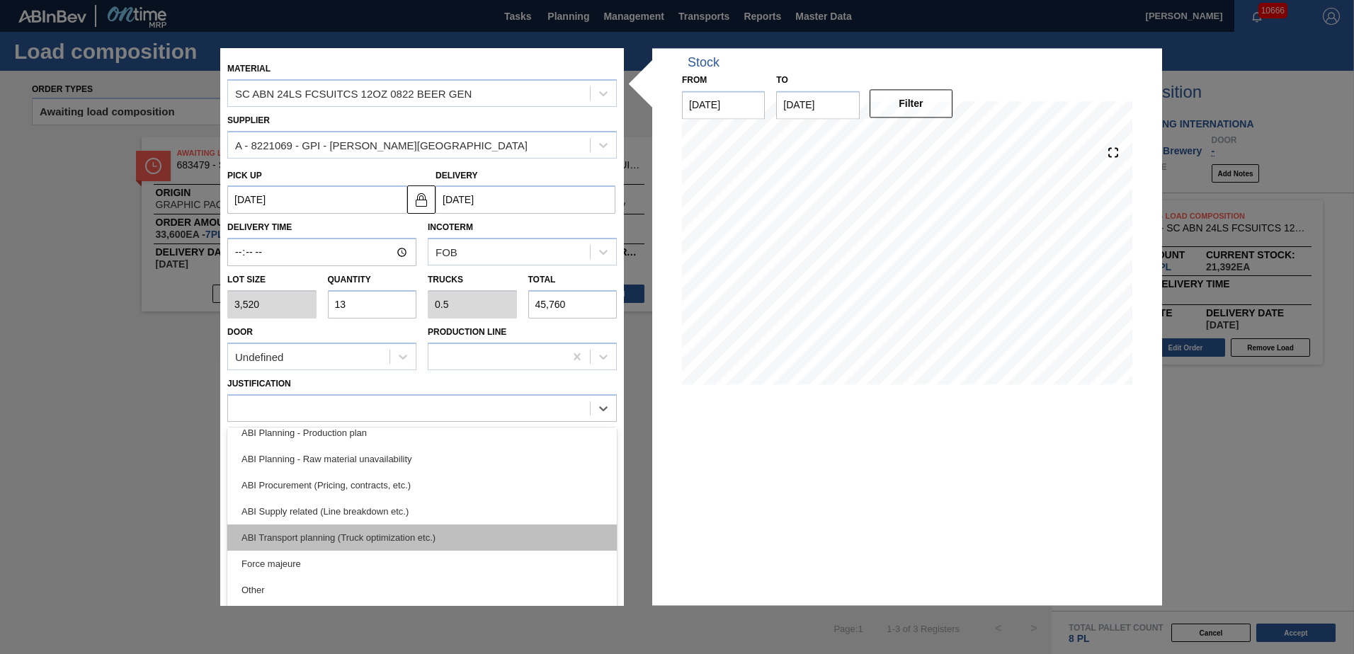
click at [358, 530] on div "ABI Transport planning (Truck optimization etc.)" at bounding box center [422, 538] width 390 height 26
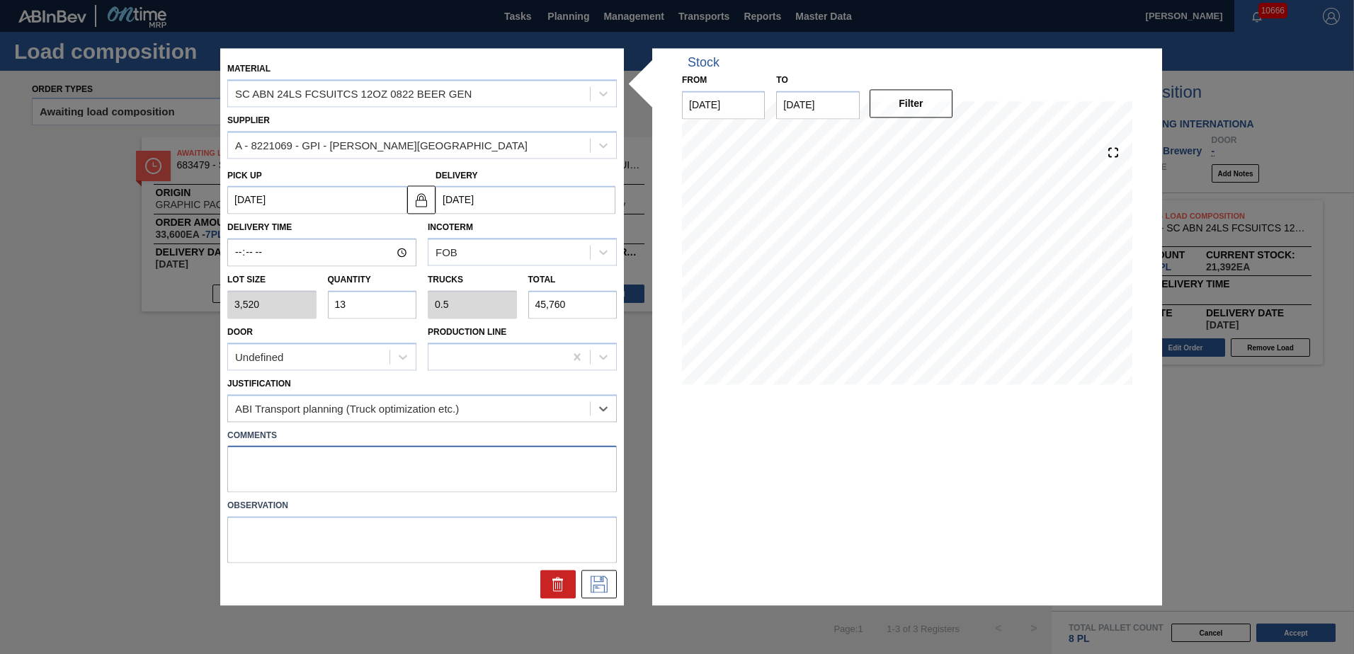
click at [340, 481] on textarea at bounding box center [422, 469] width 390 height 47
click at [600, 580] on icon at bounding box center [599, 585] width 23 height 17
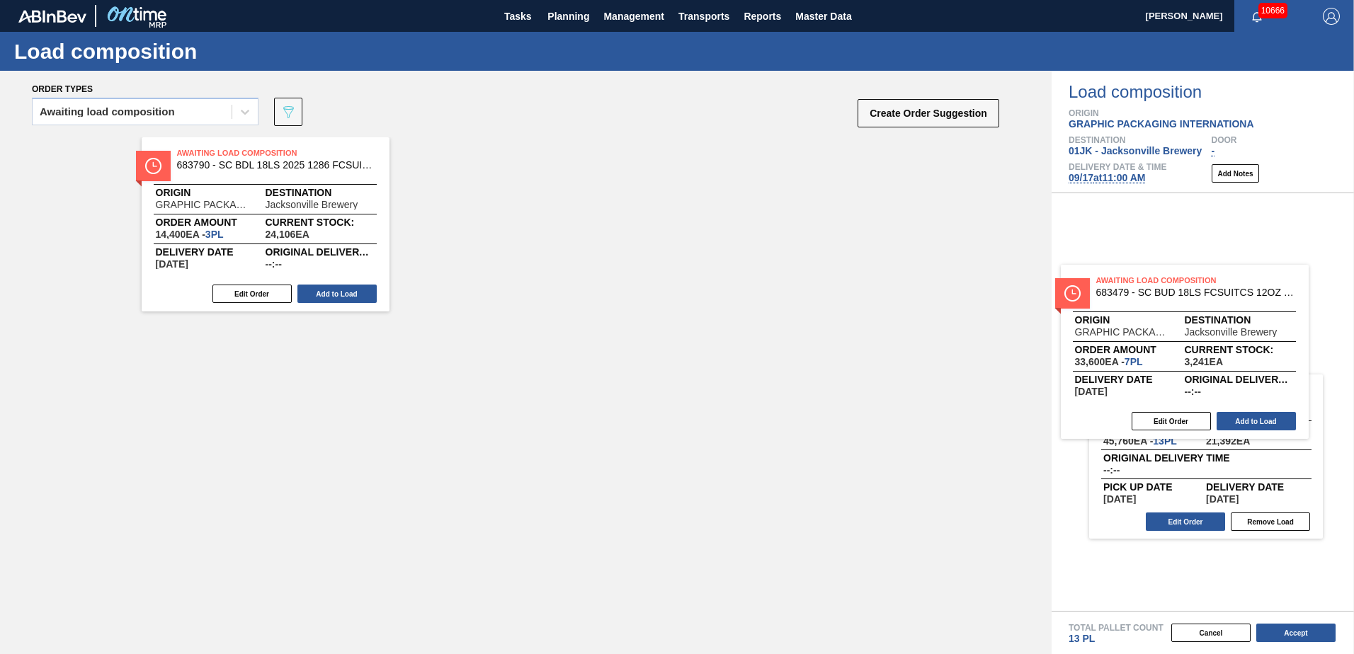
drag, startPoint x: 259, startPoint y: 182, endPoint x: 1203, endPoint y: 319, distance: 954.0
click at [1203, 319] on div "Order types Awaiting load composition 089F7B8B-B2A5-4AFE-B5C0-19BA573D28AC Crea…" at bounding box center [677, 363] width 1354 height 584
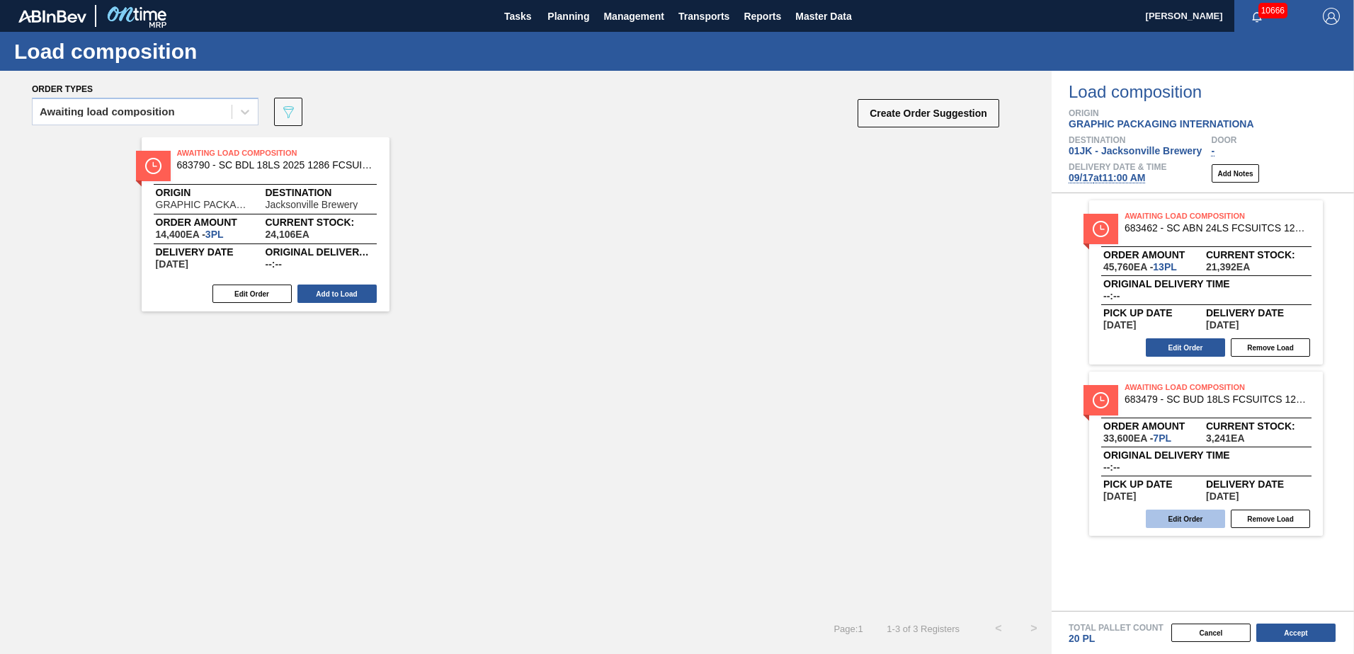
click at [1179, 520] on button "Edit Order" at bounding box center [1185, 519] width 79 height 18
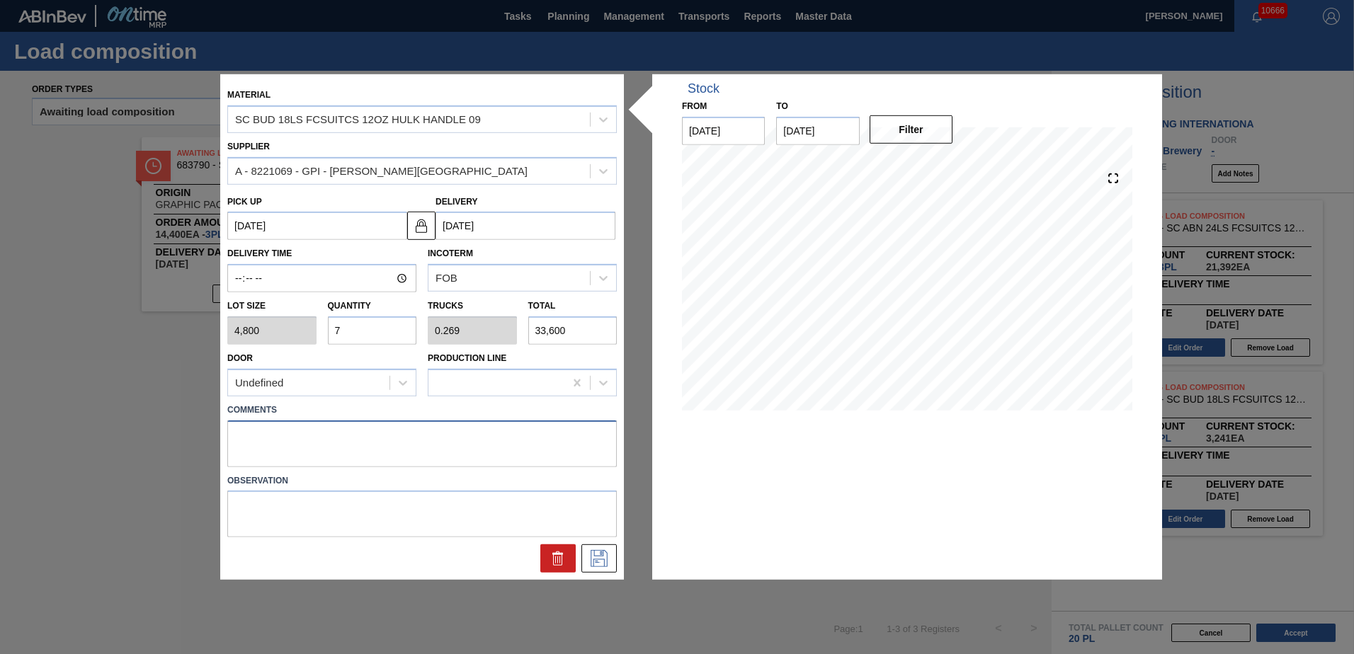
click at [360, 441] on textarea at bounding box center [422, 443] width 390 height 47
click at [599, 564] on icon at bounding box center [599, 558] width 23 height 17
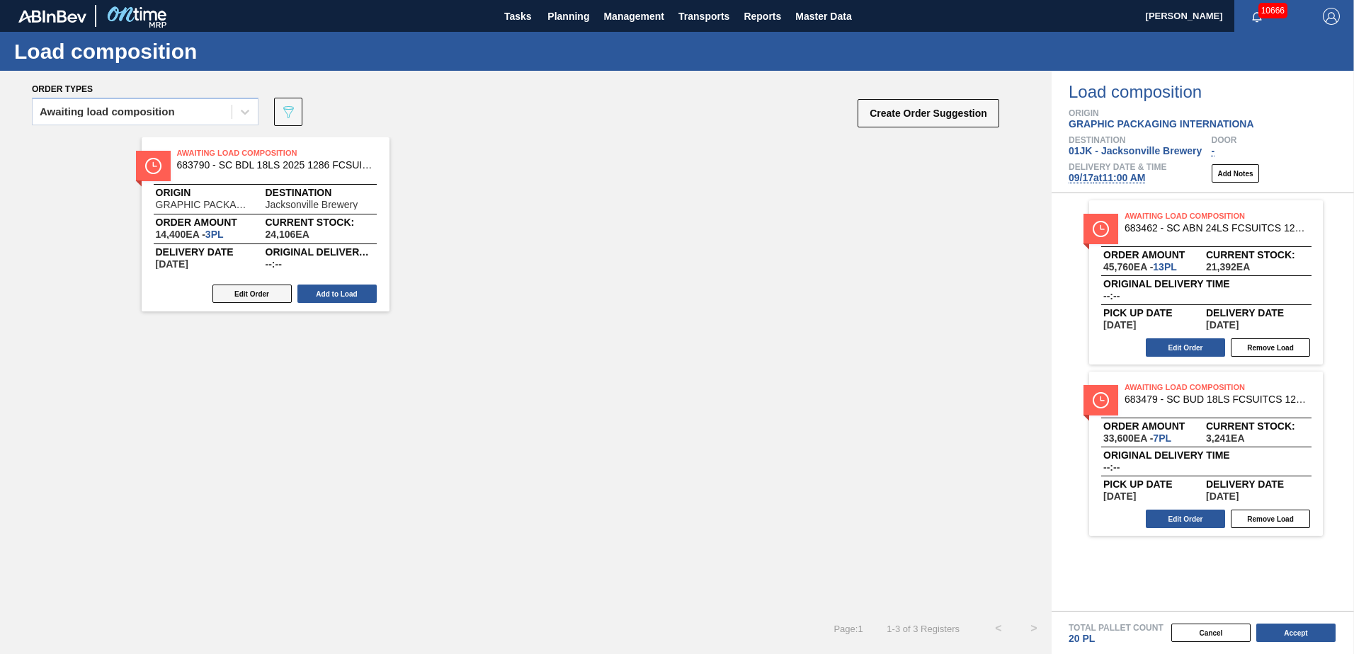
click at [234, 293] on button "Edit Order" at bounding box center [251, 294] width 79 height 18
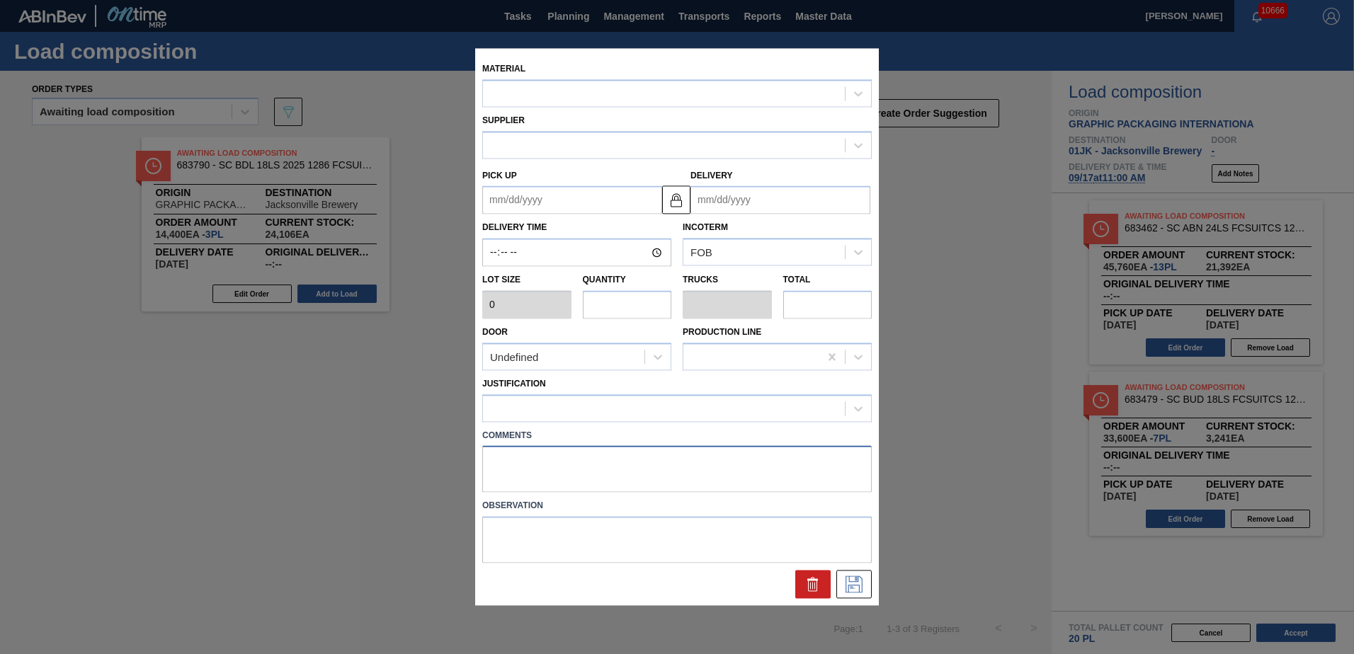
click at [521, 460] on textarea at bounding box center [677, 469] width 390 height 47
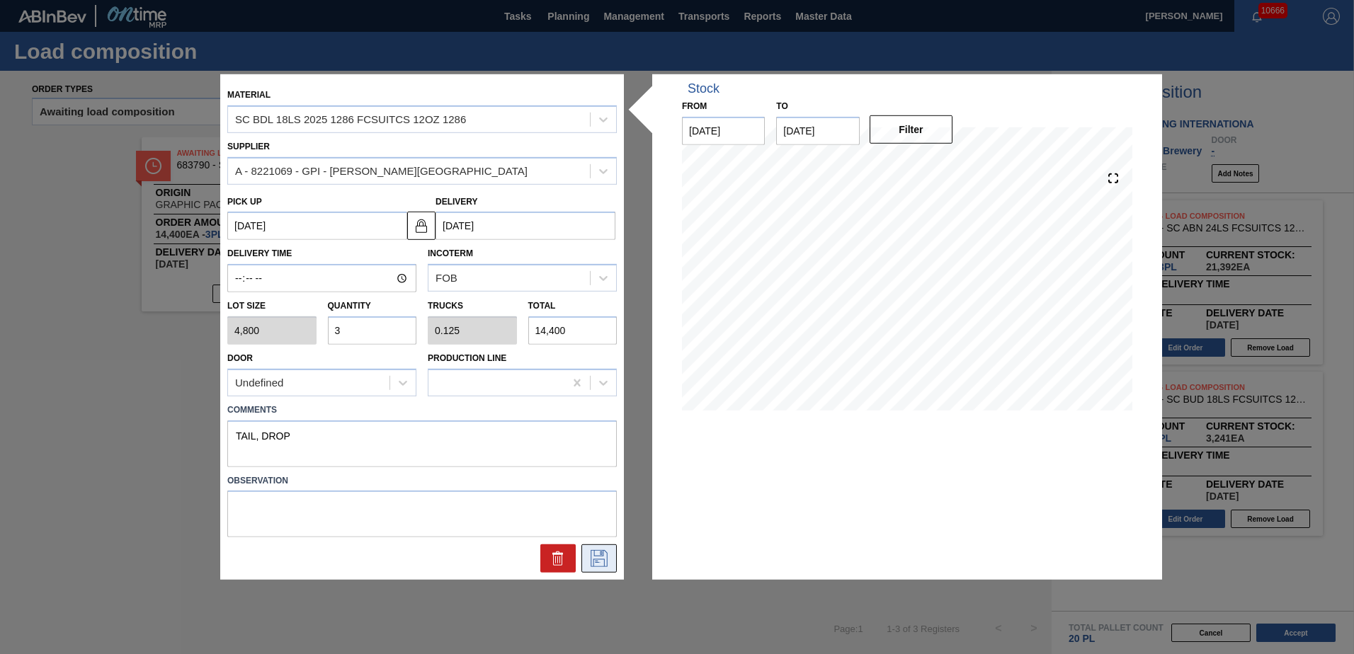
click at [590, 556] on icon at bounding box center [599, 558] width 23 height 17
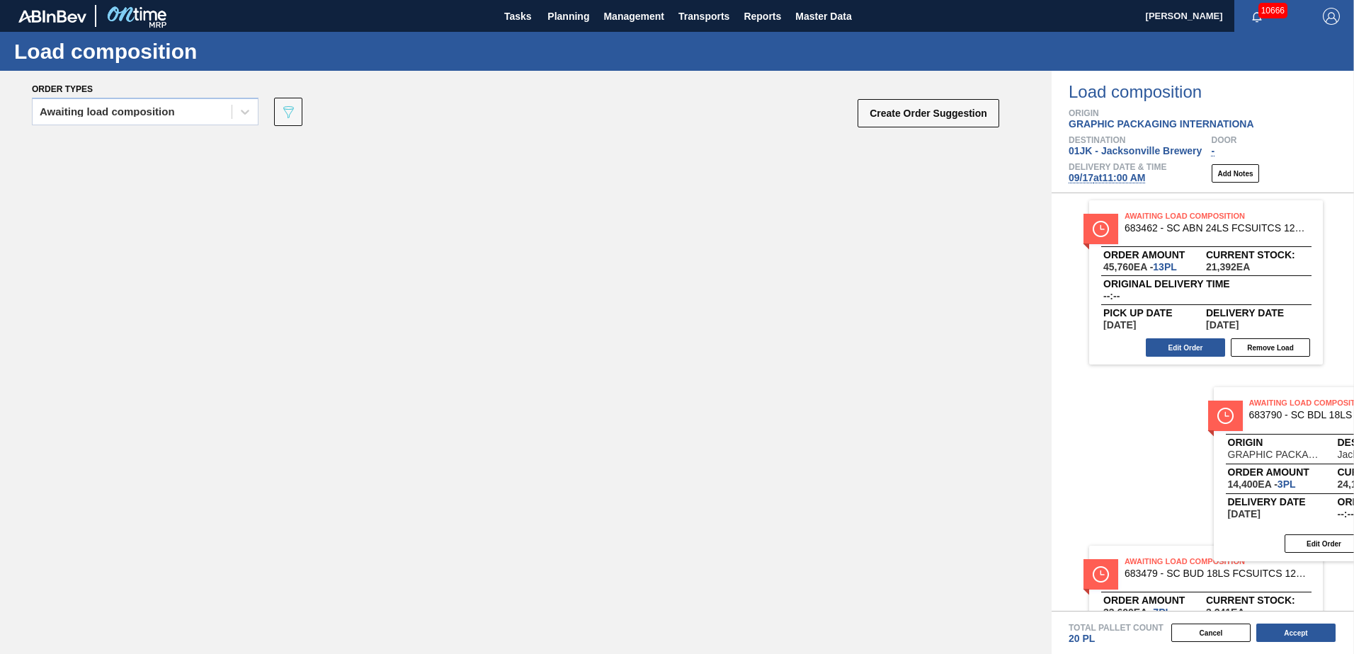
drag, startPoint x: 295, startPoint y: 171, endPoint x: 1294, endPoint y: 409, distance: 1026.6
click at [1294, 409] on div "Order types Awaiting load composition 089F7B8B-B2A5-4AFE-B5C0-19BA573D28AC Crea…" at bounding box center [677, 363] width 1354 height 584
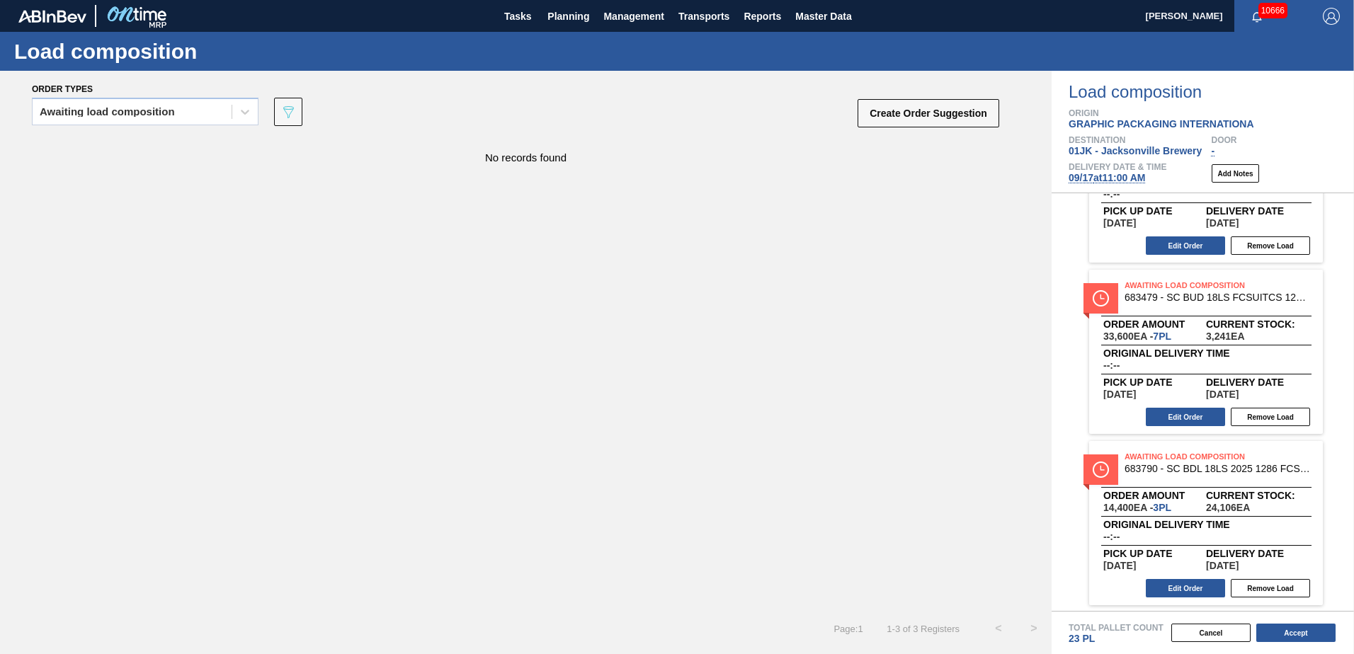
scroll to position [103, 0]
click at [1304, 637] on button "Accept" at bounding box center [1295, 633] width 79 height 18
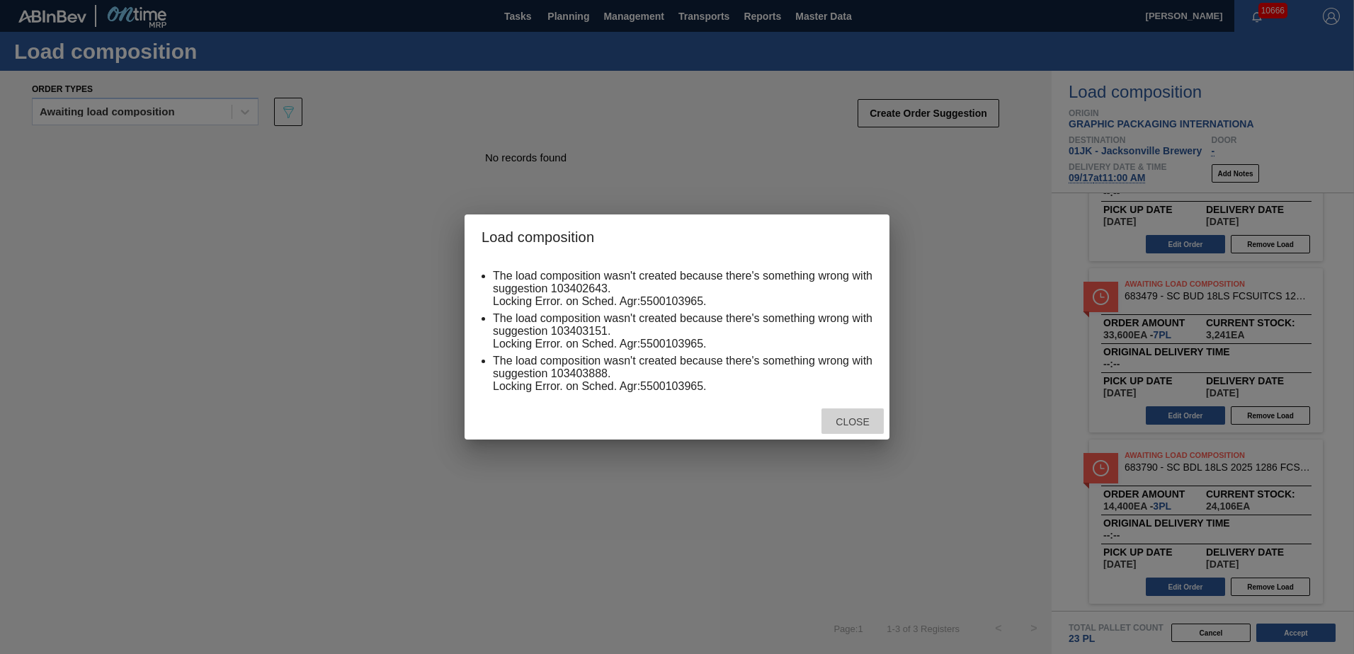
click at [857, 429] on div "Close" at bounding box center [853, 422] width 62 height 26
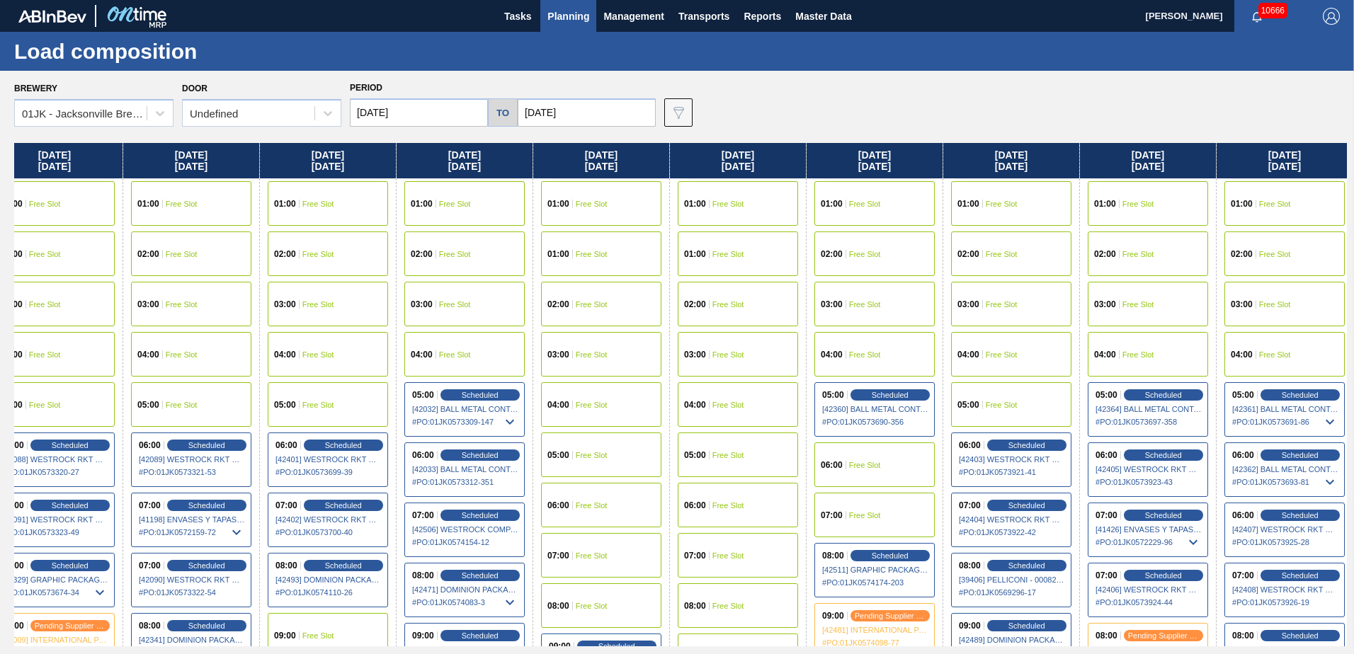
drag, startPoint x: 1113, startPoint y: 196, endPoint x: 773, endPoint y: 164, distance: 341.5
click at [777, 165] on div "Sunday 09/07/2025 01:00 Free Slot 01:00 Free Slot 02:00 Free Slot 03:00 Free Sl…" at bounding box center [680, 395] width 1333 height 504
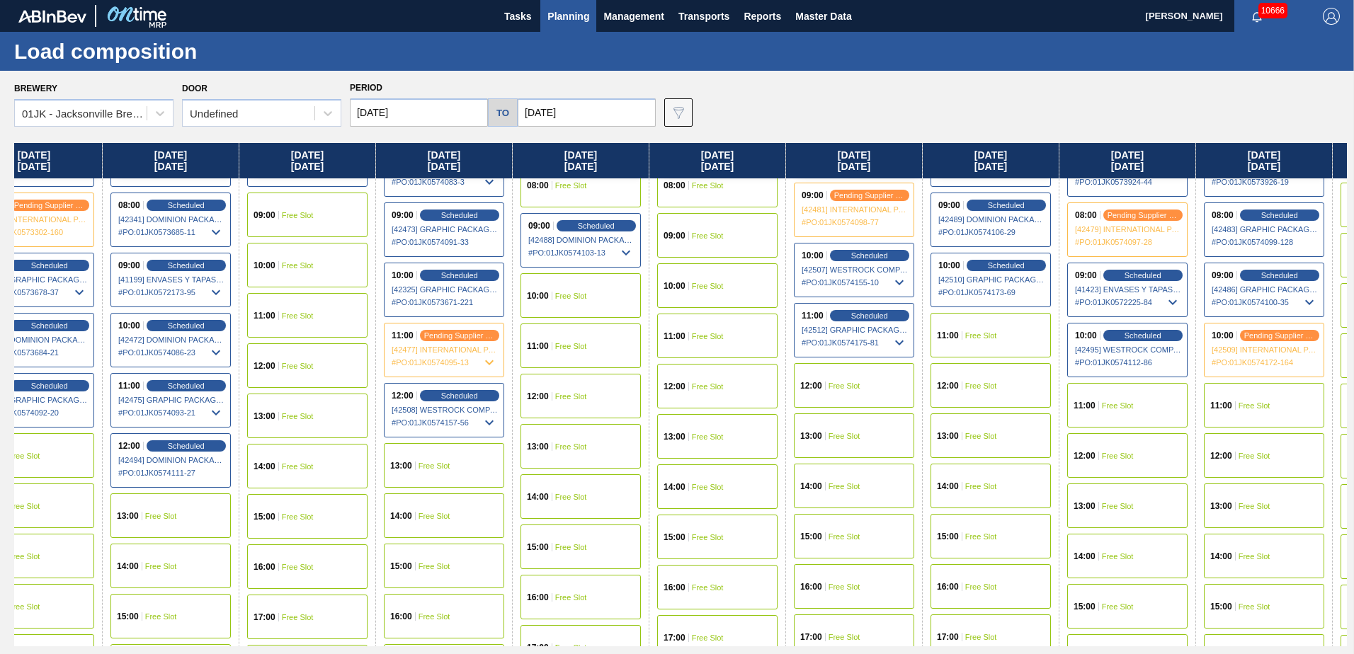
scroll to position [425, 322]
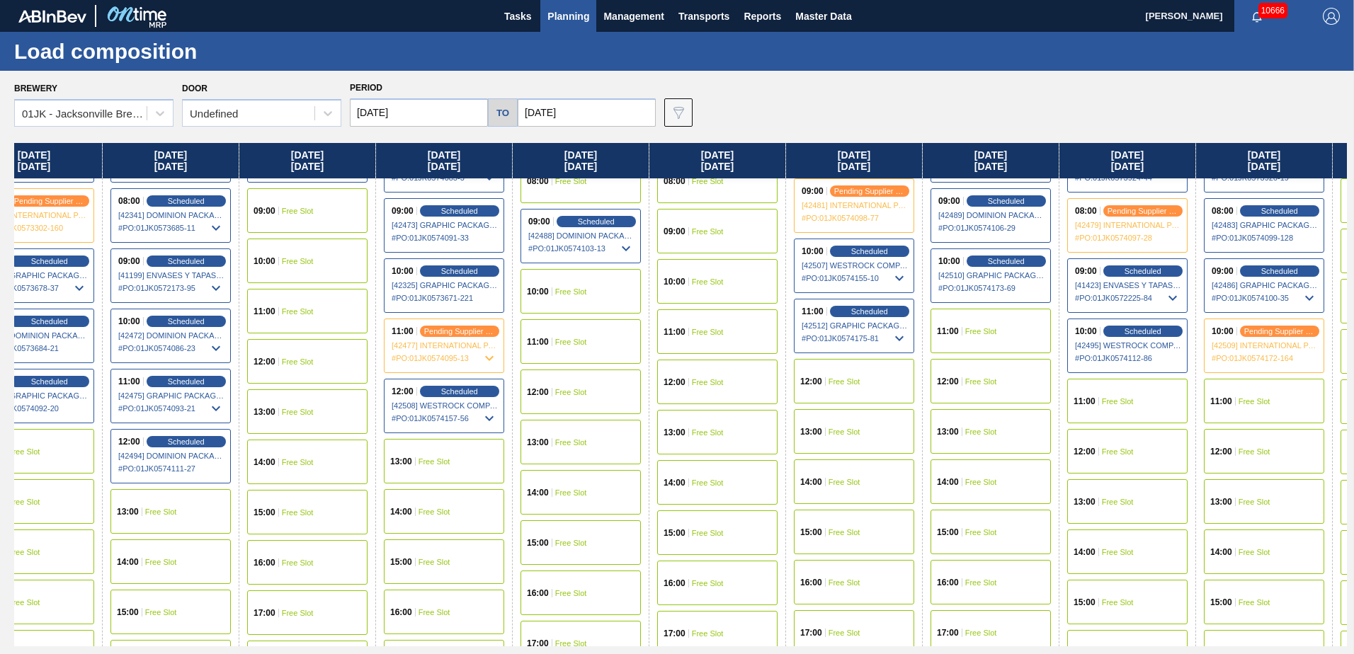
click at [1013, 326] on div "11:00 Free Slot" at bounding box center [991, 331] width 120 height 45
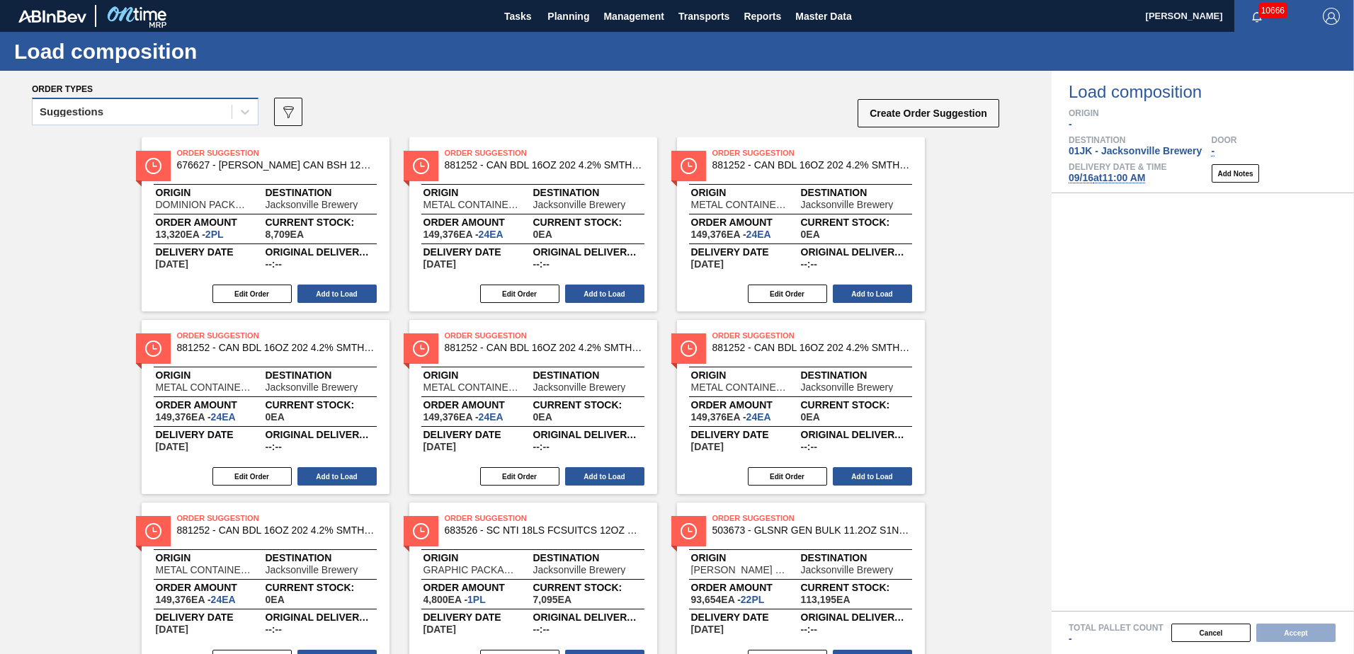
click at [225, 111] on div "Suggestions" at bounding box center [132, 112] width 199 height 21
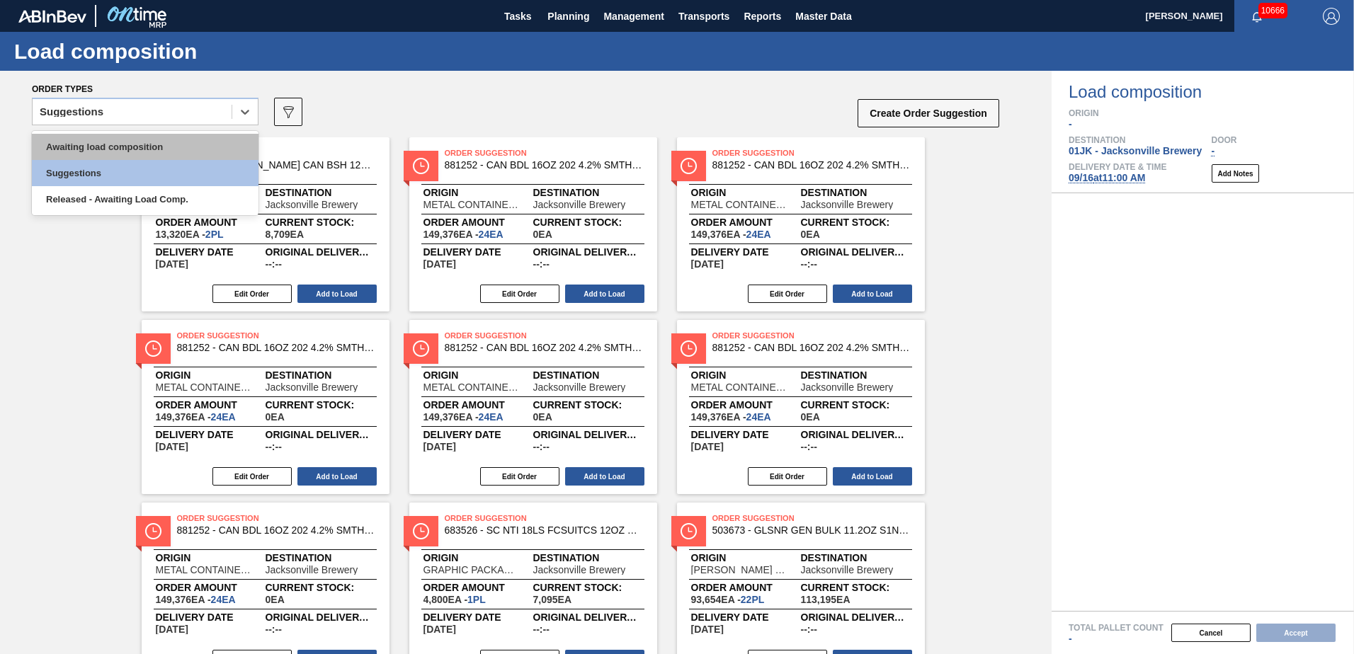
click at [205, 142] on div "Awaiting load composition" at bounding box center [145, 147] width 227 height 26
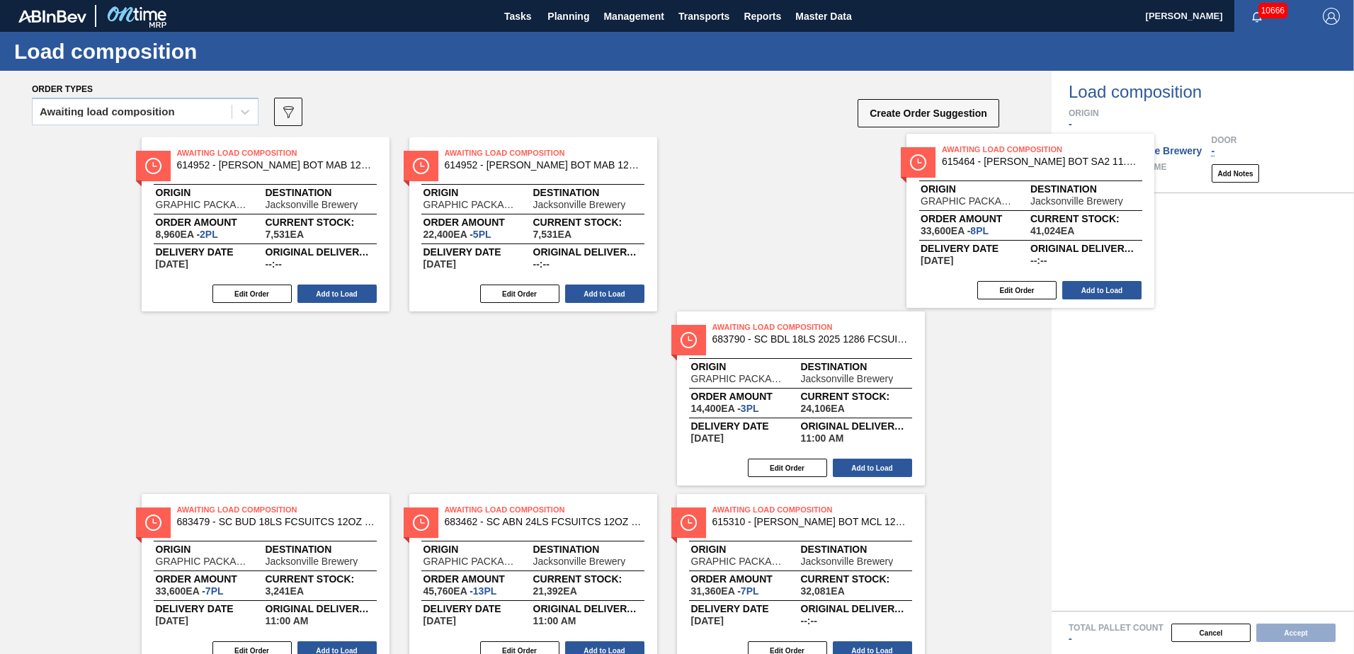
drag, startPoint x: 320, startPoint y: 208, endPoint x: 1164, endPoint y: 242, distance: 845.0
click at [1164, 242] on div "Order types Awaiting load composition 089F7B8B-B2A5-4AFE-B5C0-19BA573D28AC Crea…" at bounding box center [677, 363] width 1354 height 584
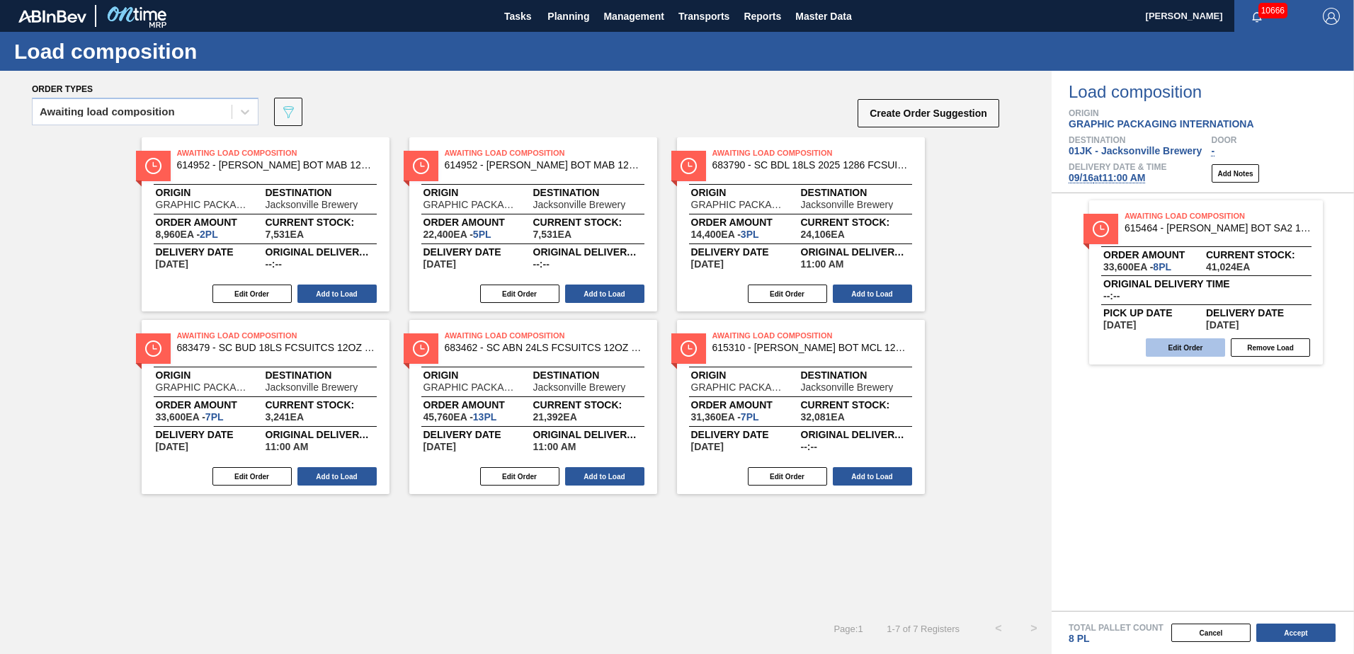
click at [1174, 349] on button "Edit Order" at bounding box center [1185, 348] width 79 height 18
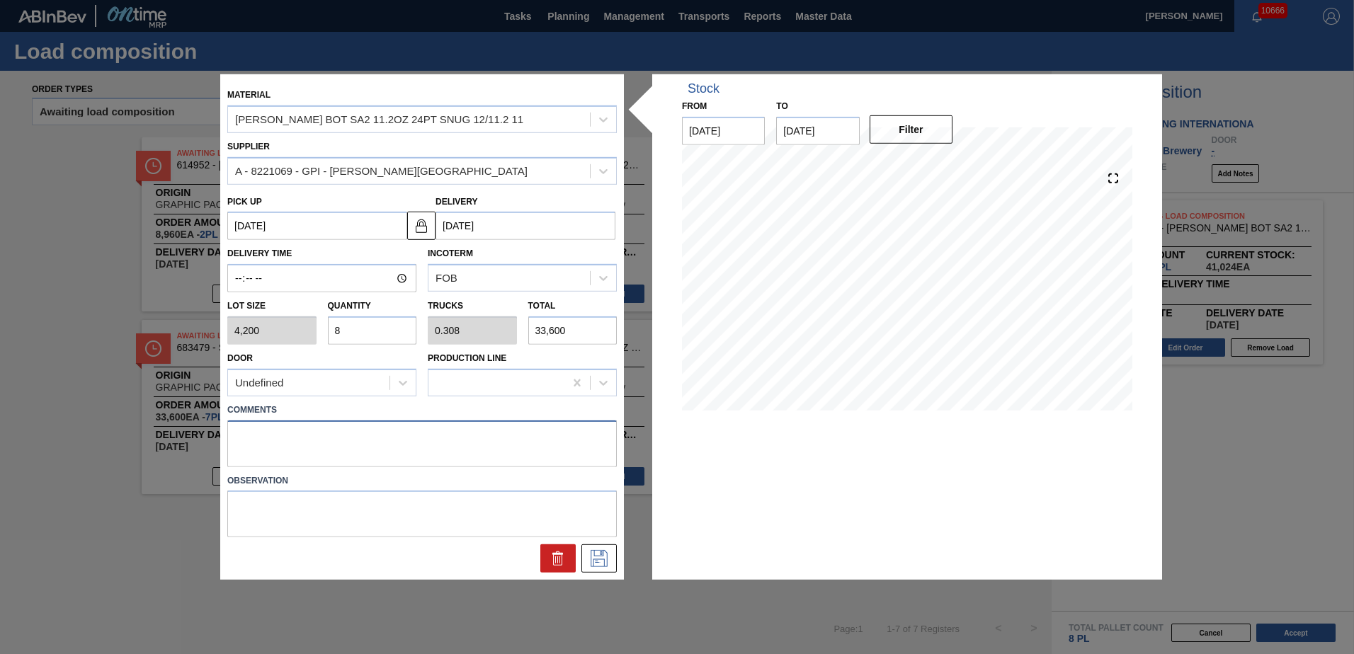
click at [341, 443] on textarea at bounding box center [422, 443] width 390 height 47
click at [395, 329] on input "8" at bounding box center [372, 331] width 89 height 28
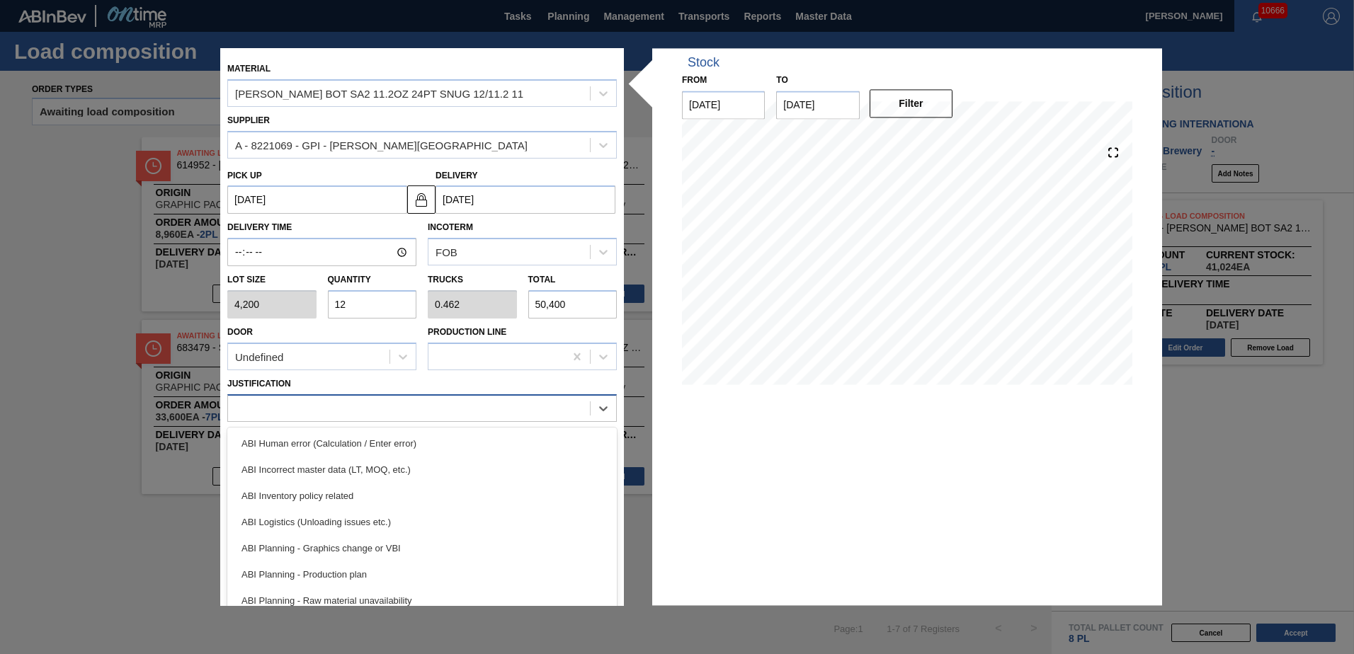
click at [484, 421] on div at bounding box center [422, 409] width 390 height 28
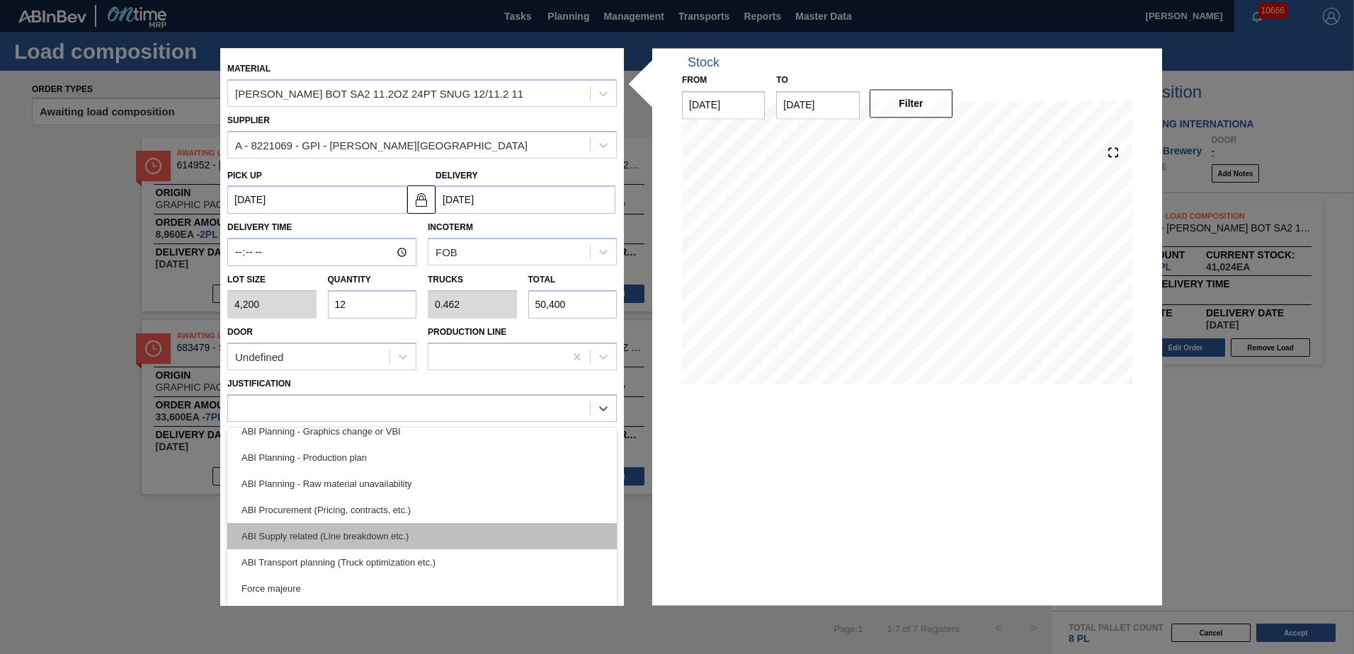
scroll to position [142, 0]
click at [394, 543] on div "ABI Transport planning (Truck optimization etc.)" at bounding box center [422, 538] width 390 height 26
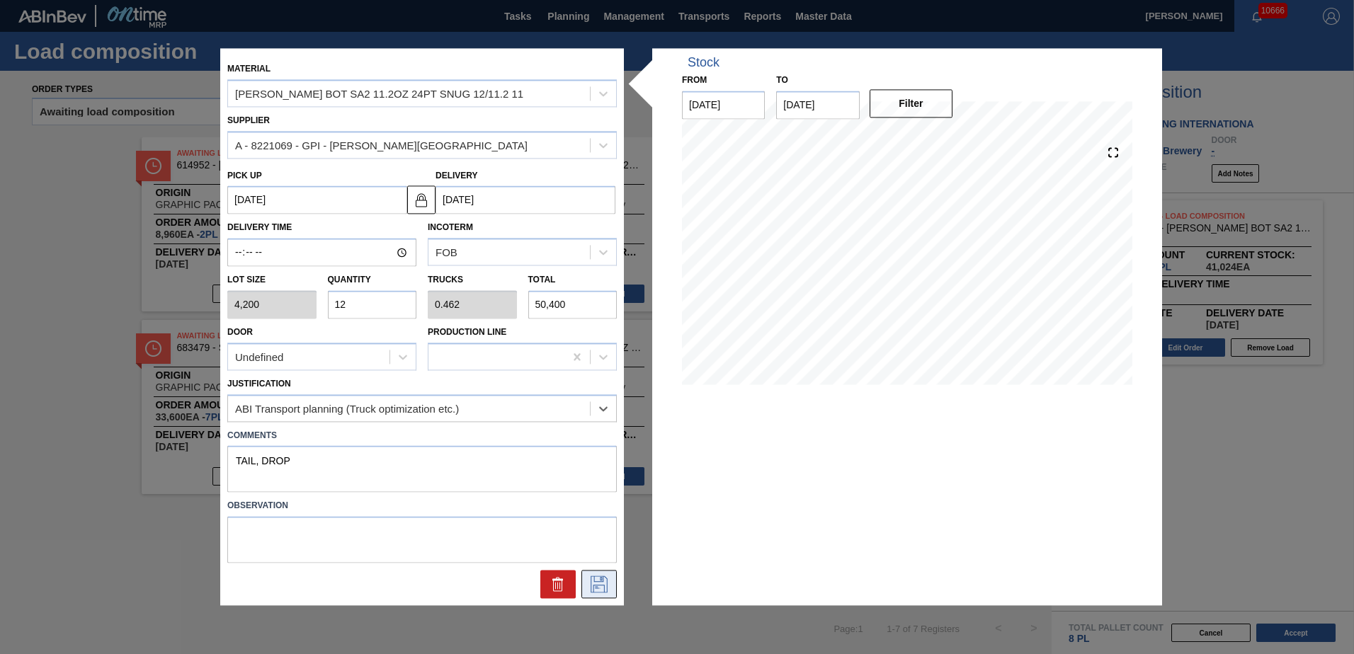
click at [591, 578] on icon at bounding box center [599, 585] width 23 height 17
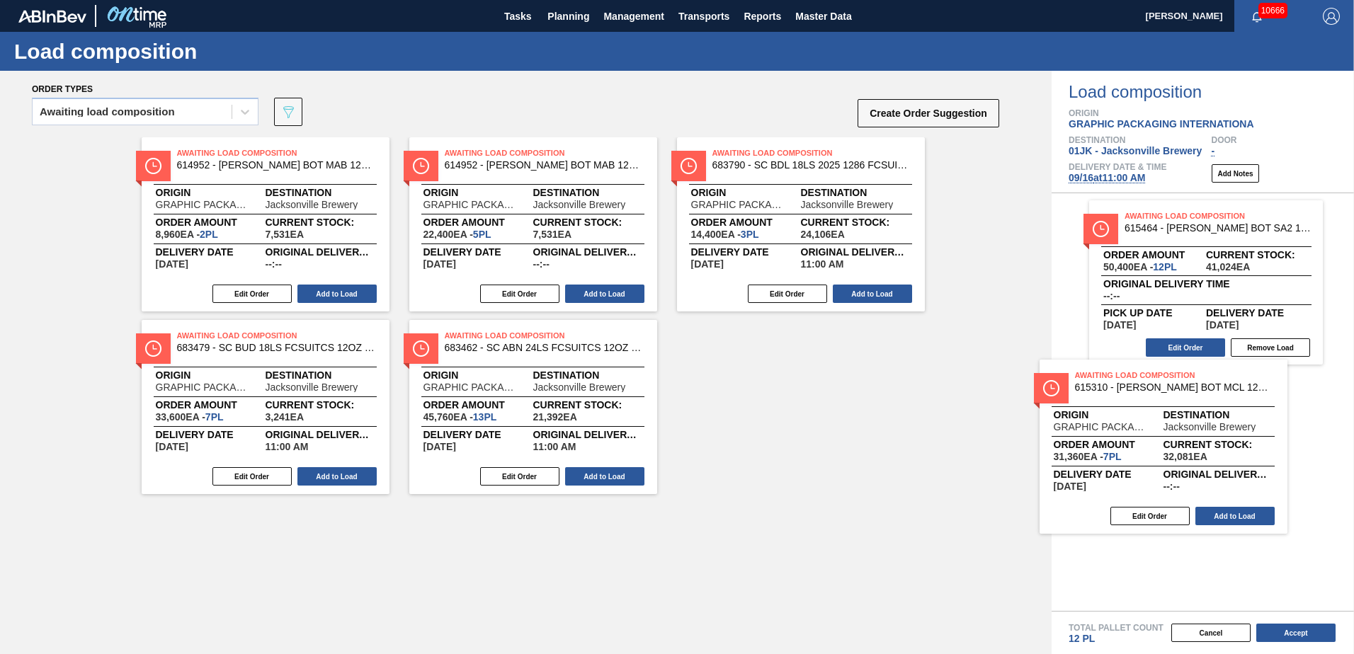
drag, startPoint x: 857, startPoint y: 341, endPoint x: 1171, endPoint y: 380, distance: 316.9
click at [1171, 380] on div "Order types Awaiting load composition 089F7B8B-B2A5-4AFE-B5C0-19BA573D28AC Crea…" at bounding box center [677, 363] width 1354 height 584
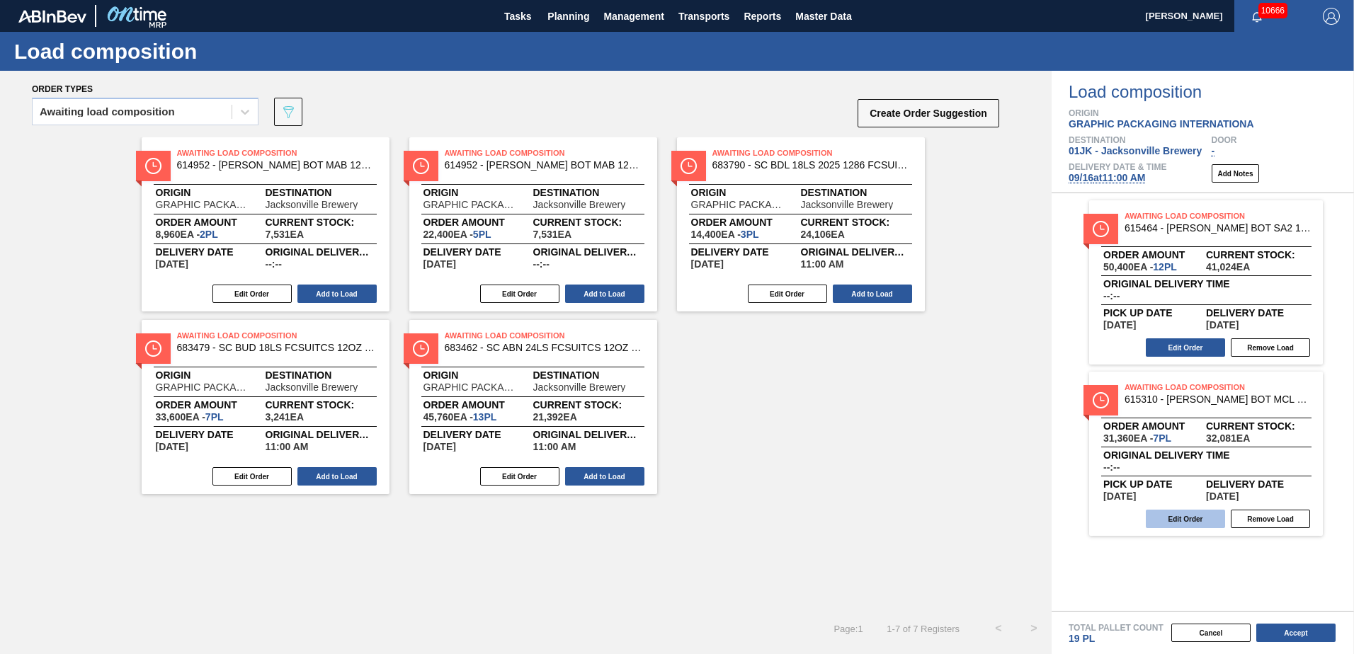
click at [1184, 517] on button "Edit Order" at bounding box center [1185, 519] width 79 height 18
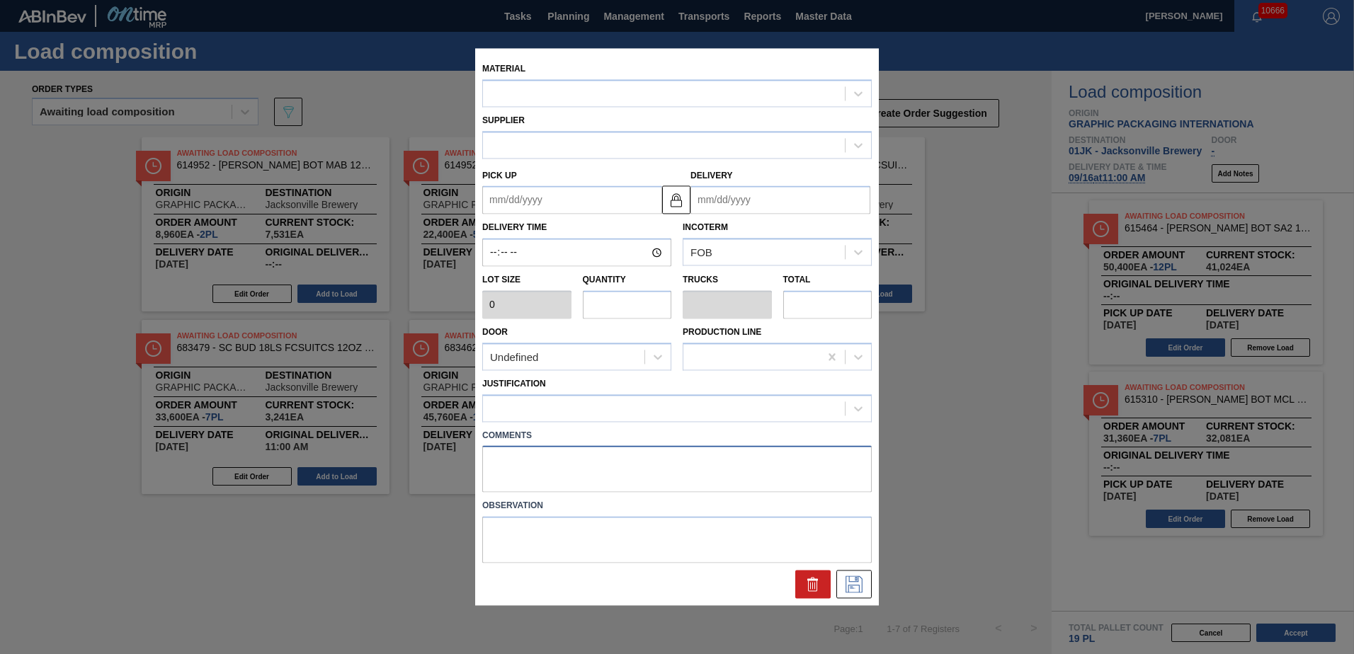
click at [645, 452] on textarea at bounding box center [677, 469] width 390 height 47
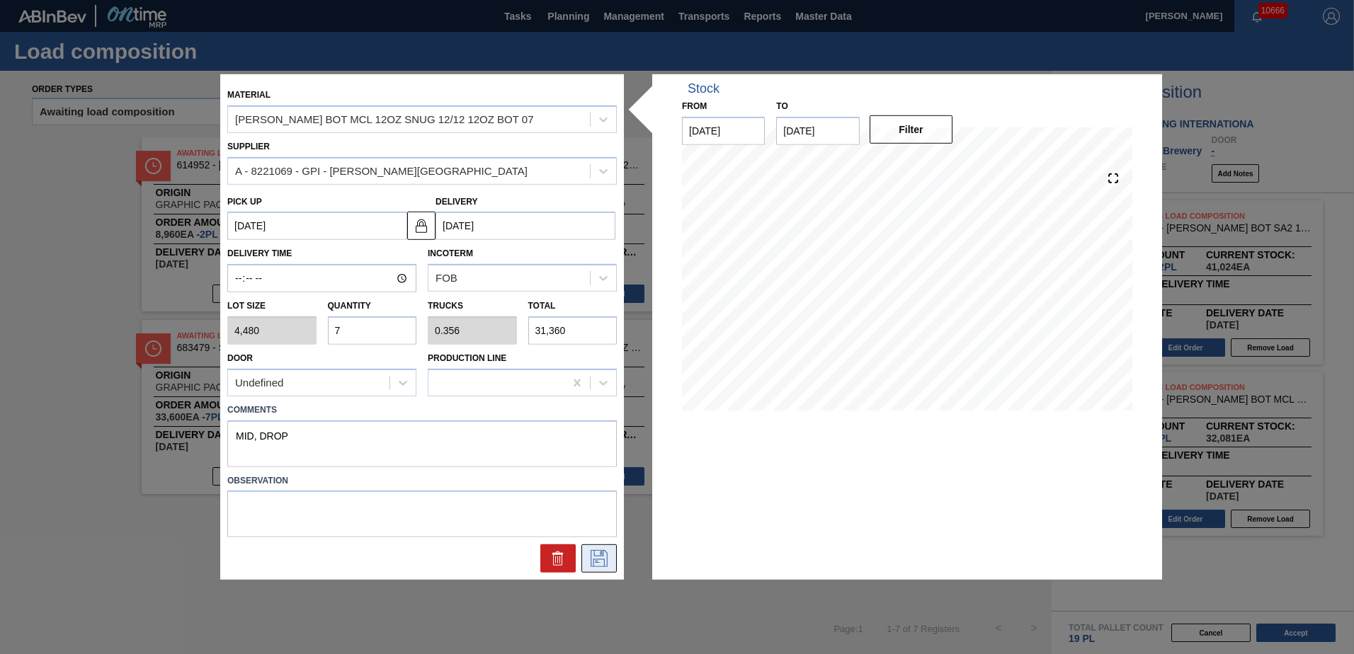
click at [594, 558] on icon at bounding box center [599, 558] width 23 height 17
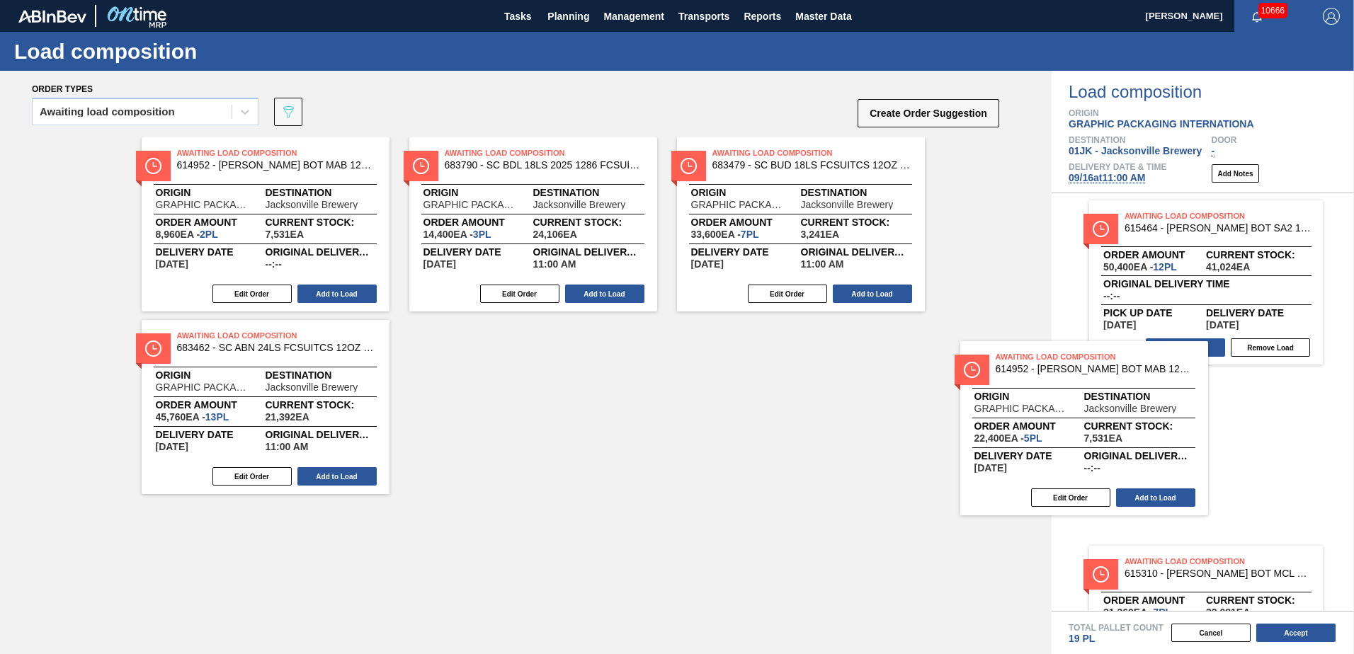
drag, startPoint x: 531, startPoint y: 175, endPoint x: 1055, endPoint y: 369, distance: 558.9
click at [1091, 379] on div "Order types Awaiting load composition 089F7B8B-B2A5-4AFE-B5C0-19BA573D28AC Crea…" at bounding box center [677, 363] width 1354 height 584
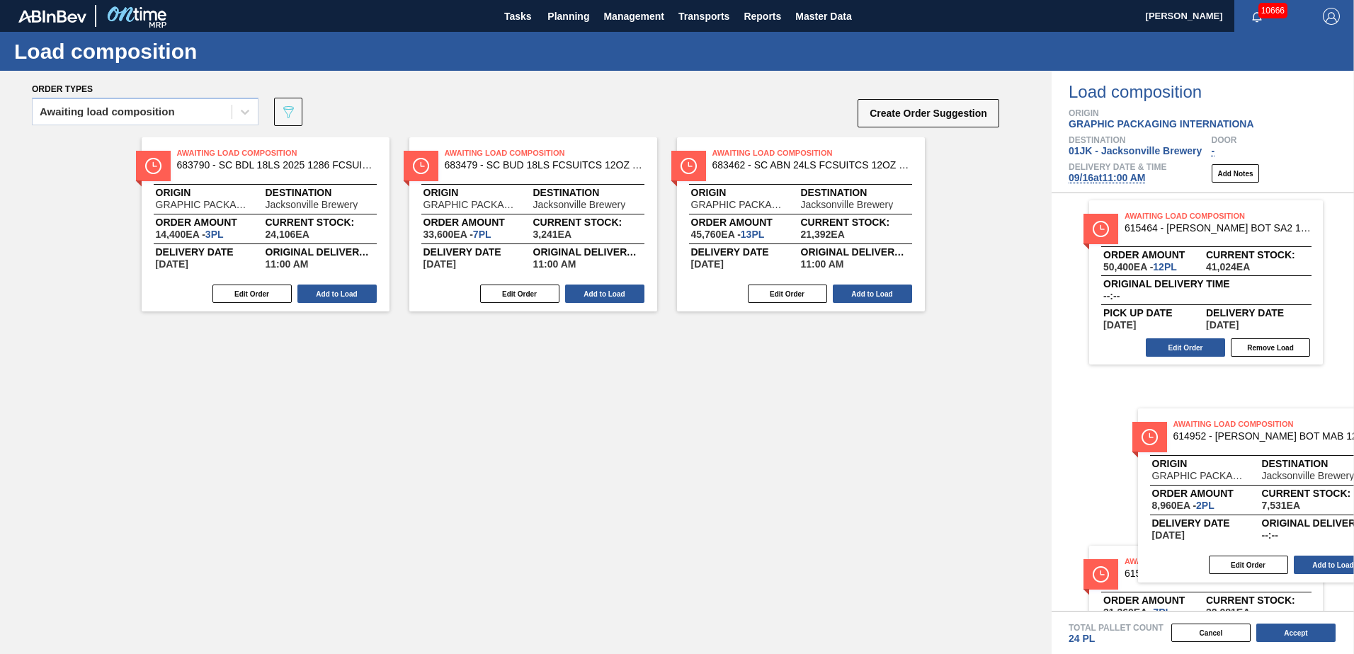
drag, startPoint x: 242, startPoint y: 174, endPoint x: 1232, endPoint y: 436, distance: 1024.2
click at [1233, 444] on div "Order types Awaiting load composition 089F7B8B-B2A5-4AFE-B5C0-19BA573D28AC Crea…" at bounding box center [677, 363] width 1354 height 584
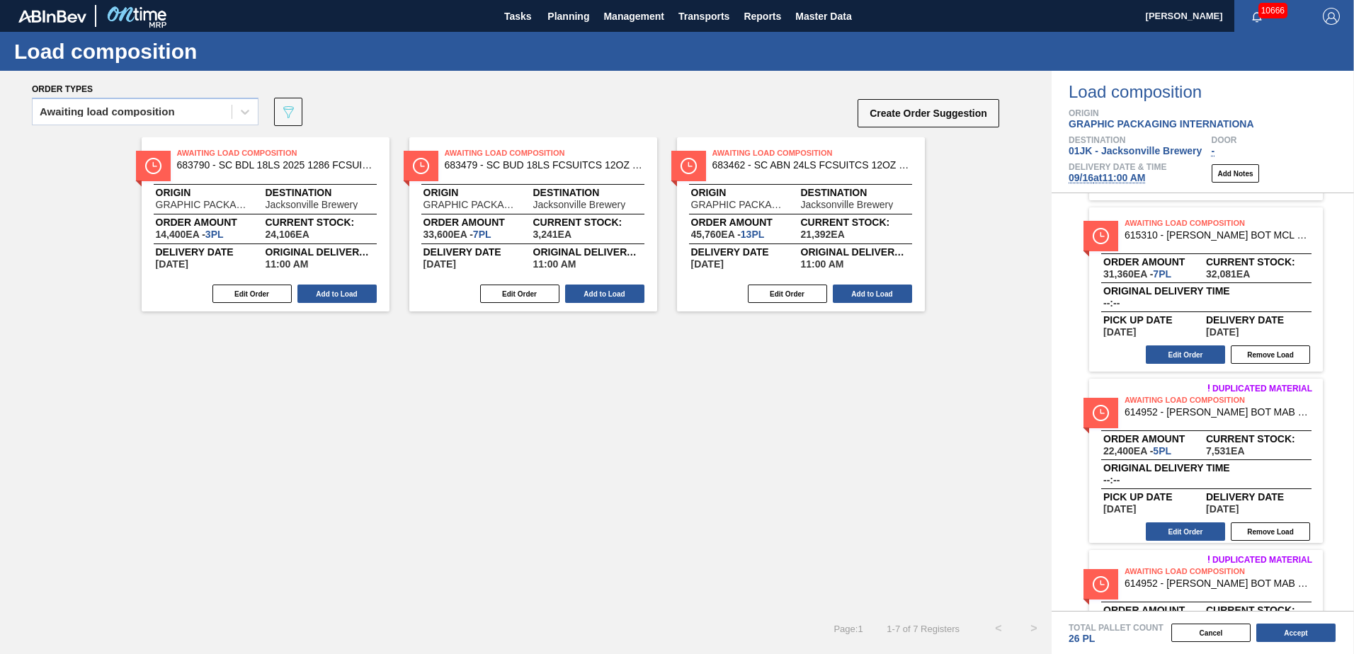
scroll to position [275, 0]
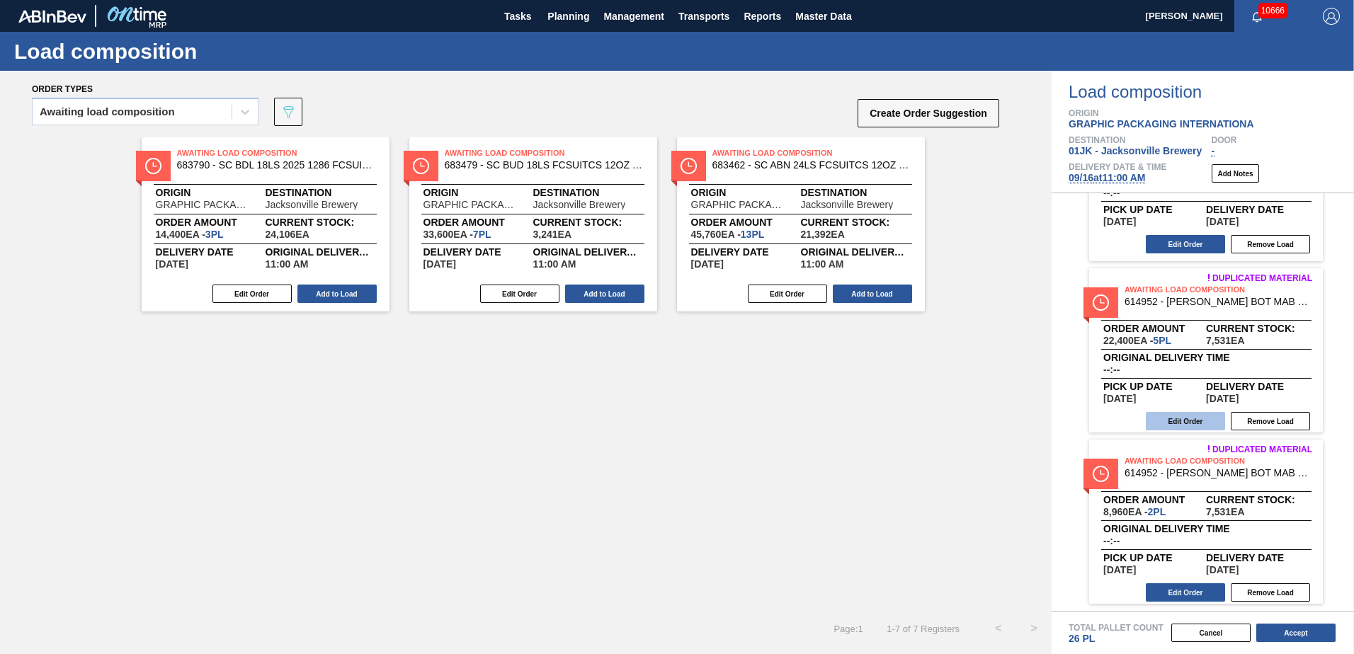
click at [1202, 420] on button "Edit Order" at bounding box center [1185, 421] width 79 height 18
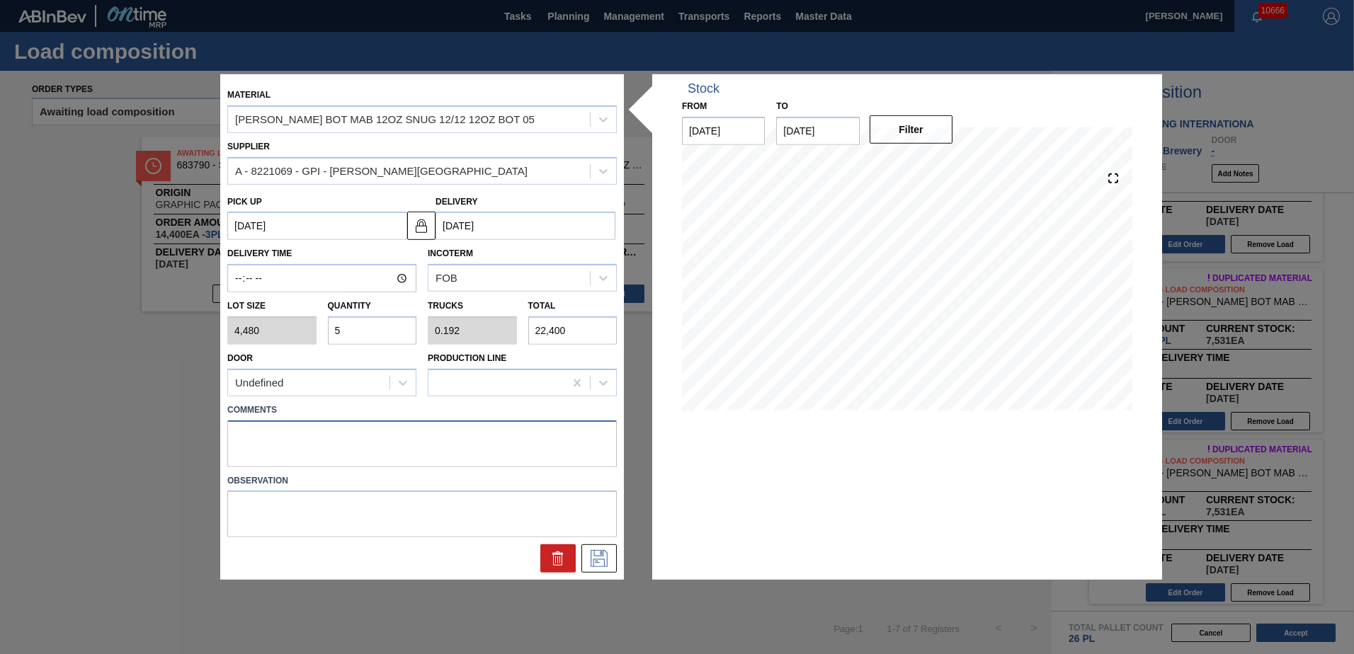
click at [404, 434] on textarea at bounding box center [422, 443] width 390 height 47
click at [600, 559] on icon at bounding box center [599, 558] width 23 height 17
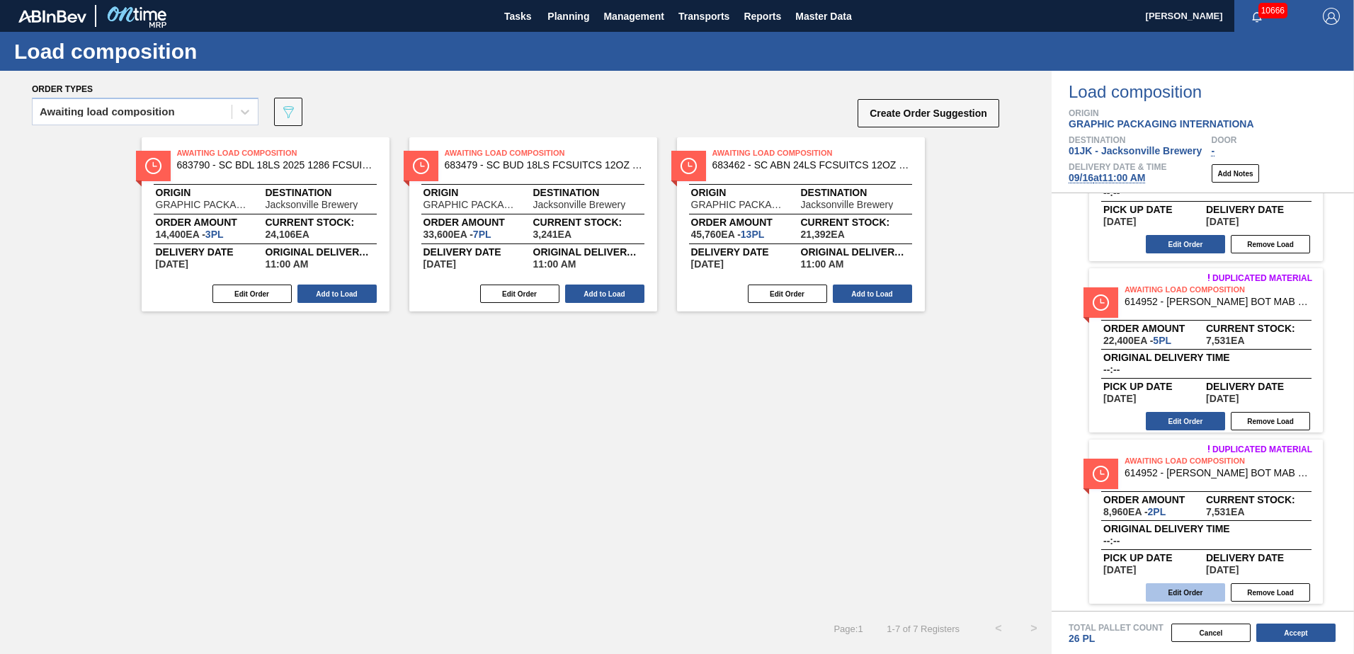
click at [1159, 592] on button "Edit Order" at bounding box center [1185, 593] width 79 height 18
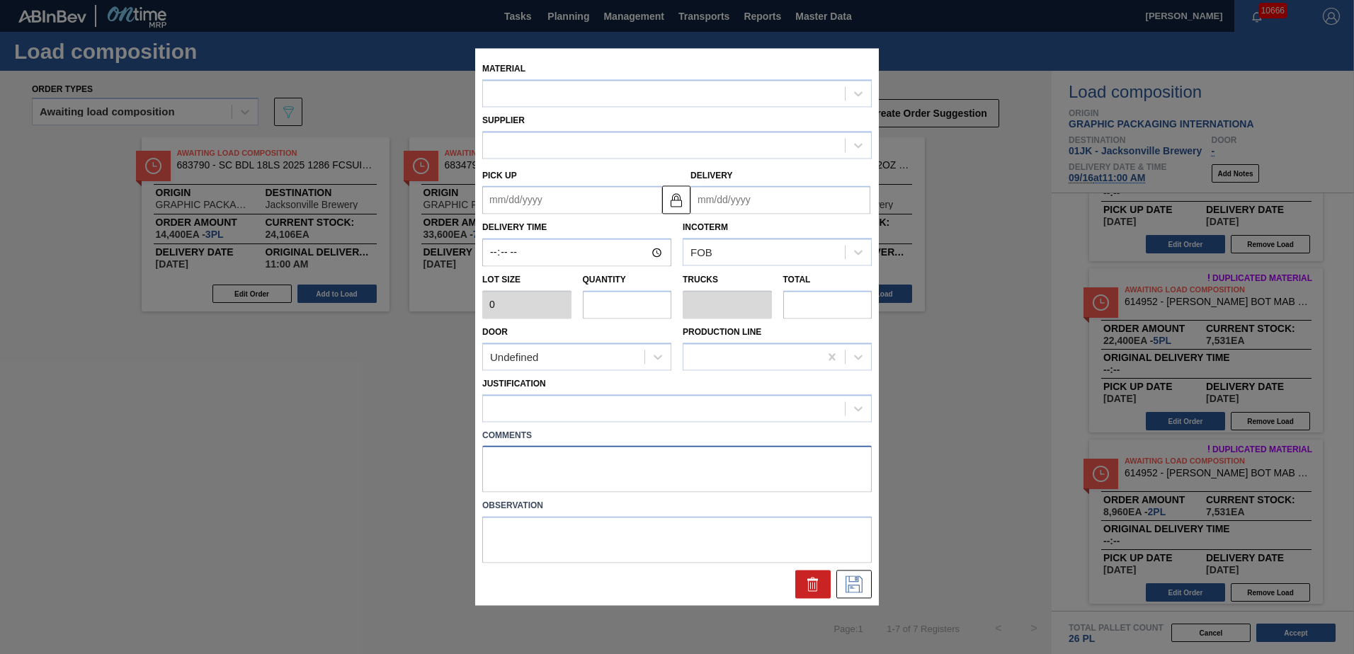
click at [575, 458] on textarea at bounding box center [677, 469] width 390 height 47
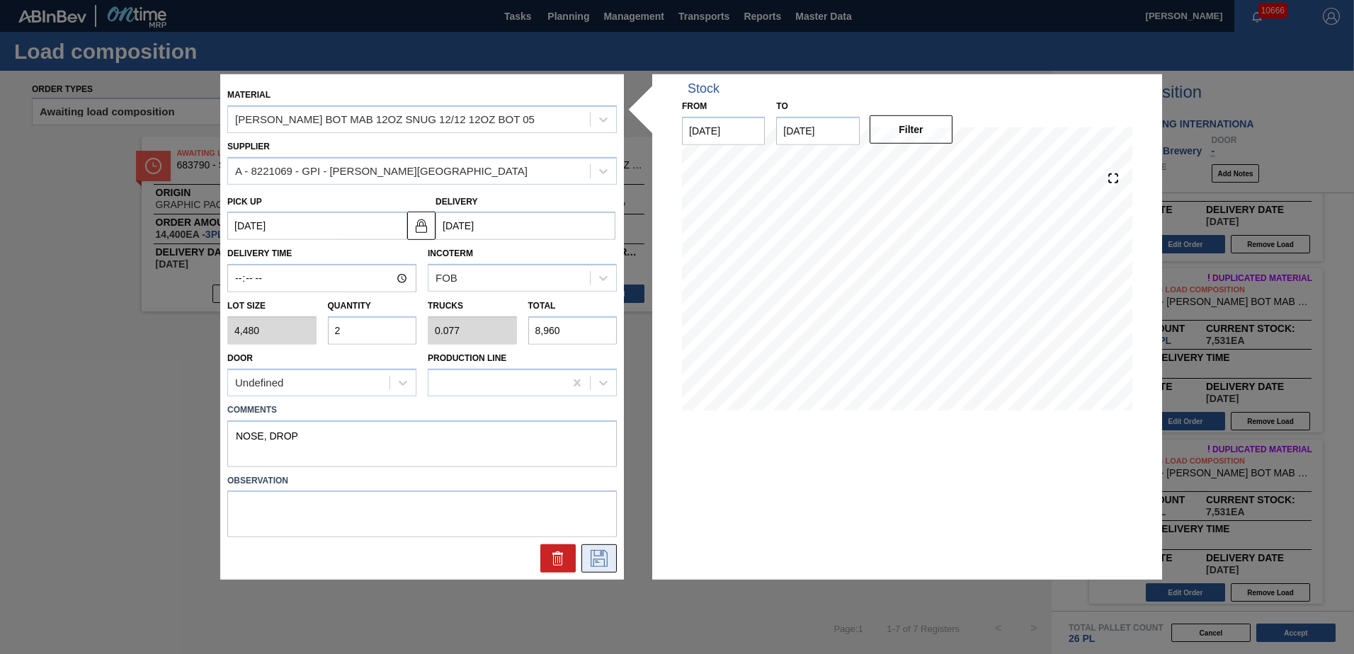
click at [601, 555] on icon at bounding box center [599, 558] width 23 height 17
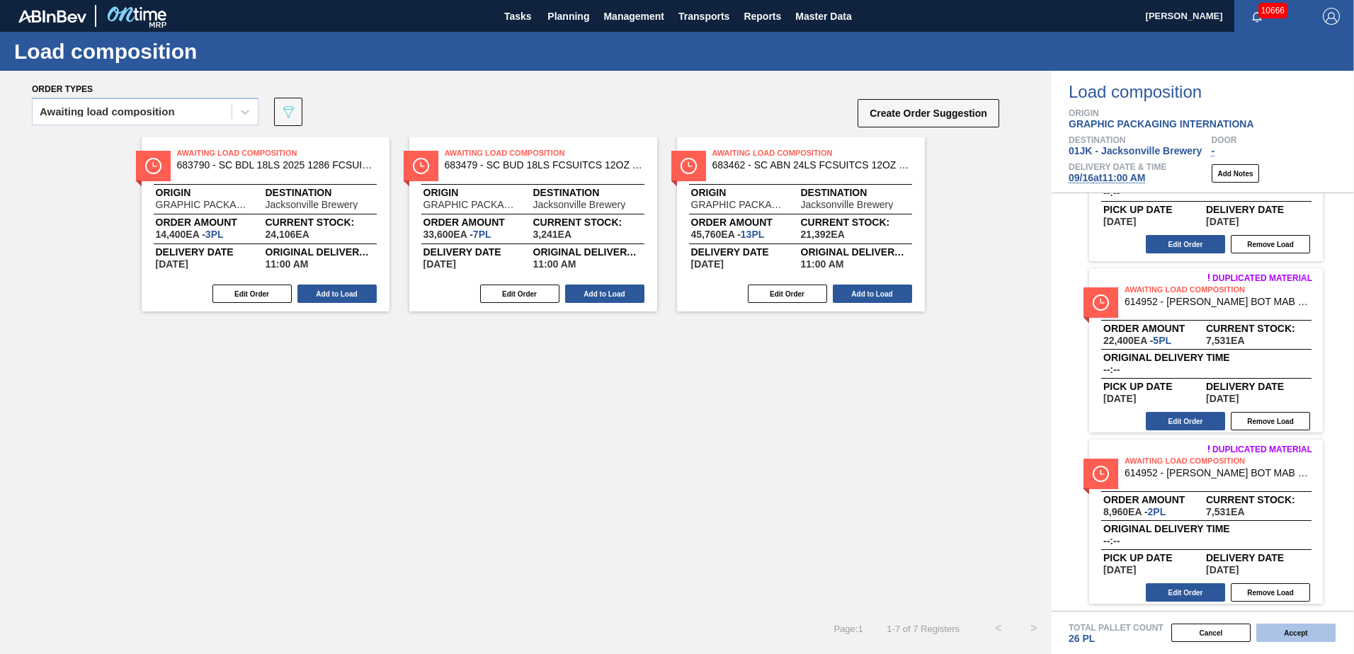
click at [1290, 632] on button "Accept" at bounding box center [1295, 633] width 79 height 18
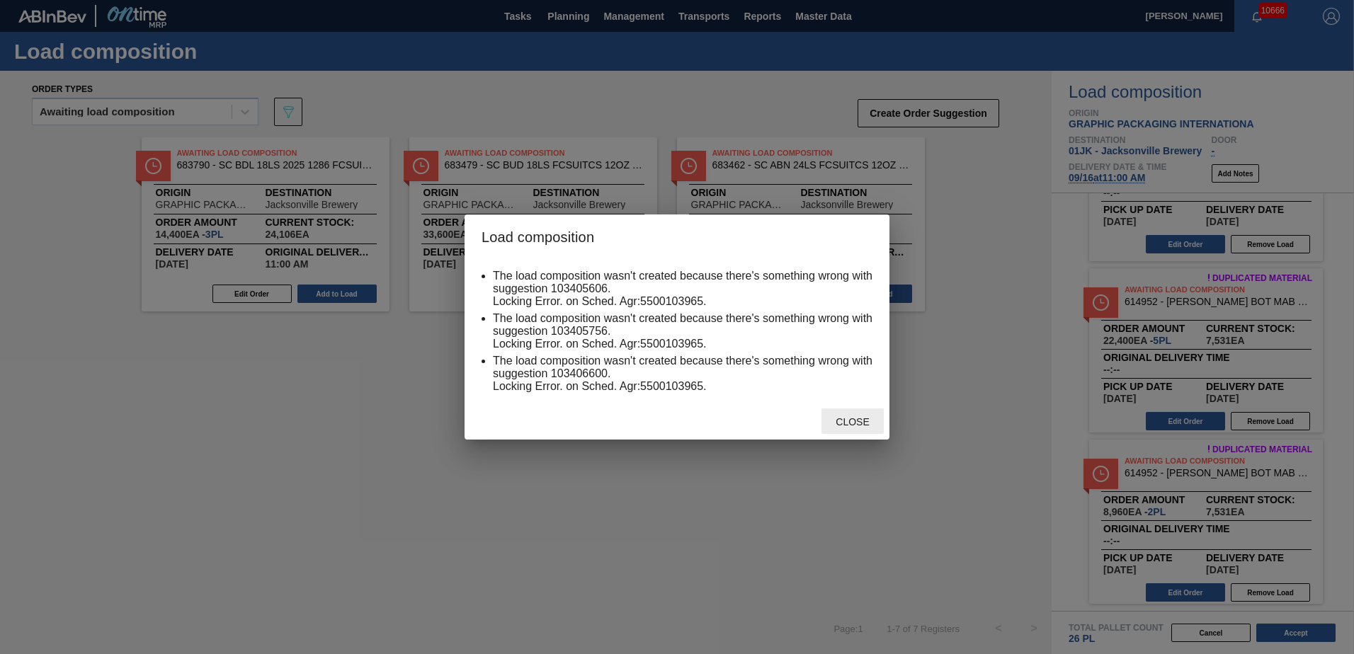
click at [831, 421] on span "Close" at bounding box center [852, 421] width 56 height 11
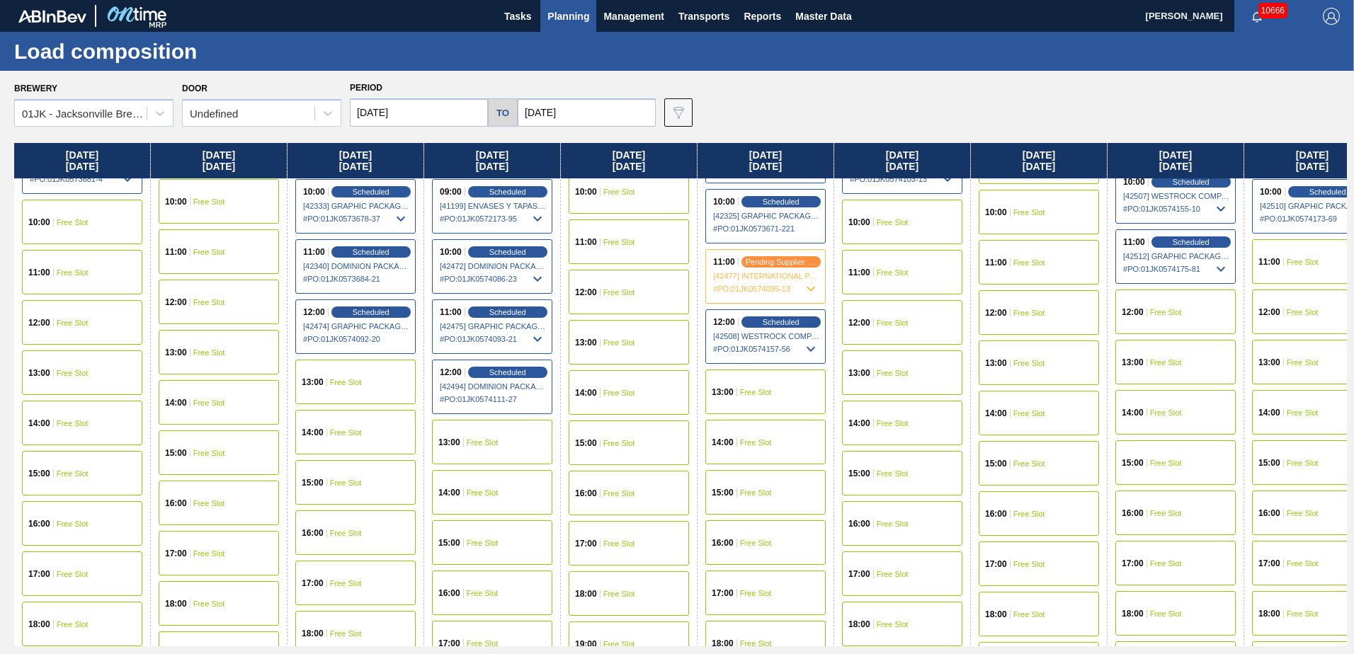
scroll to position [496, 0]
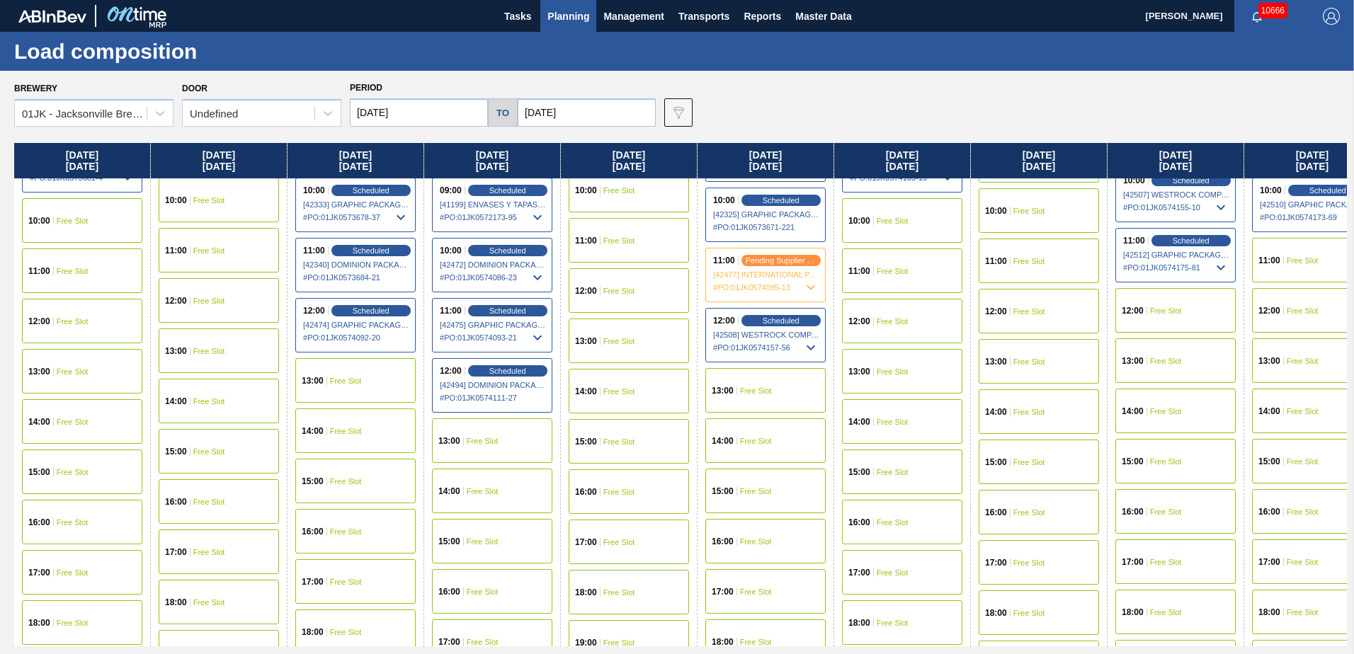
click at [772, 390] on div "13:00 Free Slot" at bounding box center [765, 390] width 120 height 45
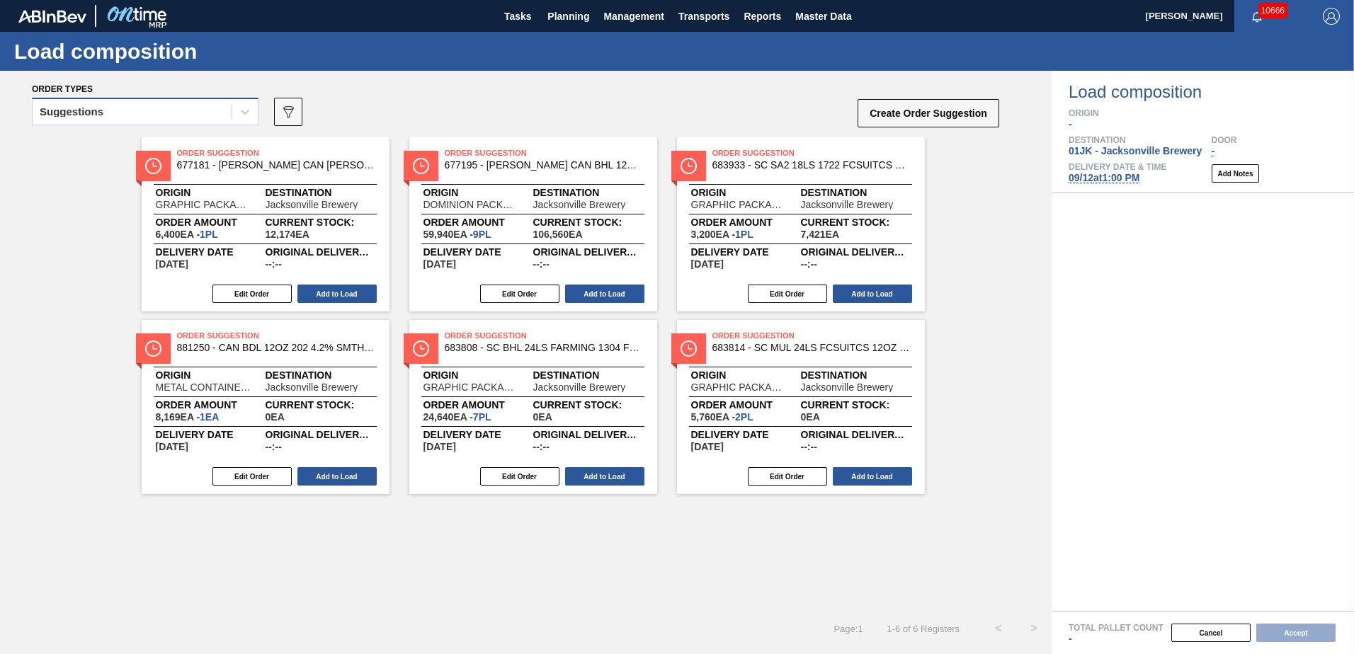
click at [225, 111] on div "Suggestions" at bounding box center [132, 112] width 199 height 21
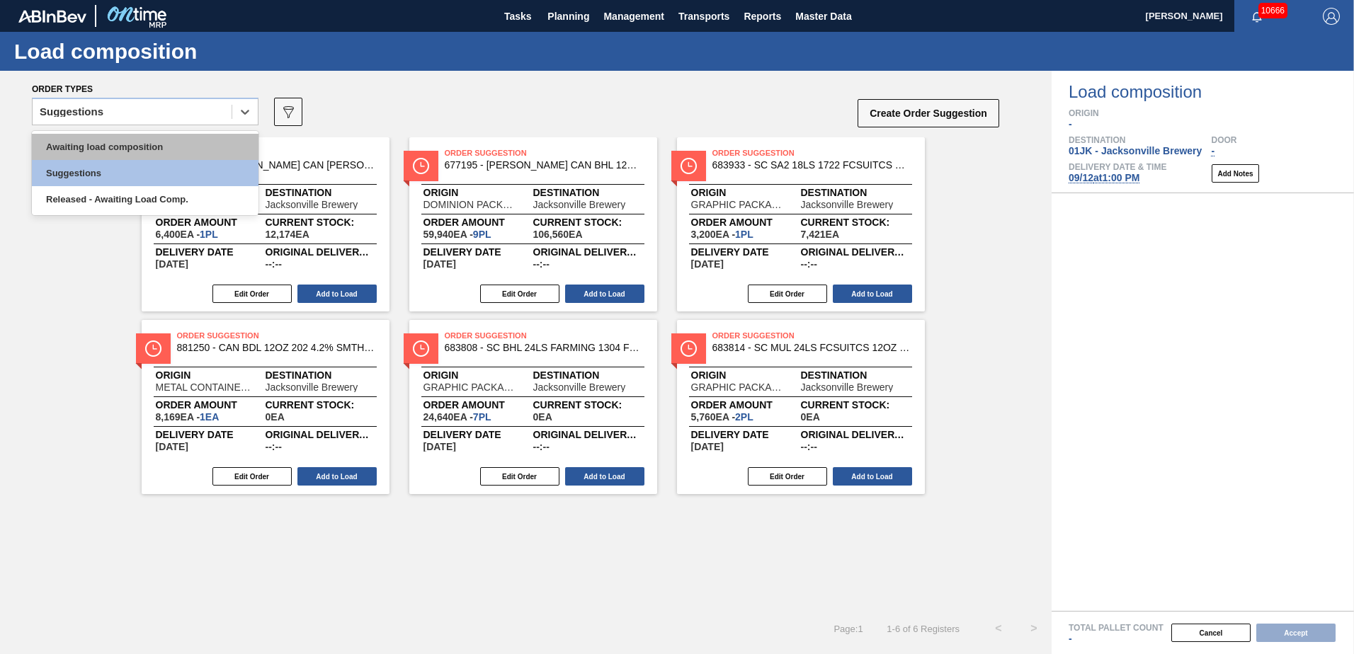
click at [193, 149] on div "Awaiting load composition" at bounding box center [145, 147] width 227 height 26
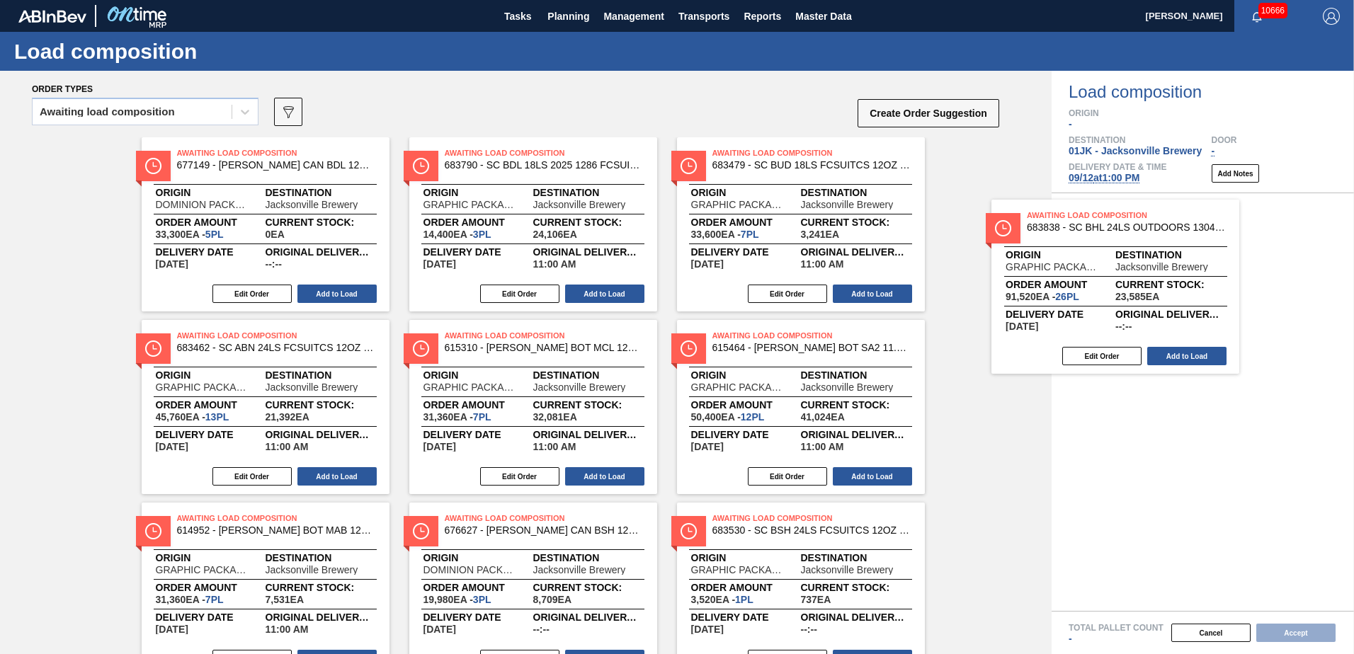
drag, startPoint x: 310, startPoint y: 171, endPoint x: 1173, endPoint y: 237, distance: 865.2
click at [1173, 237] on div "Order types Awaiting load composition 089F7B8B-B2A5-4AFE-B5C0-19BA573D28AC Crea…" at bounding box center [677, 363] width 1354 height 584
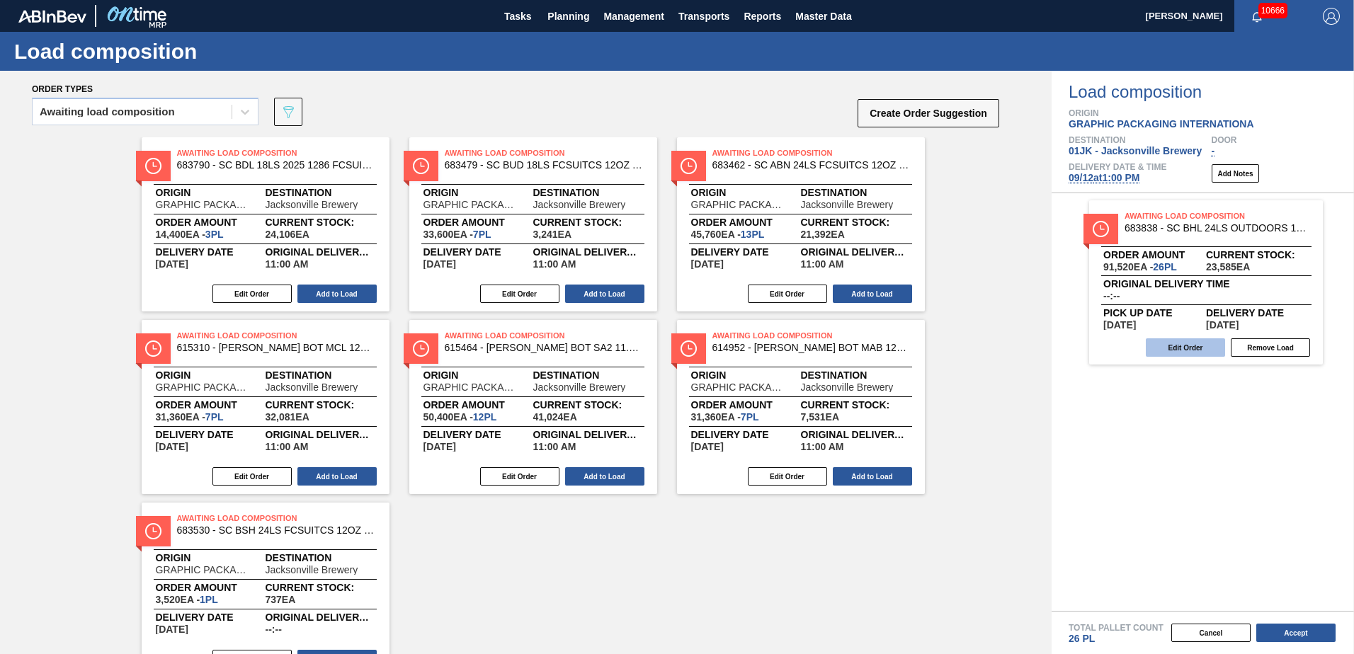
click at [1199, 347] on button "Edit Order" at bounding box center [1185, 348] width 79 height 18
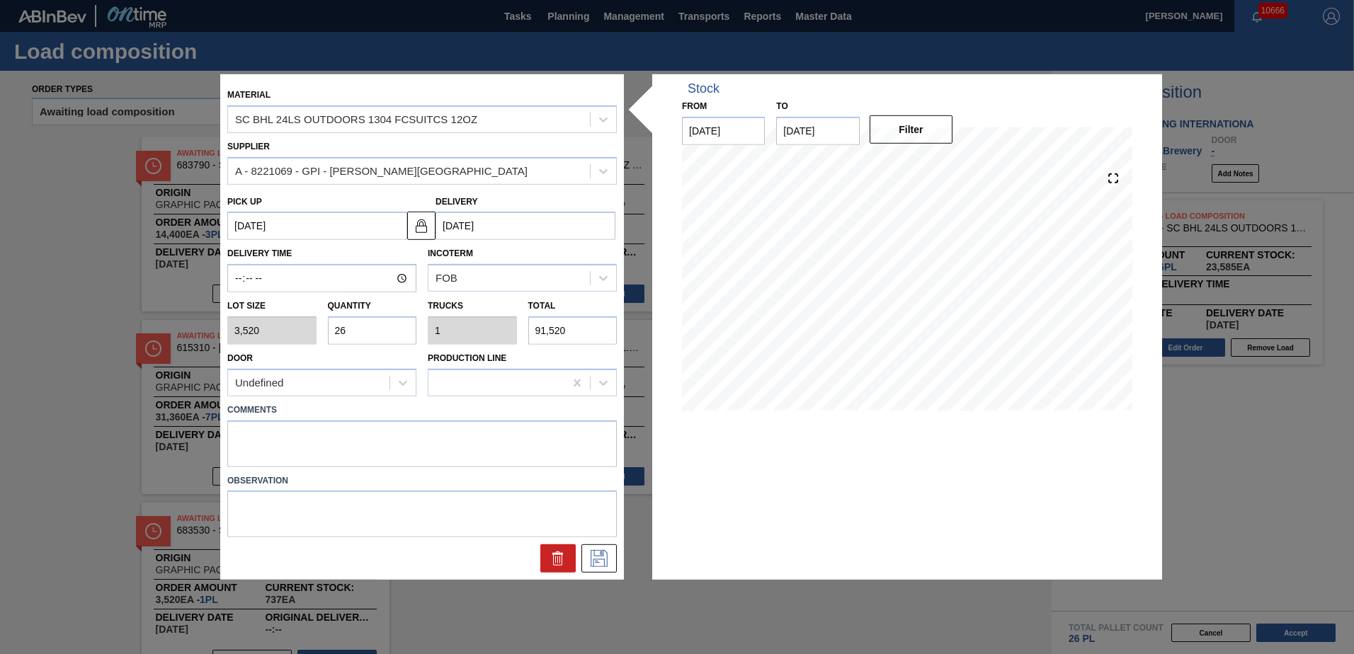
click at [372, 333] on input "26" at bounding box center [372, 331] width 89 height 28
click at [372, 332] on input "26" at bounding box center [372, 331] width 89 height 28
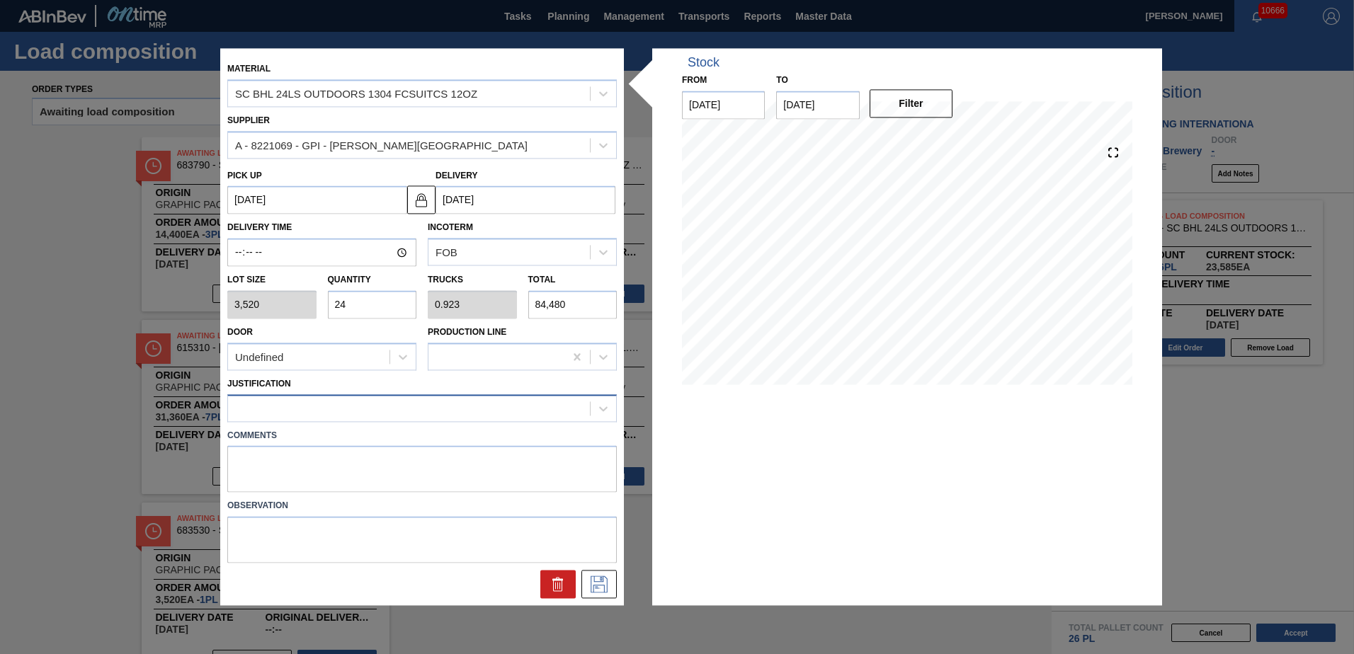
click at [378, 410] on div at bounding box center [409, 408] width 362 height 21
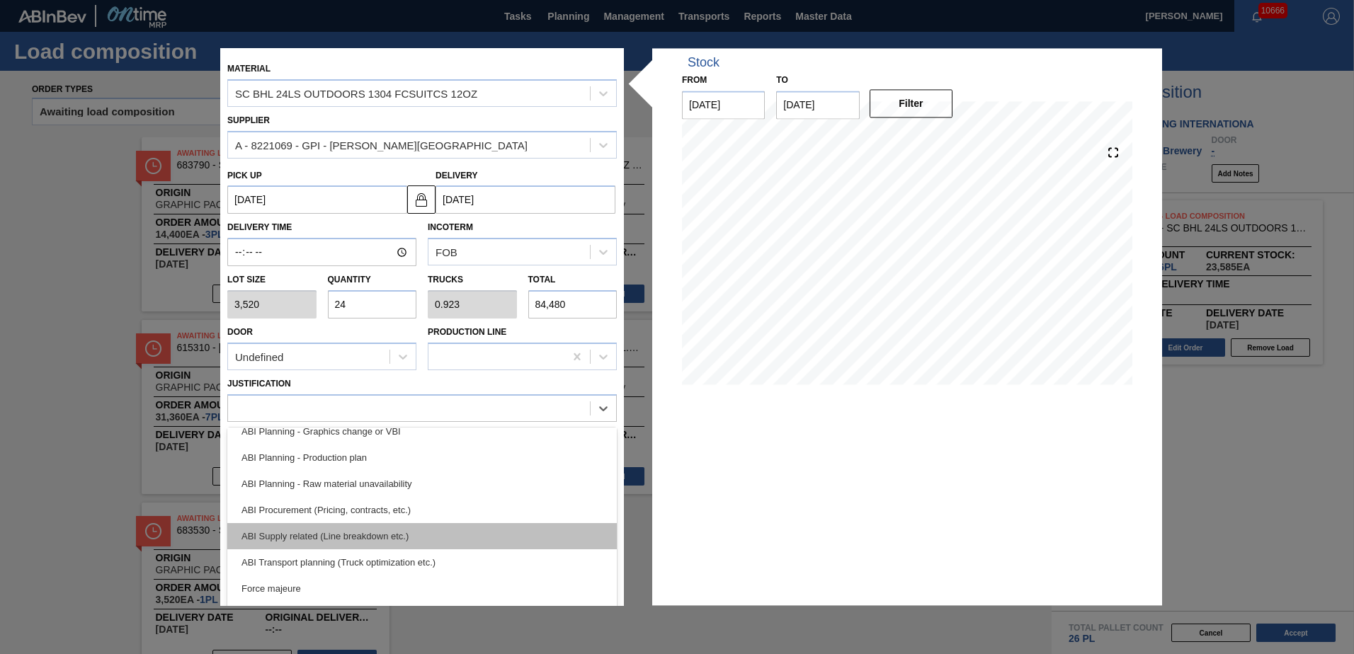
scroll to position [142, 0]
click at [407, 533] on div "ABI Transport planning (Truck optimization etc.)" at bounding box center [422, 538] width 390 height 26
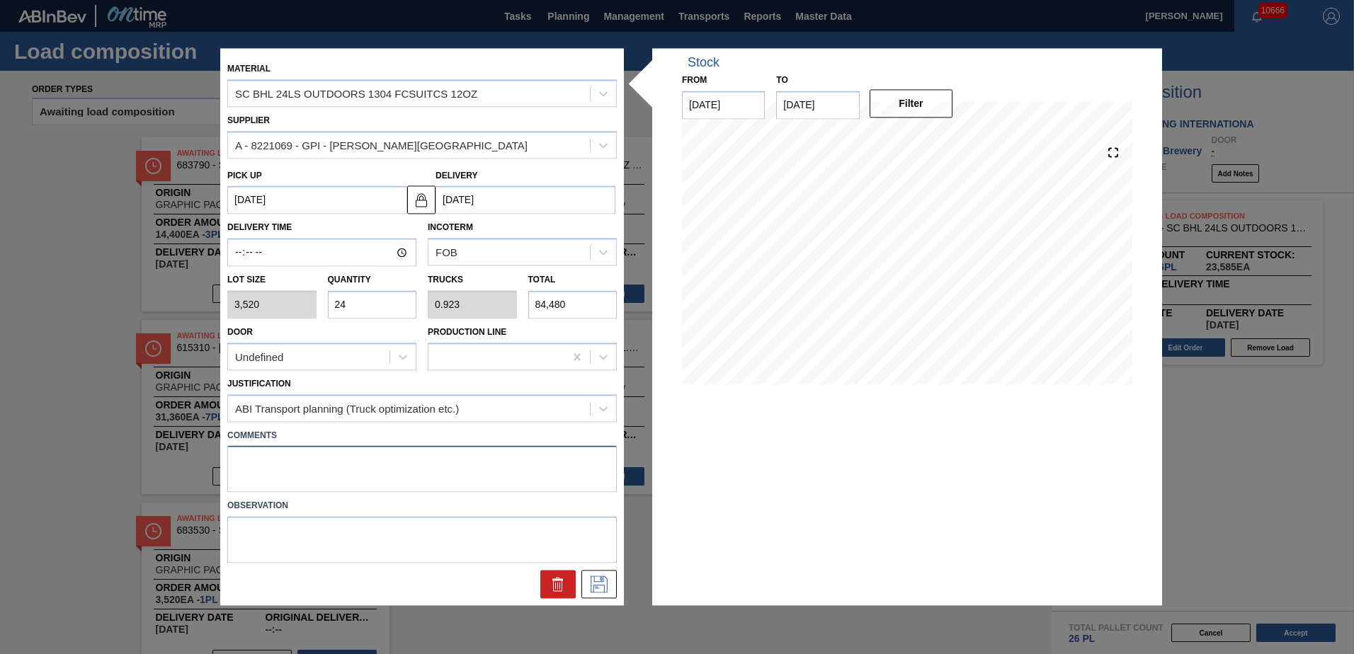
click at [387, 467] on textarea at bounding box center [422, 469] width 390 height 47
click at [594, 583] on icon at bounding box center [599, 585] width 23 height 17
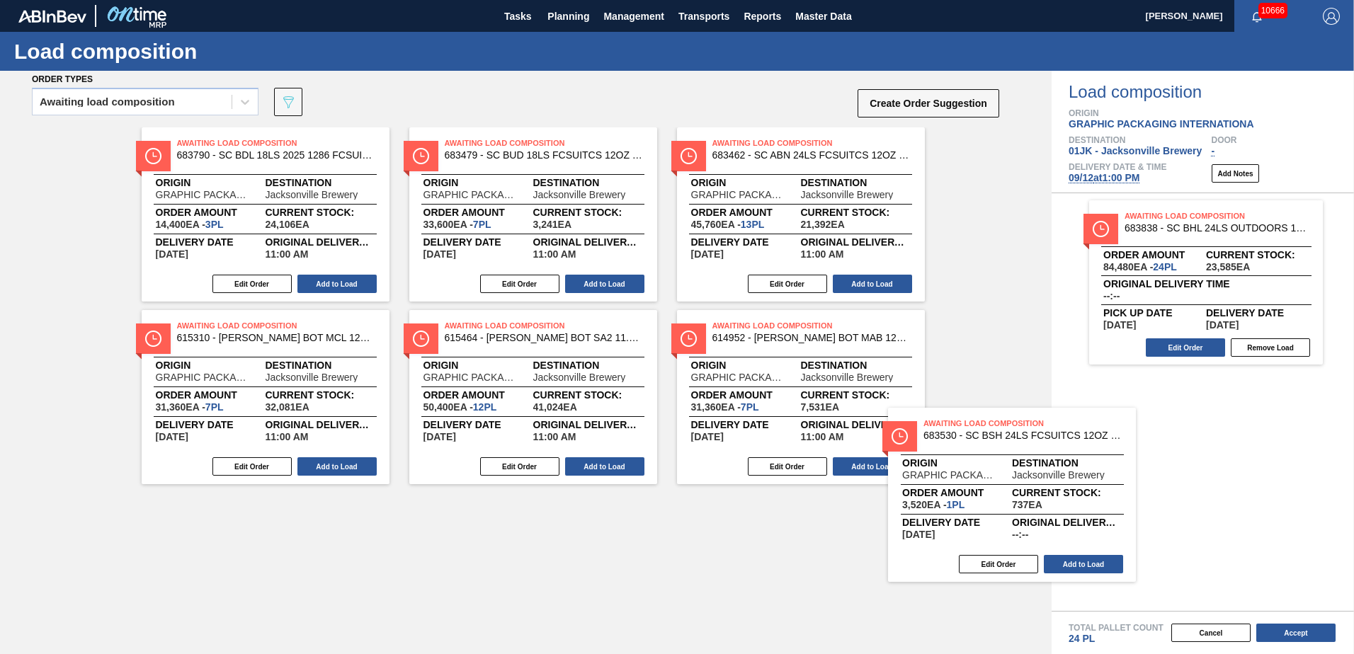
scroll to position [10, 0]
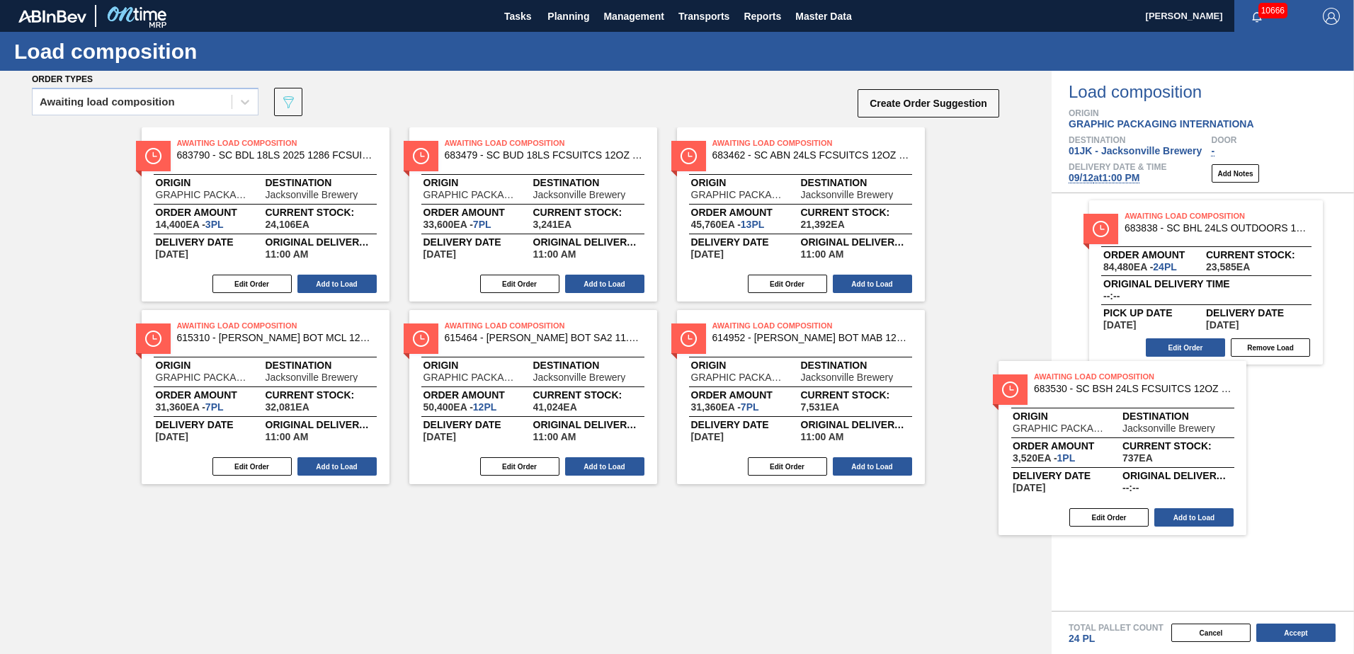
drag, startPoint x: 310, startPoint y: 557, endPoint x: 1145, endPoint y: 414, distance: 846.6
click at [1145, 414] on div "Order types Awaiting load composition 089F7B8B-B2A5-4AFE-B5C0-19BA573D28AC Crea…" at bounding box center [677, 363] width 1354 height 584
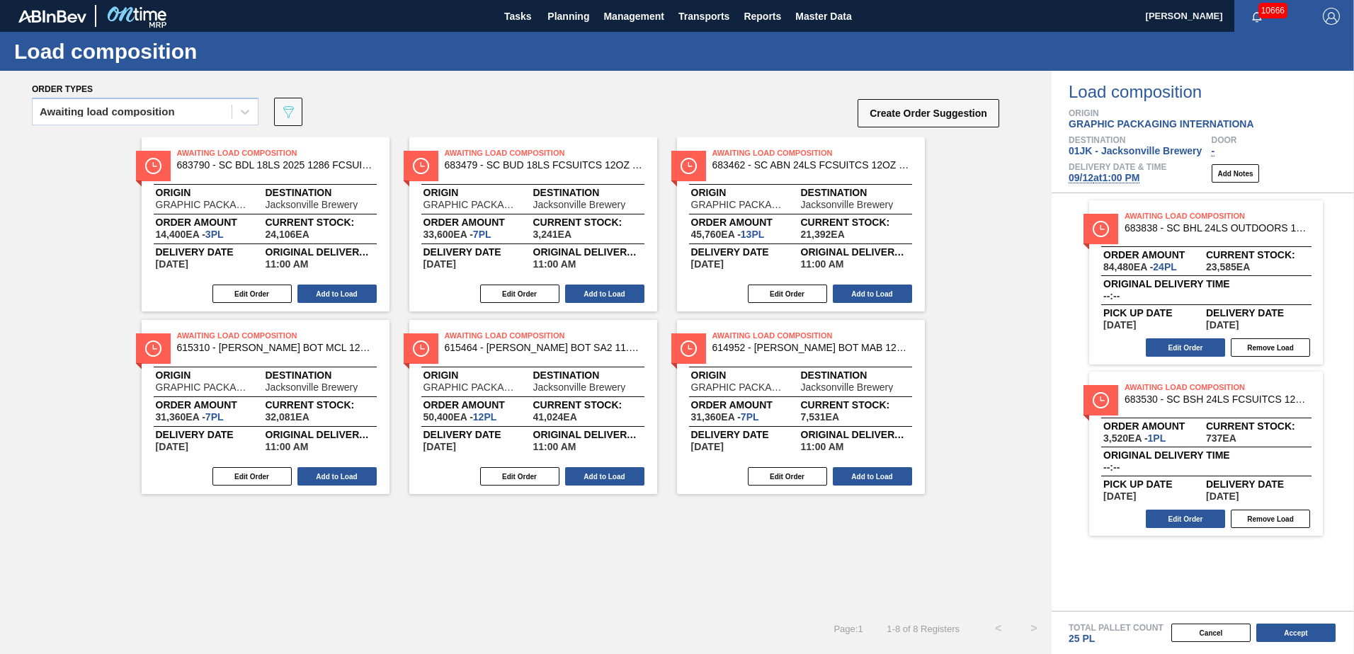
scroll to position [0, 0]
click at [1163, 513] on button "Edit Order" at bounding box center [1185, 519] width 79 height 18
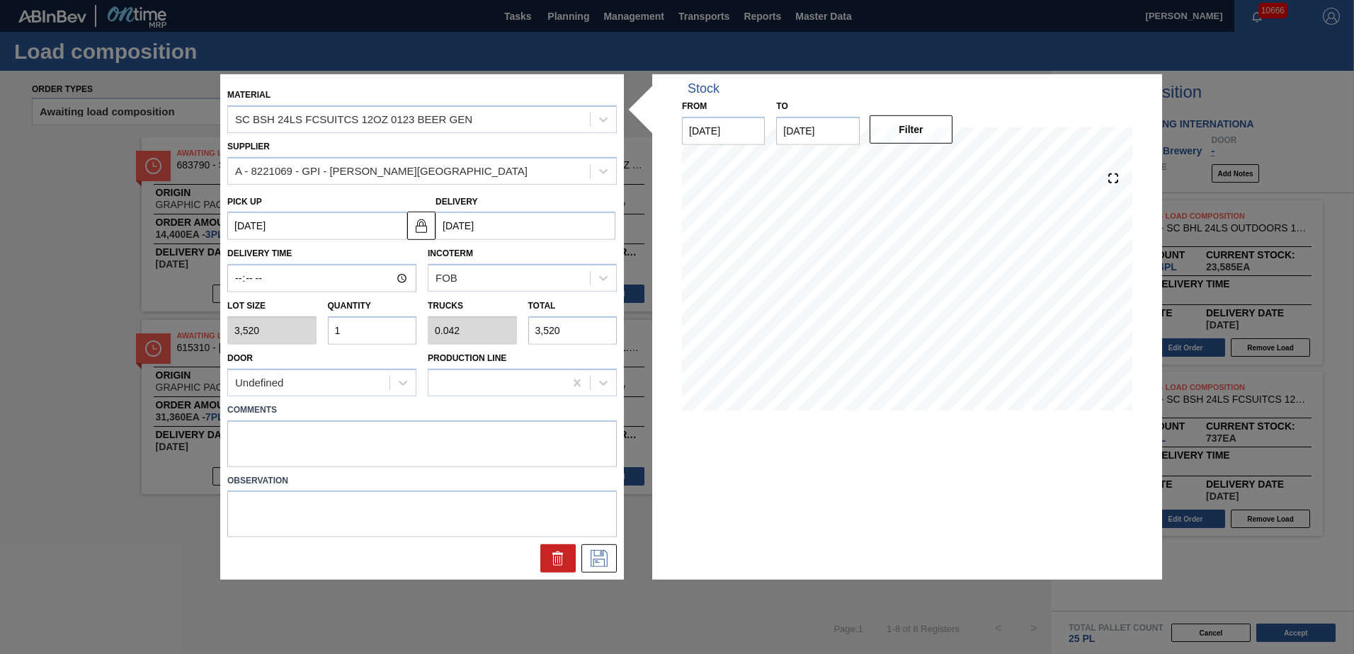
click at [382, 329] on input "1" at bounding box center [372, 331] width 89 height 28
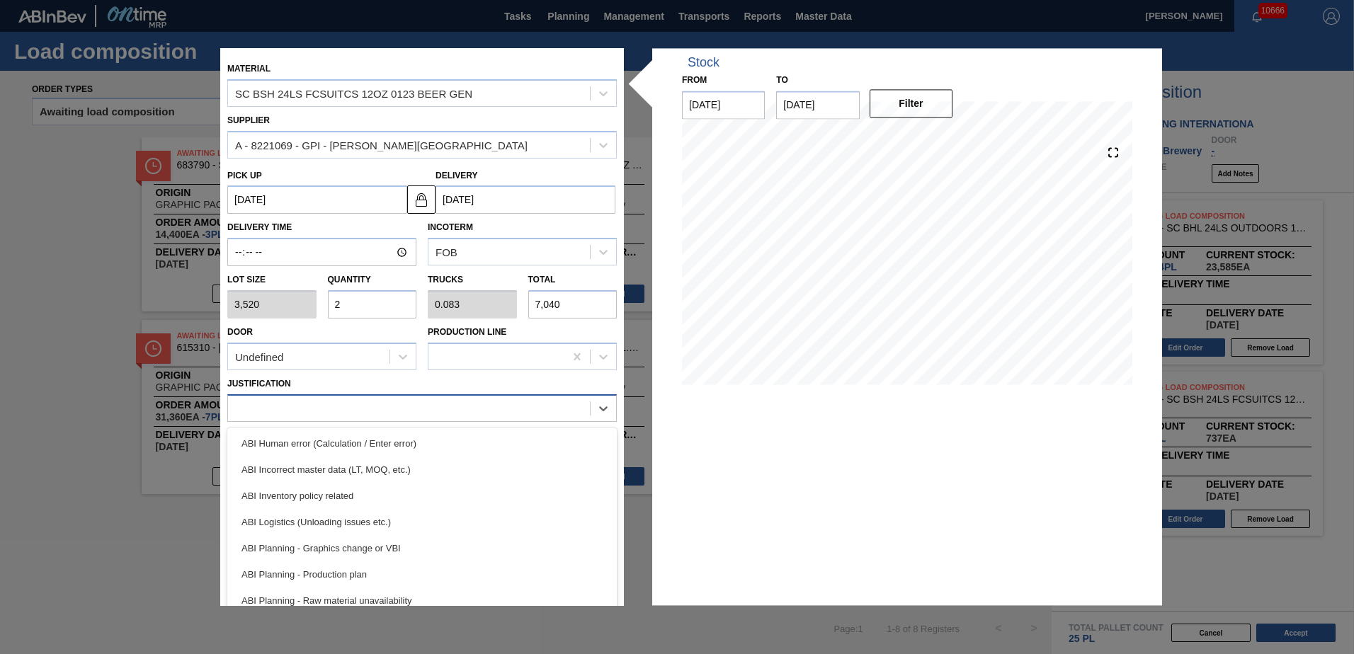
click at [389, 415] on div at bounding box center [409, 408] width 362 height 21
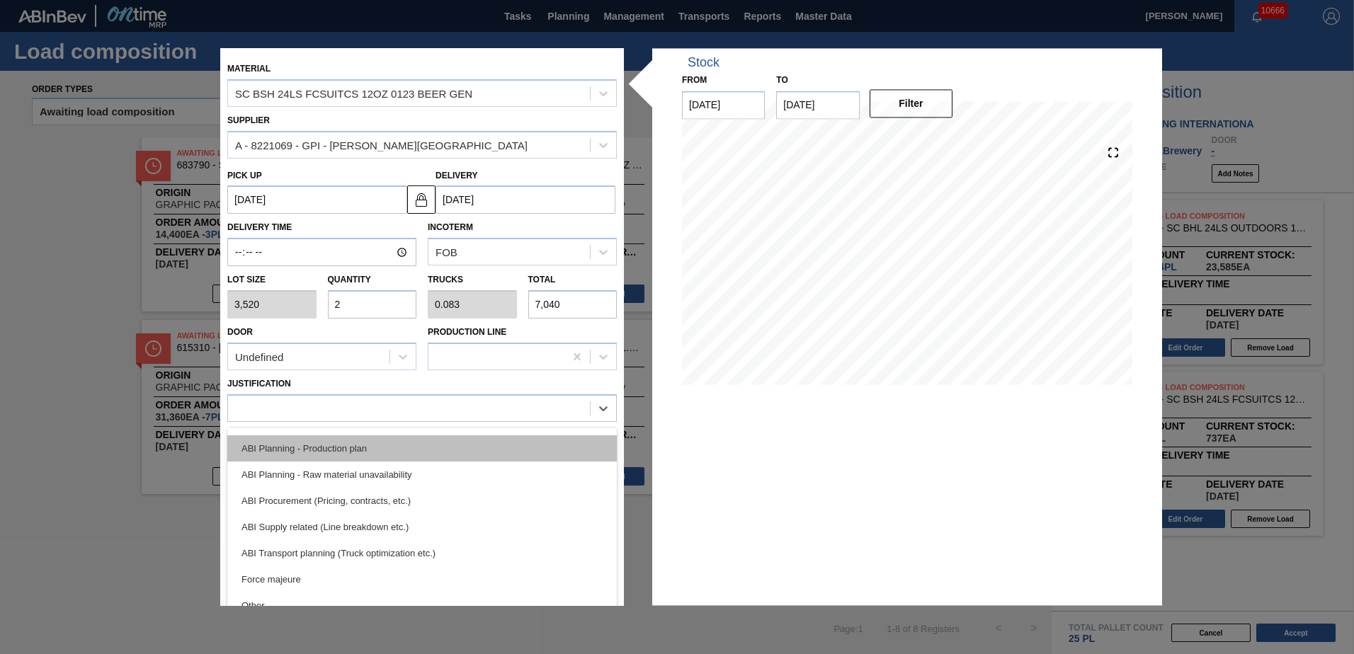
scroll to position [142, 0]
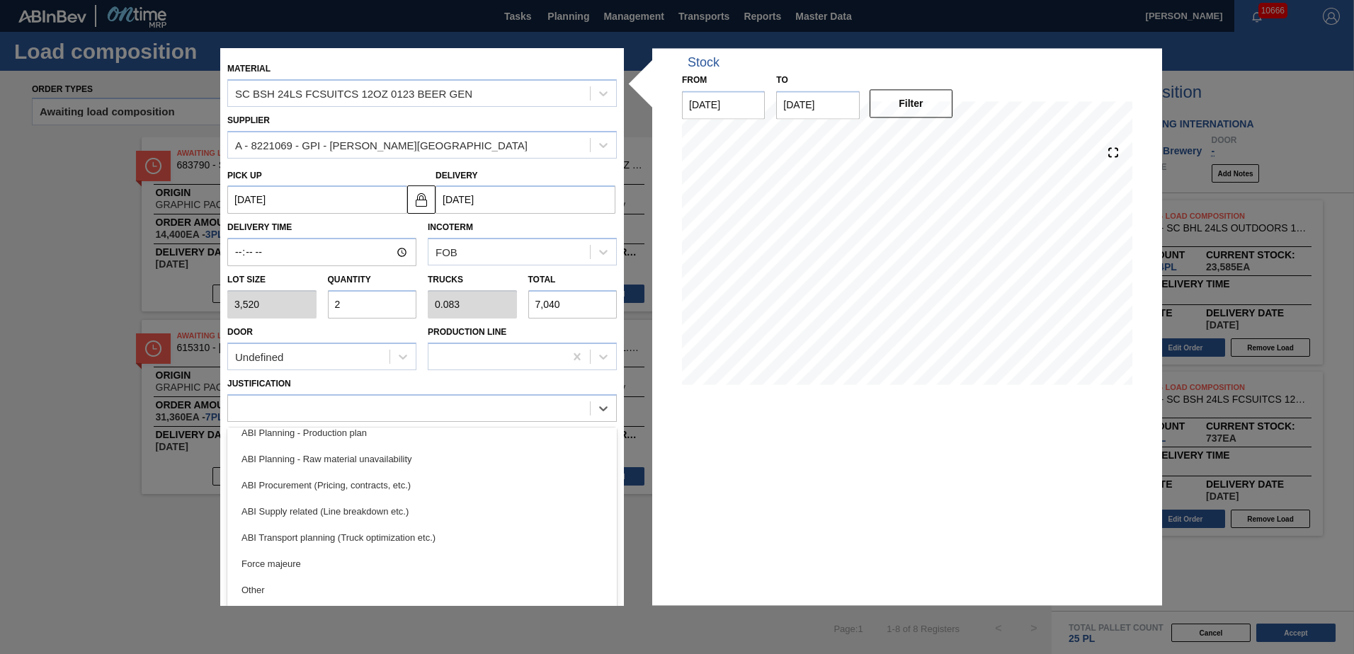
click at [385, 545] on div "ABI Transport planning (Truck optimization etc.)" at bounding box center [422, 538] width 390 height 26
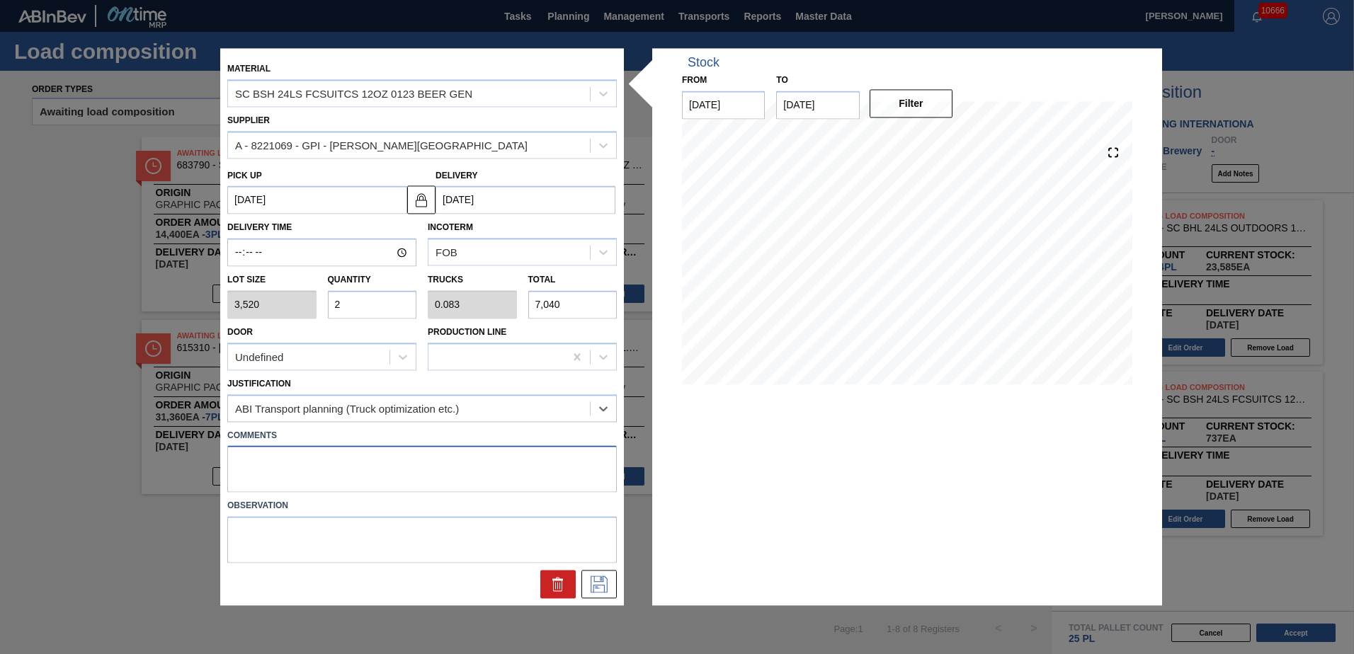
click at [341, 463] on textarea at bounding box center [422, 469] width 390 height 47
click at [273, 455] on textarea at bounding box center [422, 469] width 390 height 47
click at [608, 591] on icon at bounding box center [599, 585] width 23 height 17
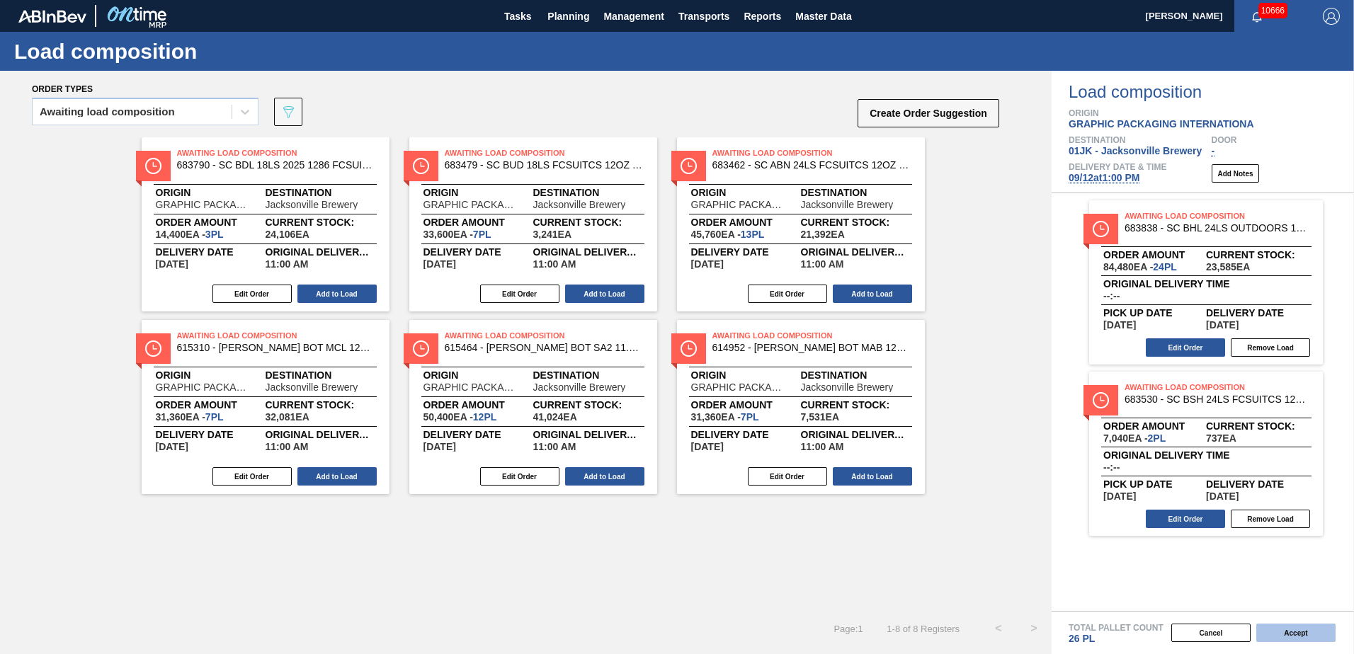
click at [1289, 629] on button "Accept" at bounding box center [1295, 633] width 79 height 18
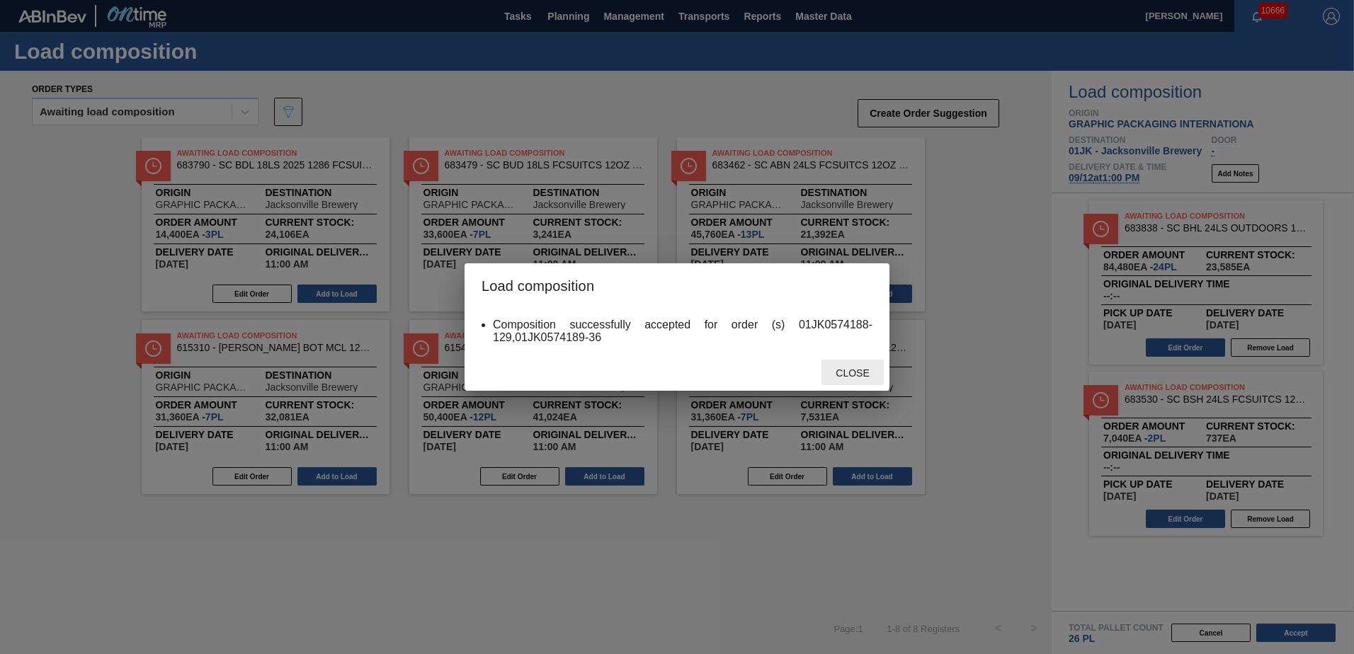
click at [842, 365] on div "Close" at bounding box center [853, 373] width 62 height 26
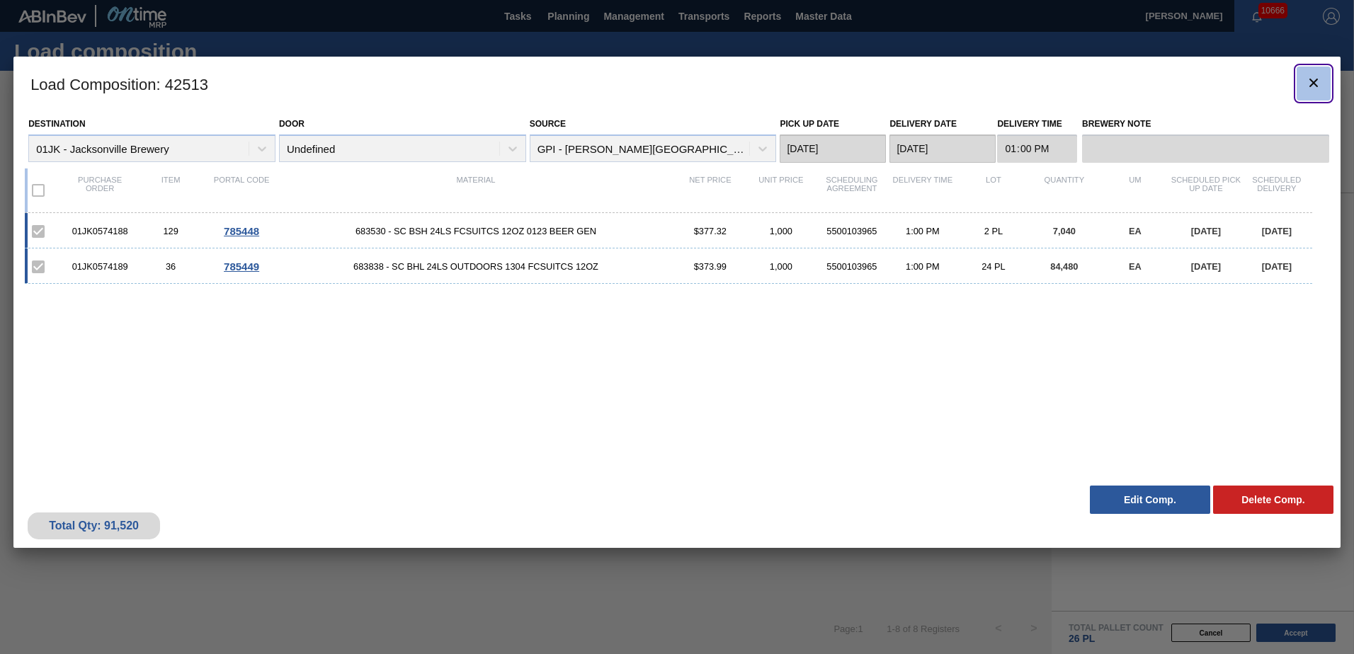
click at [1312, 86] on icon "botão de ícone" at bounding box center [1313, 82] width 17 height 17
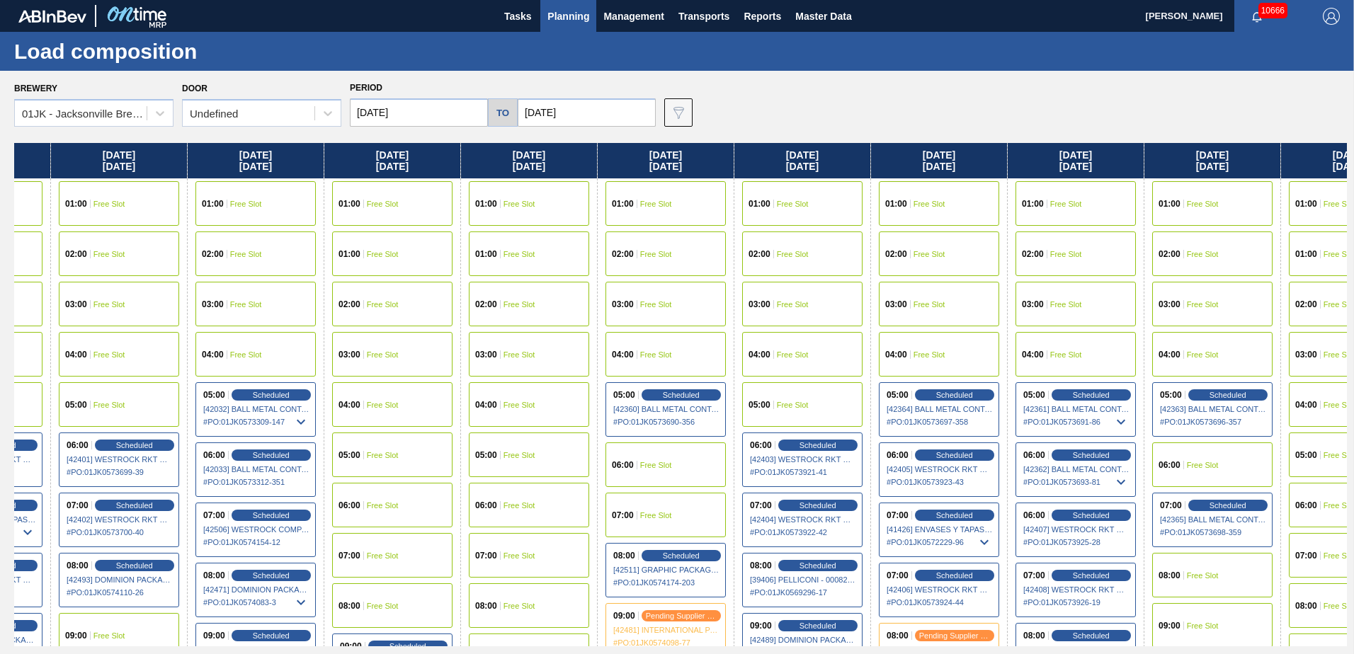
drag, startPoint x: 1154, startPoint y: 239, endPoint x: 596, endPoint y: 227, distance: 559.0
click at [596, 227] on div "Sunday 09/07/2025 01:00 Free Slot 01:00 Free Slot 02:00 Free Slot 03:00 Free Sl…" at bounding box center [680, 395] width 1333 height 504
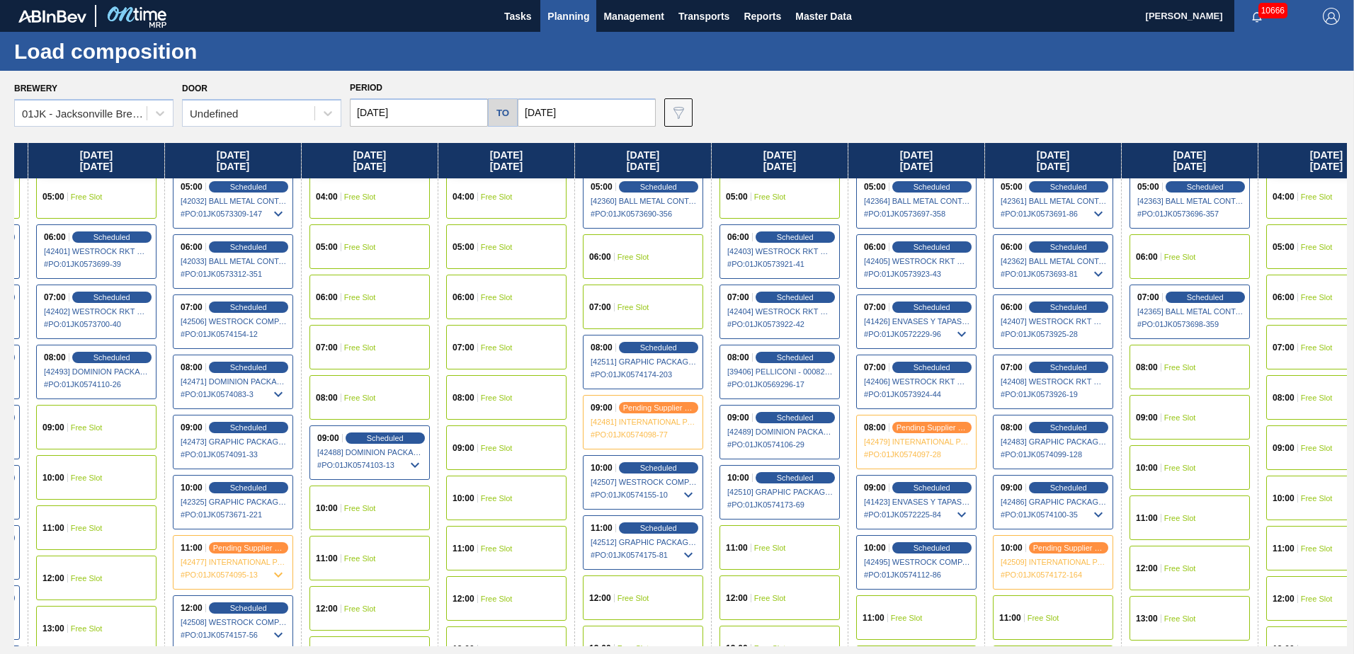
scroll to position [283, 533]
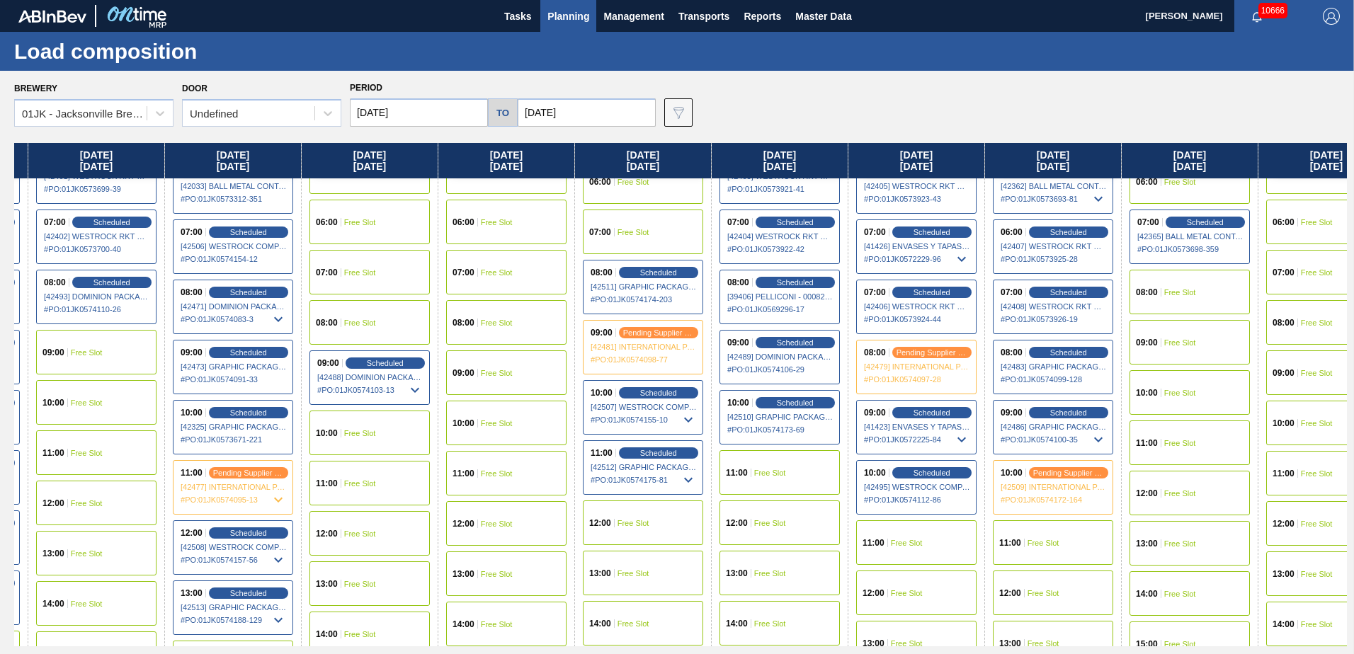
click at [764, 471] on span "Free Slot" at bounding box center [770, 473] width 32 height 8
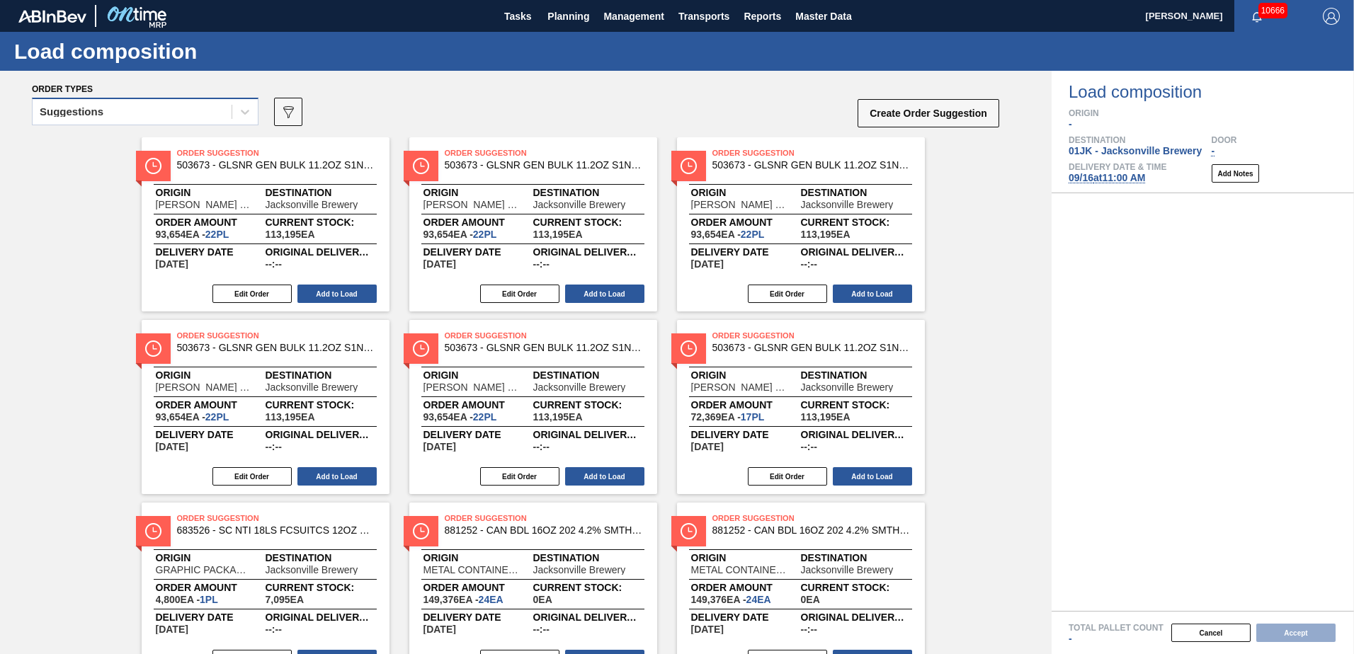
click at [127, 118] on div "Suggestions" at bounding box center [132, 112] width 199 height 21
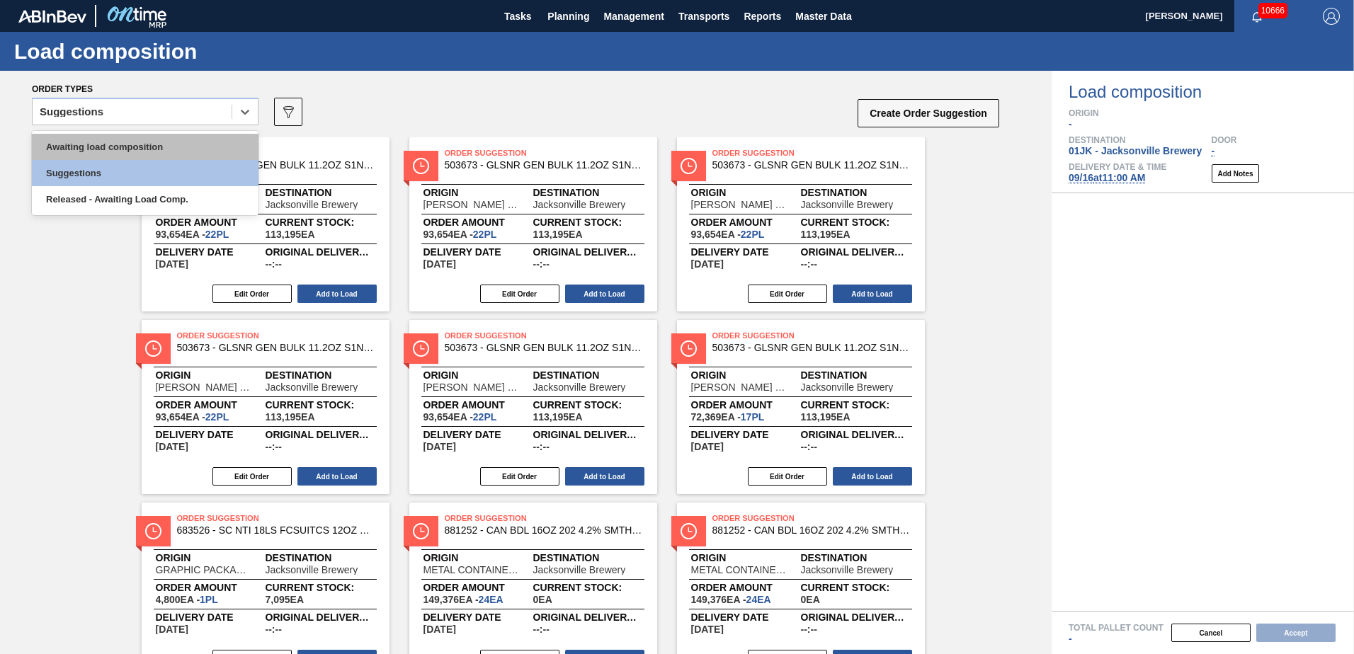
click at [120, 147] on div "Awaiting load composition" at bounding box center [145, 147] width 227 height 26
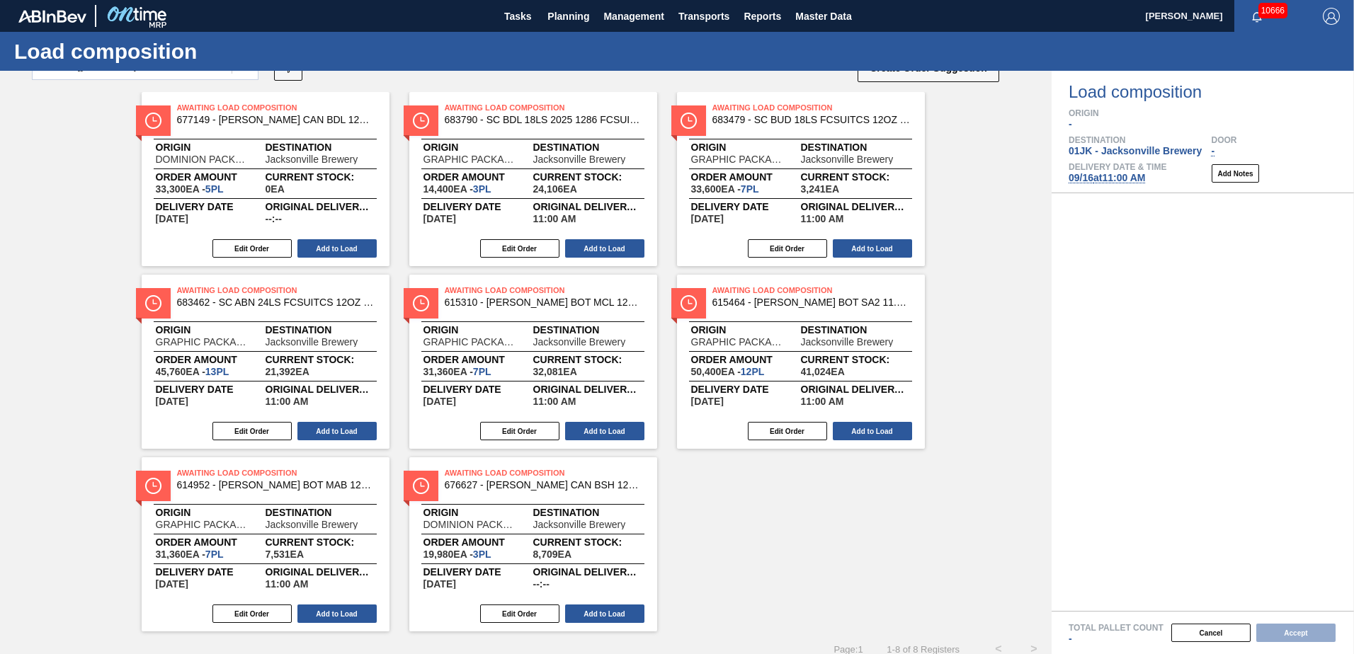
scroll to position [65, 0]
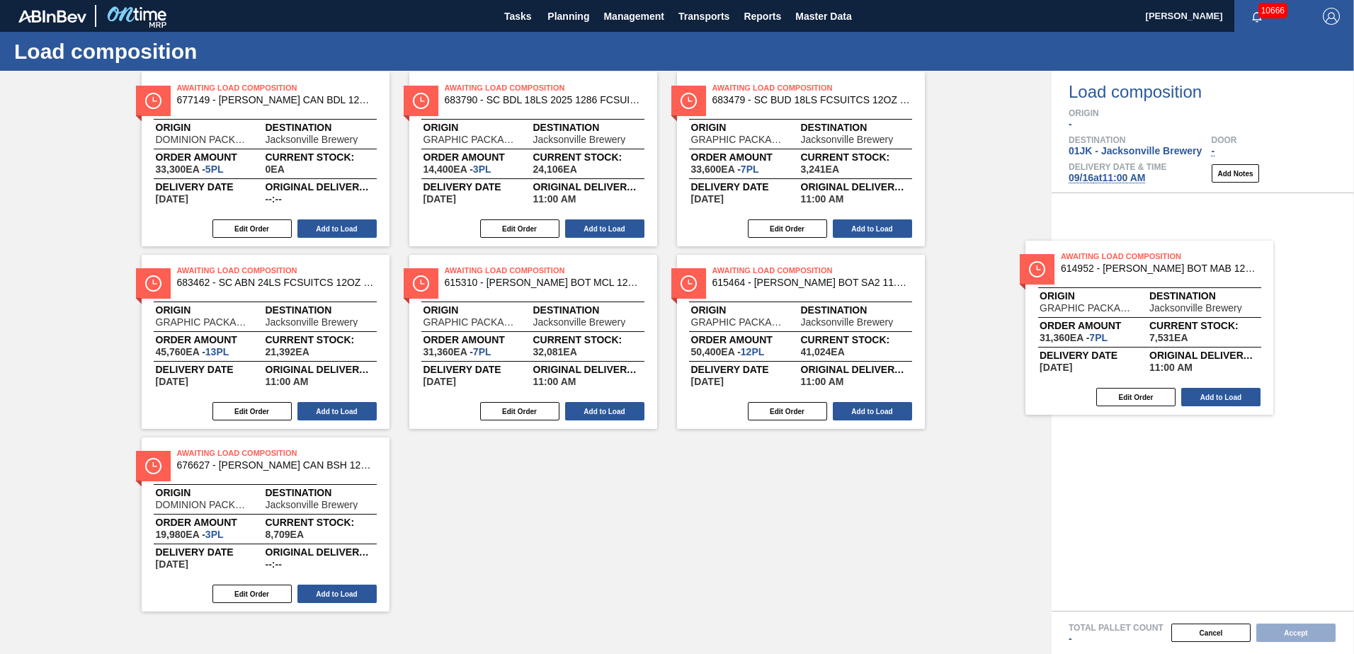
drag, startPoint x: 285, startPoint y: 464, endPoint x: 1179, endPoint y: 267, distance: 915.3
click at [1179, 267] on div "Order types Awaiting load composition 089F7B8B-B2A5-4AFE-B5C0-19BA573D28AC Crea…" at bounding box center [677, 363] width 1354 height 584
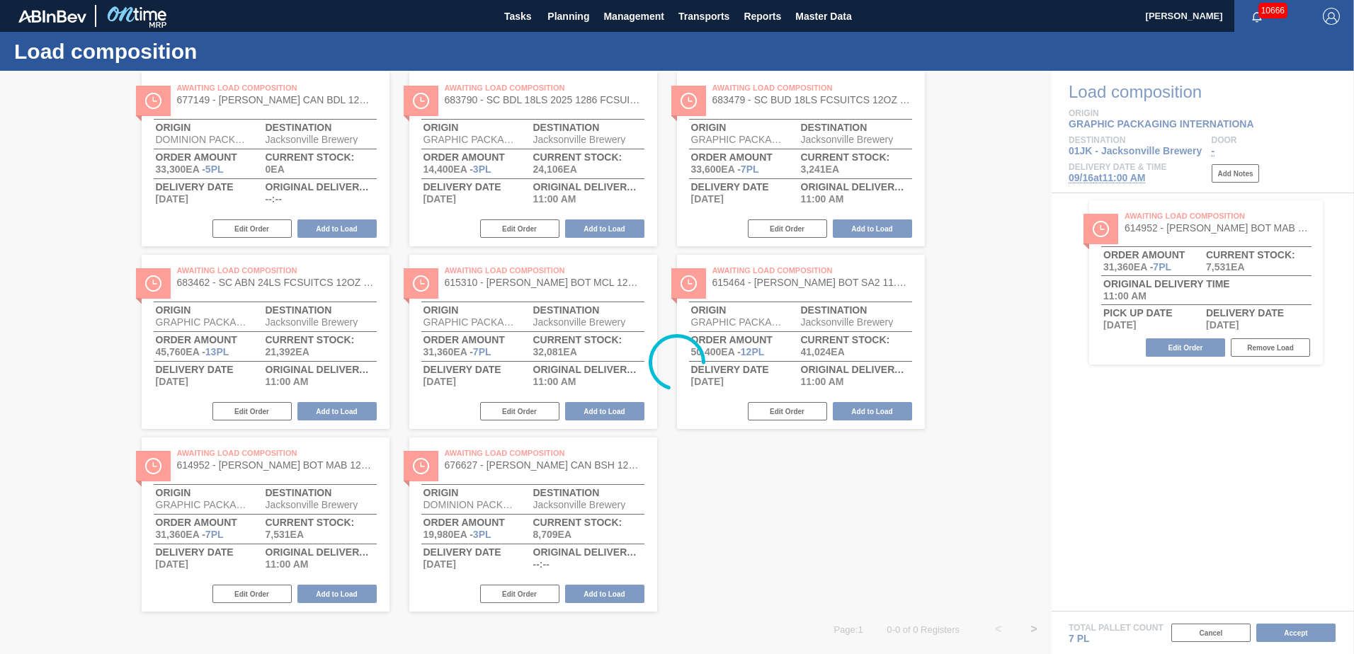
scroll to position [0, 0]
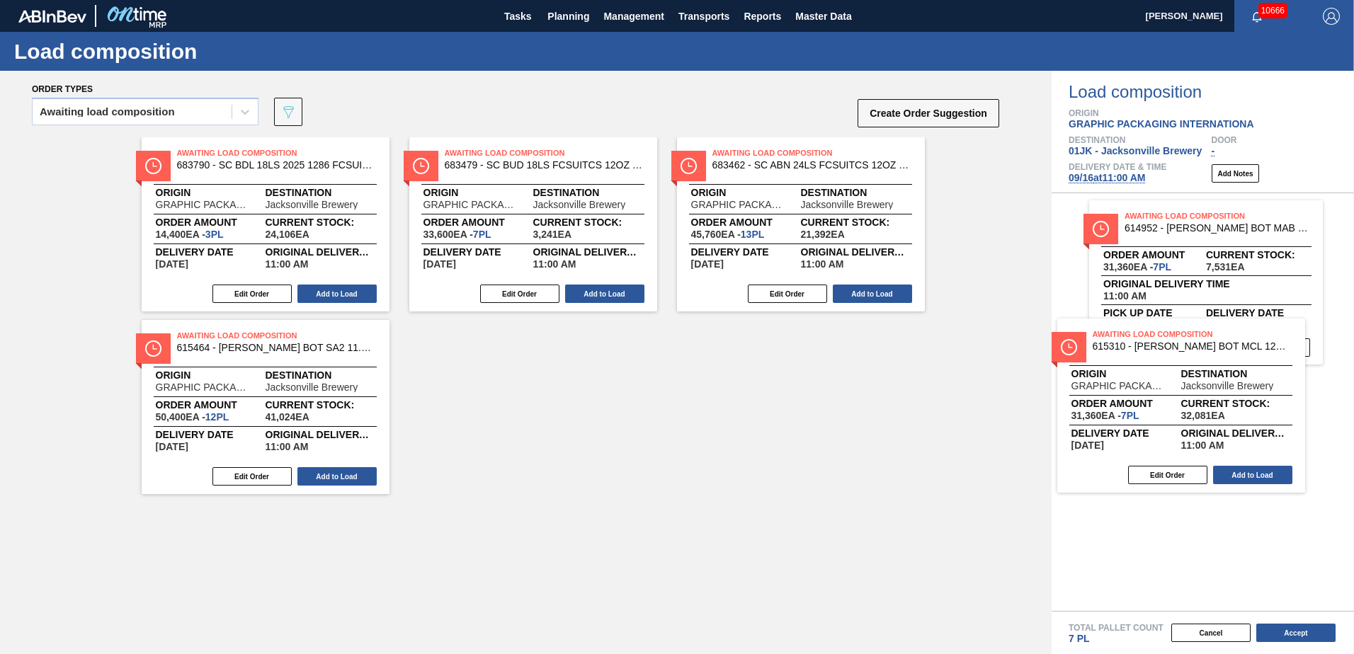
drag, startPoint x: 298, startPoint y: 354, endPoint x: 1222, endPoint y: 356, distance: 923.6
click at [1222, 356] on div "Order types Awaiting load composition 089F7B8B-B2A5-4AFE-B5C0-19BA573D28AC Crea…" at bounding box center [677, 363] width 1354 height 584
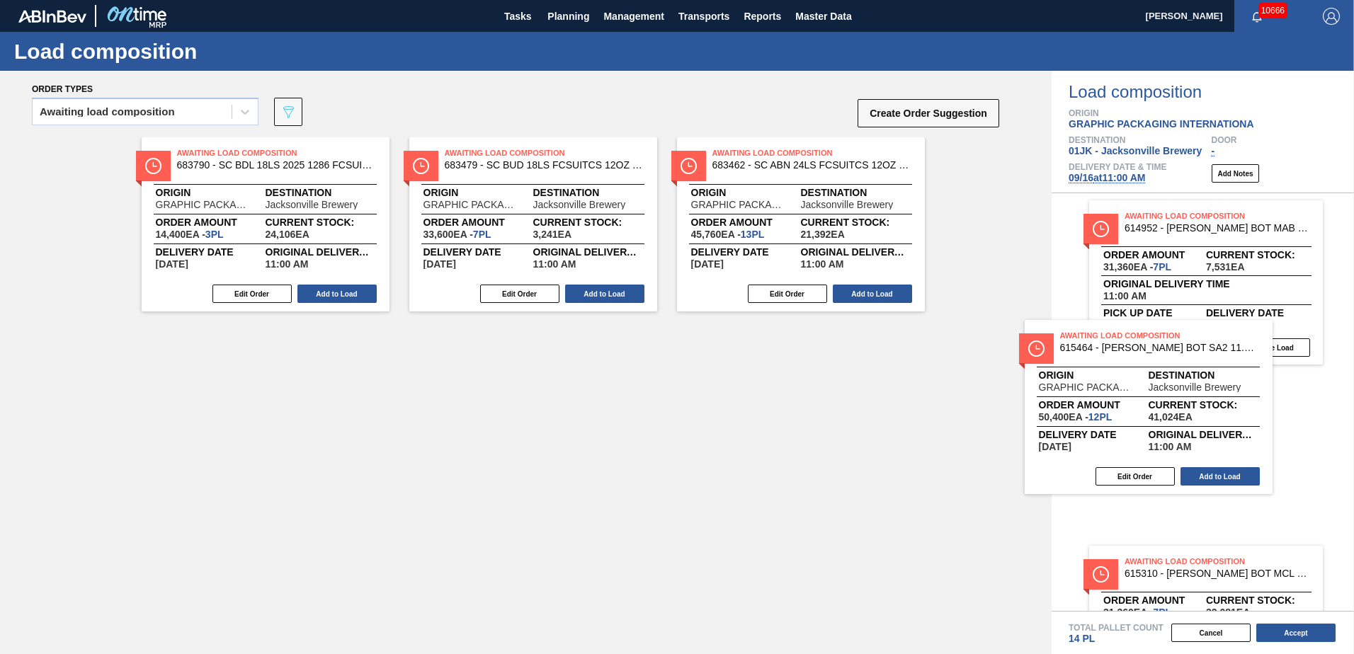
drag, startPoint x: 336, startPoint y: 377, endPoint x: 1239, endPoint y: 375, distance: 902.3
click at [1239, 375] on div "Order types Awaiting load composition 089F7B8B-B2A5-4AFE-B5C0-19BA573D28AC Crea…" at bounding box center [677, 363] width 1354 height 584
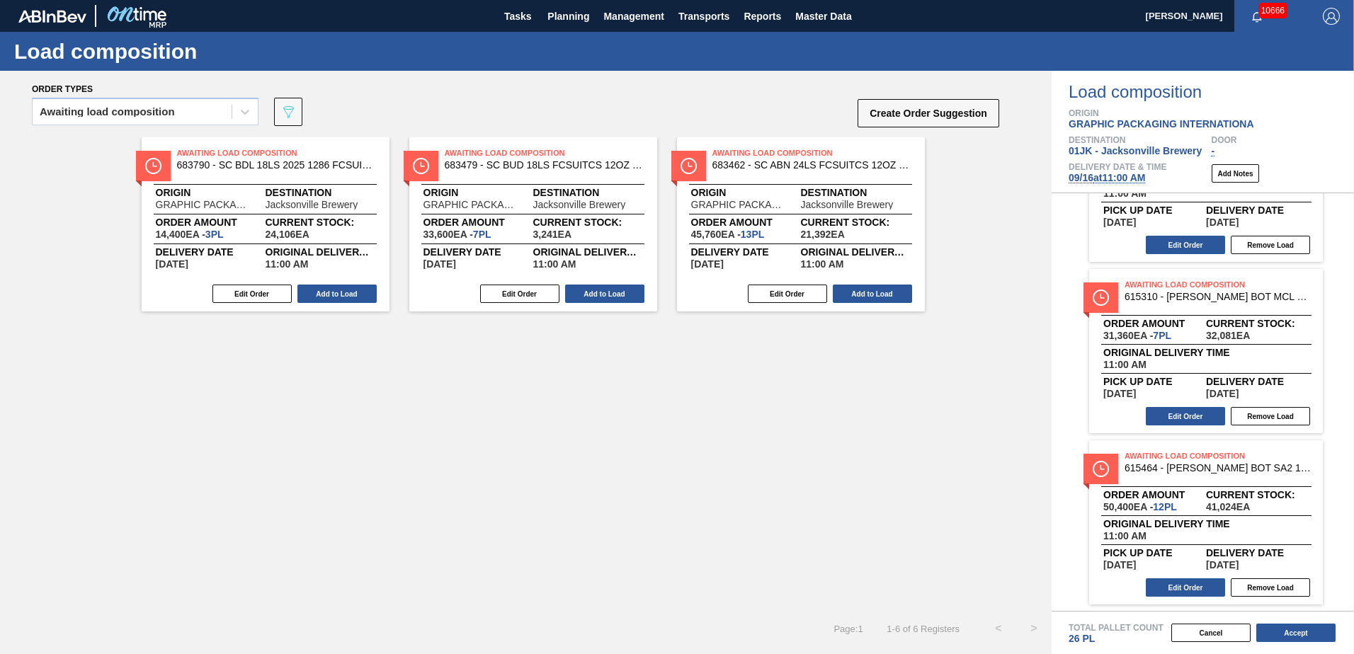
scroll to position [103, 0]
click at [1307, 633] on button "Accept" at bounding box center [1295, 633] width 79 height 18
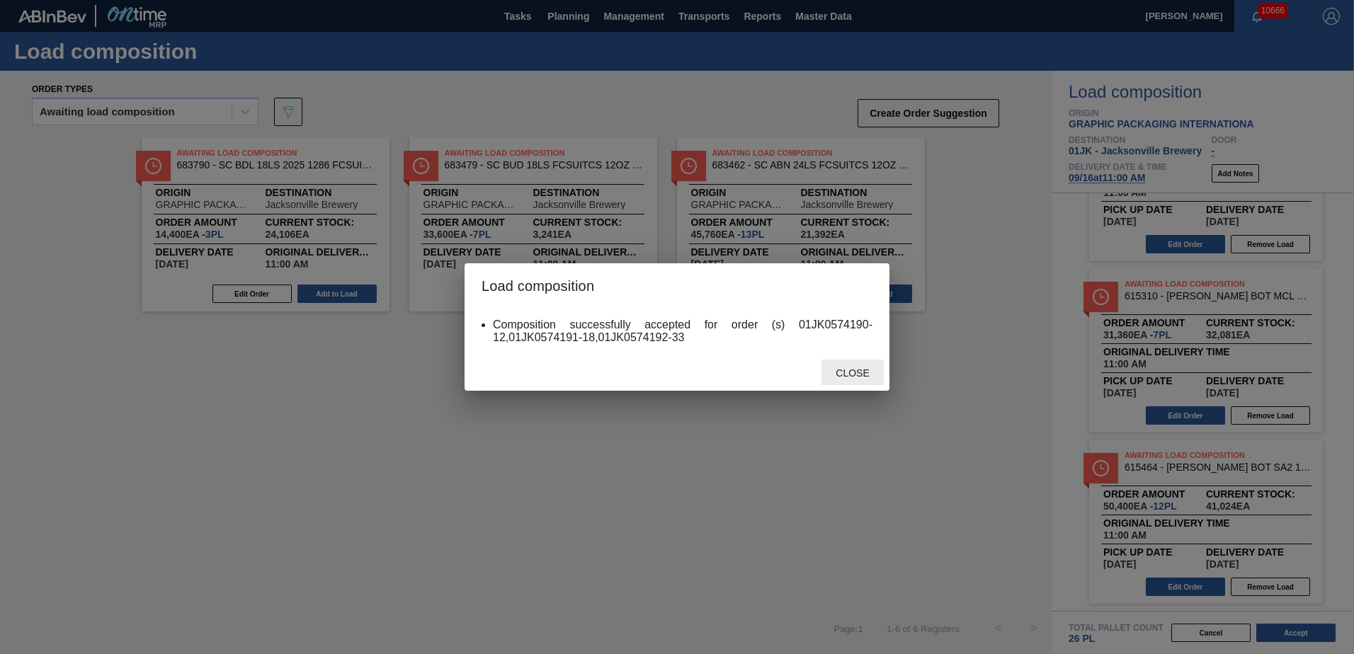
click at [868, 372] on span "Close" at bounding box center [852, 373] width 56 height 11
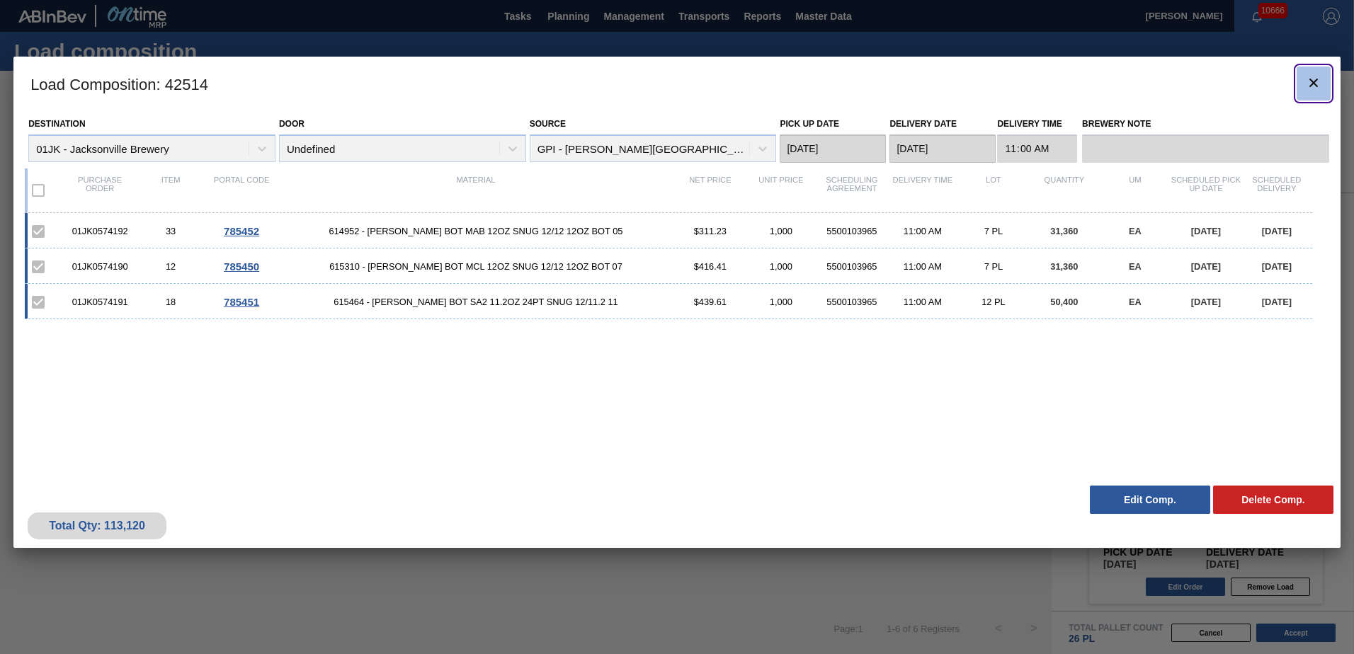
click at [1307, 88] on icon "botão de ícone" at bounding box center [1313, 82] width 17 height 17
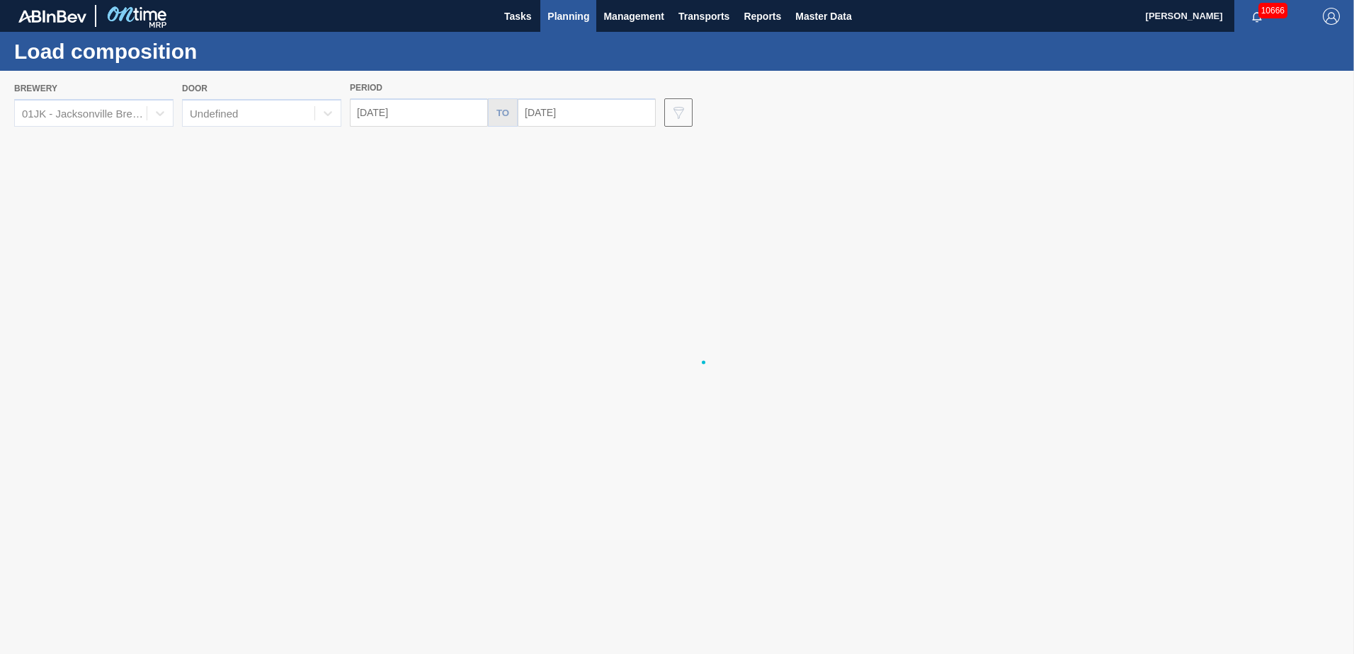
drag, startPoint x: 909, startPoint y: 295, endPoint x: 602, endPoint y: 288, distance: 307.5
click at [600, 290] on div at bounding box center [677, 363] width 1354 height 584
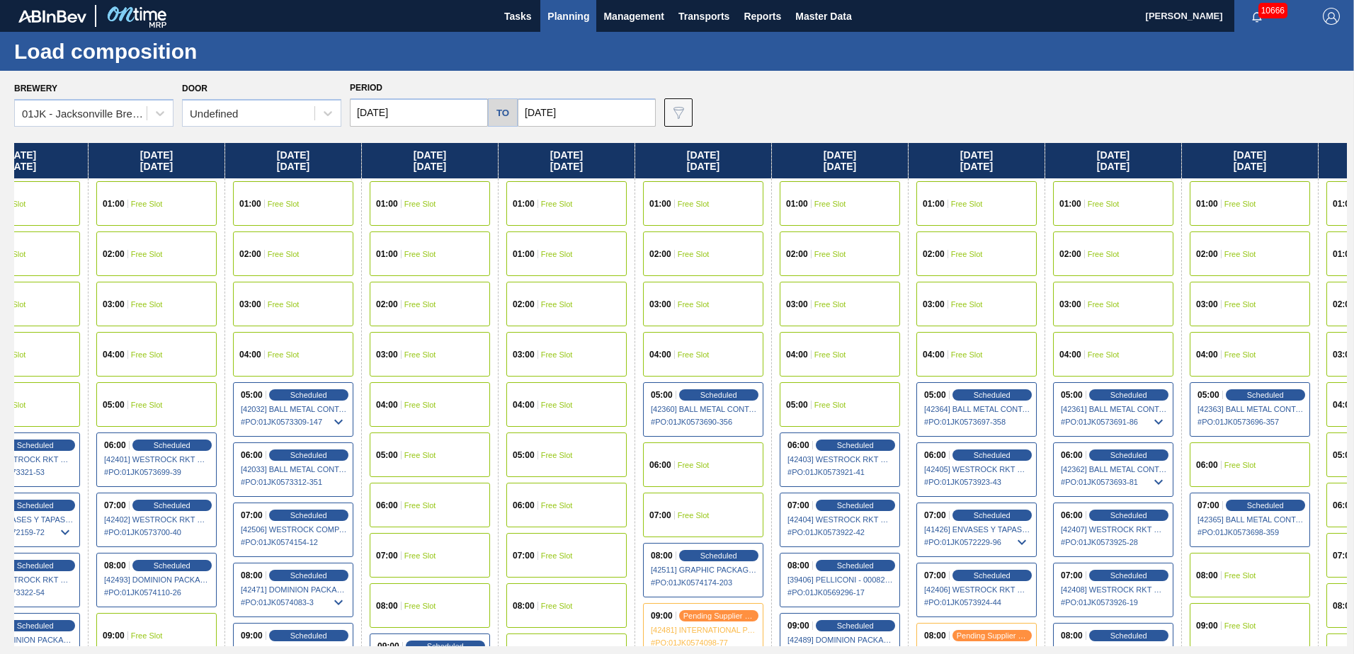
scroll to position [0, 692]
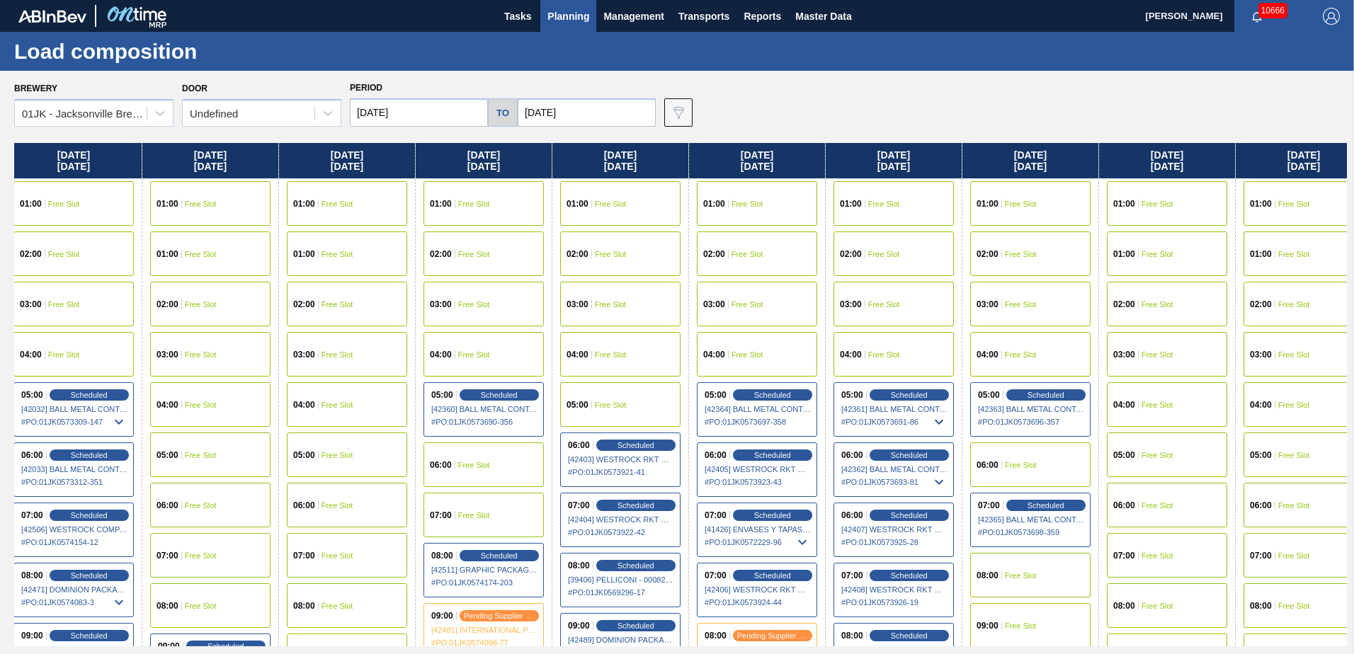
drag, startPoint x: 1242, startPoint y: 323, endPoint x: 533, endPoint y: 283, distance: 710.1
click at [533, 283] on div "Sunday 09/07/2025 01:00 Free Slot 01:00 Free Slot 02:00 Free Slot 03:00 Free Sl…" at bounding box center [680, 395] width 1333 height 504
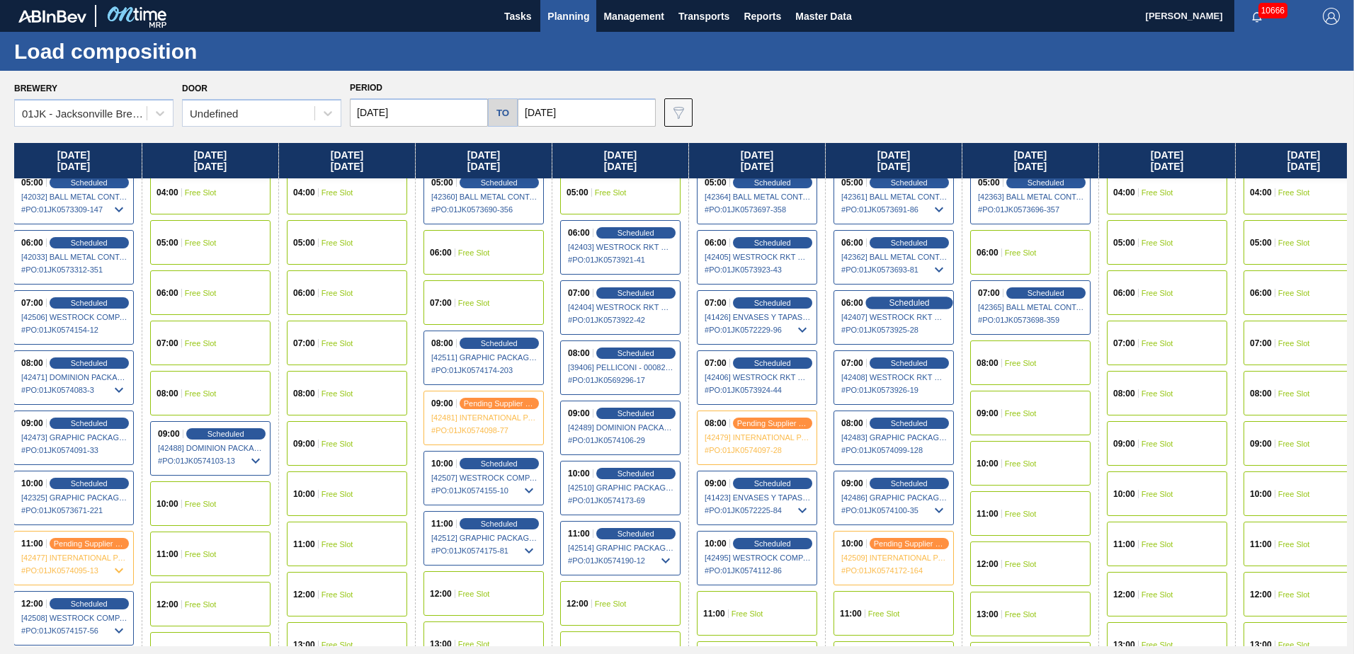
scroll to position [283, 692]
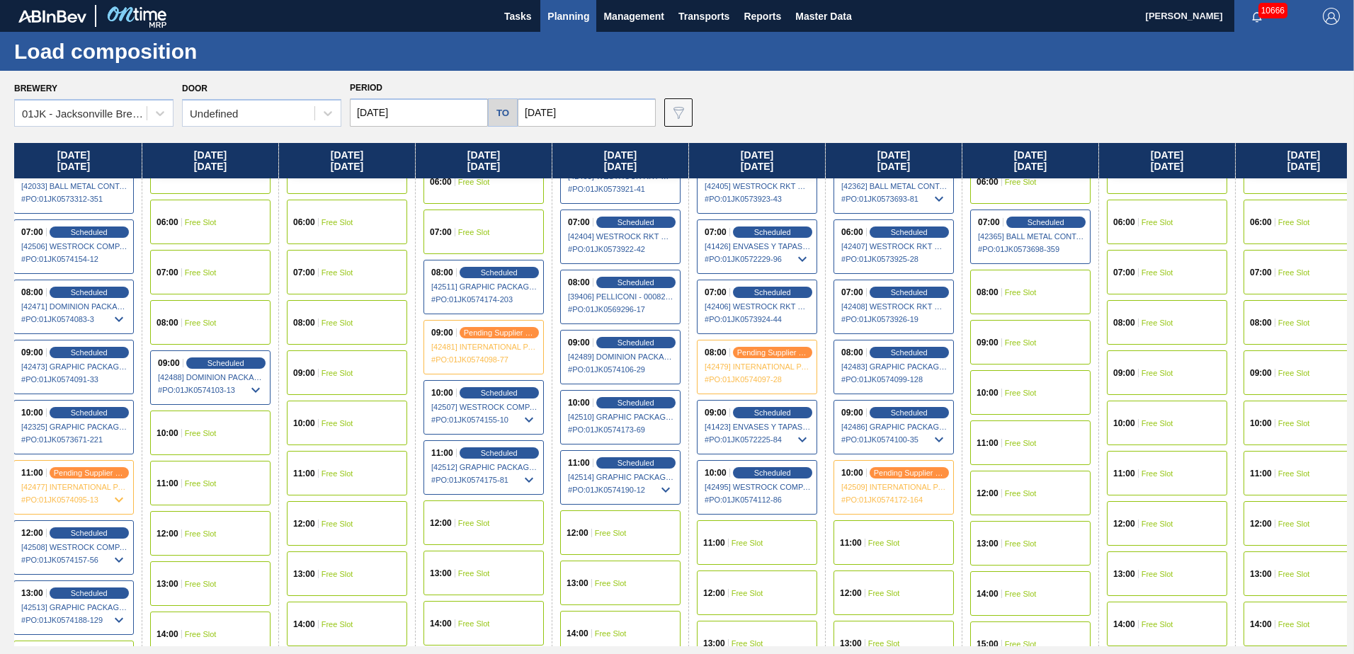
click at [747, 531] on div "11:00 Free Slot" at bounding box center [757, 543] width 120 height 45
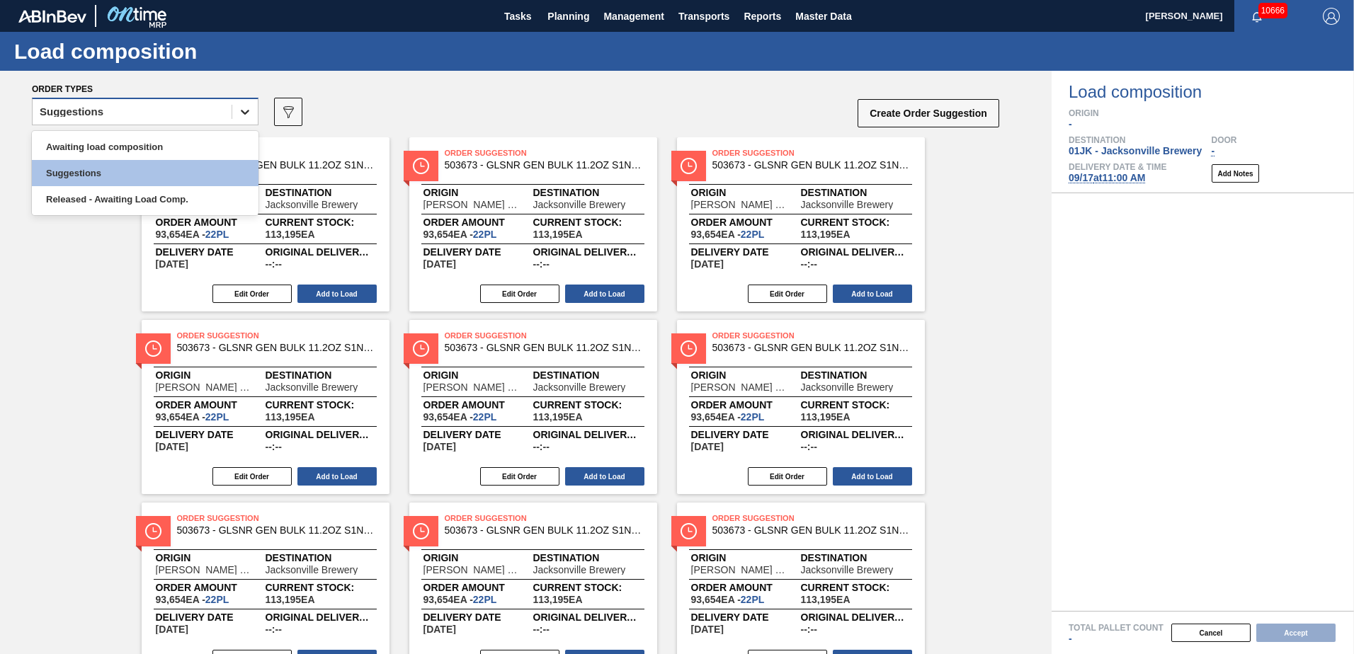
click at [234, 122] on div at bounding box center [244, 111] width 25 height 25
click at [196, 153] on div "Awaiting load composition" at bounding box center [145, 147] width 227 height 26
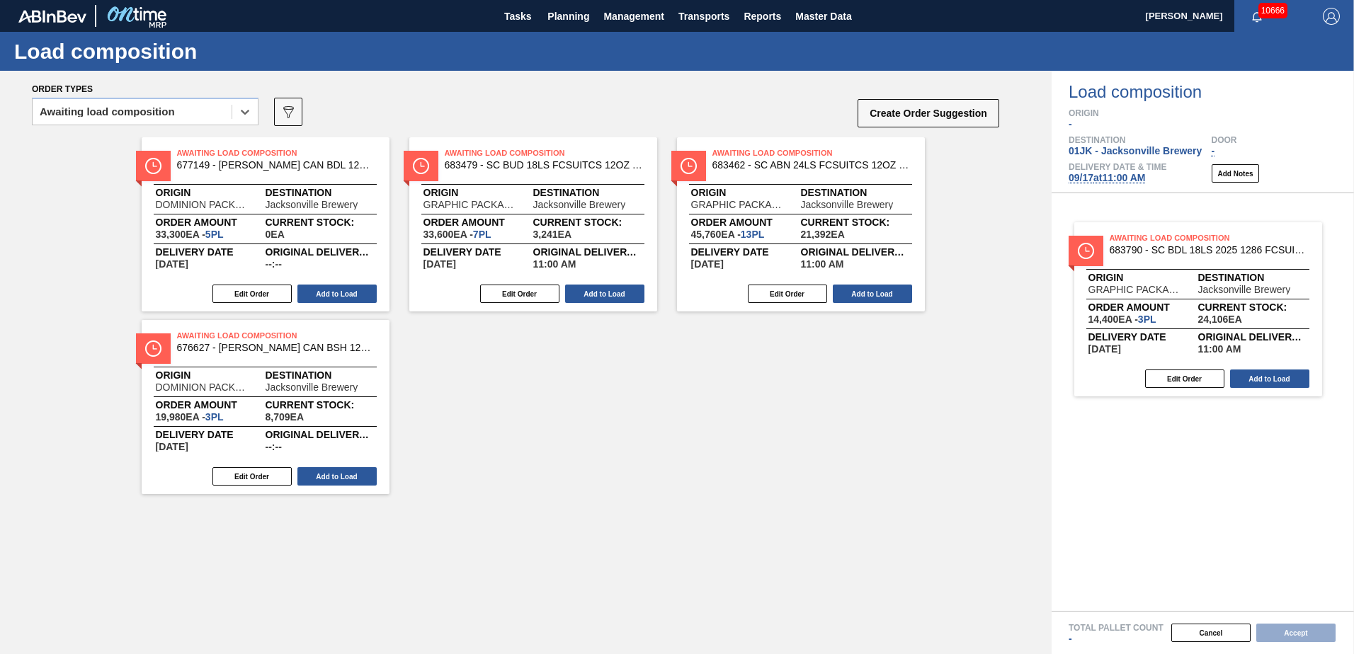
drag, startPoint x: 513, startPoint y: 195, endPoint x: 1191, endPoint y: 285, distance: 683.0
click at [1191, 285] on div "Order types option Awaiting load composition, selected. Select is focused ,type…" at bounding box center [677, 363] width 1354 height 584
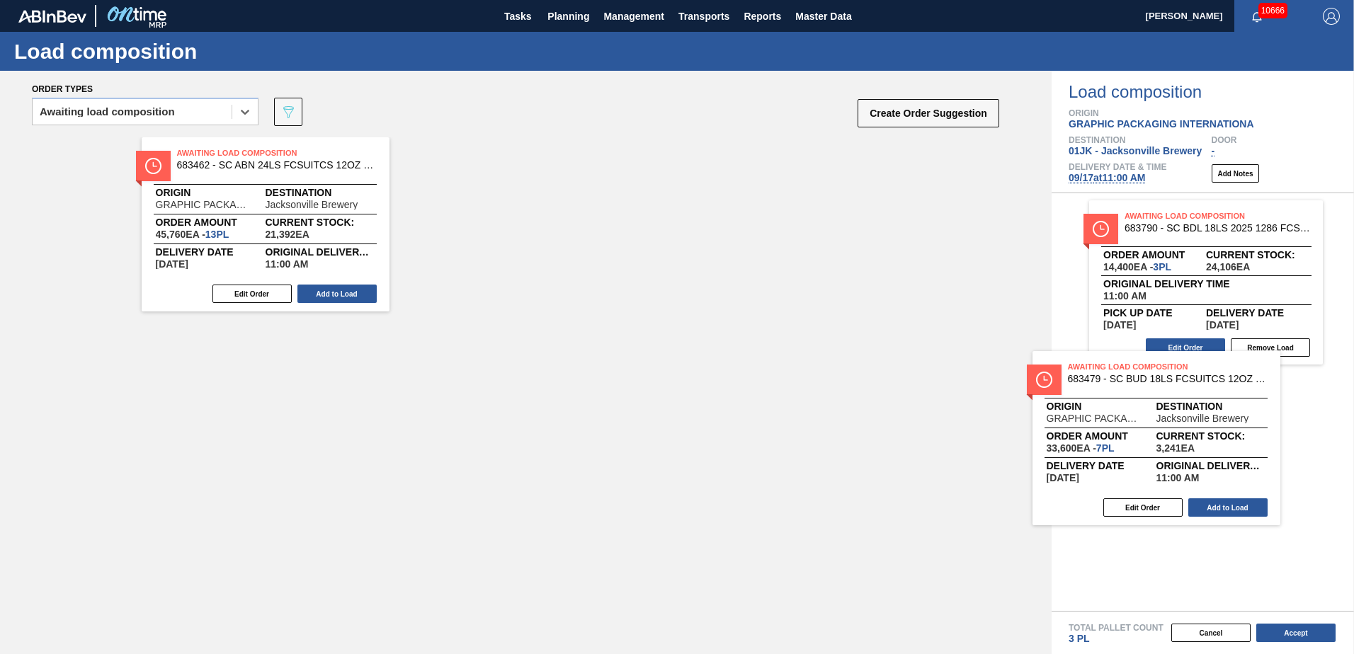
drag, startPoint x: 280, startPoint y: 182, endPoint x: 1182, endPoint y: 397, distance: 927.7
click at [1182, 397] on div "Order types option Awaiting load composition, selected. Select is focused ,type…" at bounding box center [677, 363] width 1354 height 584
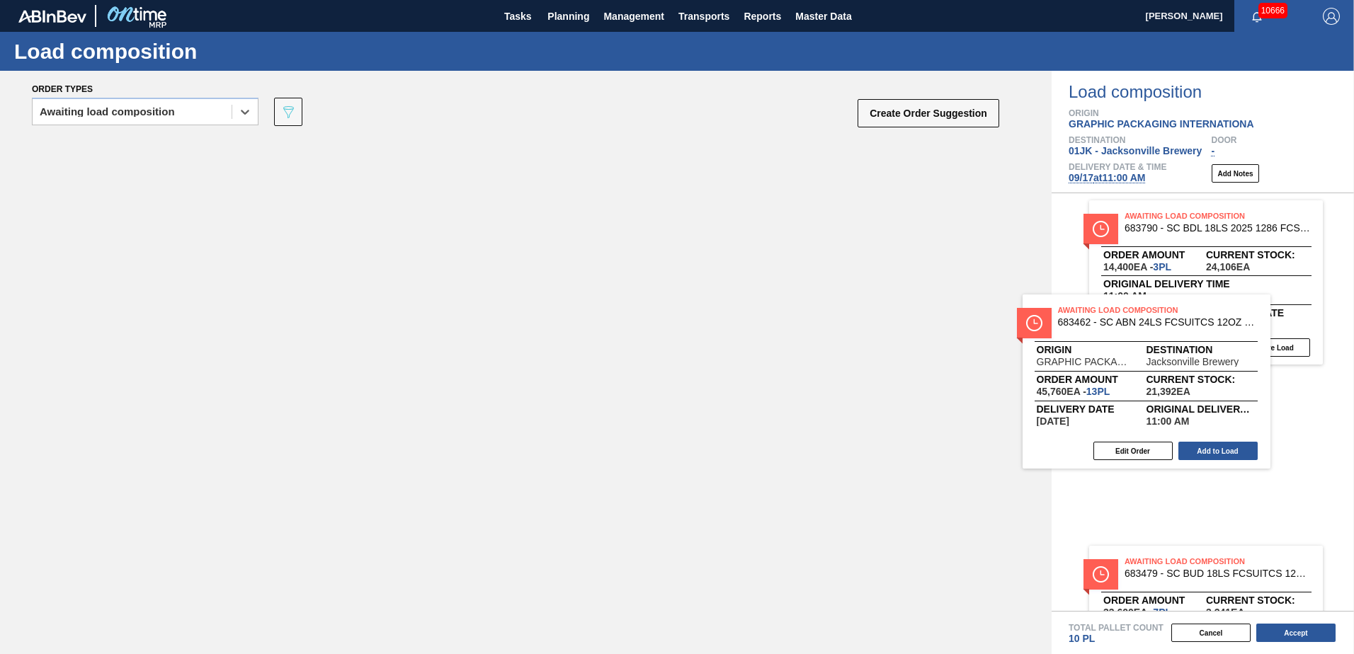
drag, startPoint x: 250, startPoint y: 210, endPoint x: 1133, endPoint y: 367, distance: 896.4
click at [1133, 367] on div "Order types option Awaiting load composition, selected. Select is focused ,type…" at bounding box center [677, 363] width 1354 height 584
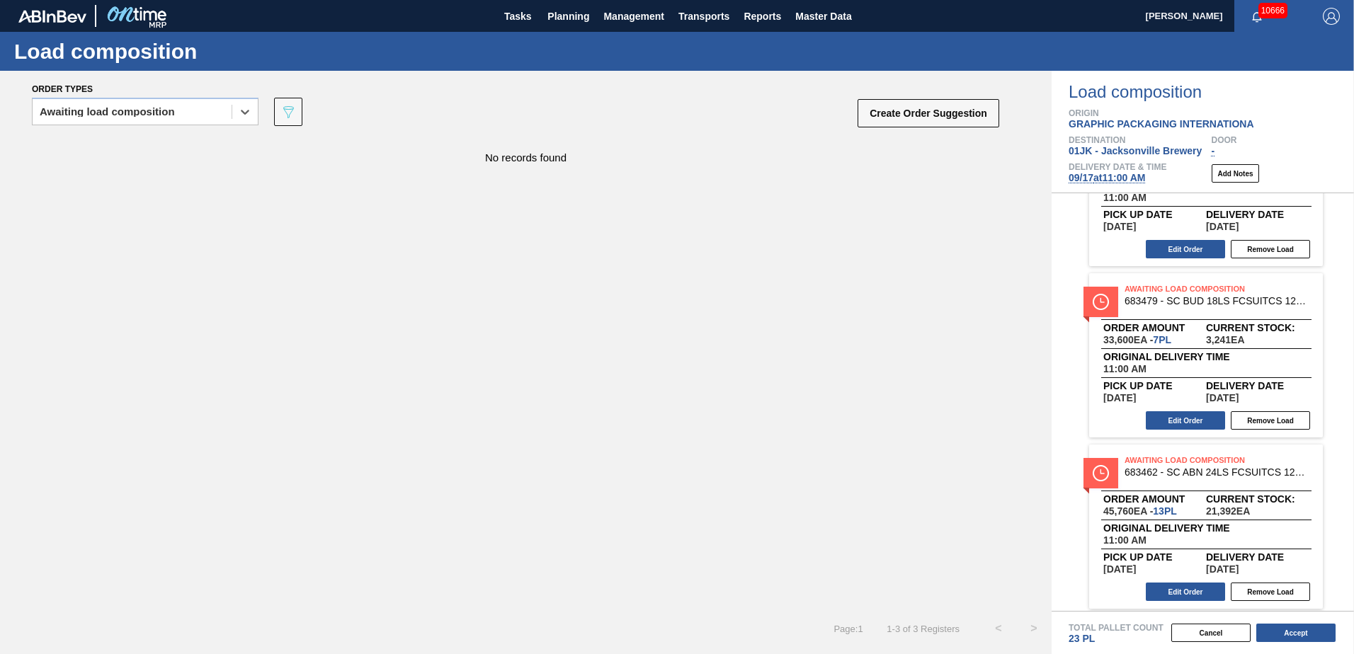
scroll to position [103, 0]
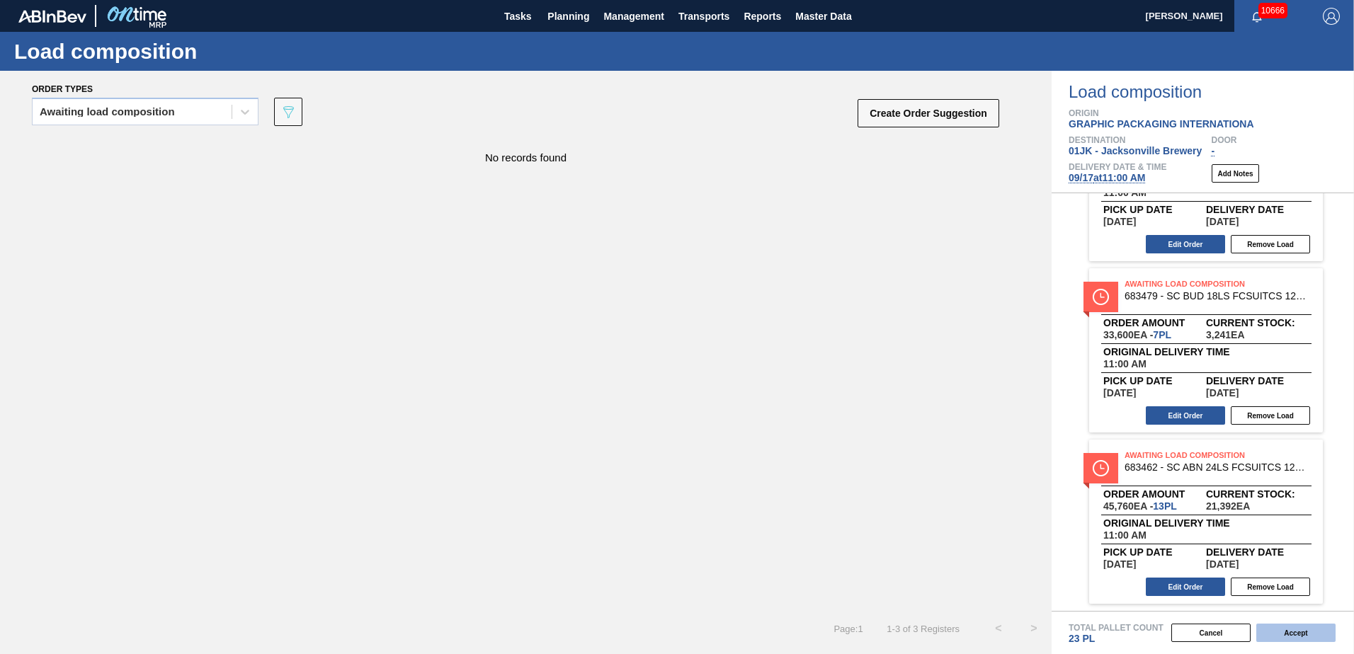
click at [1305, 630] on button "Accept" at bounding box center [1295, 633] width 79 height 18
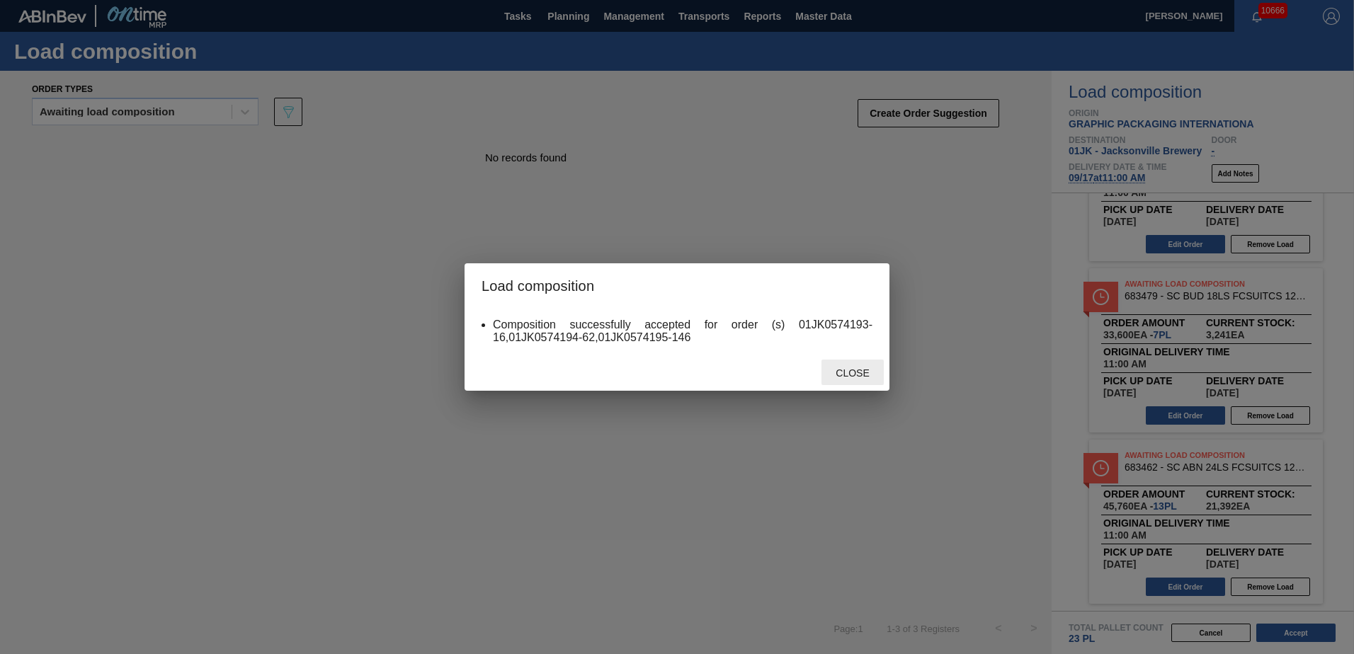
click at [869, 364] on div "Close" at bounding box center [853, 373] width 62 height 26
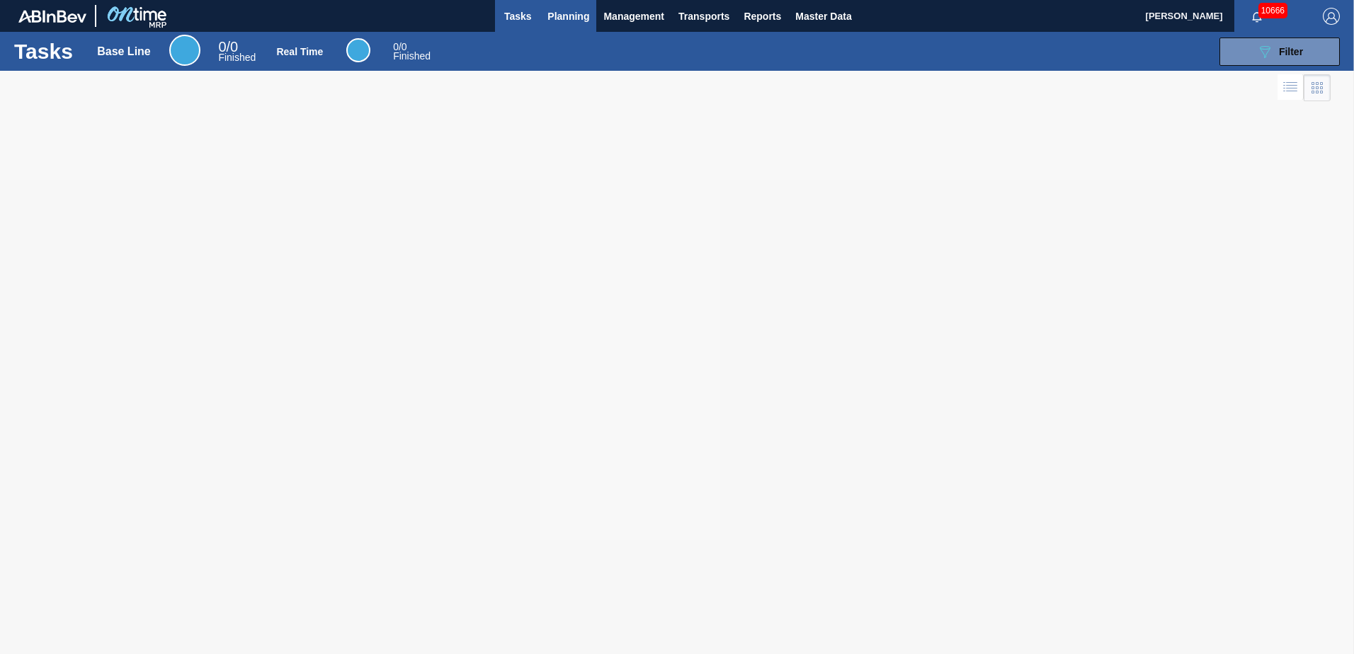
click at [586, 23] on span "Planning" at bounding box center [568, 16] width 42 height 17
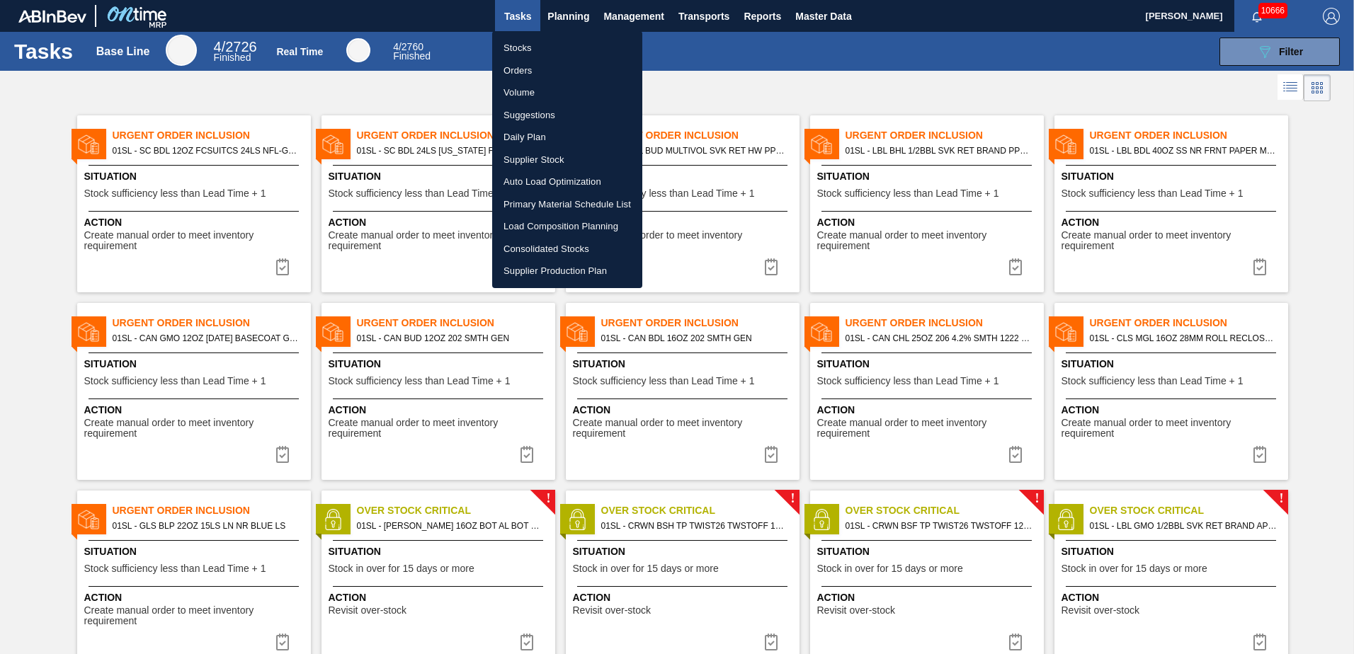
drag, startPoint x: 514, startPoint y: 45, endPoint x: 640, endPoint y: 45, distance: 126.1
click at [514, 45] on li "Stocks" at bounding box center [567, 48] width 150 height 23
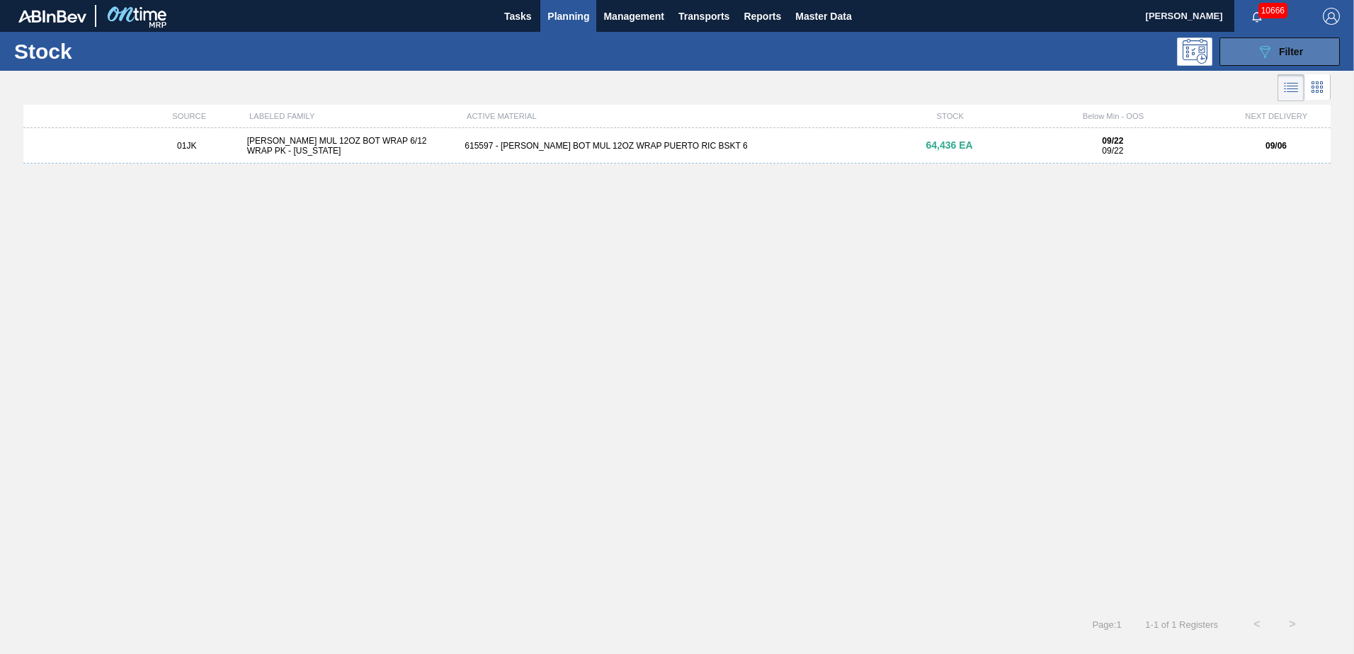
click at [1271, 57] on icon "089F7B8B-B2A5-4AFE-B5C0-19BA573D28AC" at bounding box center [1264, 51] width 17 height 17
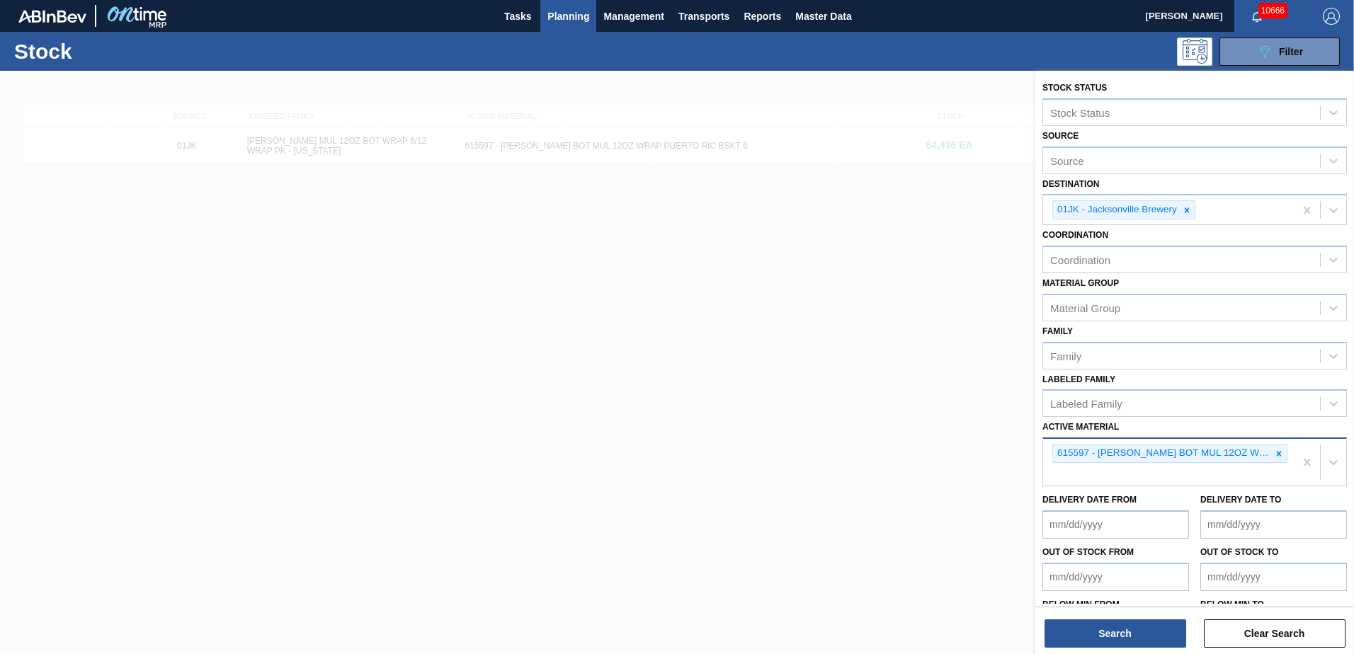
click at [1278, 453] on icon at bounding box center [1279, 454] width 10 height 10
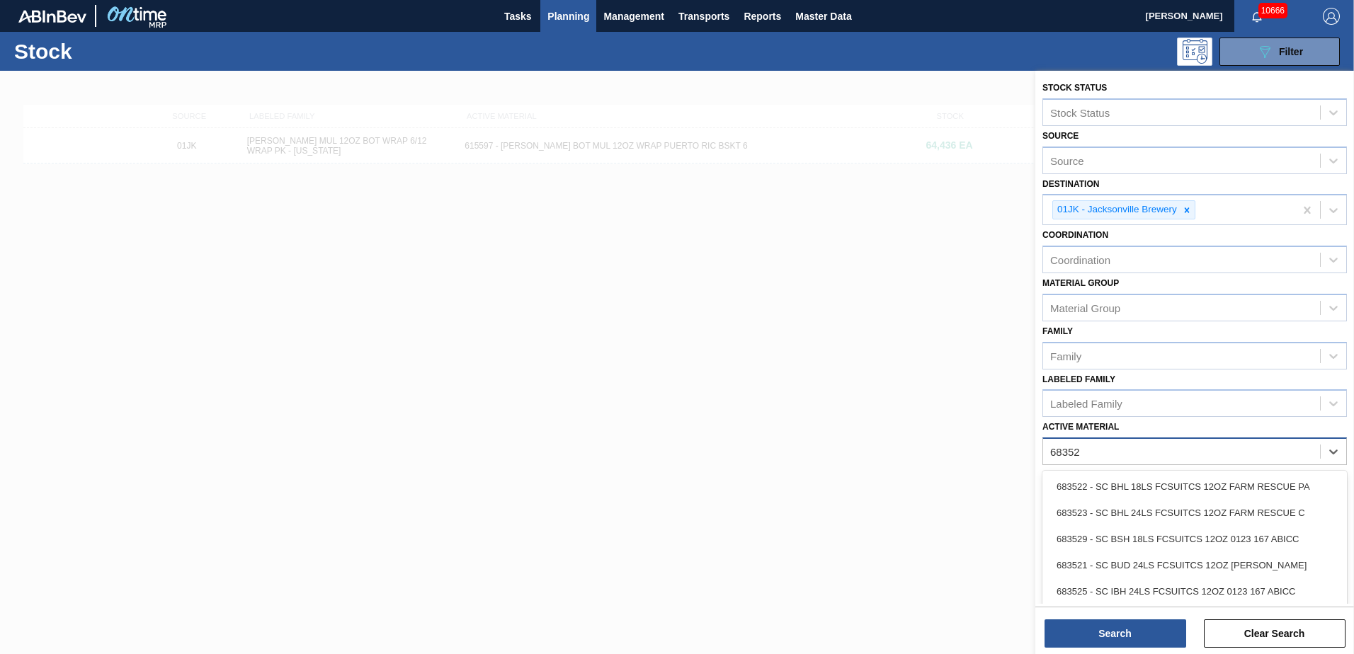
type Material "683526"
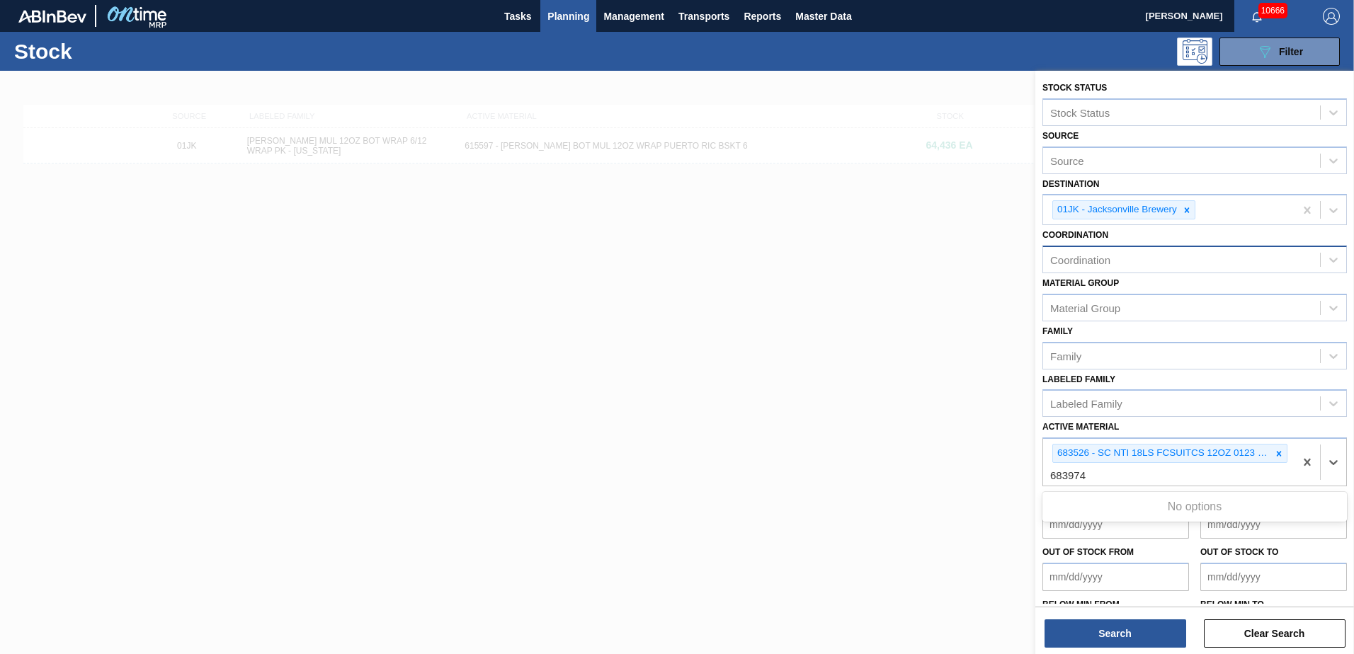
type Material "683974"
drag, startPoint x: 1099, startPoint y: 473, endPoint x: 1057, endPoint y: 472, distance: 41.8
click at [1057, 472] on div "683526 - SC NTI 18LS FCSUITCS 12OZ 0123 167 ABICC" at bounding box center [1168, 462] width 251 height 47
click at [1183, 211] on icon at bounding box center [1187, 210] width 10 height 10
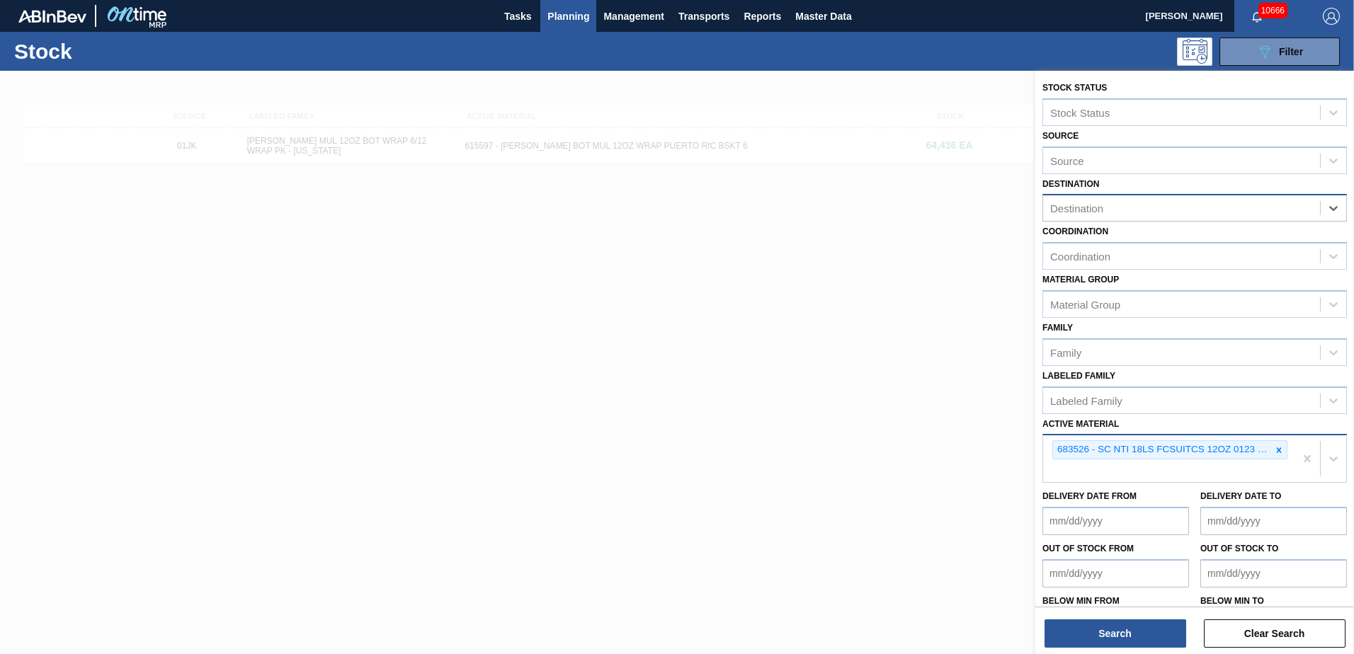
click at [1081, 474] on div "683526 - SC NTI 18LS FCSUITCS 12OZ 0123 167 ABICC" at bounding box center [1168, 459] width 251 height 47
type Material "683974"
drag, startPoint x: 1089, startPoint y: 472, endPoint x: 1014, endPoint y: 471, distance: 75.1
click at [1035, 471] on div "Stock Status Stock Status Source Source Destination Destination Coordination Co…" at bounding box center [1194, 398] width 319 height 654
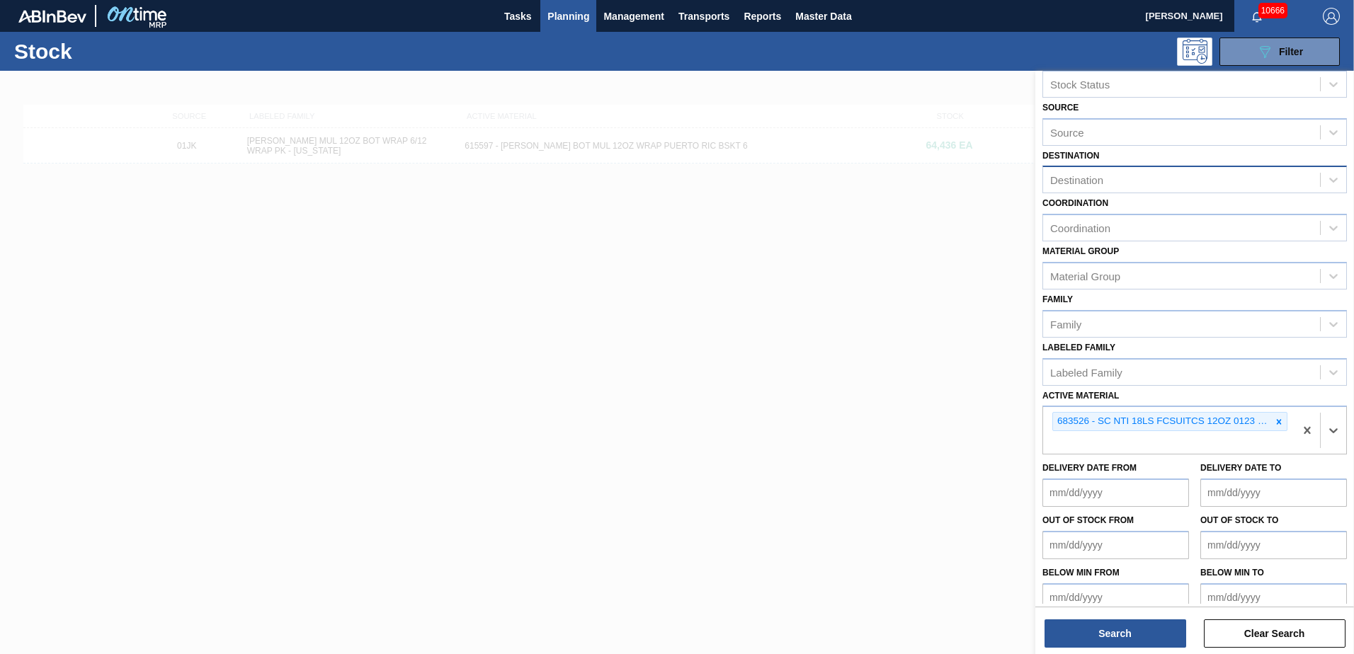
scroll to position [43, 0]
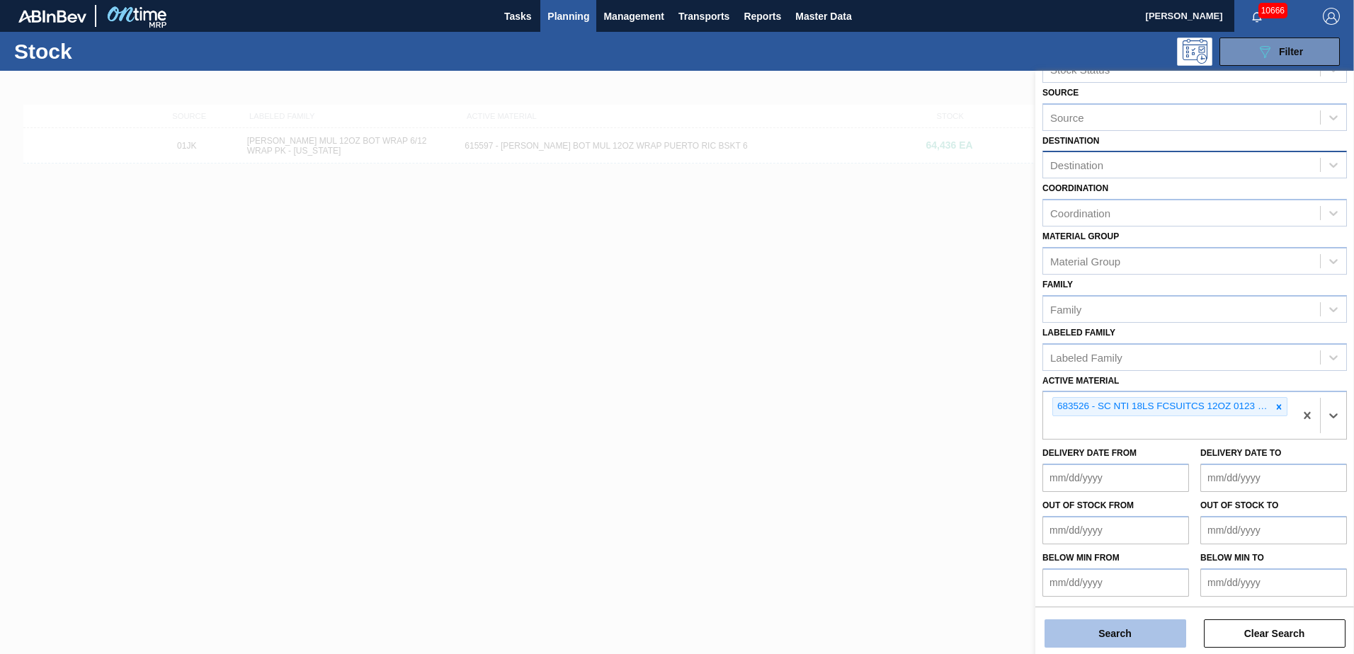
click at [1076, 635] on button "Search" at bounding box center [1116, 634] width 142 height 28
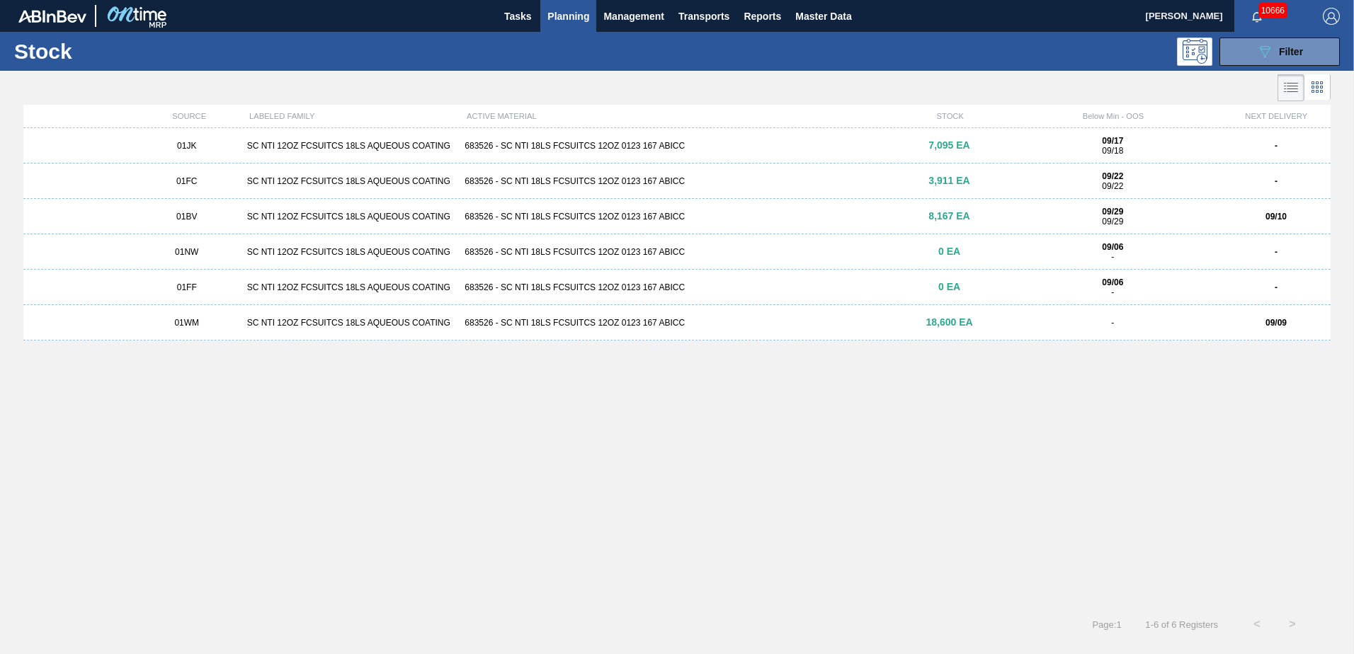
click at [285, 147] on div "SC NTI 12OZ FCSUITCS 18LS AQUEOUS COATING" at bounding box center [351, 146] width 218 height 10
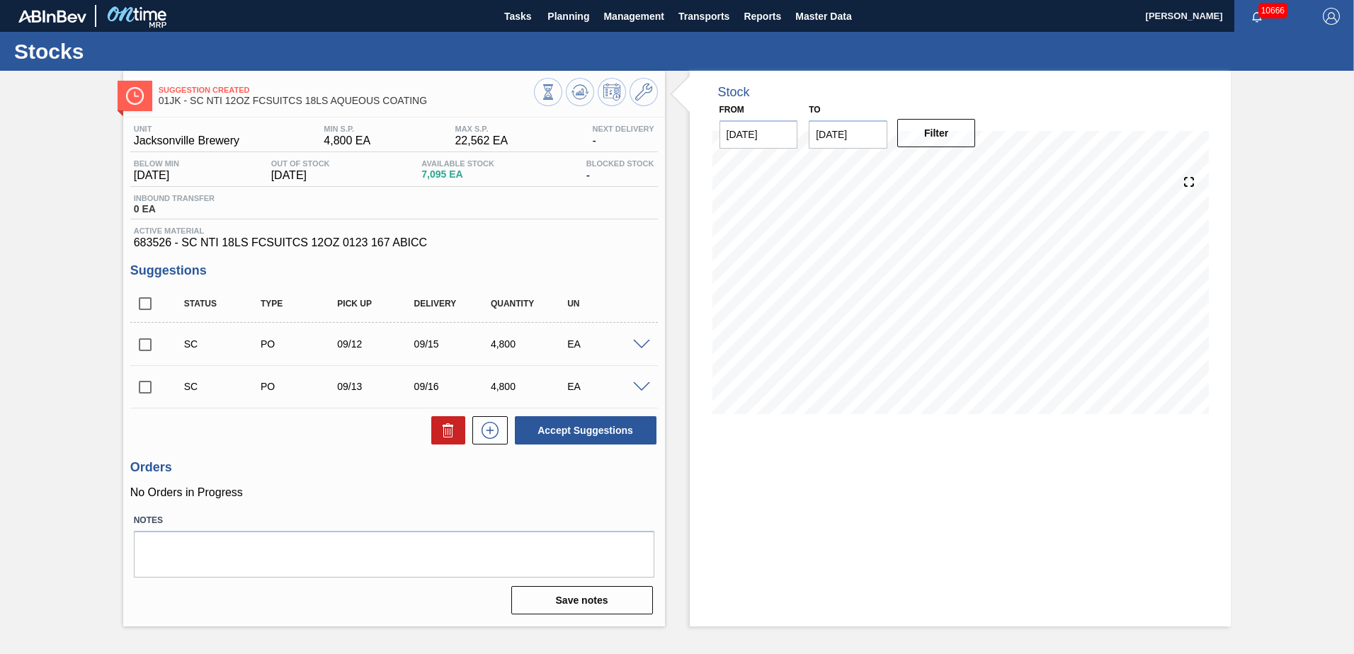
click at [147, 341] on input "checkbox" at bounding box center [145, 345] width 30 height 30
checkbox input "true"
click at [146, 392] on input "checkbox" at bounding box center [145, 388] width 30 height 30
checkbox input "true"
click at [635, 432] on button "Accept Suggestions" at bounding box center [586, 430] width 142 height 28
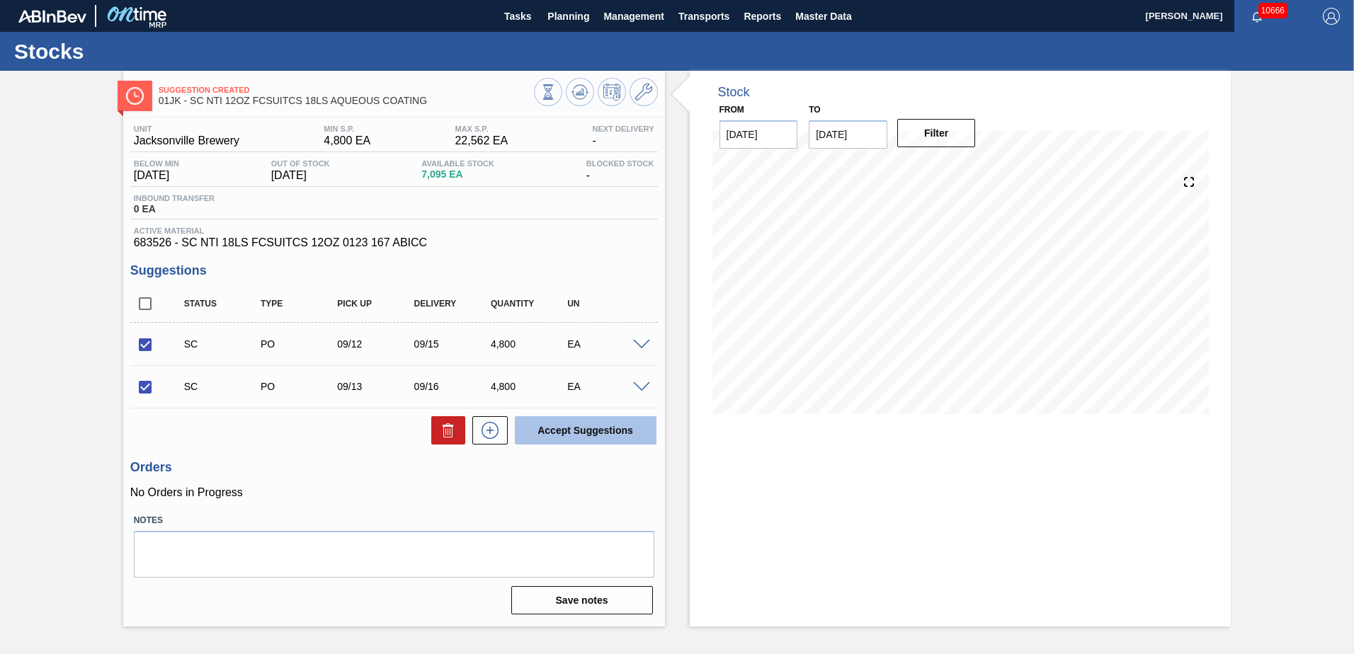
checkbox input "false"
click at [572, 11] on span "Planning" at bounding box center [568, 16] width 42 height 17
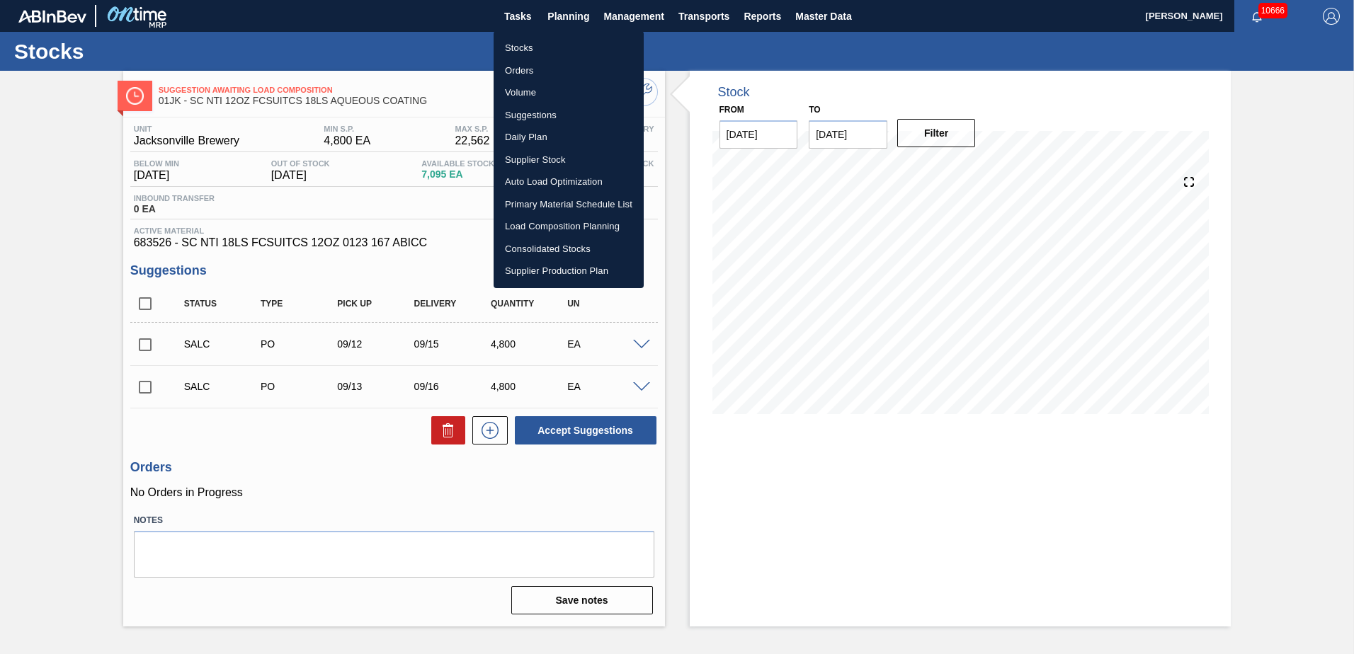
click at [518, 42] on li "Stocks" at bounding box center [569, 48] width 150 height 23
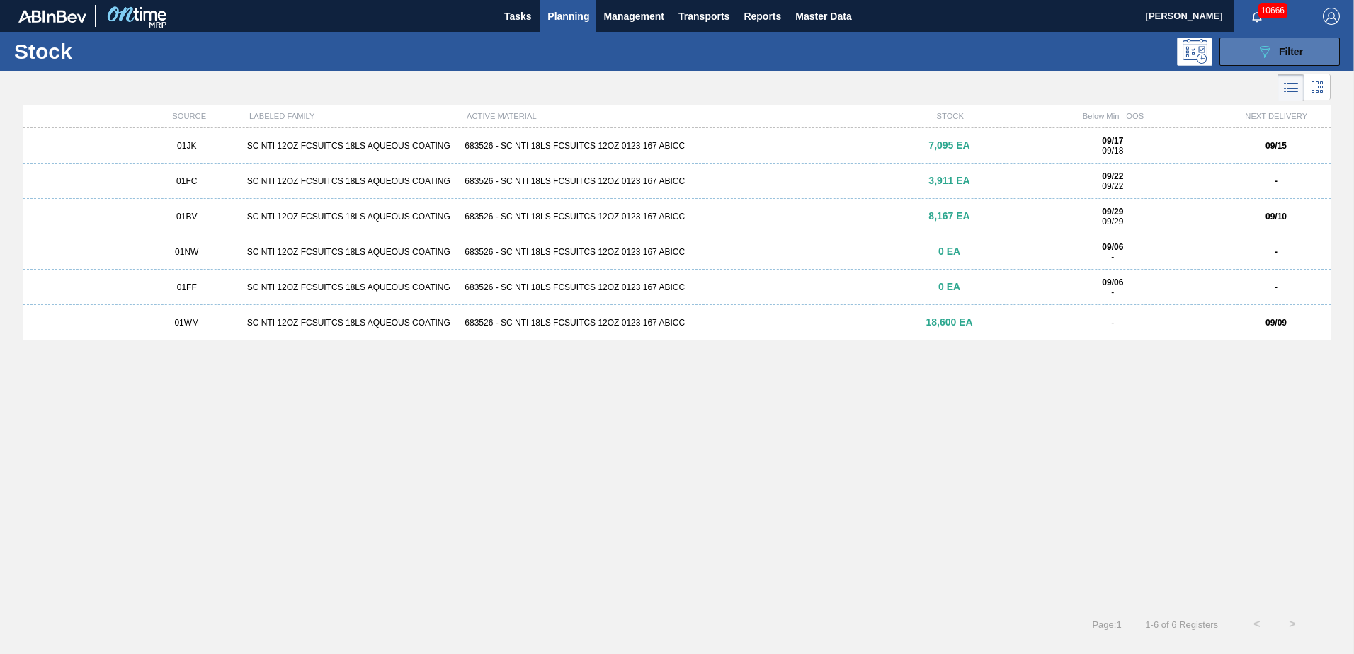
click at [1266, 55] on icon at bounding box center [1265, 52] width 11 height 12
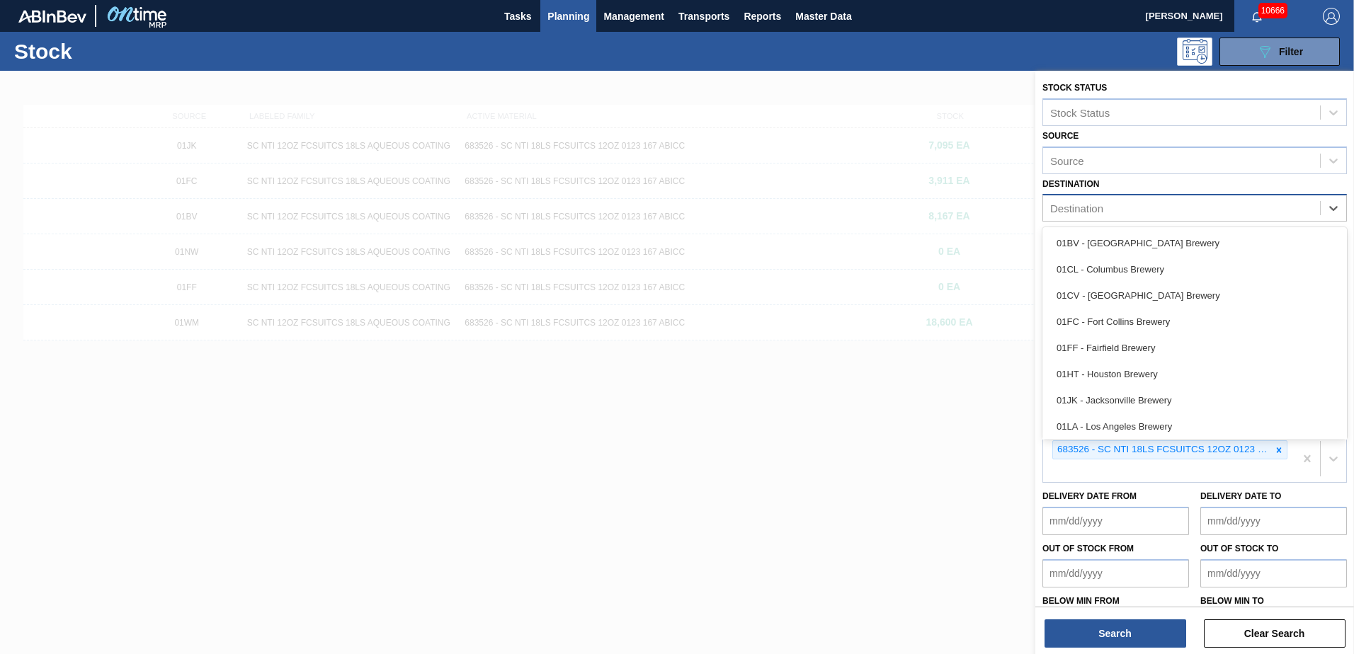
click at [1303, 211] on div "Destination" at bounding box center [1181, 208] width 277 height 21
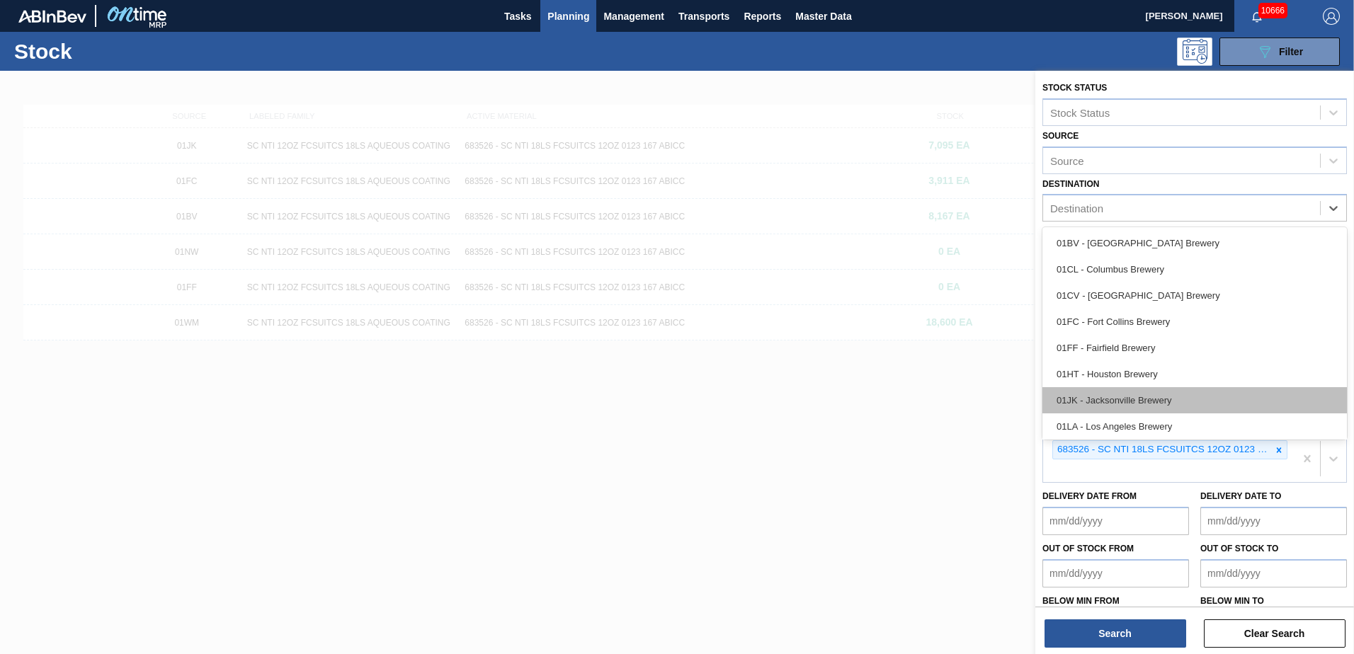
click at [1094, 404] on div "01JK - Jacksonville Brewery" at bounding box center [1195, 400] width 305 height 26
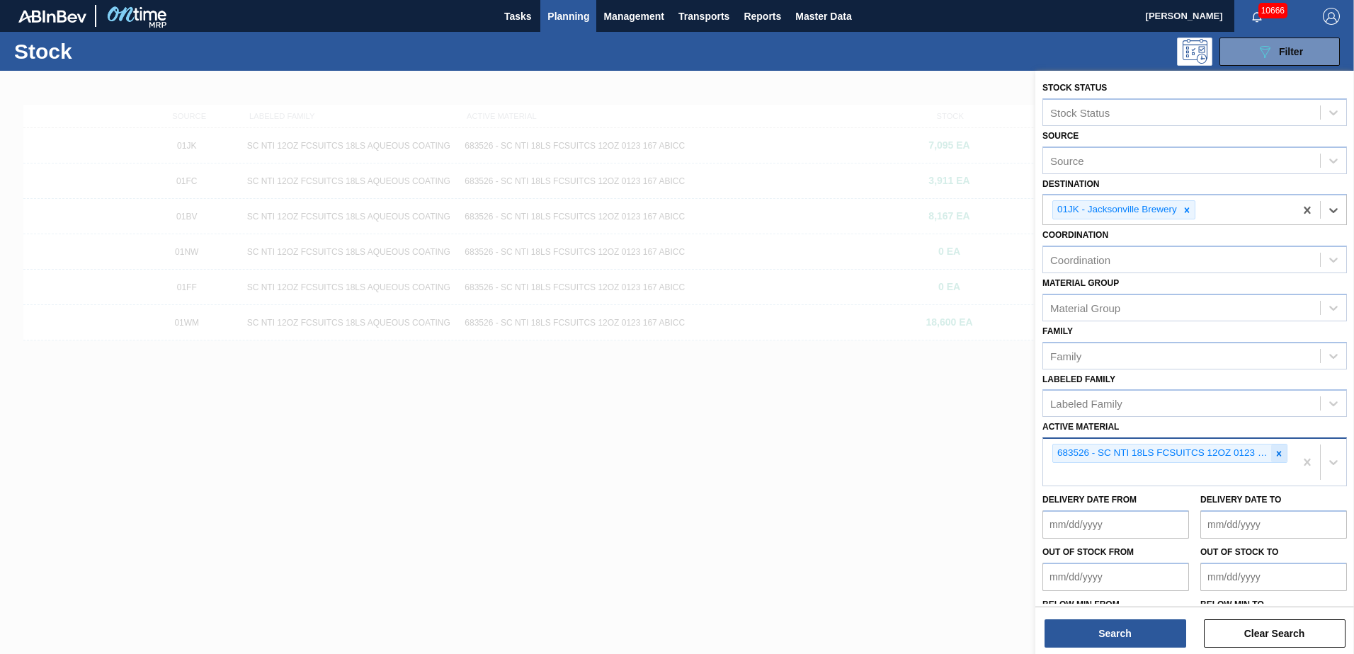
click at [1281, 453] on icon at bounding box center [1279, 454] width 10 height 10
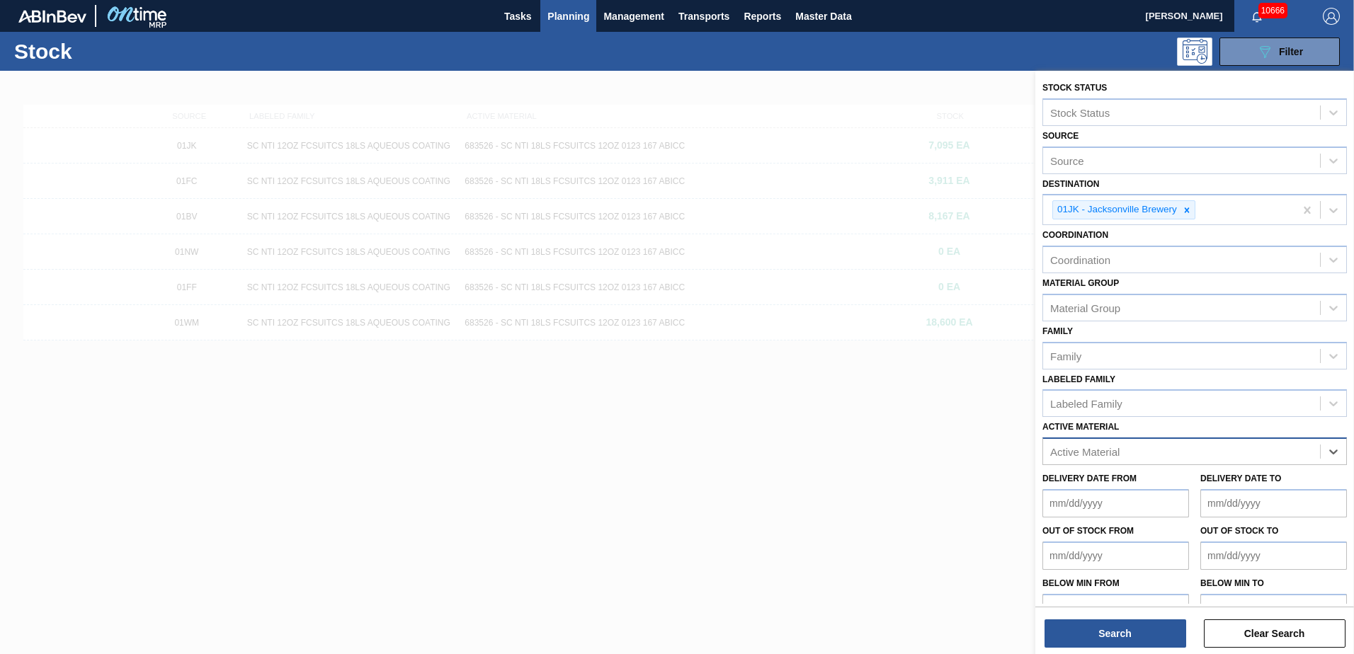
click at [1050, 448] on div "Active Material" at bounding box center [1181, 452] width 277 height 21
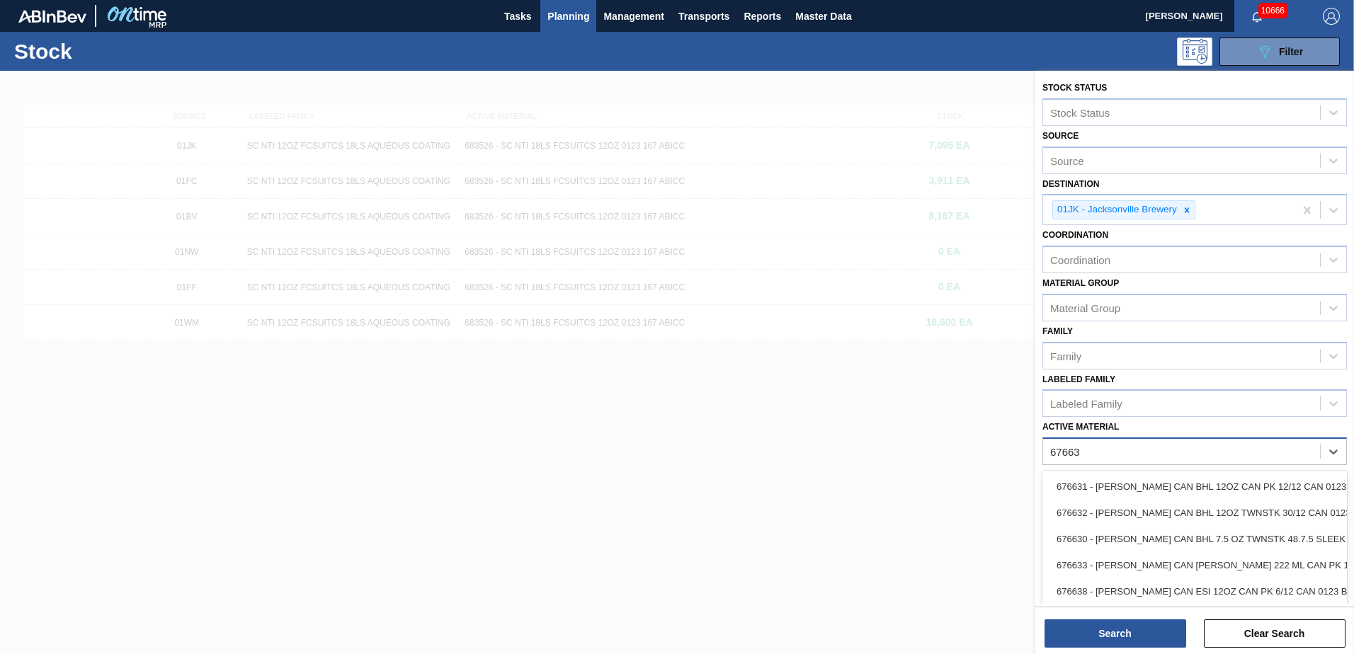
type Material "676631"
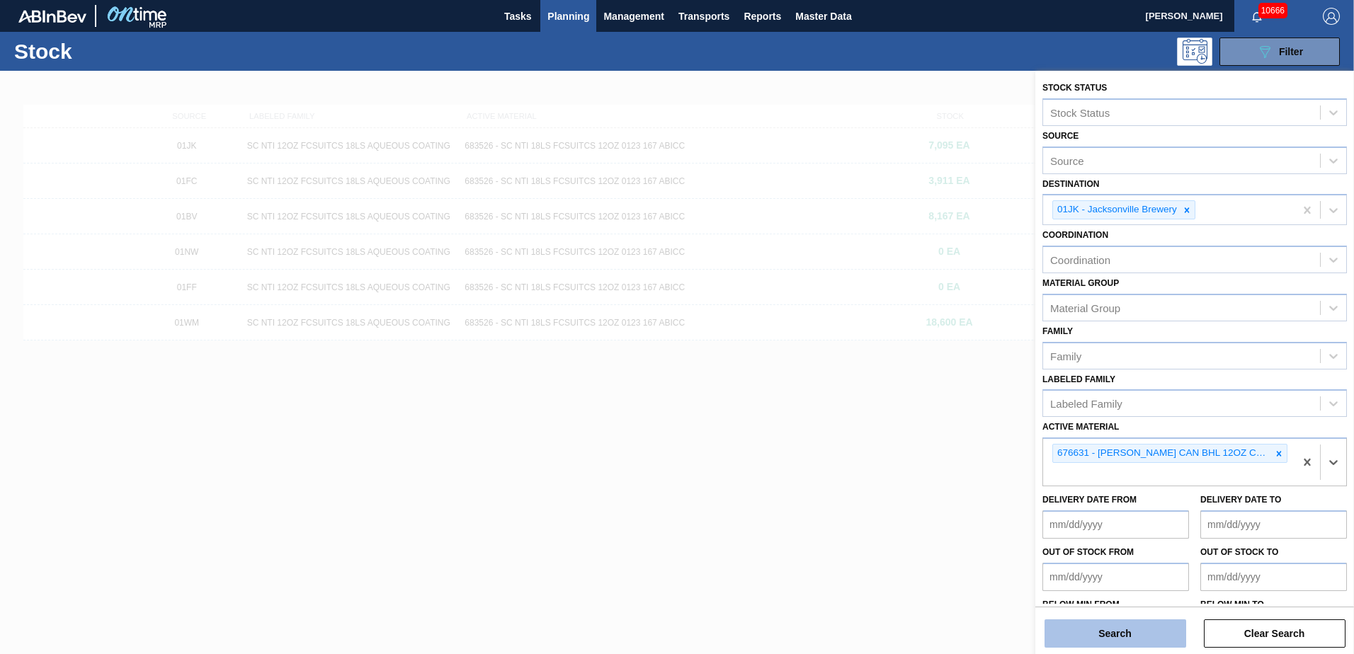
click at [1051, 642] on button "Search" at bounding box center [1116, 634] width 142 height 28
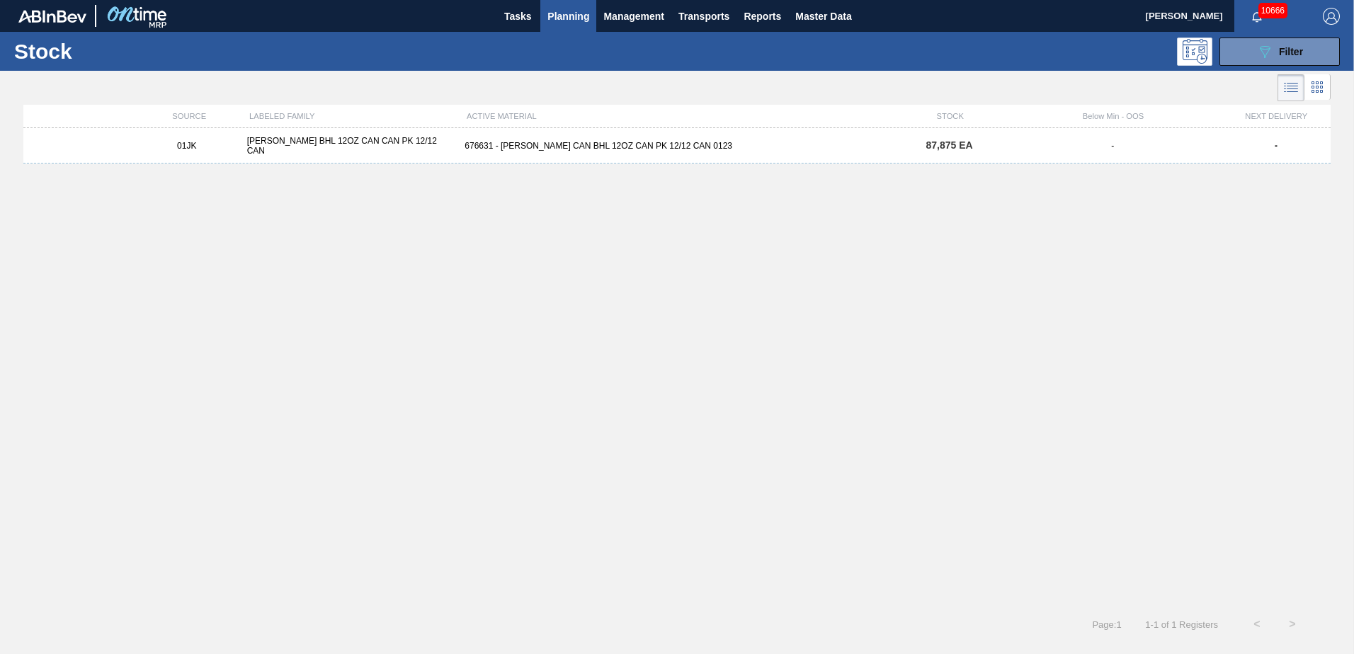
click at [869, 153] on div "01JK CARR BHL 12OZ CAN CAN PK 12/12 CAN 676631 - CARR CAN BHL 12OZ CAN PK 12/12…" at bounding box center [676, 145] width 1307 height 35
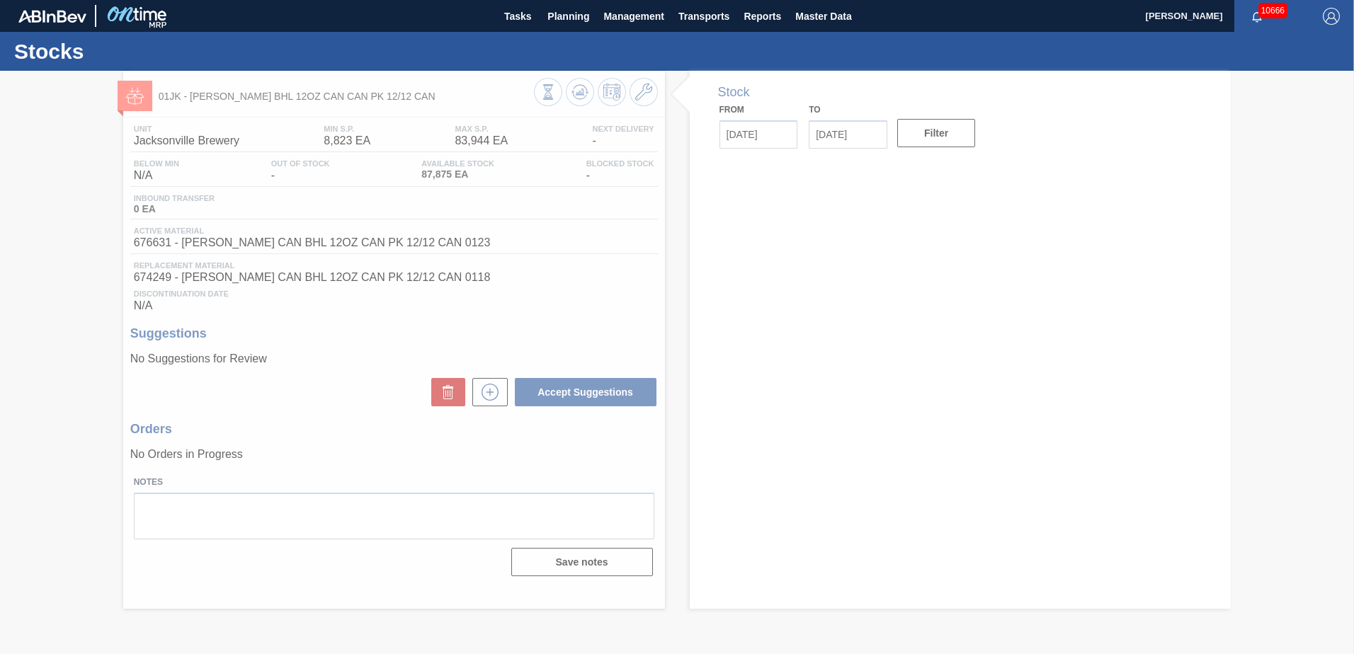
type input "[DATE]"
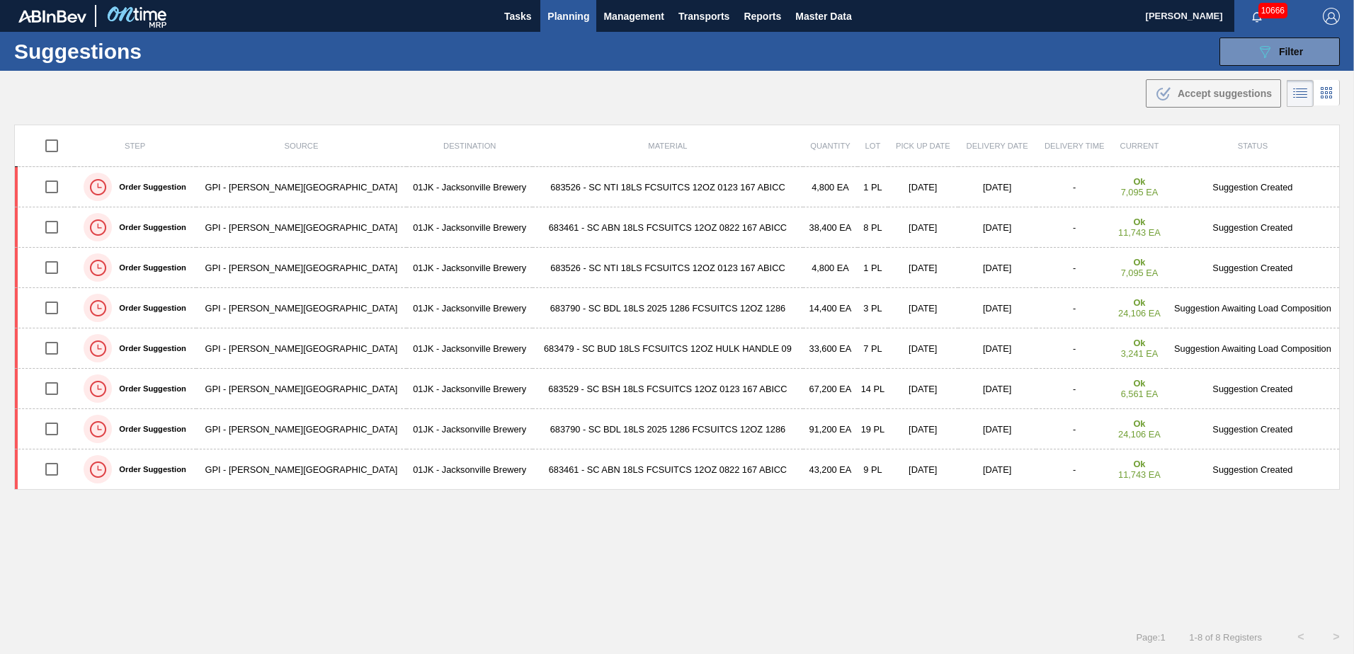
click at [1021, 67] on div "Suggestions 089F7B8B-B2A5-4AFE-B5C0-19BA573D28AC Filter Step Step Source Source…" at bounding box center [677, 51] width 1354 height 39
click at [1249, 61] on button "089F7B8B-B2A5-4AFE-B5C0-19BA573D28AC Filter" at bounding box center [1280, 52] width 120 height 28
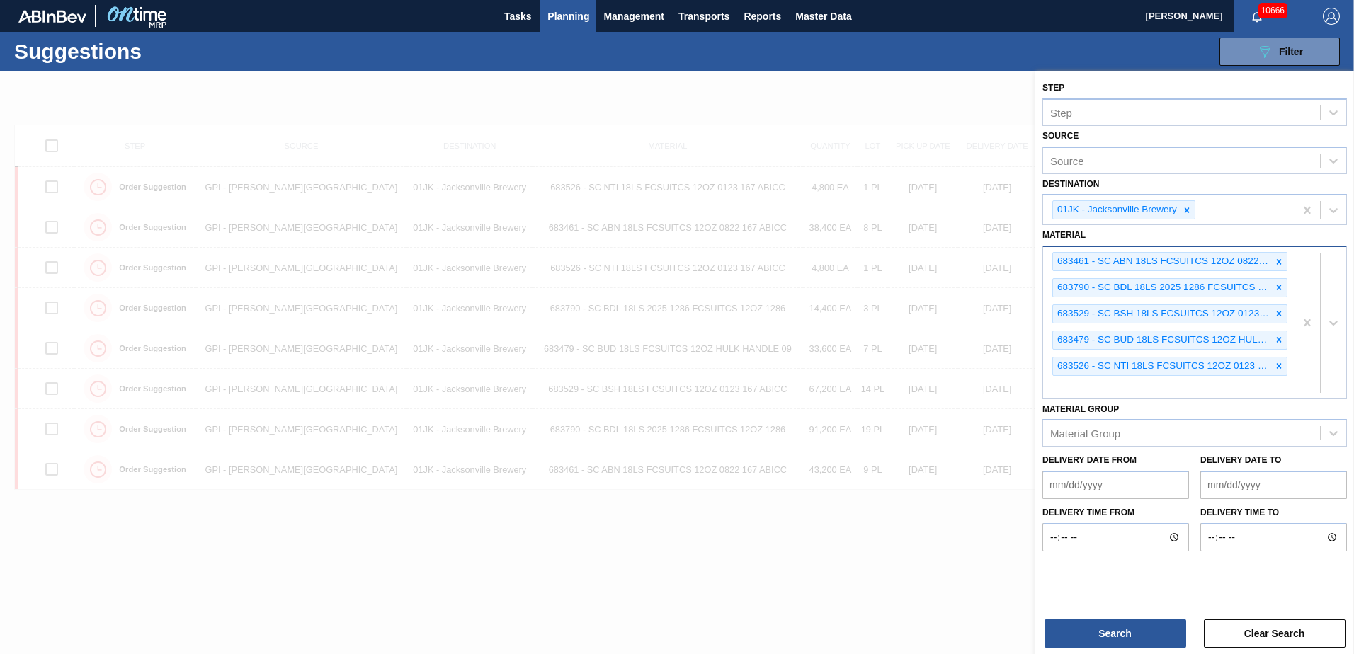
click at [1237, 382] on div "683461 - SC ABN 18LS FCSUITCS 12OZ 0822 167 ABICC 683790 - SC BDL 18LS 2025 128…" at bounding box center [1168, 322] width 251 height 151
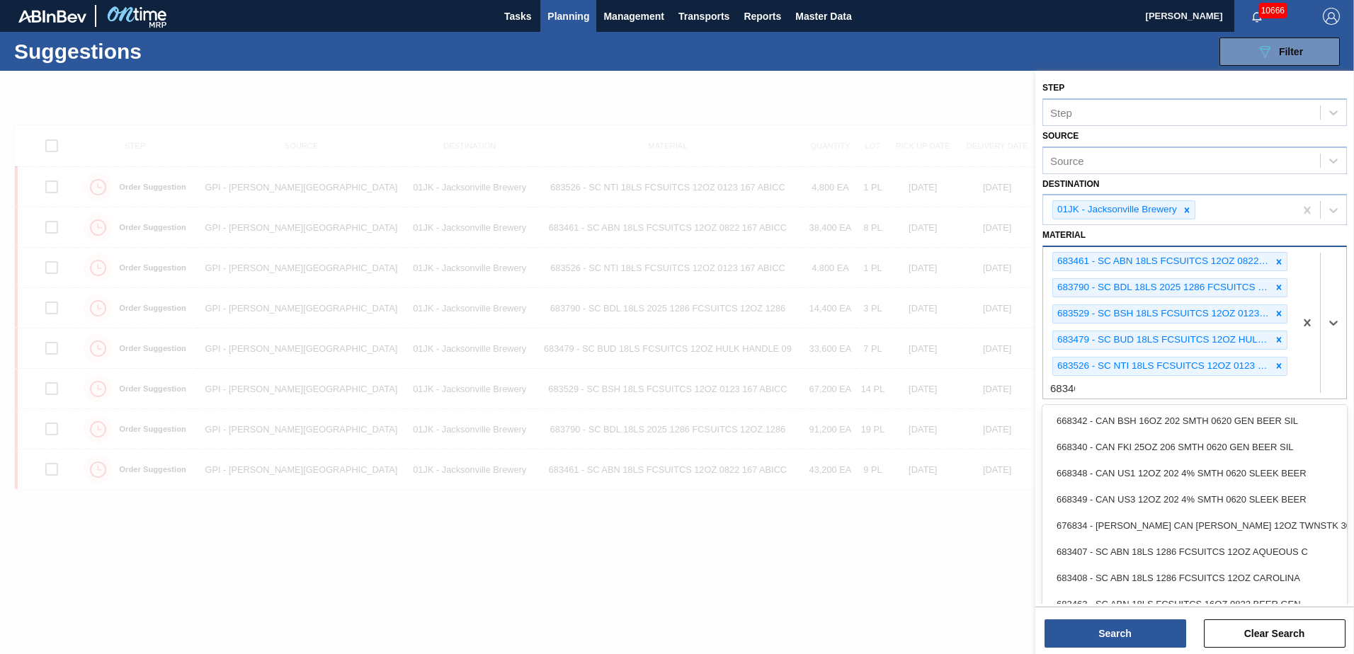
type input "683462"
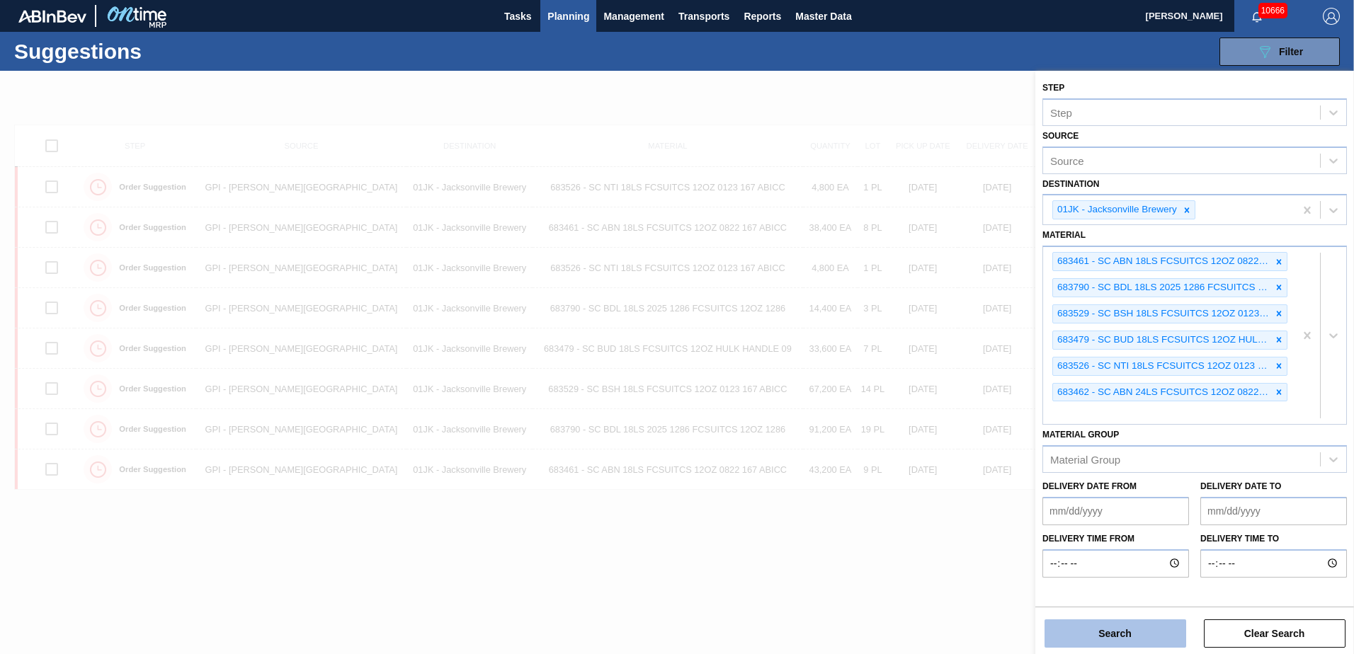
click at [1055, 629] on button "Search" at bounding box center [1116, 634] width 142 height 28
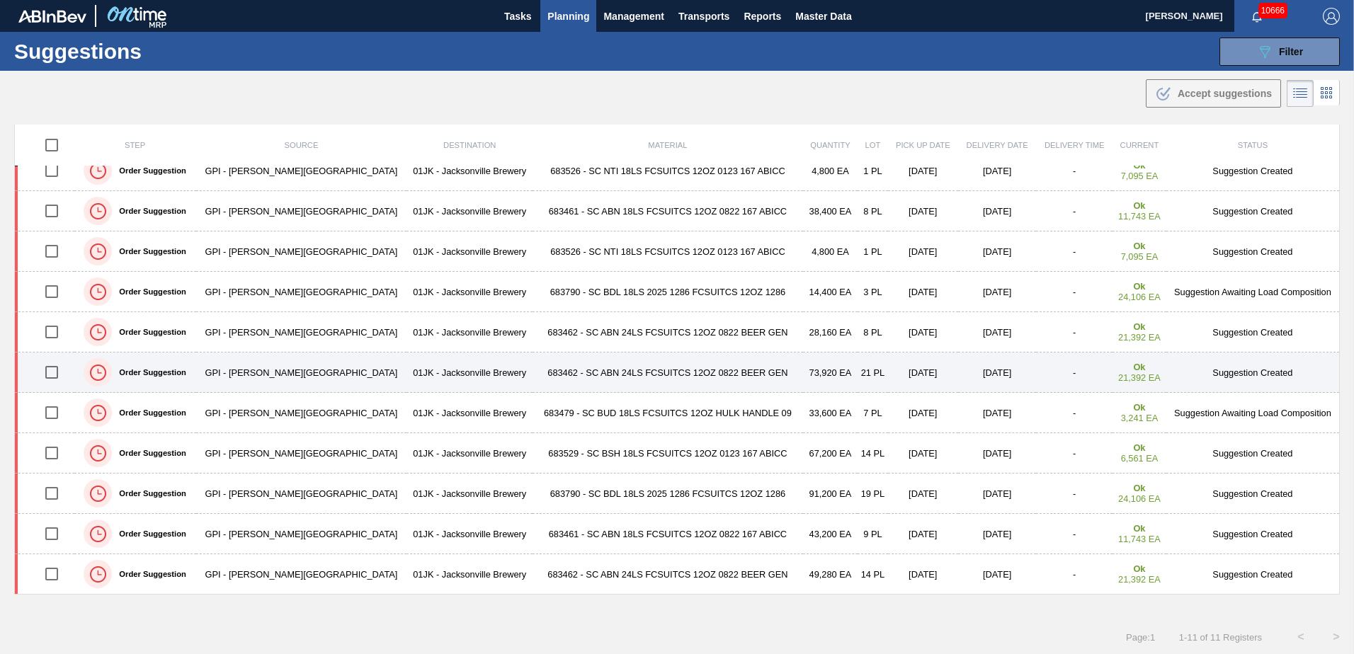
scroll to position [1, 0]
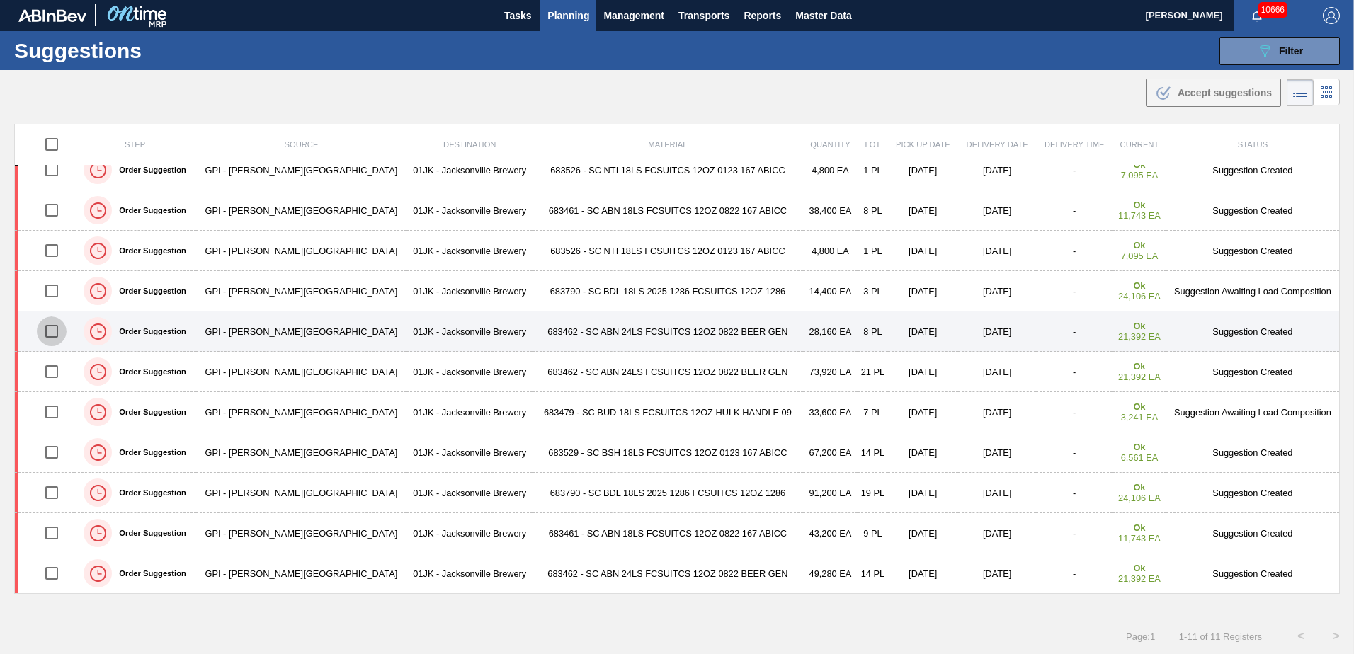
click at [50, 333] on input "checkbox" at bounding box center [52, 332] width 30 height 30
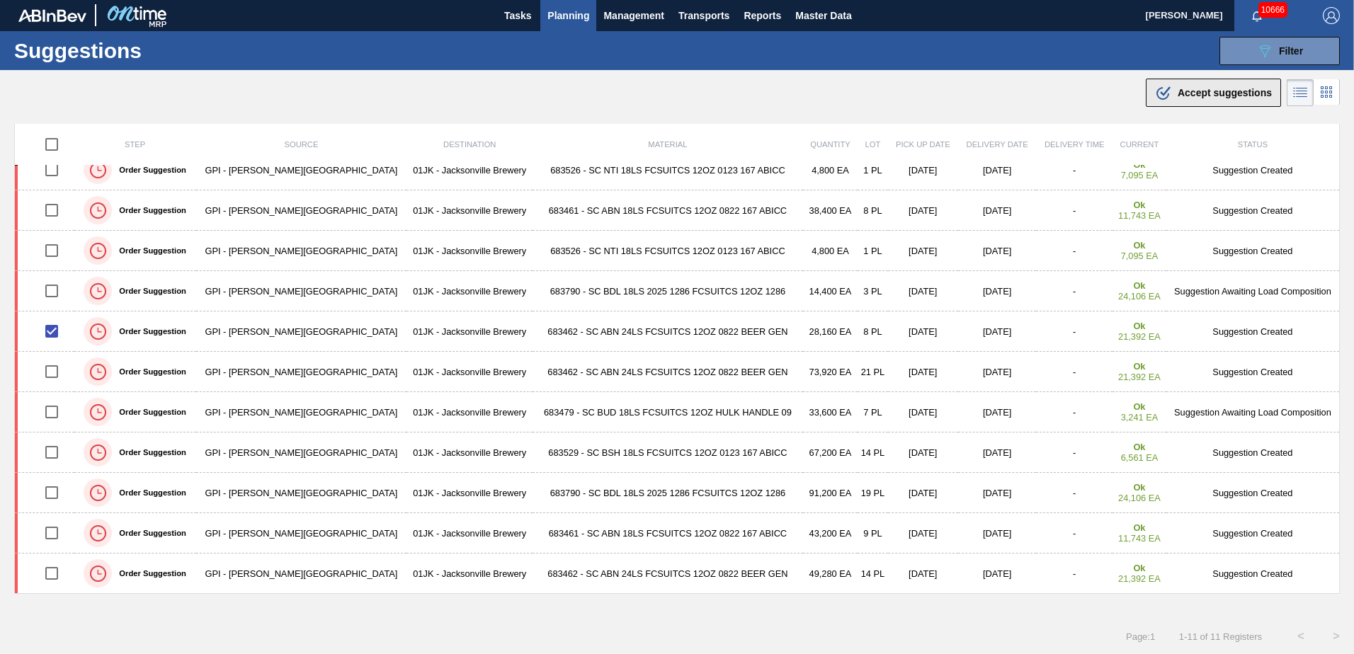
click at [1201, 101] on button ".b{fill:var(--color-action-default)} Accept suggestions" at bounding box center [1213, 93] width 135 height 28
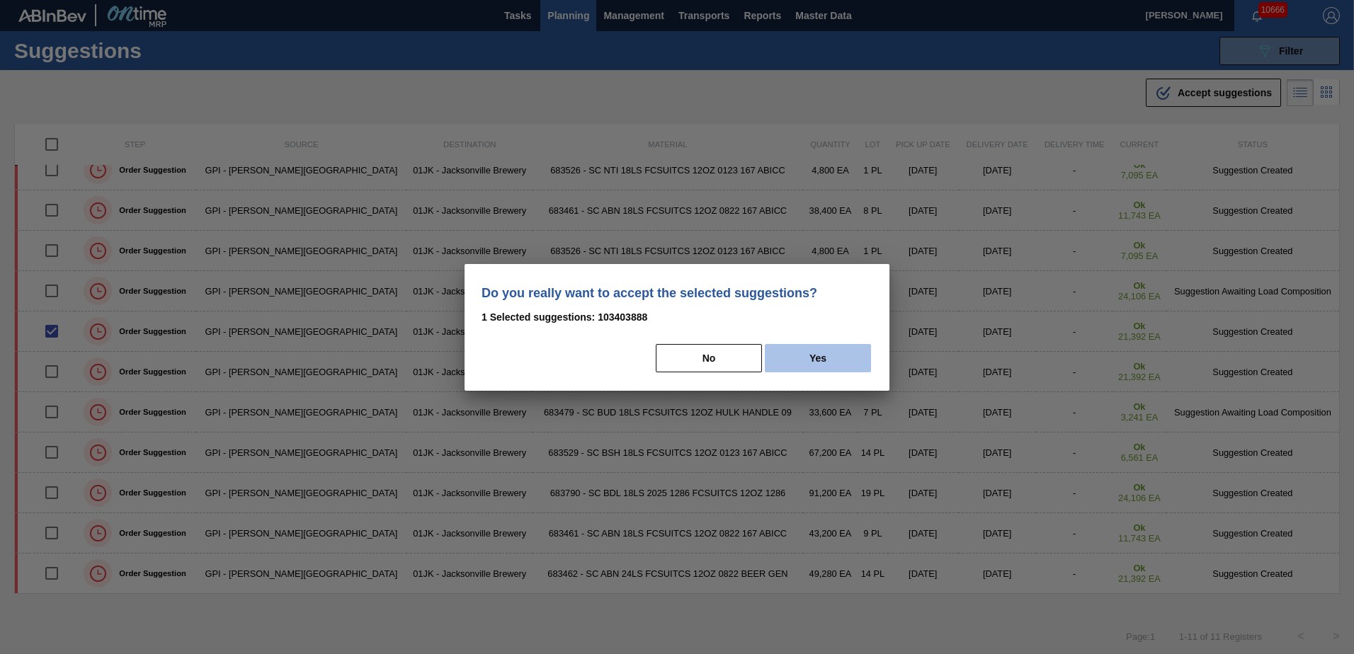
click at [839, 362] on button "Yes" at bounding box center [818, 358] width 106 height 28
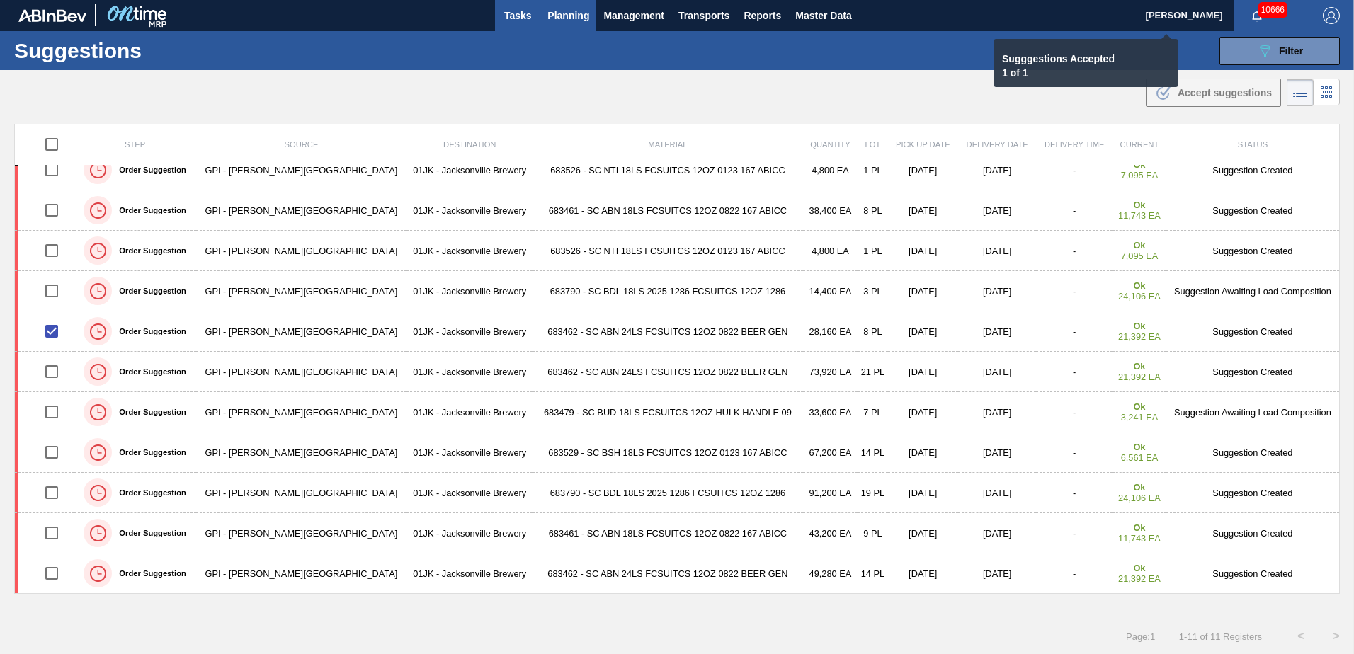
checkbox input "false"
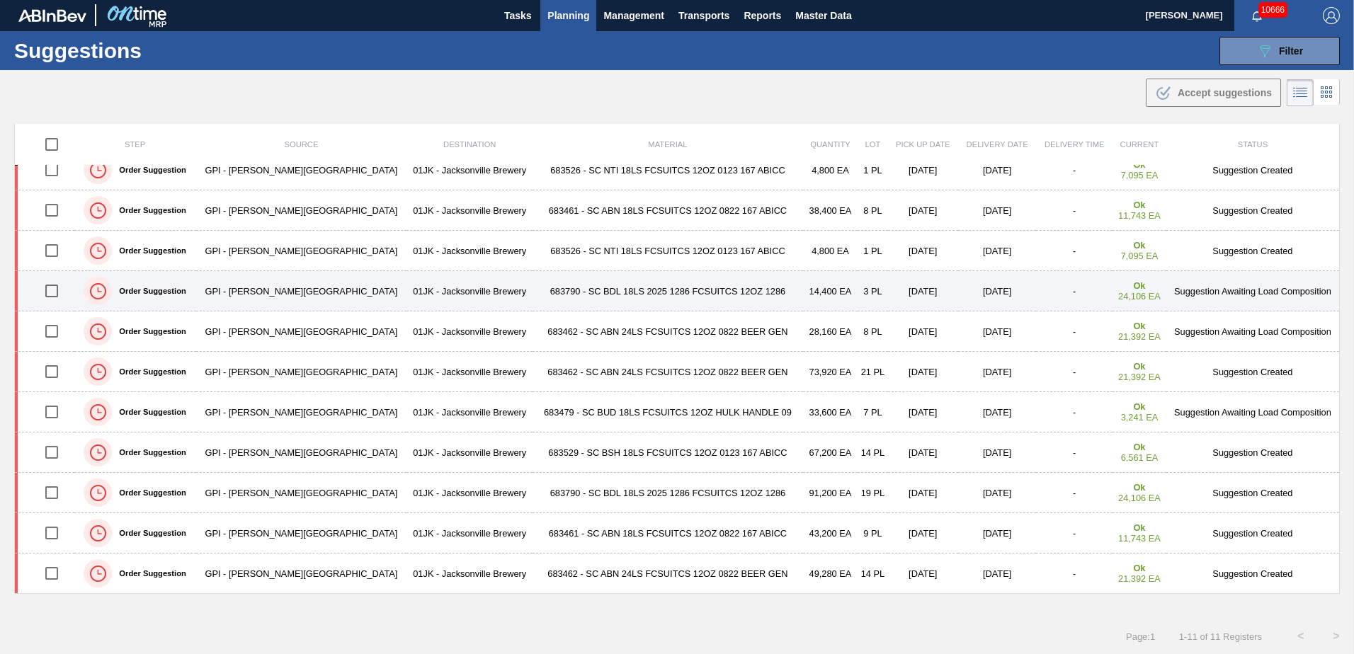
click at [665, 286] on td "683790 - SC BDL 18LS 2025 1286 FCSUITCS 12OZ 1286" at bounding box center [668, 291] width 270 height 40
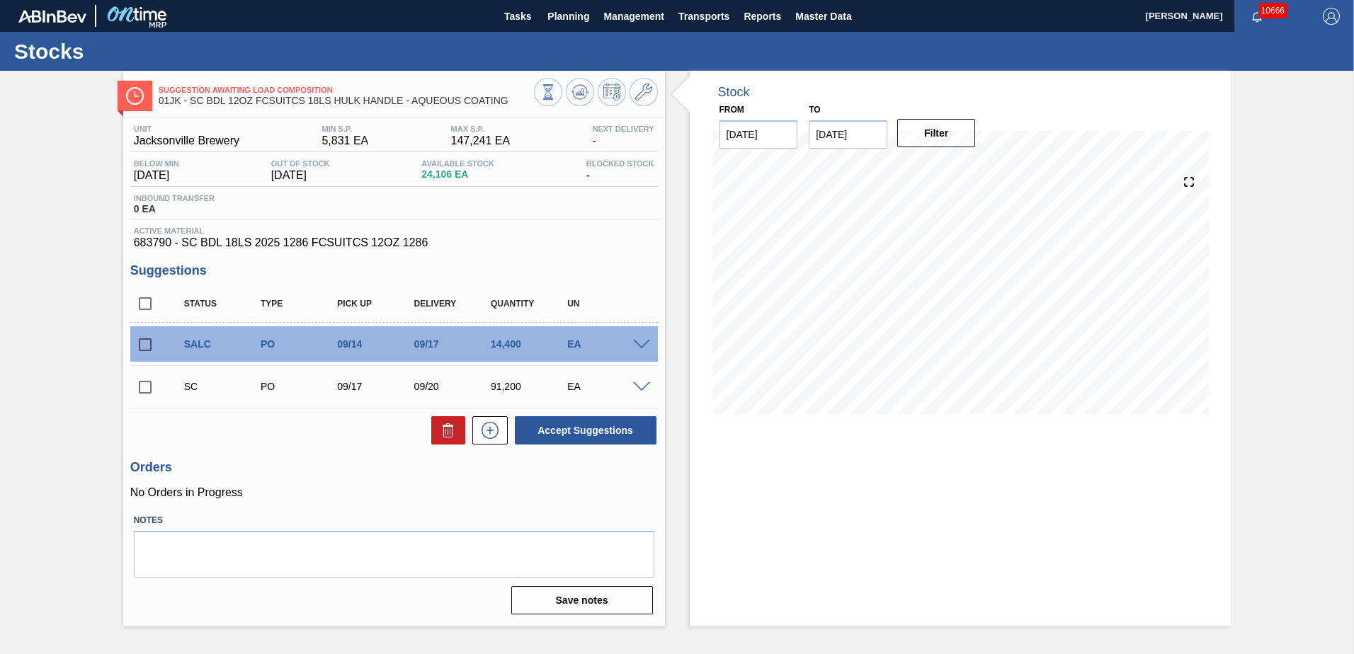
click at [645, 341] on span at bounding box center [641, 345] width 17 height 11
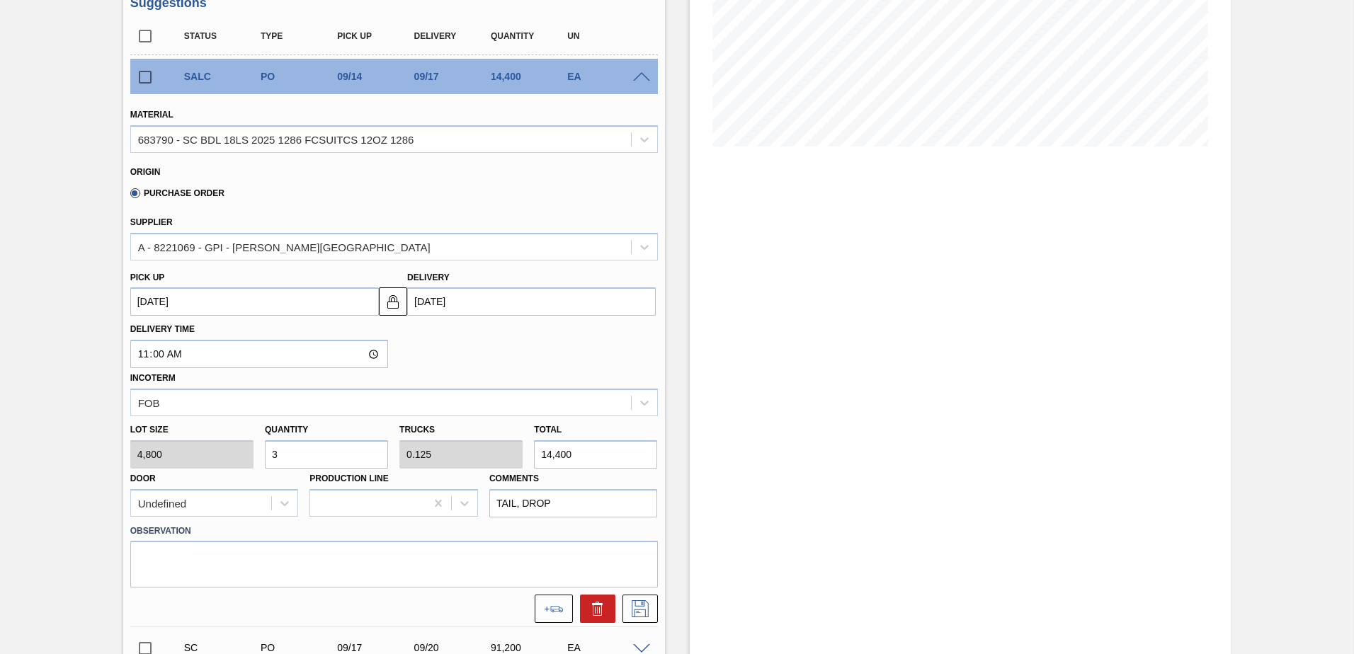
scroll to position [354, 0]
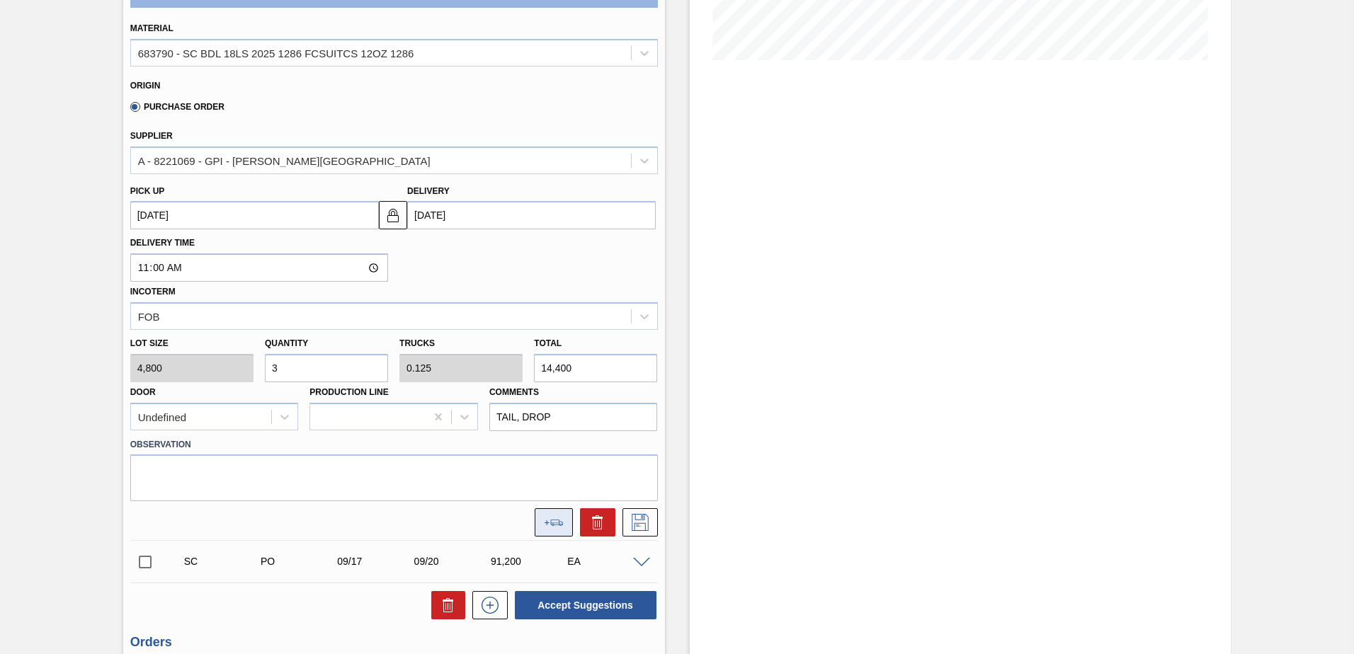
click at [543, 523] on button at bounding box center [554, 523] width 38 height 28
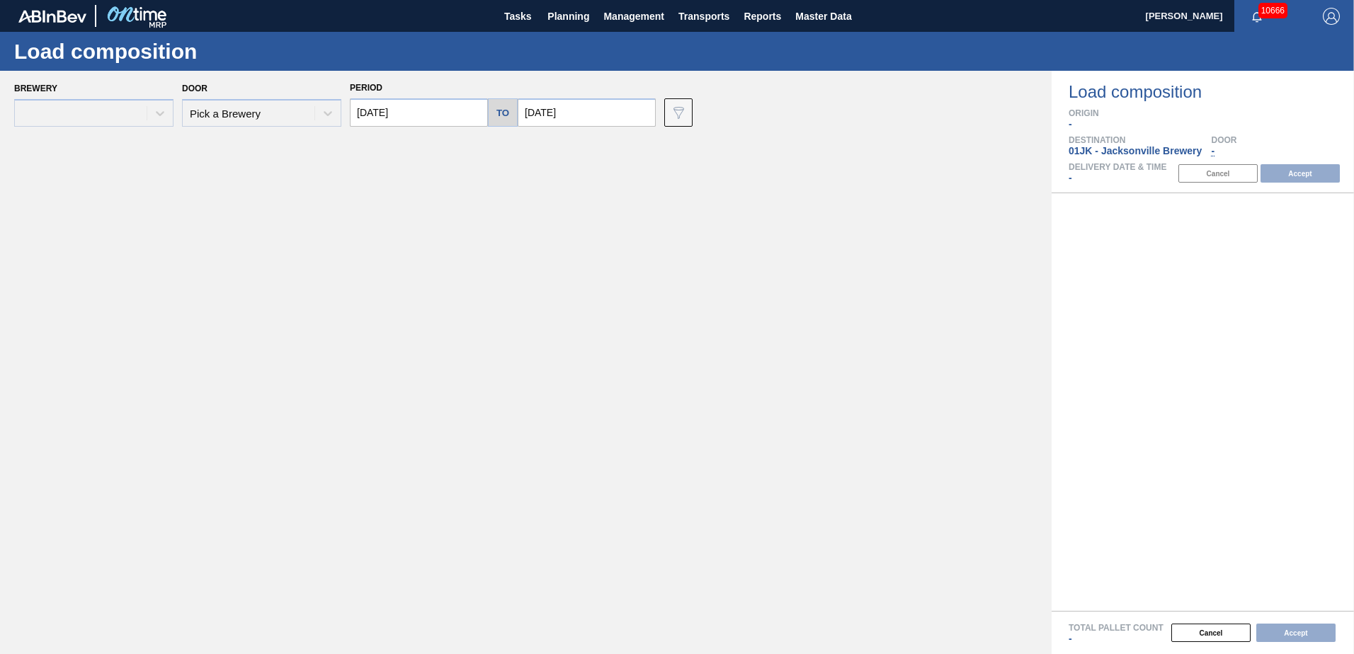
type input "[DATE]"
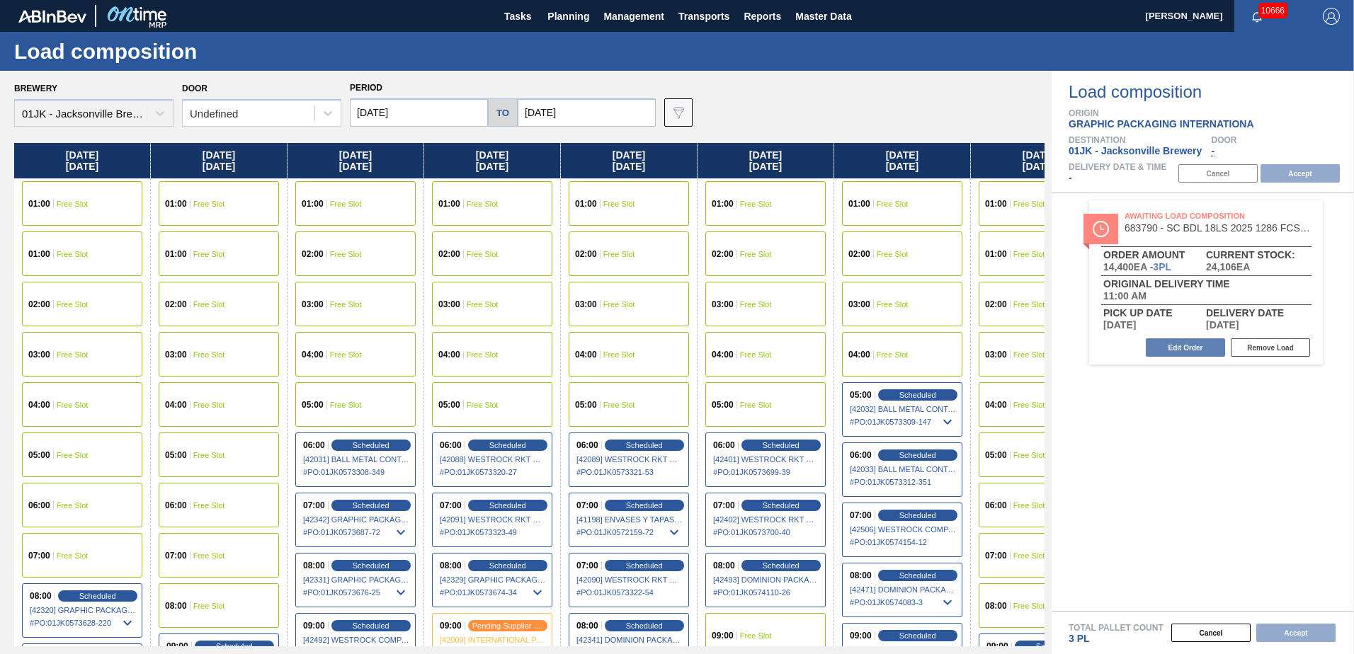
scroll to position [0, 63]
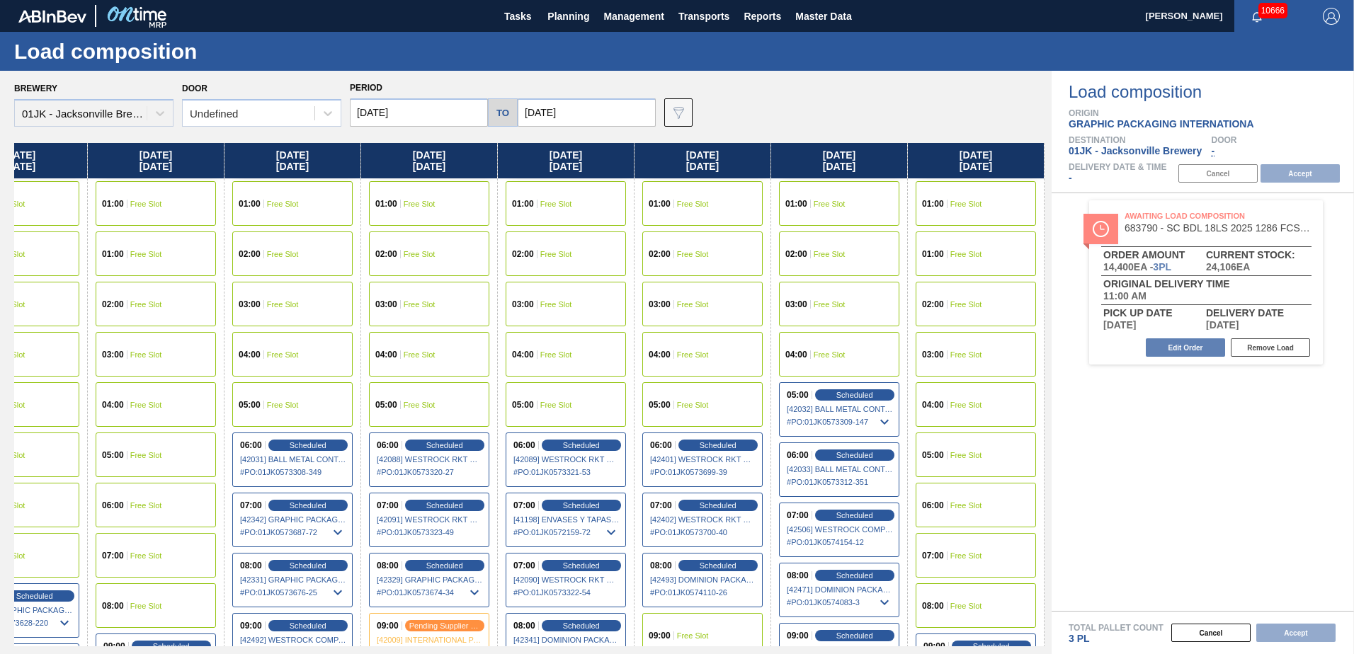
drag, startPoint x: 980, startPoint y: 228, endPoint x: 815, endPoint y: 210, distance: 166.8
click at [710, 215] on div "[DATE] 01:00 Free Slot 01:00 Free Slot 02:00 Free Slot 03:00 Free Slot 04:00 Fr…" at bounding box center [529, 395] width 1031 height 504
drag, startPoint x: 647, startPoint y: 108, endPoint x: 630, endPoint y: 118, distance: 20.3
click at [640, 113] on input "[DATE]" at bounding box center [587, 112] width 138 height 28
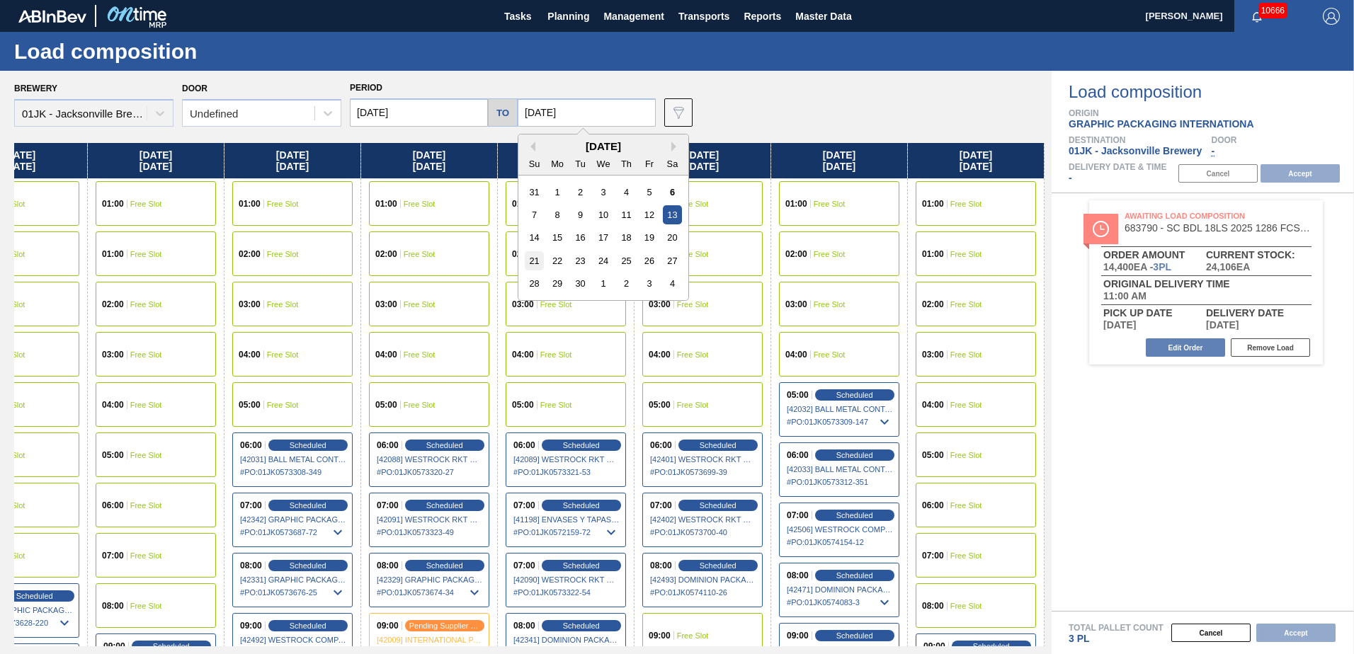
click at [537, 260] on div "21" at bounding box center [534, 260] width 19 height 19
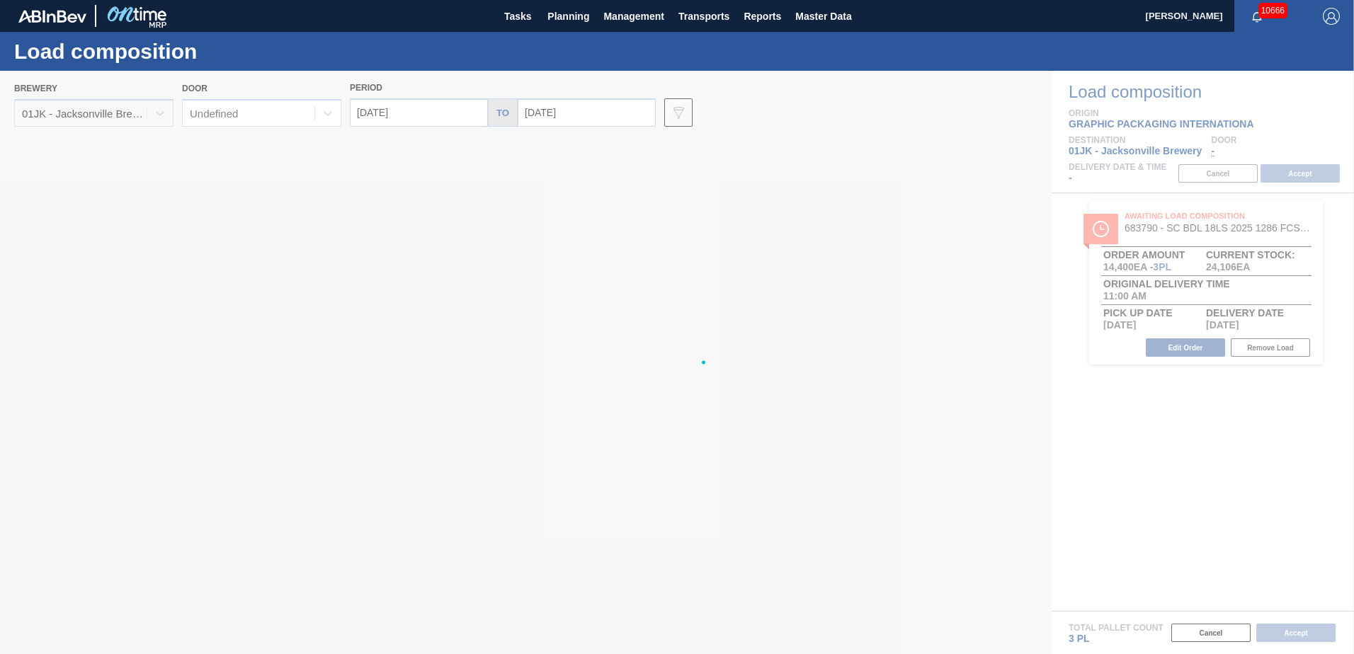
type input "[DATE]"
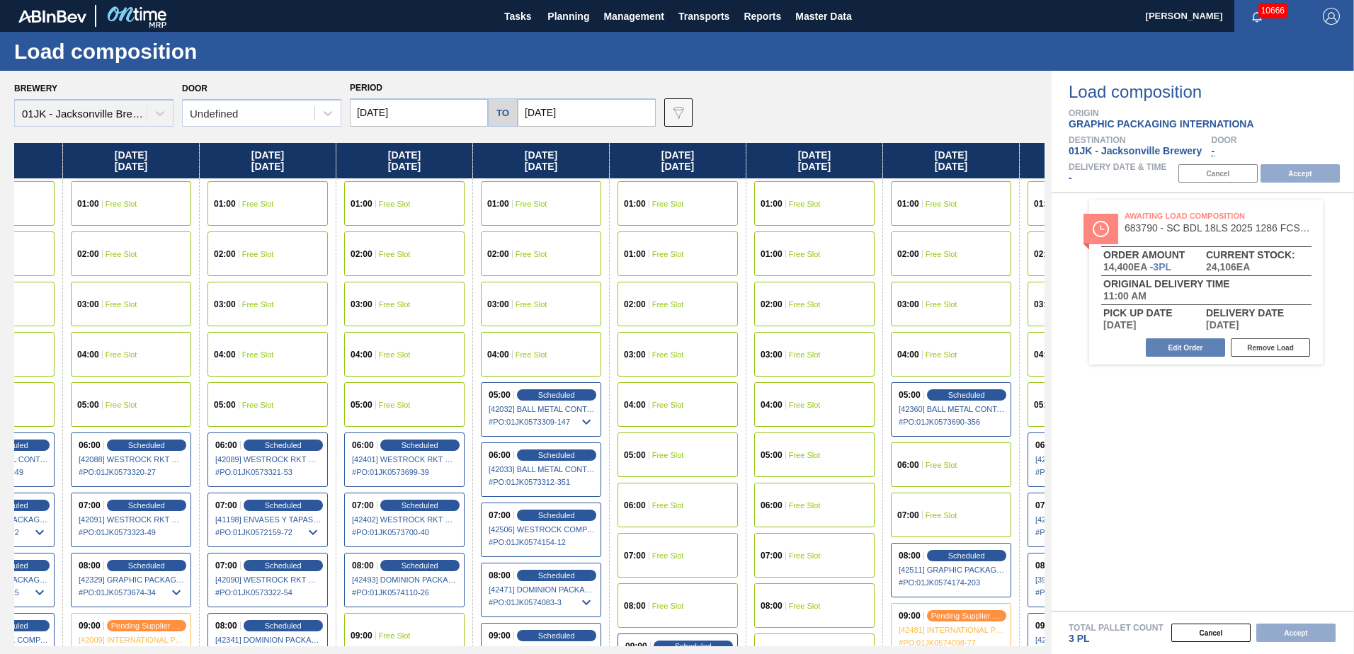
drag, startPoint x: 967, startPoint y: 268, endPoint x: 596, endPoint y: 231, distance: 373.7
click at [596, 232] on div "[DATE] 01:00 Free Slot 01:00 Free Slot 02:00 Free Slot 03:00 Free Slot 04:00 Fr…" at bounding box center [529, 395] width 1031 height 504
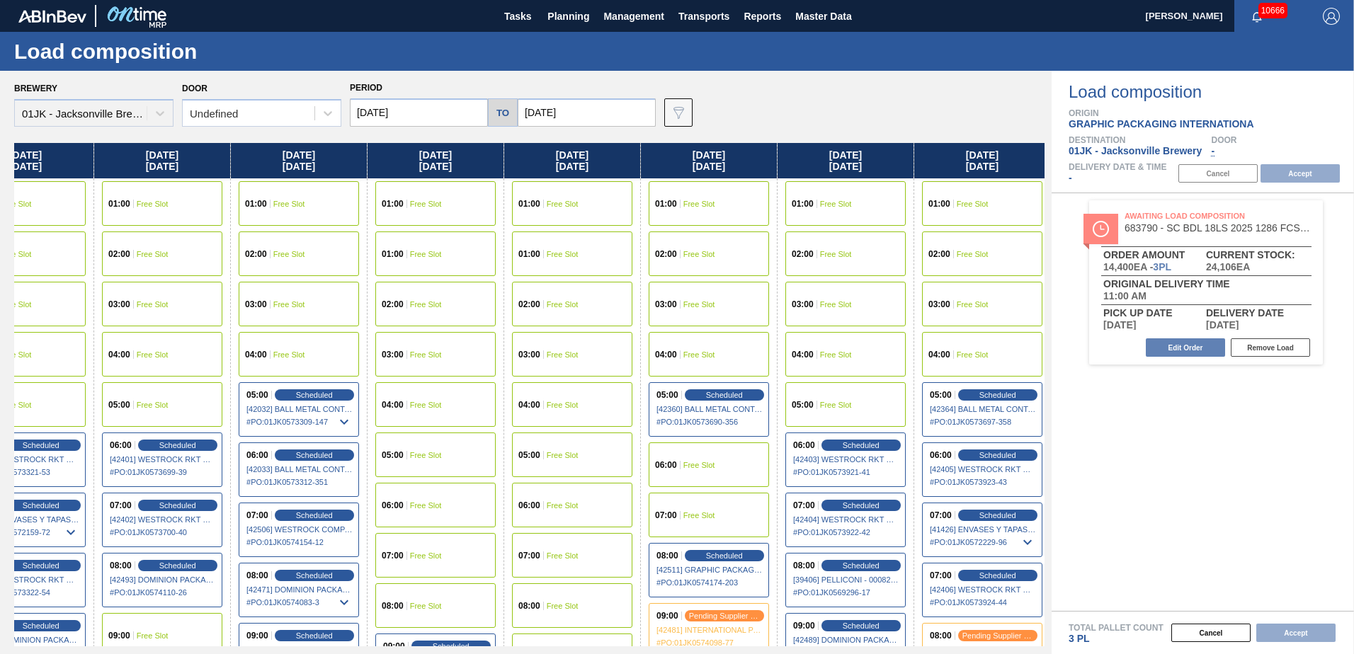
scroll to position [0, 618]
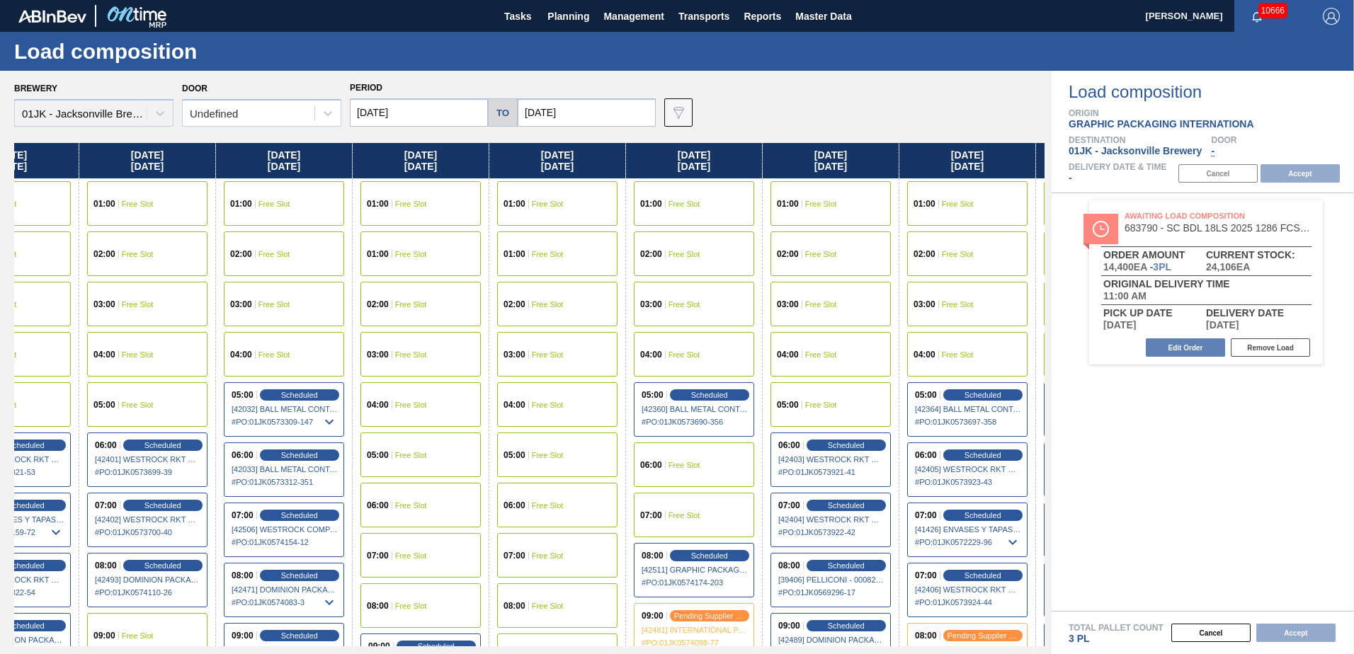
drag, startPoint x: 1009, startPoint y: 262, endPoint x: 742, endPoint y: 243, distance: 267.0
click at [737, 249] on div "[DATE] 01:00 Free Slot 01:00 Free Slot 02:00 Free Slot 03:00 Free Slot 04:00 Fr…" at bounding box center [529, 395] width 1031 height 504
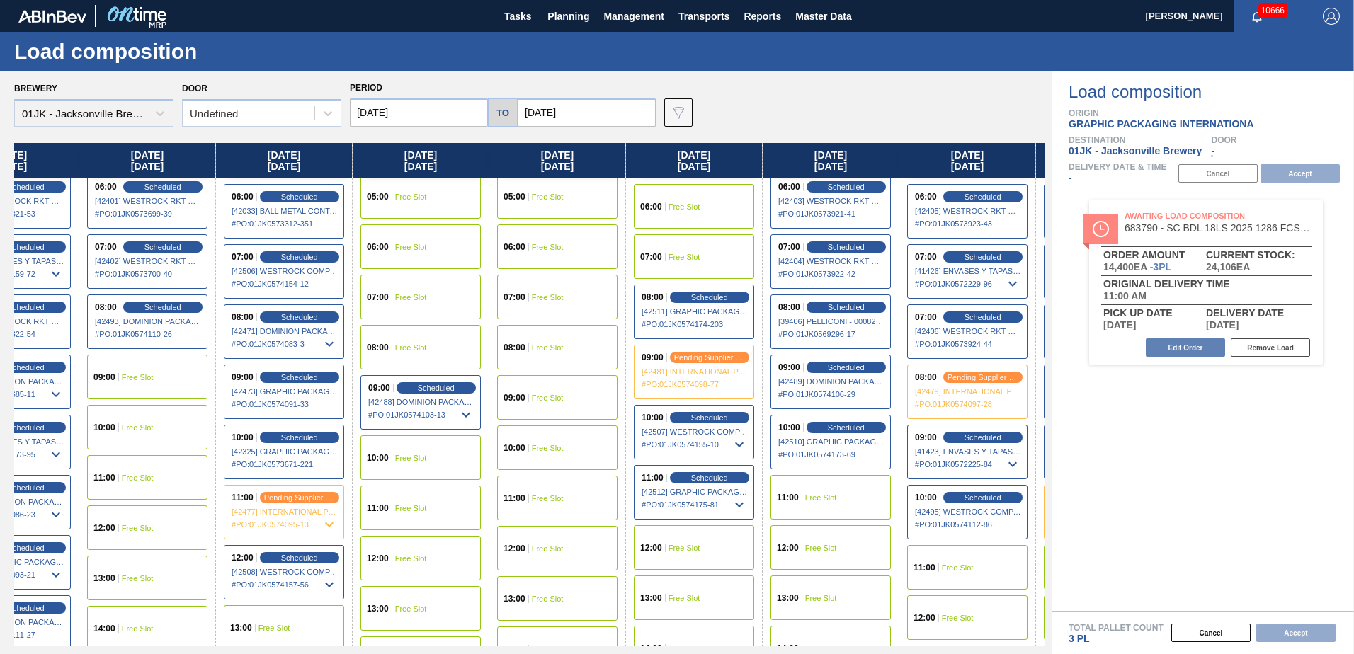
scroll to position [283, 618]
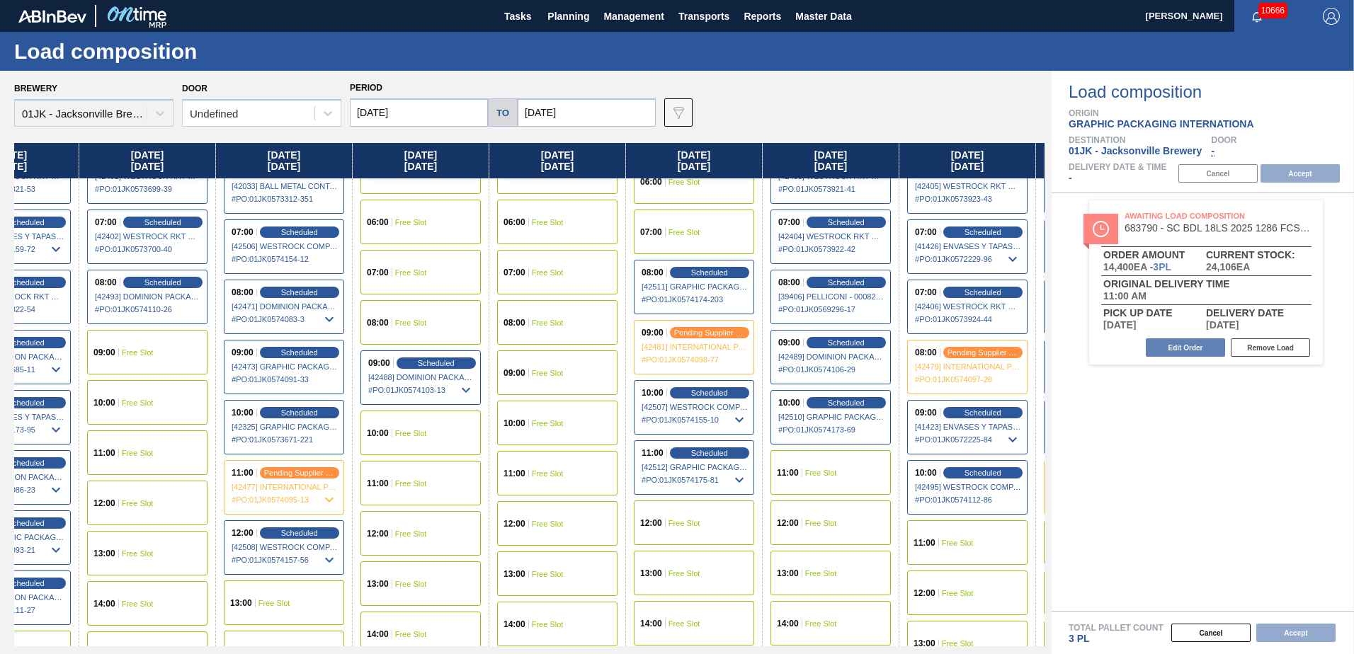
click at [947, 533] on div "11:00 Free Slot" at bounding box center [967, 543] width 120 height 45
click at [1292, 166] on button "Accept" at bounding box center [1300, 173] width 79 height 18
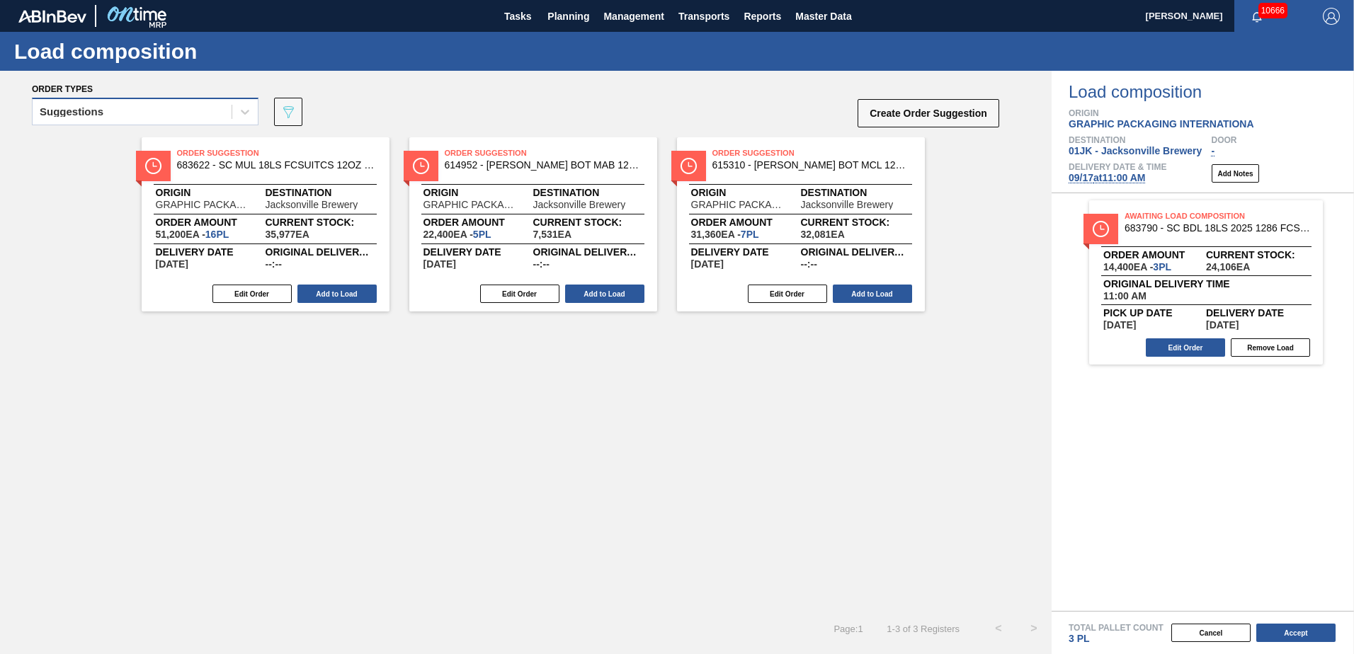
click at [93, 98] on div "Suggestions" at bounding box center [145, 112] width 227 height 28
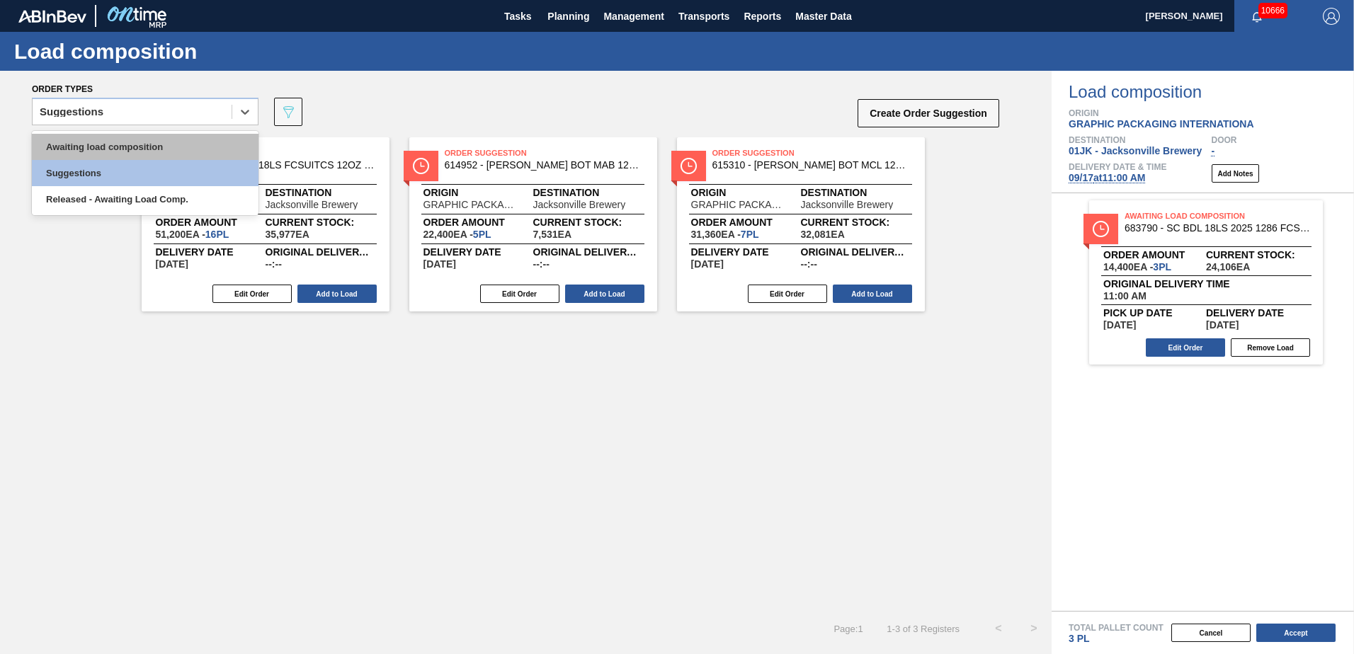
click at [100, 139] on div "Awaiting load composition" at bounding box center [145, 147] width 227 height 26
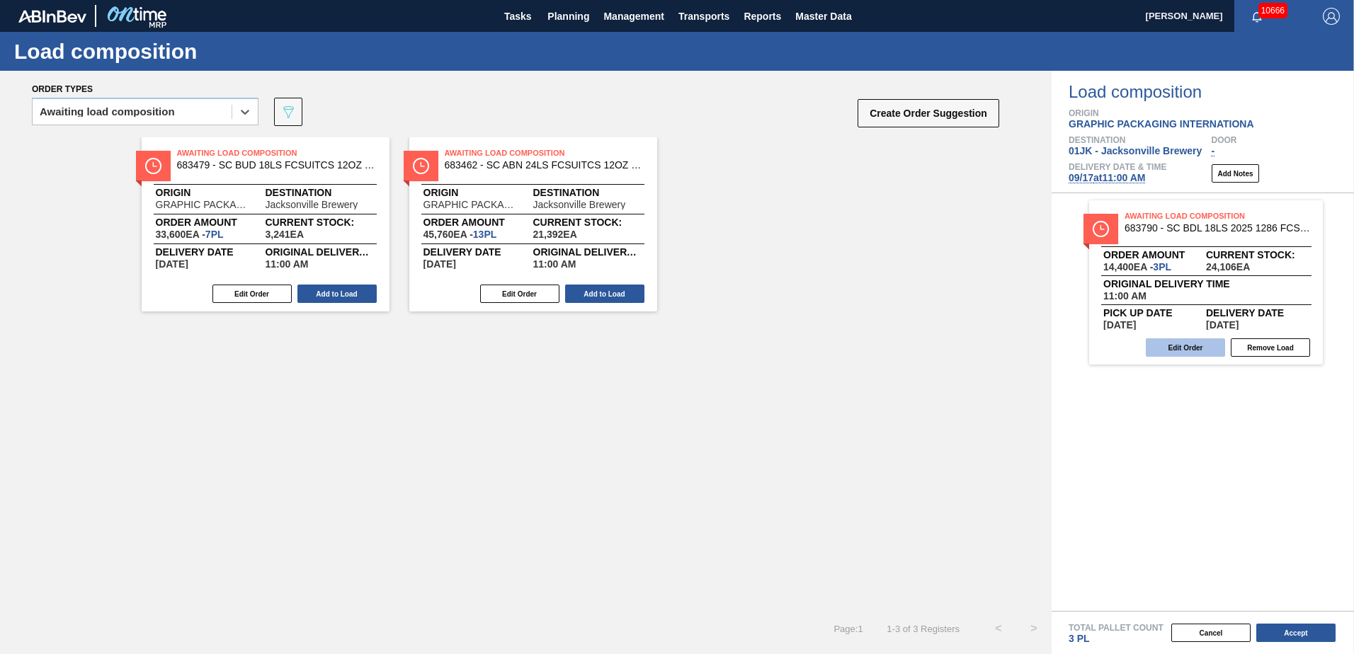
click at [1207, 349] on button "Edit Order" at bounding box center [1185, 348] width 79 height 18
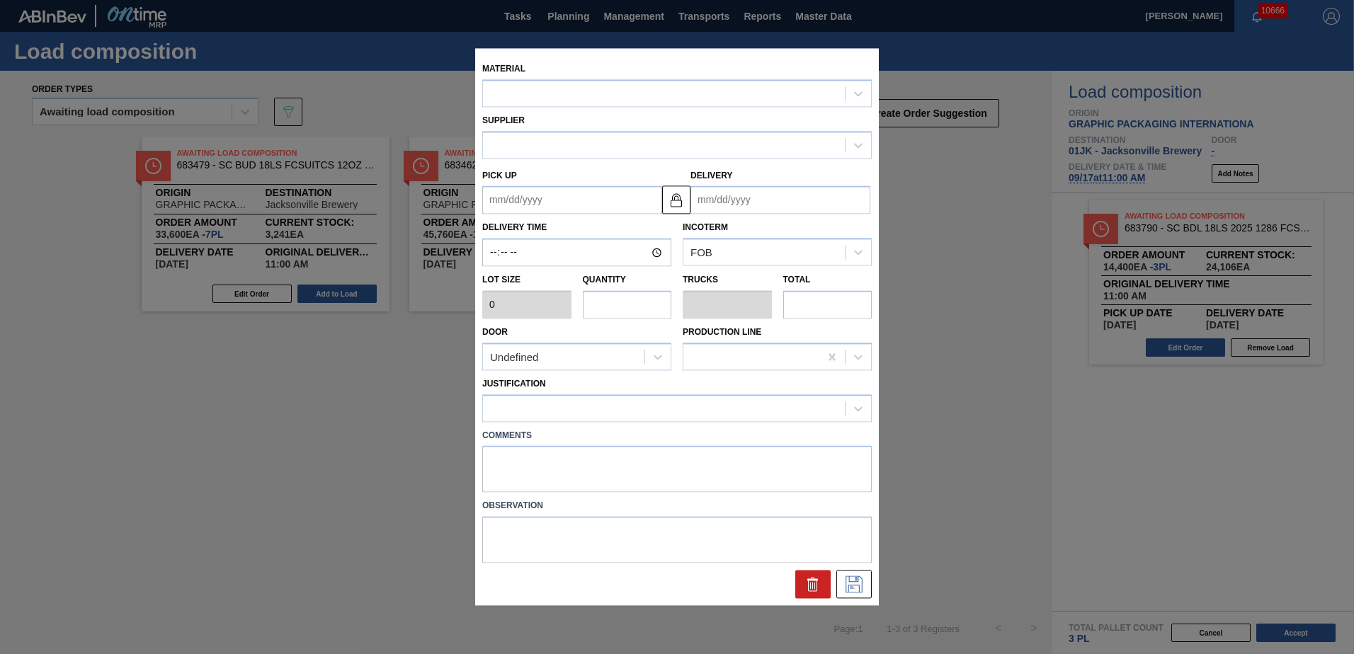
type input "11:00:00"
type input "4,800"
type input "3"
type input "0.125"
type input "14,400"
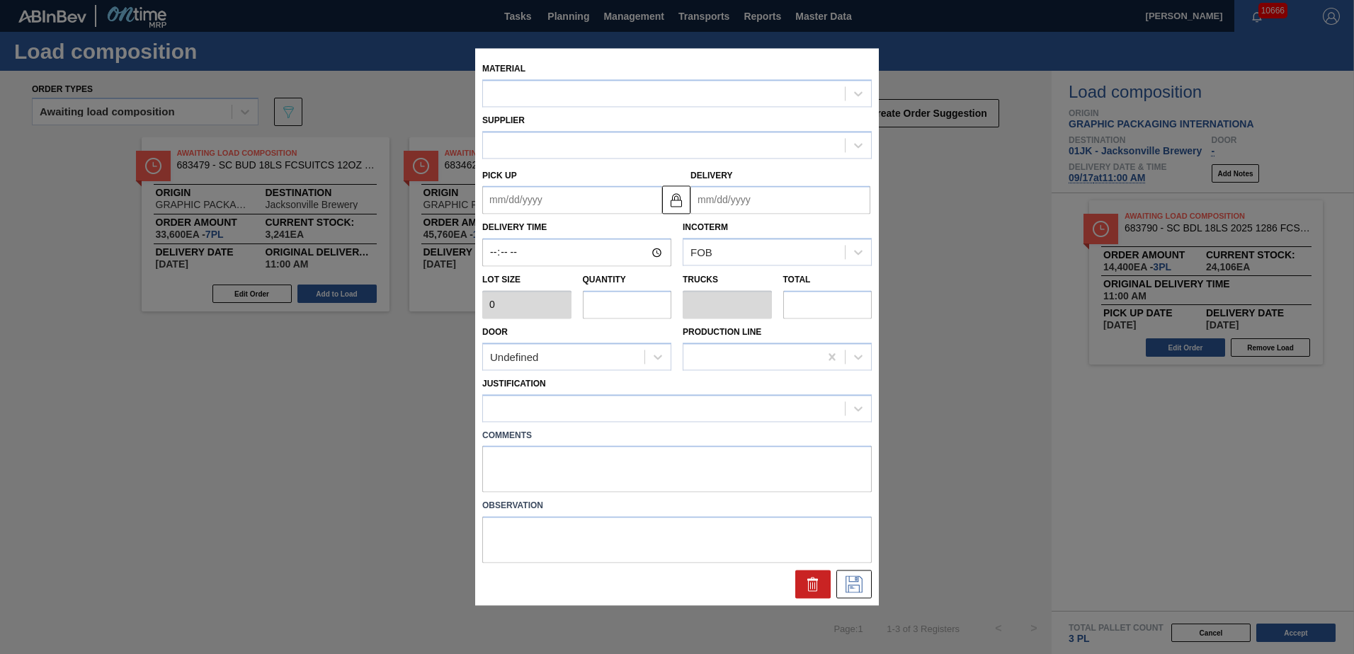
type textarea "TAIL, DROP"
type up "[DATE]"
type input "[DATE]"
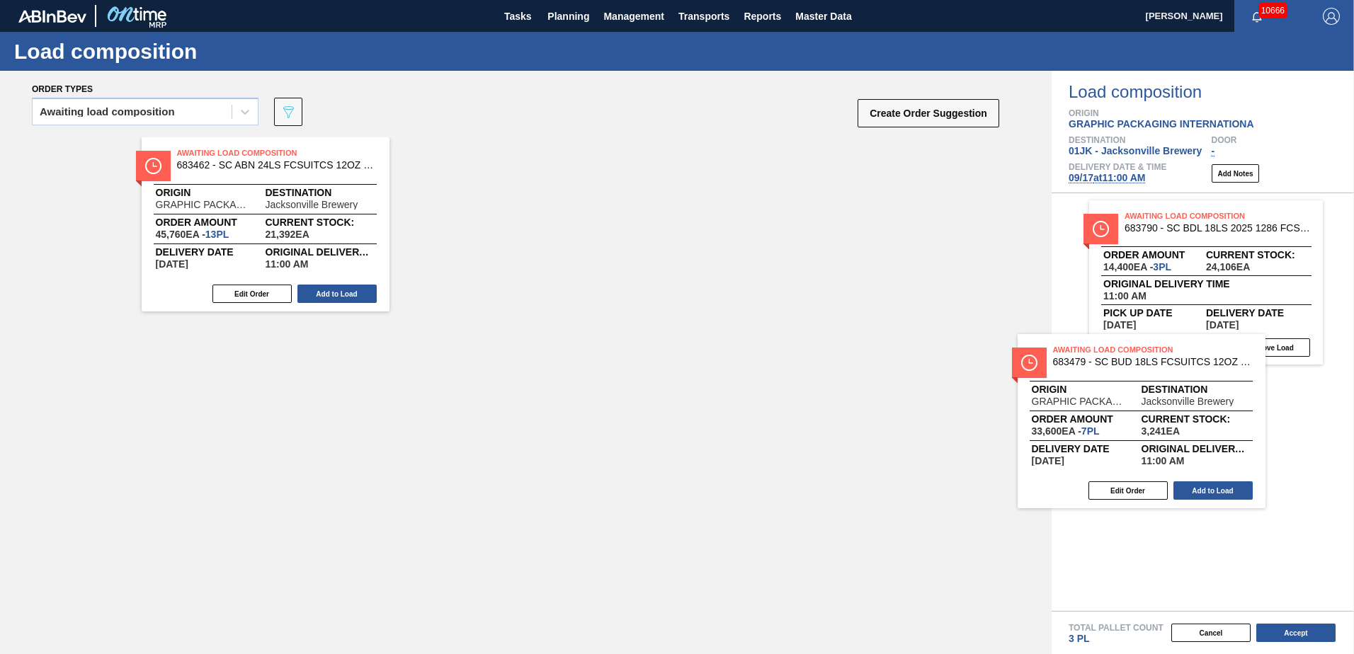
drag, startPoint x: 268, startPoint y: 189, endPoint x: 1152, endPoint y: 392, distance: 907.0
click at [1152, 392] on div "Order types Awaiting load composition 089F7B8B-B2A5-4AFE-B5C0-19BA573D28AC Crea…" at bounding box center [677, 363] width 1354 height 584
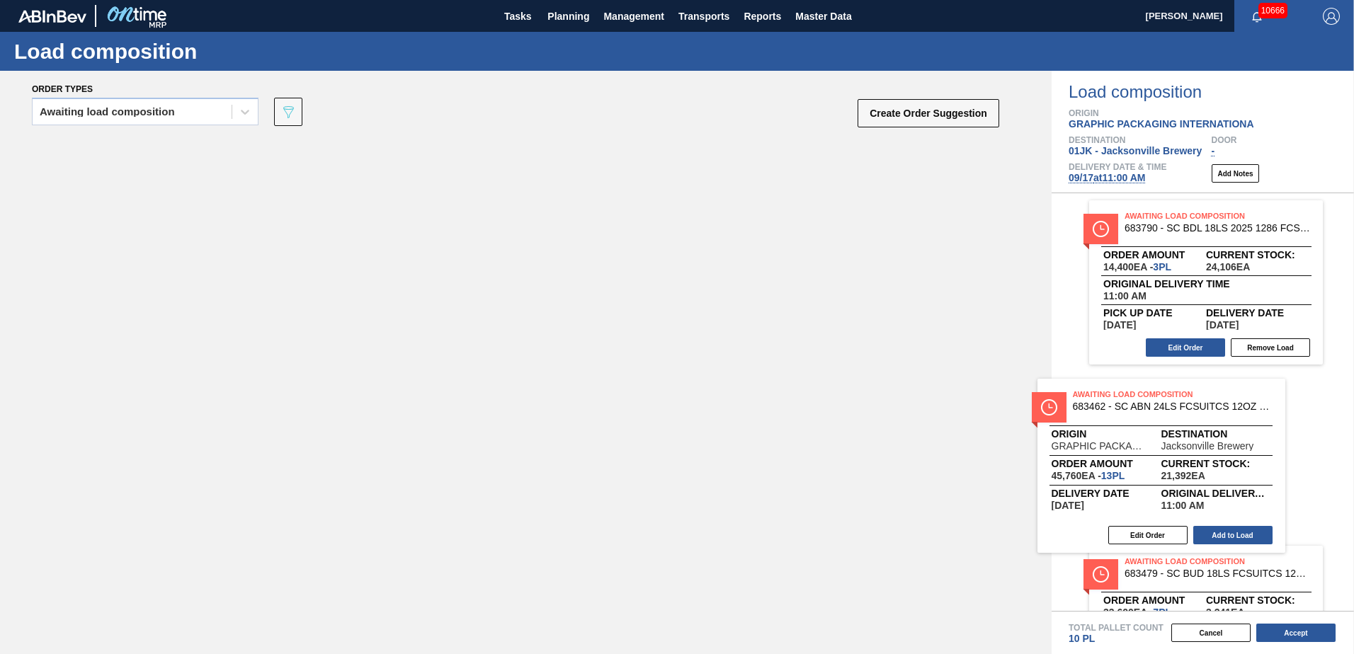
drag, startPoint x: 310, startPoint y: 181, endPoint x: 1215, endPoint y: 433, distance: 938.9
click at [1215, 433] on div "Order types Awaiting load composition 089F7B8B-B2A5-4AFE-B5C0-19BA573D28AC Crea…" at bounding box center [677, 363] width 1354 height 584
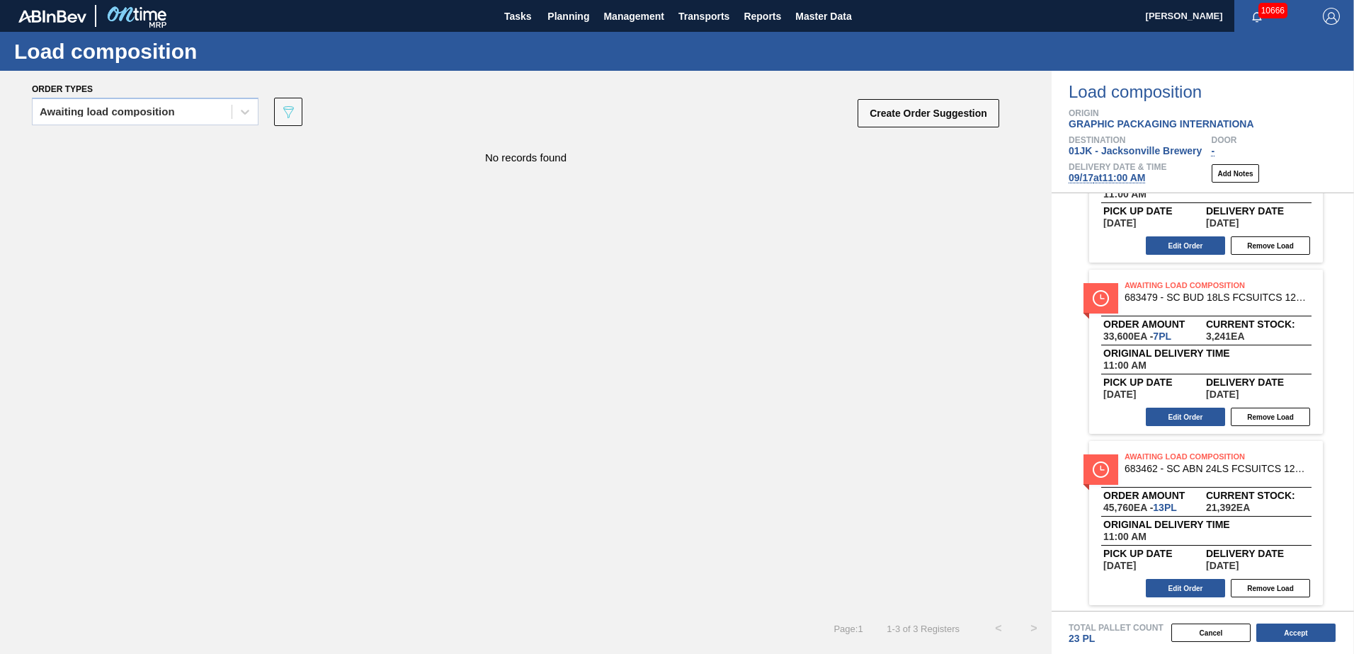
scroll to position [103, 0]
click at [1305, 630] on button "Accept" at bounding box center [1295, 633] width 79 height 18
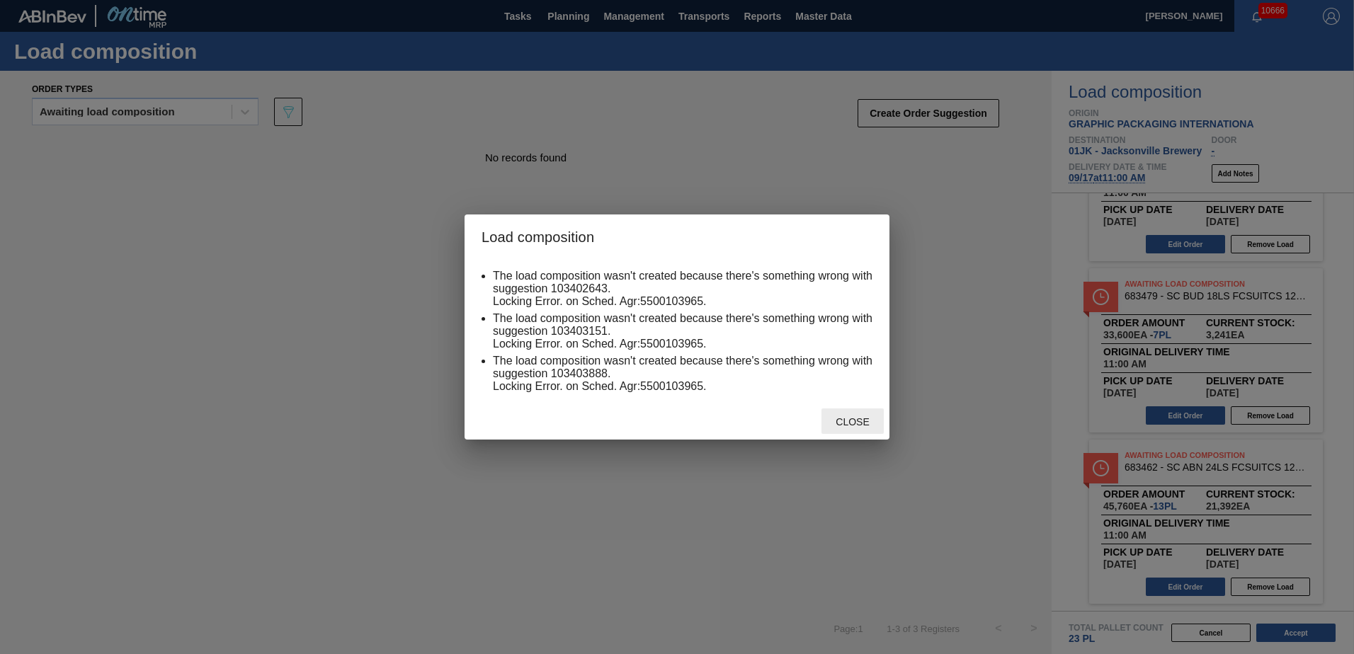
click at [873, 424] on span "Close" at bounding box center [852, 421] width 56 height 11
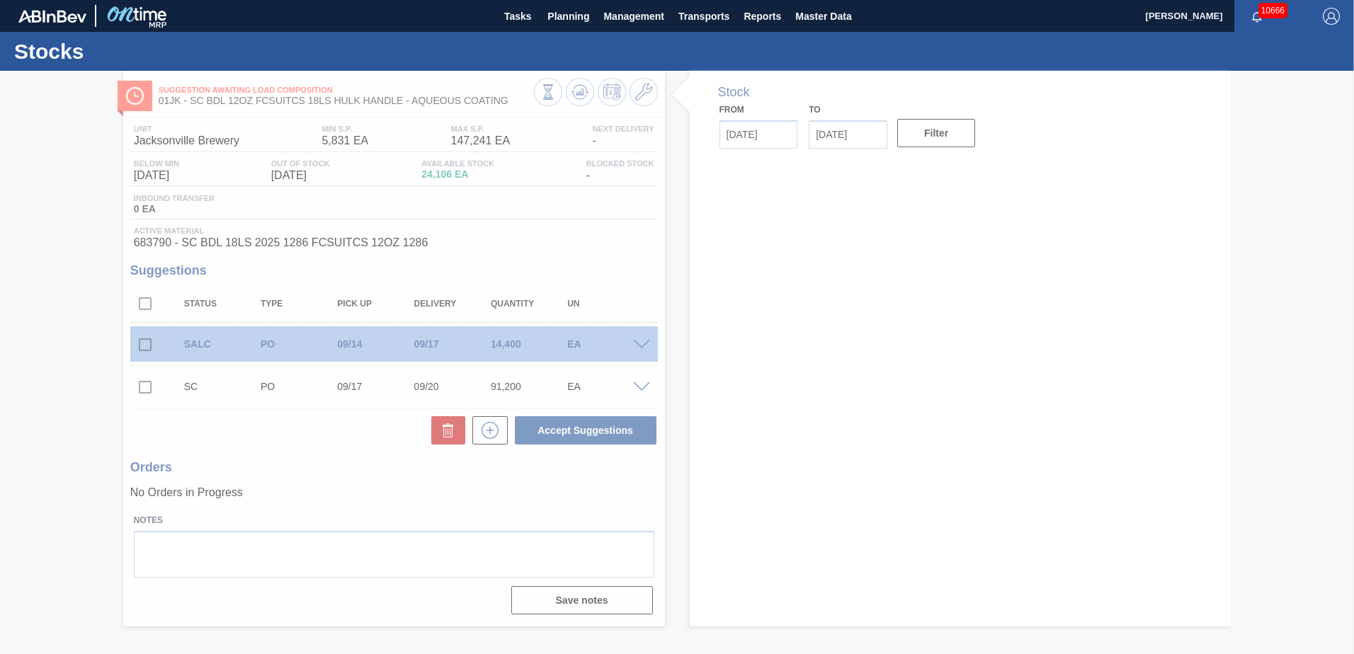
type input "[DATE]"
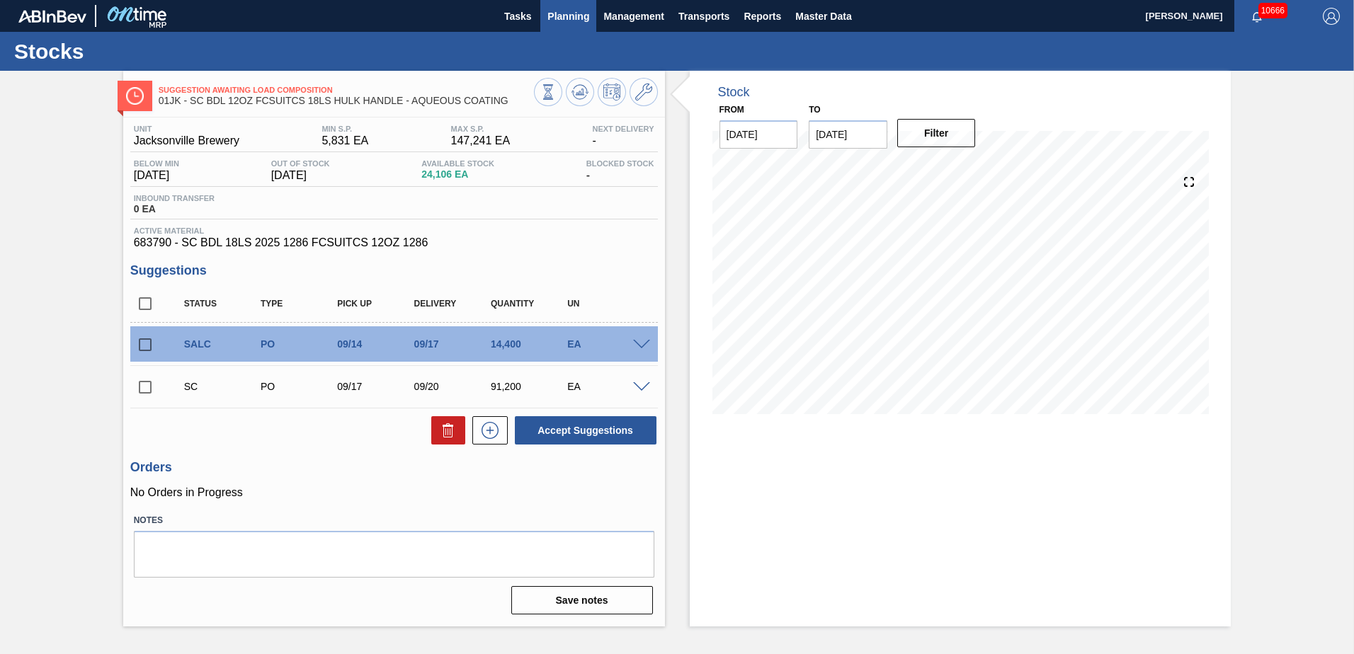
click at [567, 20] on span "Planning" at bounding box center [568, 16] width 42 height 17
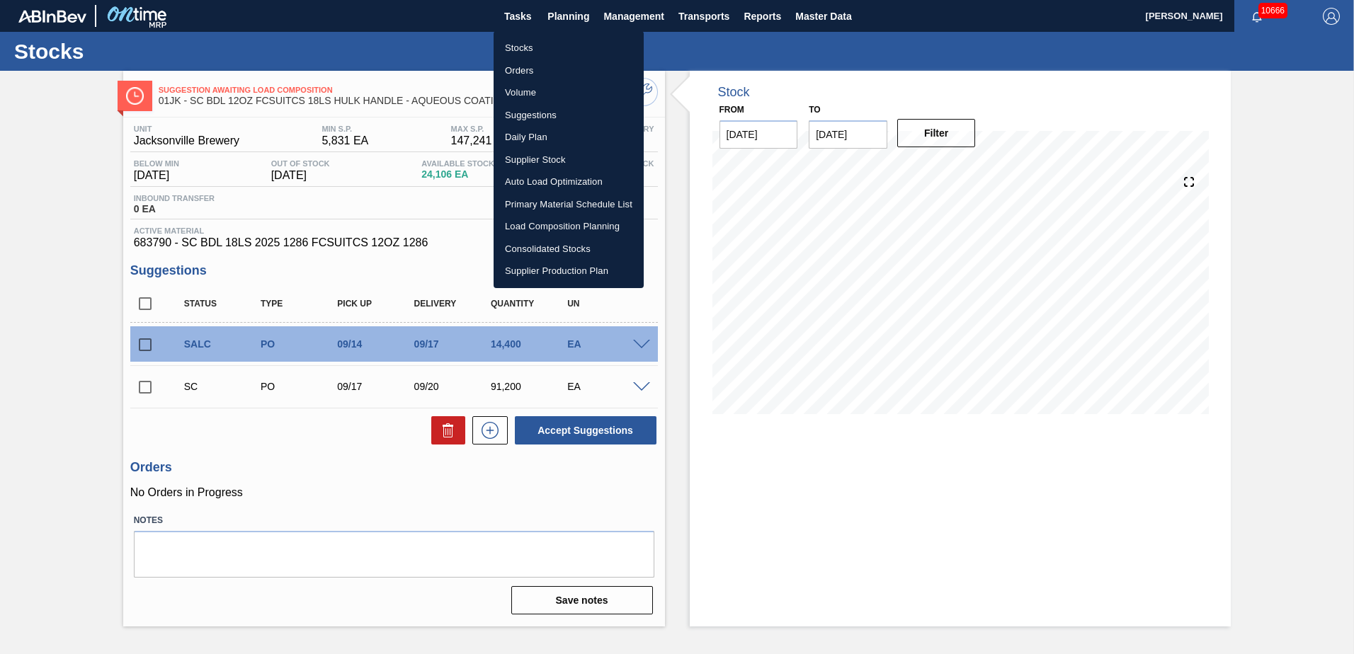
drag, startPoint x: 543, startPoint y: 115, endPoint x: 587, endPoint y: 125, distance: 45.0
click at [543, 115] on li "Suggestions" at bounding box center [569, 115] width 150 height 23
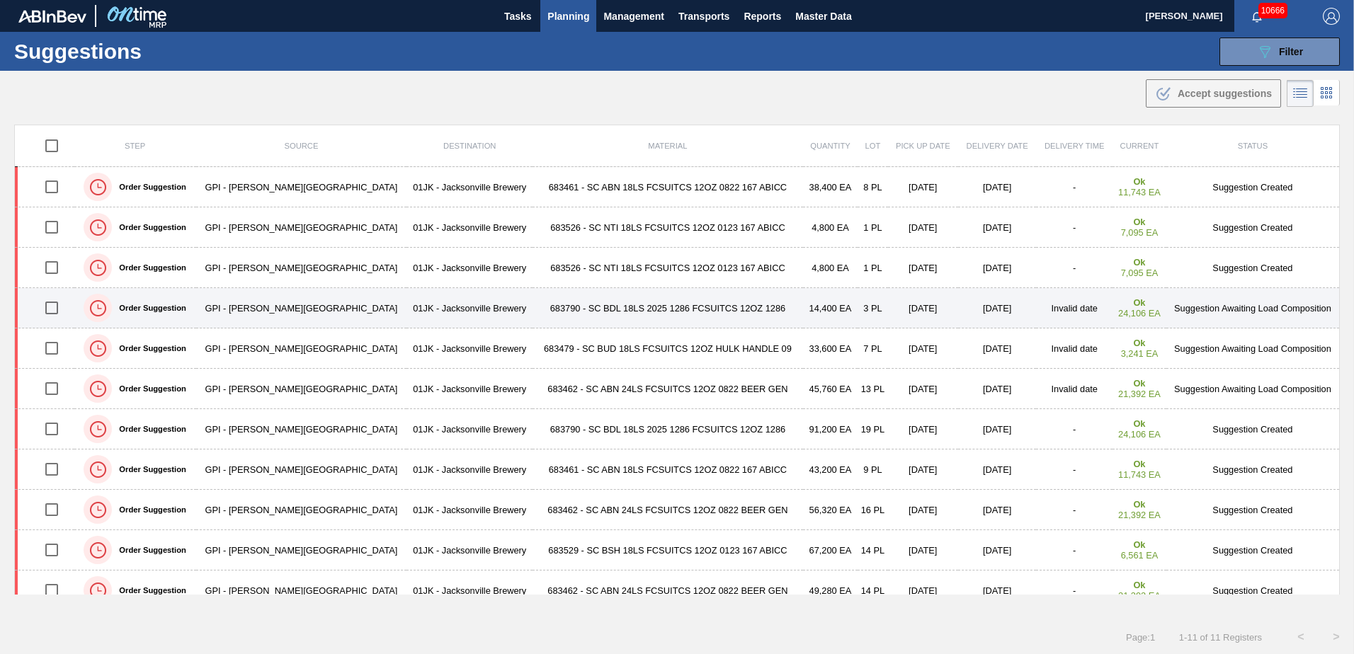
click at [1037, 308] on td "Invalid date" at bounding box center [1074, 308] width 76 height 40
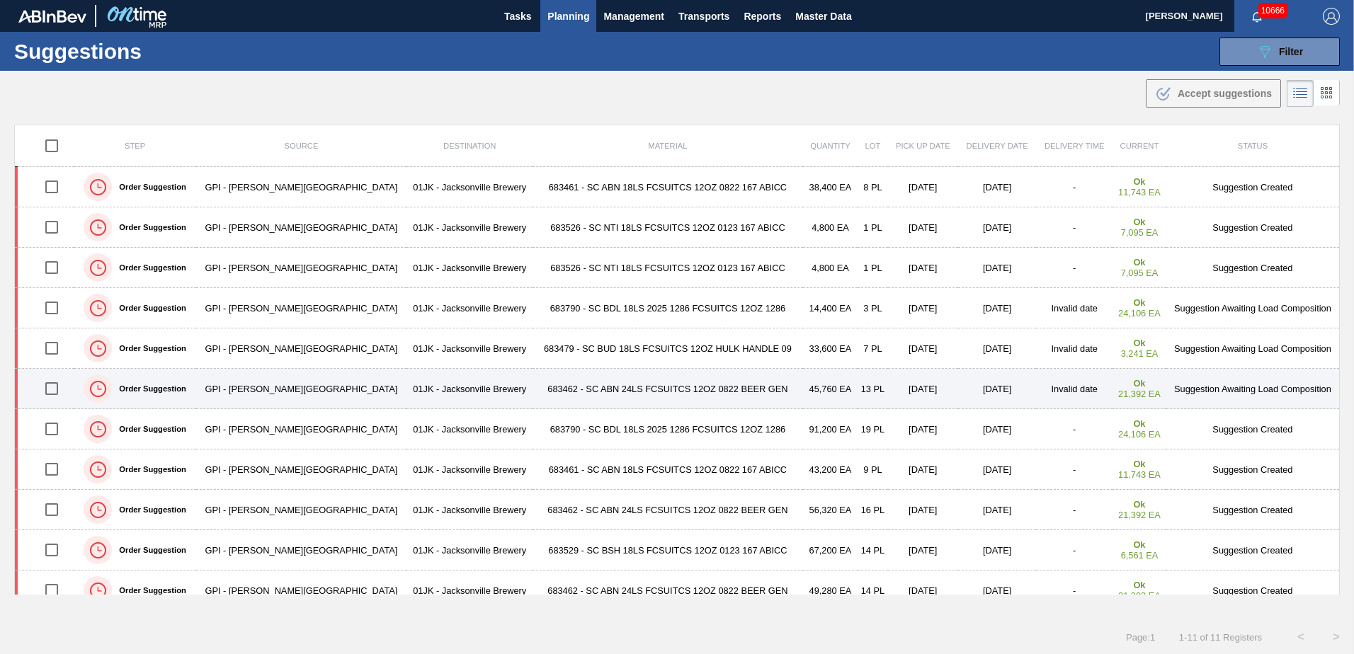
click at [1036, 389] on td "Invalid date" at bounding box center [1074, 389] width 76 height 40
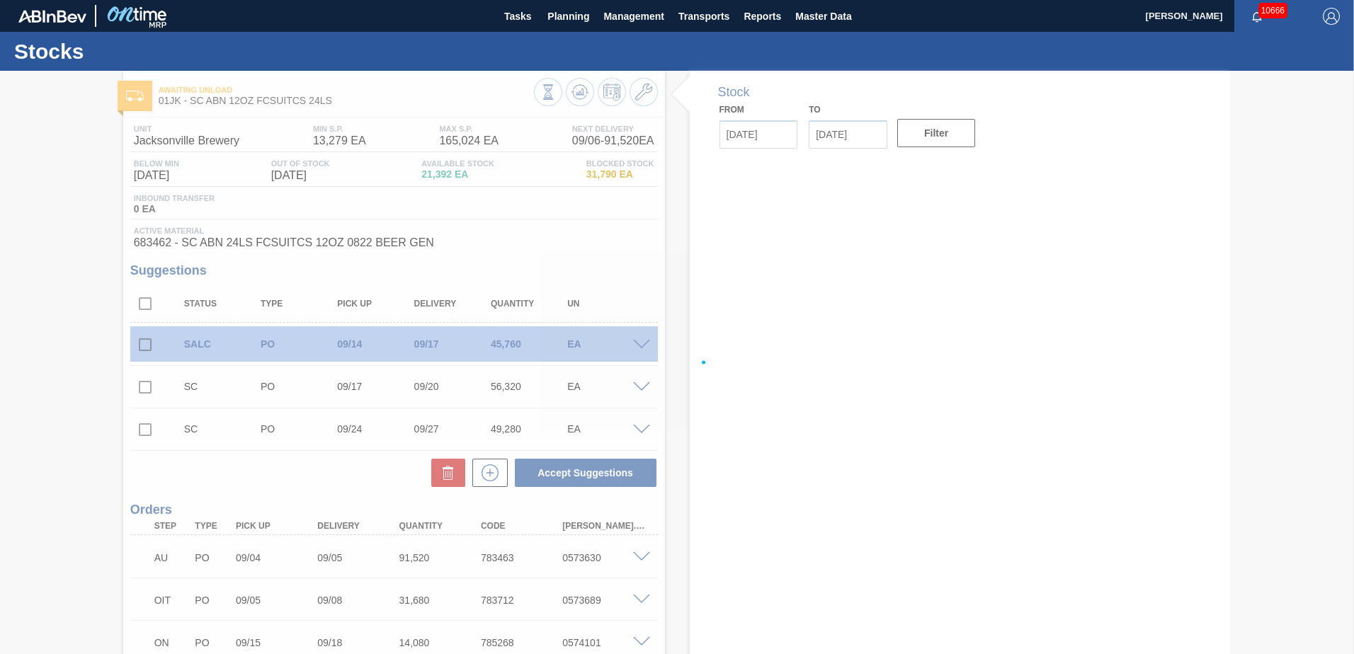
type up103403888 "[DATE]"
type input "[DATE]"
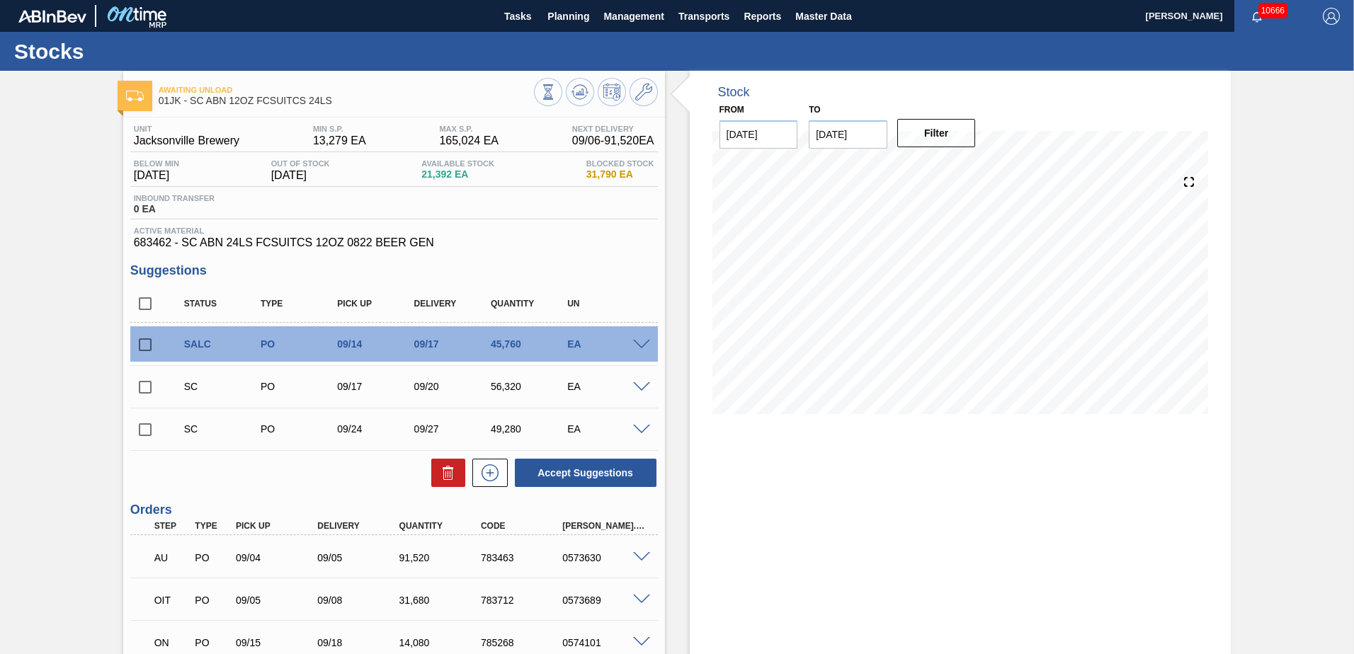
click at [643, 340] on span at bounding box center [641, 345] width 17 height 11
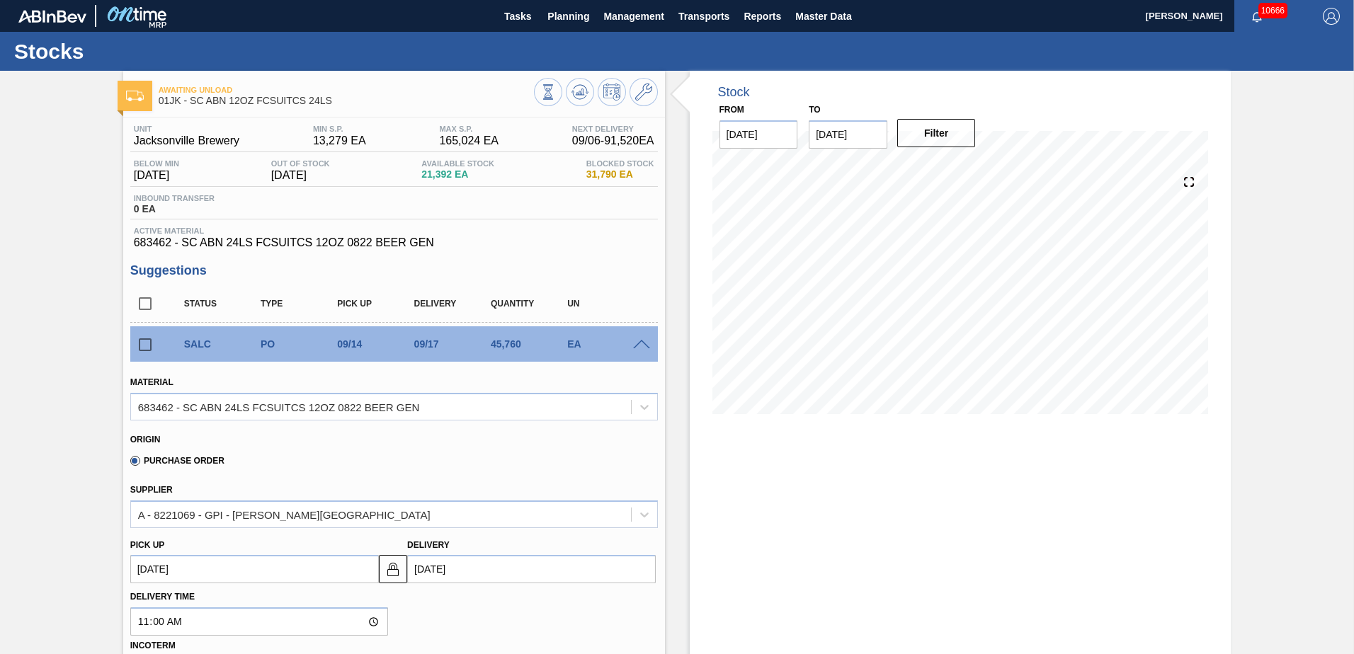
click at [636, 347] on span at bounding box center [641, 345] width 17 height 11
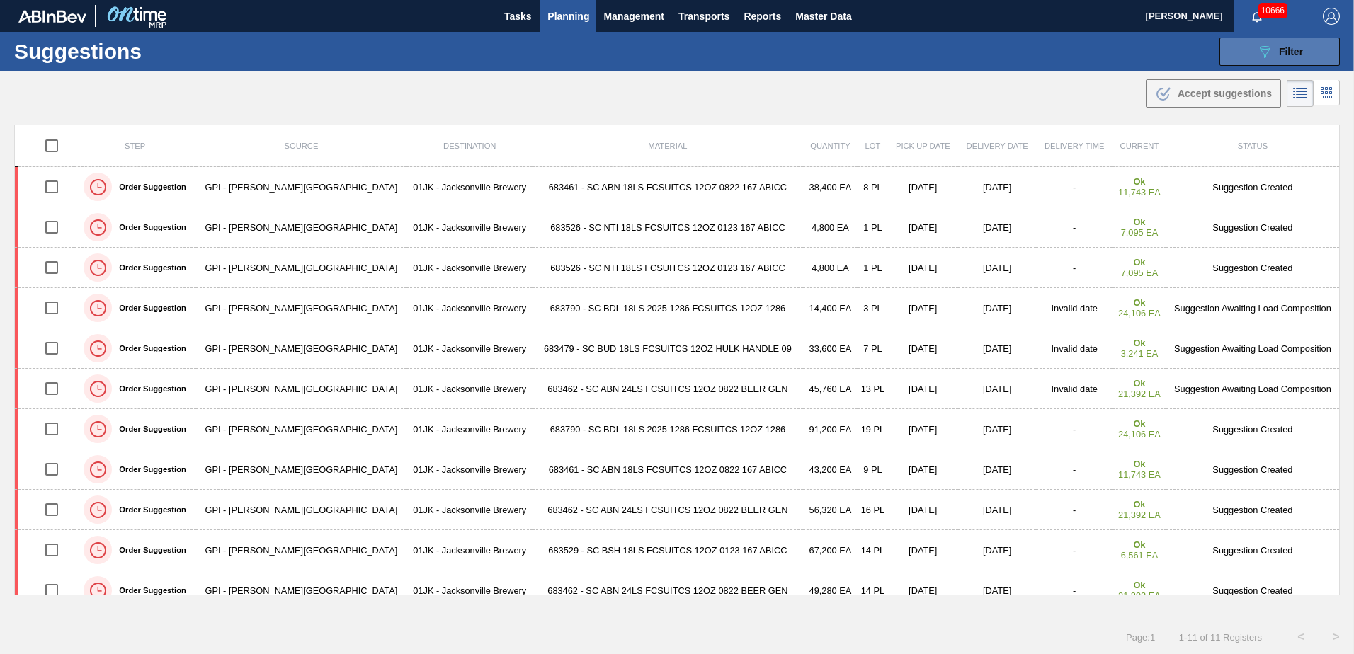
click at [1266, 53] on icon "089F7B8B-B2A5-4AFE-B5C0-19BA573D28AC" at bounding box center [1264, 51] width 17 height 17
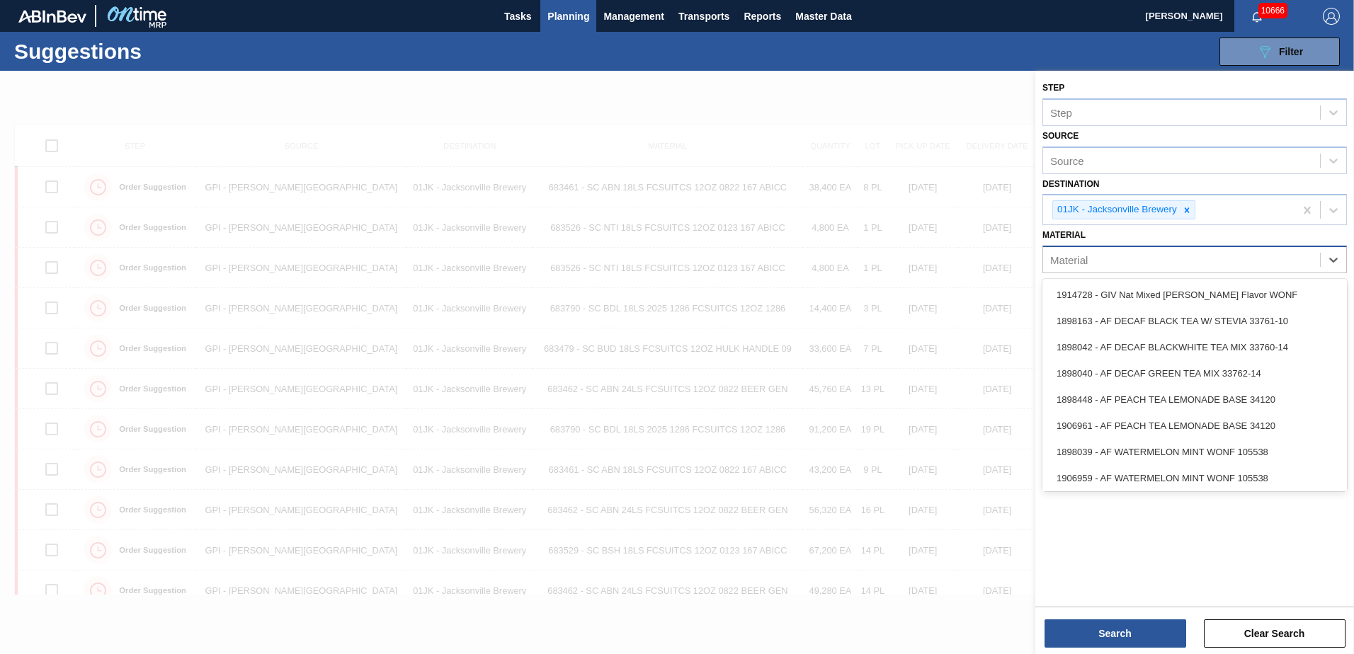
click at [1233, 264] on div "Material" at bounding box center [1181, 260] width 277 height 21
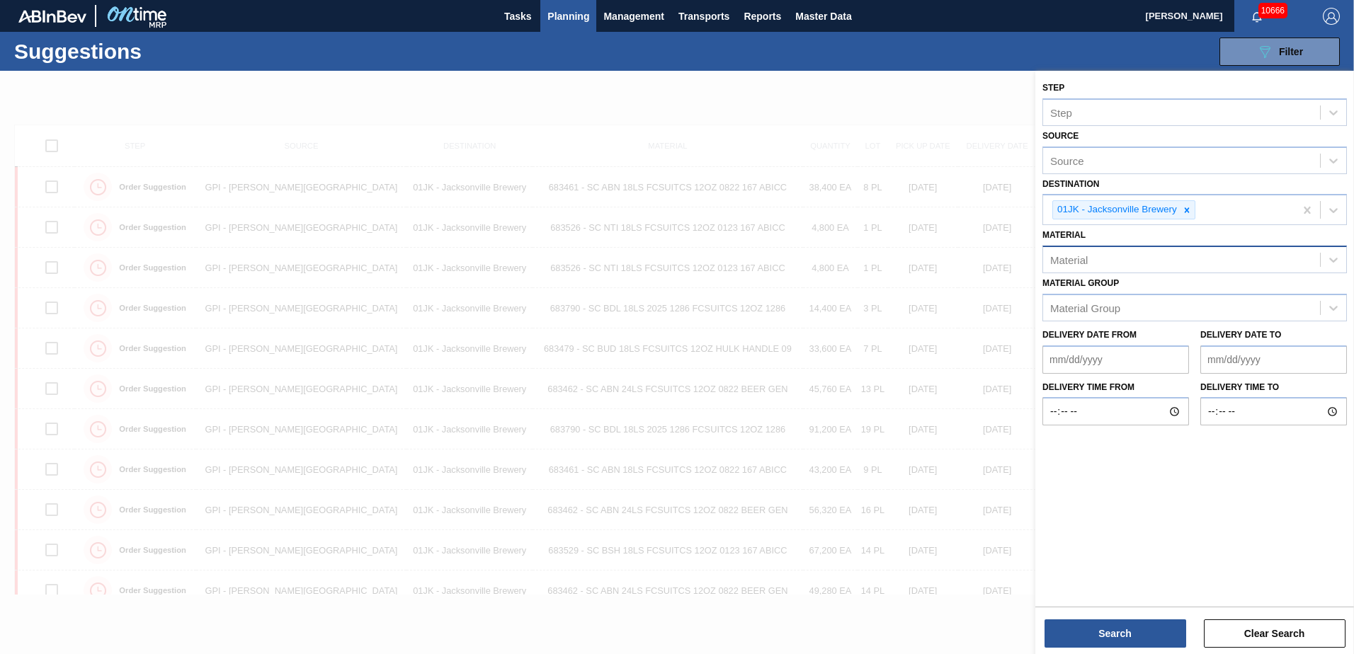
click at [1147, 262] on div "Material" at bounding box center [1181, 260] width 277 height 21
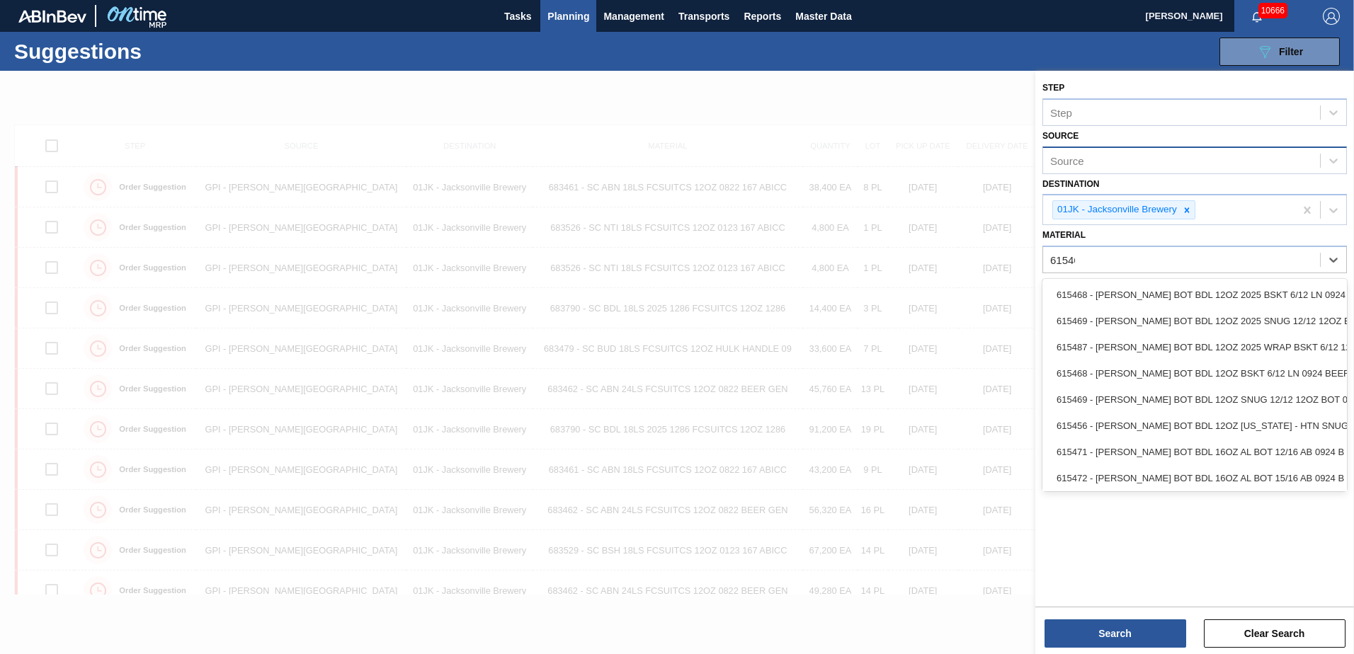
type input "615464"
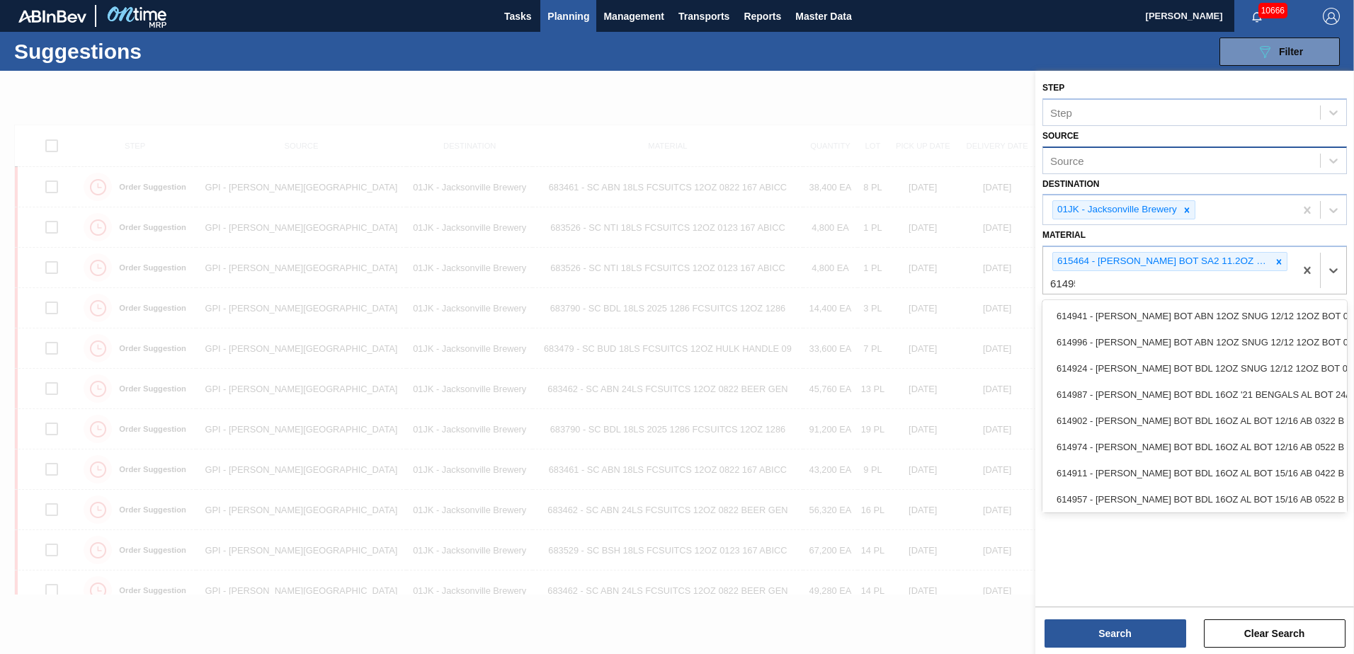
type input "614952"
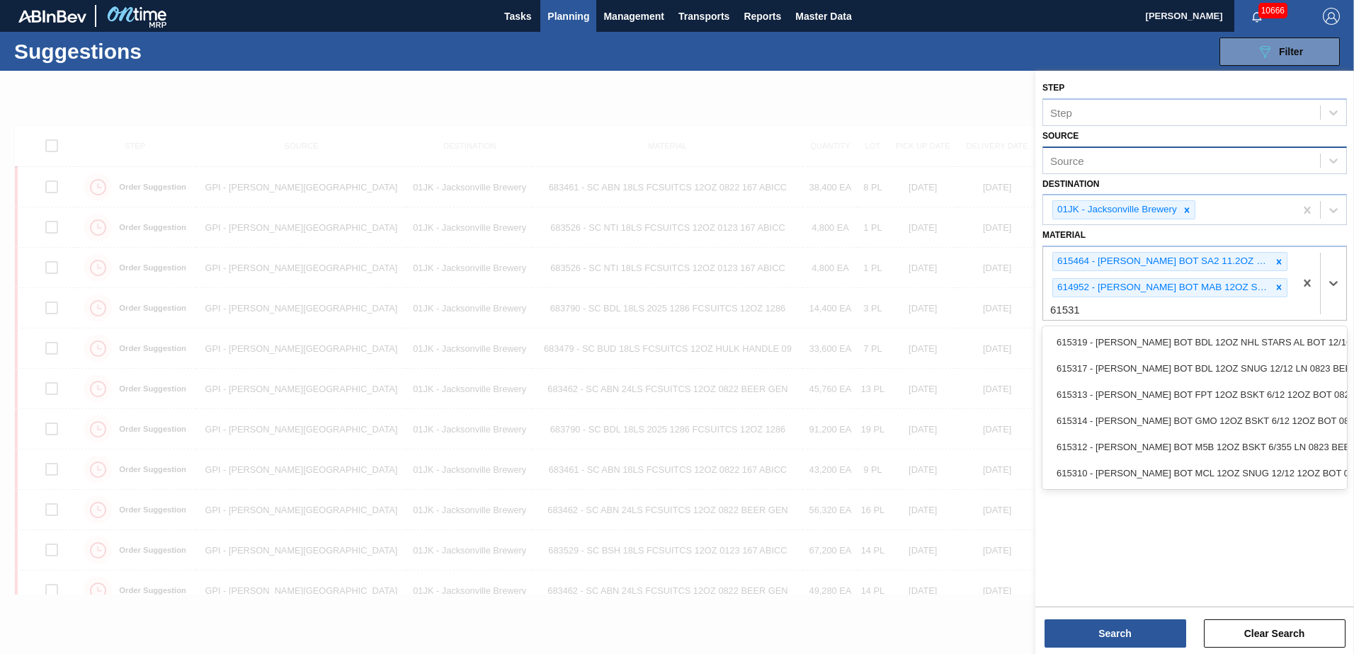
type input "615310"
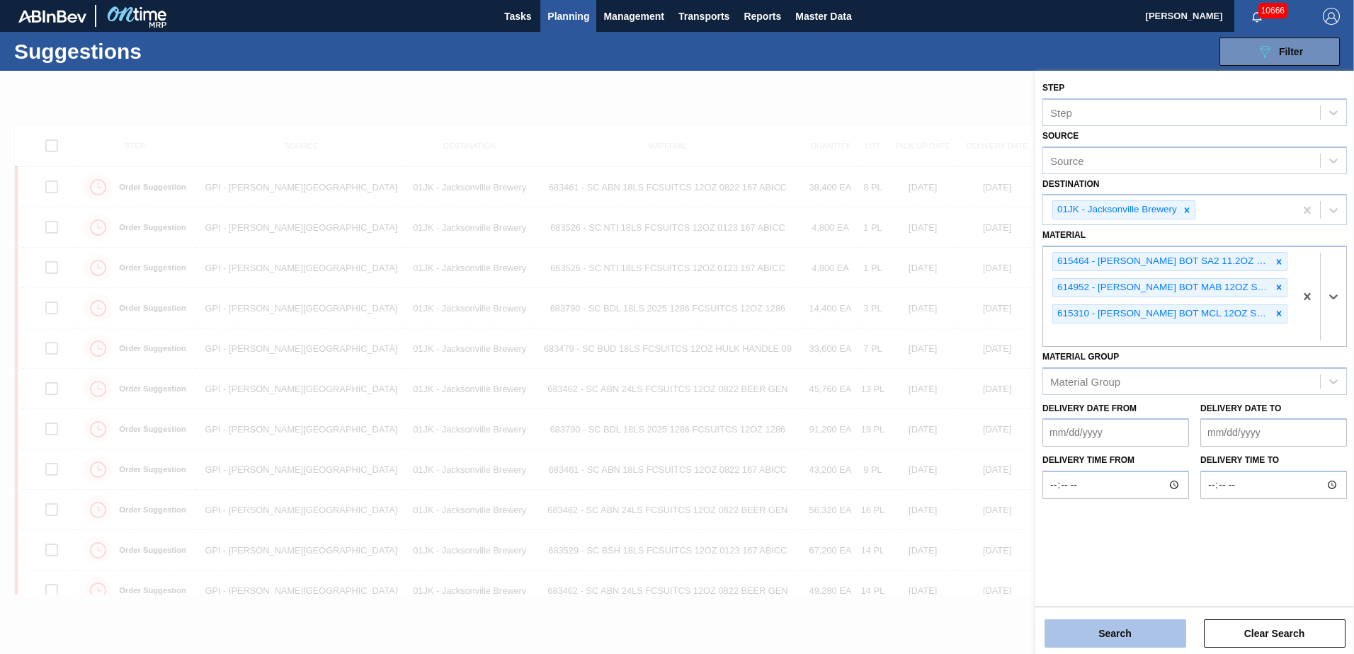
click at [1148, 637] on button "Search" at bounding box center [1116, 634] width 142 height 28
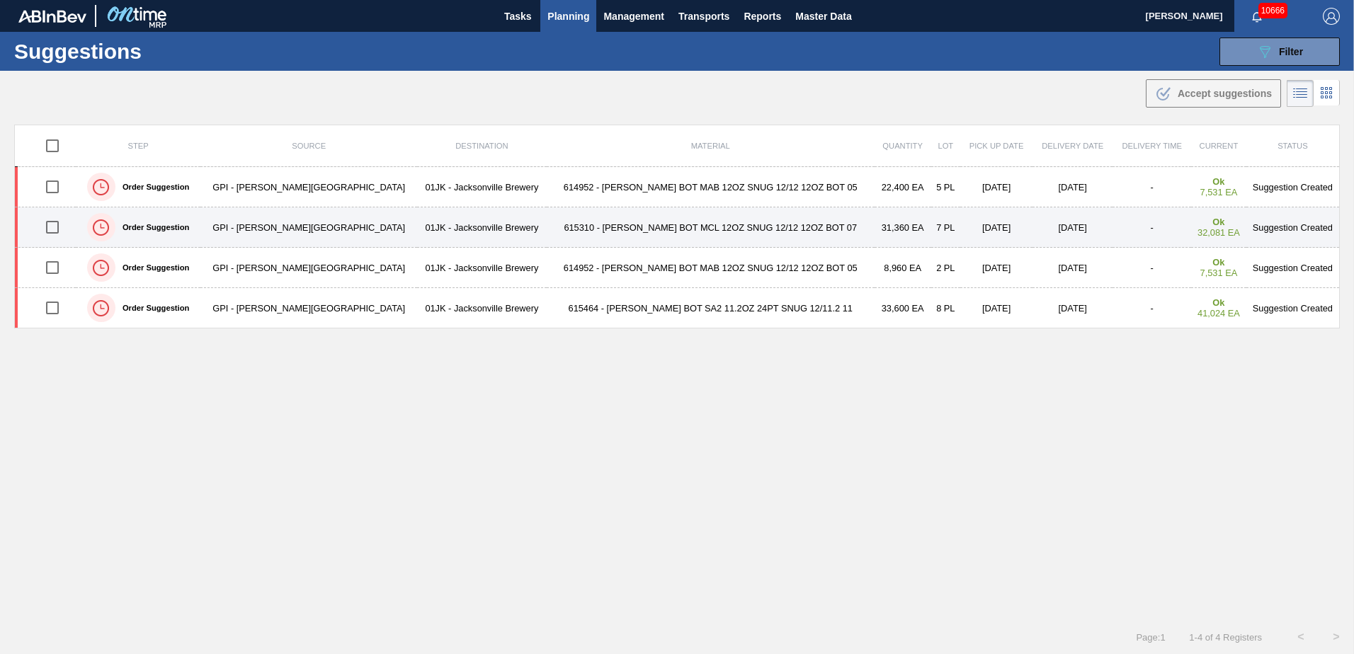
drag, startPoint x: 67, startPoint y: 187, endPoint x: 59, endPoint y: 209, distance: 23.3
click at [66, 187] on input "checkbox" at bounding box center [53, 187] width 30 height 30
checkbox input "true"
click at [62, 231] on input "checkbox" at bounding box center [53, 227] width 30 height 30
checkbox input "true"
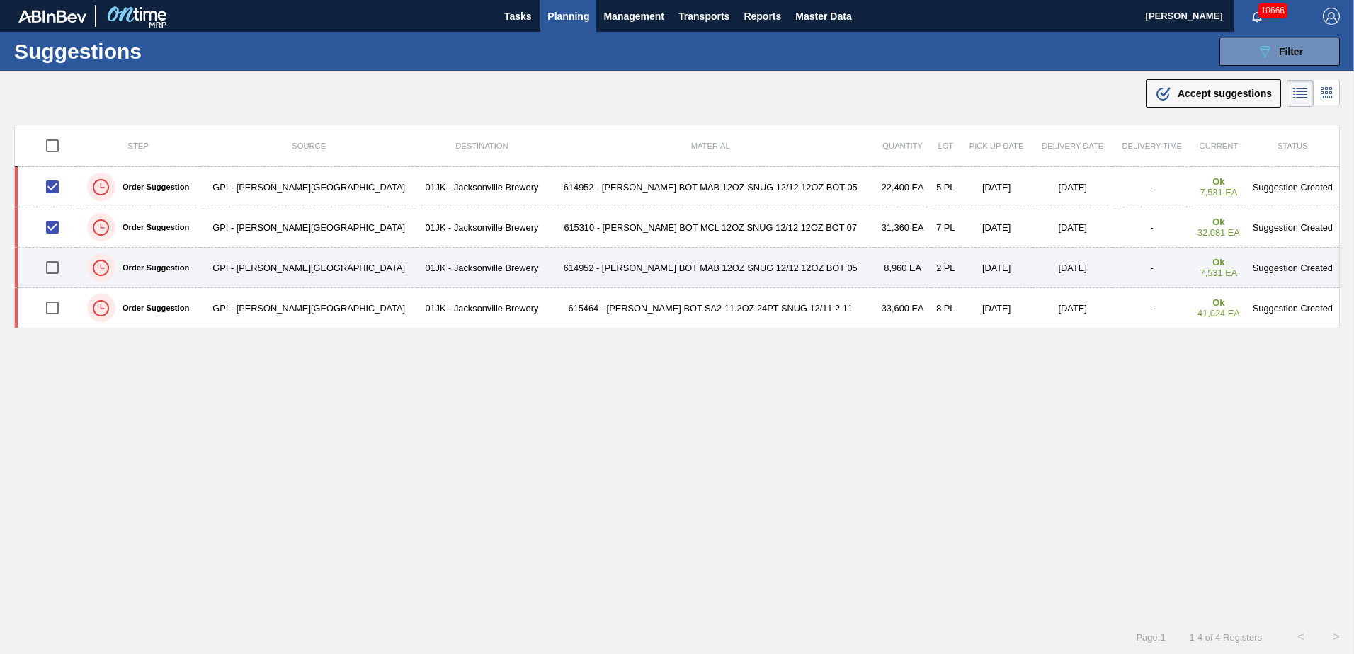
click at [59, 273] on input "checkbox" at bounding box center [53, 268] width 30 height 30
checkbox input "true"
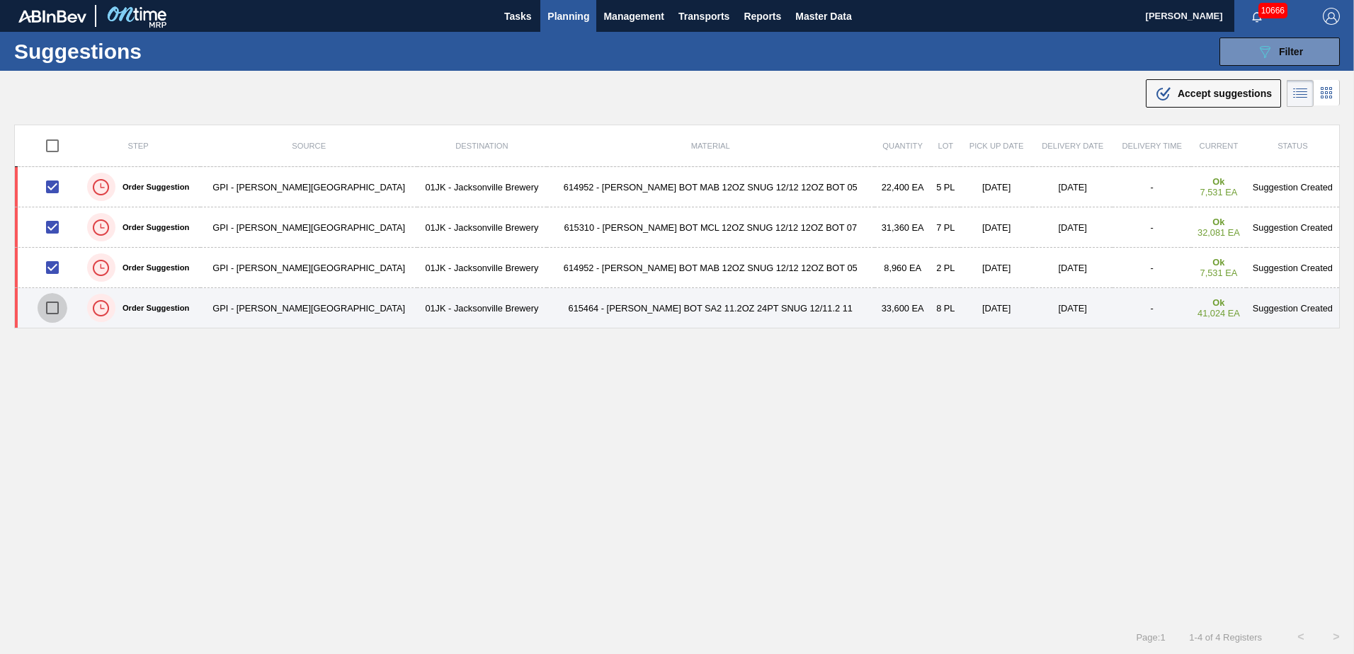
click at [55, 308] on input "checkbox" at bounding box center [53, 308] width 30 height 30
checkbox input "true"
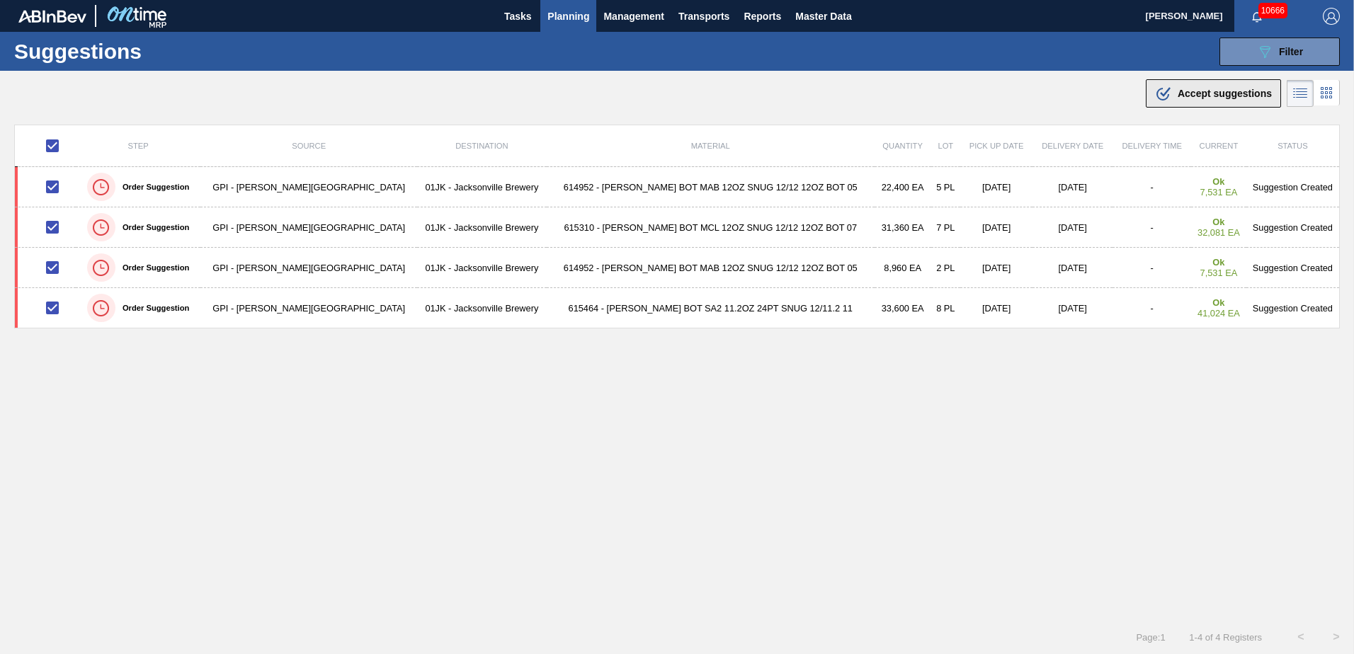
click at [1165, 103] on button ".b{fill:var(--color-action-default)} Accept suggestions" at bounding box center [1213, 93] width 135 height 28
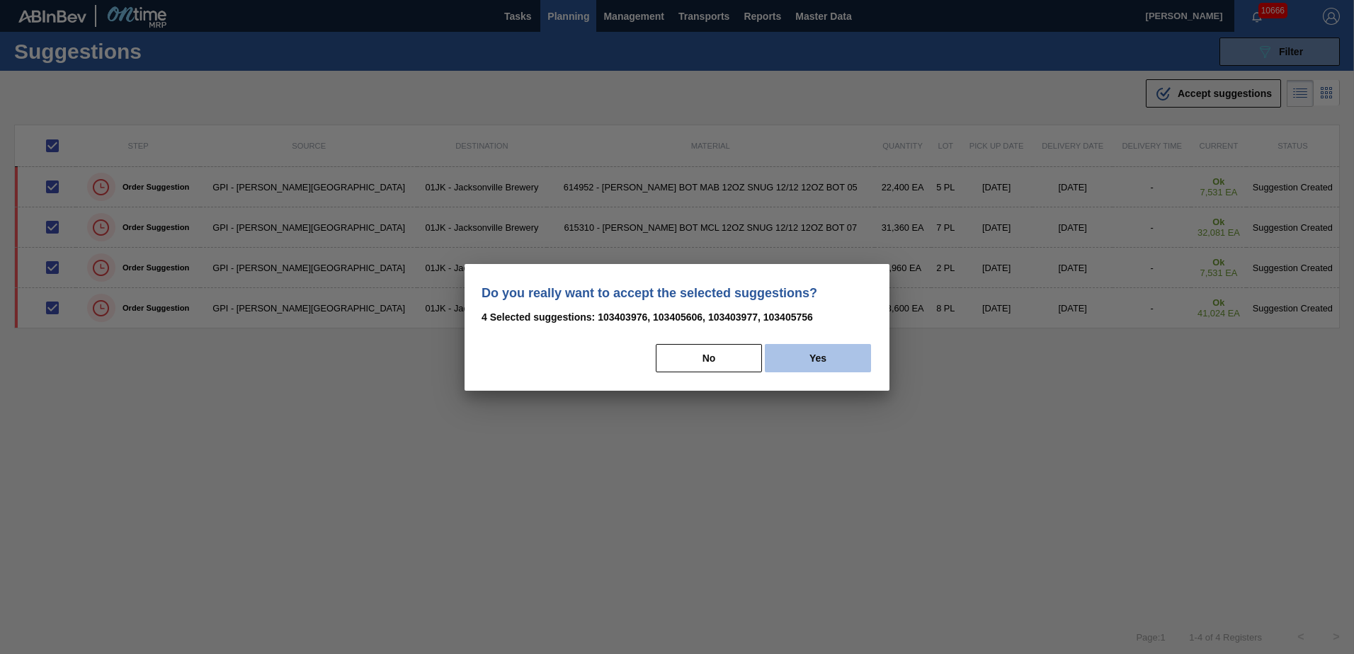
click at [824, 357] on button "Yes" at bounding box center [818, 358] width 106 height 28
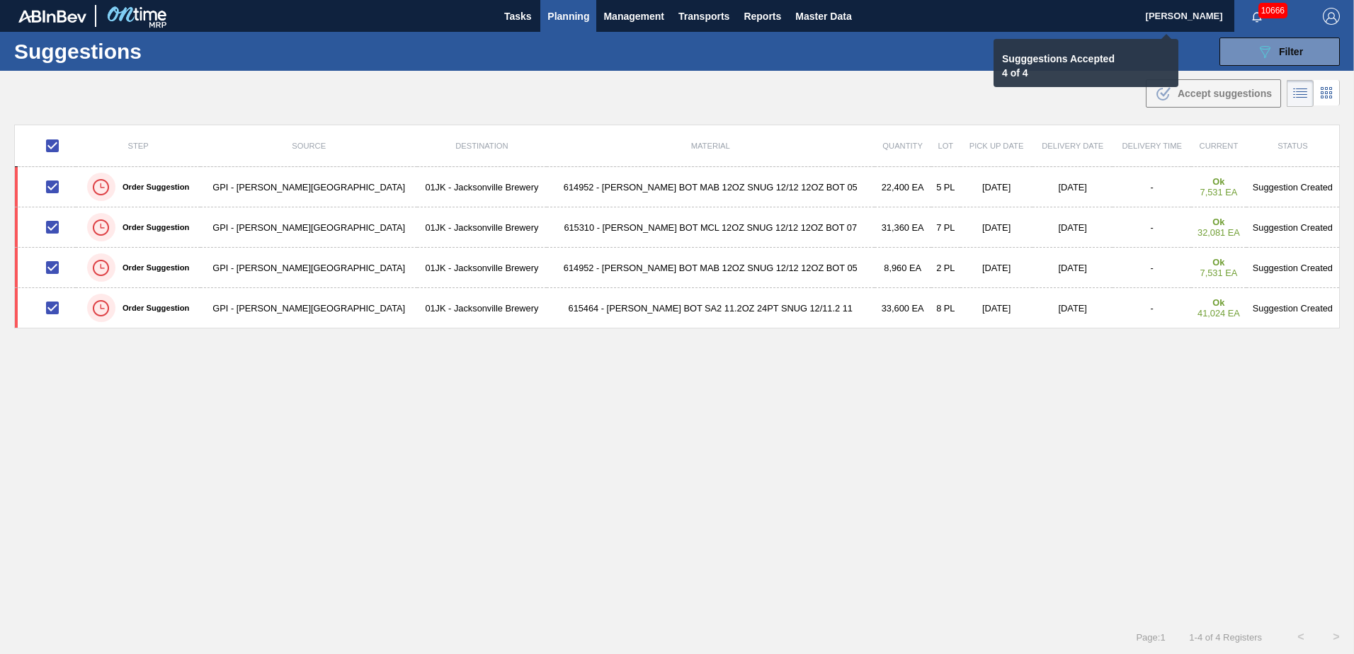
checkbox input "false"
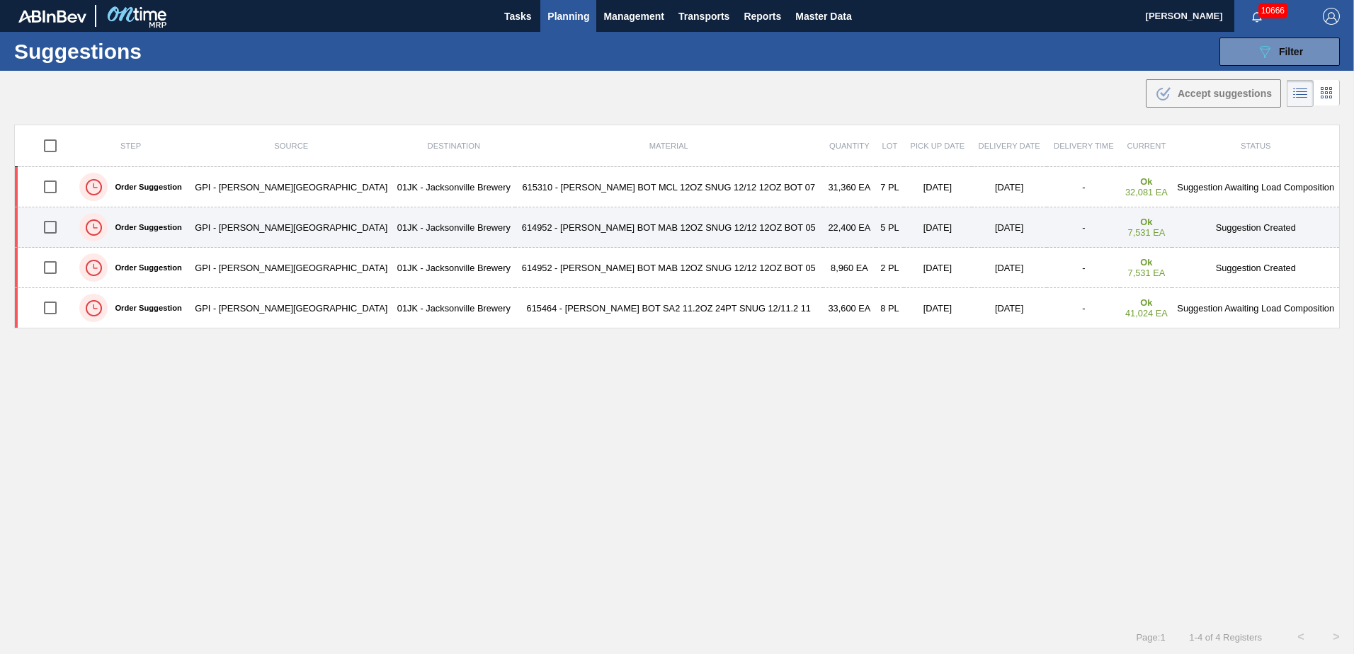
click at [59, 228] on input "checkbox" at bounding box center [50, 227] width 30 height 30
checkbox input "true"
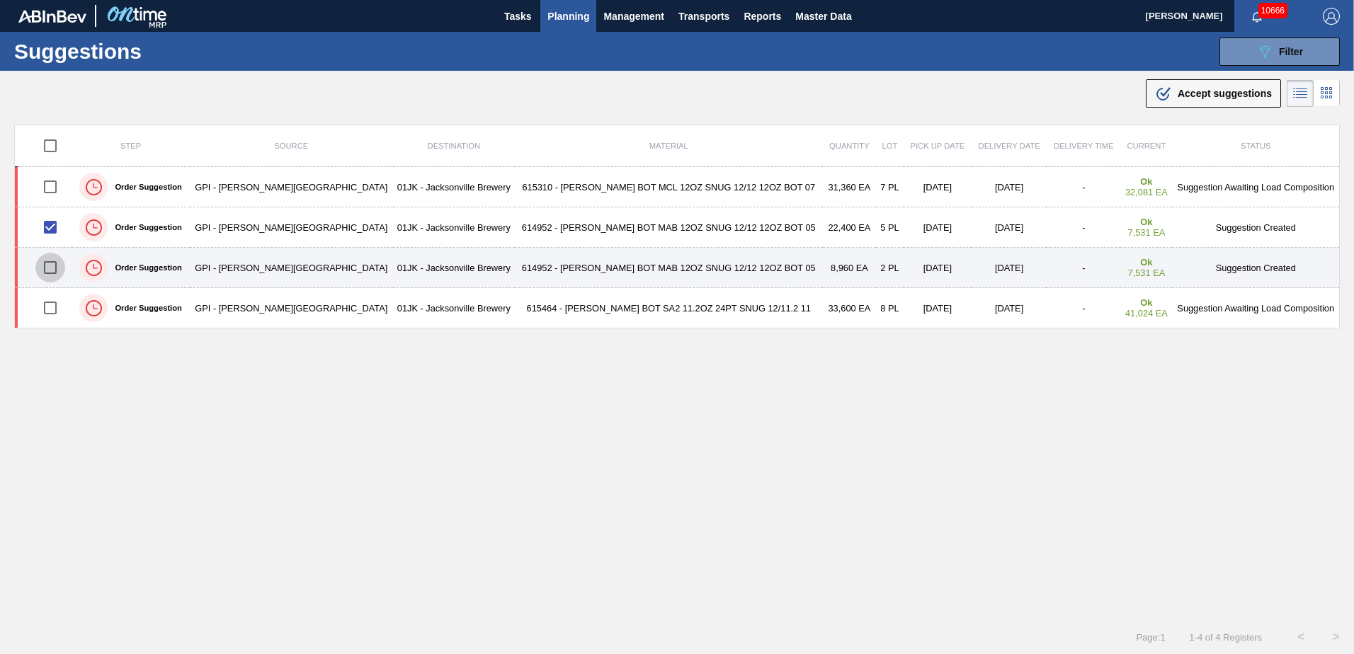
click at [57, 266] on input "checkbox" at bounding box center [50, 268] width 30 height 30
checkbox input "true"
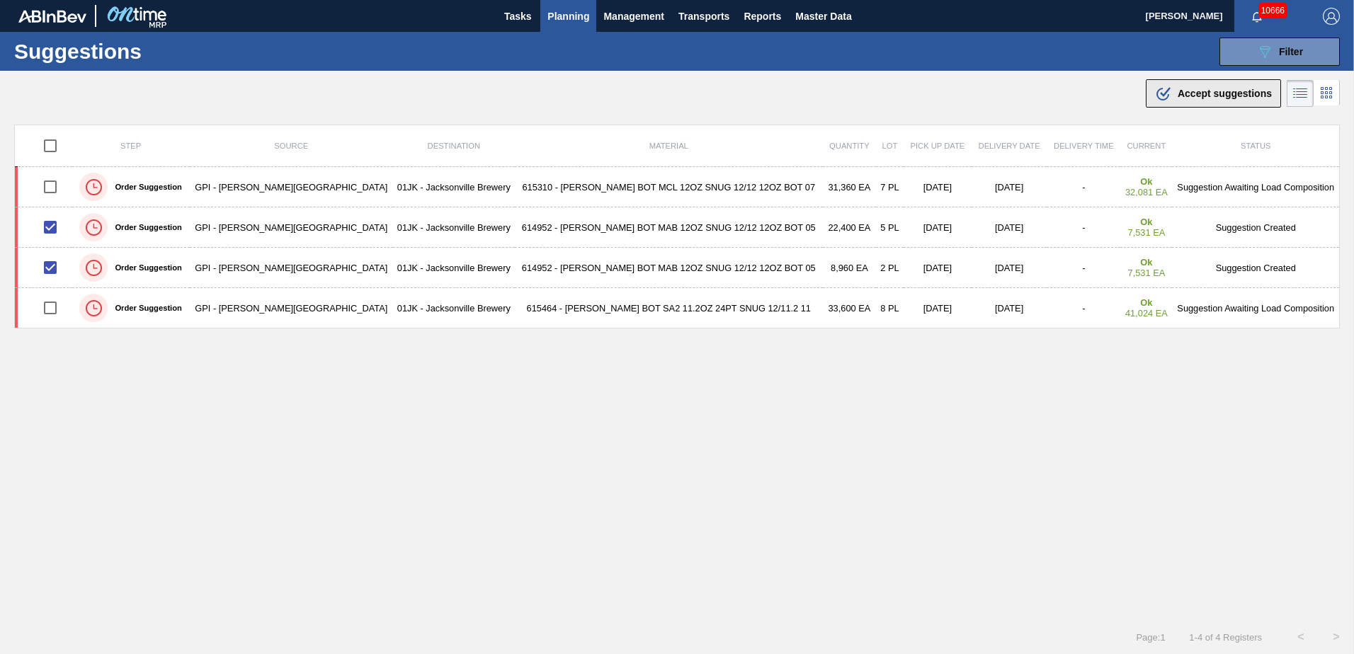
click at [1196, 90] on span "Accept suggestions" at bounding box center [1225, 93] width 94 height 11
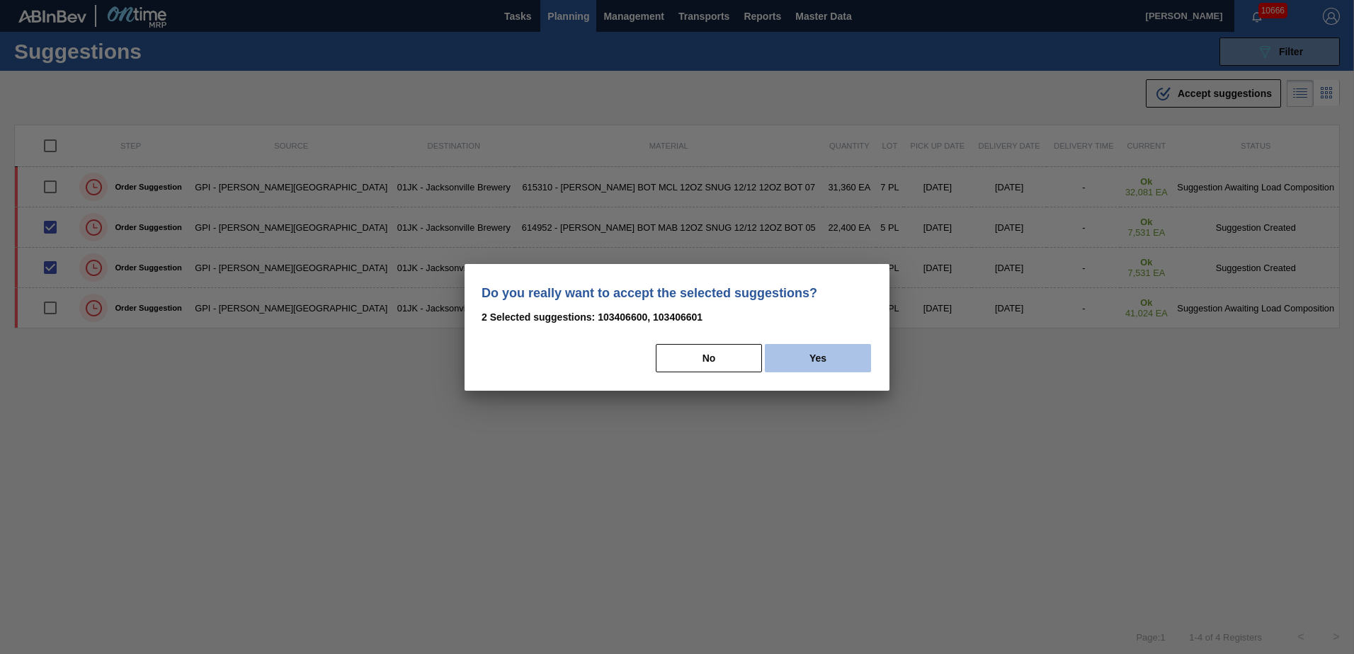
click at [785, 354] on button "Yes" at bounding box center [818, 358] width 106 height 28
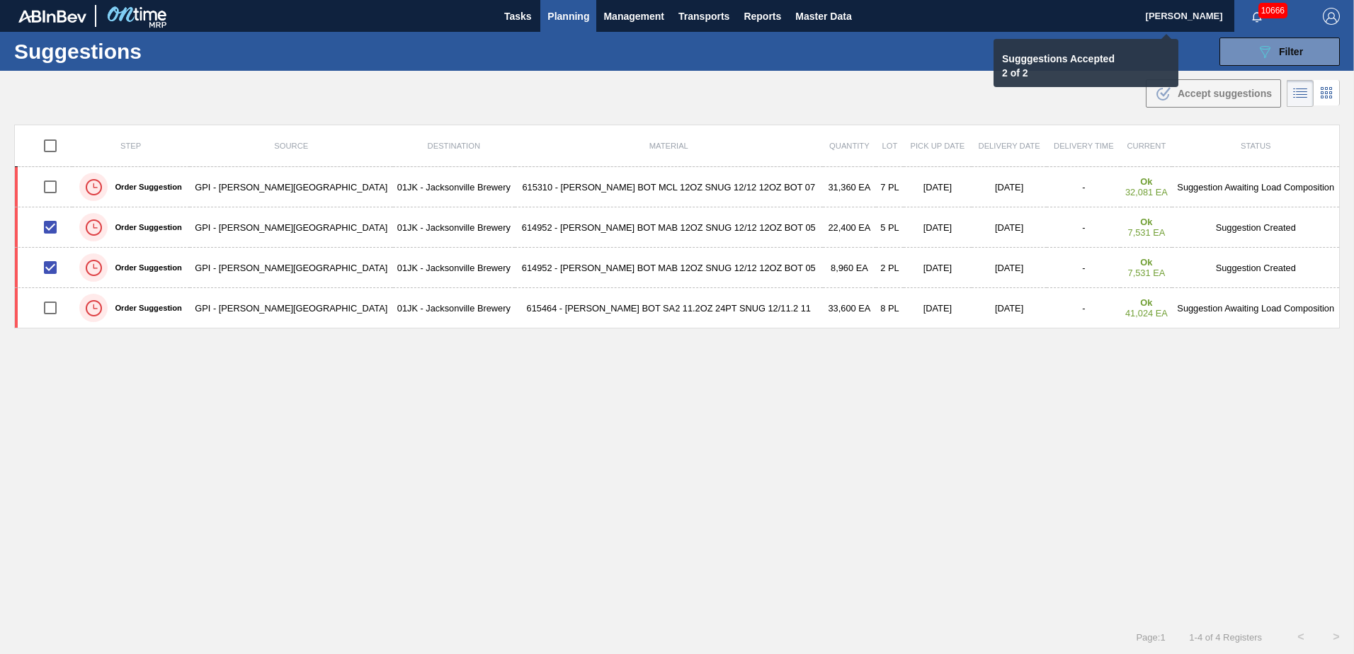
checkbox input "false"
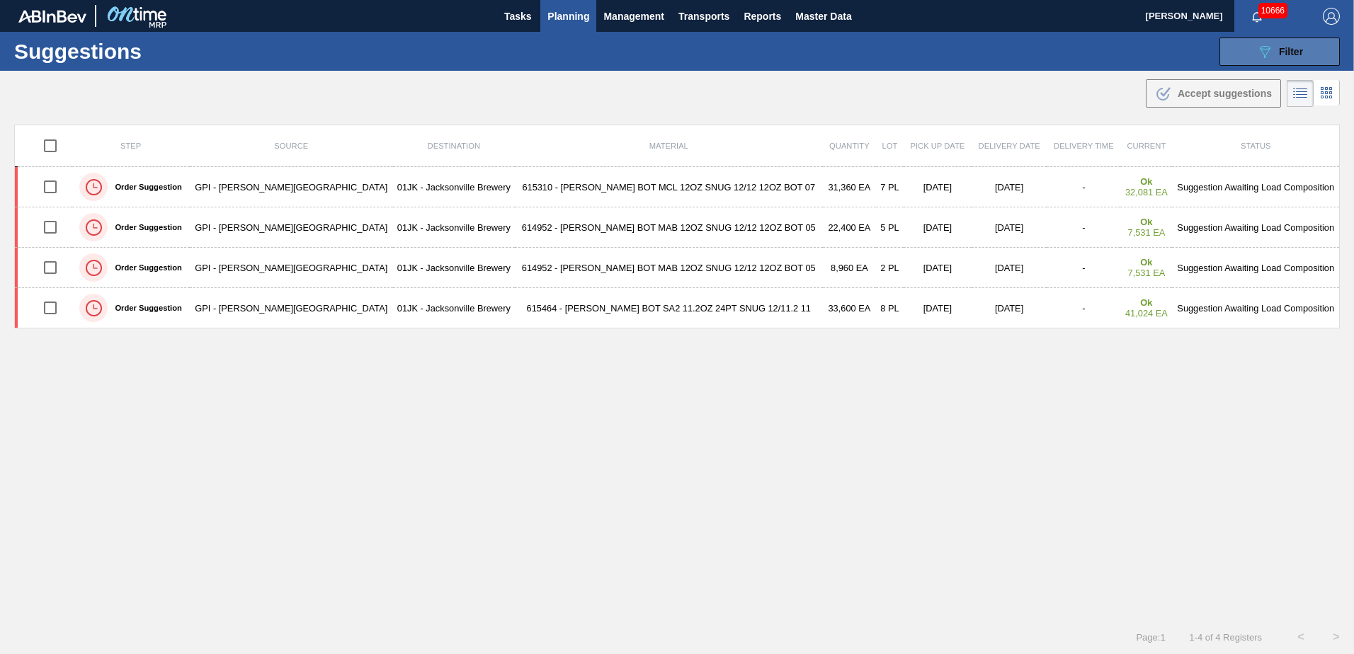
click at [1286, 42] on button "089F7B8B-B2A5-4AFE-B5C0-19BA573D28AC Filter" at bounding box center [1280, 52] width 120 height 28
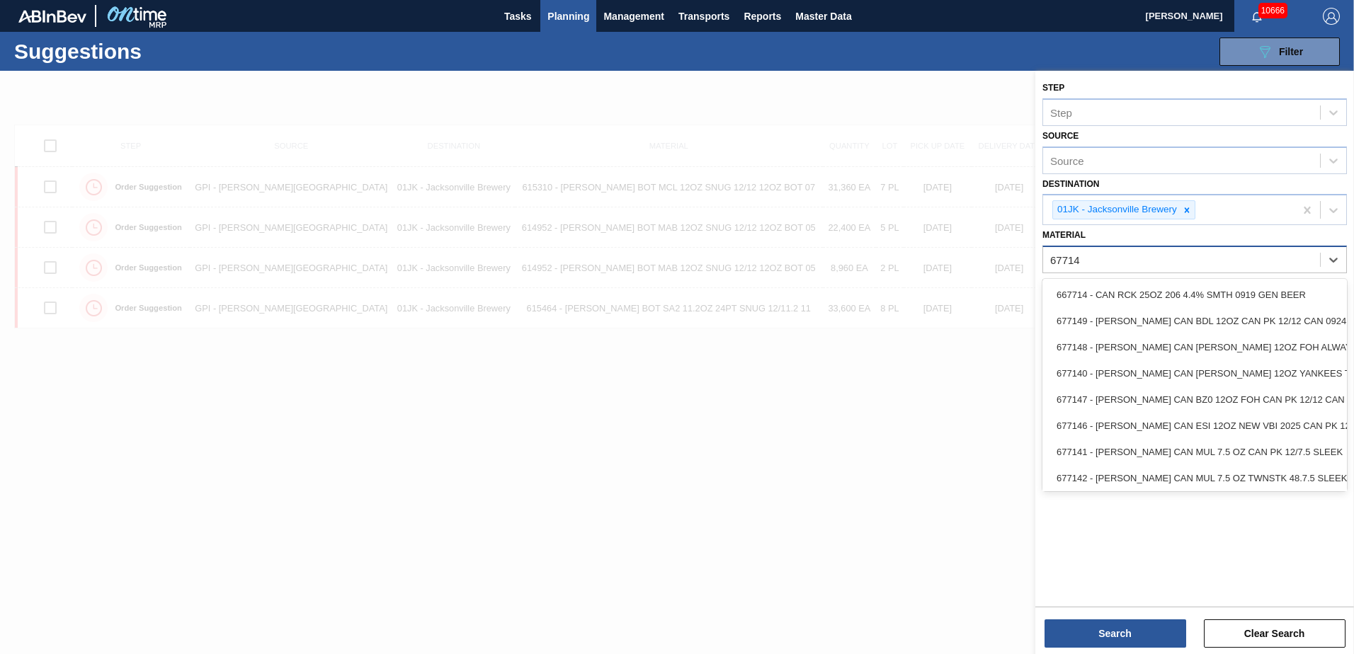
type input "677149"
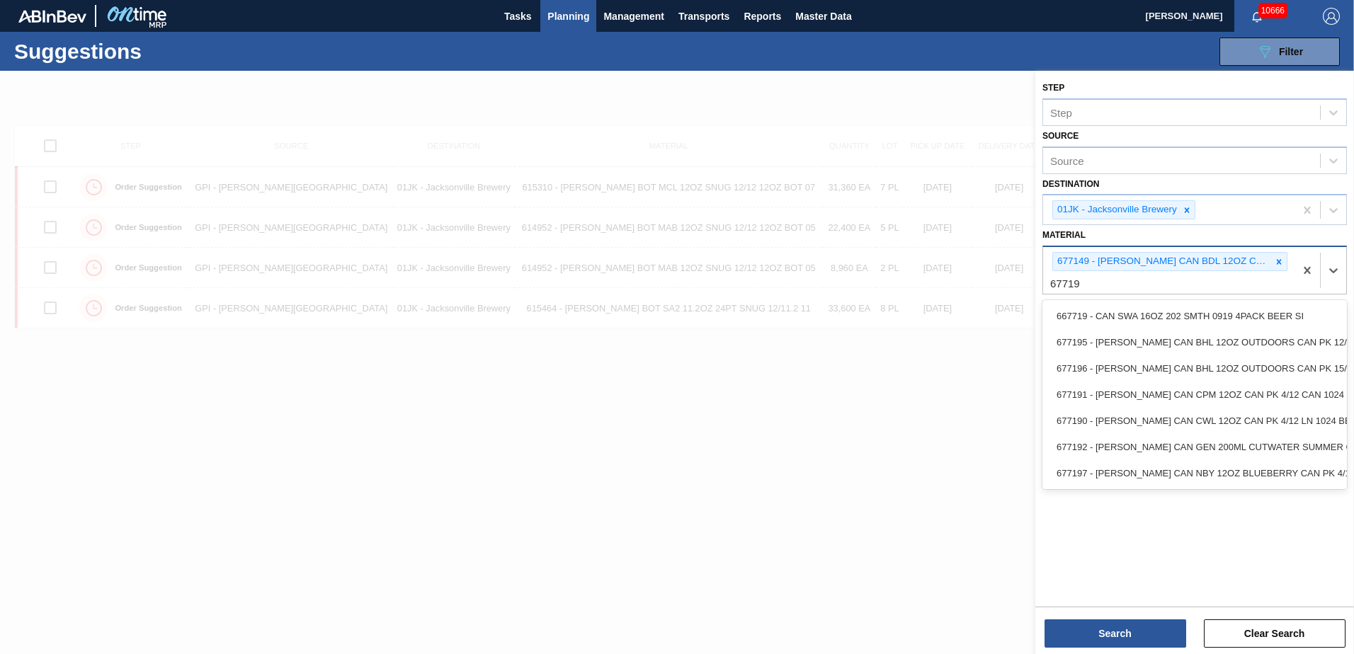
type input "677195"
type input "676627"
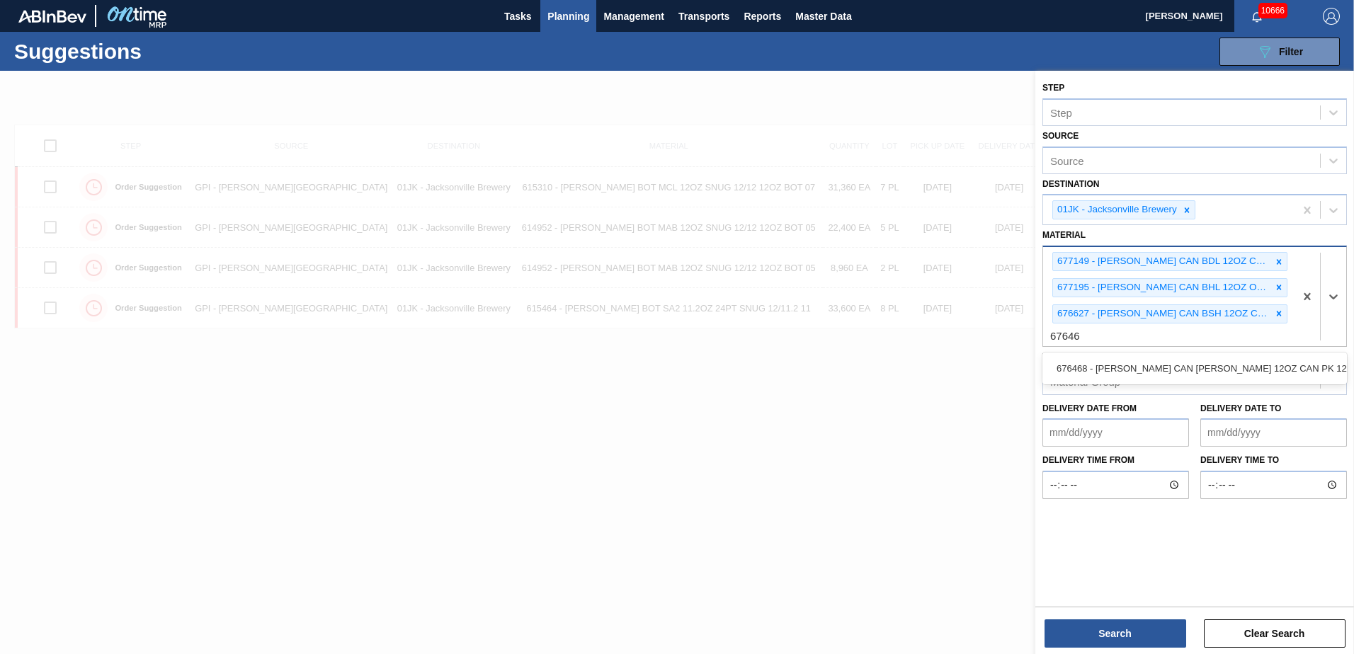
type input "676468"
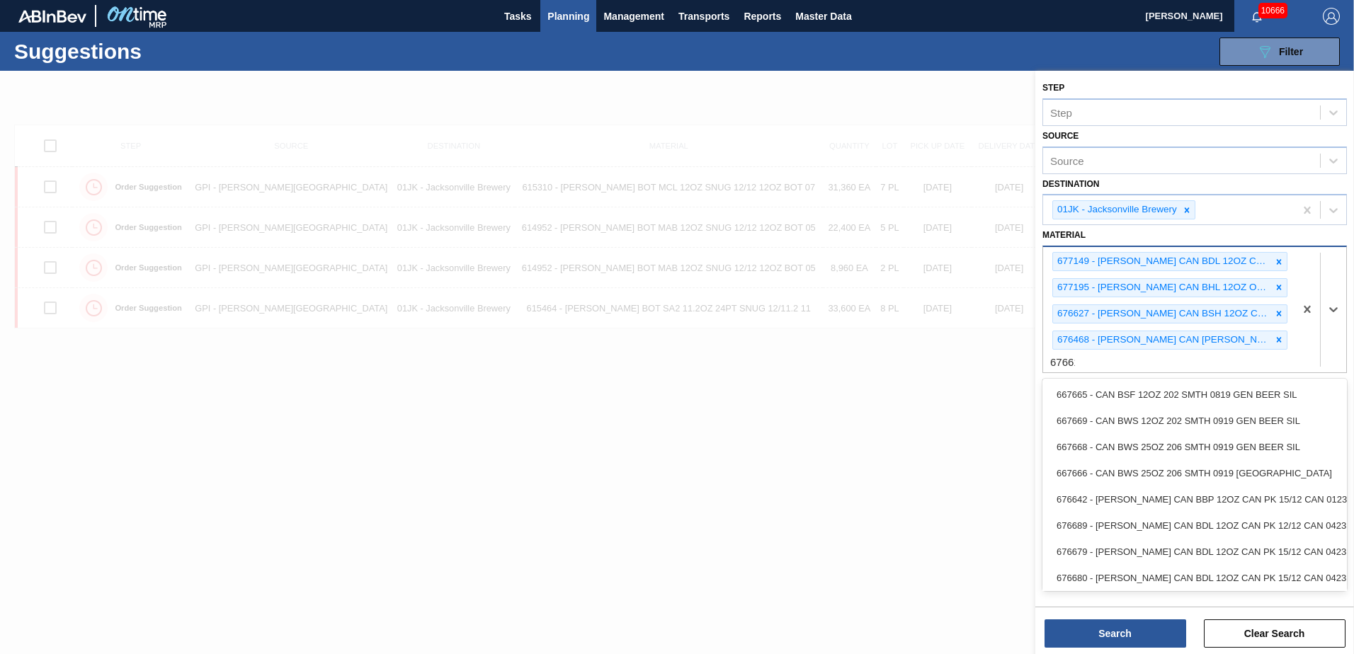
type input "676618"
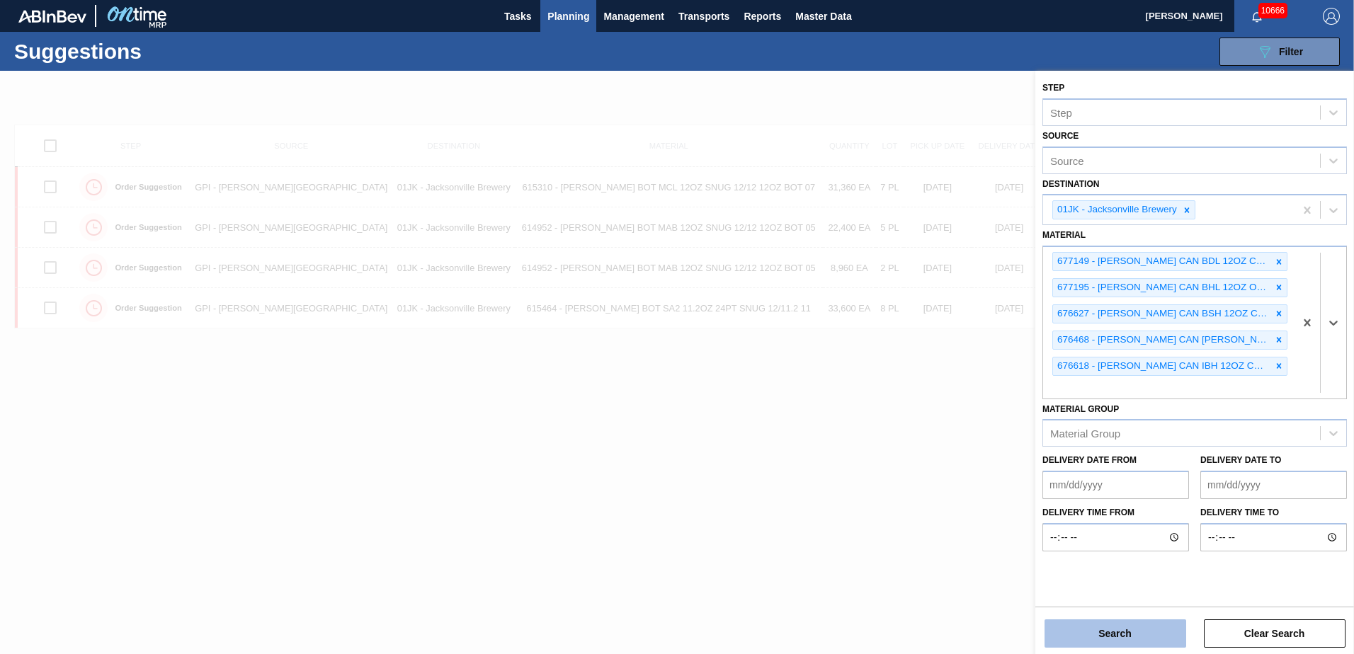
click at [1082, 625] on button "Search" at bounding box center [1116, 634] width 142 height 28
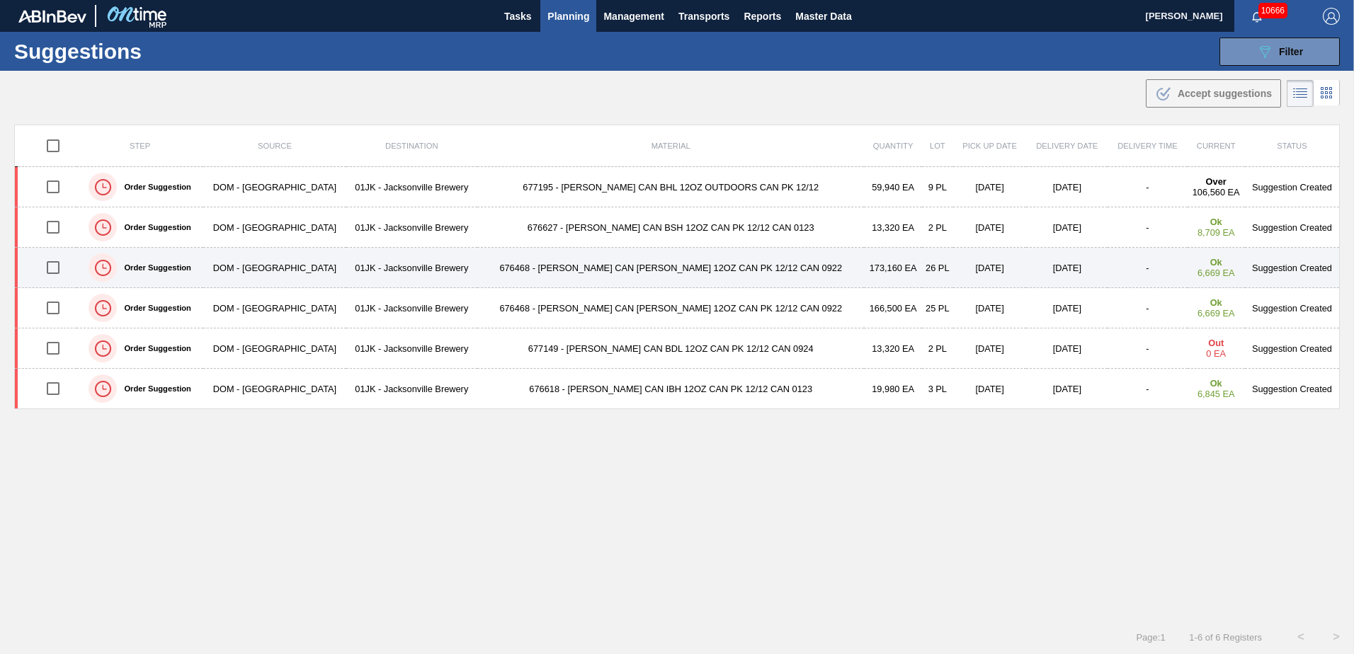
click at [864, 270] on td "173,160 EA" at bounding box center [892, 268] width 57 height 40
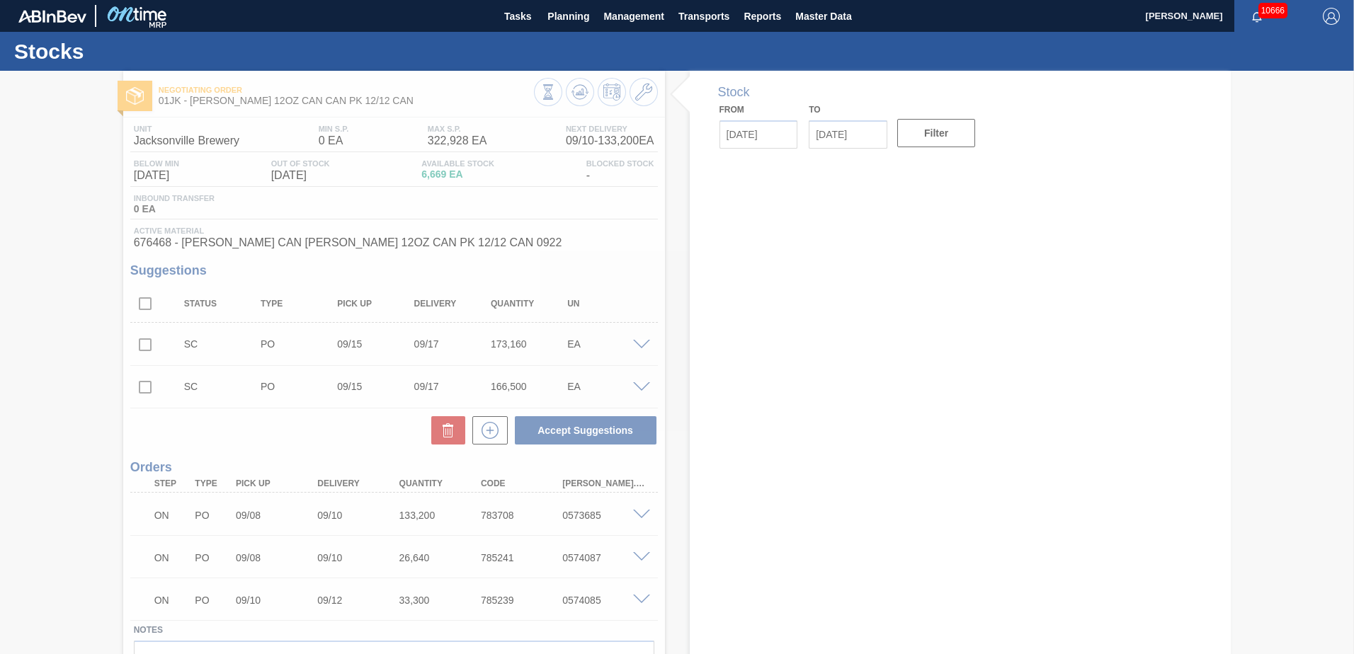
type input "[DATE]"
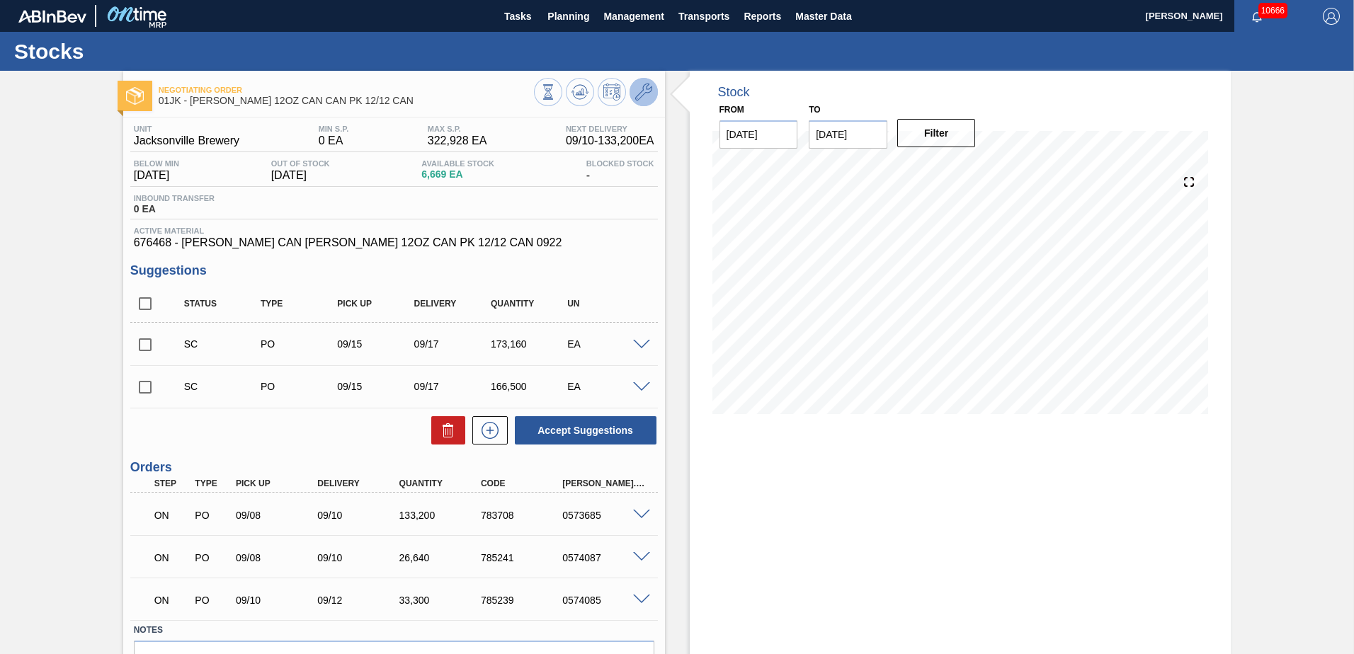
click at [641, 93] on icon at bounding box center [643, 92] width 17 height 17
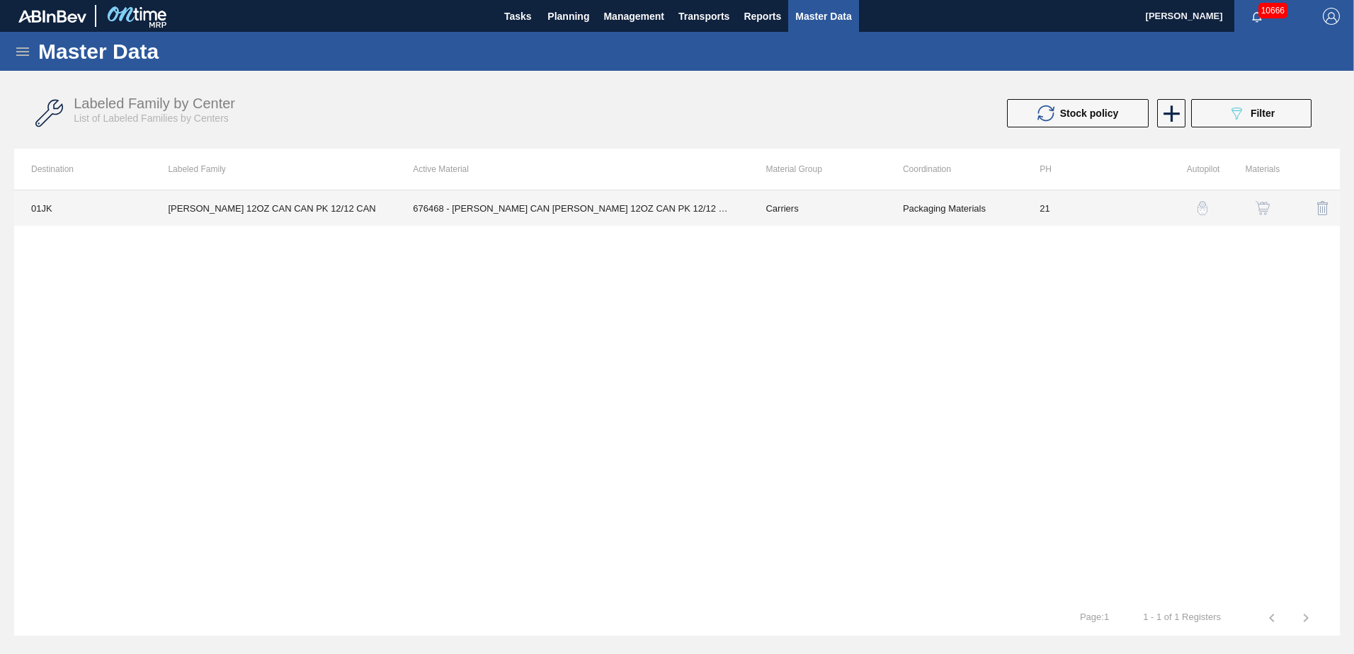
click at [635, 212] on td "676468 - [PERSON_NAME] CAN [PERSON_NAME] 12OZ CAN PK 12/12 CAN 0922" at bounding box center [572, 208] width 353 height 35
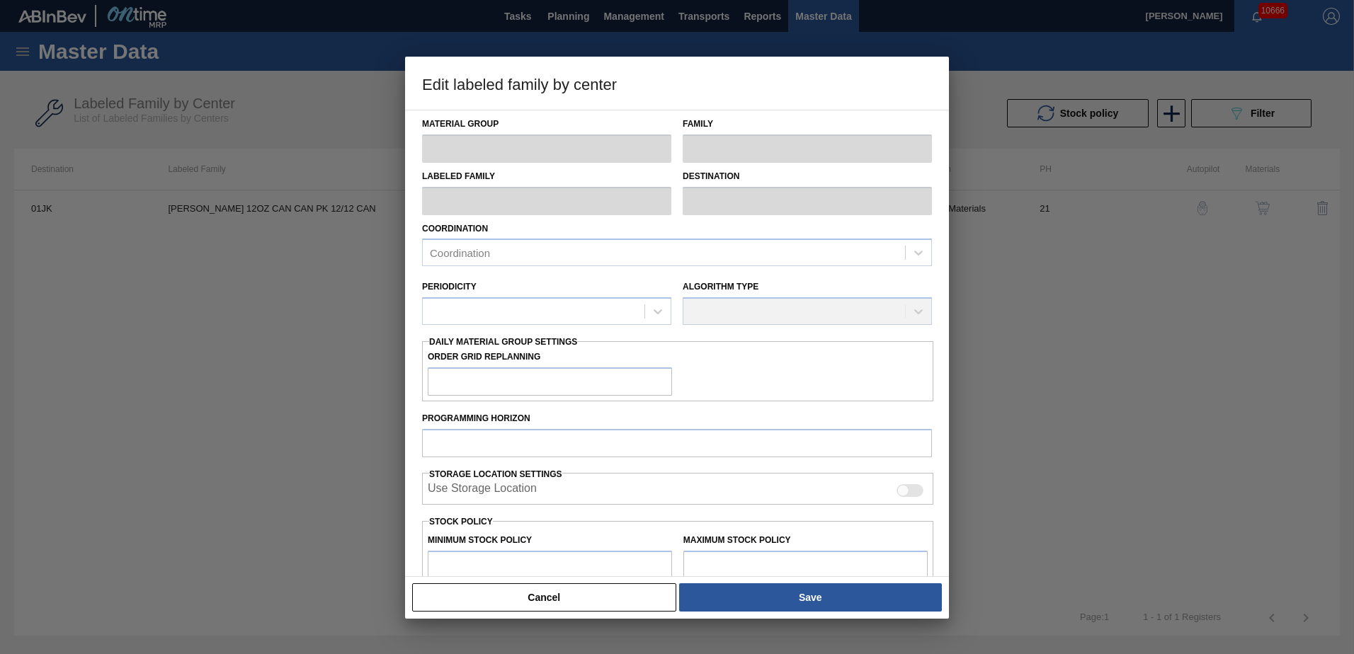
type input "Carriers"
type input "Can Carriers"
type input "[PERSON_NAME] 12OZ CAN CAN PK 12/12 CAN"
type input "01JK - Jacksonville Brewery"
type input "21"
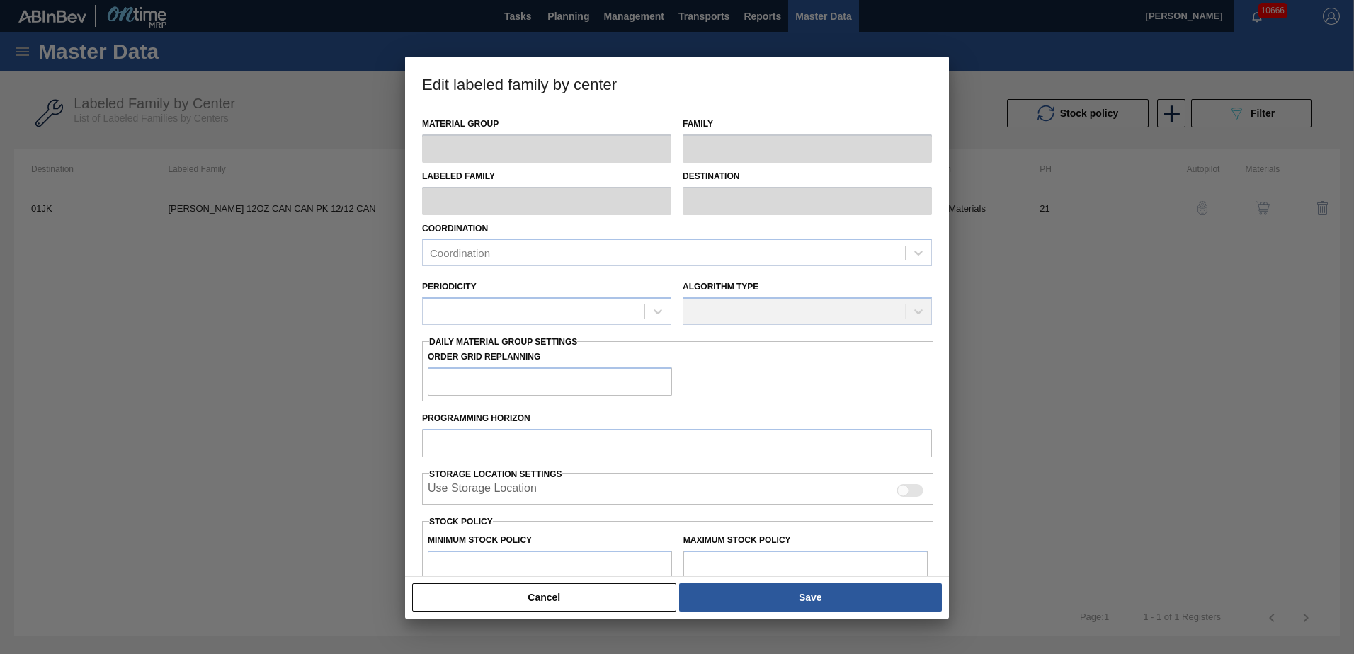
type input "0"
type input "322,928"
type input "100"
type input "322,928"
checkbox input "true"
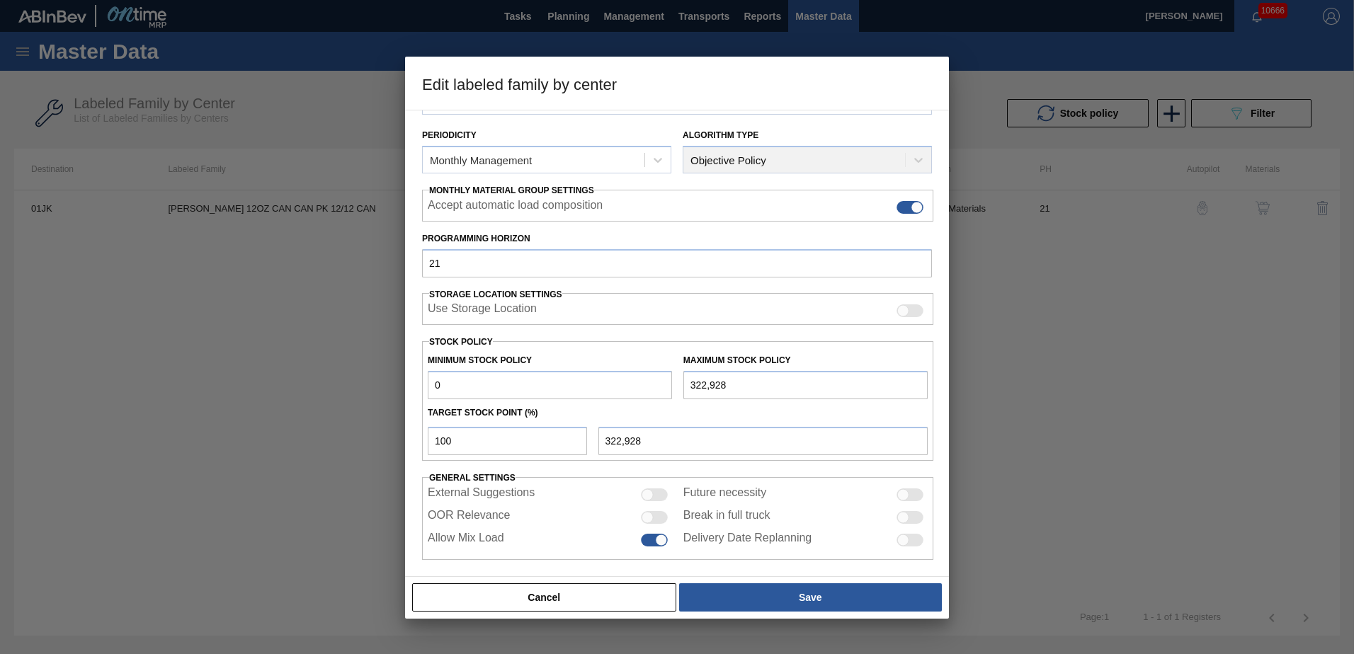
scroll to position [163, 0]
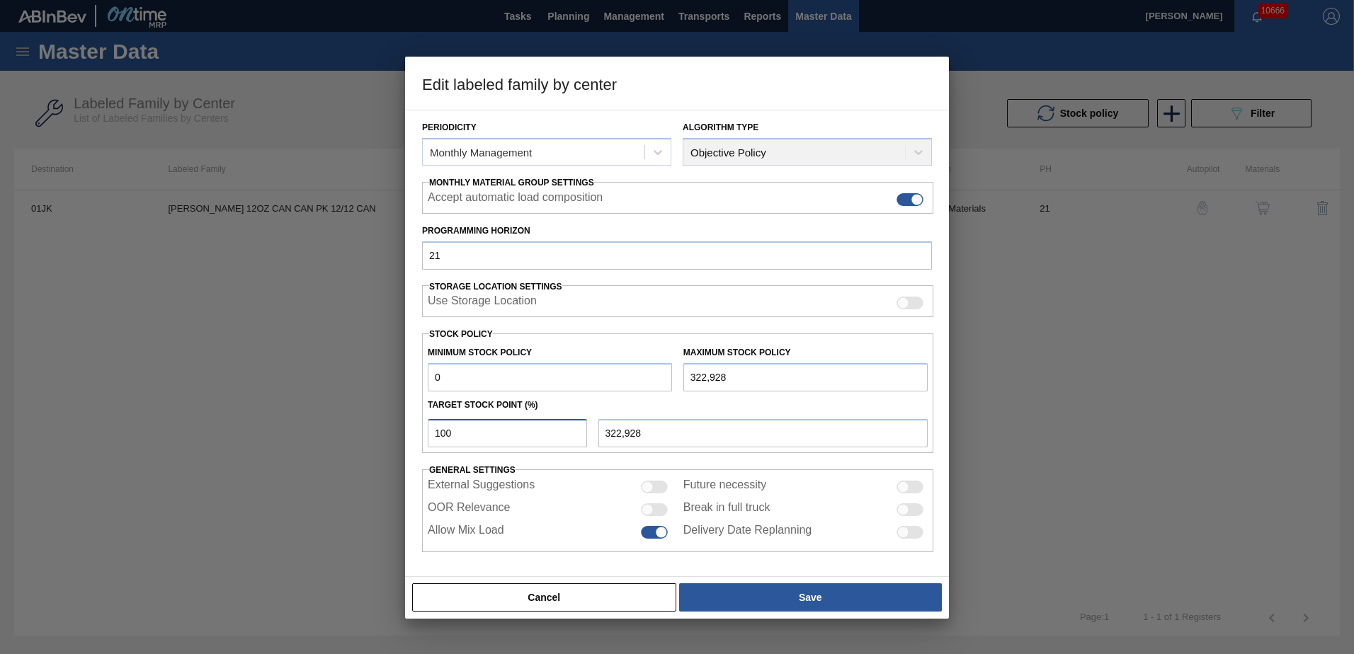
click at [492, 421] on input "100" at bounding box center [507, 433] width 159 height 28
click at [485, 436] on input "100" at bounding box center [507, 433] width 159 height 28
drag, startPoint x: 485, startPoint y: 436, endPoint x: 377, endPoint y: 433, distance: 108.4
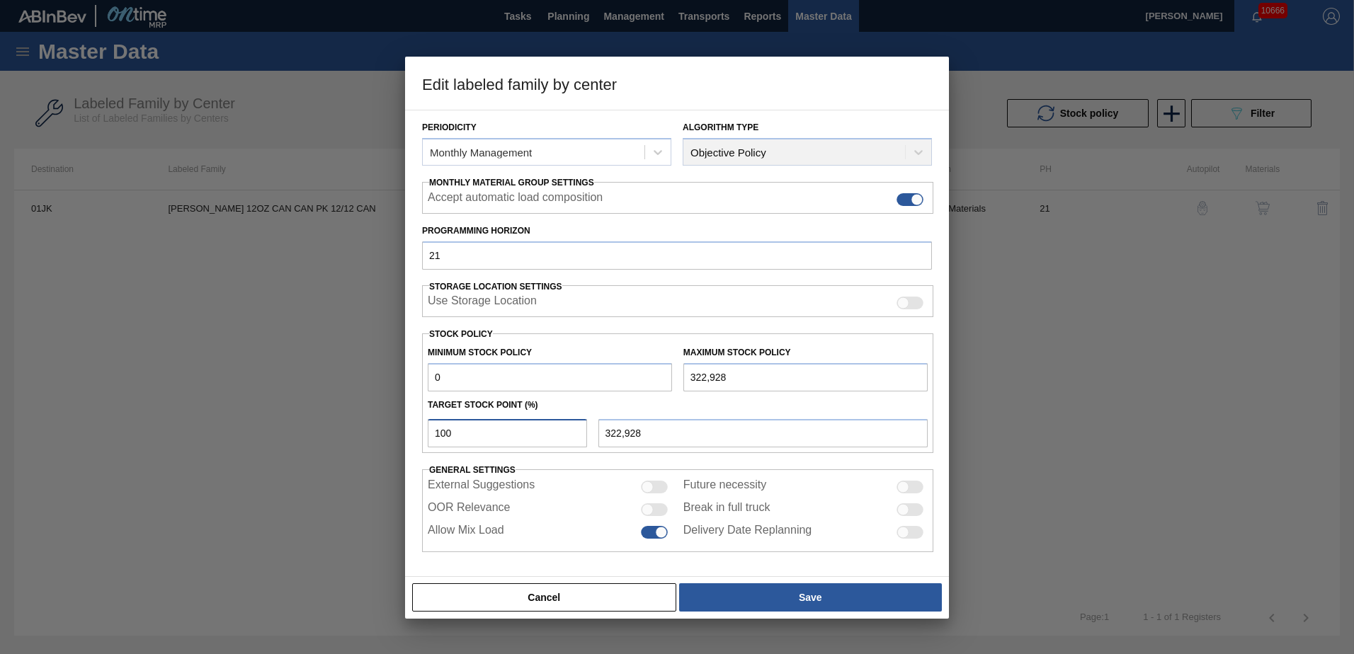
click at [377, 433] on div "Edit labeled family by center Material Group Carriers Family Can Carriers Label…" at bounding box center [677, 327] width 1354 height 654
type input "4"
type input "12,917"
type input "4"
click at [528, 434] on input "4" at bounding box center [507, 433] width 159 height 28
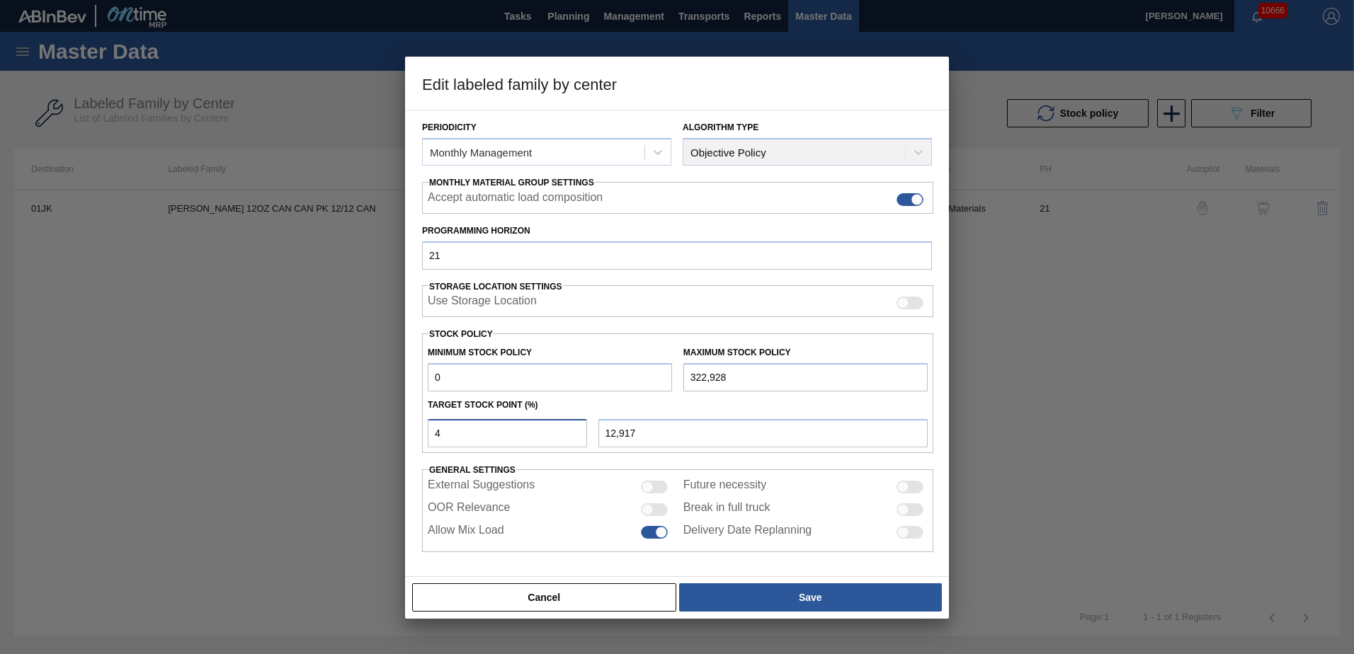
type input "0"
type input "4"
type input "12,917"
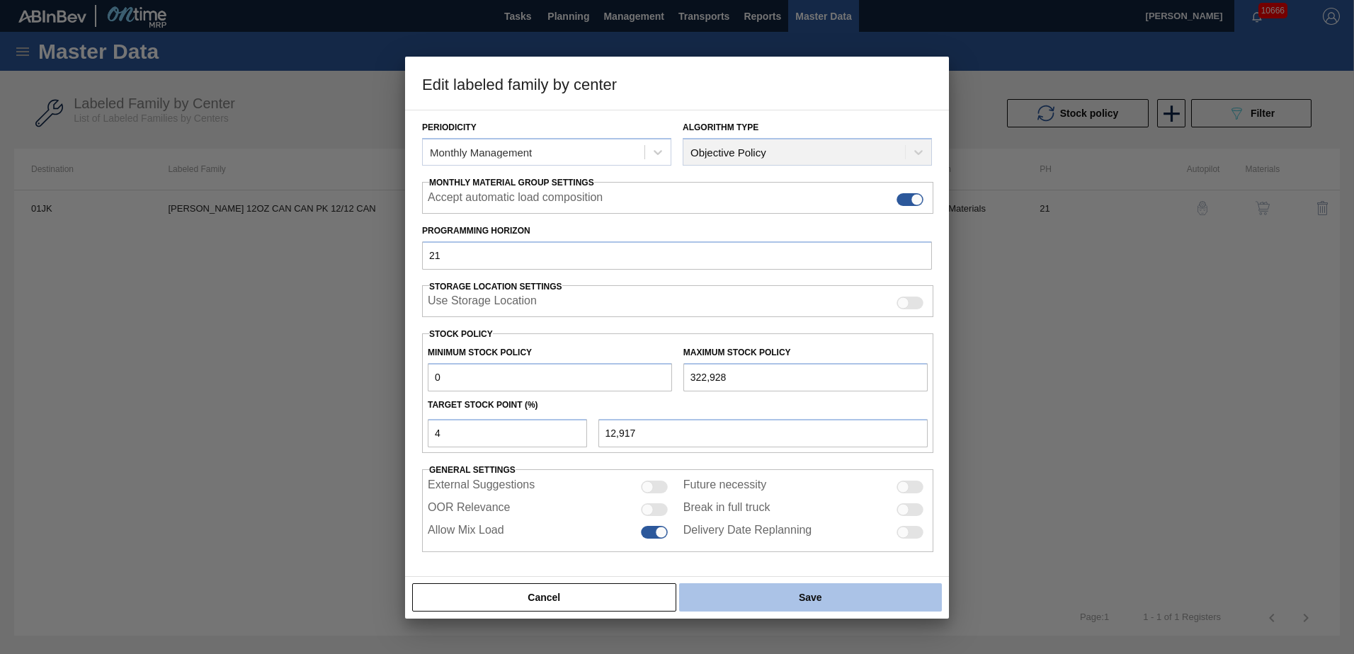
click at [772, 597] on button "Save" at bounding box center [810, 598] width 263 height 28
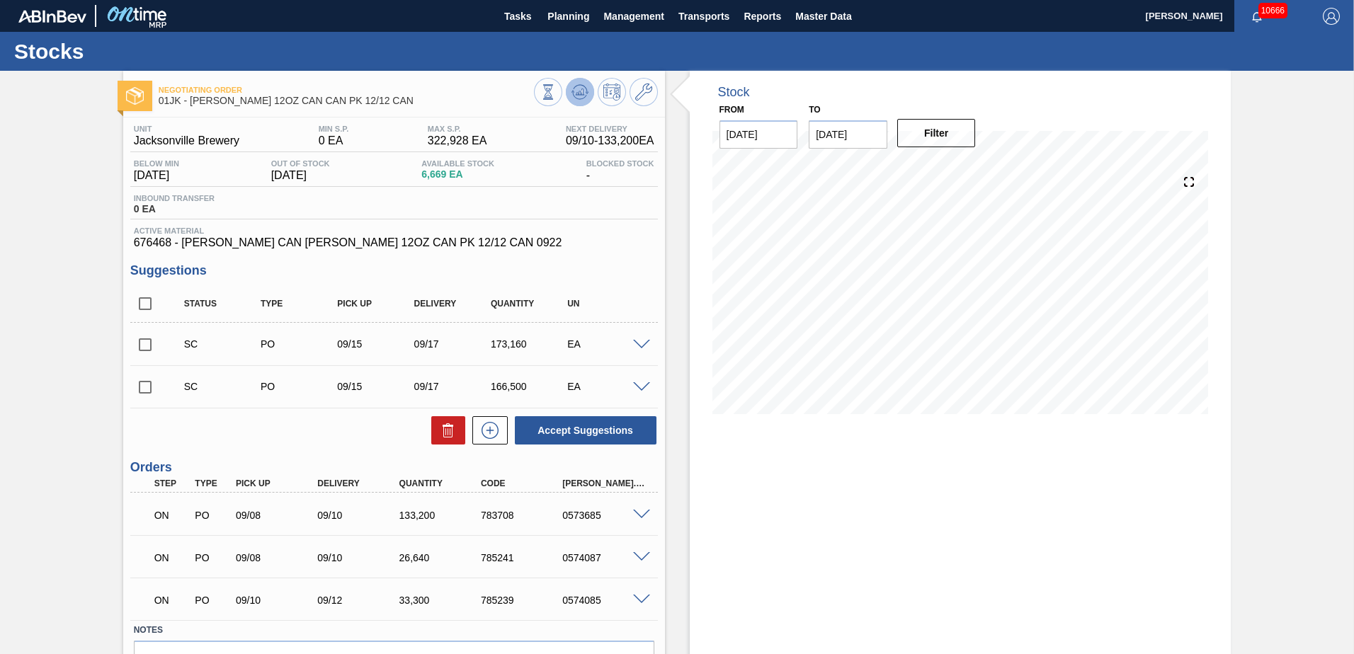
click at [578, 98] on icon at bounding box center [580, 92] width 17 height 17
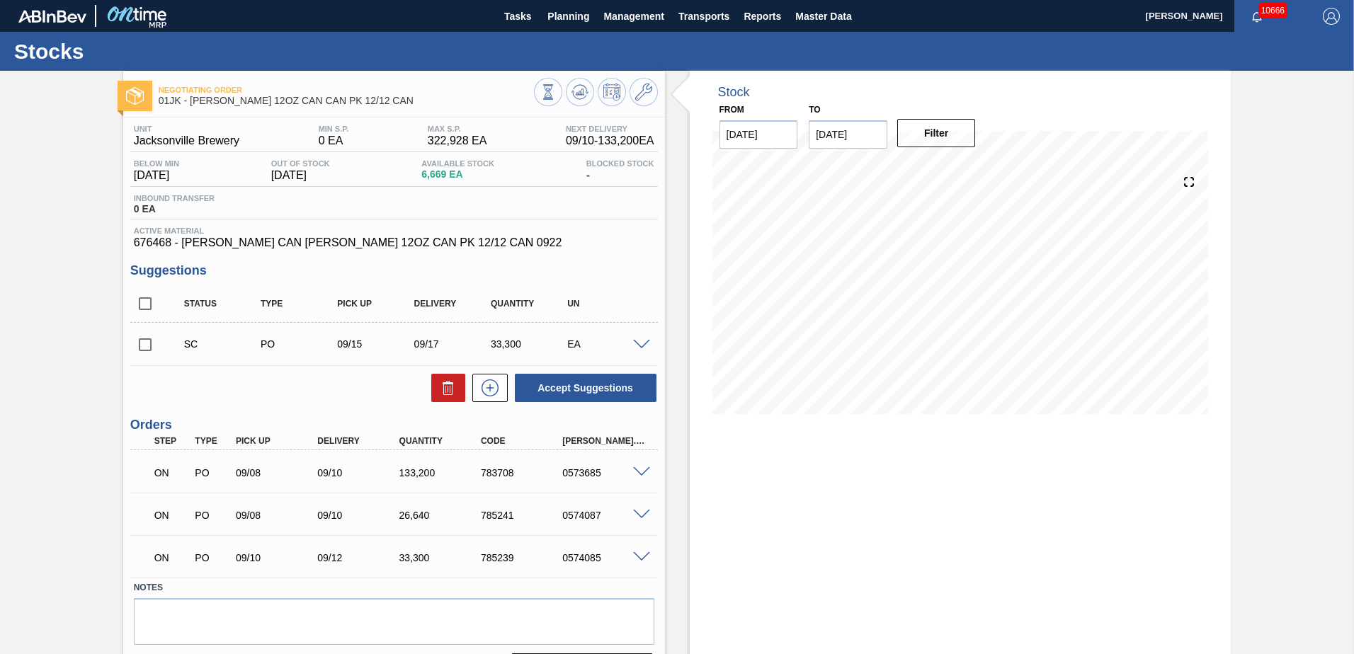
click at [641, 341] on span at bounding box center [641, 345] width 17 height 11
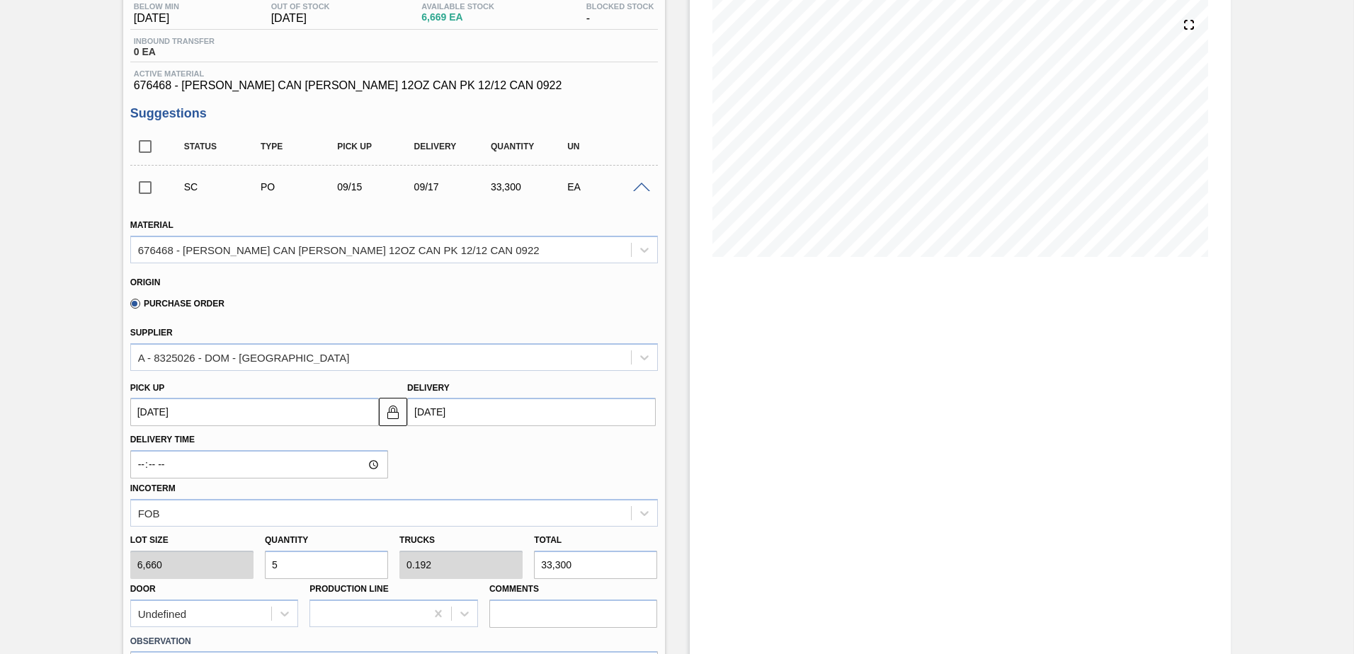
scroll to position [71, 0]
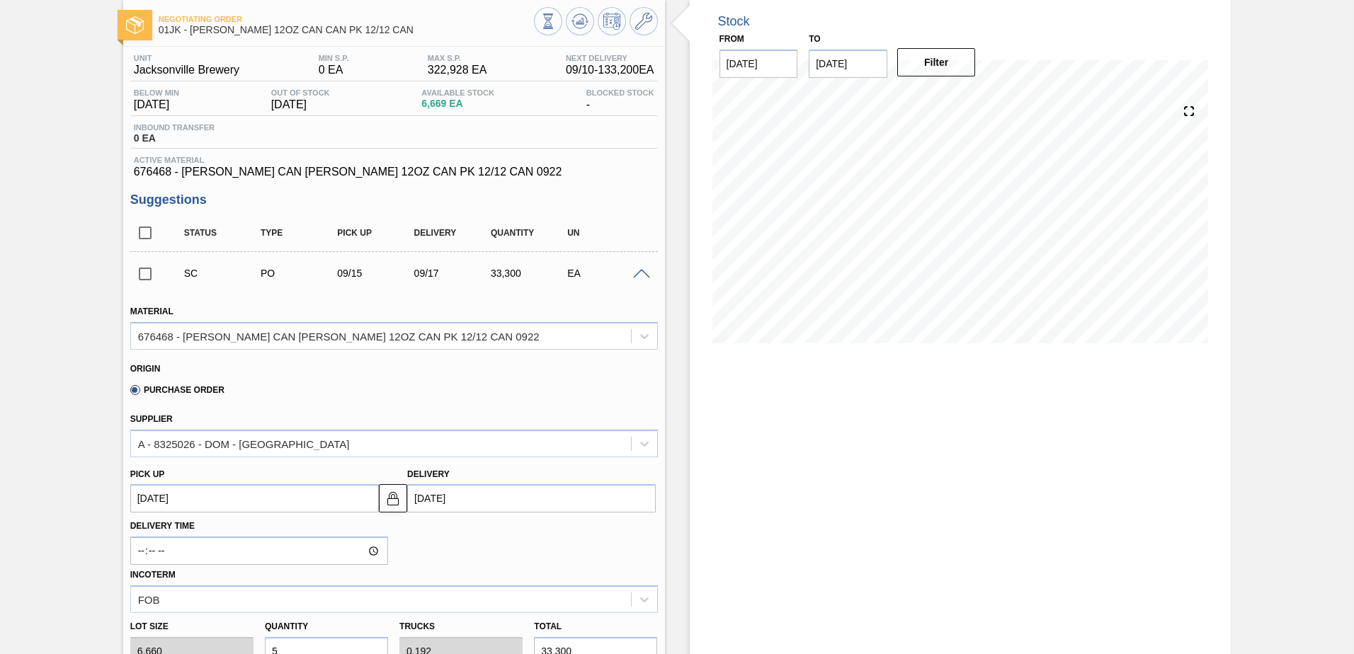
click at [644, 268] on div at bounding box center [644, 273] width 28 height 11
click at [642, 271] on span at bounding box center [641, 274] width 17 height 11
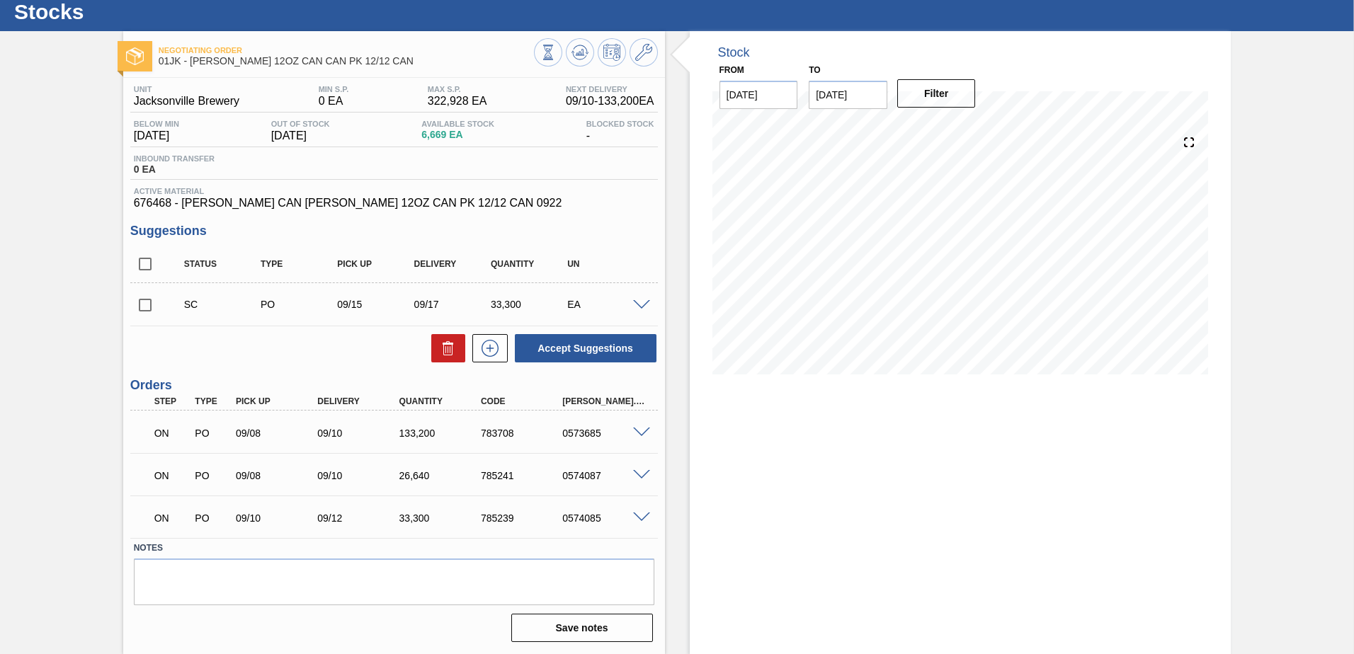
scroll to position [0, 0]
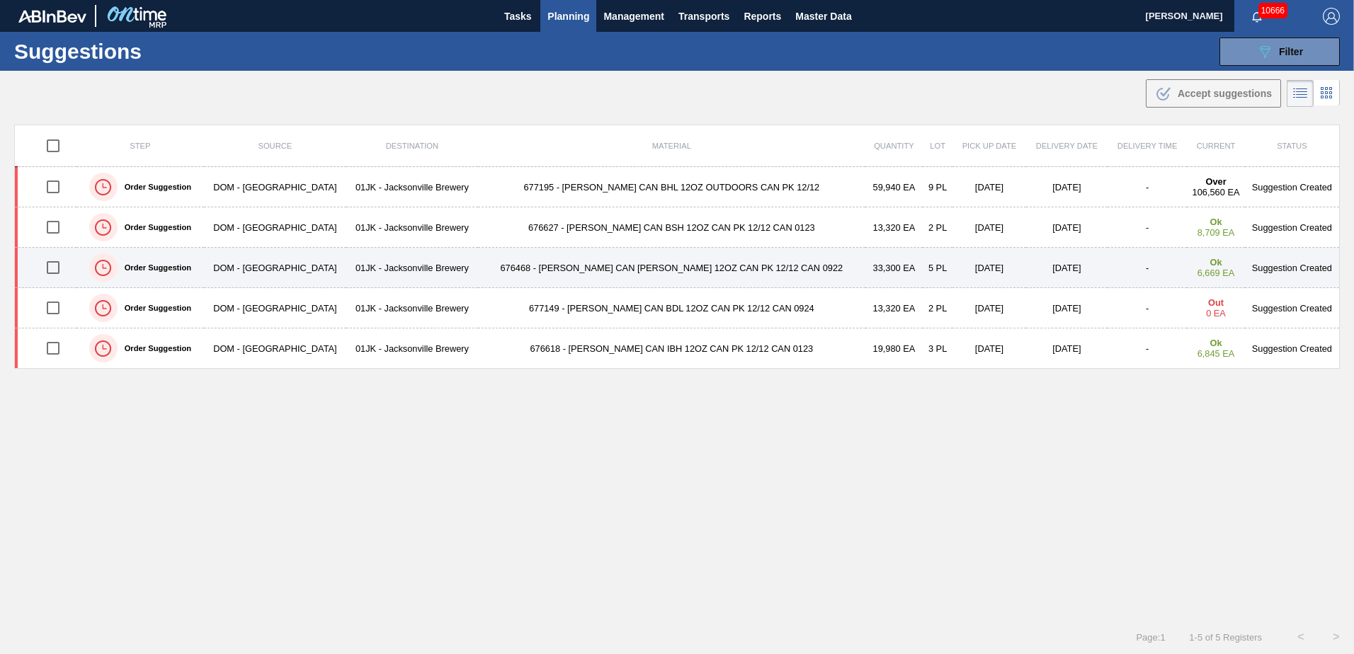
scroll to position [1, 0]
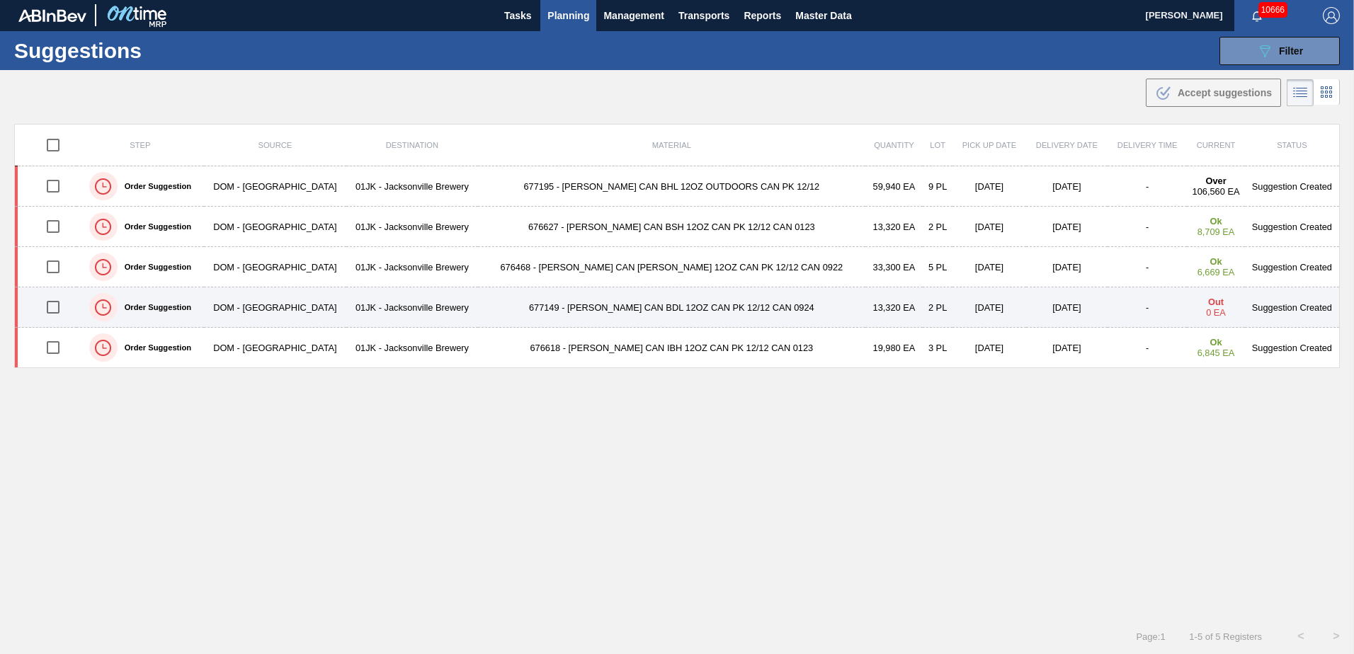
click at [923, 306] on td "2 PL" at bounding box center [938, 308] width 30 height 40
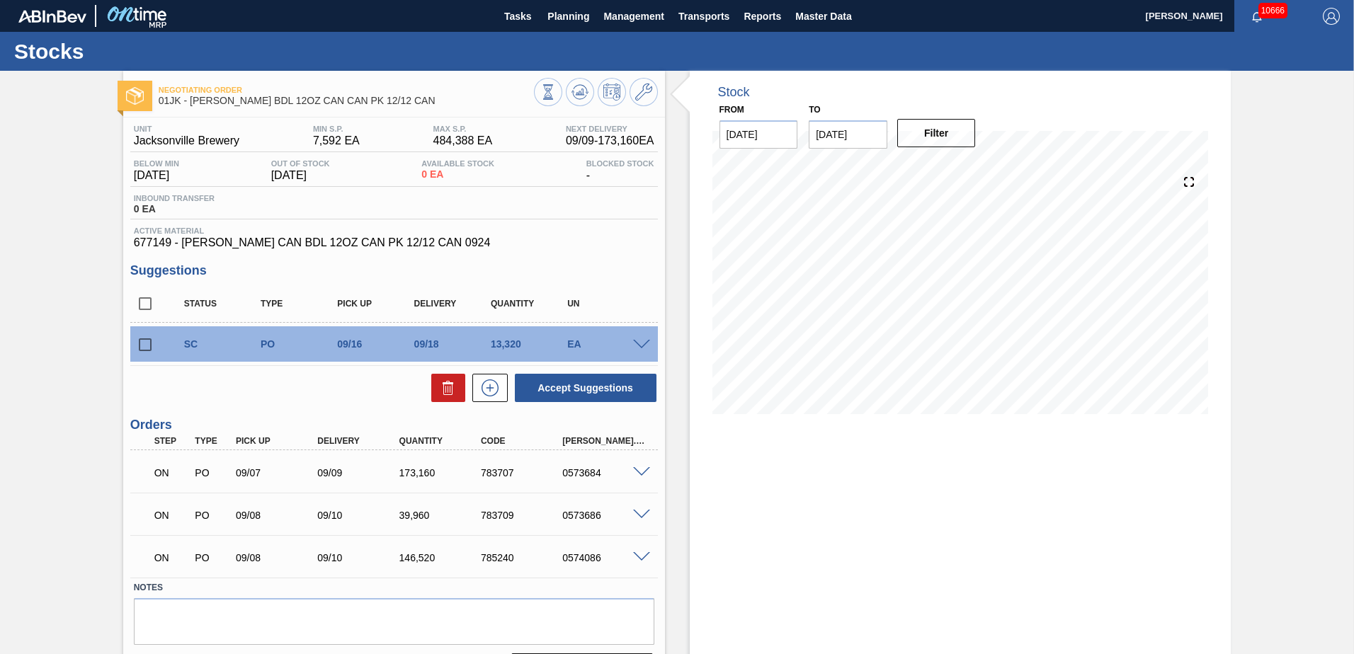
click at [642, 343] on span at bounding box center [641, 345] width 17 height 11
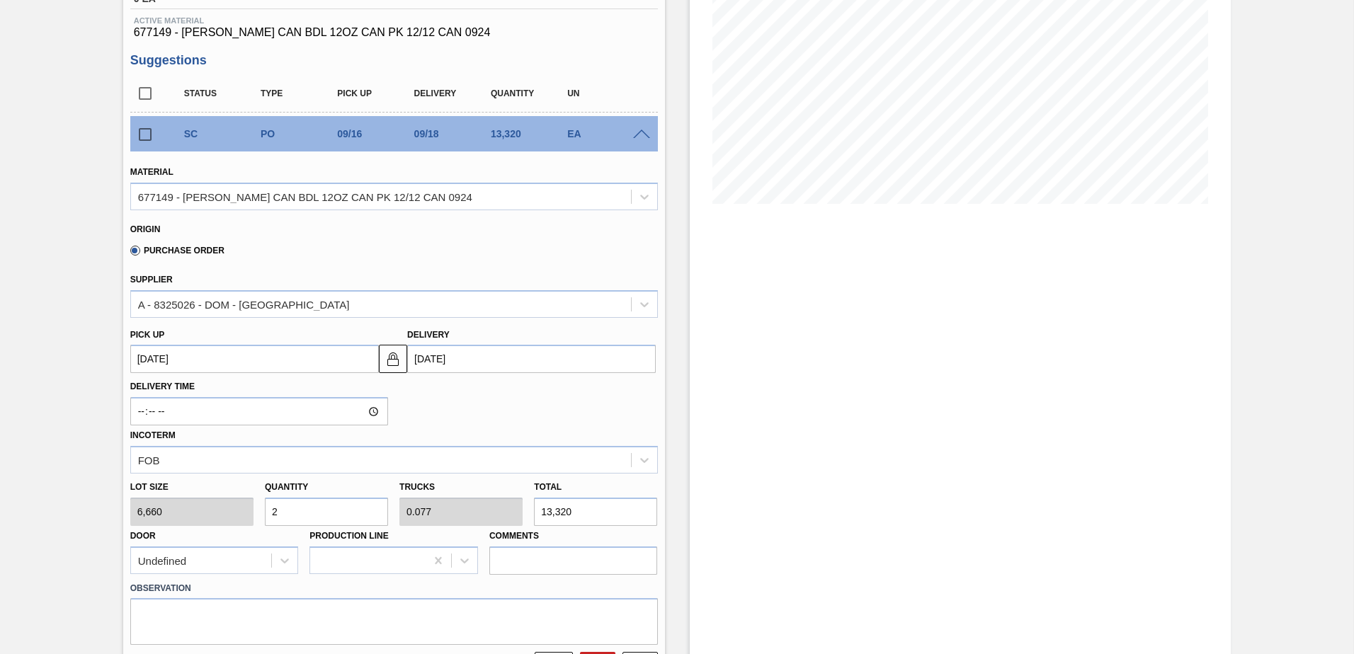
scroll to position [212, 0]
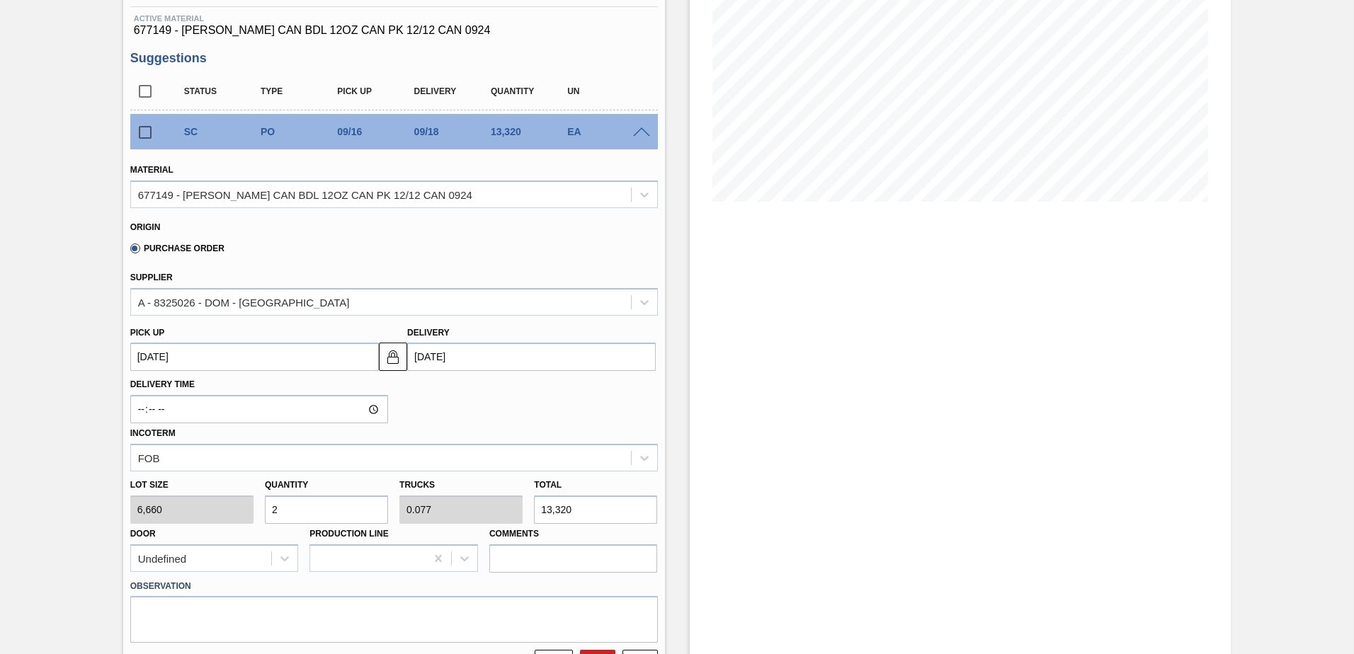
click at [350, 496] on input "2" at bounding box center [326, 510] width 123 height 28
click at [348, 499] on input "2" at bounding box center [326, 510] width 123 height 28
type input "5"
type input "0.192"
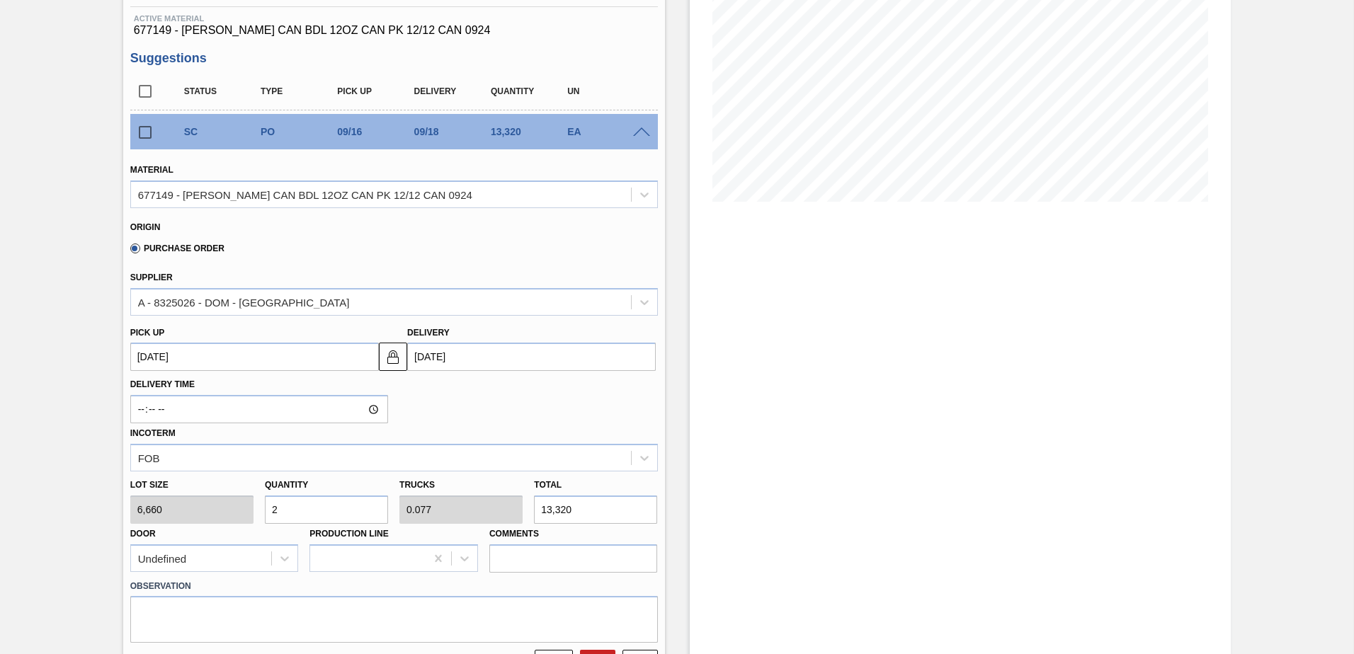
type input "33,300"
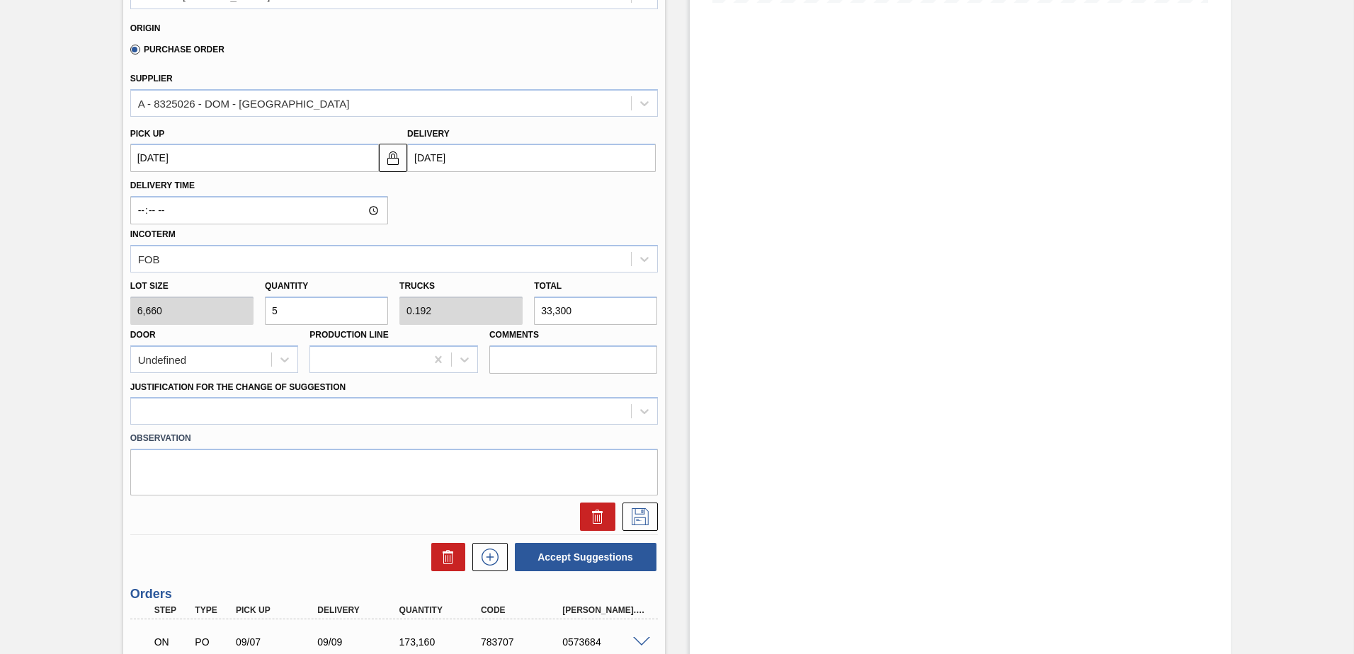
scroll to position [425, 0]
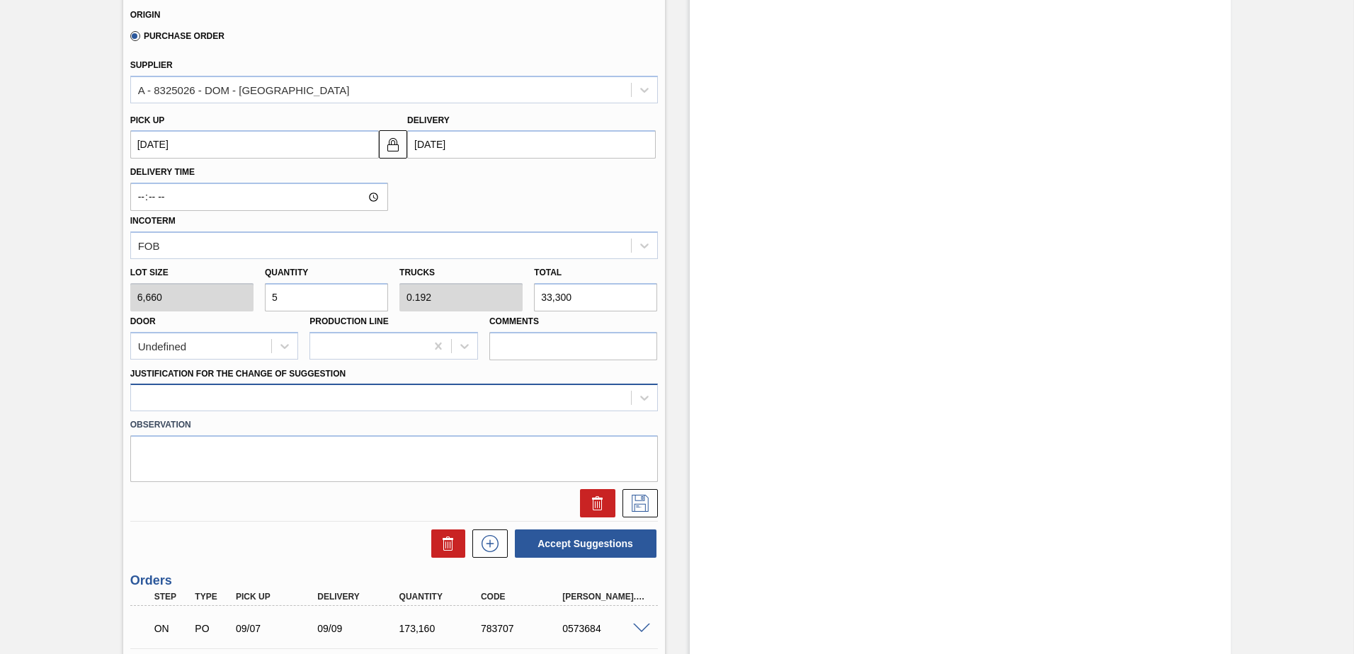
type input "5"
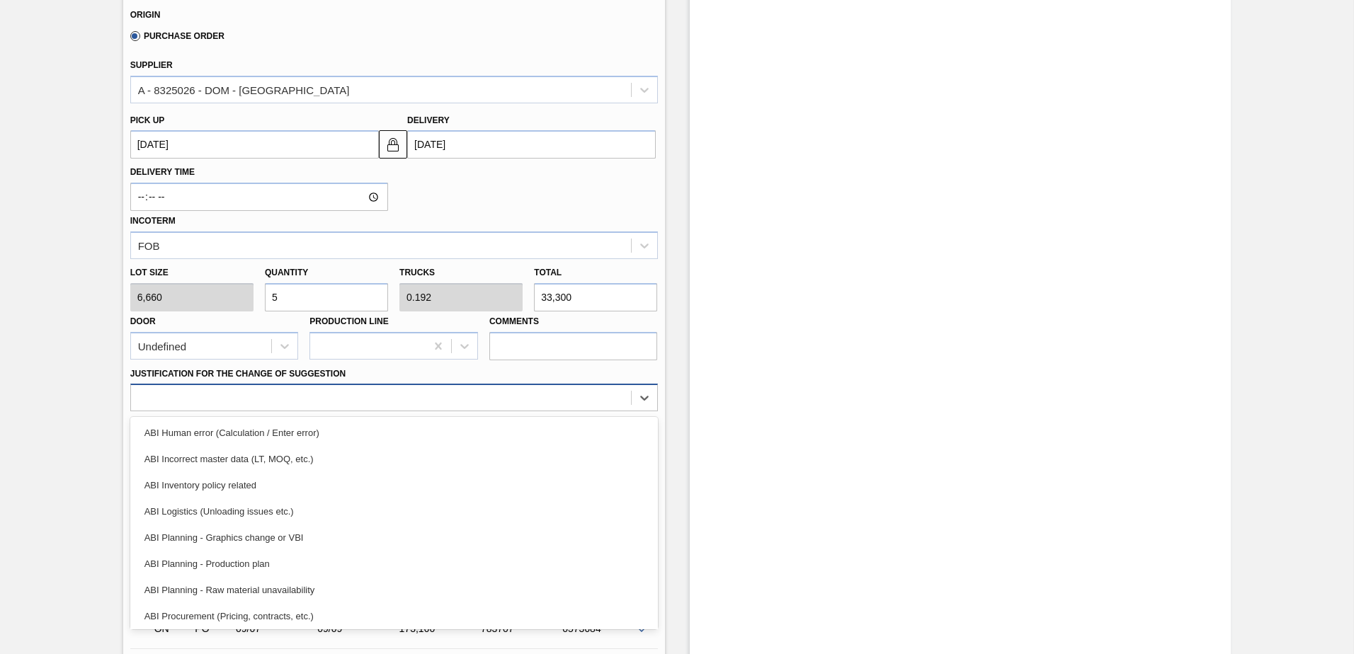
click at [402, 397] on div at bounding box center [381, 398] width 500 height 21
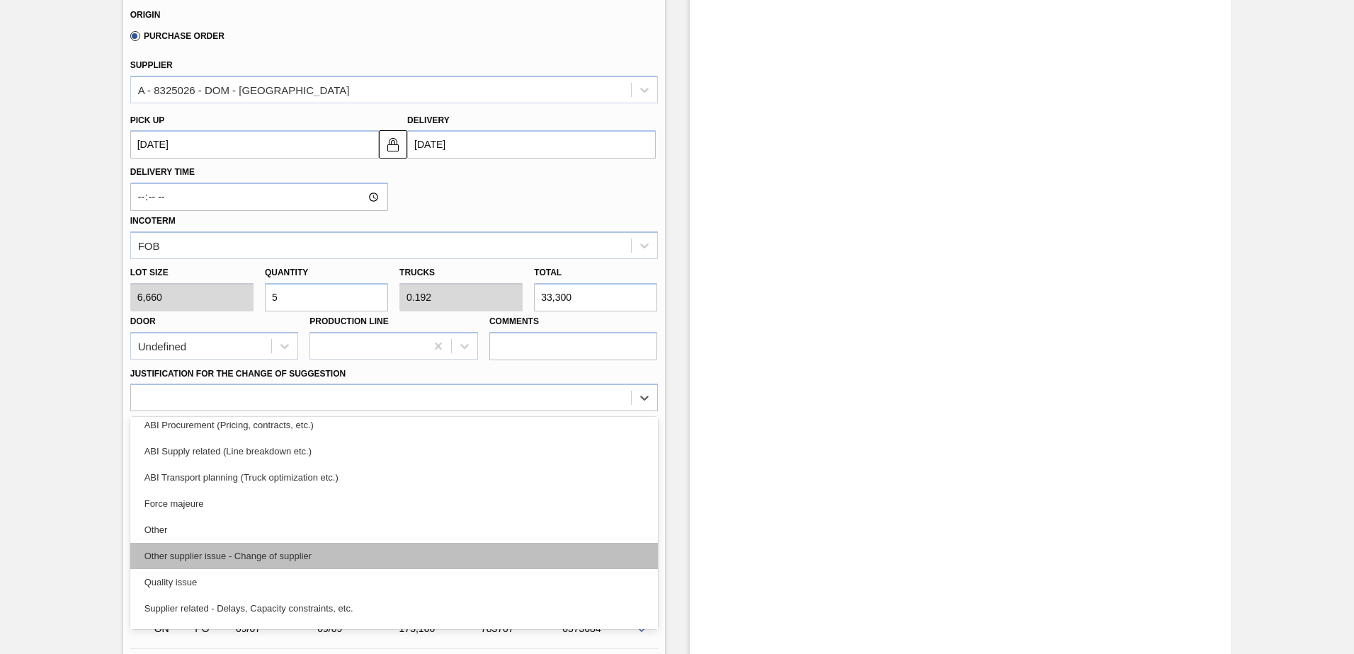
scroll to position [212, 0]
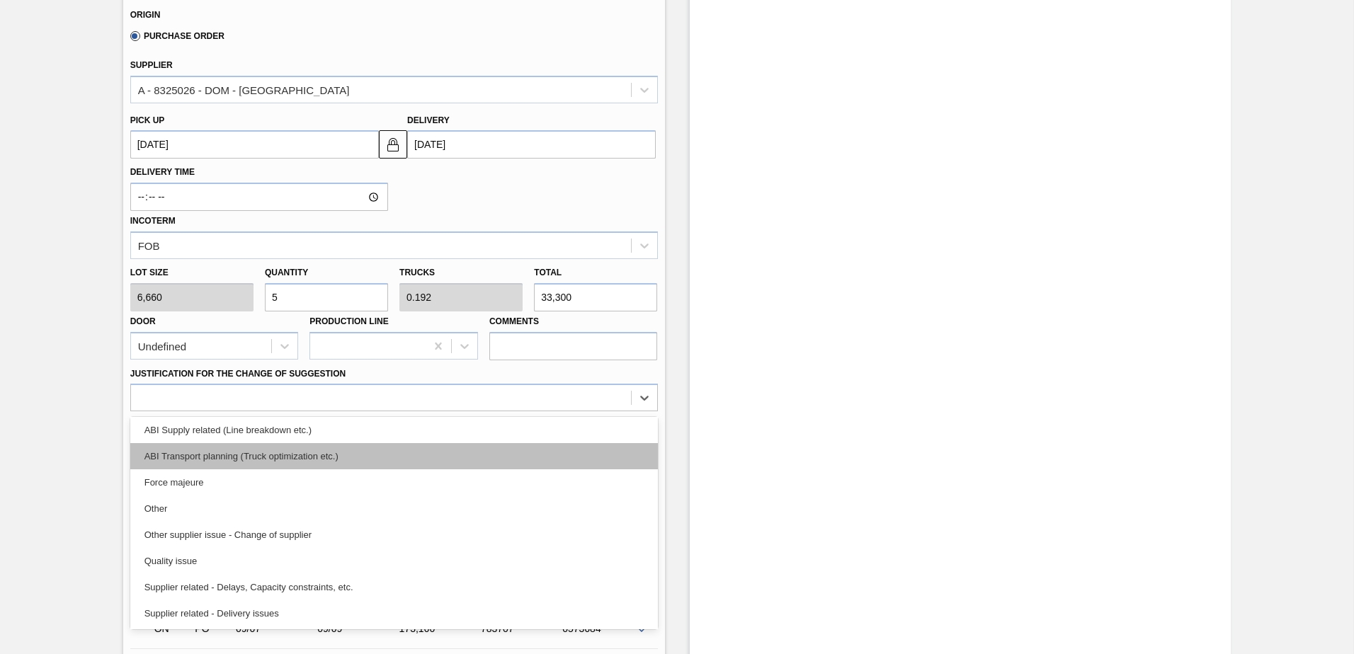
click at [318, 460] on div "ABI Transport planning (Truck optimization etc.)" at bounding box center [394, 456] width 528 height 26
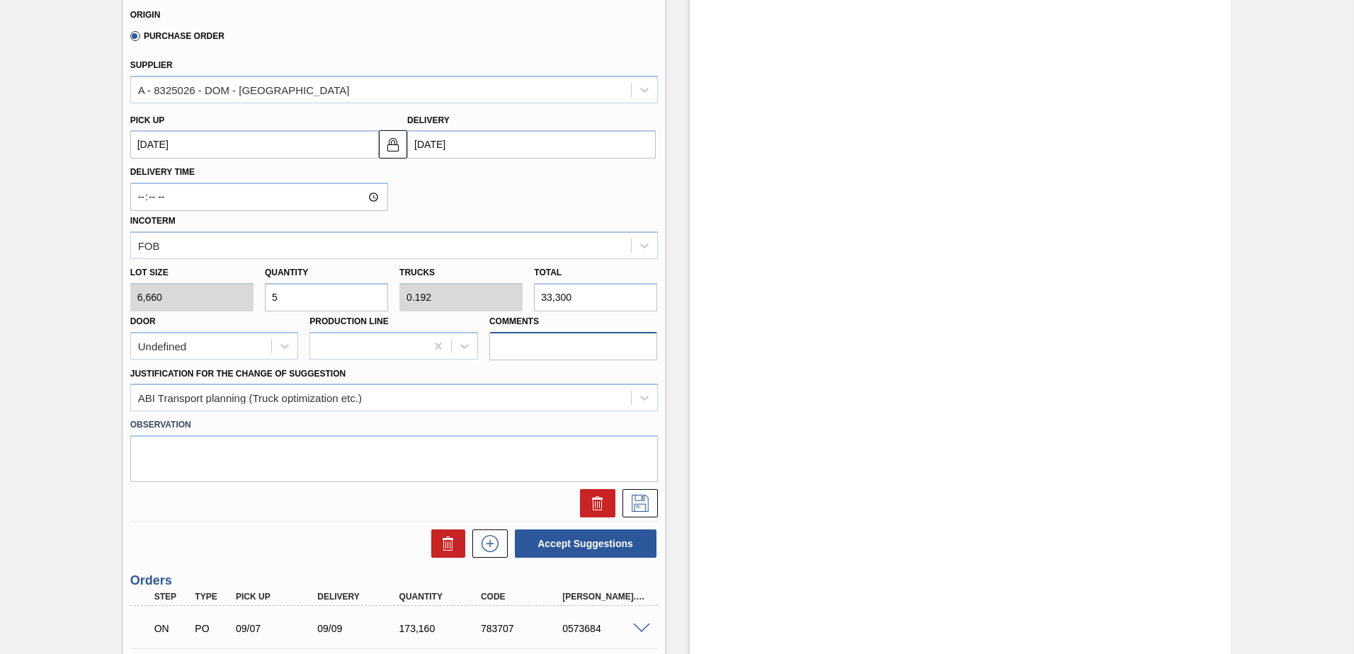
click at [538, 351] on input "Comments" at bounding box center [573, 346] width 169 height 28
click at [472, 369] on div "Justification for the Change of Suggestion ABI Transport planning (Truck optimi…" at bounding box center [394, 388] width 528 height 48
click at [635, 506] on icon at bounding box center [640, 503] width 23 height 17
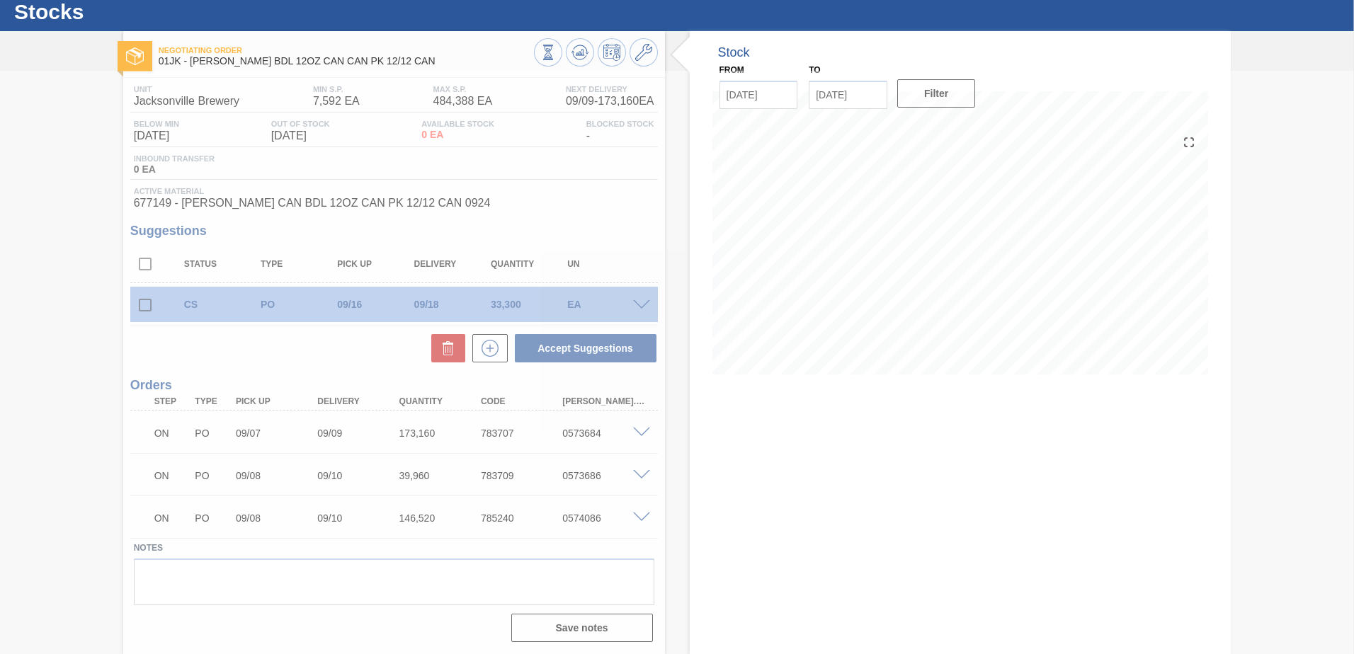
scroll to position [40, 0]
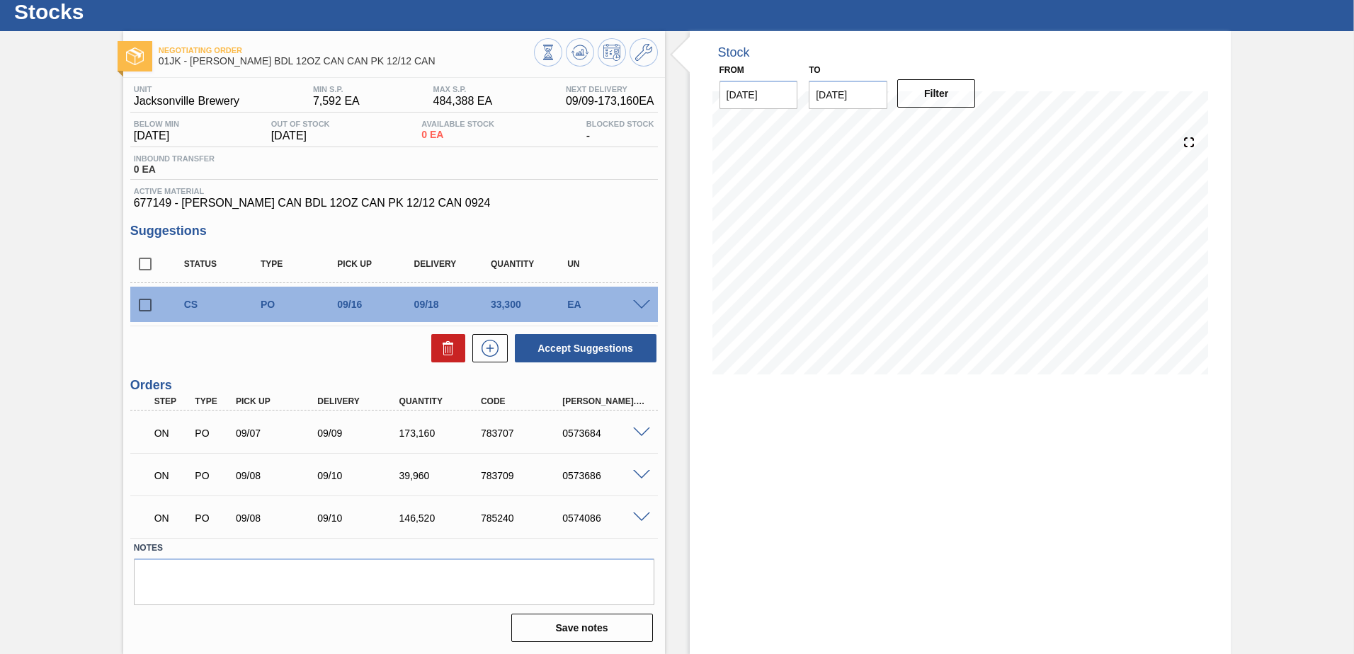
click at [146, 306] on input "checkbox" at bounding box center [145, 305] width 30 height 30
click at [632, 342] on button "Accept Suggestions" at bounding box center [586, 348] width 142 height 28
checkbox input "false"
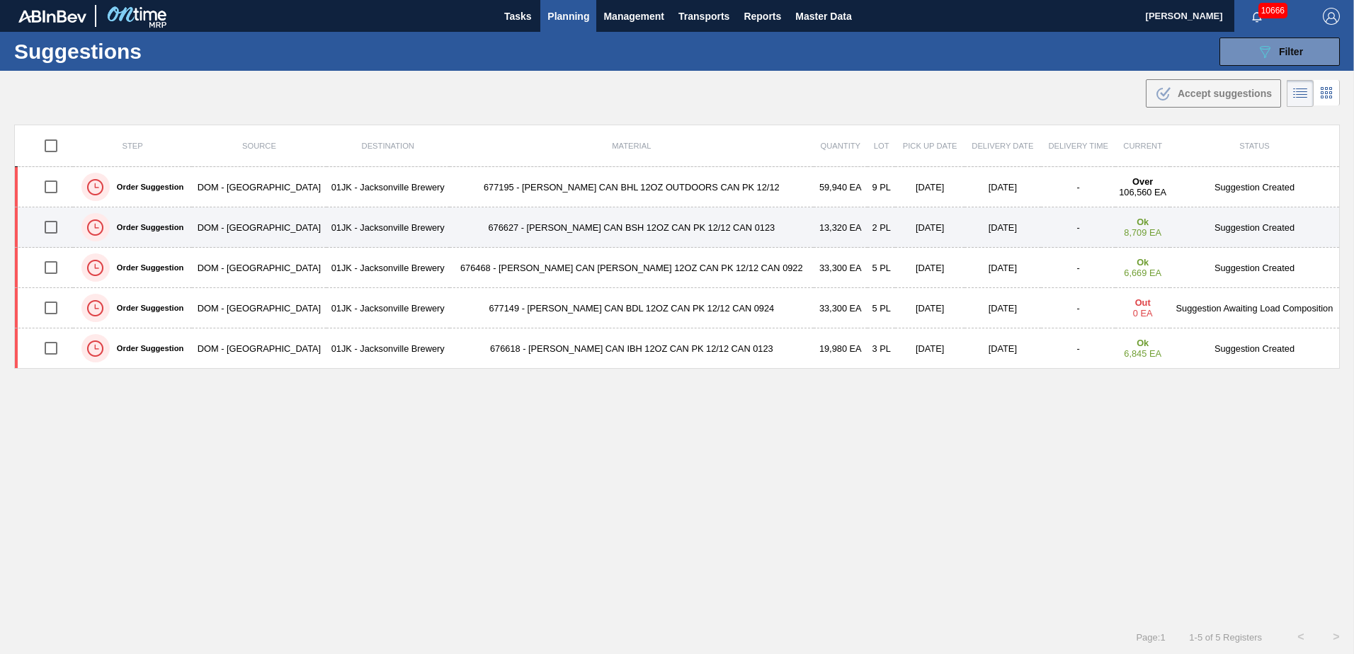
click at [581, 229] on td "676627 - [PERSON_NAME] CAN BSH 12OZ CAN PK 12/12 CAN 0123" at bounding box center [632, 228] width 364 height 40
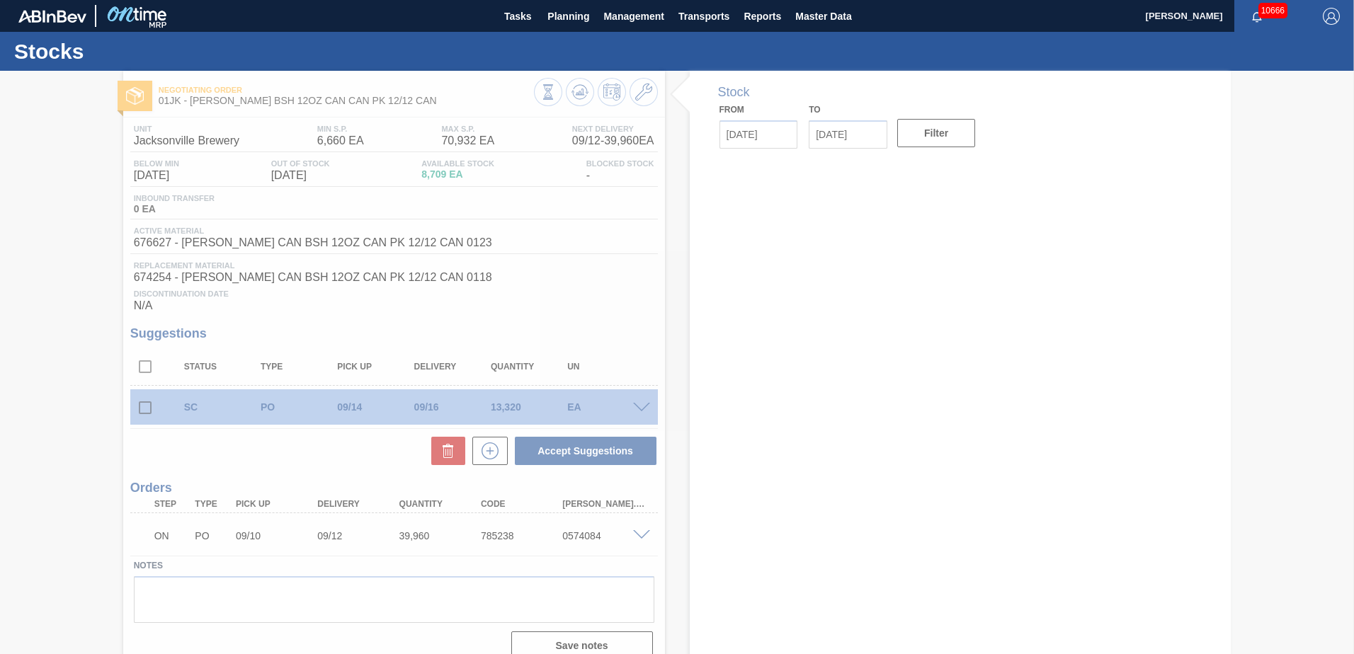
type input "[DATE]"
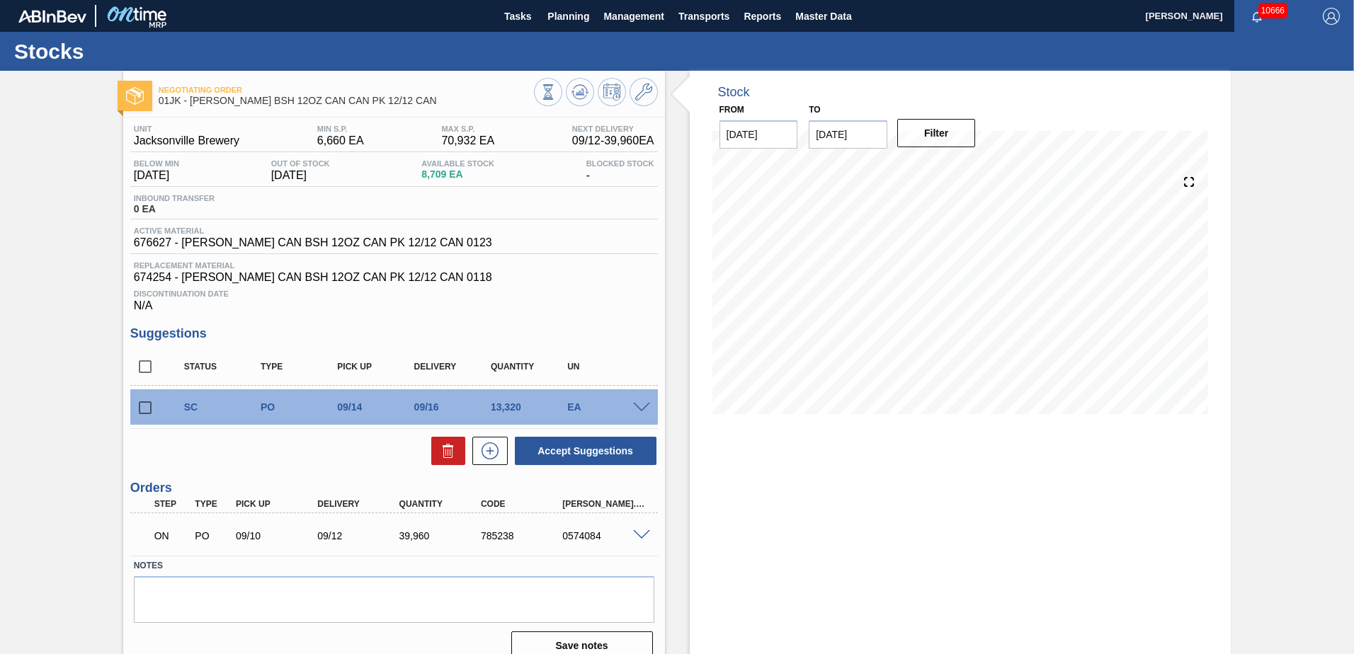
click at [641, 404] on span at bounding box center [641, 408] width 17 height 11
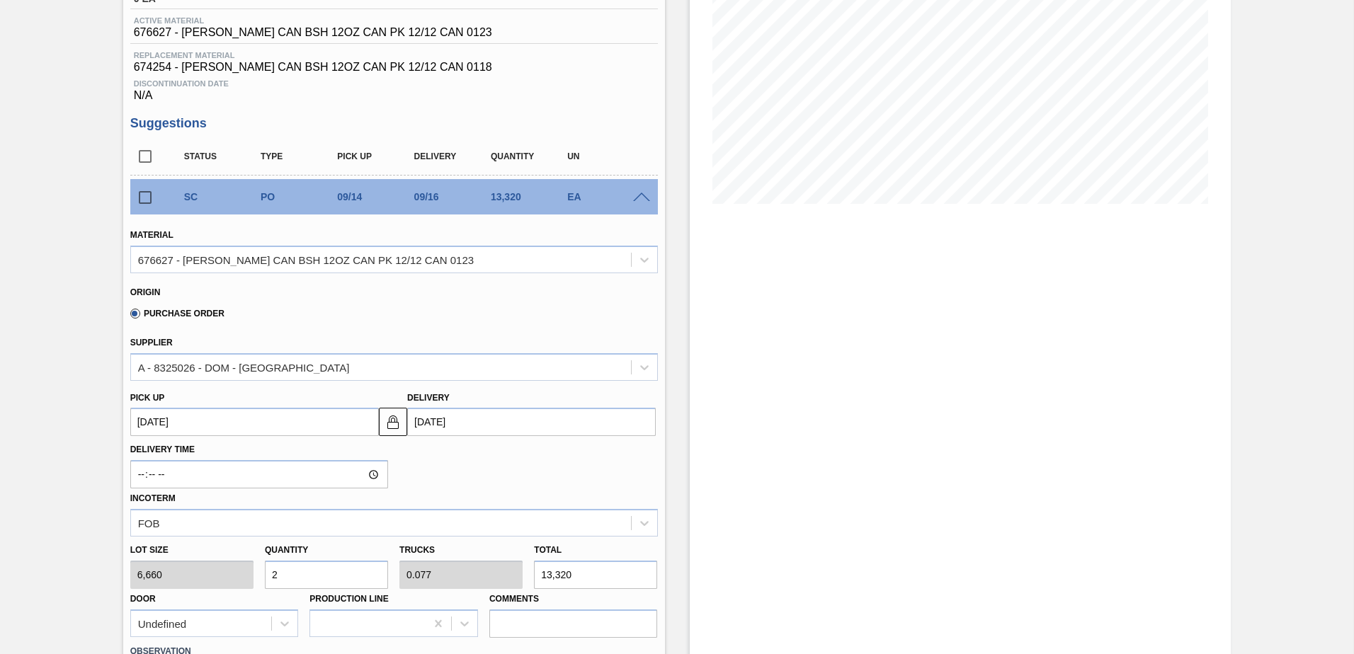
scroll to position [212, 0]
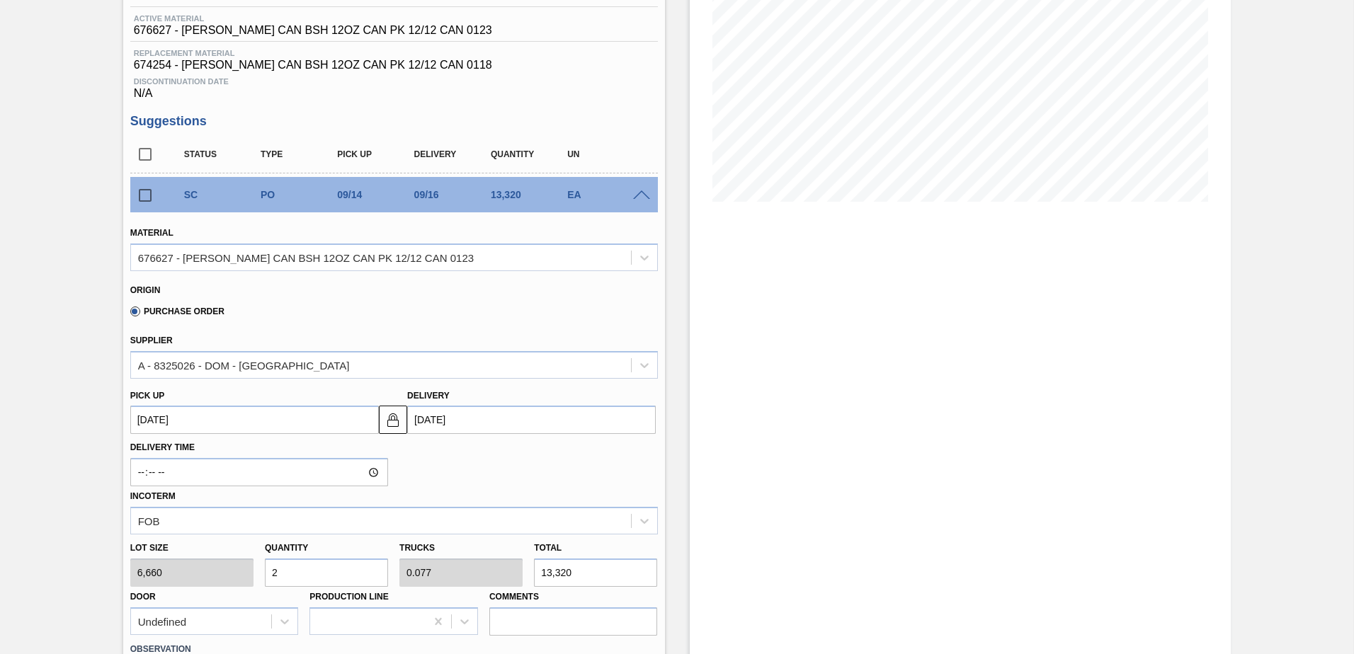
click at [344, 562] on input "2" at bounding box center [326, 573] width 123 height 28
type input "3"
type input "0.115"
type input "19,980"
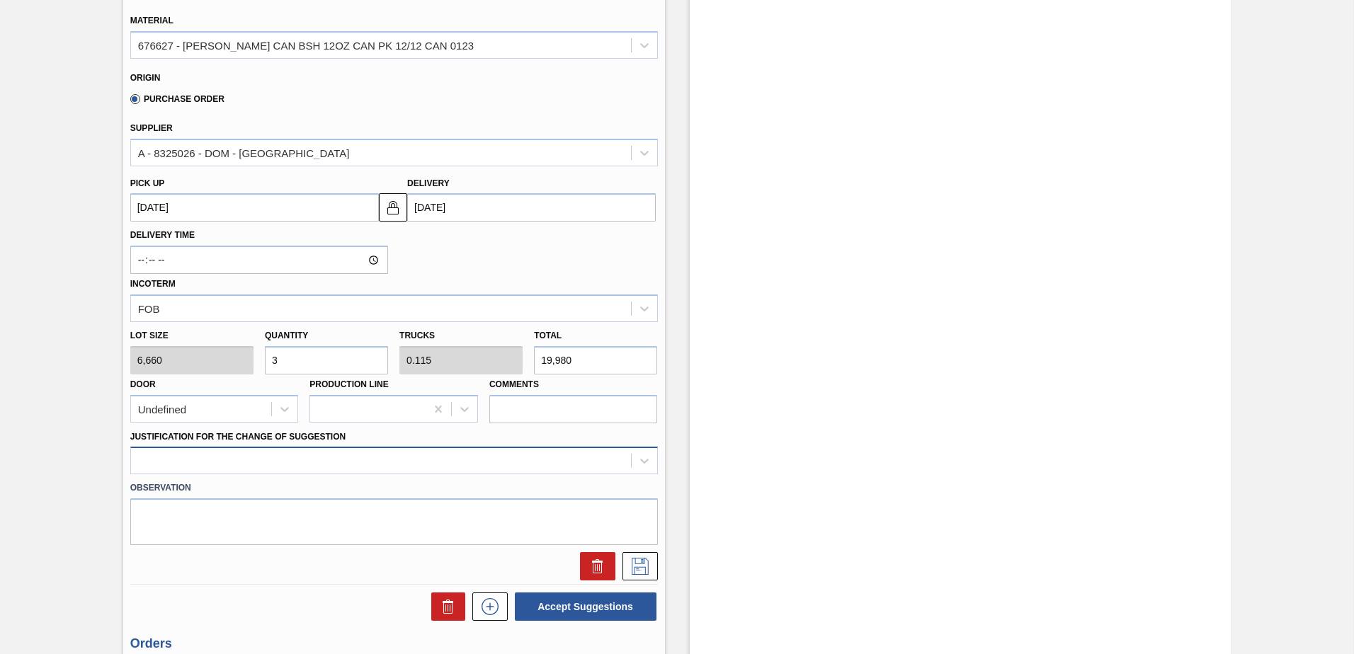
type input "3"
click at [391, 460] on div at bounding box center [394, 461] width 528 height 28
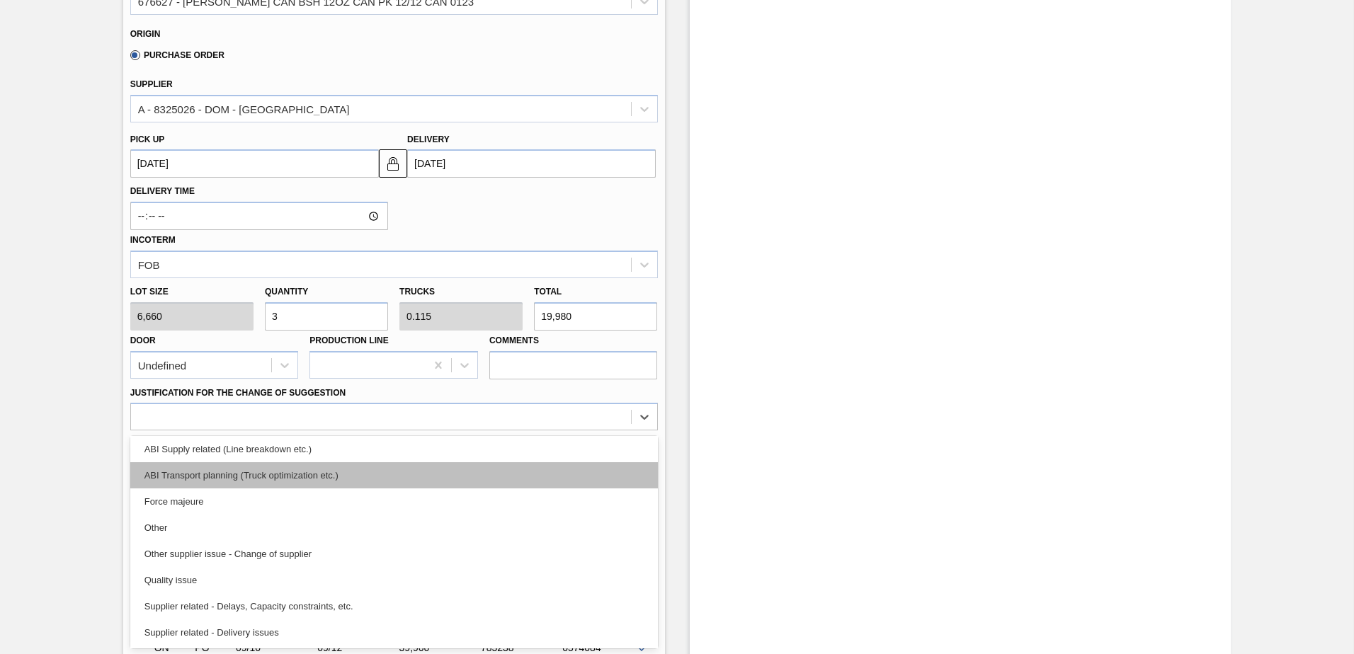
click at [295, 479] on div "ABI Transport planning (Truck optimization etc.)" at bounding box center [394, 475] width 528 height 26
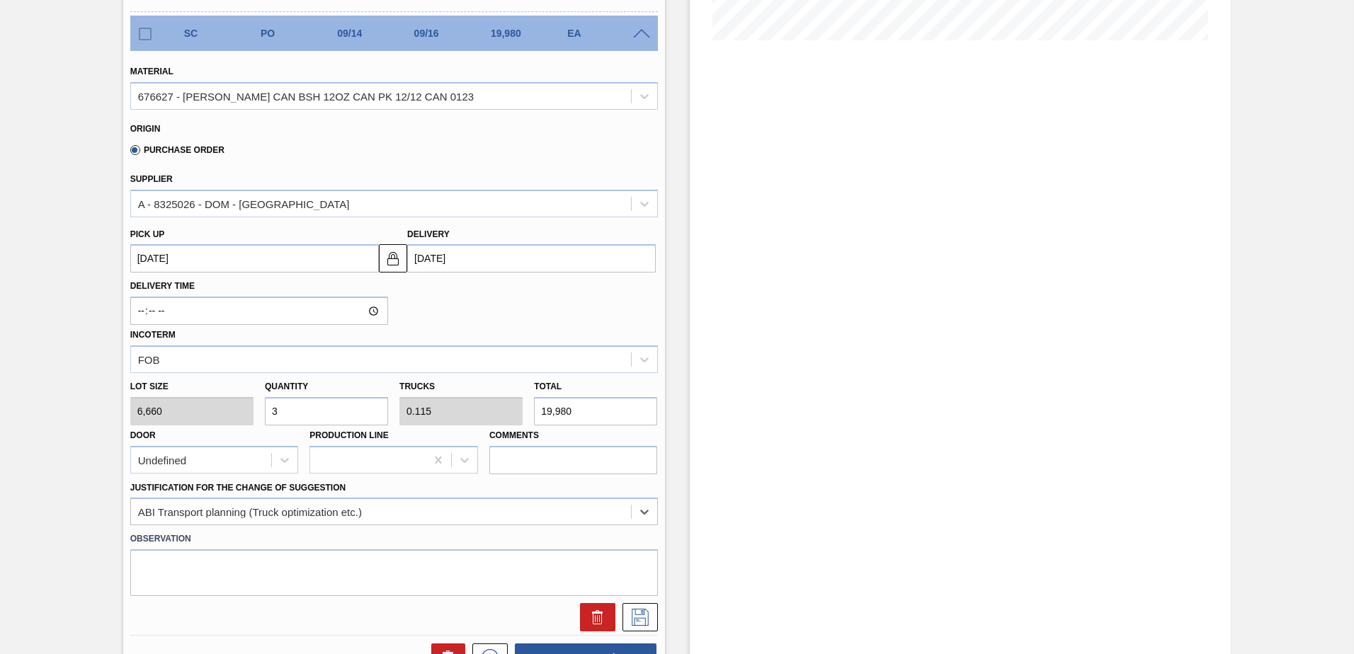
scroll to position [469, 0]
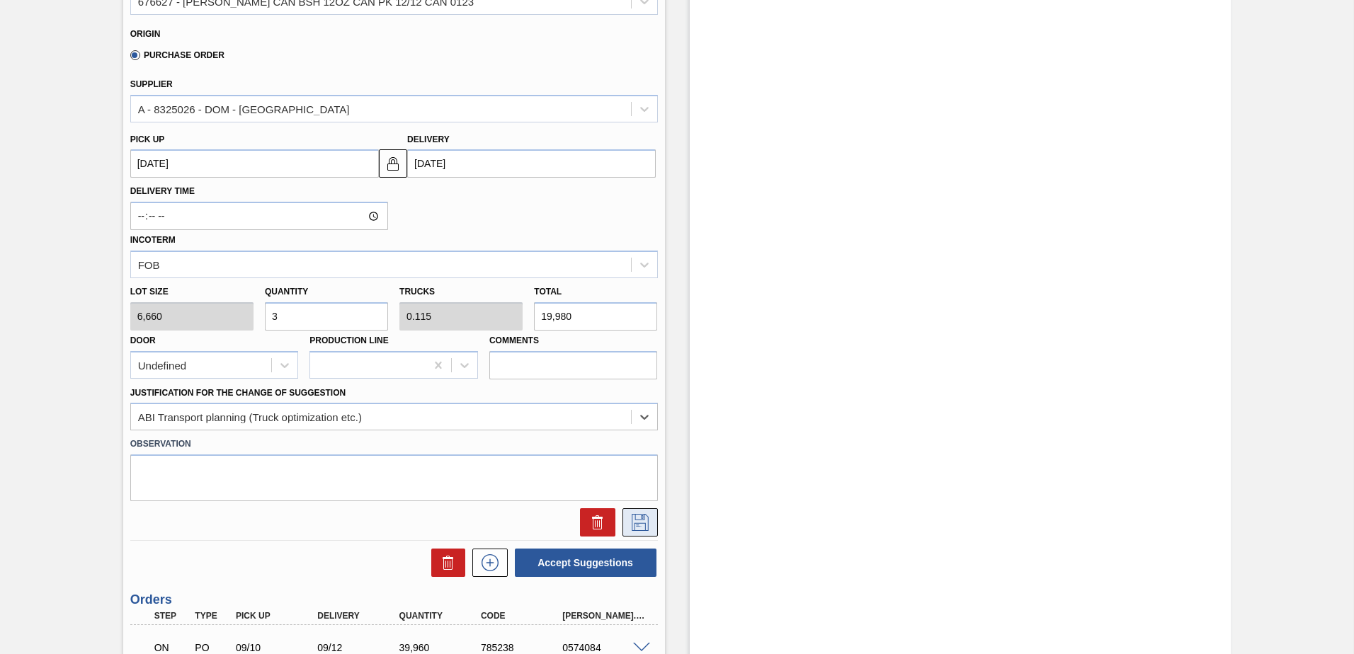
click at [645, 530] on icon at bounding box center [640, 522] width 23 height 17
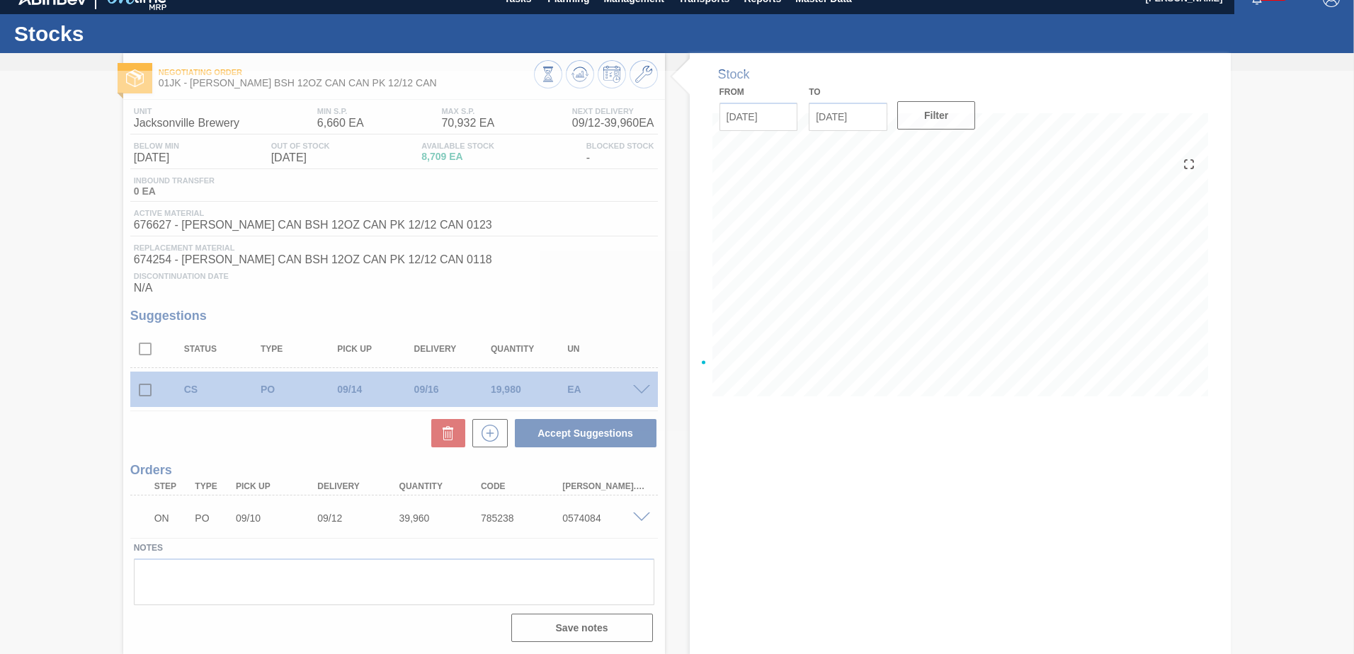
scroll to position [18, 0]
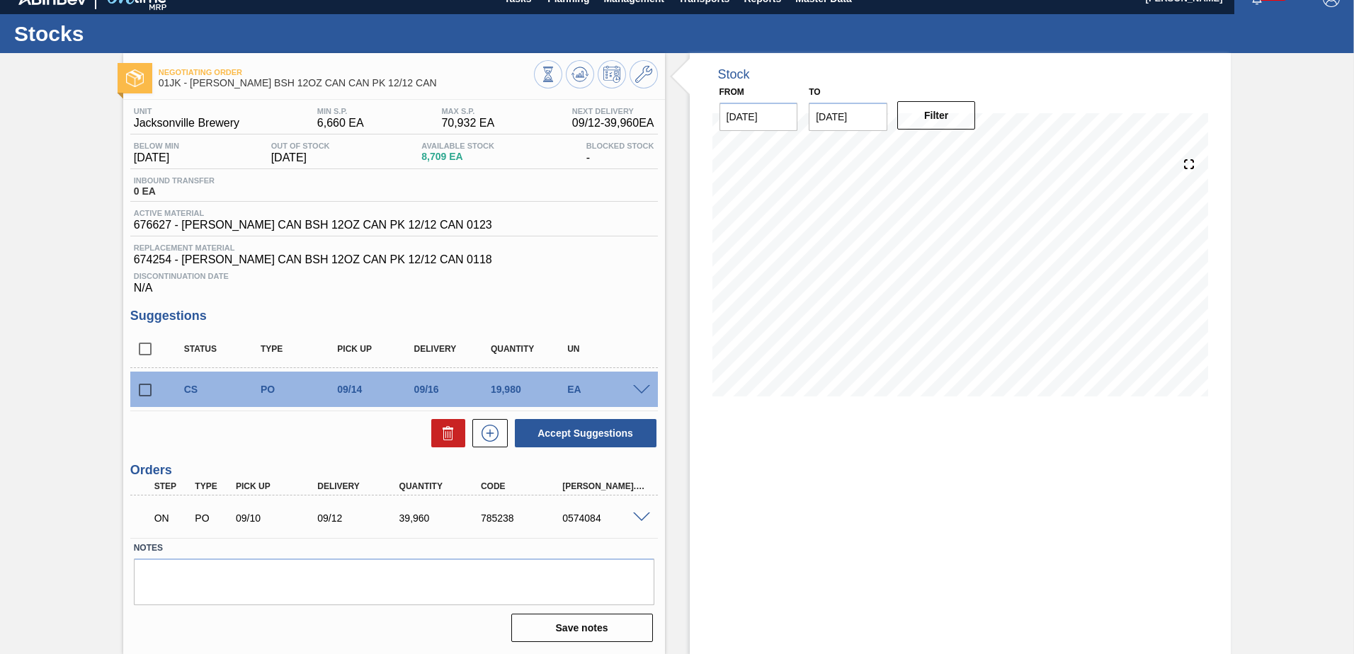
click at [151, 395] on input "checkbox" at bounding box center [145, 390] width 30 height 30
click at [571, 429] on button "Accept Suggestions" at bounding box center [586, 433] width 142 height 28
checkbox input "false"
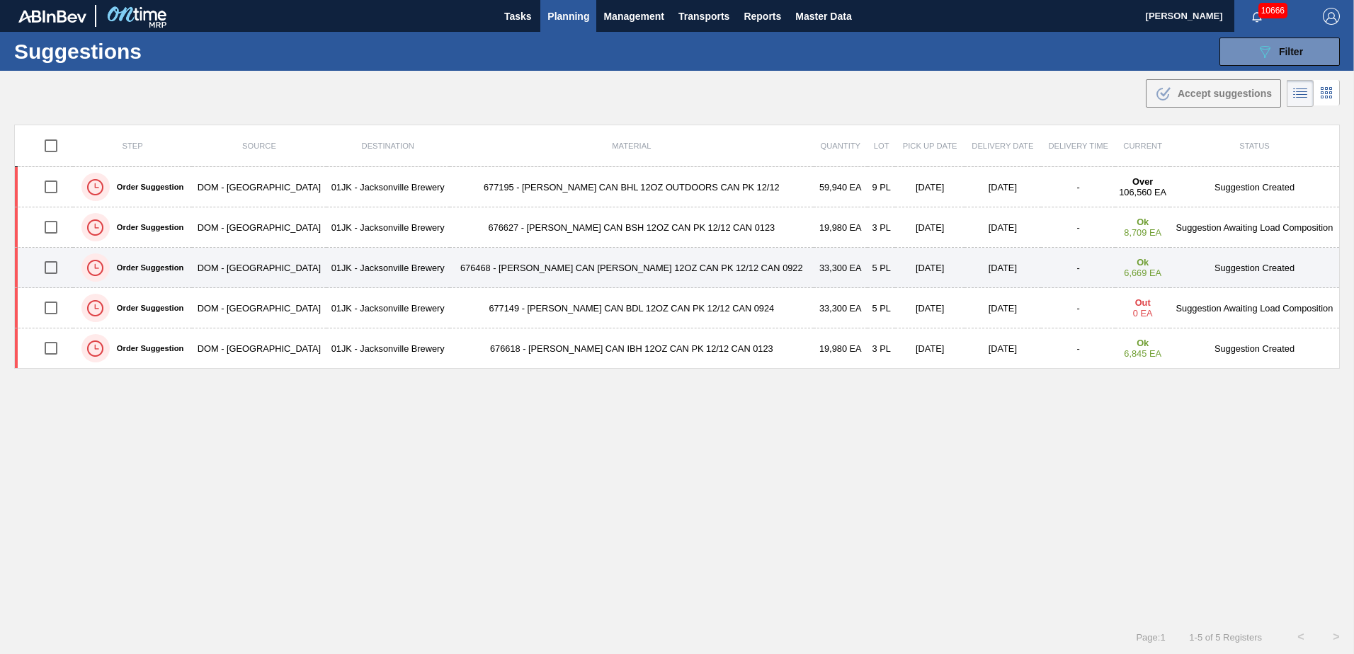
click at [568, 267] on td "676468 - [PERSON_NAME] CAN [PERSON_NAME] 12OZ CAN PK 12/12 CAN 0922" at bounding box center [632, 268] width 364 height 40
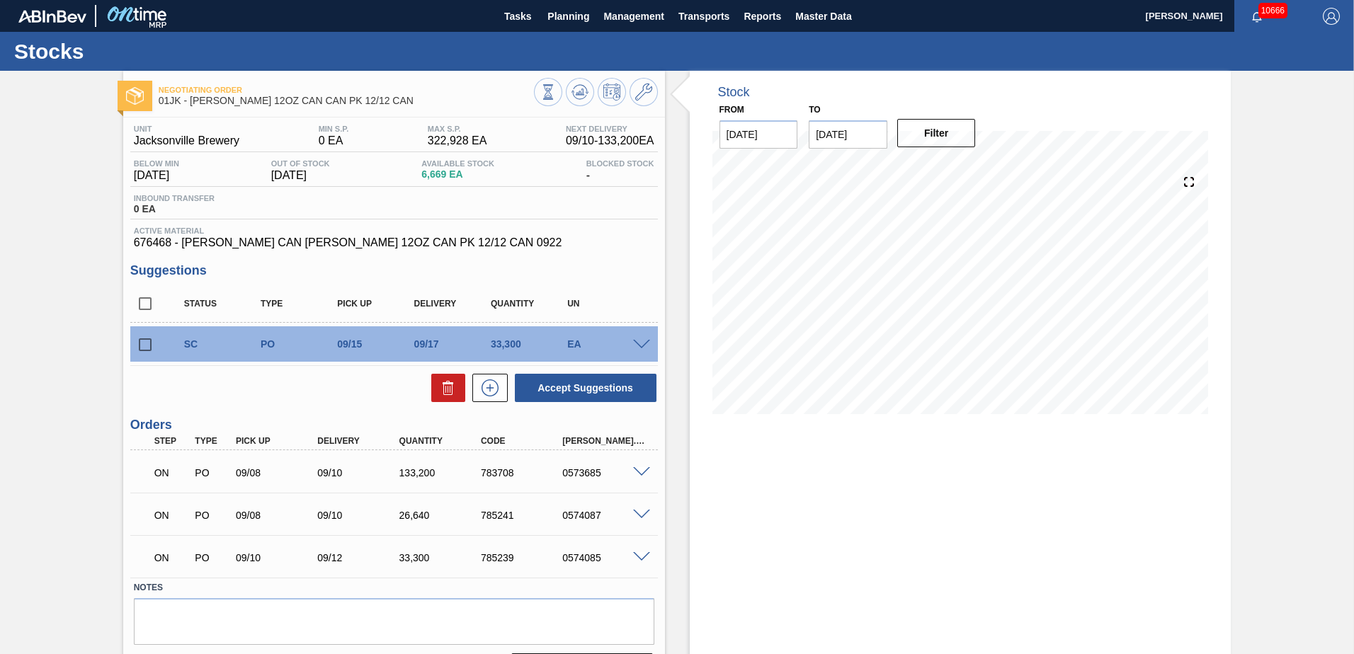
click at [642, 344] on span at bounding box center [641, 345] width 17 height 11
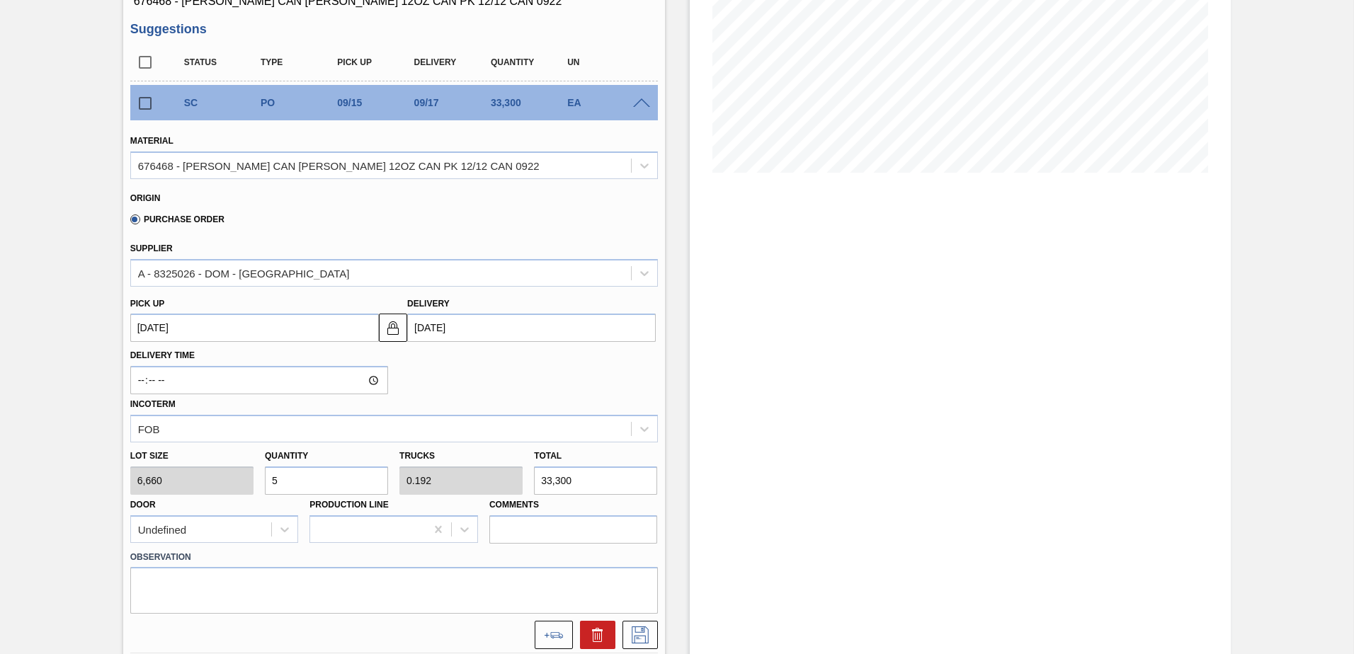
scroll to position [283, 0]
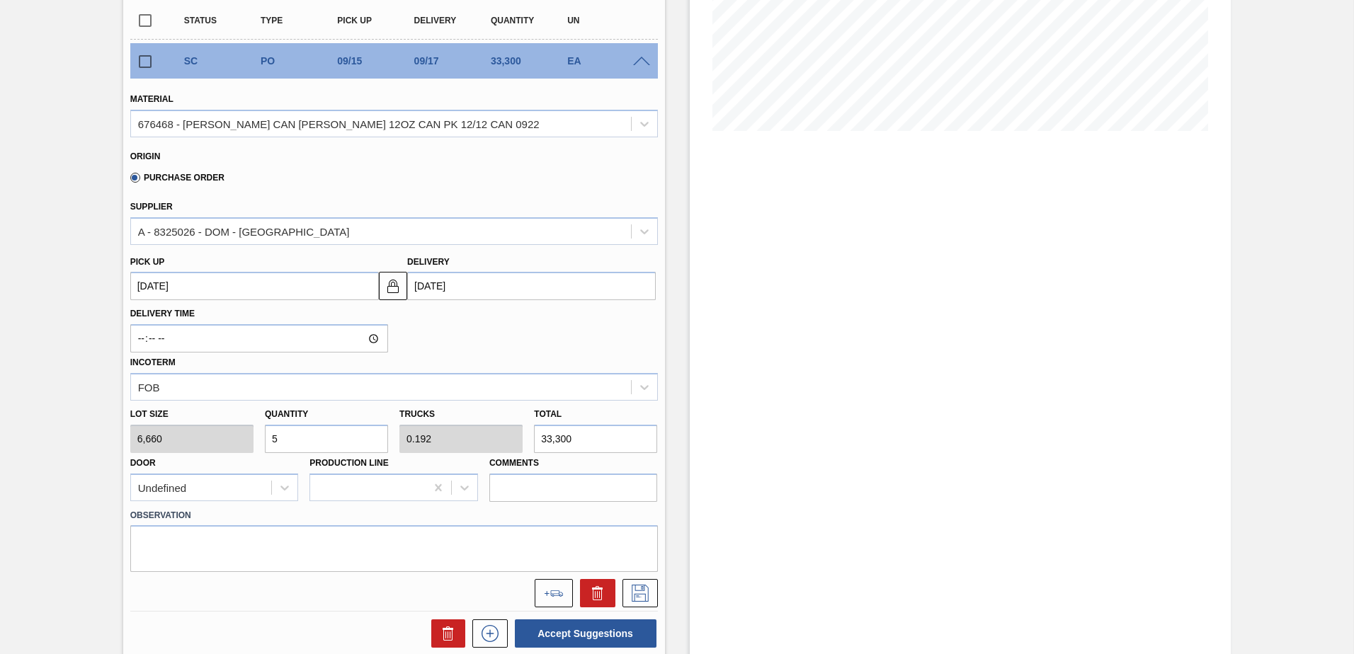
click at [289, 432] on input "5" at bounding box center [326, 439] width 123 height 28
type input "0"
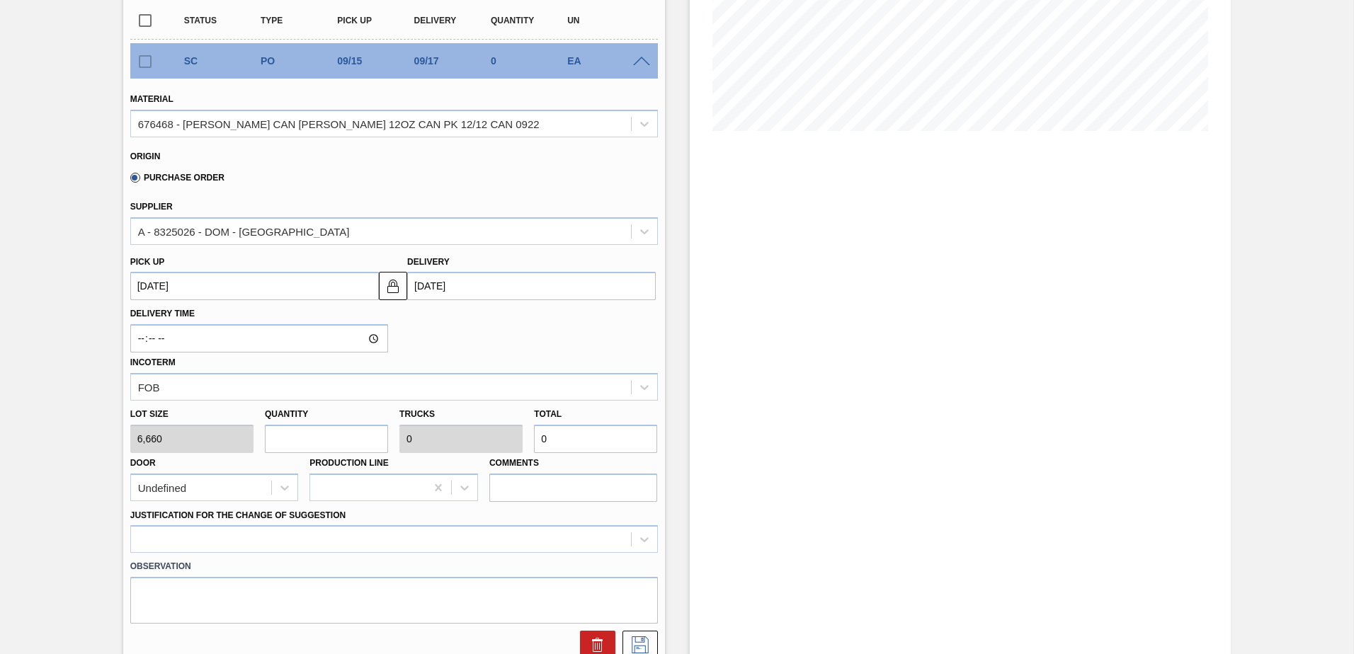
type input "6"
type input "0.231"
type input "39,960"
type input "6"
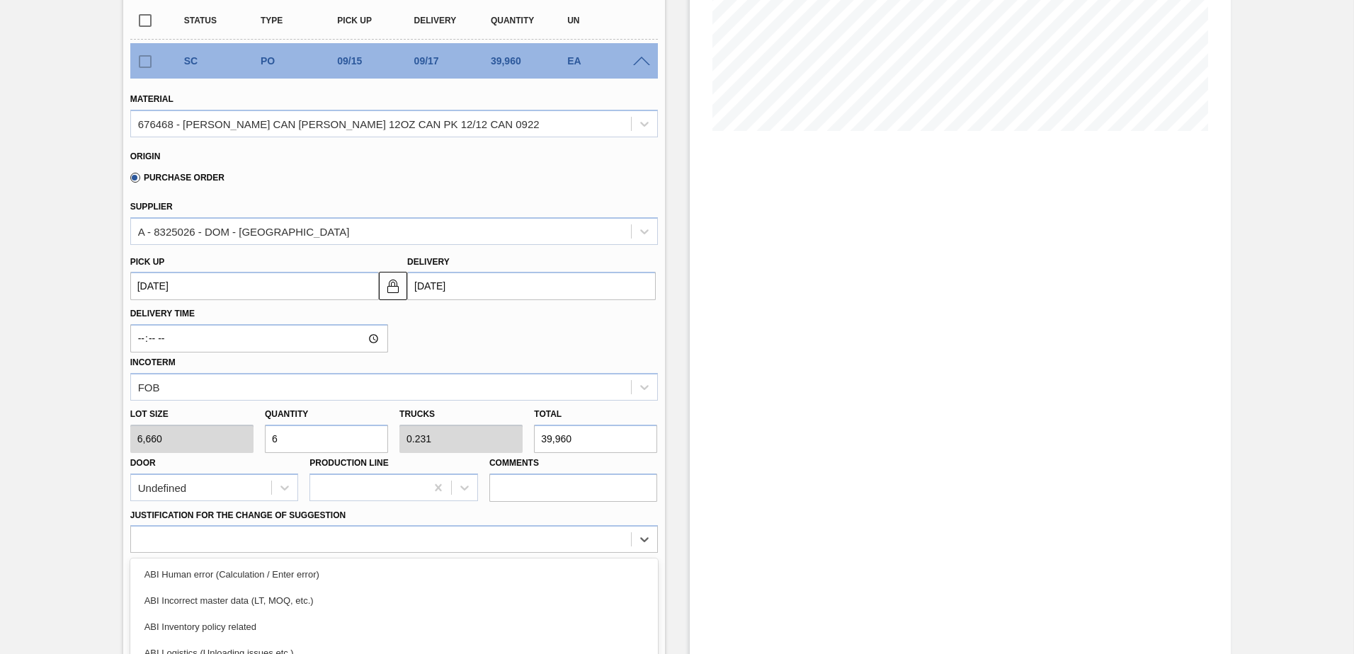
click at [383, 545] on div "option ABI Planning - Graphics change or VBI focused, 5 of 18. 18 results avail…" at bounding box center [394, 540] width 528 height 28
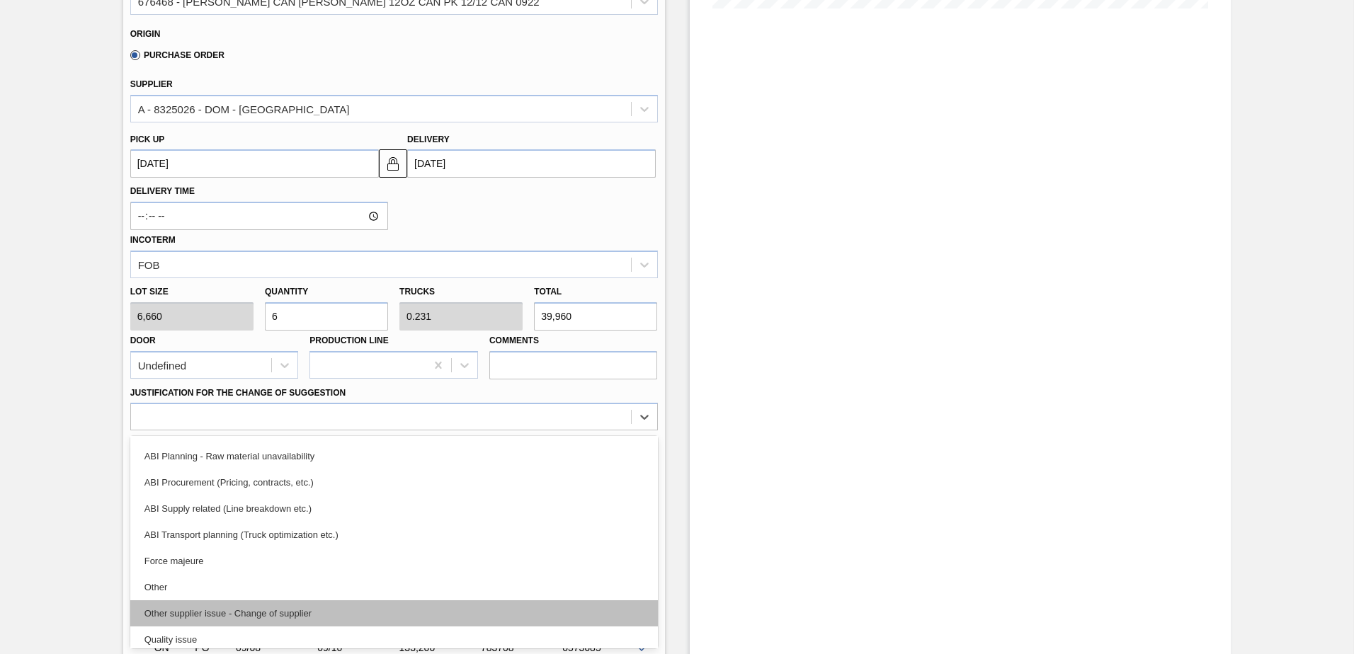
scroll to position [212, 0]
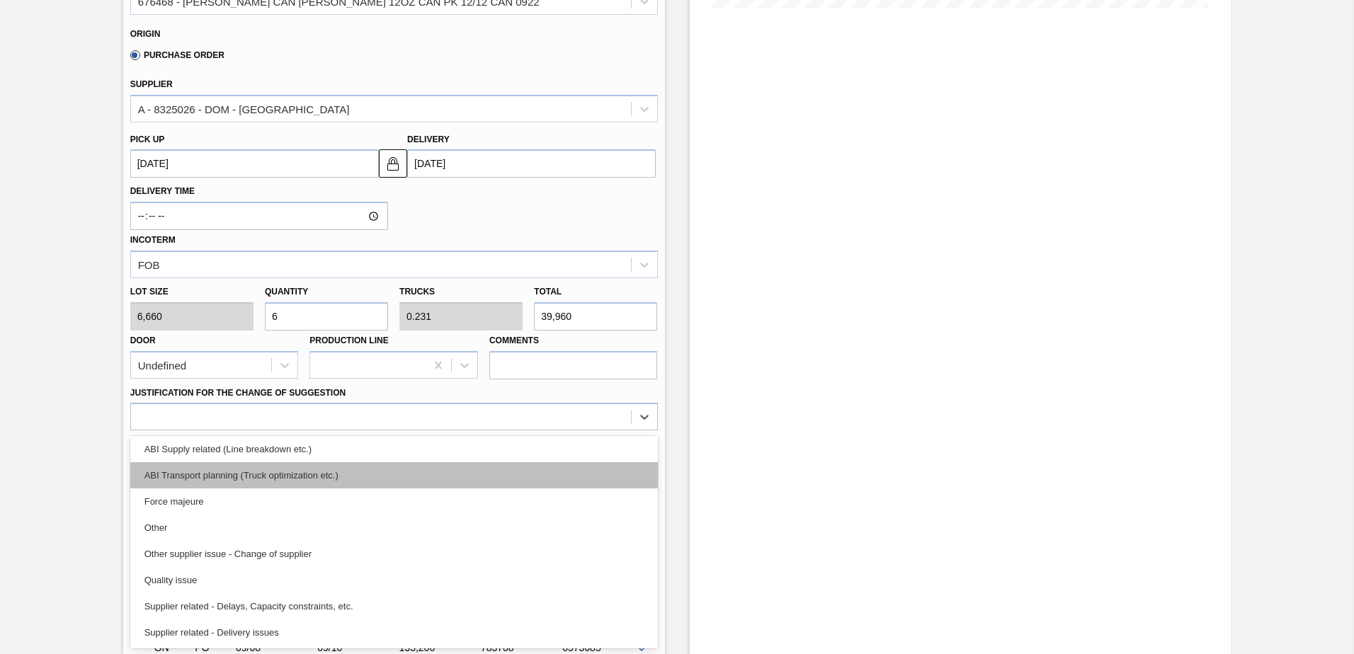
click at [336, 481] on div "ABI Transport planning (Truck optimization etc.)" at bounding box center [394, 475] width 528 height 26
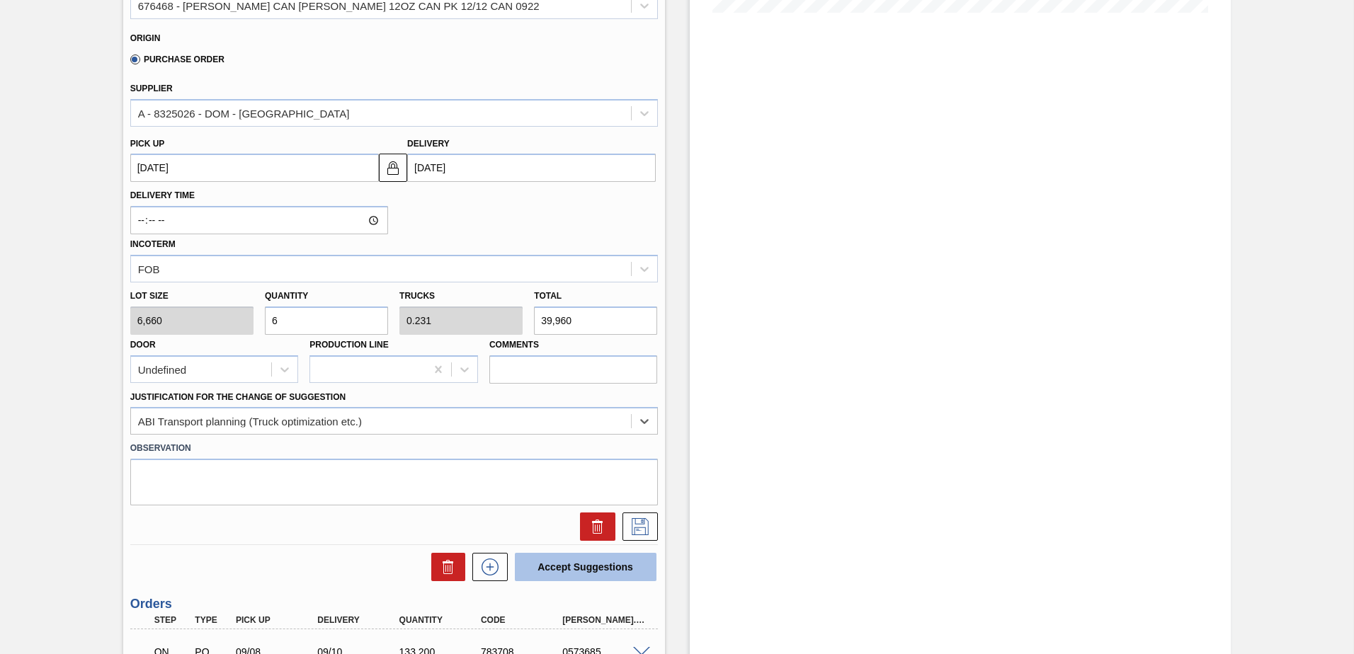
scroll to position [406, 0]
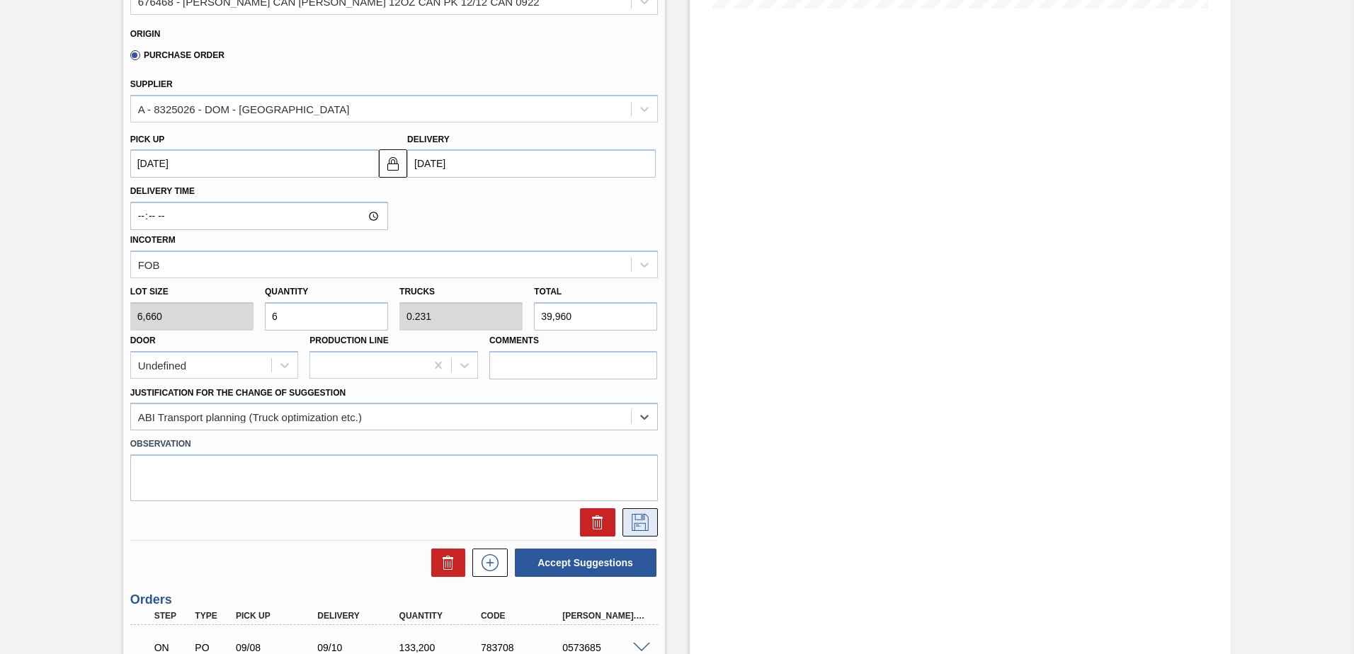
click at [636, 524] on icon at bounding box center [640, 522] width 23 height 17
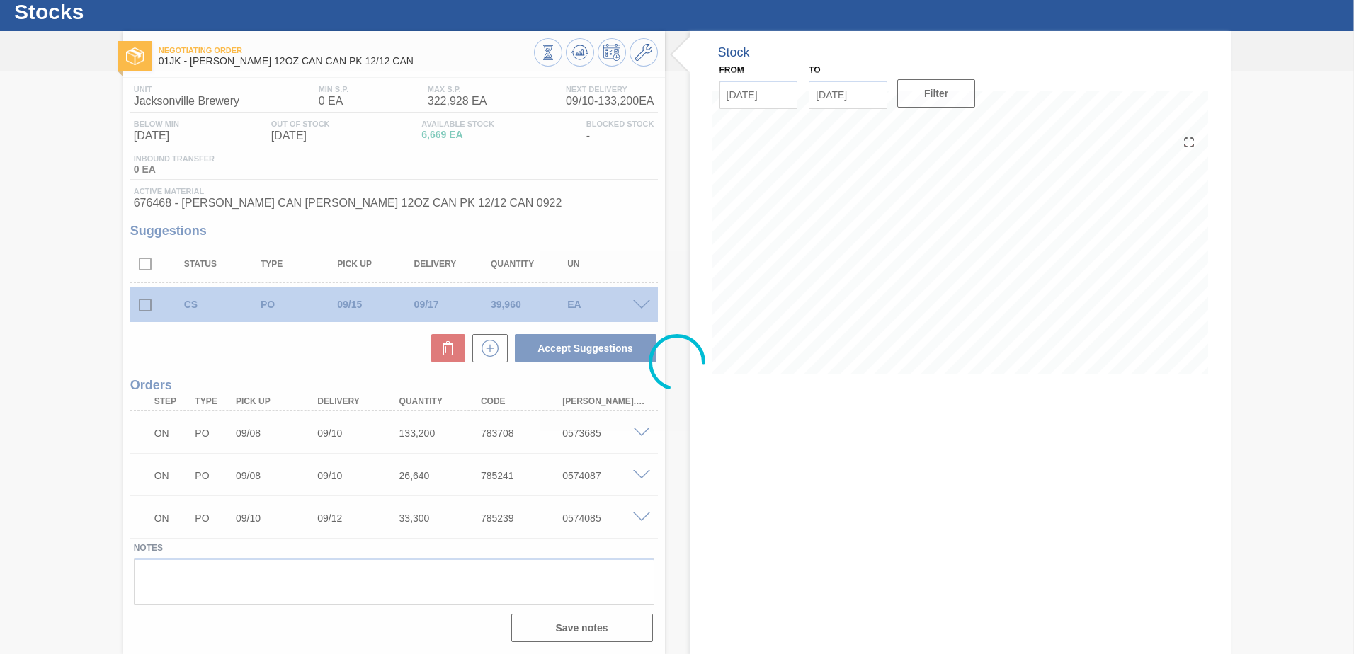
scroll to position [40, 0]
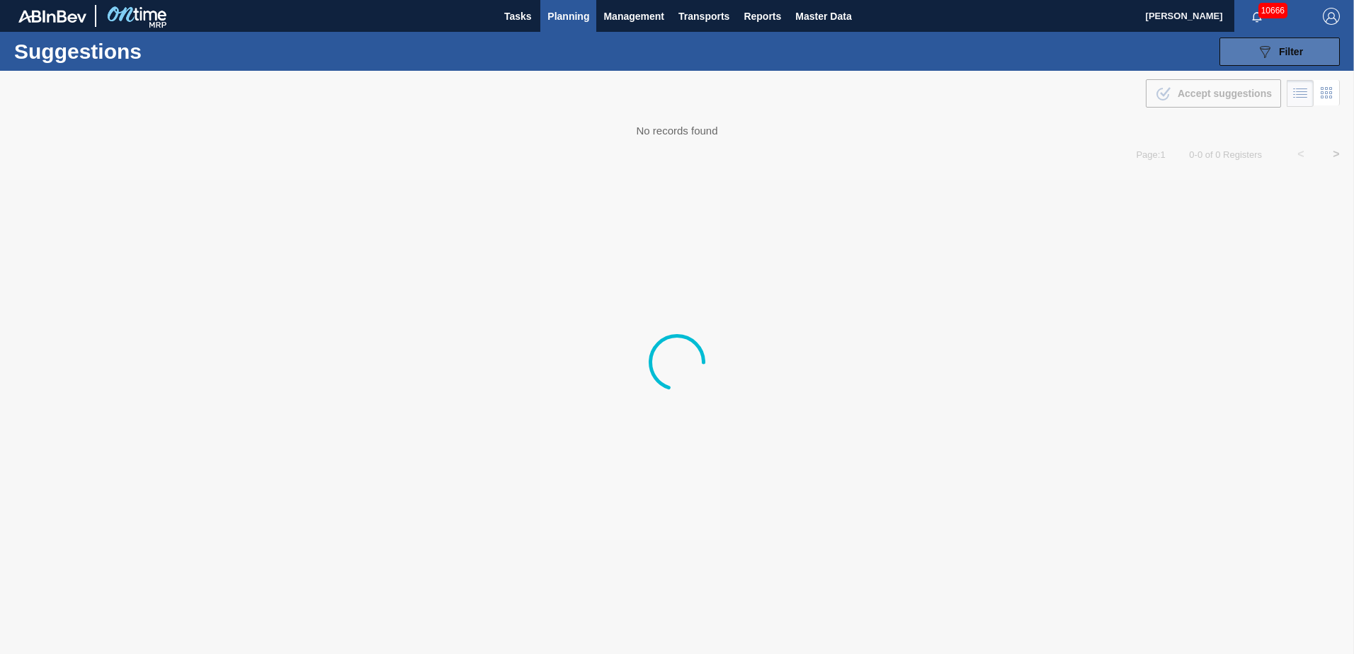
click at [1286, 50] on span "Filter" at bounding box center [1291, 51] width 24 height 11
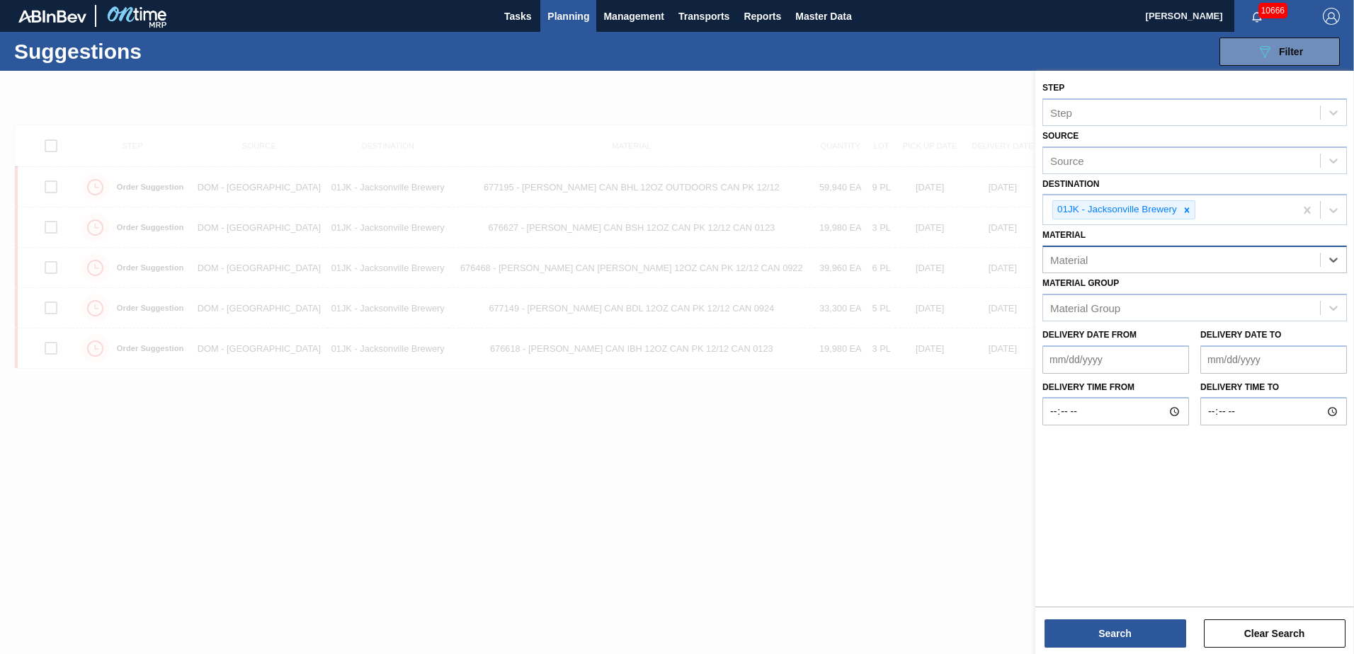
click at [1209, 265] on div "Material" at bounding box center [1181, 260] width 277 height 21
click at [1091, 258] on div "Material" at bounding box center [1181, 260] width 277 height 21
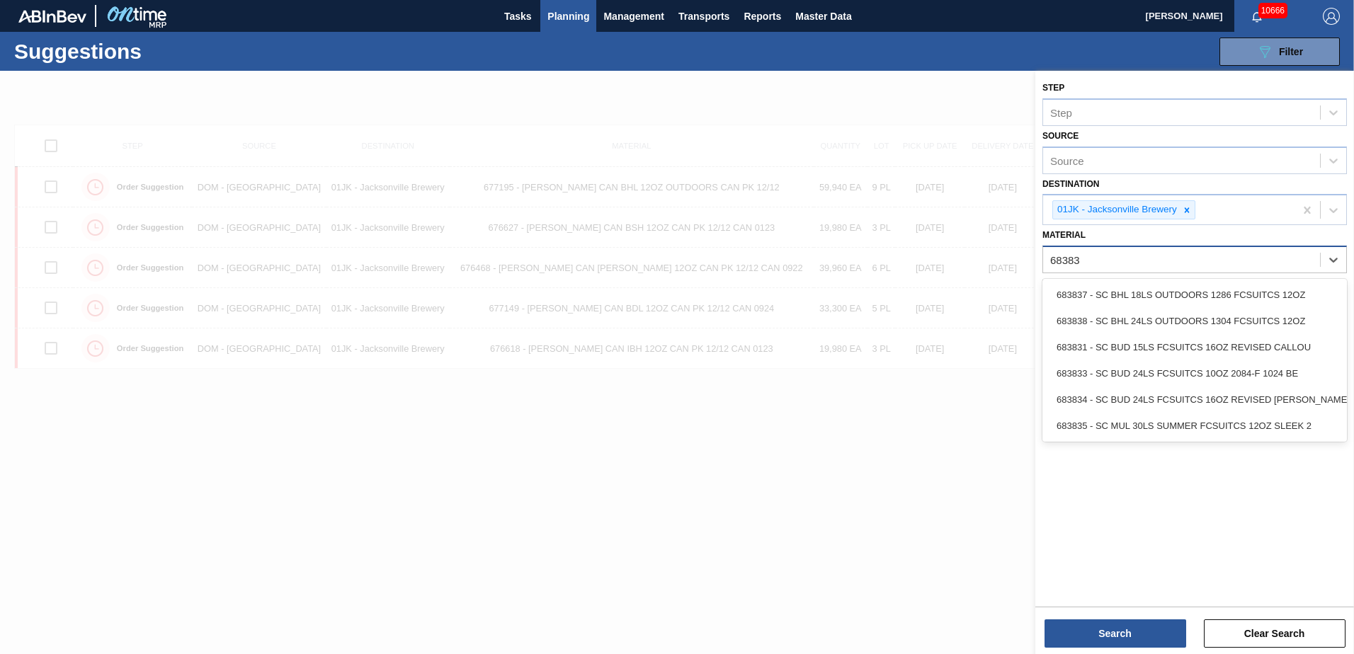
type input "683838"
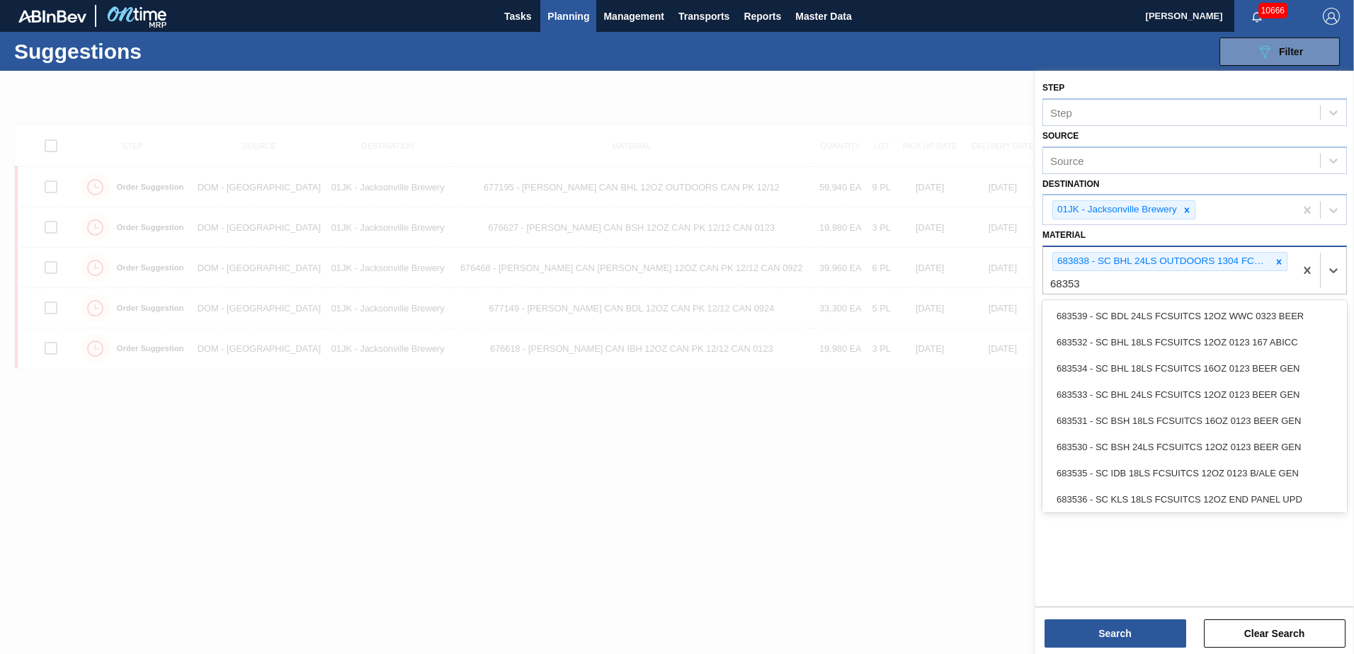
type input "683530"
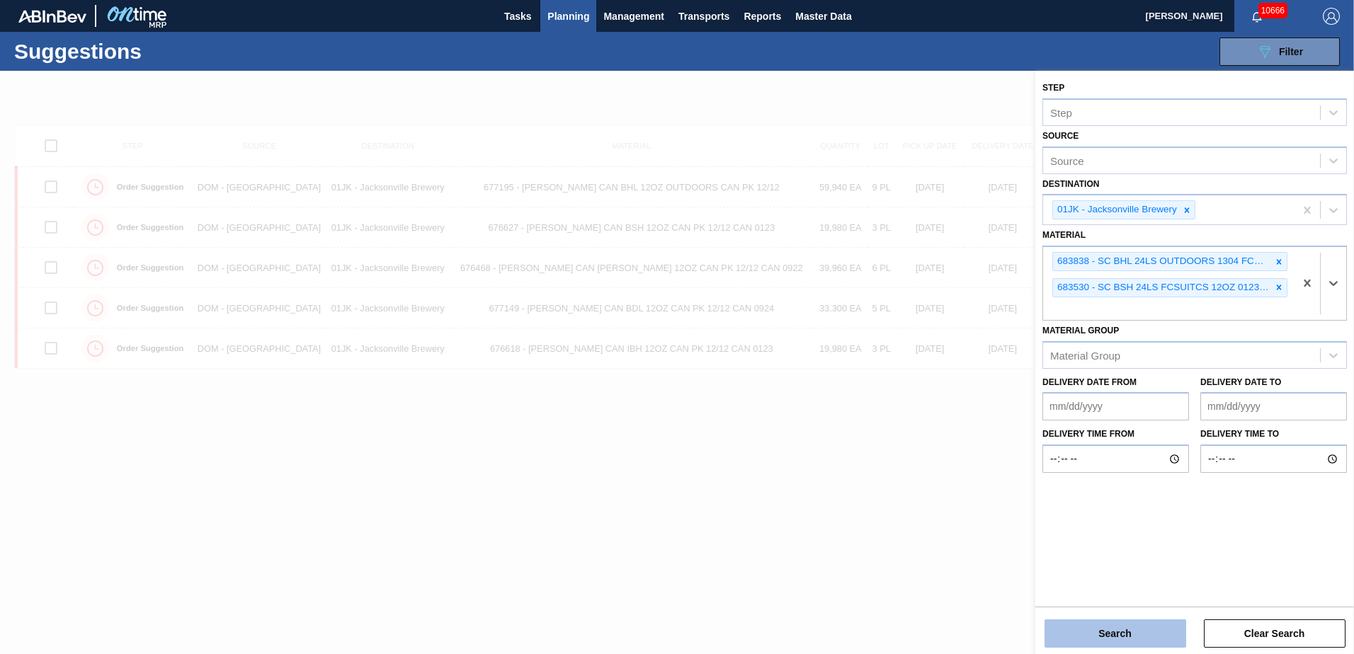
click at [1078, 629] on button "Search" at bounding box center [1116, 634] width 142 height 28
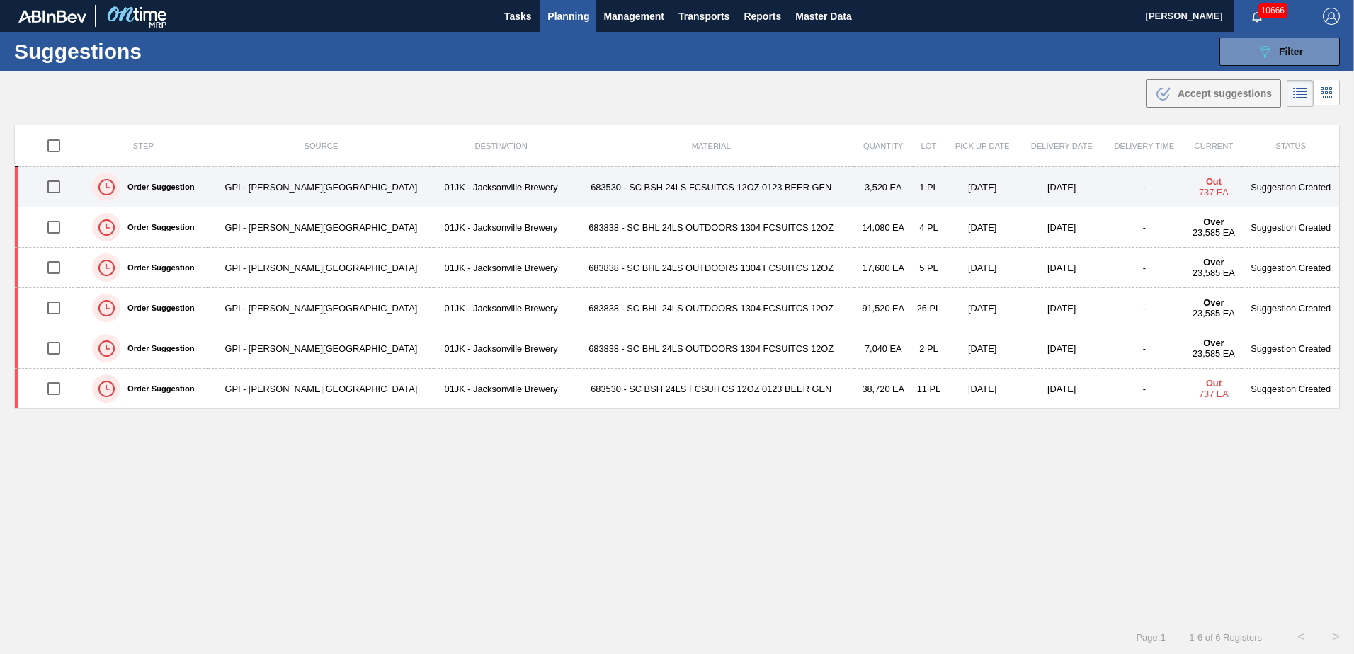
click at [52, 181] on input "checkbox" at bounding box center [54, 187] width 30 height 30
checkbox input "true"
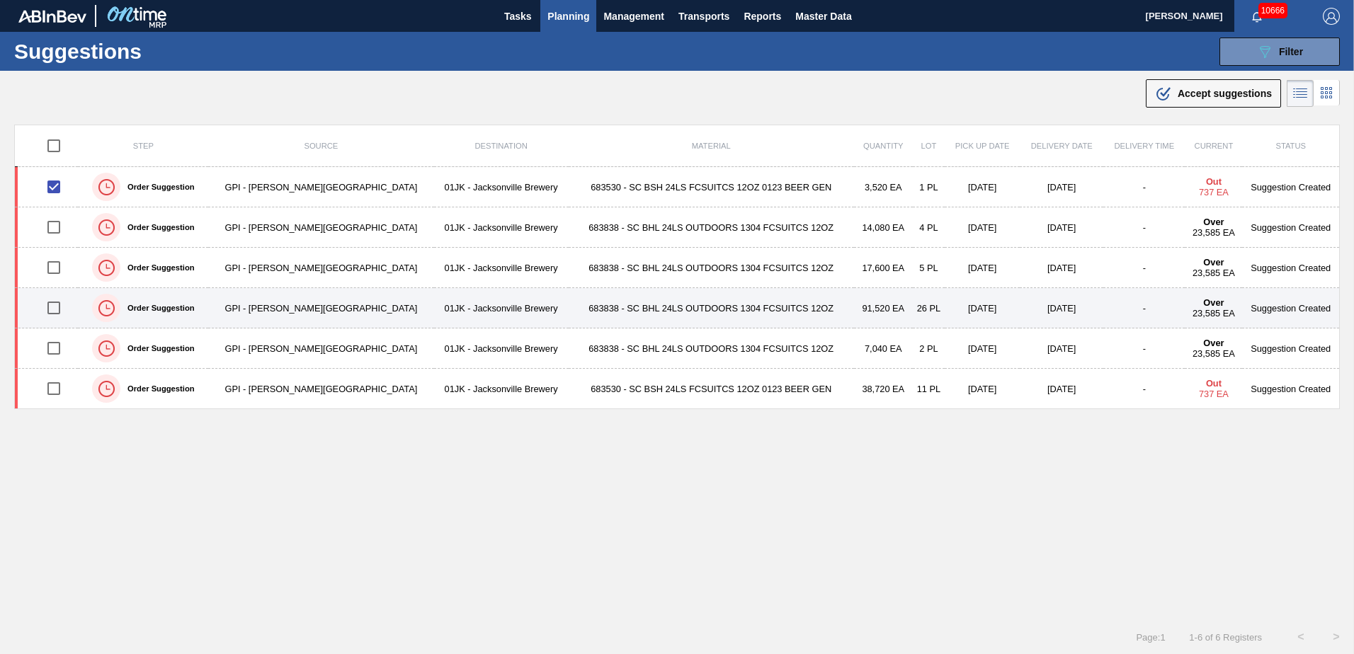
click at [62, 312] on input "checkbox" at bounding box center [54, 308] width 30 height 30
checkbox input "true"
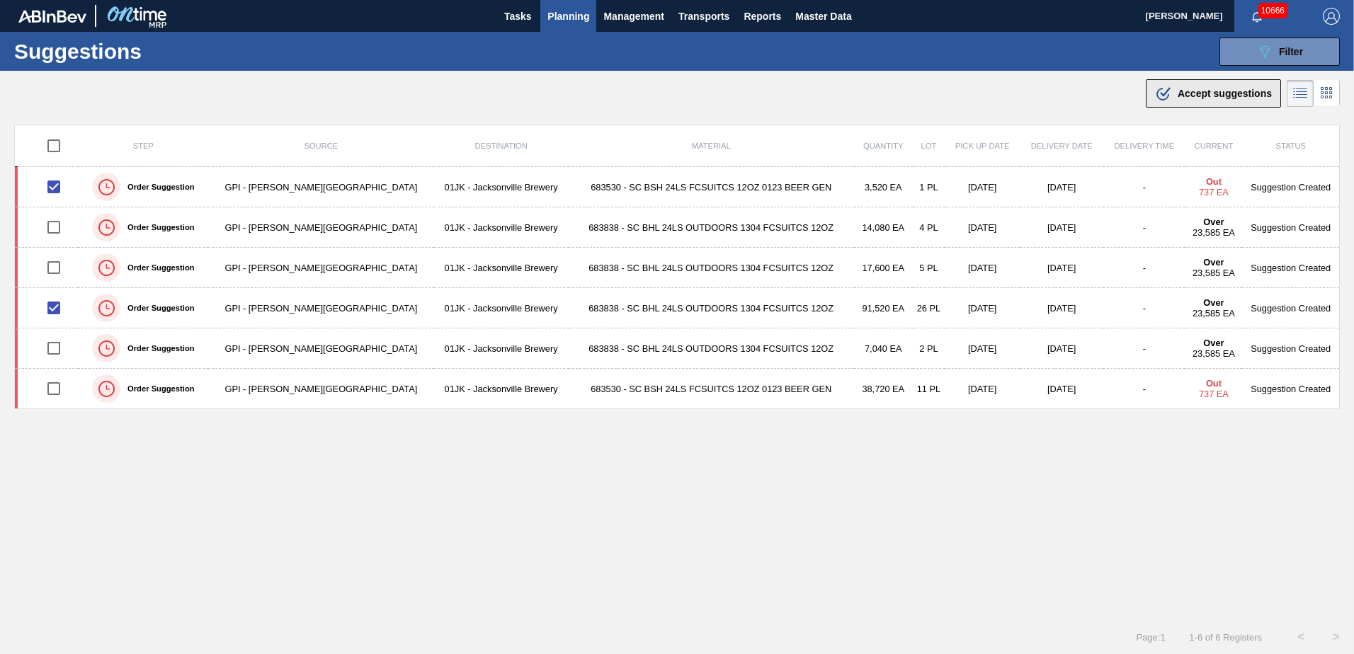
click at [1178, 95] on span "Accept suggestions" at bounding box center [1225, 93] width 94 height 11
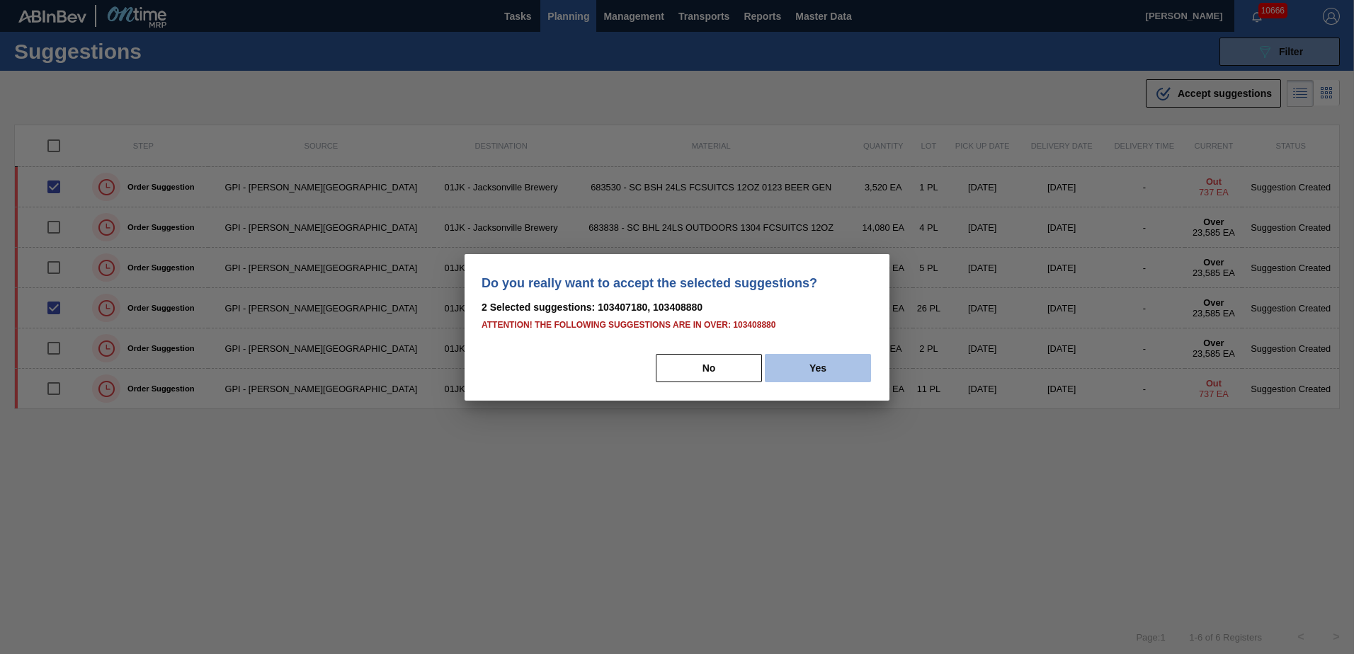
click at [840, 365] on button "Yes" at bounding box center [818, 368] width 106 height 28
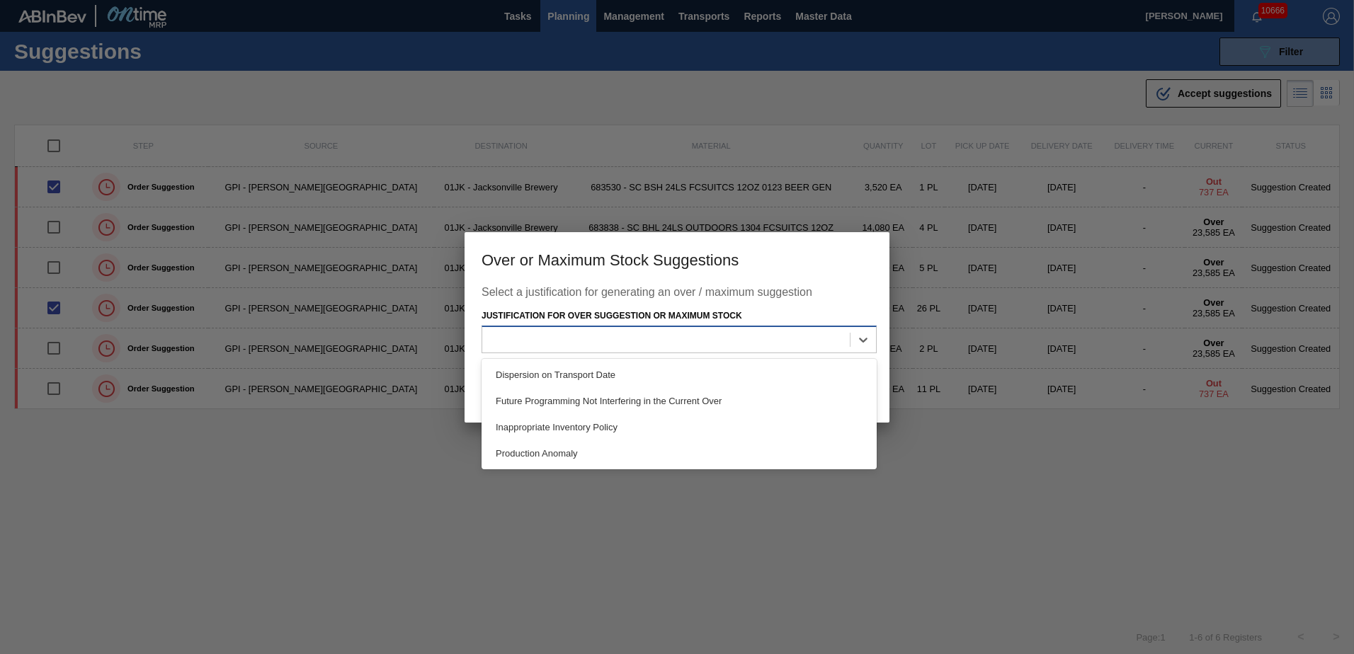
click at [846, 346] on div at bounding box center [666, 340] width 368 height 21
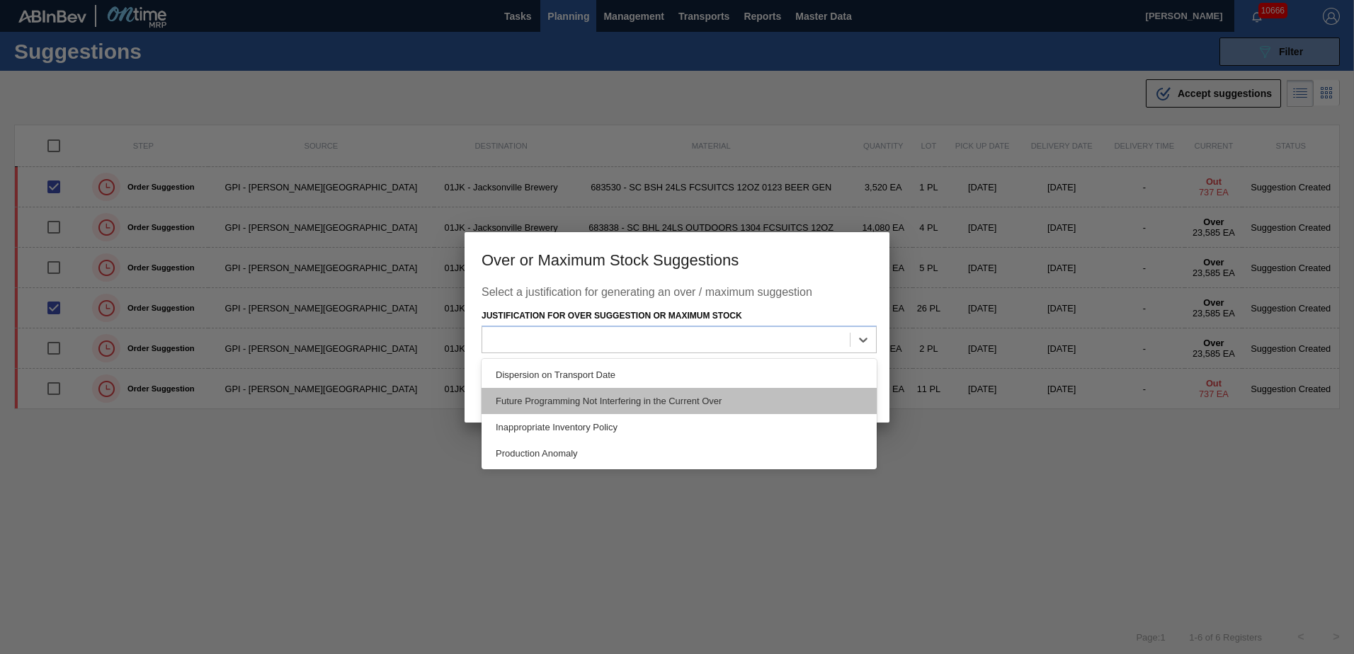
click at [611, 399] on div "Future Programming Not Interfering in the Current Over" at bounding box center [679, 401] width 395 height 26
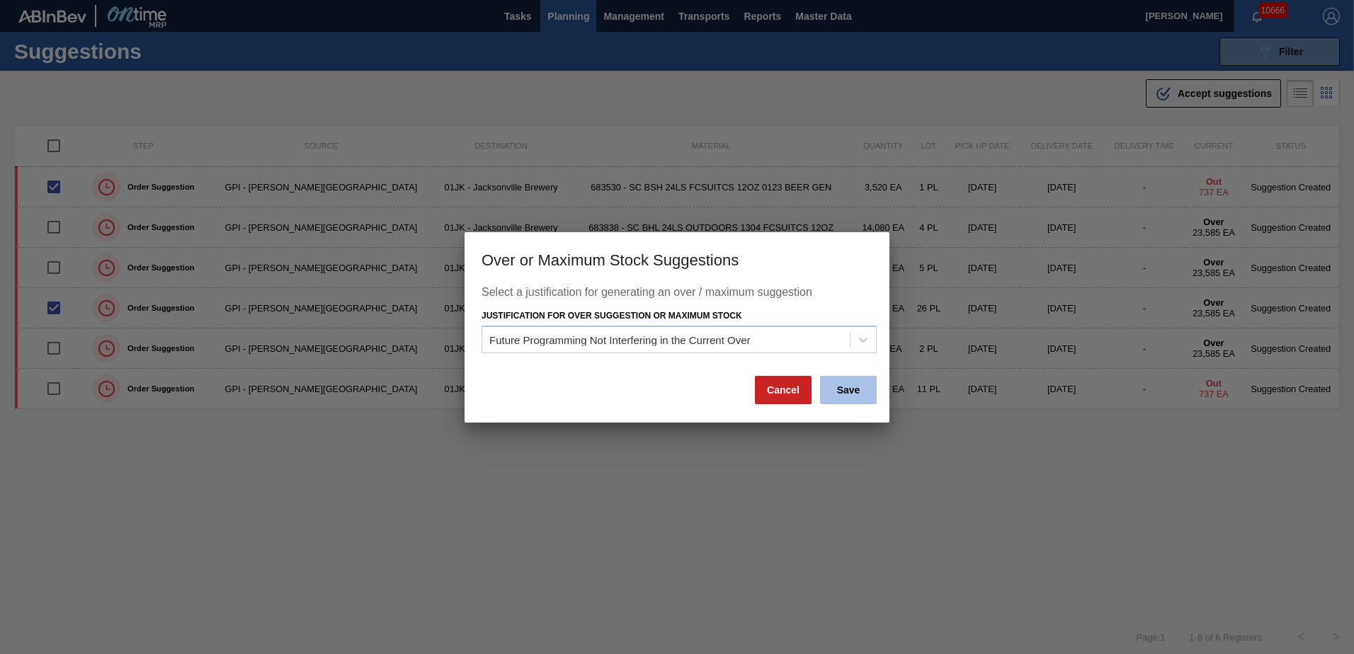
click at [855, 395] on button "Save" at bounding box center [848, 390] width 57 height 28
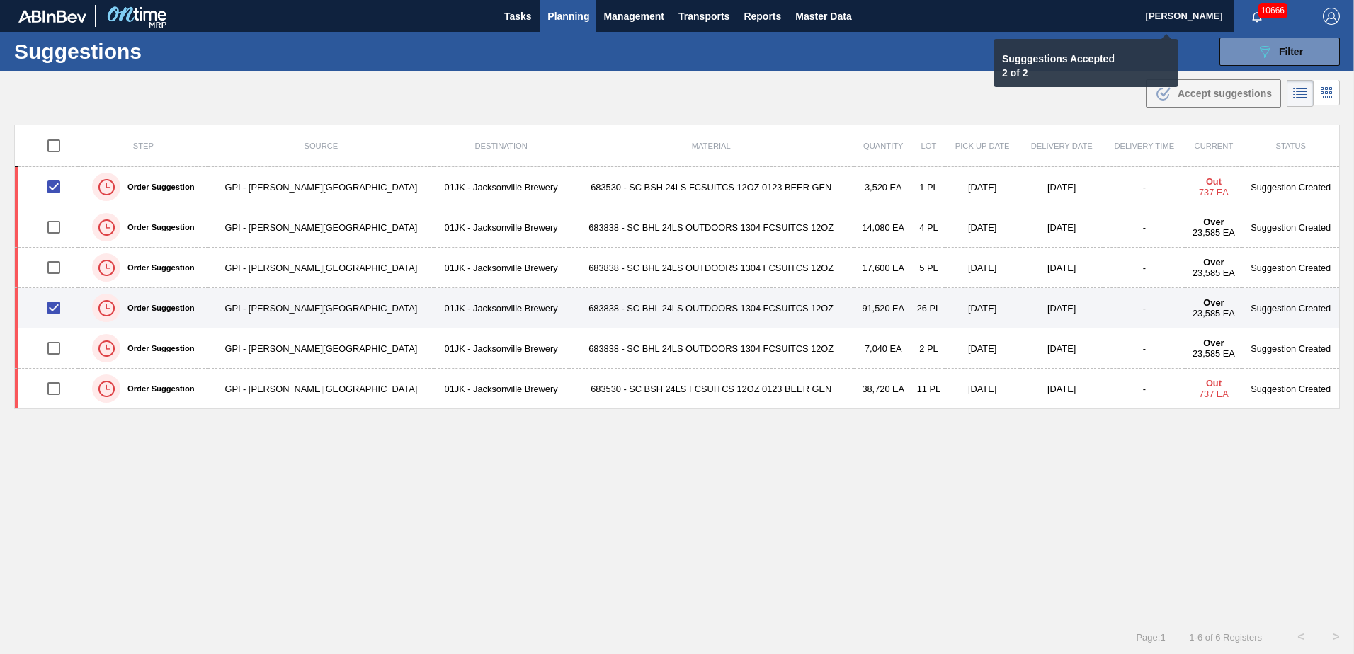
checkbox input "false"
